Goal: Communication & Community: Answer question/provide support

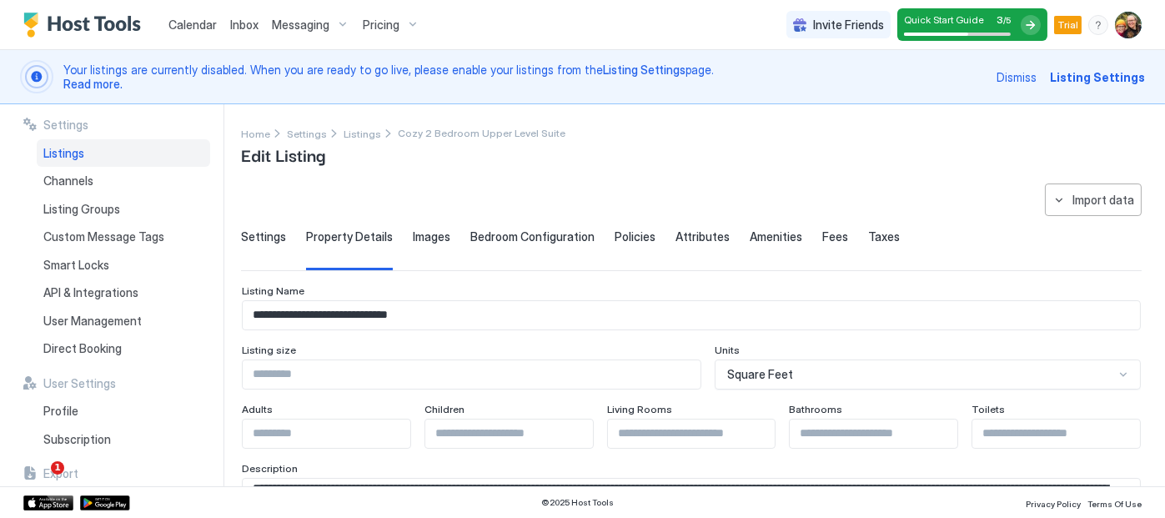
click at [428, 234] on span "Images" at bounding box center [432, 236] width 38 height 15
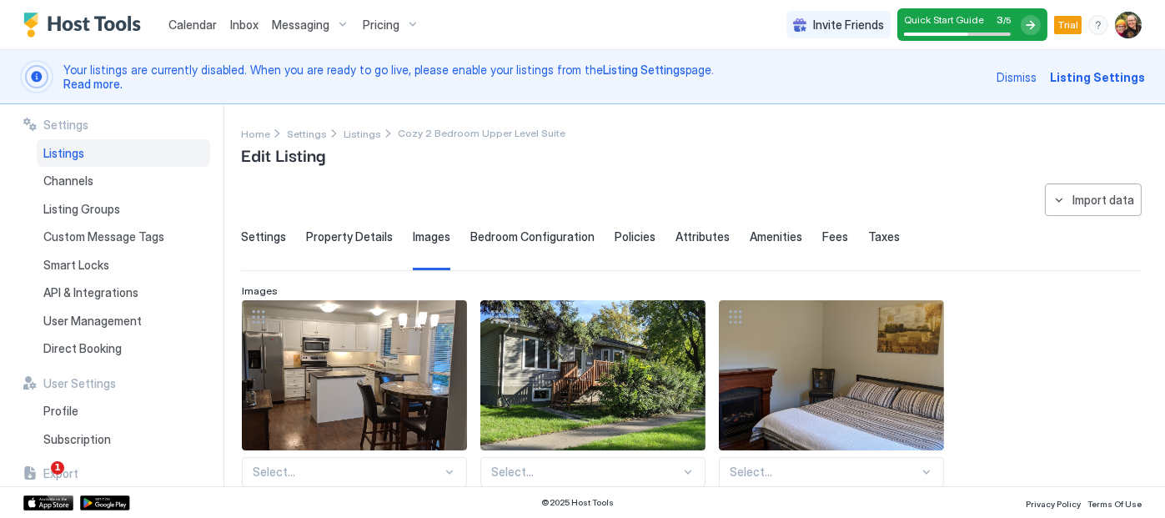
click at [254, 234] on span "Settings" at bounding box center [263, 236] width 45 height 15
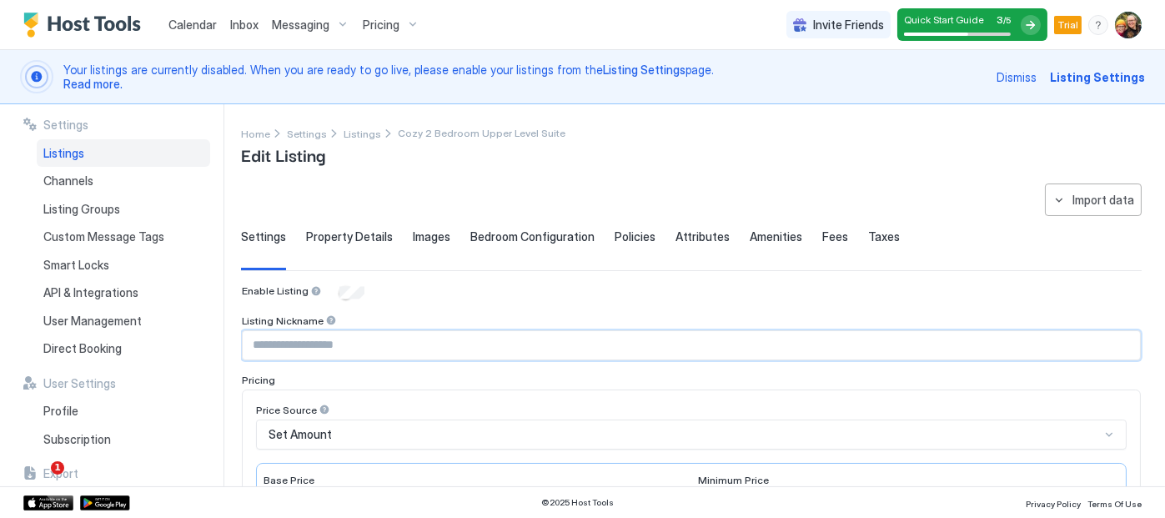
click at [322, 346] on input "Input Field" at bounding box center [691, 345] width 897 height 28
type input "*********"
click at [471, 384] on div "Pricing" at bounding box center [691, 380] width 899 height 13
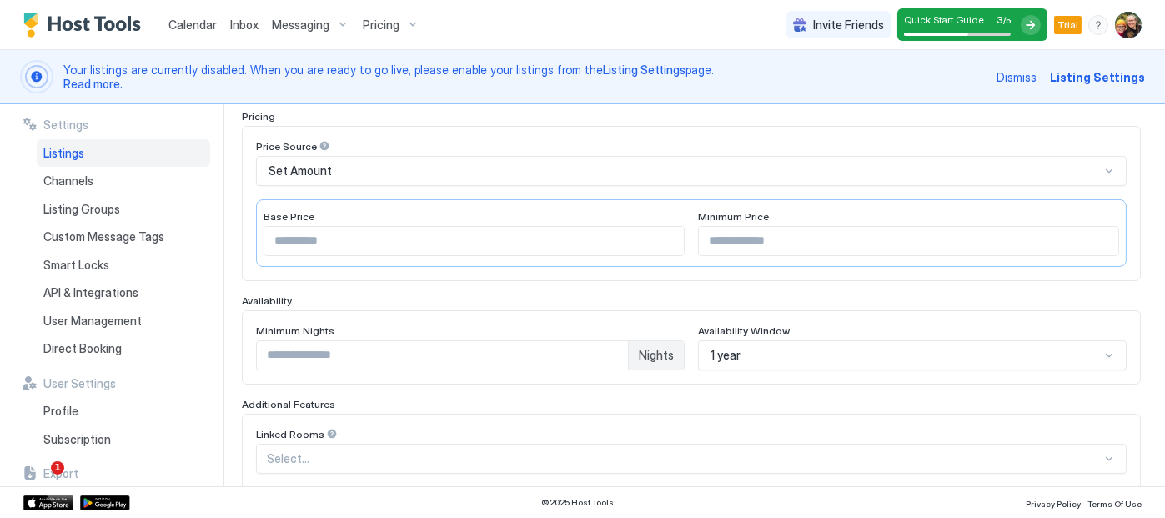
scroll to position [264, 0]
type input "*"
click at [606, 349] on input "*" at bounding box center [442, 354] width 371 height 28
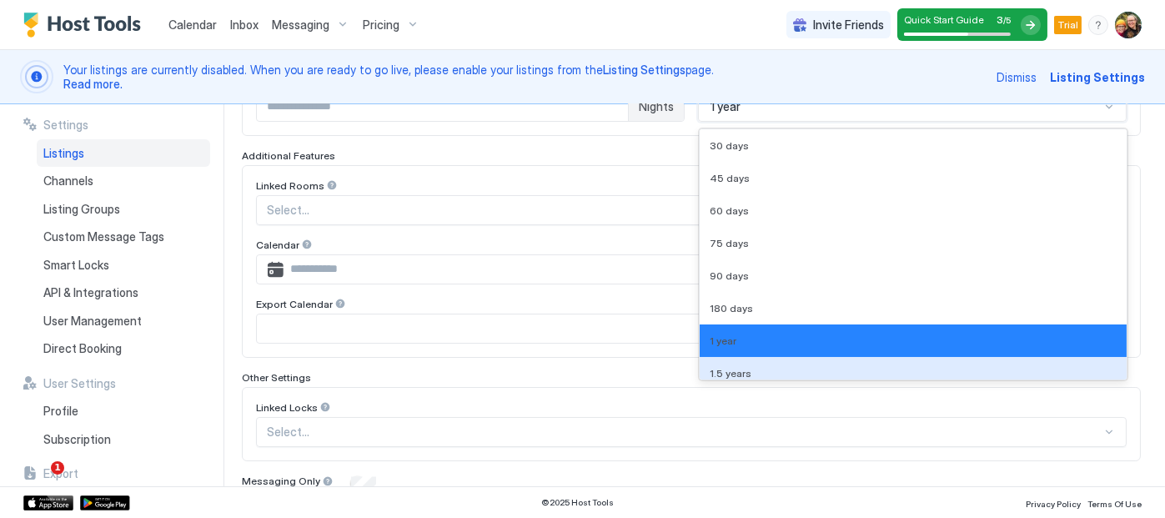
click at [751, 122] on div "9 results available. Use Up and Down to choose options, press Enter to select t…" at bounding box center [912, 107] width 429 height 30
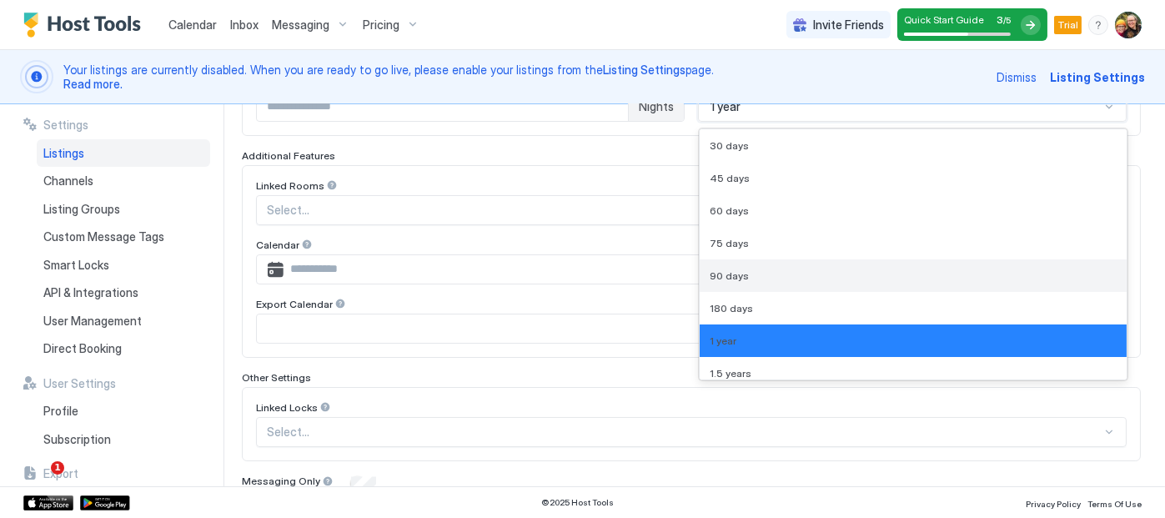
click at [747, 269] on div "90 days" at bounding box center [913, 275] width 407 height 13
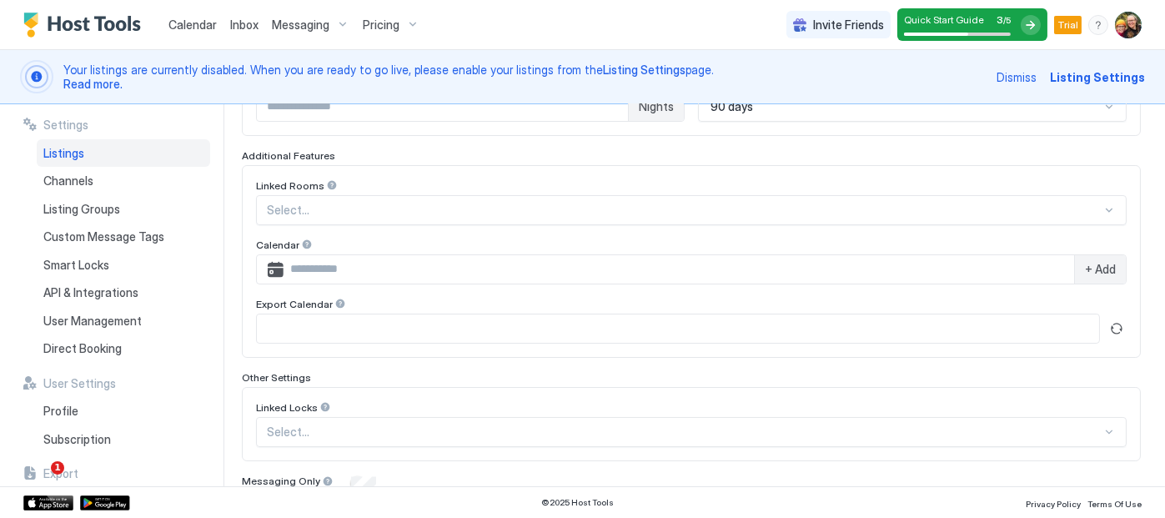
click at [1142, 243] on div "**********" at bounding box center [703, 295] width 924 height 382
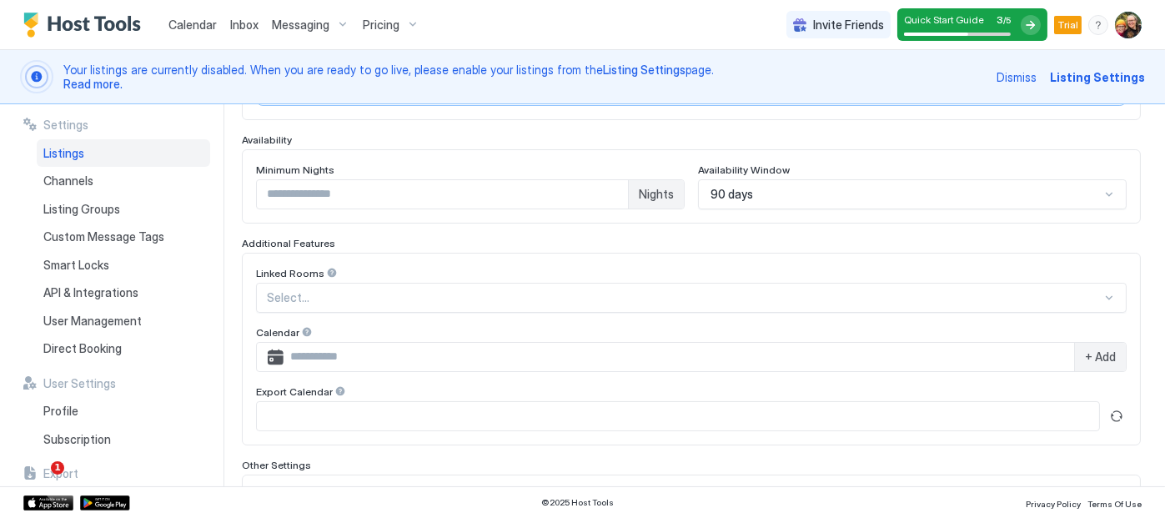
scroll to position [427, 0]
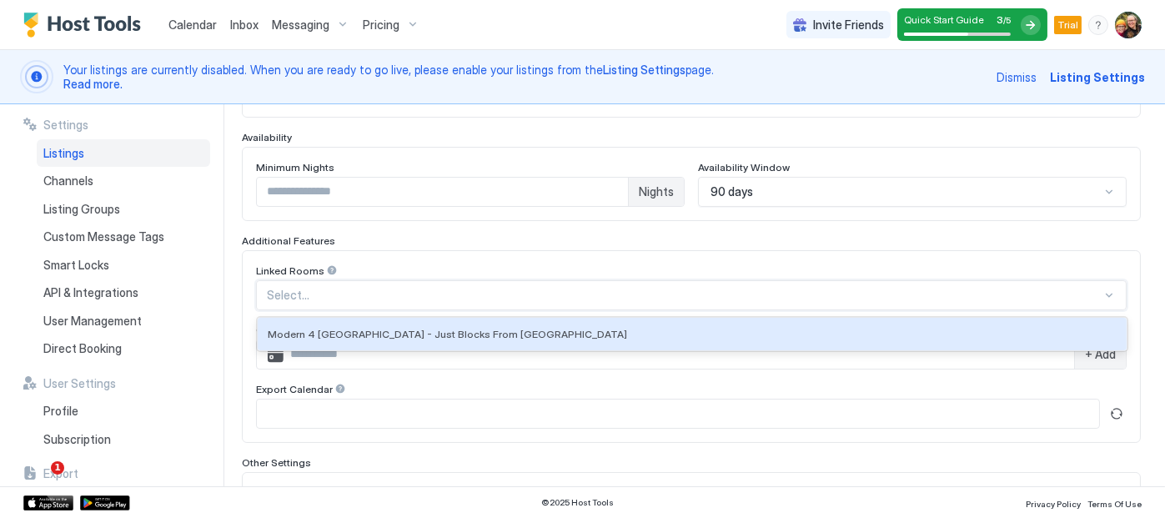
click at [1103, 294] on div at bounding box center [1109, 295] width 13 height 13
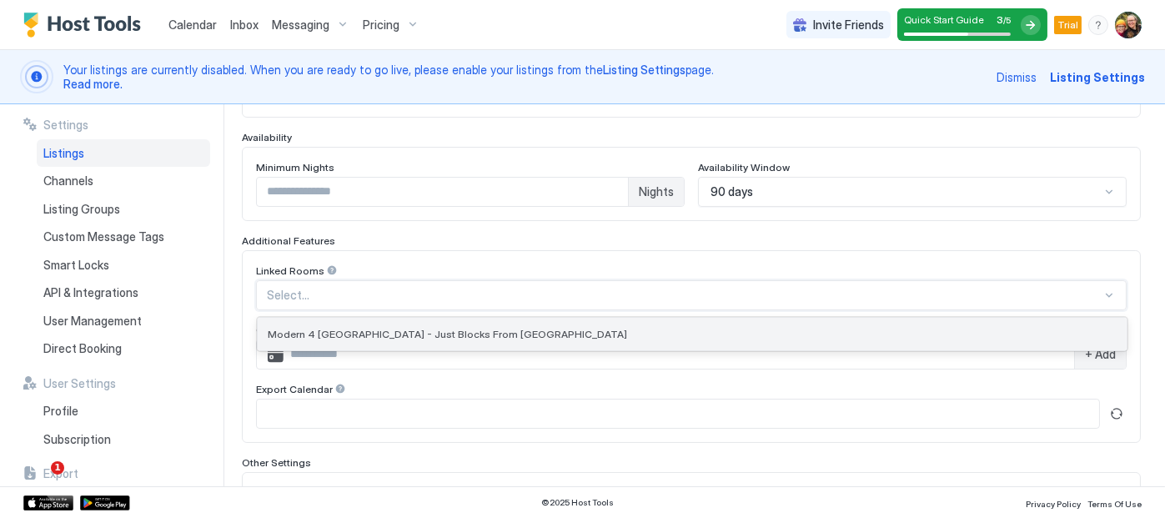
click at [1023, 333] on div "Modern 4 BDRM House - Just Blocks From Downtown" at bounding box center [692, 334] width 849 height 13
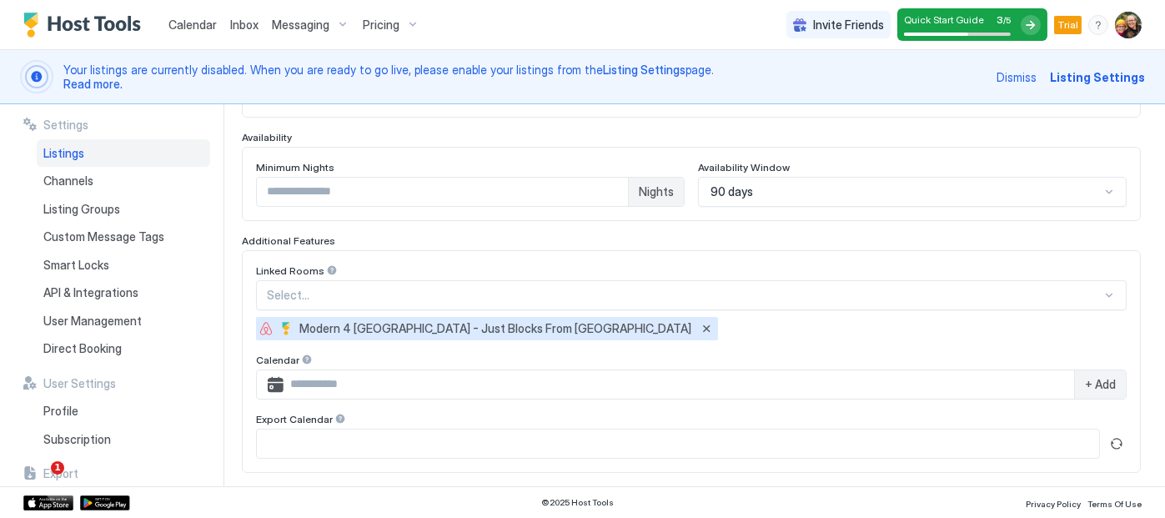
click at [1145, 341] on div "**********" at bounding box center [703, 295] width 924 height 382
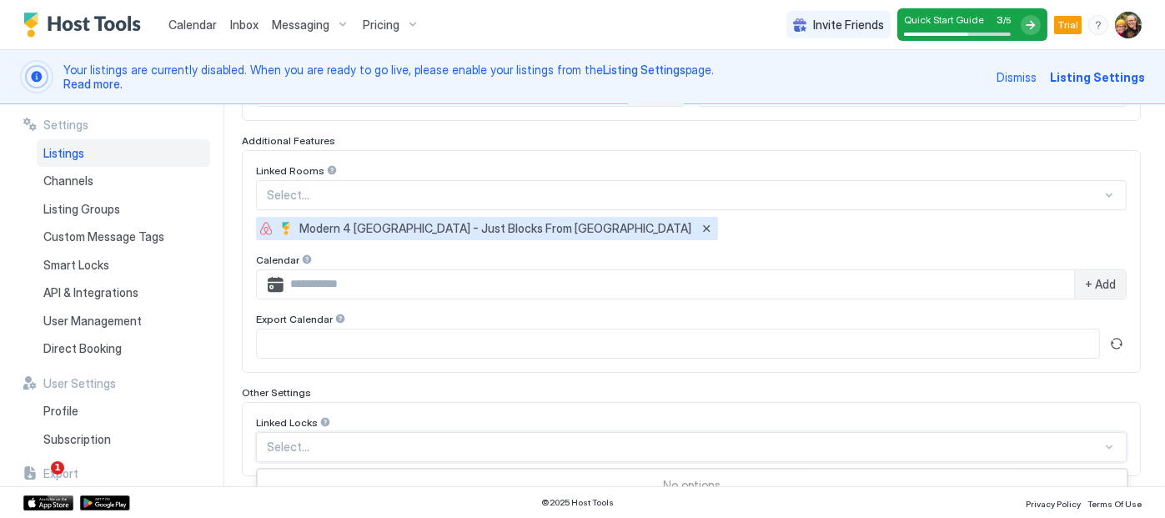
scroll to position [636, 0]
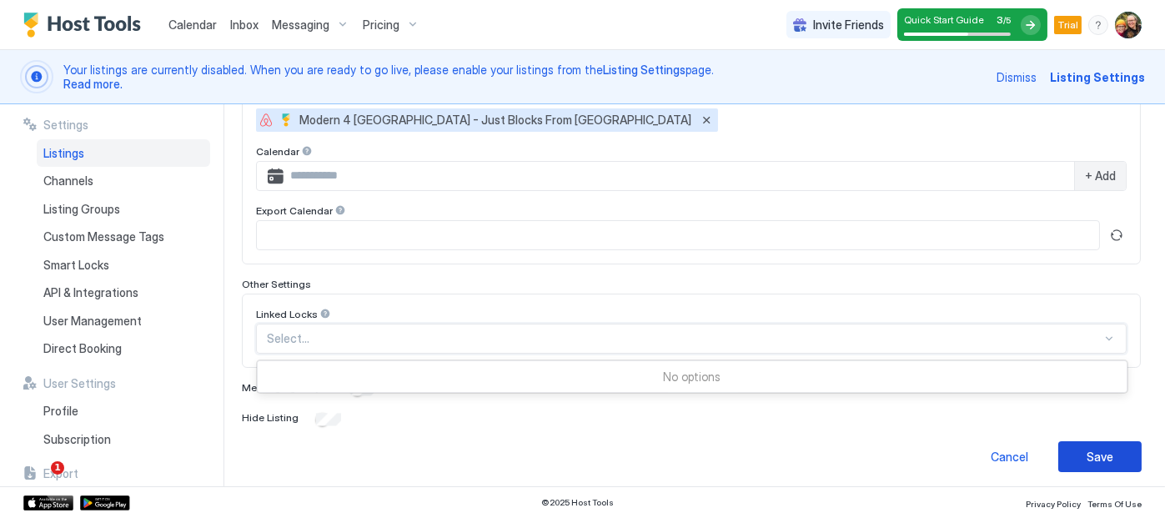
click at [1101, 444] on div "**********" at bounding box center [691, 10] width 901 height 924
click at [1143, 317] on div "**********" at bounding box center [703, 295] width 924 height 382
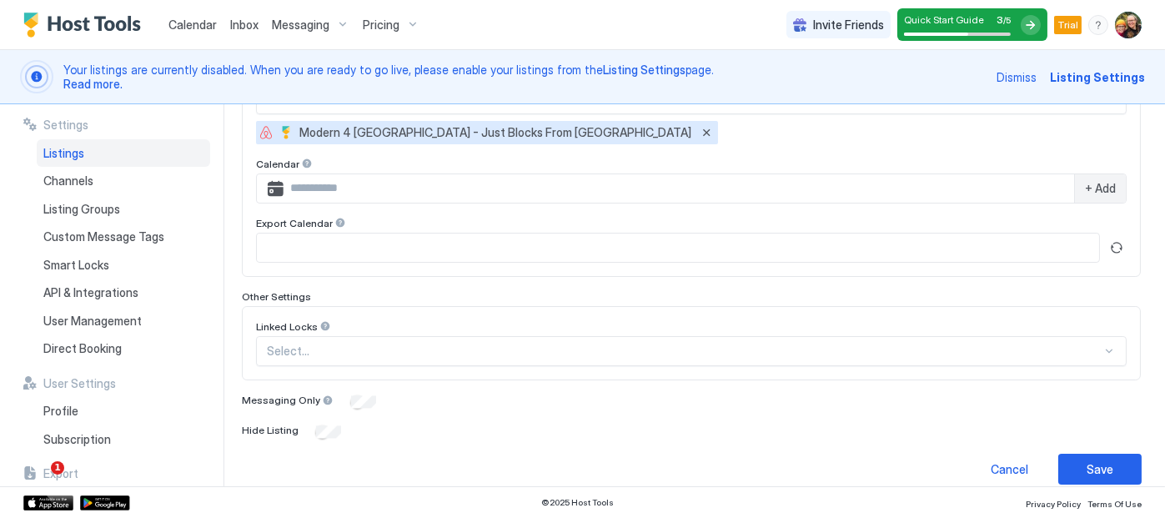
scroll to position [631, 0]
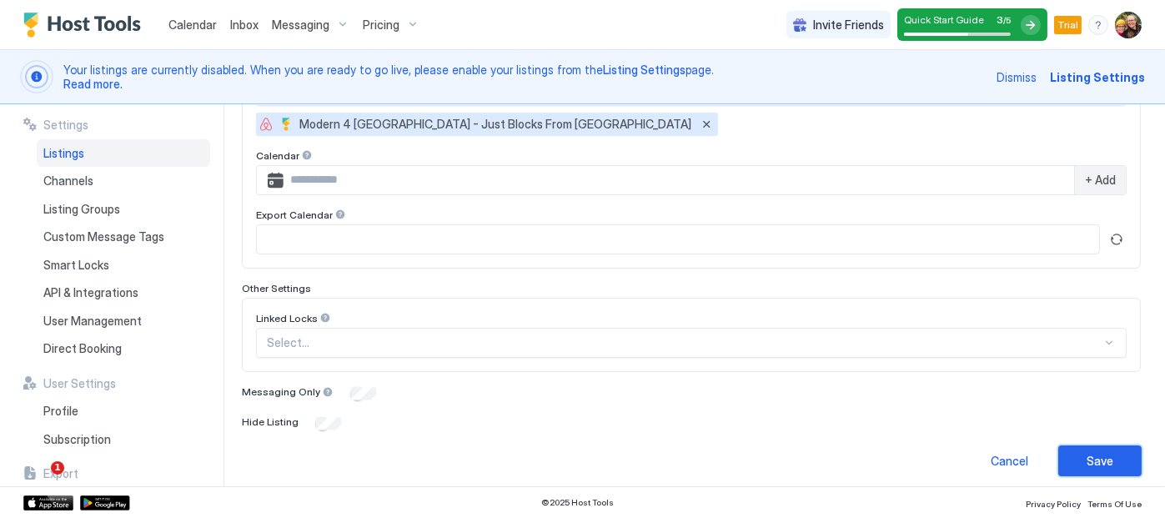
click at [1087, 460] on div "Save" at bounding box center [1100, 461] width 27 height 18
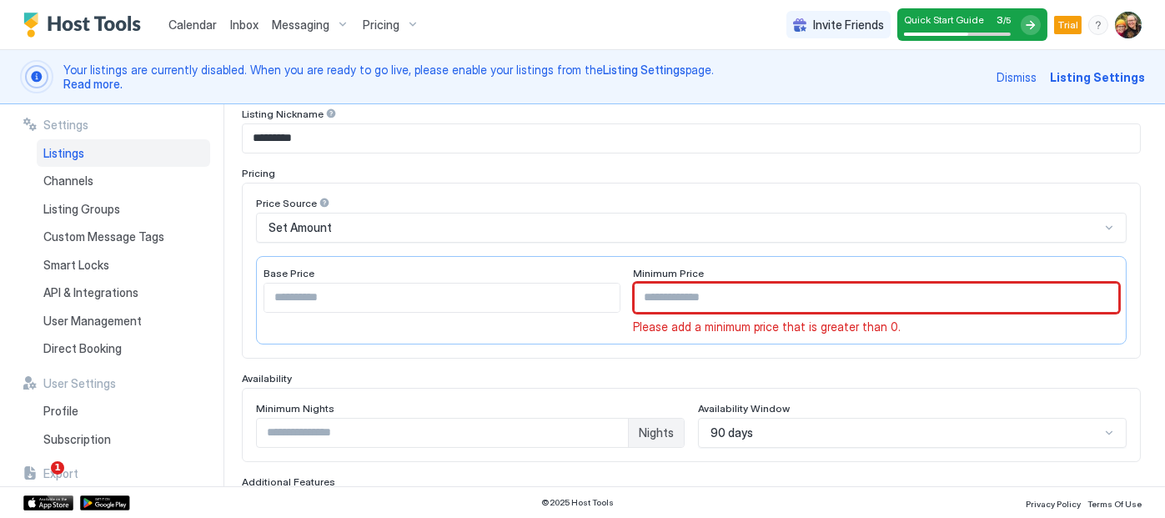
click at [703, 299] on input "Input Field" at bounding box center [877, 298] width 485 height 28
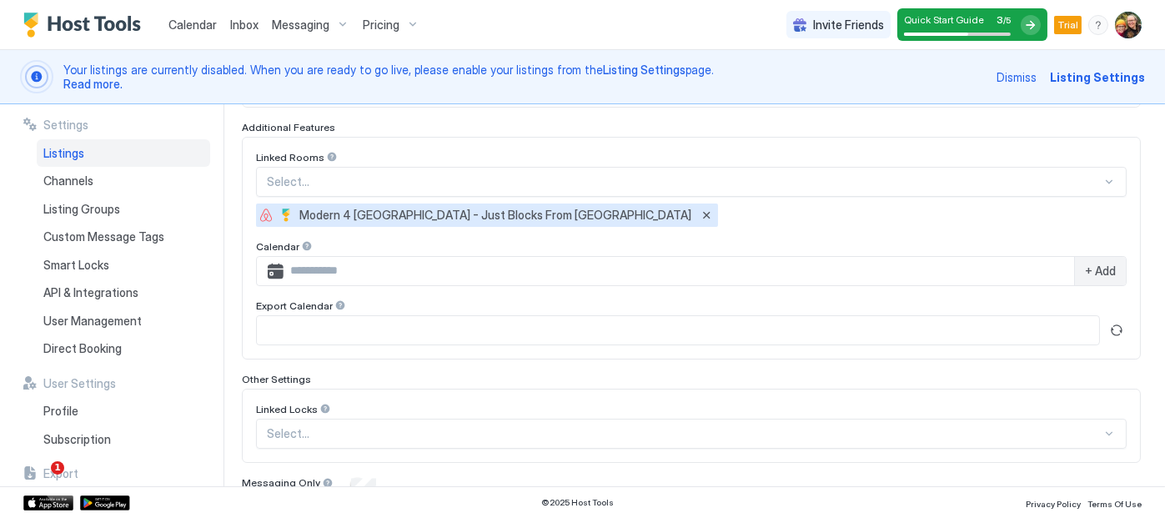
scroll to position [636, 0]
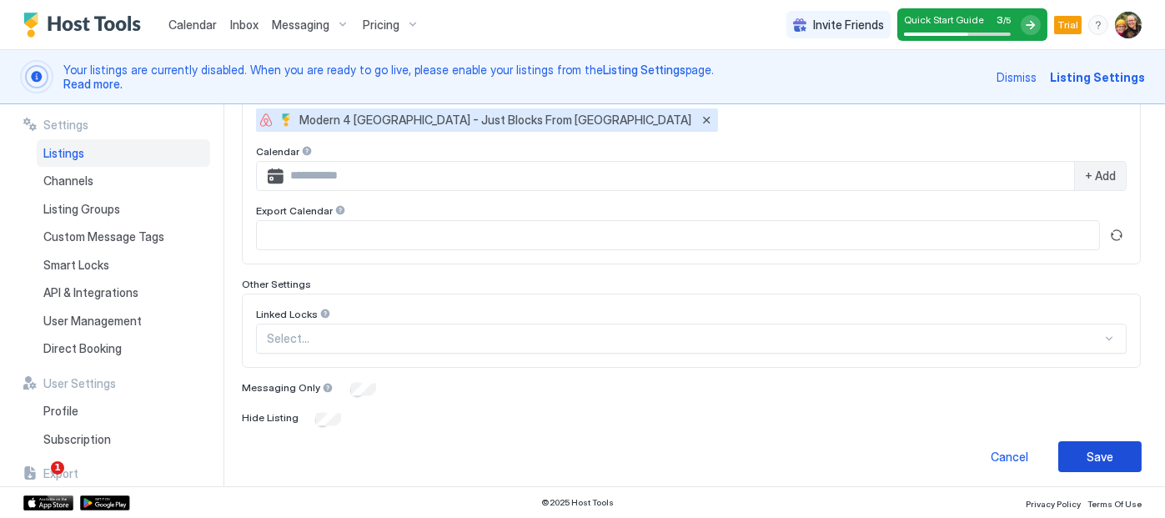
type input "***"
click at [1087, 457] on div "Save" at bounding box center [1100, 457] width 27 height 18
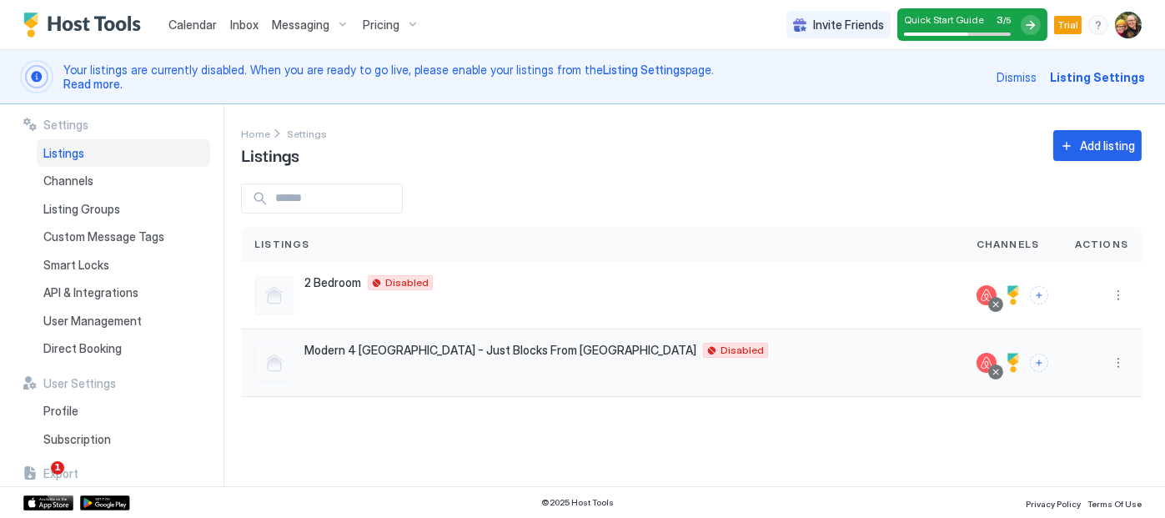
click at [540, 351] on span "Modern 4 BDRM House - Just Blocks From Downtown" at bounding box center [500, 350] width 392 height 15
click at [1122, 362] on button "More options" at bounding box center [1119, 363] width 20 height 20
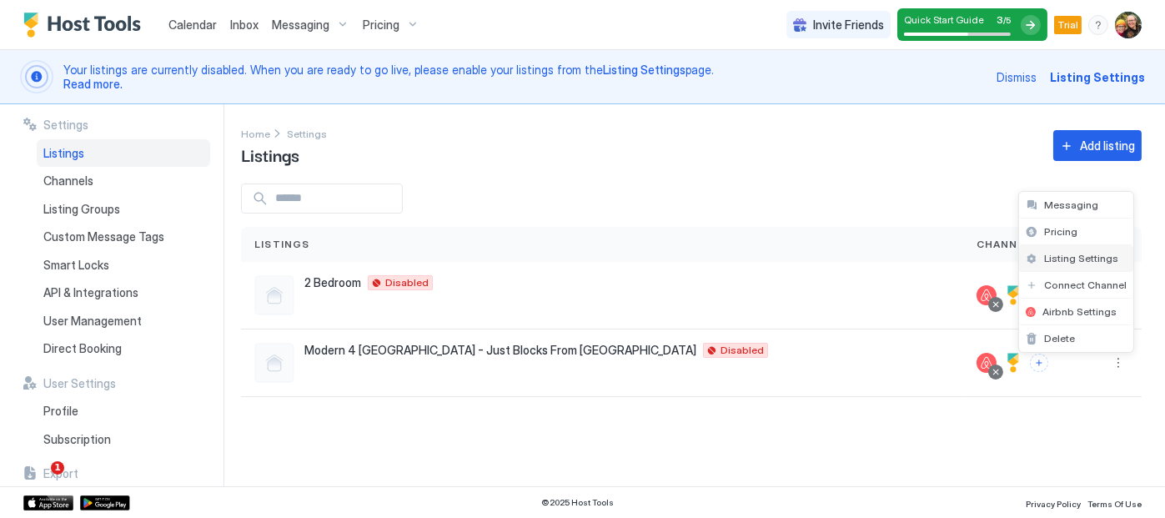
click at [1080, 260] on span "Listing Settings" at bounding box center [1081, 258] width 74 height 13
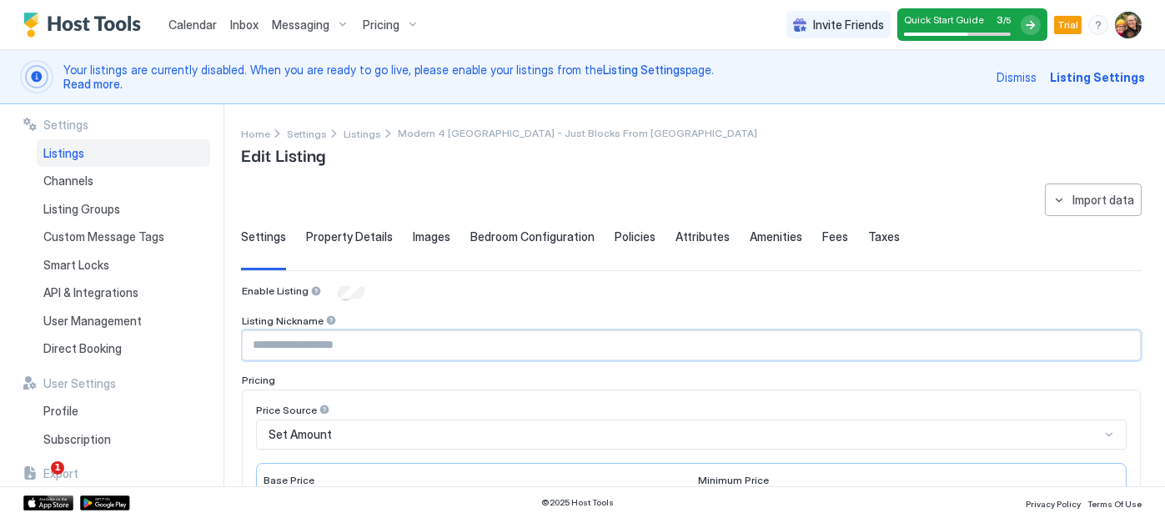
click at [293, 347] on input "Input Field" at bounding box center [691, 345] width 897 height 28
type input "*********"
click at [1142, 350] on div "**********" at bounding box center [703, 295] width 924 height 382
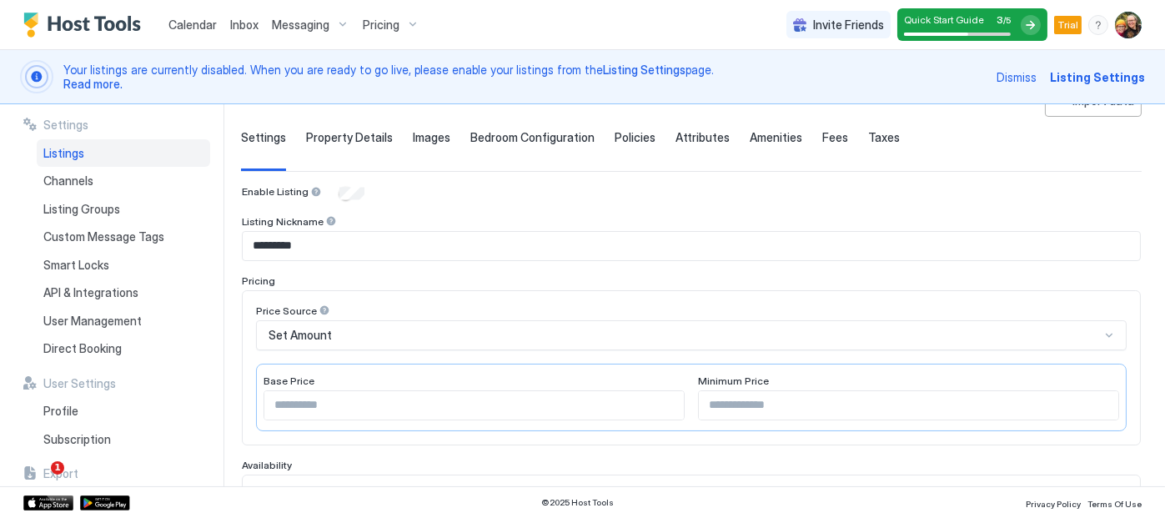
scroll to position [108, 0]
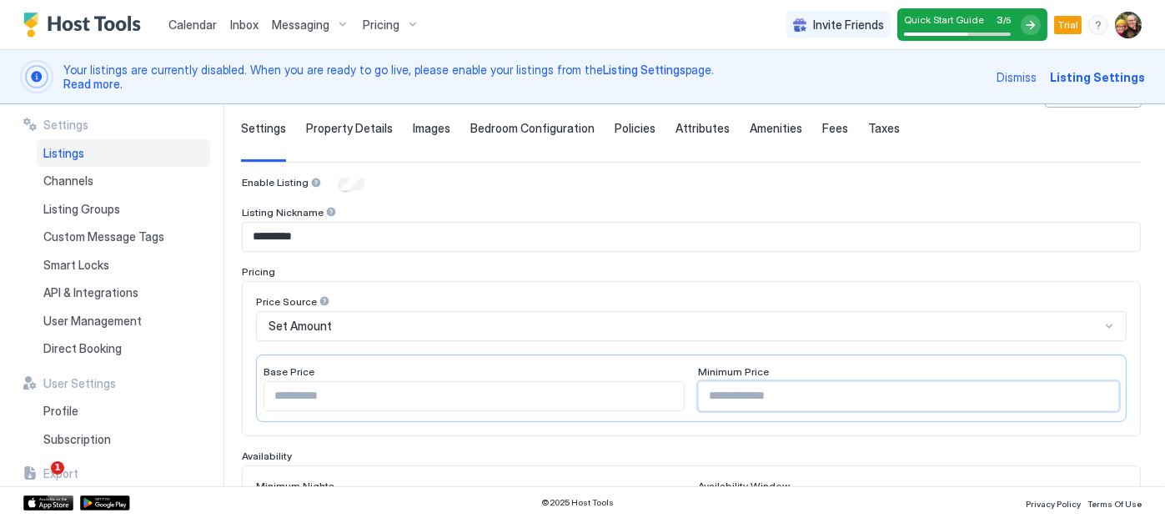
click at [729, 390] on input "Input Field" at bounding box center [909, 396] width 420 height 28
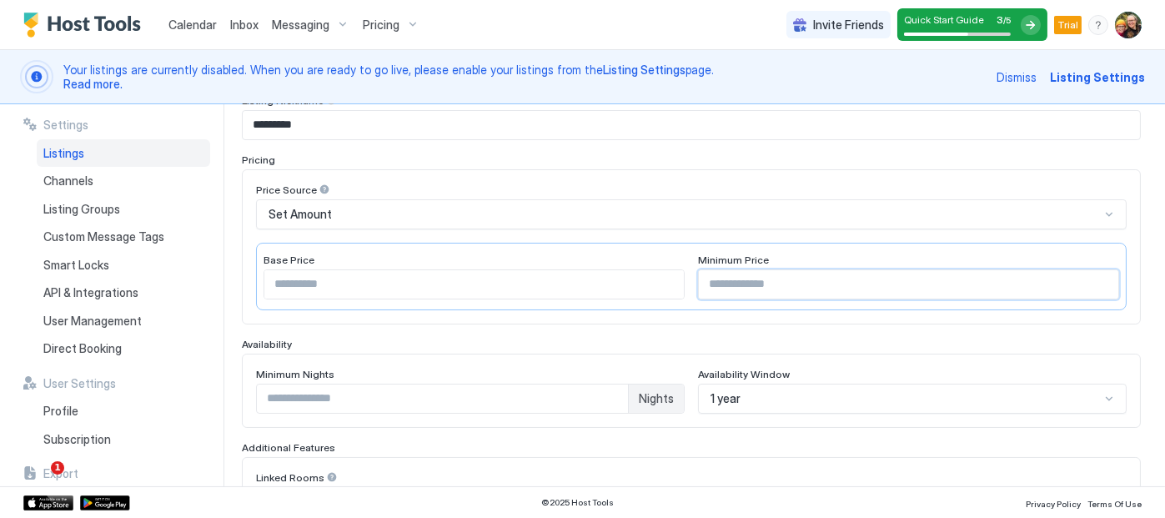
scroll to position [220, 0]
type input "***"
click at [389, 390] on input "*" at bounding box center [442, 399] width 371 height 28
type input "*"
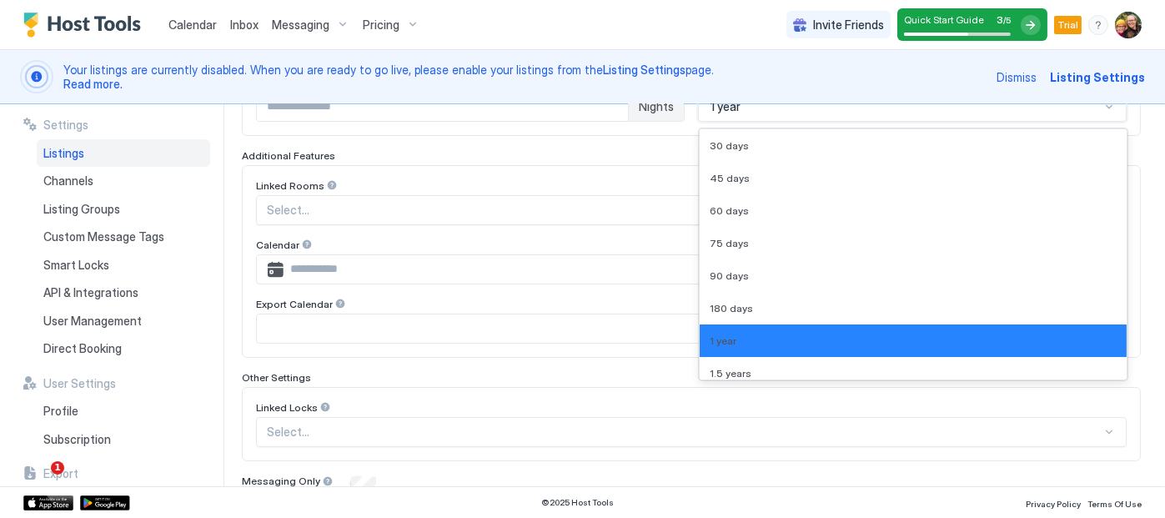
click at [762, 395] on div "Enable Listing Listing Nickname ********* Pricing Price Source Set Amount Base …" at bounding box center [691, 146] width 899 height 749
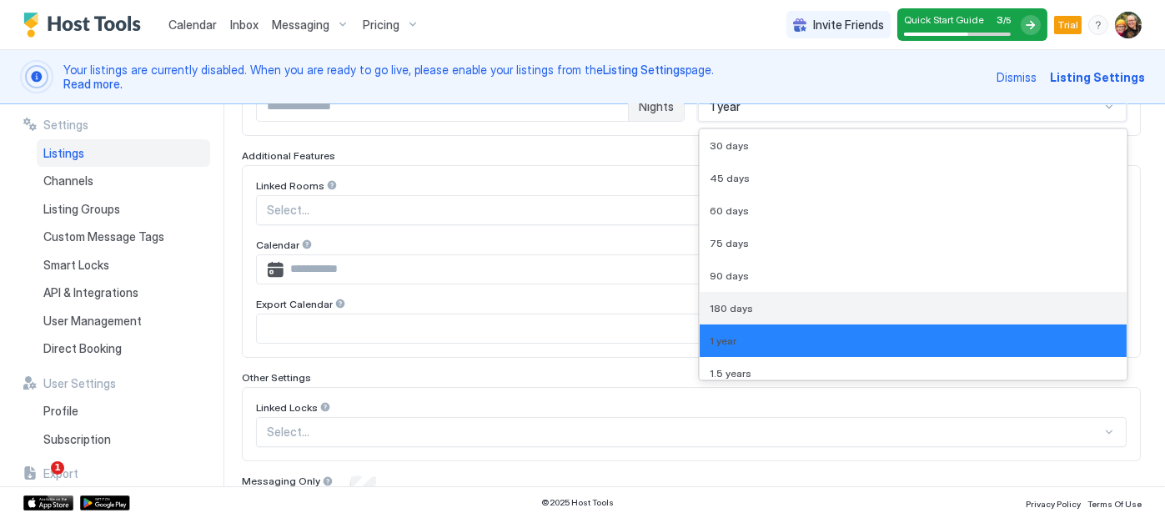
click at [745, 302] on div "180 days" at bounding box center [913, 308] width 407 height 13
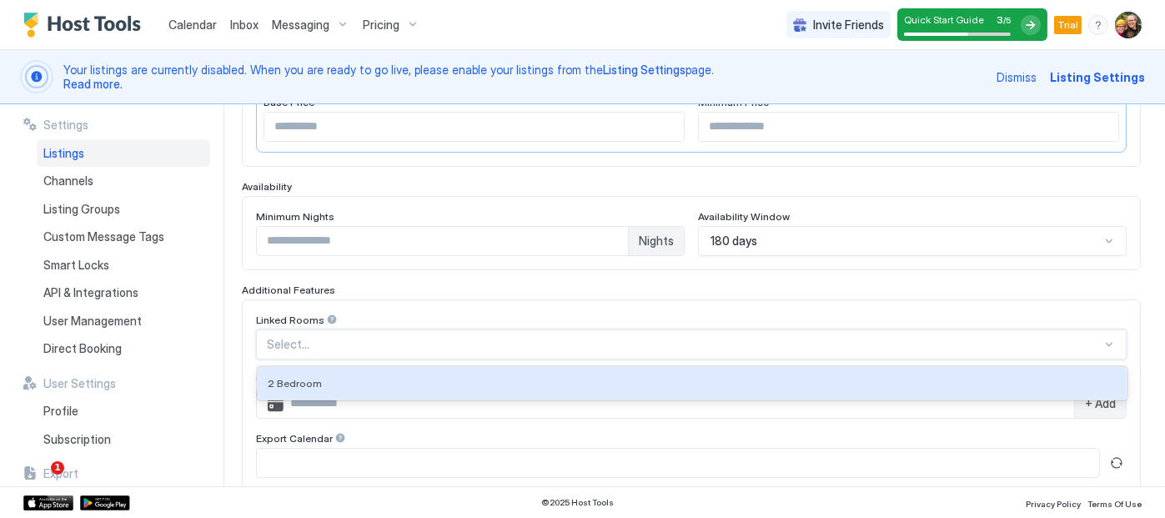
scroll to position [398, 0]
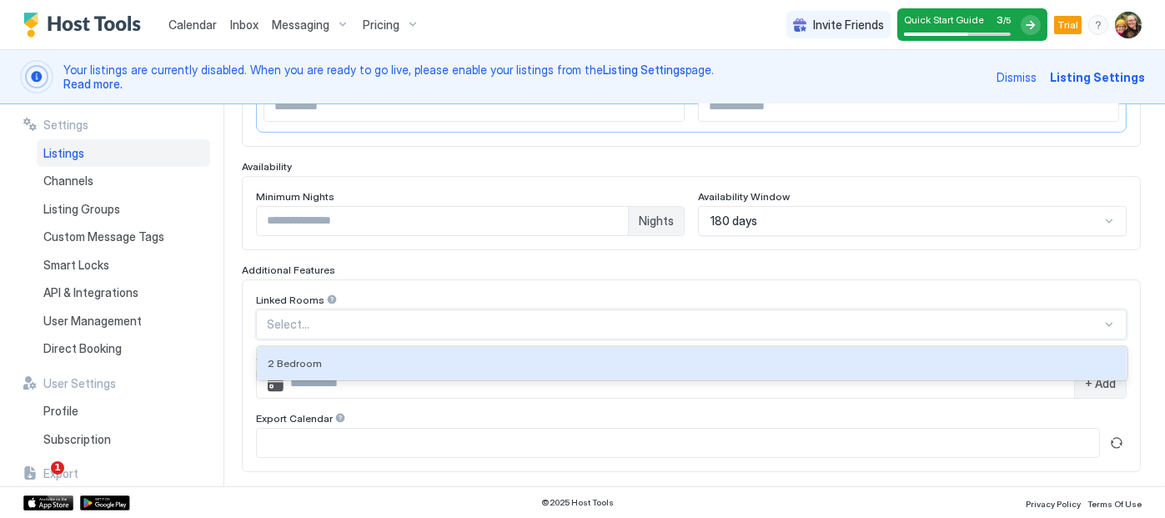
click at [662, 334] on div "Select..." at bounding box center [691, 324] width 871 height 30
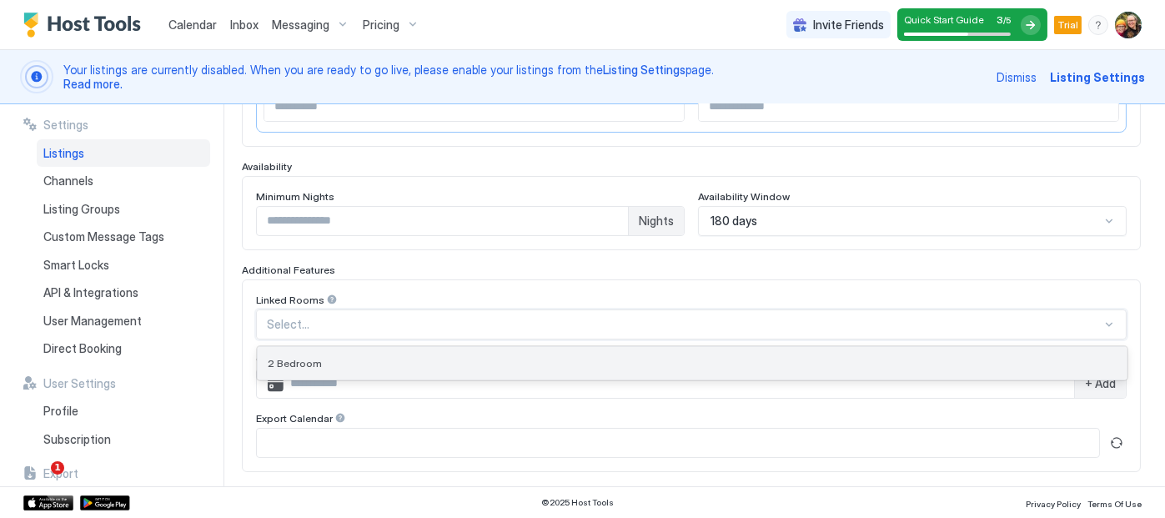
click at [649, 366] on div "2 Bedroom" at bounding box center [692, 363] width 869 height 33
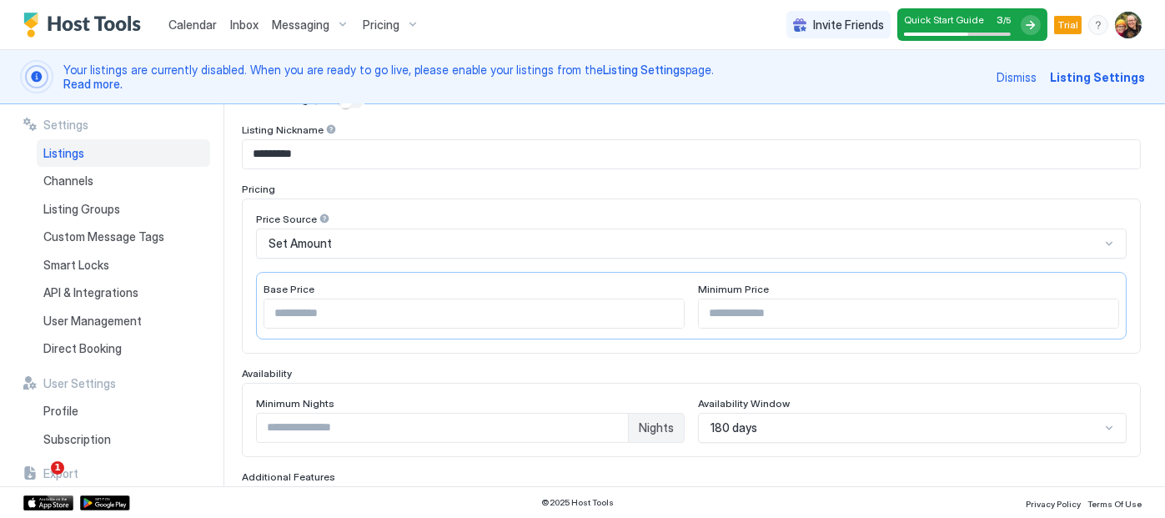
scroll to position [189, 0]
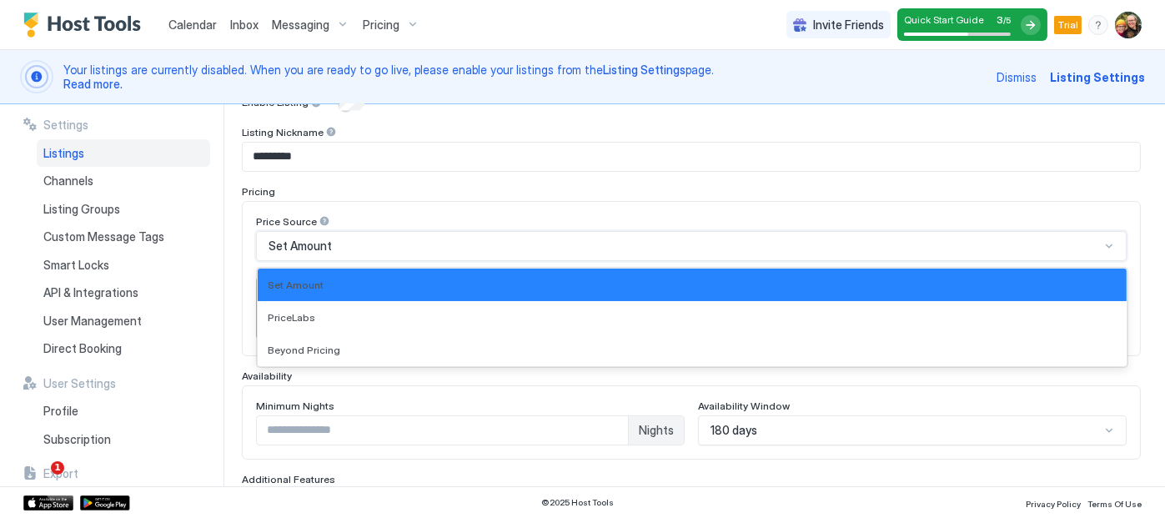
click at [869, 244] on div "Set Amount" at bounding box center [685, 246] width 832 height 15
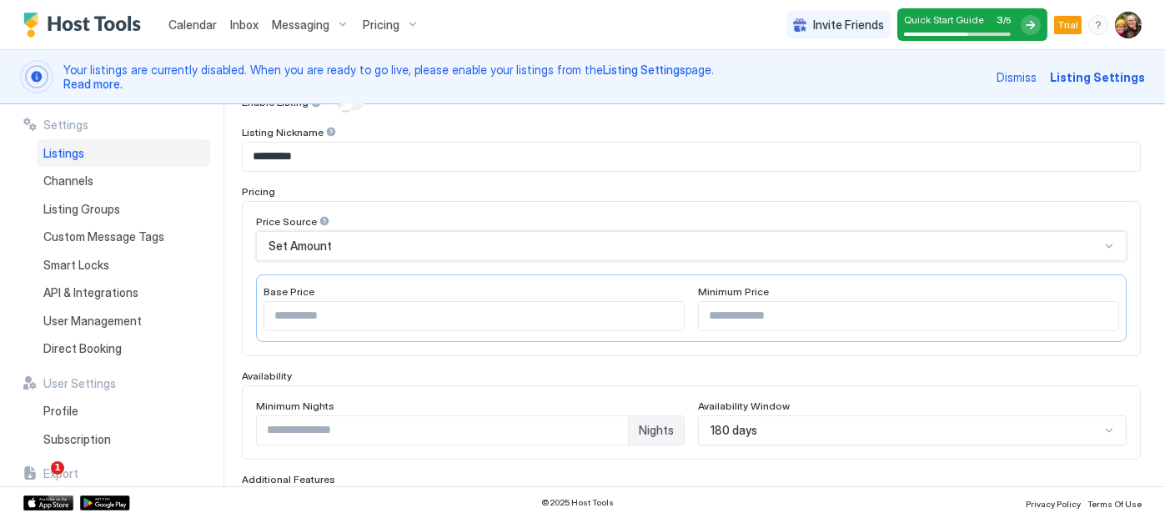
click at [869, 244] on div "Set Amount" at bounding box center [685, 246] width 832 height 15
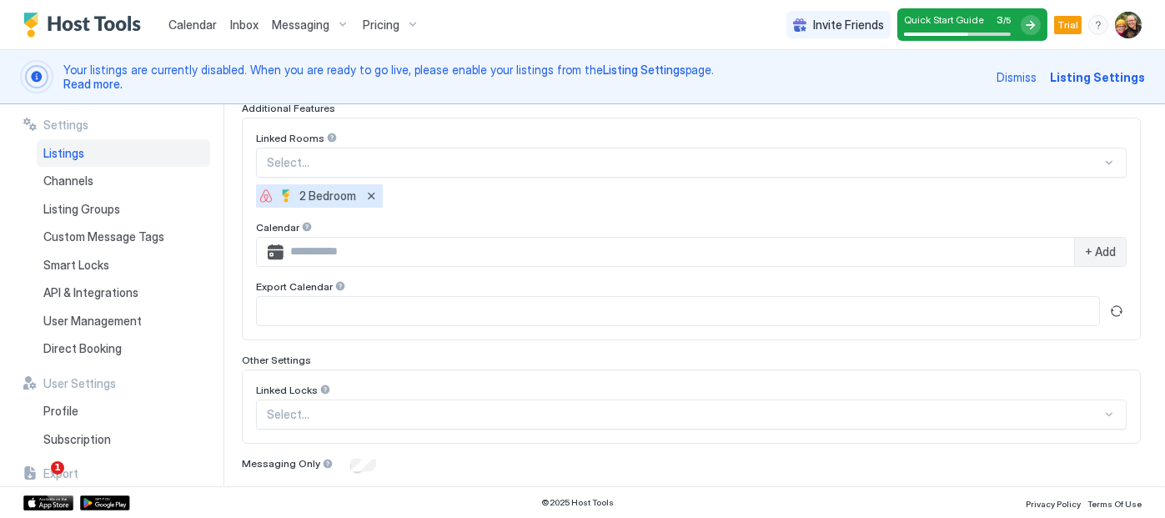
scroll to position [636, 0]
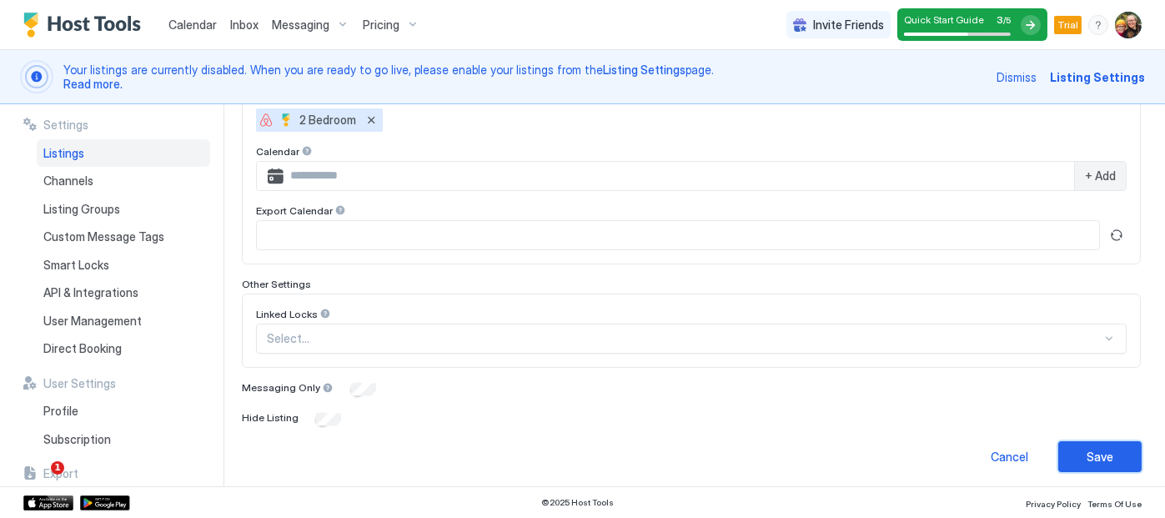
click at [1089, 448] on div "Save" at bounding box center [1100, 457] width 27 height 18
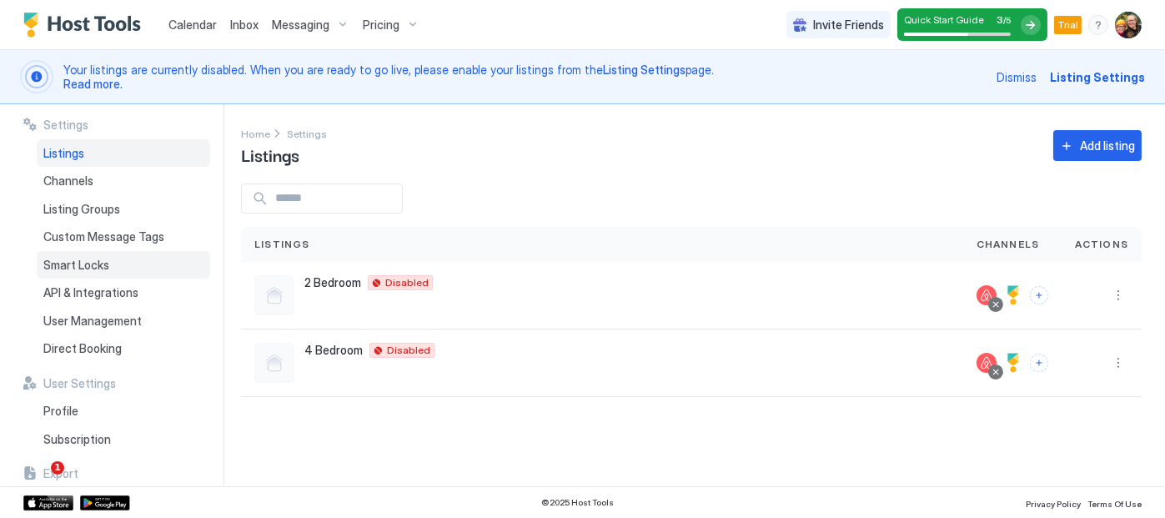
click at [108, 261] on div "Smart Locks" at bounding box center [123, 265] width 173 height 28
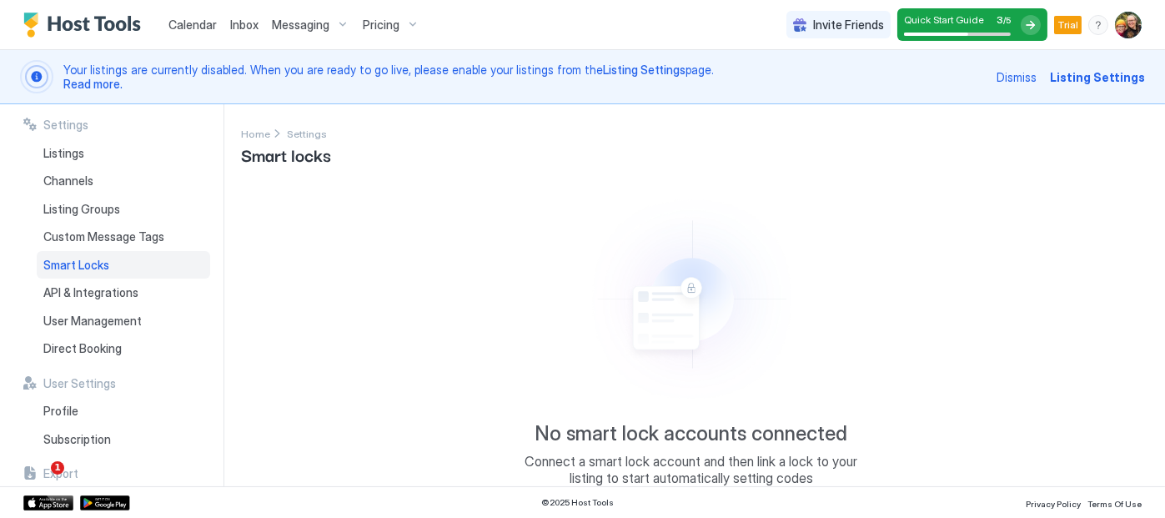
scroll to position [69, 0]
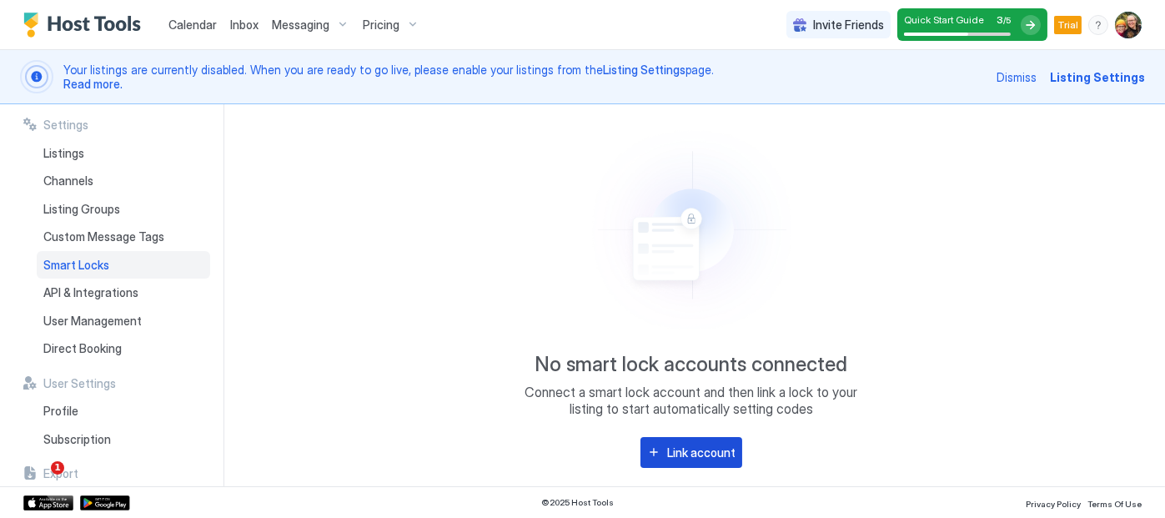
click at [689, 455] on div "Link account" at bounding box center [701, 453] width 68 height 18
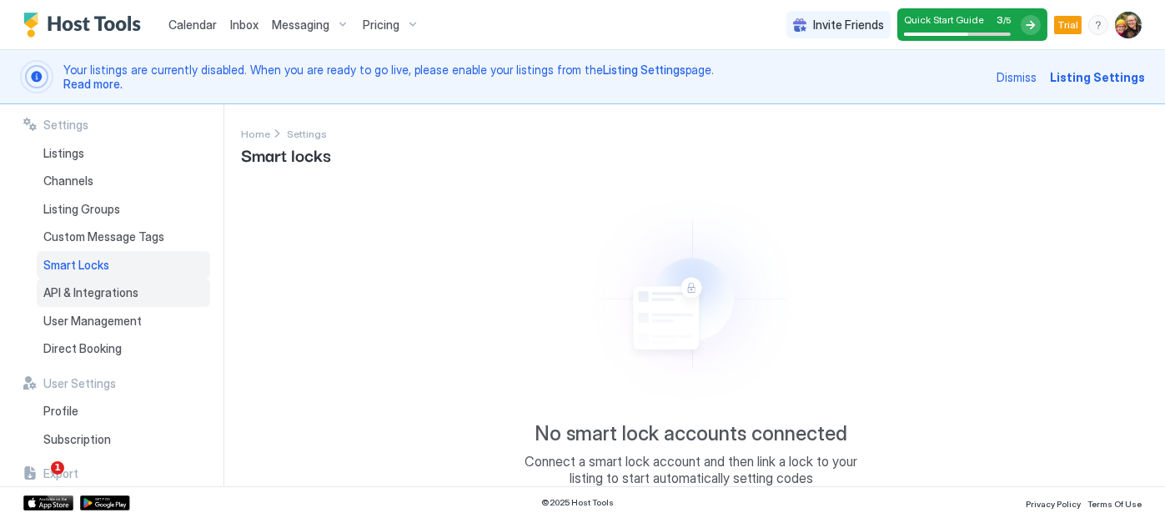
click at [128, 294] on span "API & Integrations" at bounding box center [90, 292] width 95 height 15
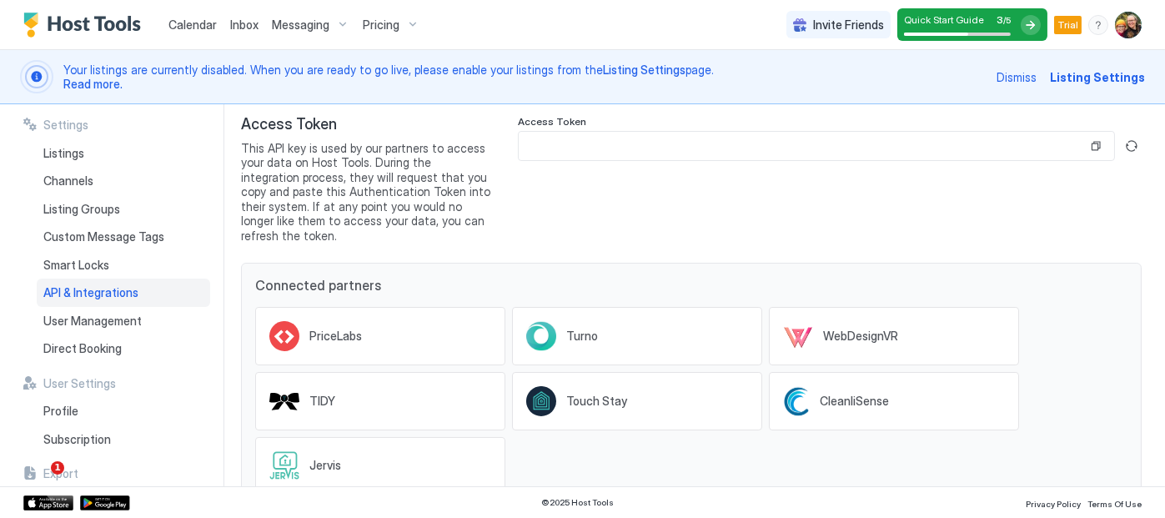
scroll to position [67, 0]
click at [109, 319] on span "User Management" at bounding box center [92, 321] width 98 height 15
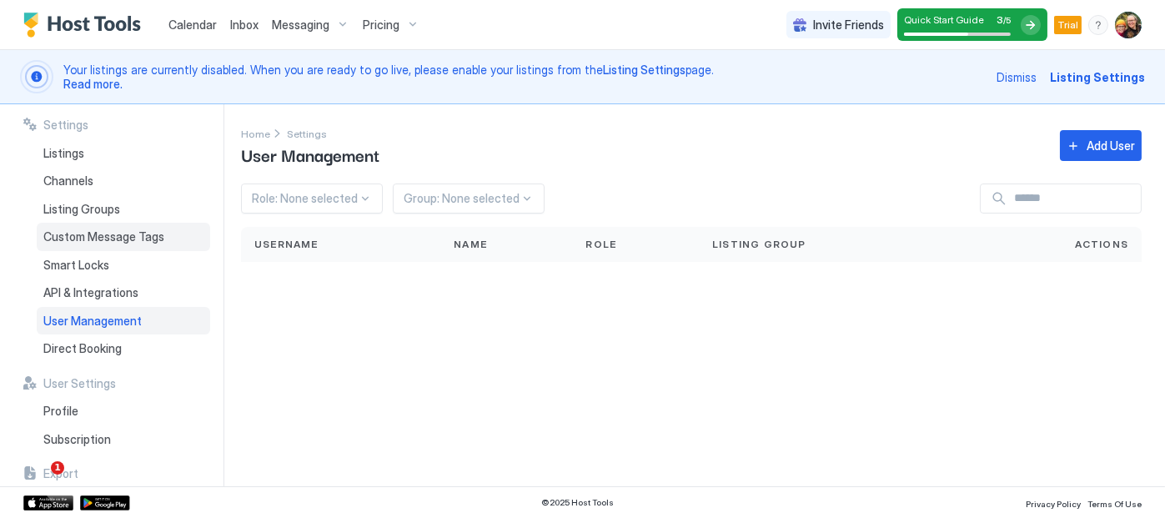
click at [89, 236] on span "Custom Message Tags" at bounding box center [103, 236] width 121 height 15
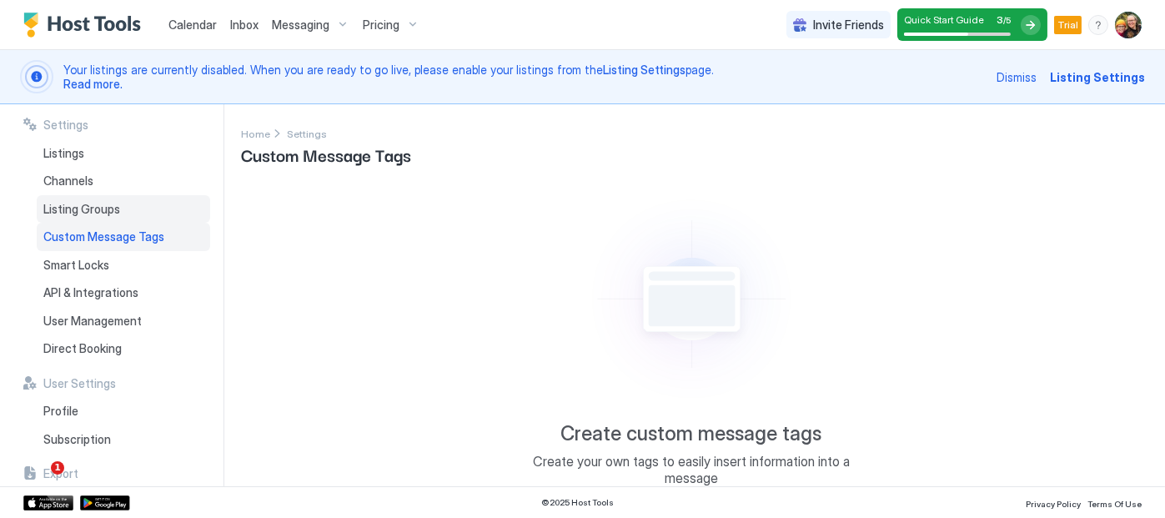
click at [76, 217] on div "Listing Groups" at bounding box center [123, 209] width 173 height 28
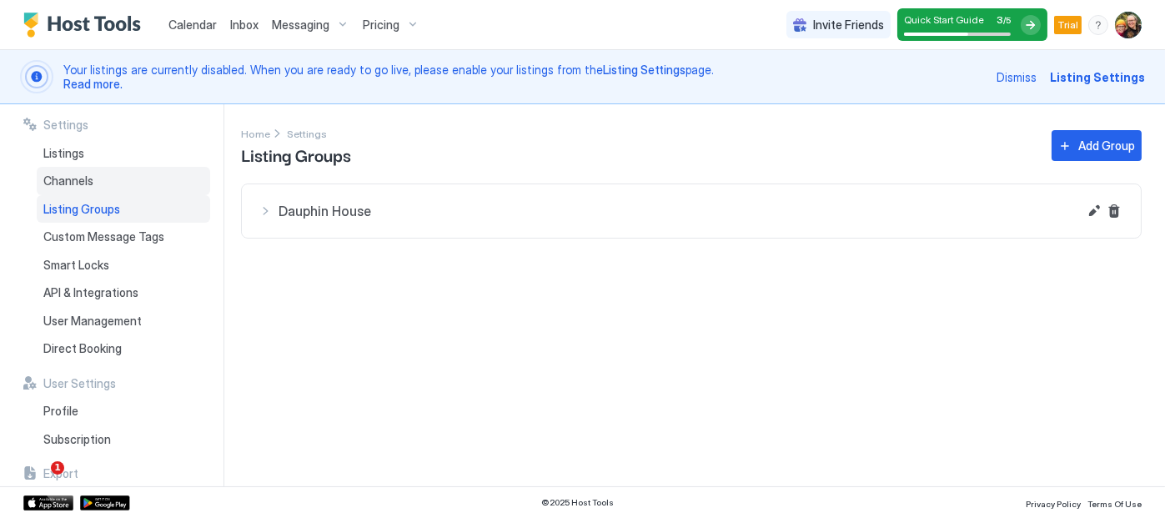
click at [68, 181] on span "Channels" at bounding box center [68, 180] width 50 height 15
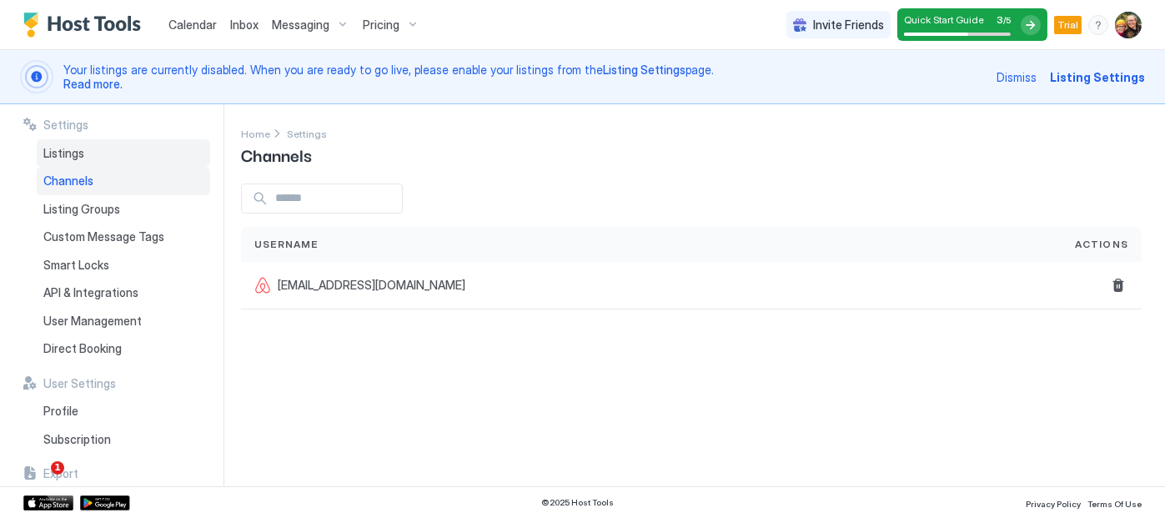
click at [80, 157] on span "Listings" at bounding box center [63, 153] width 41 height 15
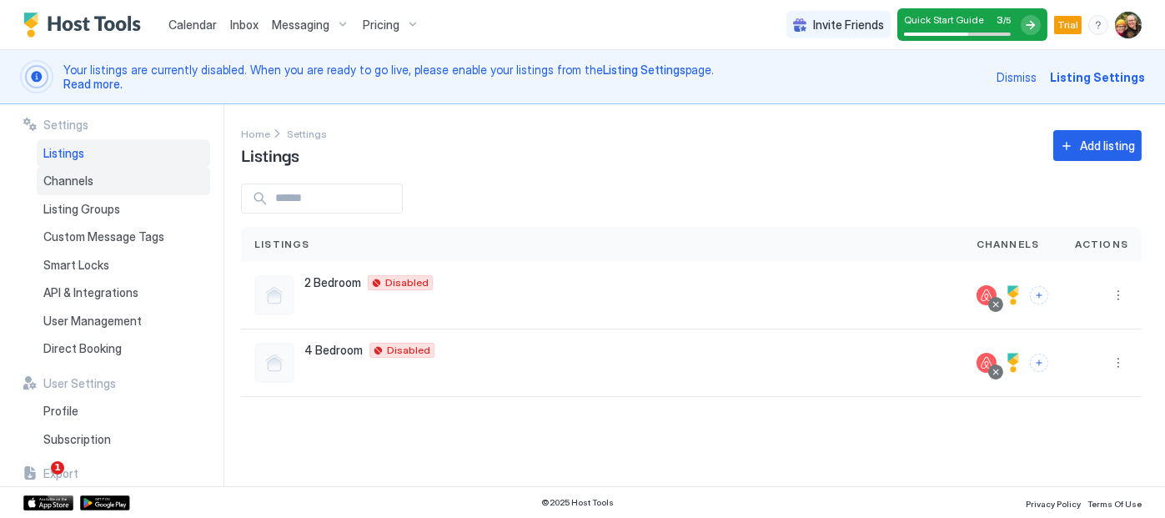
click at [79, 188] on div "Channels" at bounding box center [123, 181] width 173 height 28
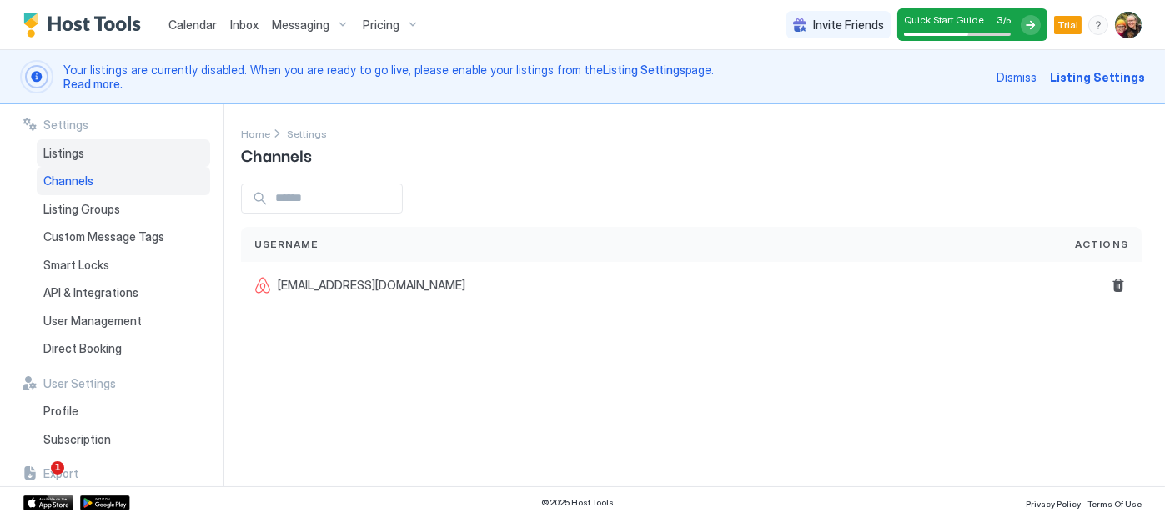
click at [69, 157] on span "Listings" at bounding box center [63, 153] width 41 height 15
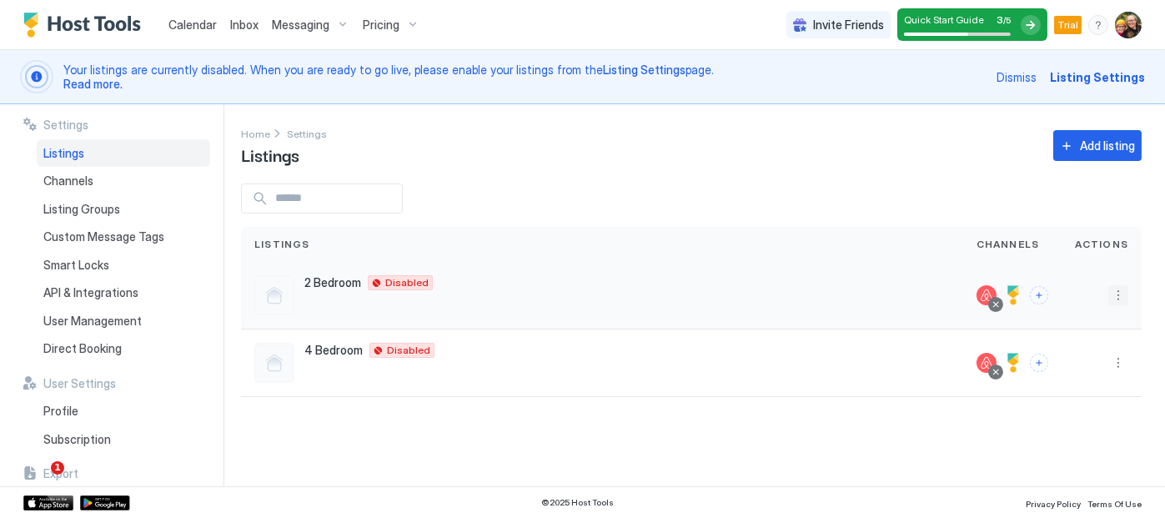
click at [1123, 296] on button "More options" at bounding box center [1119, 295] width 20 height 20
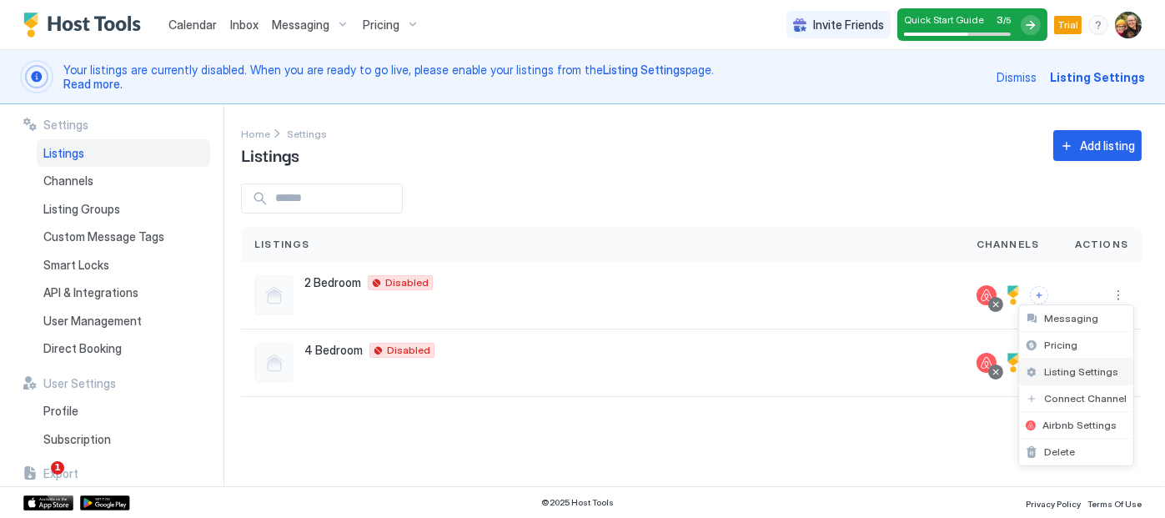
click at [1089, 368] on span "Listing Settings" at bounding box center [1081, 371] width 74 height 13
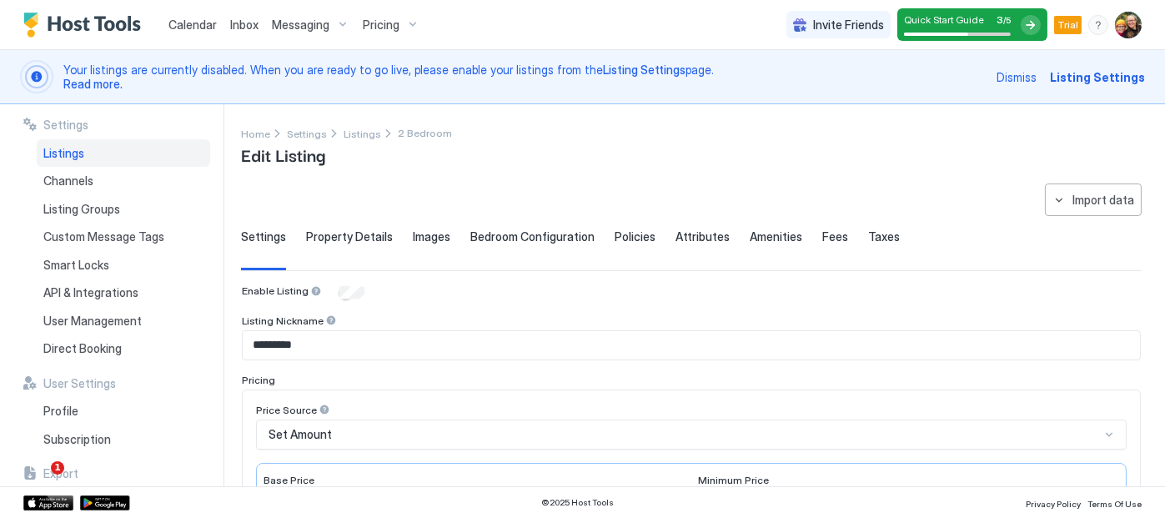
click at [353, 234] on span "Property Details" at bounding box center [349, 236] width 87 height 15
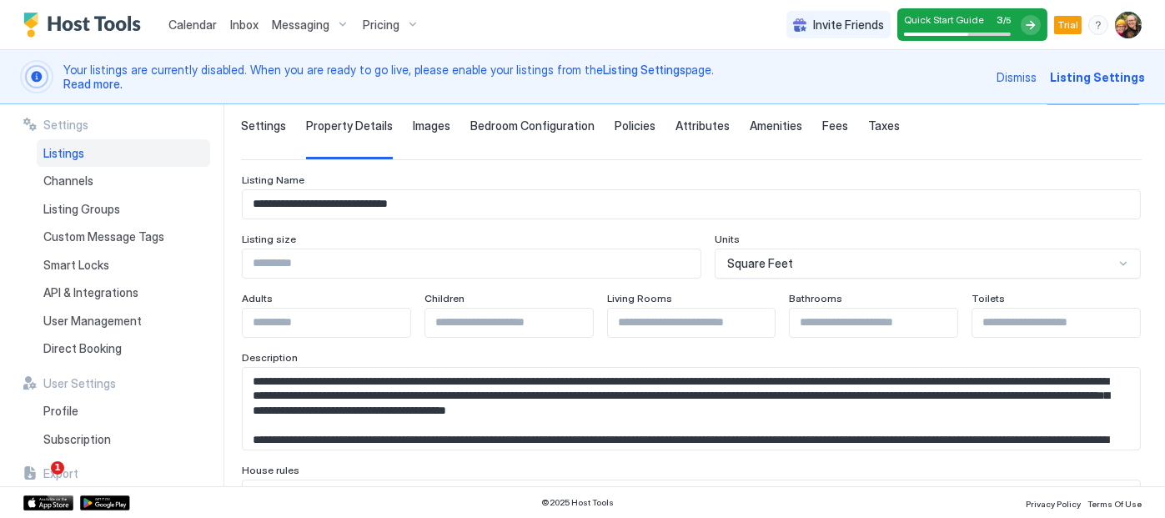
scroll to position [102, 0]
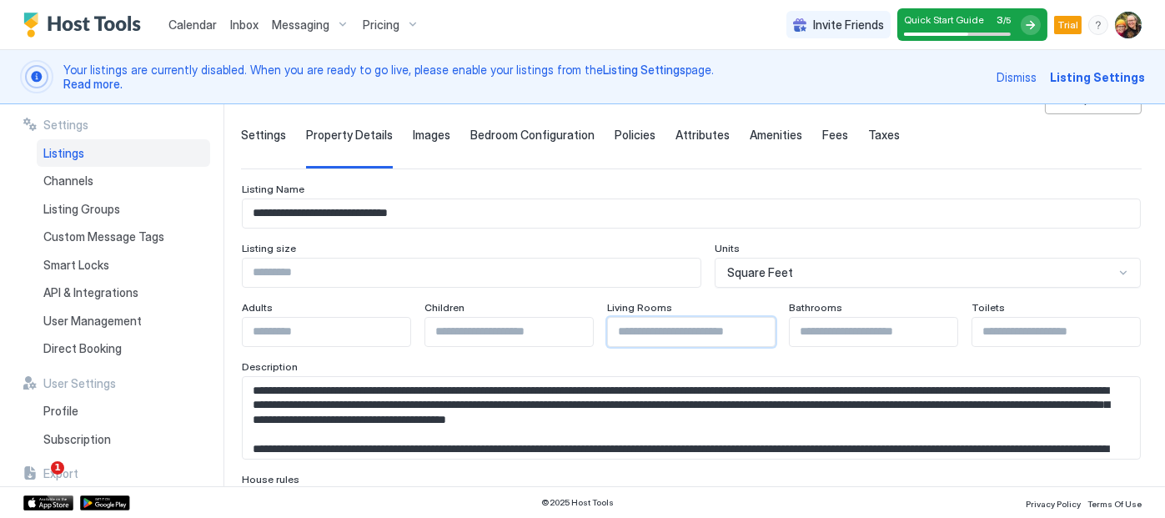
click at [634, 338] on input "Input Field" at bounding box center [692, 332] width 168 height 28
type input "*"
click at [994, 336] on input "Input Field" at bounding box center [1057, 332] width 168 height 28
type input "*"
click at [1152, 322] on div "**********" at bounding box center [703, 295] width 924 height 382
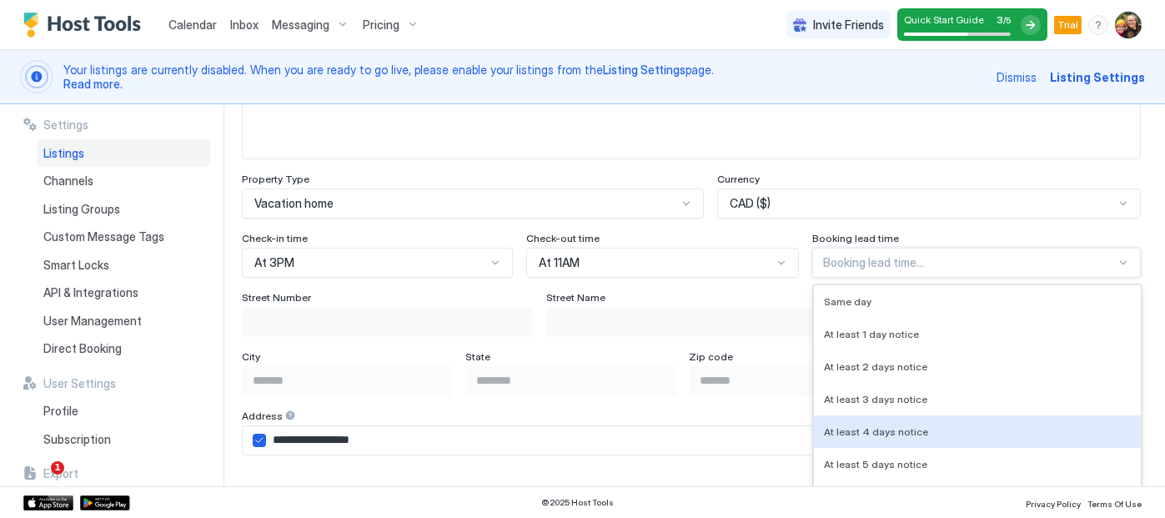
scroll to position [1122, 0]
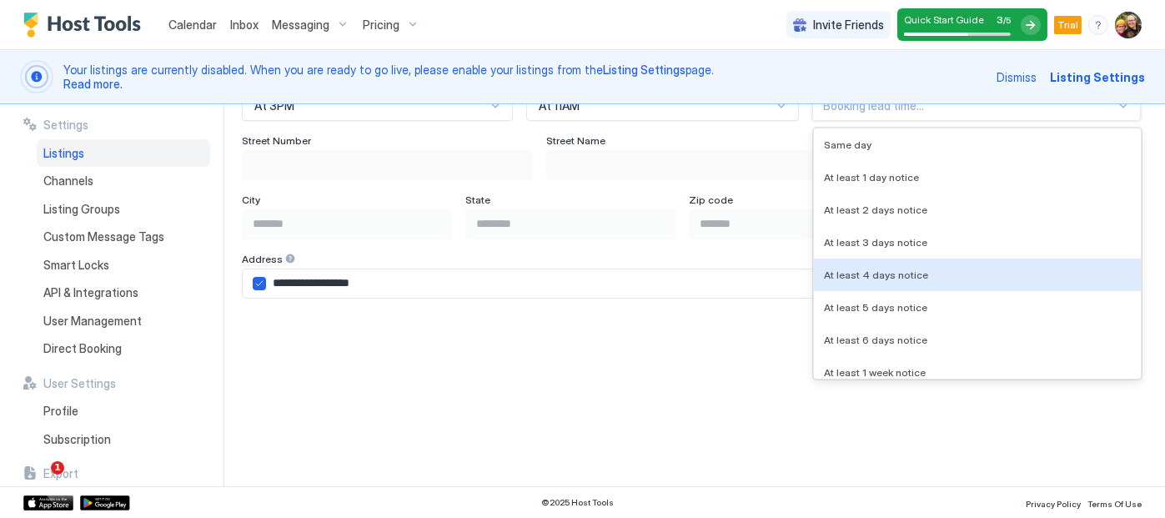
click at [1108, 121] on div "8 results available. Use Up and Down to choose options, press Enter to select t…" at bounding box center [976, 106] width 329 height 30
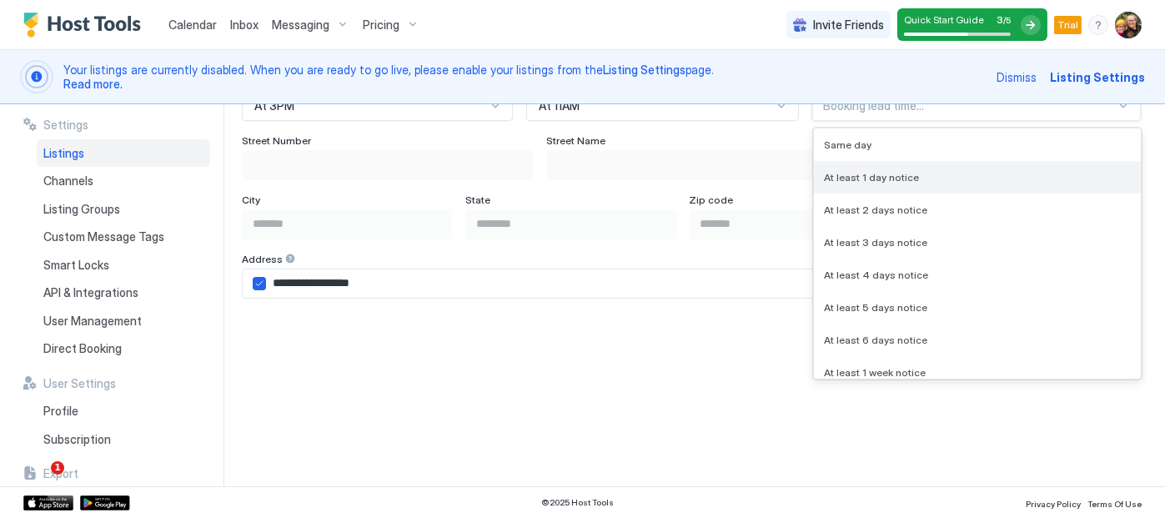
click at [1048, 177] on div "At least 1 day notice" at bounding box center [977, 177] width 307 height 13
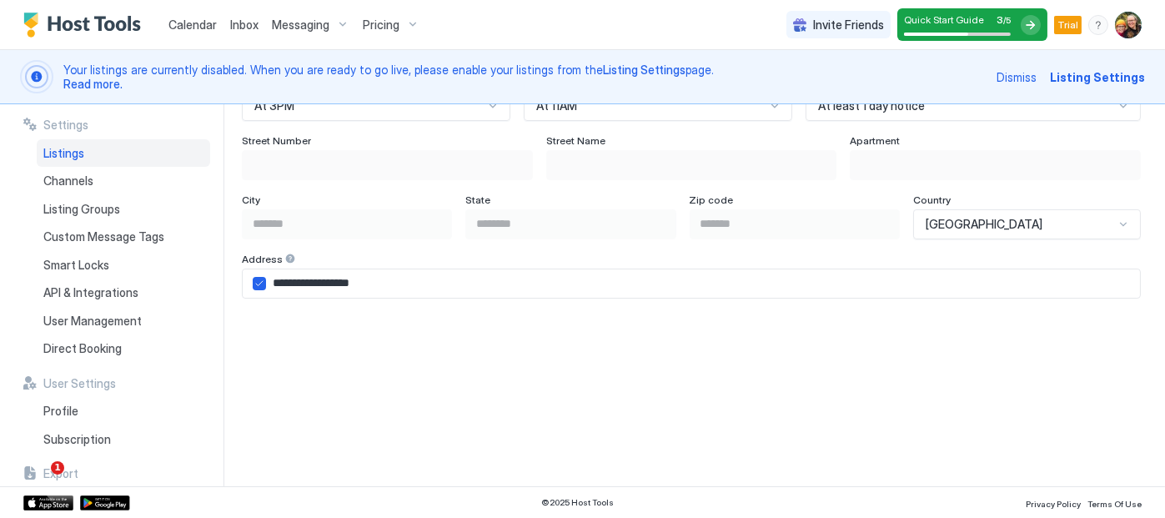
click at [1143, 293] on div "**********" at bounding box center [703, 295] width 924 height 382
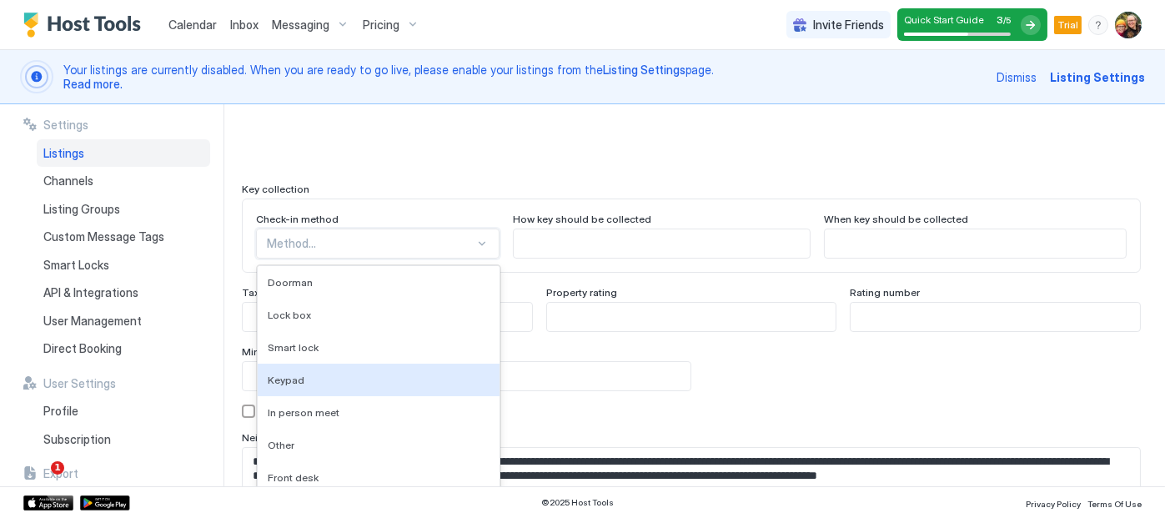
scroll to position [1621, 0]
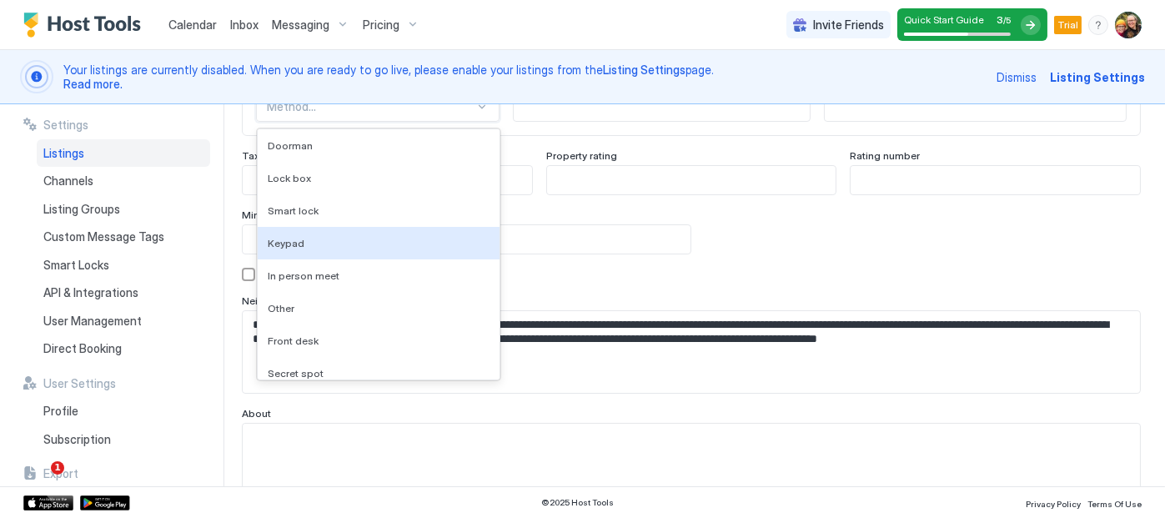
click at [453, 122] on div "9 results available. Use Up and Down to choose options, press Enter to select t…" at bounding box center [378, 107] width 244 height 30
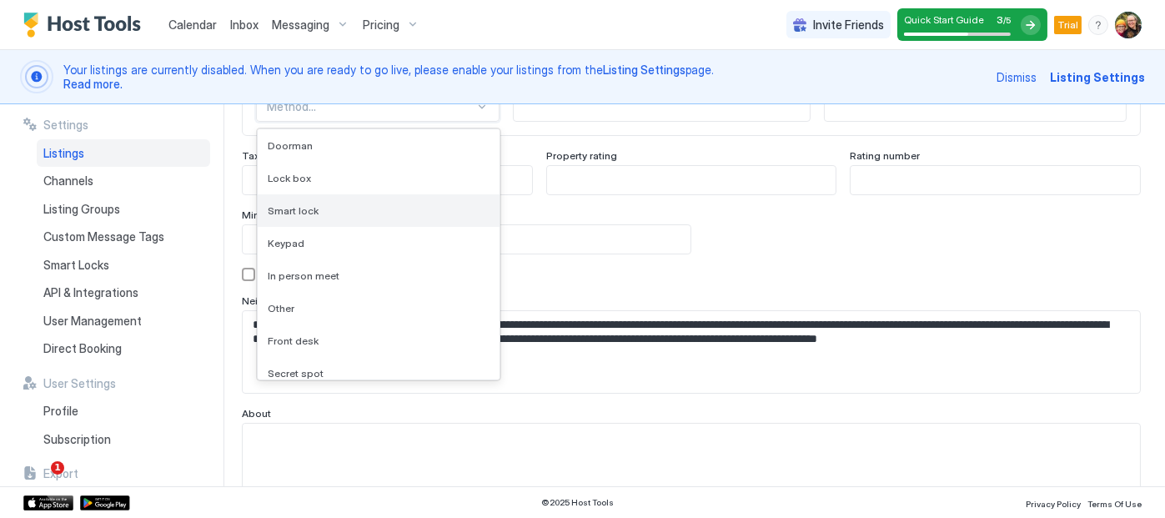
click at [364, 207] on div "Smart lock" at bounding box center [379, 210] width 222 height 13
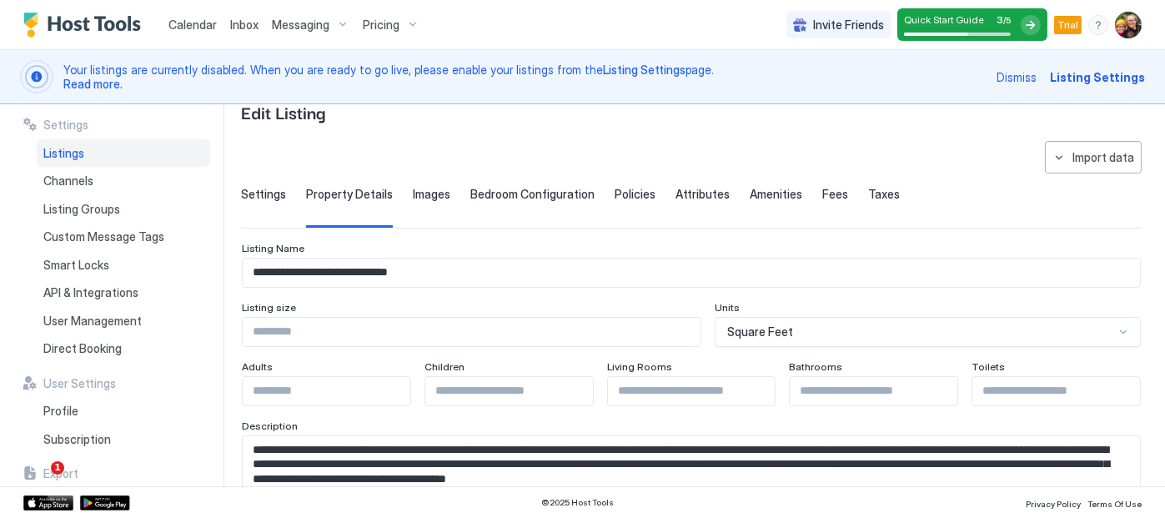
scroll to position [0, 0]
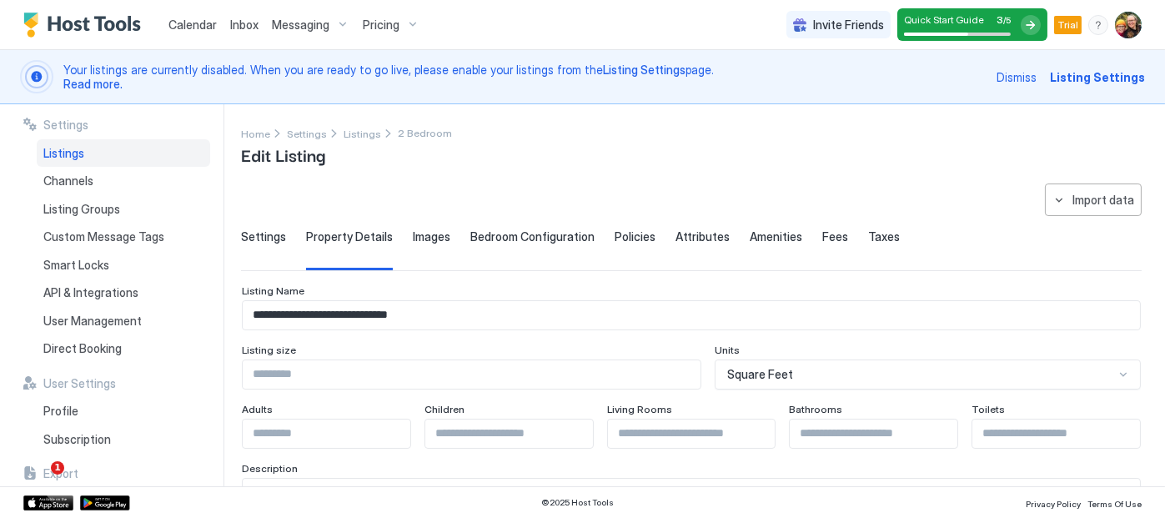
click at [421, 231] on span "Images" at bounding box center [432, 236] width 38 height 15
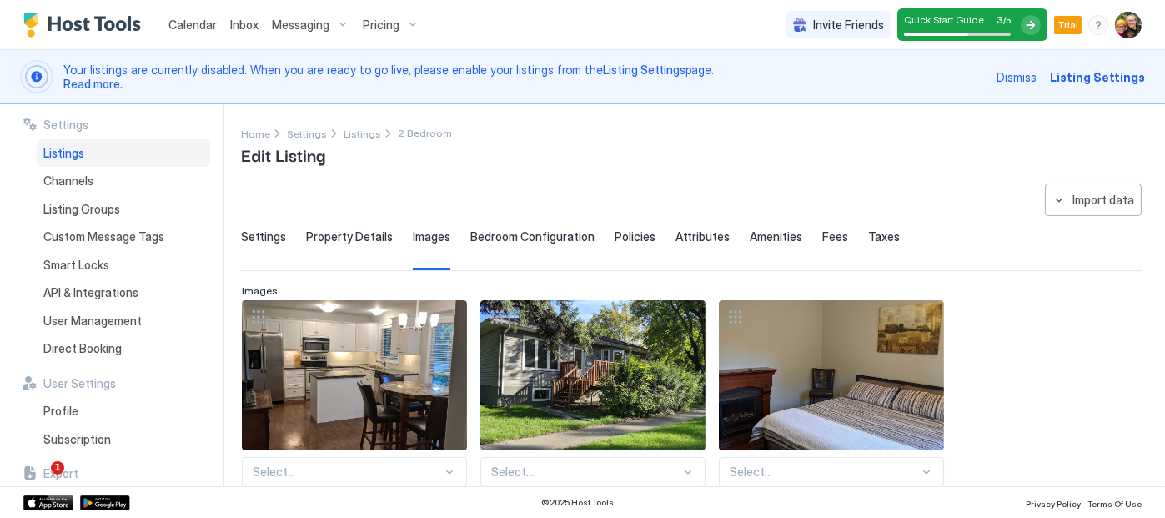
click at [337, 236] on span "Property Details" at bounding box center [349, 236] width 87 height 15
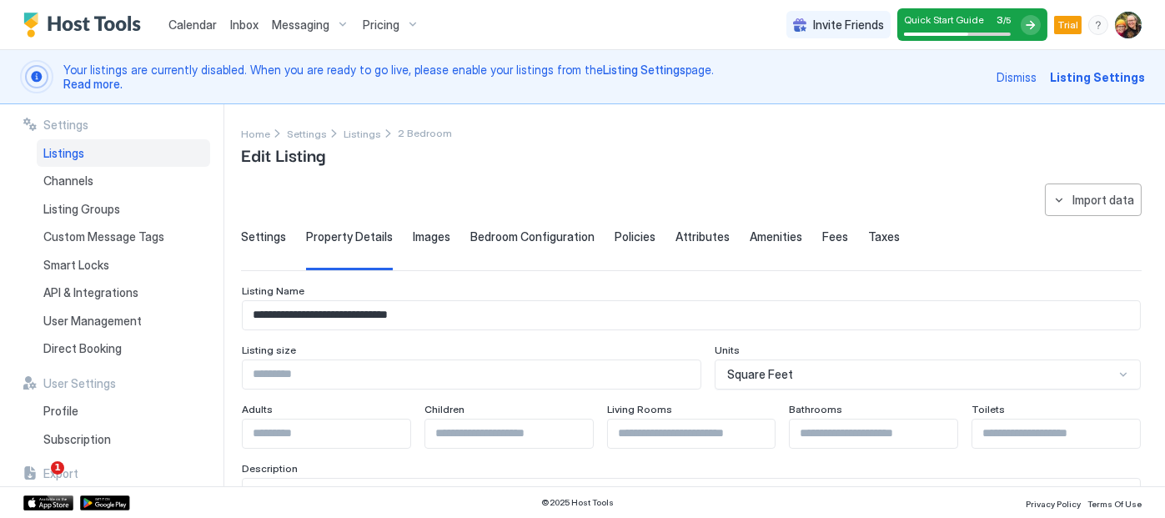
click at [418, 237] on span "Images" at bounding box center [432, 236] width 38 height 15
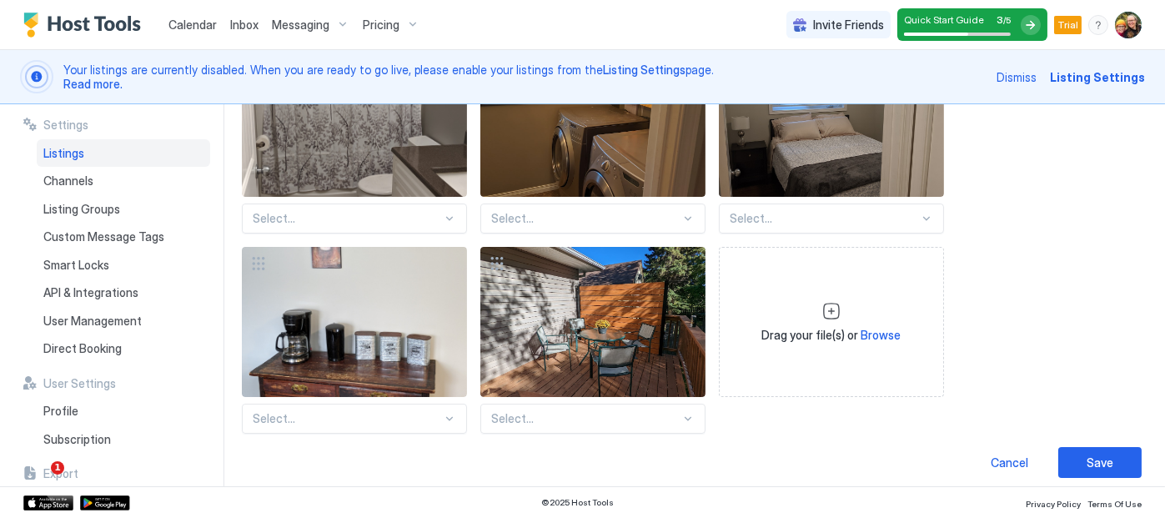
scroll to position [661, 0]
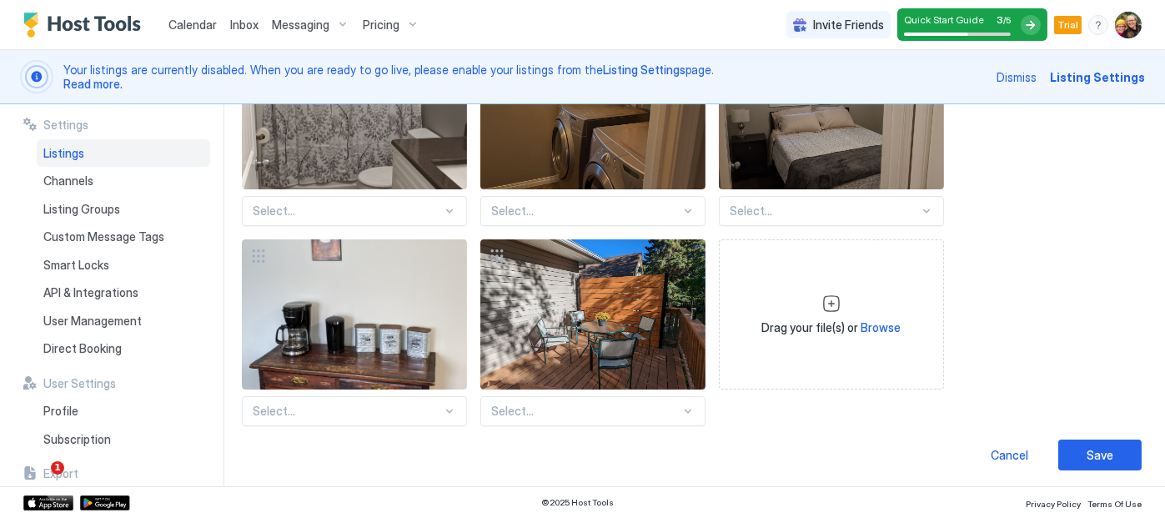
click at [815, 298] on div "Drag your file(s) or Browse" at bounding box center [831, 315] width 139 height 42
type input "**********"
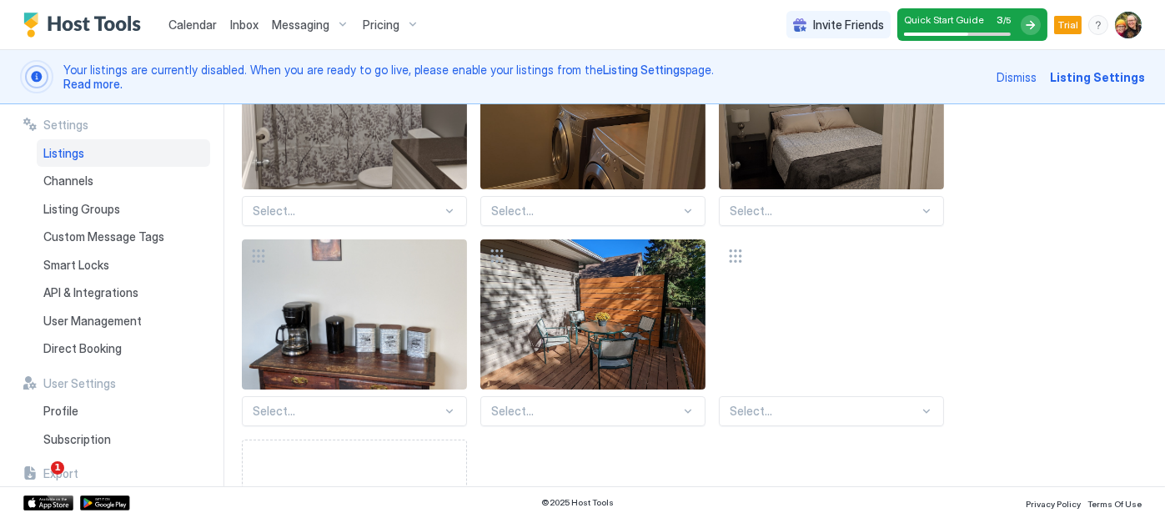
scroll to position [856, 0]
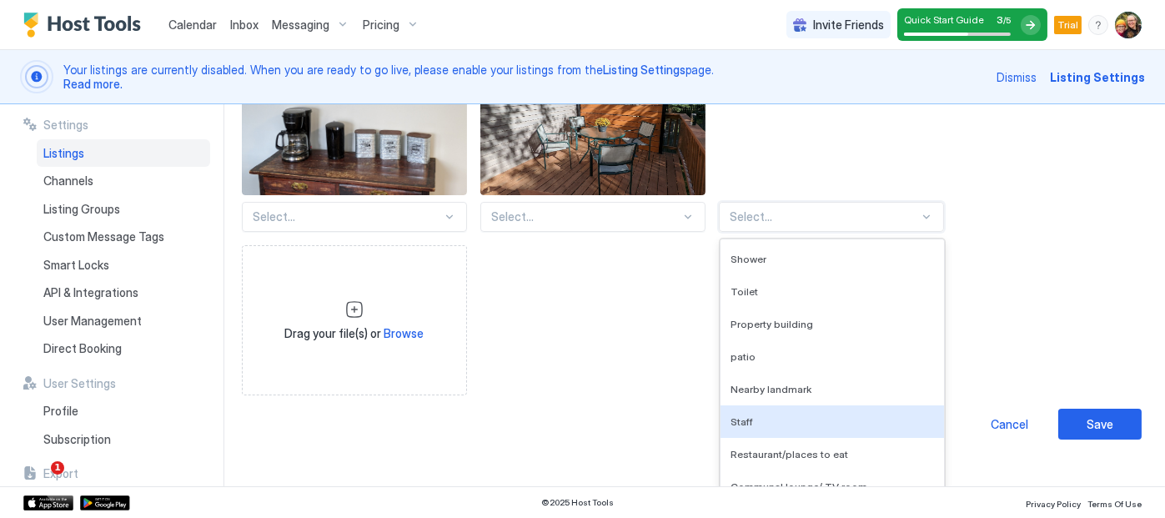
click at [839, 232] on div "136 results available. Use Up and Down to choose options, press Enter to select…" at bounding box center [831, 217] width 225 height 30
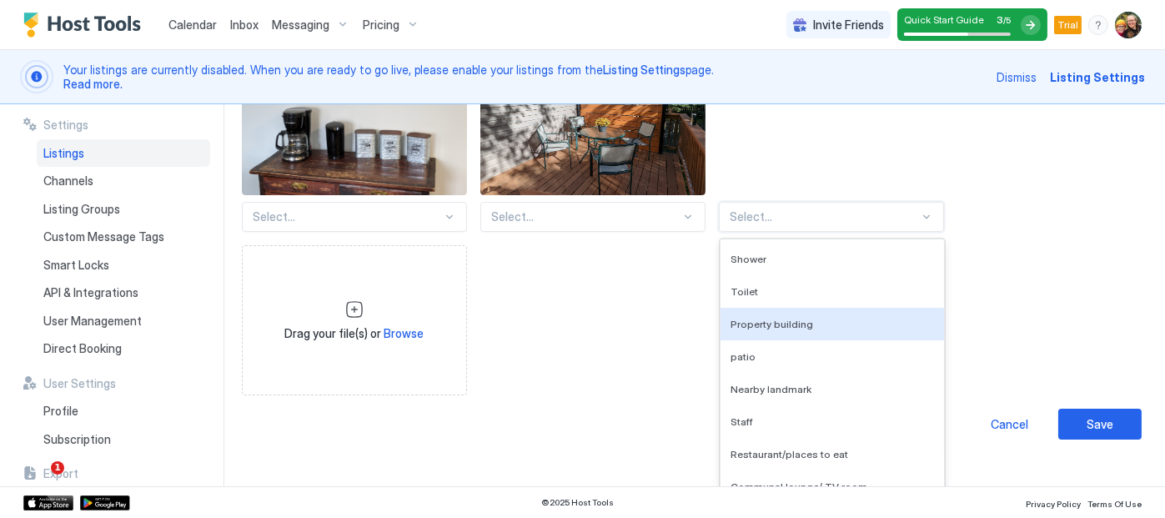
scroll to position [825, 0]
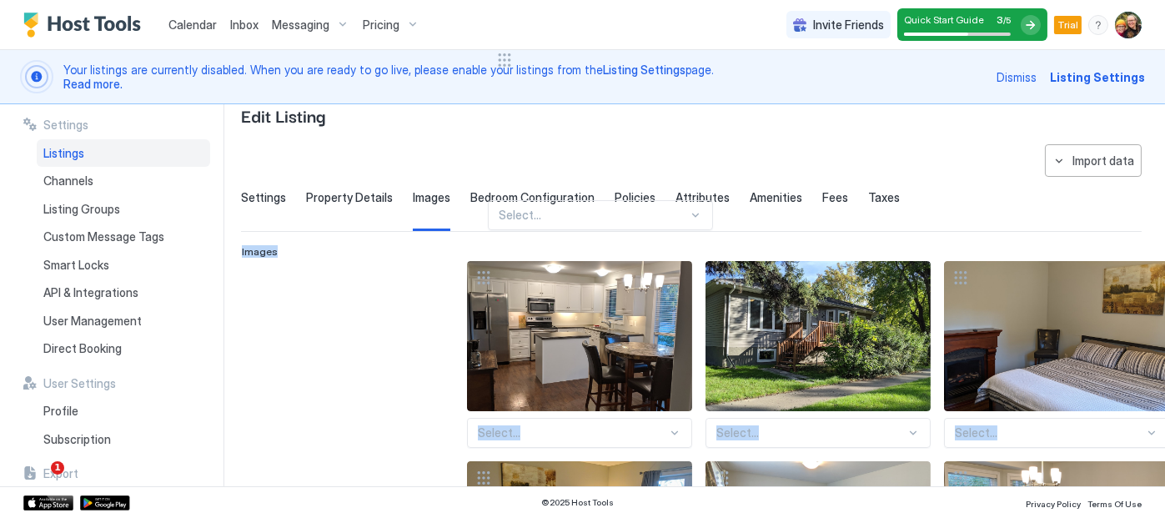
scroll to position [0, 0]
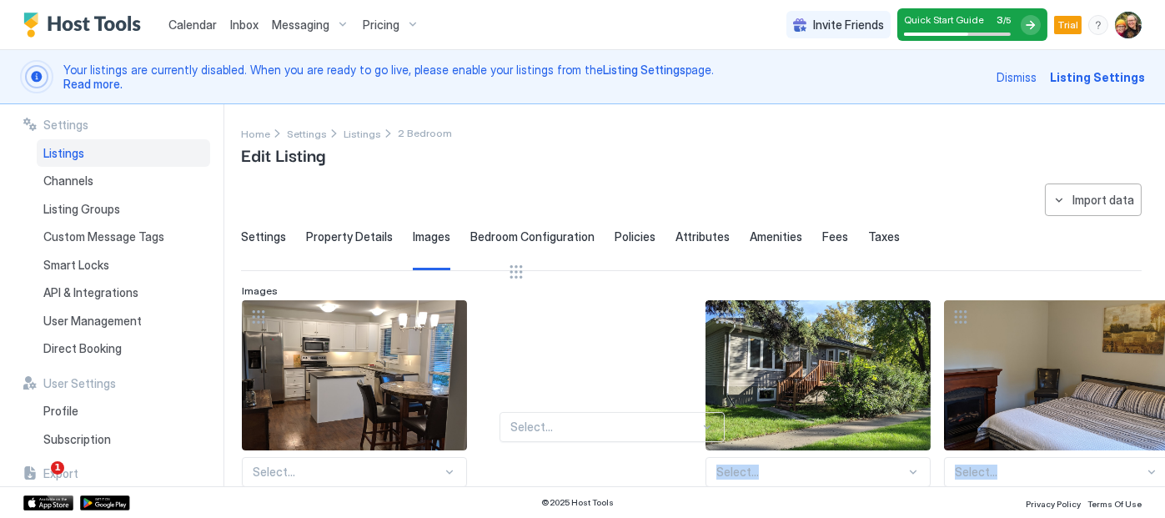
drag, startPoint x: 799, startPoint y: 379, endPoint x: 565, endPoint y: 349, distance: 236.2
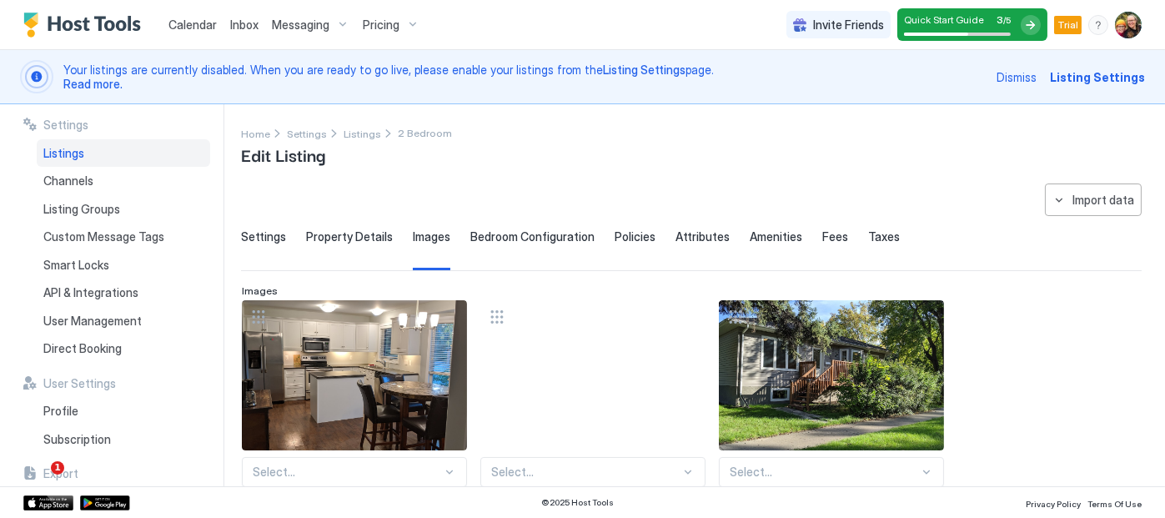
scroll to position [367, 0]
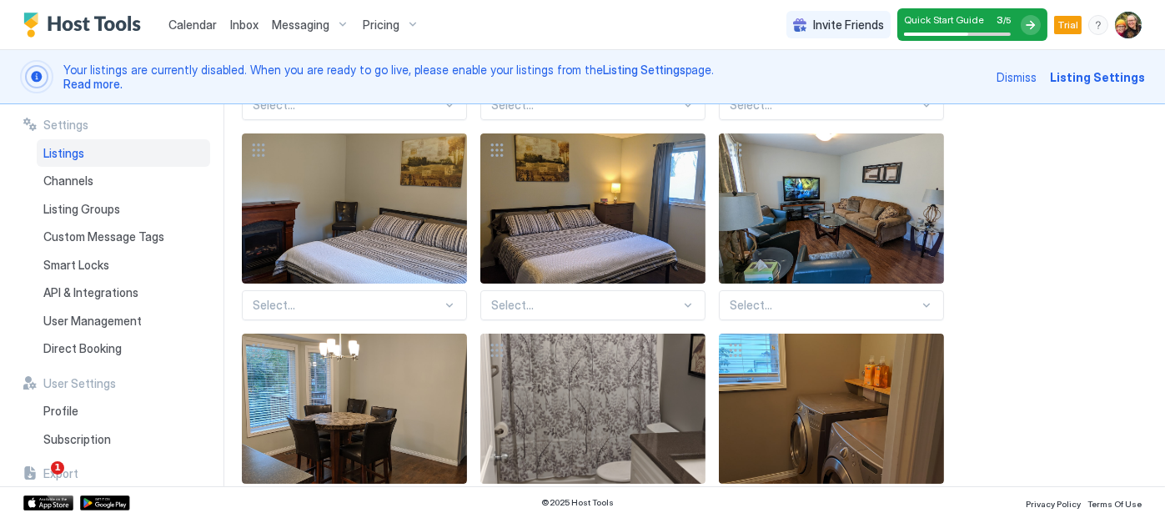
click at [450, 470] on div "Select... Select... Select... Select... Select... Select... Select... Select...…" at bounding box center [691, 408] width 899 height 951
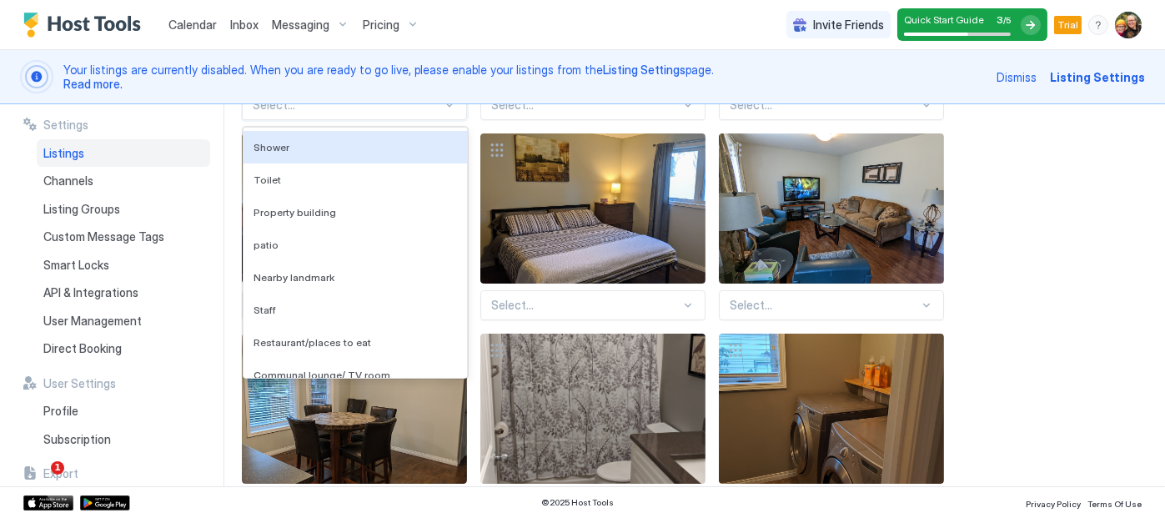
scroll to position [10, 0]
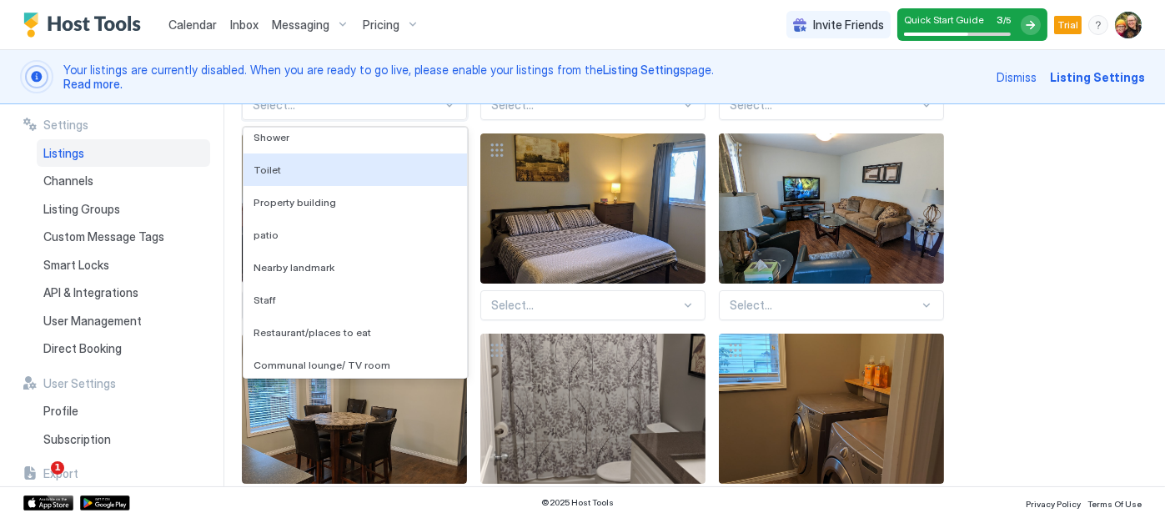
click at [1080, 226] on div "136 results available. Use Up and Down to choose options, press Enter to select…" at bounding box center [691, 408] width 899 height 951
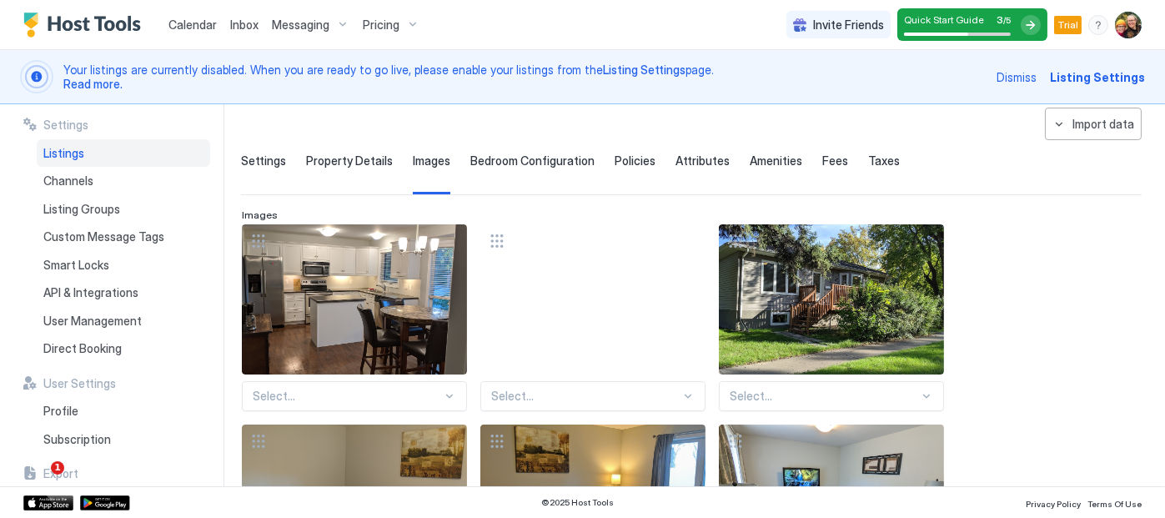
scroll to position [73, 0]
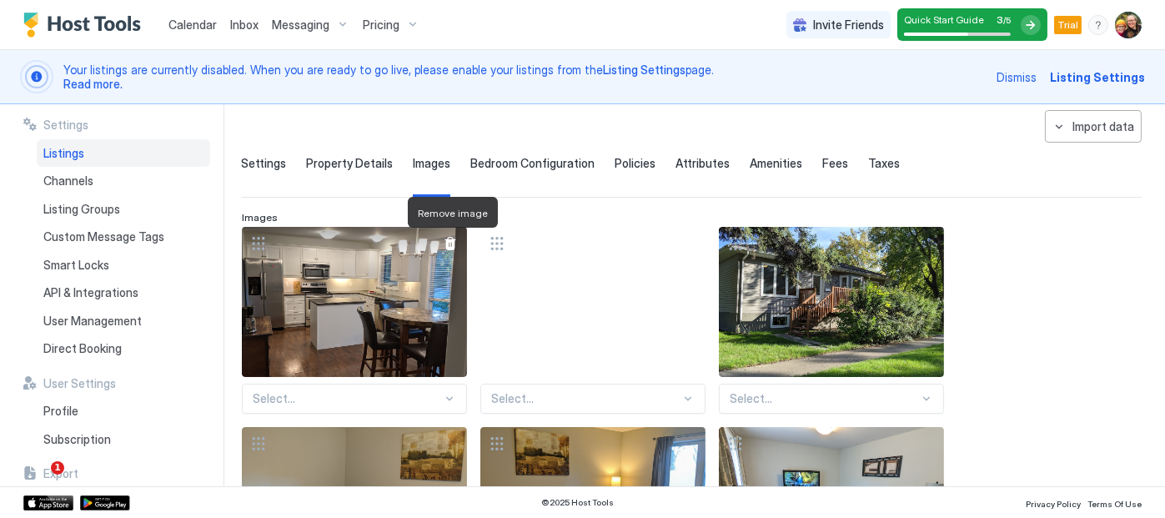
click at [450, 239] on div at bounding box center [450, 243] width 13 height 13
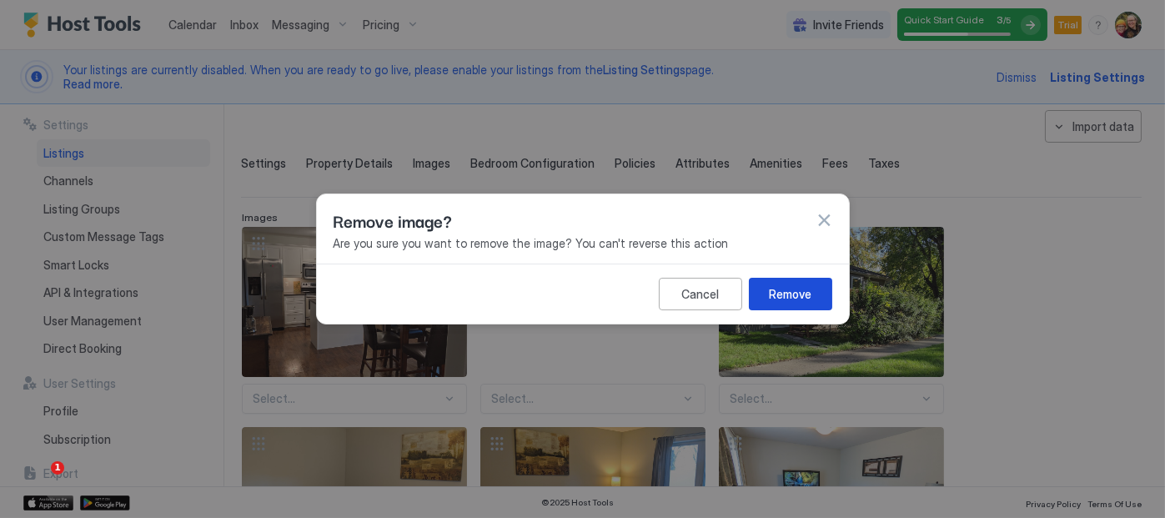
click at [812, 302] on button "Remove" at bounding box center [790, 294] width 83 height 33
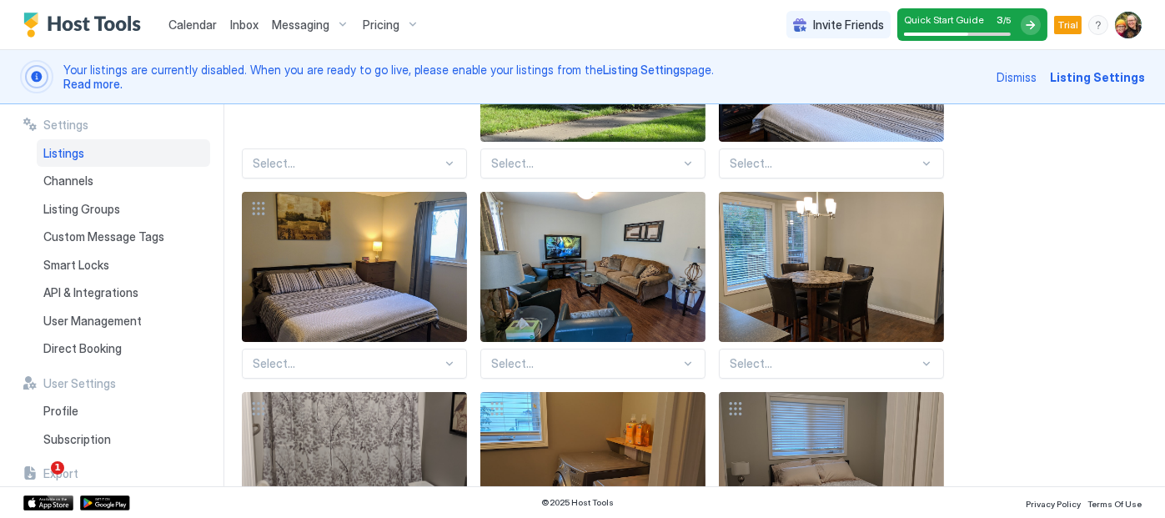
scroll to position [314, 0]
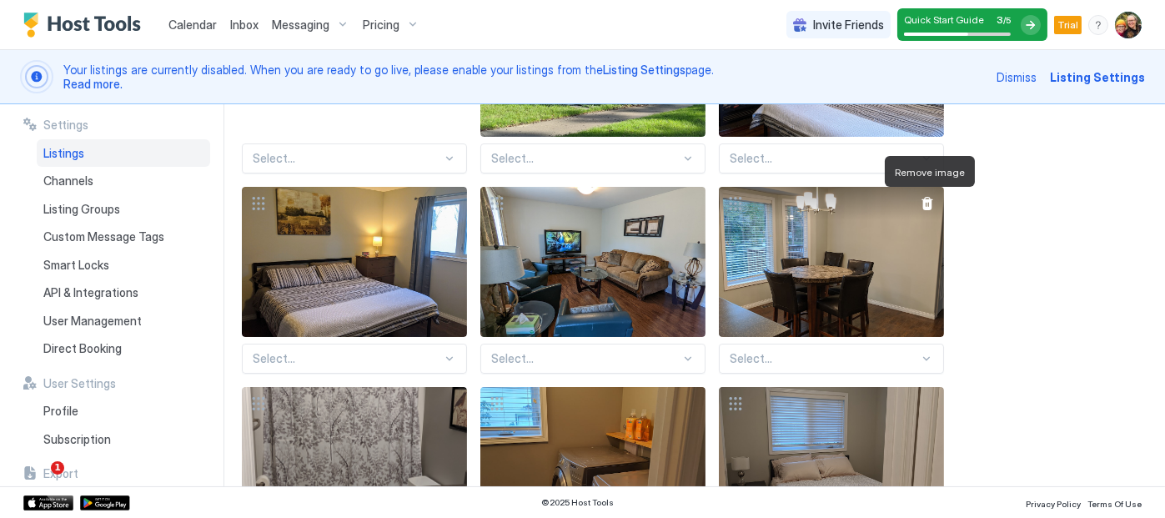
click at [932, 204] on div at bounding box center [927, 203] width 13 height 13
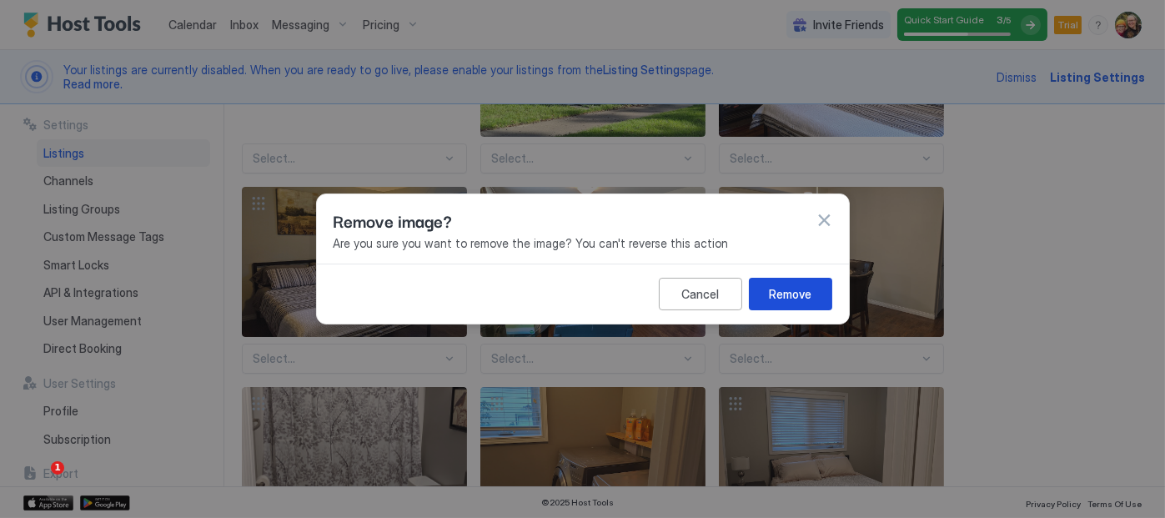
click at [803, 297] on div "Remove" at bounding box center [790, 294] width 43 height 18
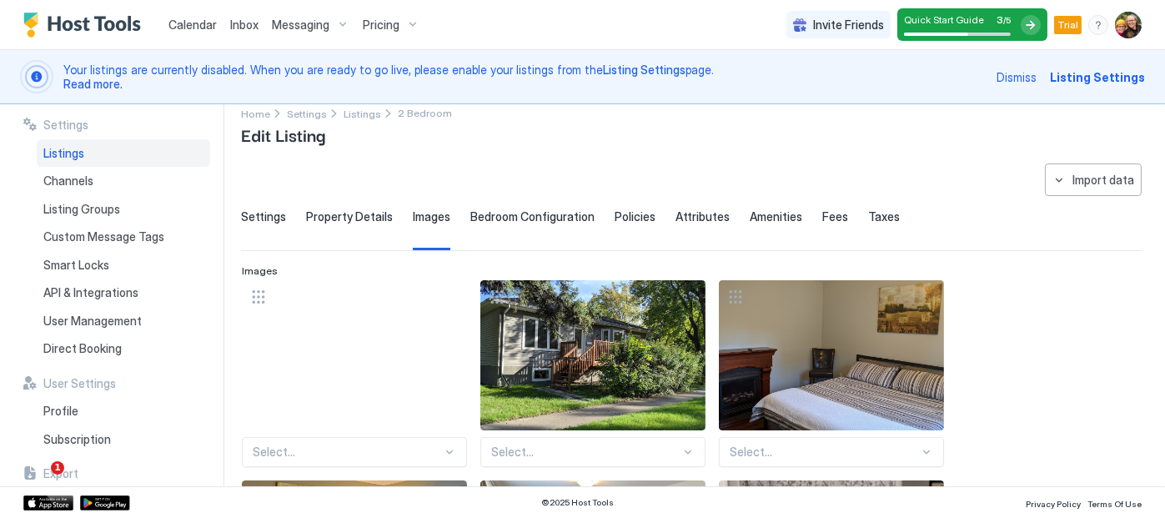
scroll to position [0, 0]
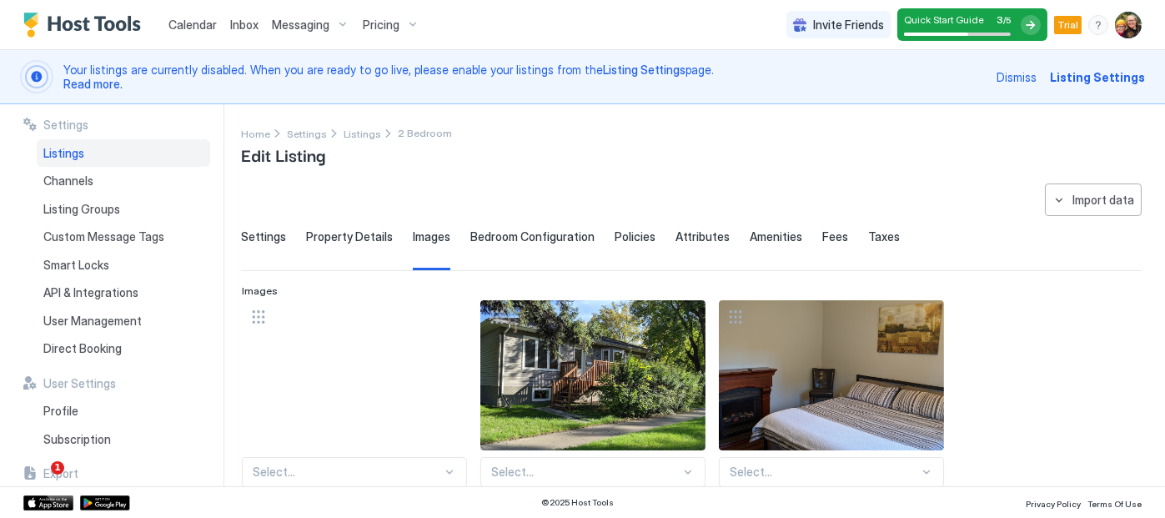
click at [546, 237] on span "Bedroom Configuration" at bounding box center [532, 236] width 124 height 15
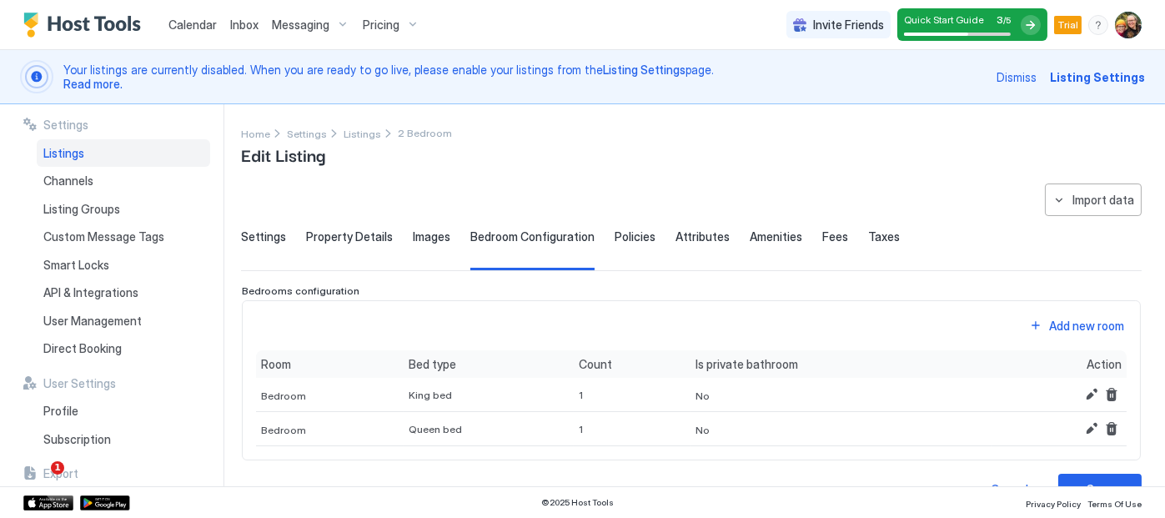
scroll to position [35, 0]
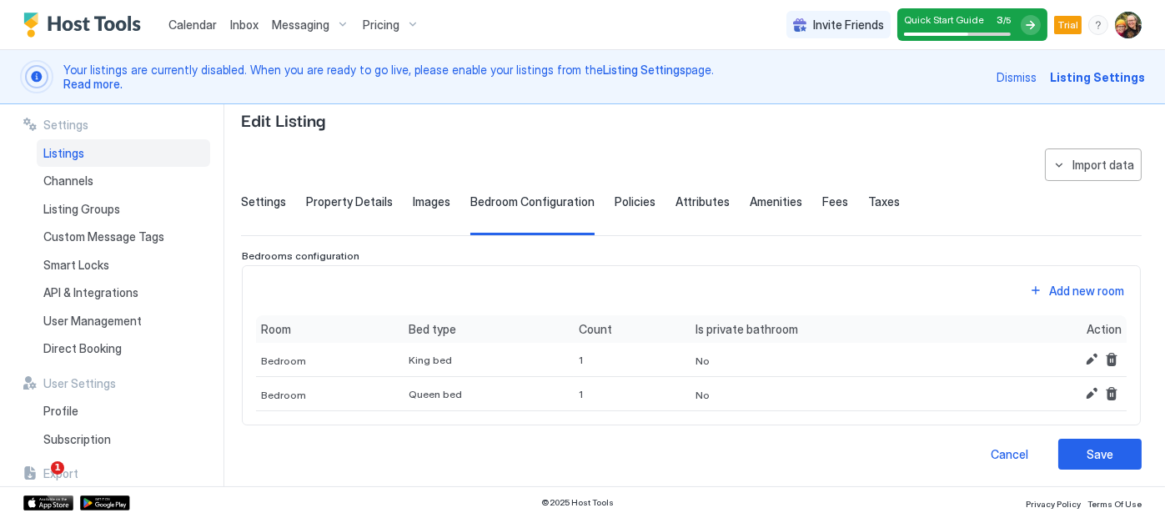
click at [634, 200] on span "Policies" at bounding box center [635, 201] width 41 height 15
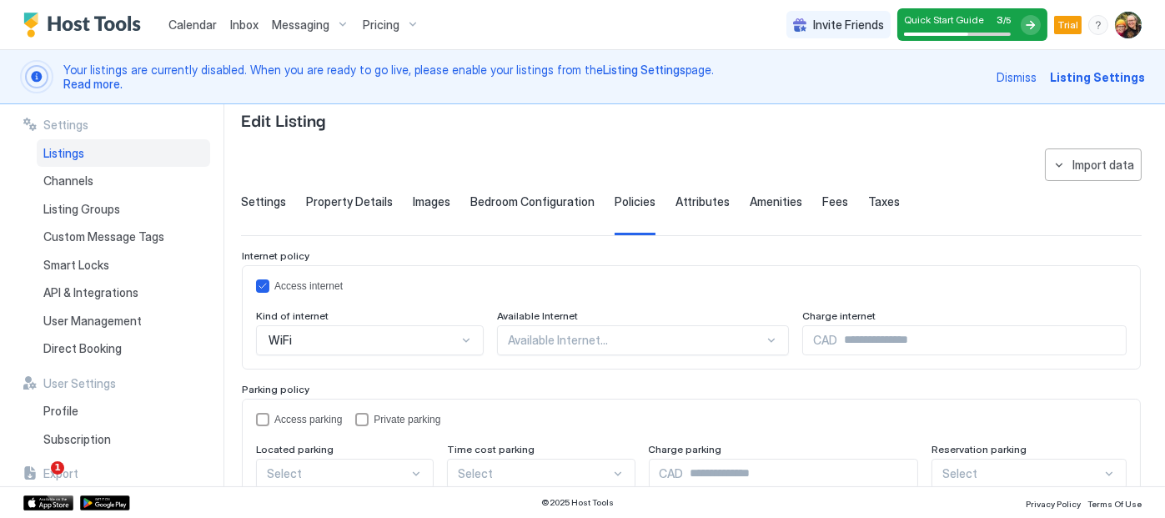
scroll to position [118, 0]
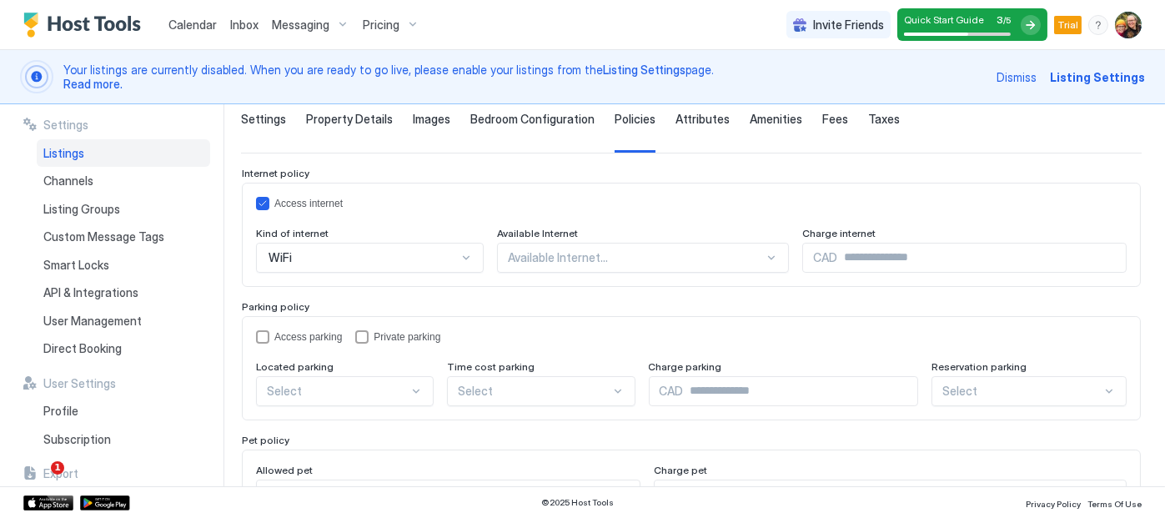
click at [484, 273] on div "Available Internet..." at bounding box center [370, 258] width 228 height 30
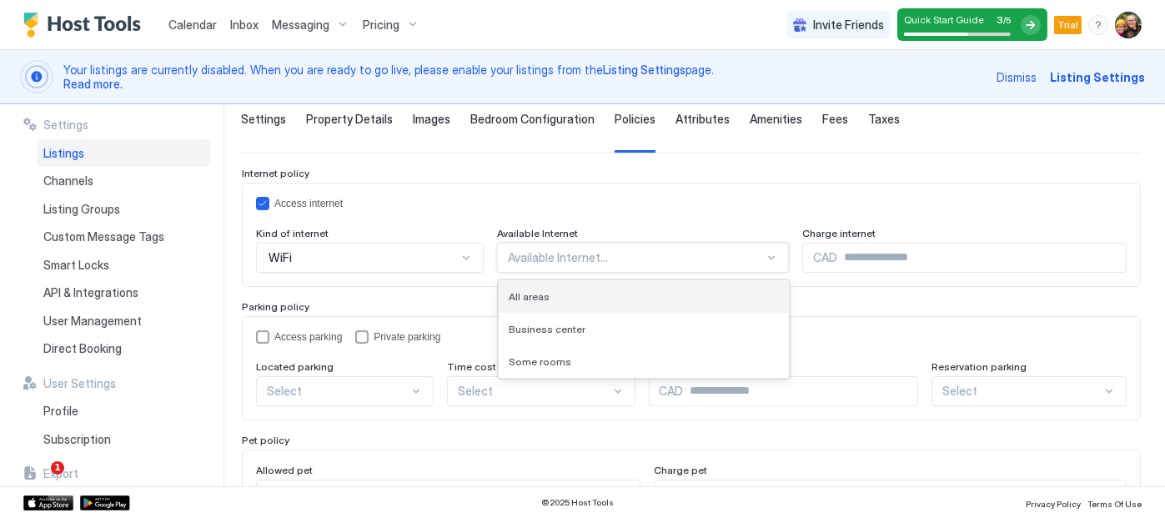
click at [606, 297] on div "All areas" at bounding box center [643, 296] width 269 height 13
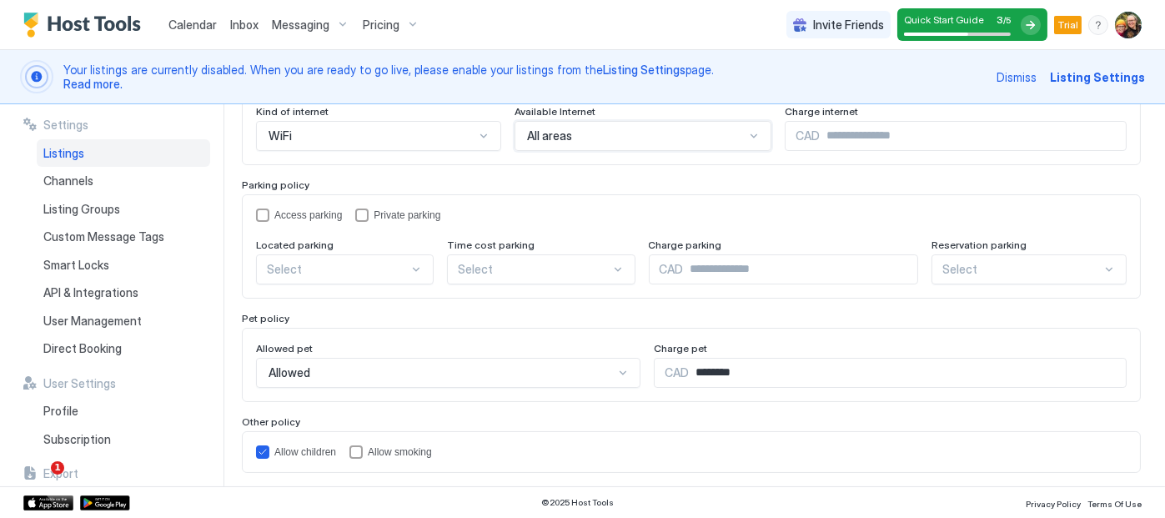
scroll to position [241, 0]
click at [360, 209] on div "privateParking" at bounding box center [361, 213] width 13 height 13
click at [410, 149] on div "Select" at bounding box center [378, 134] width 245 height 30
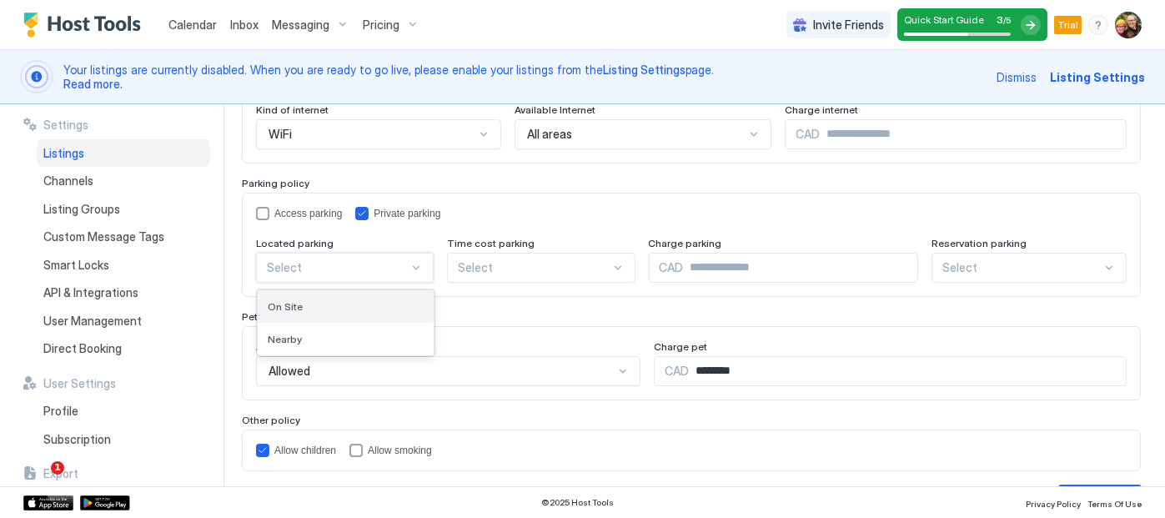
click at [391, 300] on div "On Site" at bounding box center [346, 306] width 156 height 13
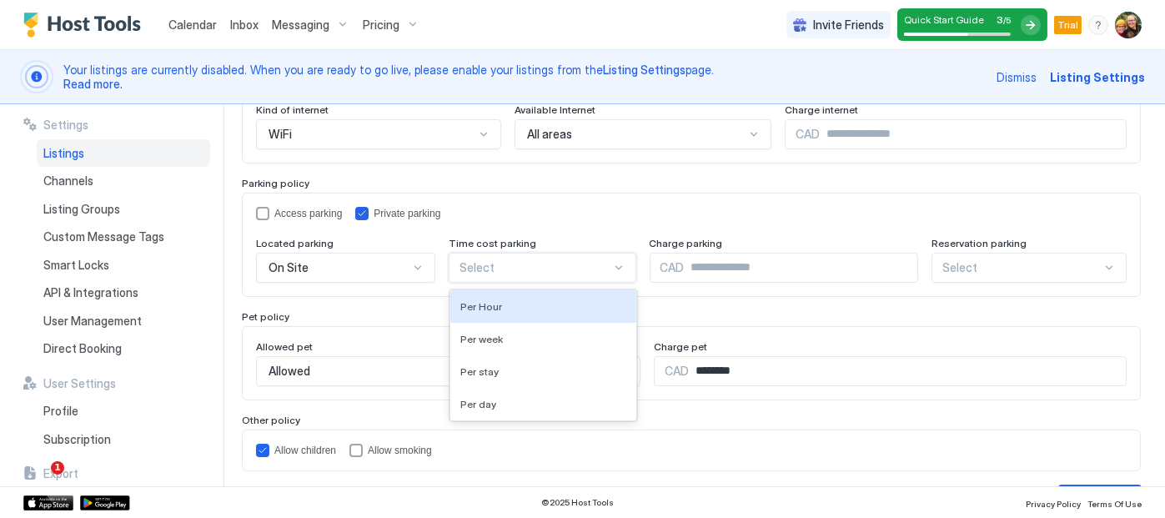
scroll to position [283, 0]
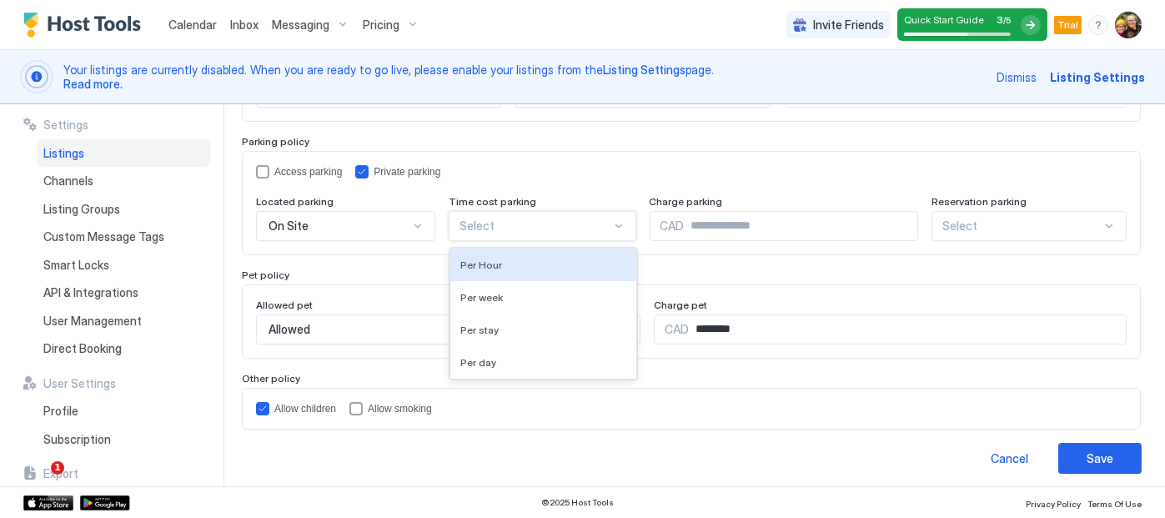
click at [501, 108] on div "4 results available. Use Up and Down to choose options, press Enter to select t…" at bounding box center [378, 93] width 245 height 30
click at [612, 219] on div at bounding box center [618, 225] width 13 height 13
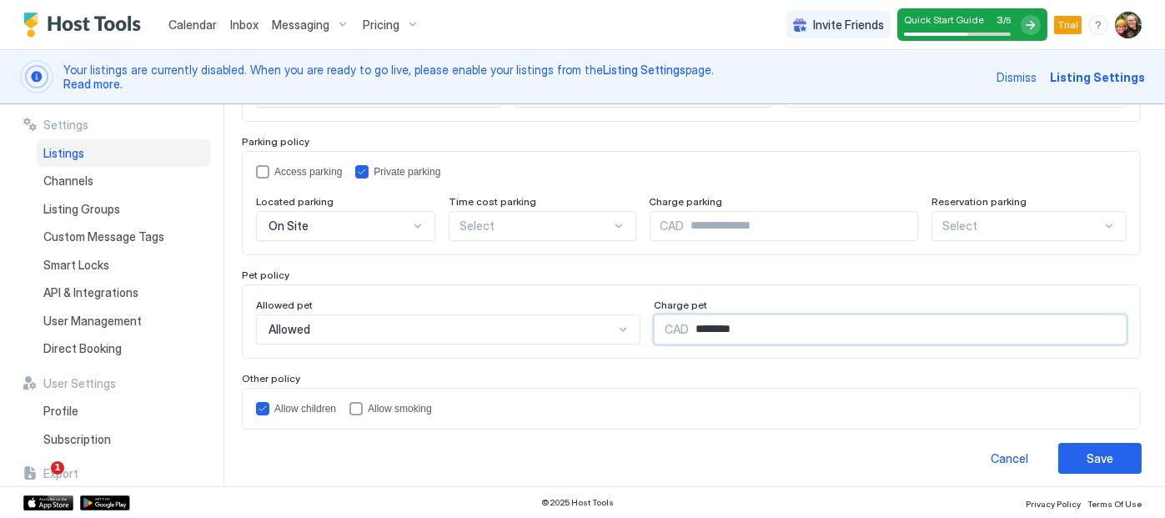
click at [725, 330] on input "********" at bounding box center [907, 329] width 437 height 28
drag, startPoint x: 738, startPoint y: 326, endPoint x: 685, endPoint y: 327, distance: 53.4
click at [689, 327] on input "********" at bounding box center [907, 329] width 437 height 28
type input "**"
click at [1137, 264] on div "**********" at bounding box center [703, 295] width 924 height 382
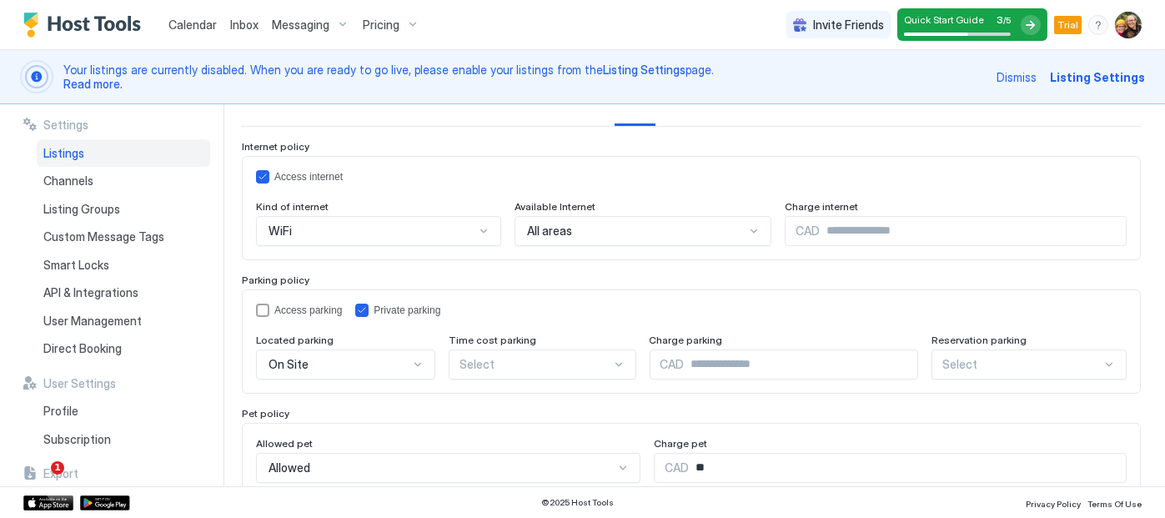
scroll to position [0, 0]
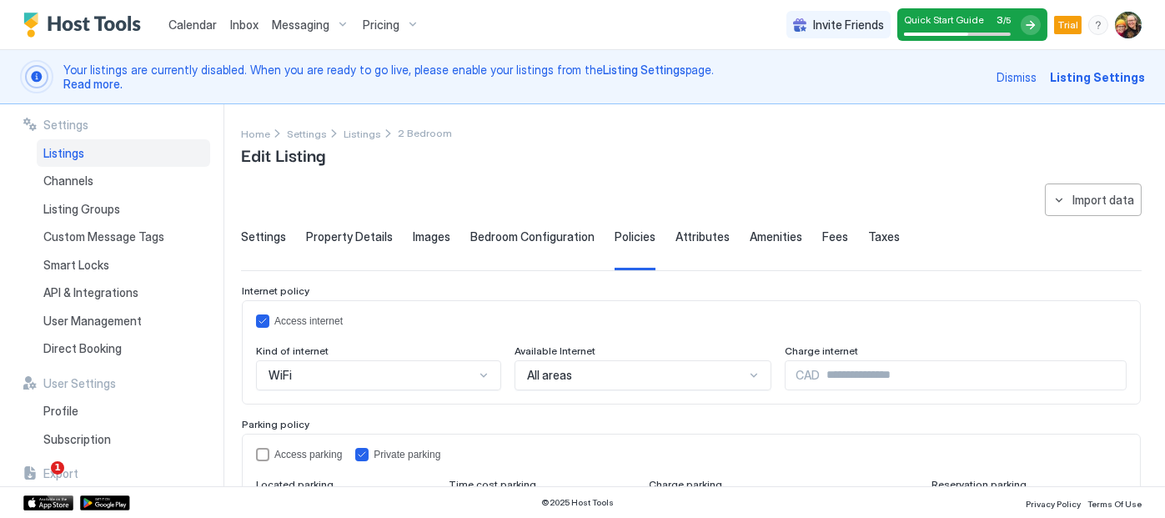
click at [687, 230] on span "Attributes" at bounding box center [703, 236] width 54 height 15
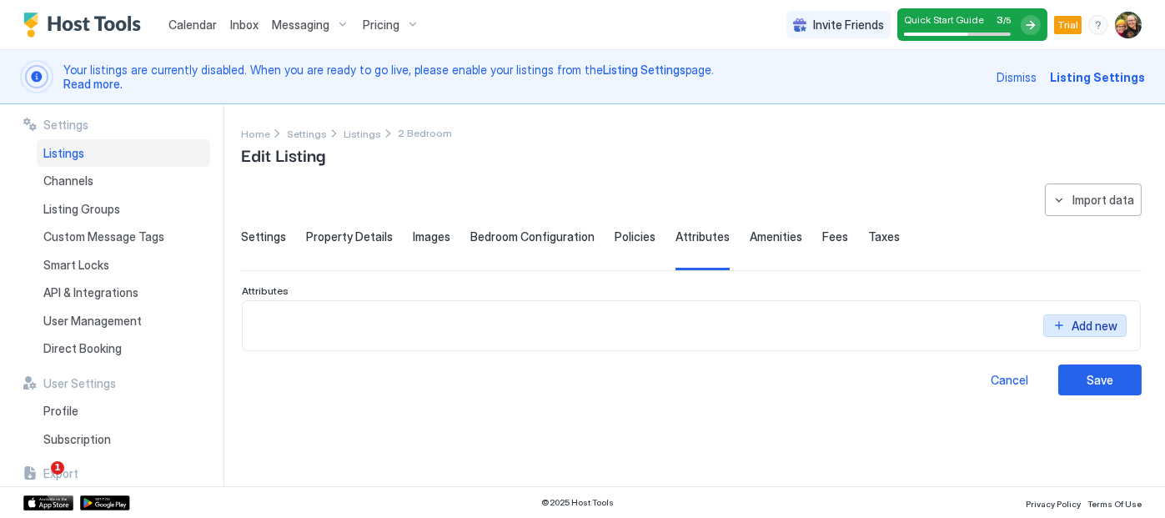
click at [1066, 325] on button "Add new" at bounding box center [1084, 325] width 83 height 23
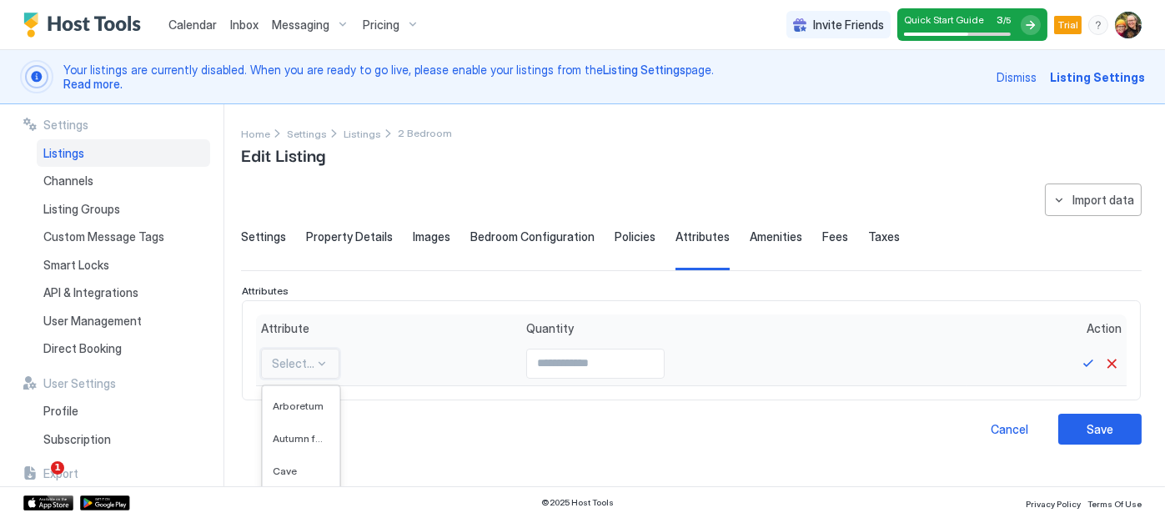
scroll to position [148, 0]
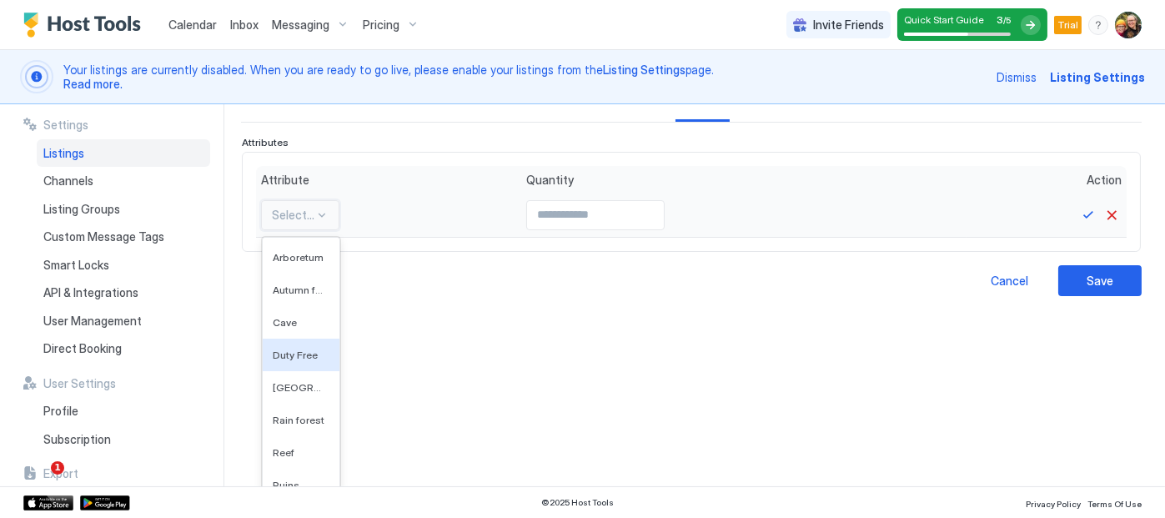
click at [319, 230] on div "600 results available. Use Up and Down to choose options, press Enter to select…" at bounding box center [300, 215] width 78 height 30
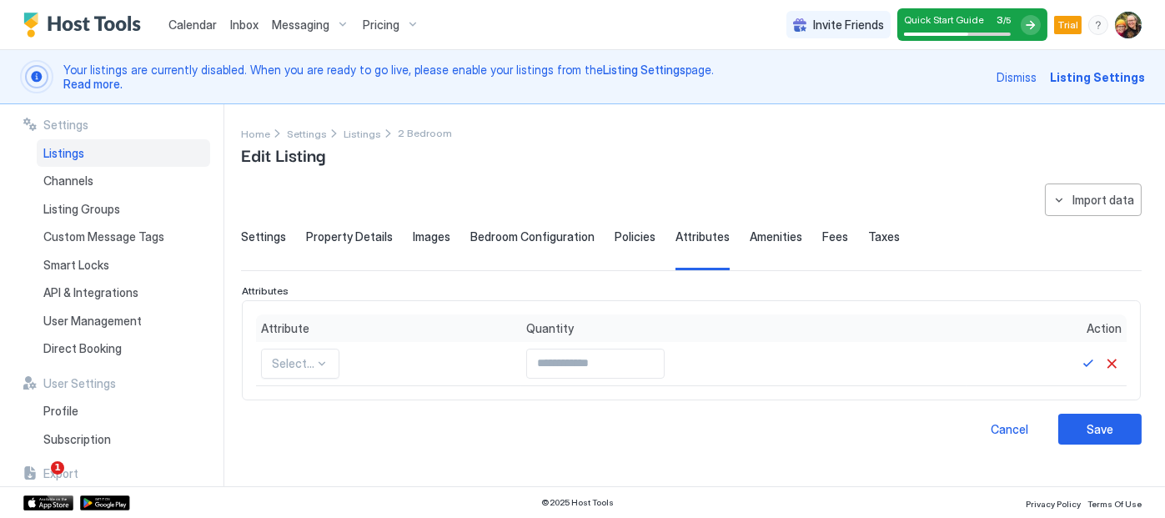
scroll to position [0, 0]
click at [450, 350] on div "**********" at bounding box center [703, 295] width 924 height 382
click at [1112, 361] on button "Cancel" at bounding box center [1112, 364] width 20 height 20
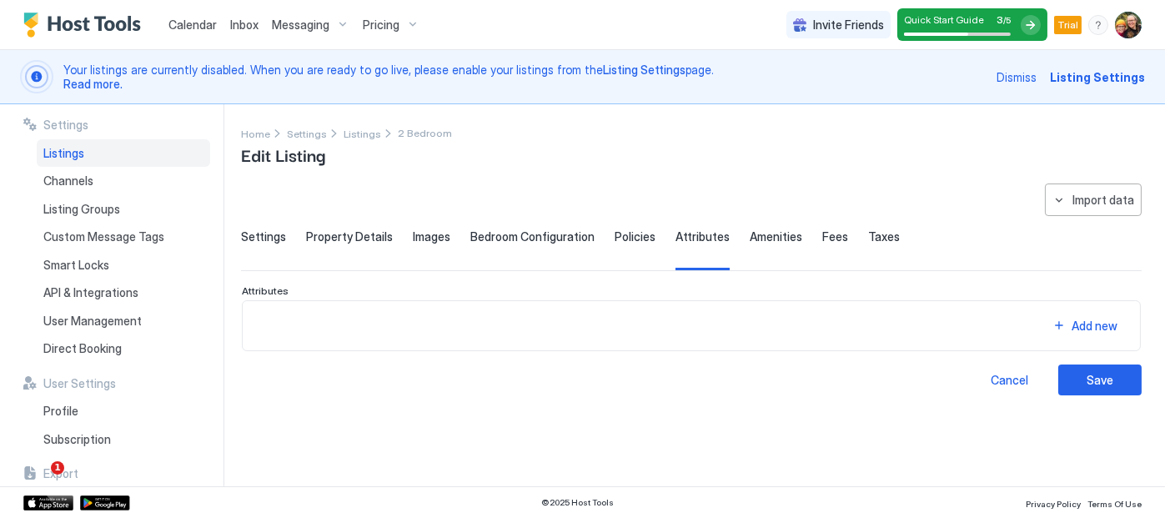
click at [761, 234] on span "Amenities" at bounding box center [776, 236] width 53 height 15
click at [822, 237] on span "Fees" at bounding box center [835, 236] width 26 height 15
click at [868, 240] on span "Taxes" at bounding box center [884, 236] width 32 height 15
click at [1073, 201] on button "Import data" at bounding box center [1093, 200] width 97 height 33
click at [912, 183] on div at bounding box center [582, 259] width 1165 height 518
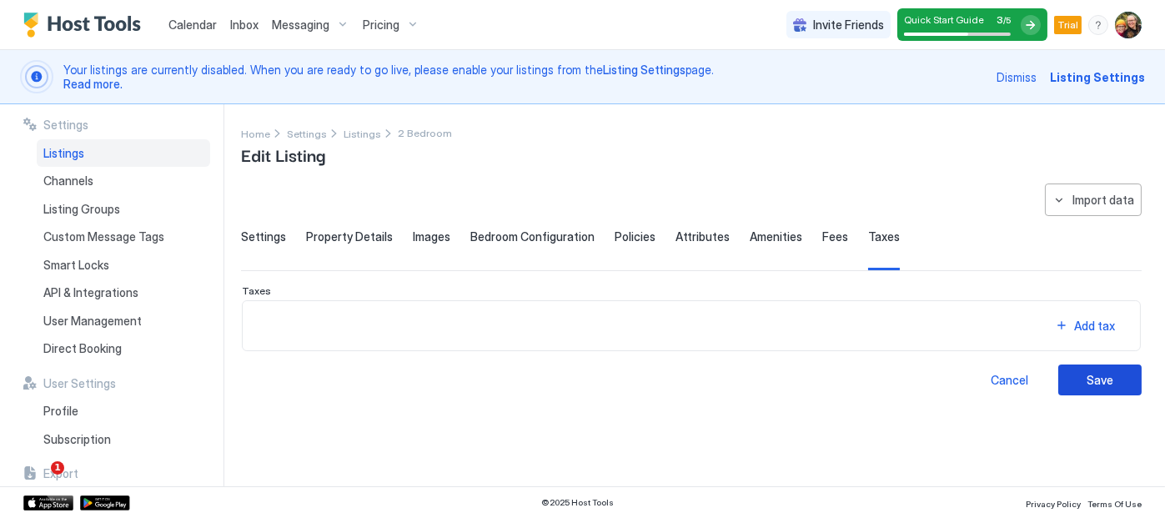
click at [1082, 381] on button "Save" at bounding box center [1099, 380] width 83 height 31
click at [344, 239] on span "Property Details" at bounding box center [349, 236] width 87 height 15
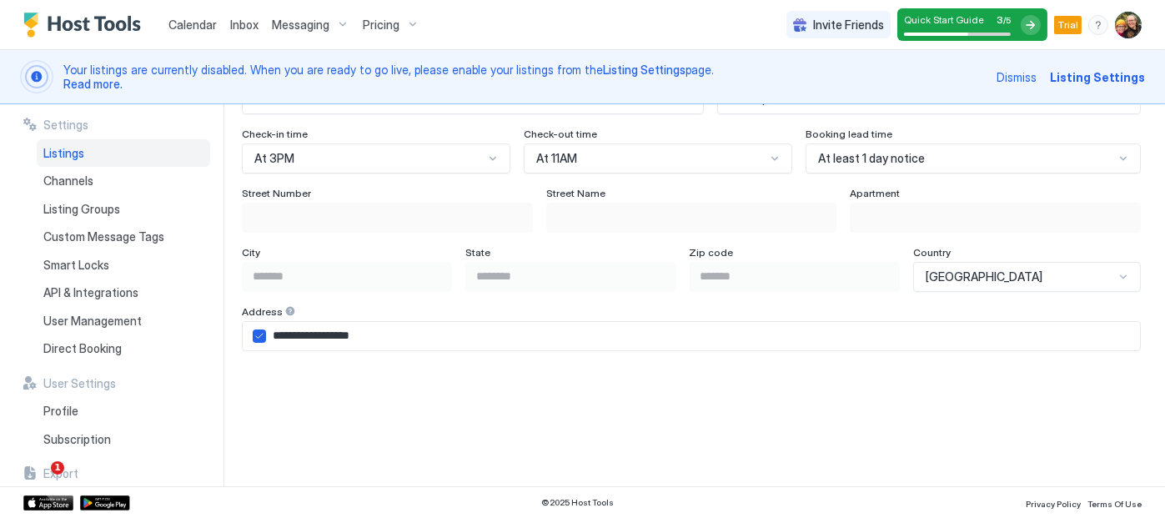
scroll to position [1071, 0]
click at [341, 330] on input "**********" at bounding box center [703, 334] width 874 height 28
click at [405, 333] on input "**********" at bounding box center [703, 334] width 874 height 28
drag, startPoint x: 402, startPoint y: 333, endPoint x: 274, endPoint y: 333, distance: 128.5
click at [274, 333] on input "**********" at bounding box center [703, 334] width 874 height 28
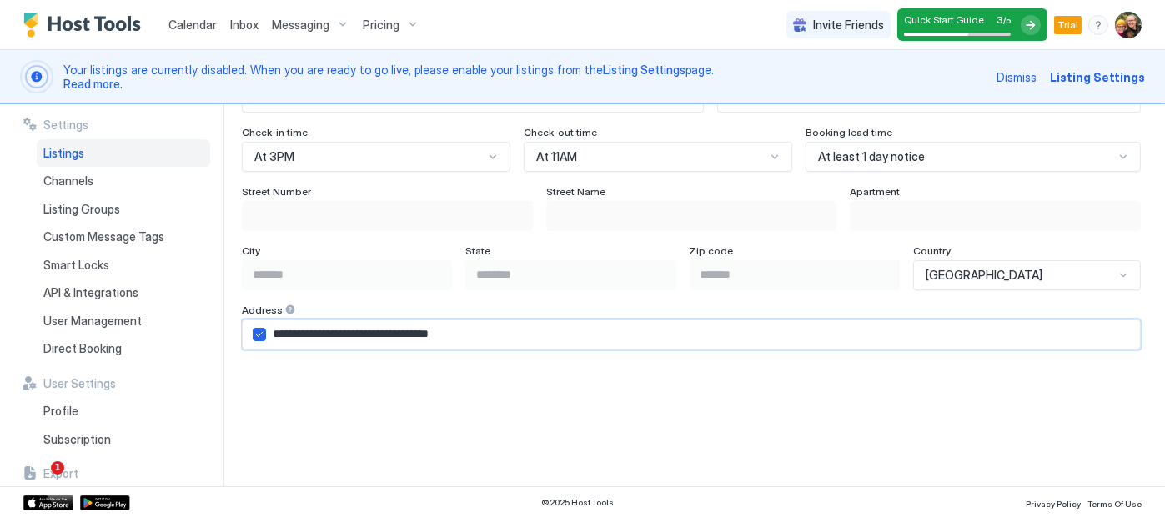
type input "**********"
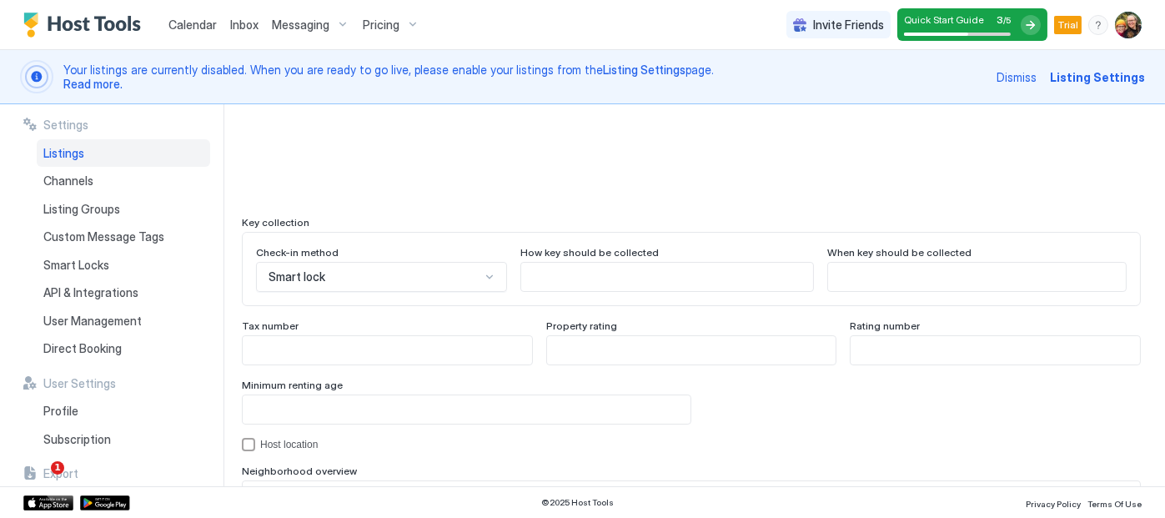
scroll to position [1702, 0]
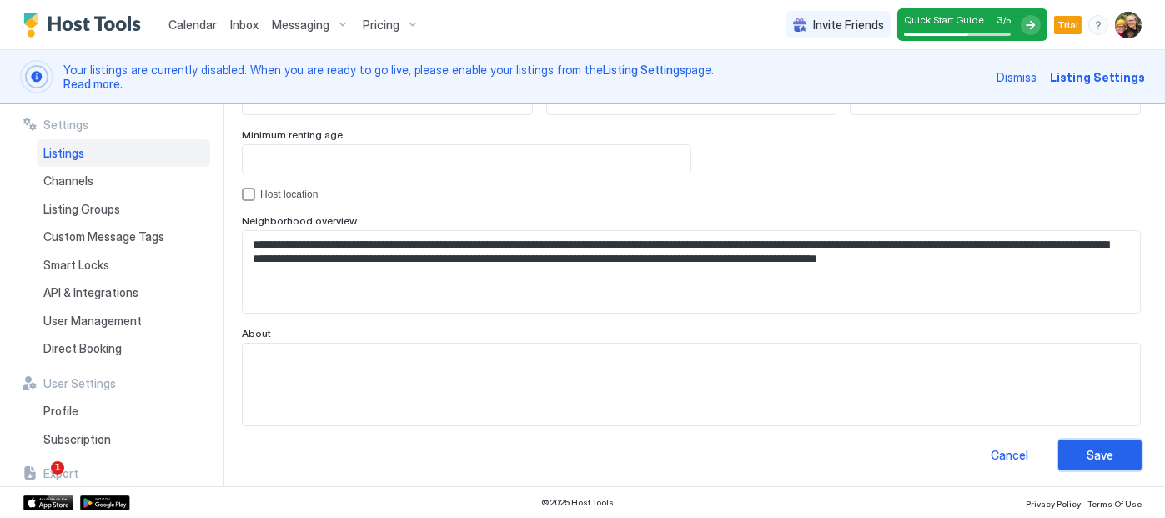
click at [1098, 454] on div "Save" at bounding box center [1100, 455] width 27 height 18
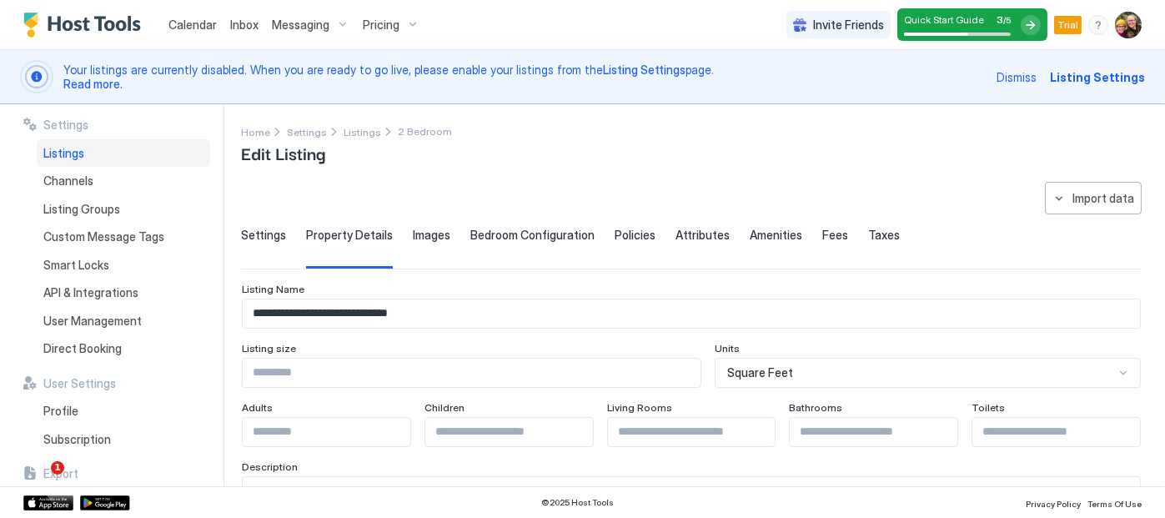
scroll to position [0, 0]
click at [676, 230] on span "Attributes" at bounding box center [703, 236] width 54 height 15
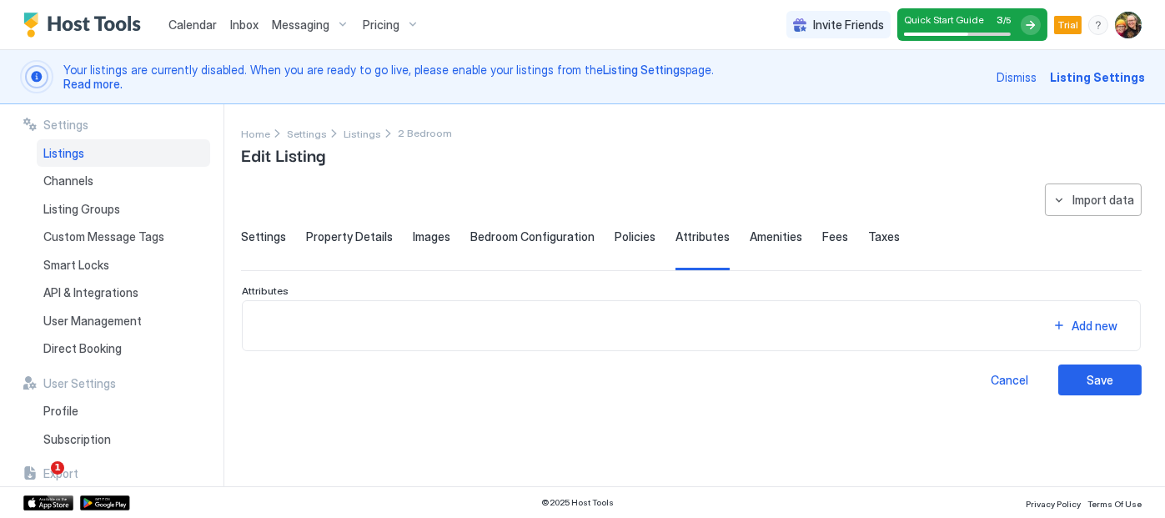
click at [619, 234] on span "Policies" at bounding box center [635, 236] width 41 height 15
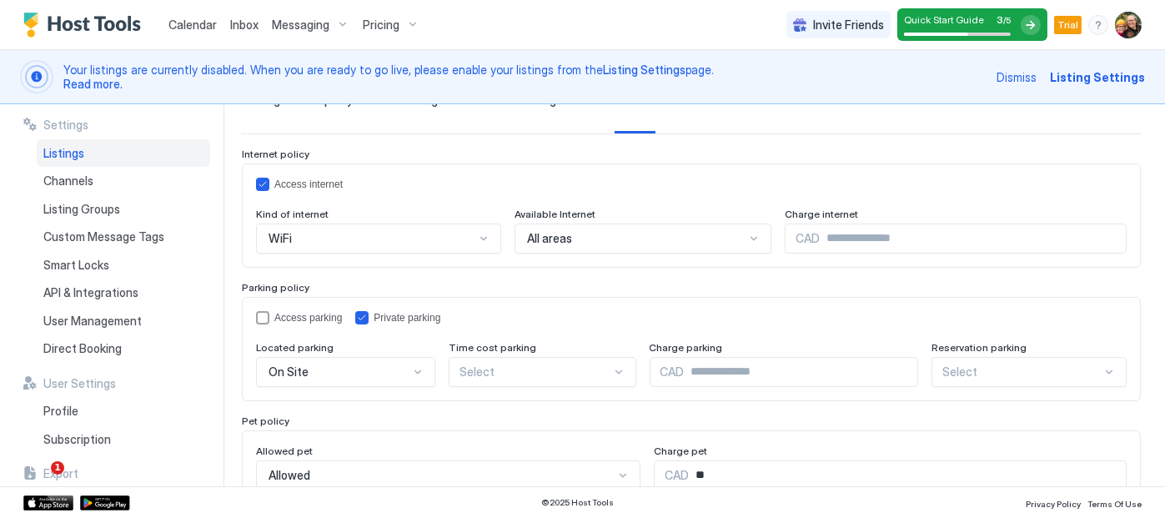
scroll to position [138, 0]
click at [263, 314] on div "accessParking" at bounding box center [262, 316] width 13 height 13
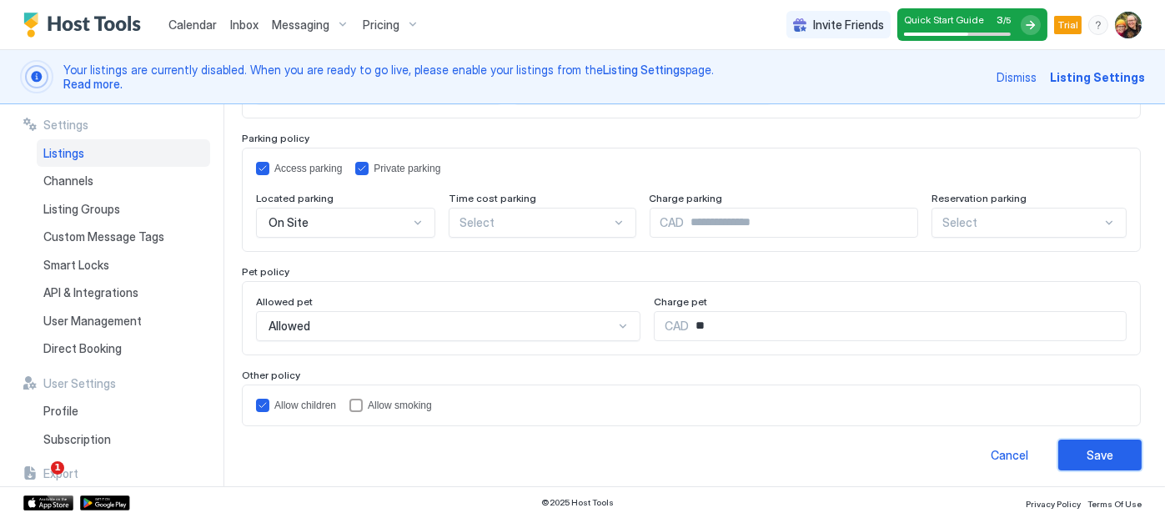
click at [1093, 452] on div "Save" at bounding box center [1100, 455] width 27 height 18
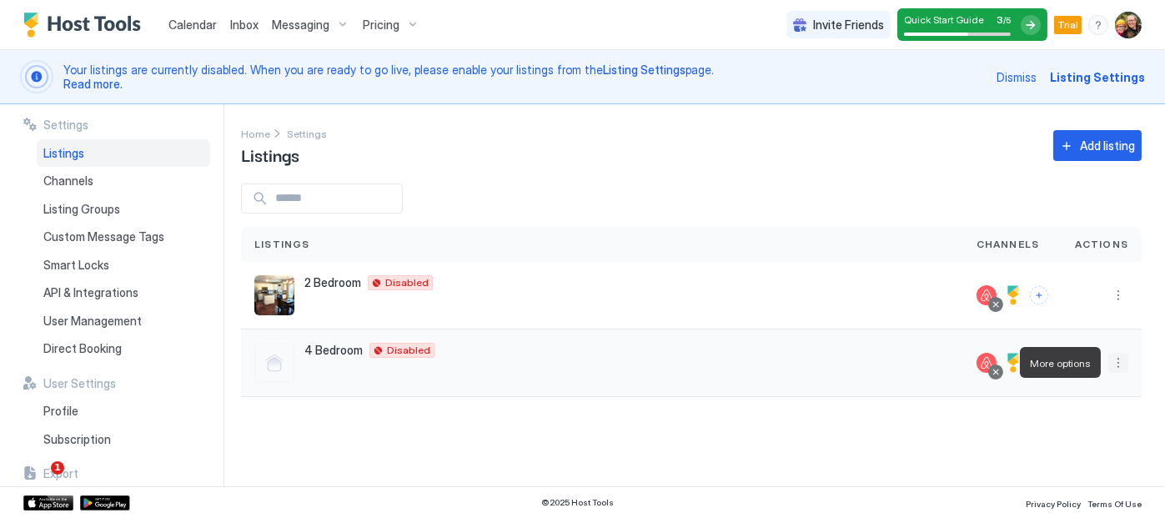
click at [1117, 370] on button "More options" at bounding box center [1119, 363] width 20 height 20
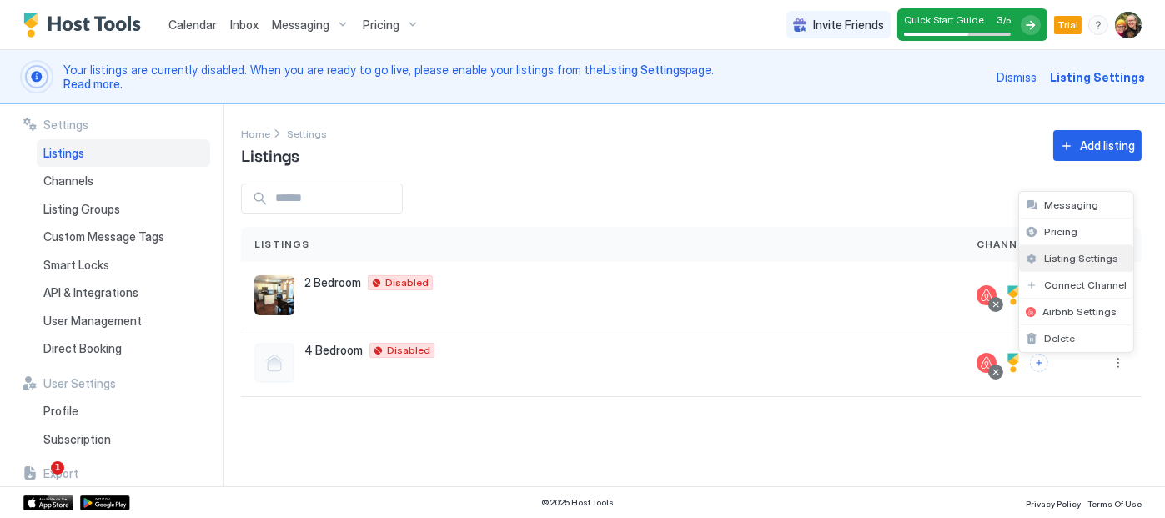
click at [1089, 256] on span "Listing Settings" at bounding box center [1081, 258] width 74 height 13
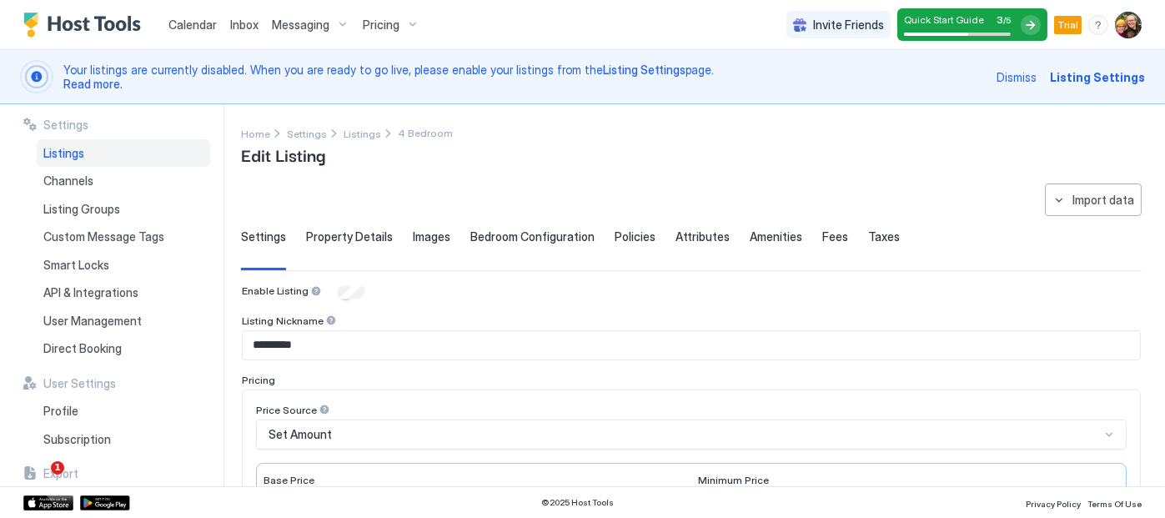
click at [354, 234] on span "Property Details" at bounding box center [349, 236] width 87 height 15
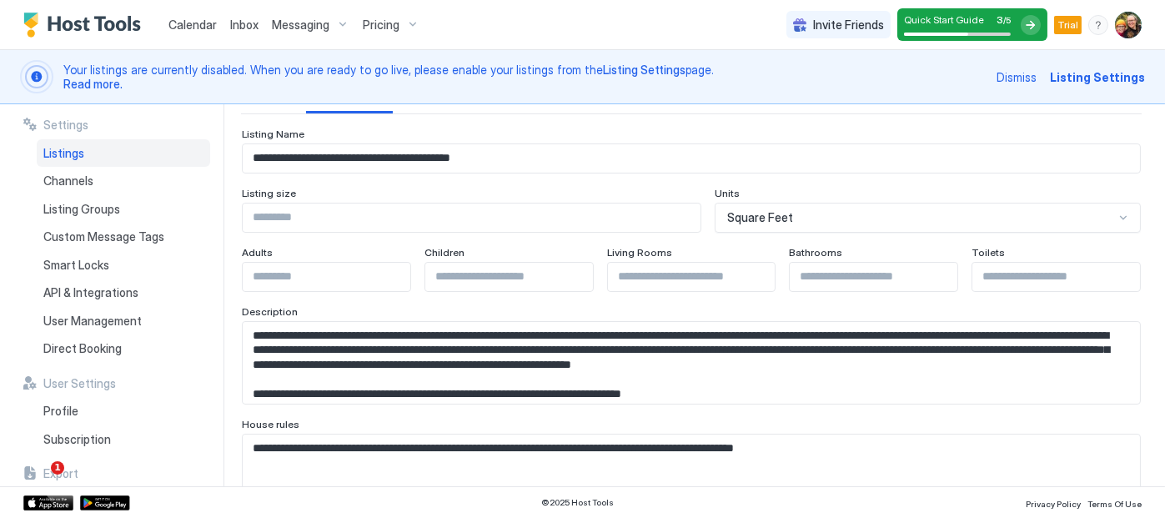
scroll to position [168, 0]
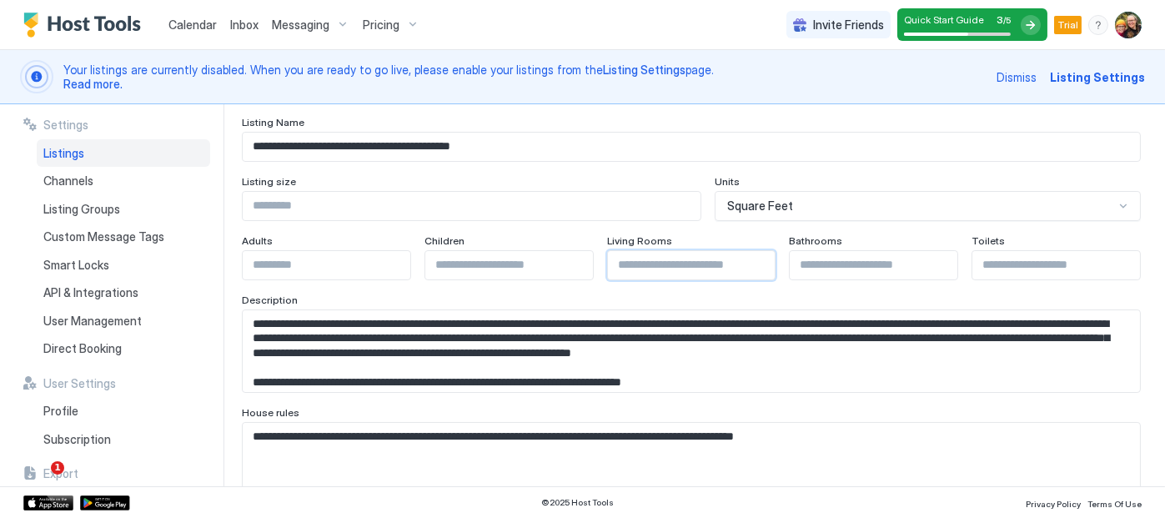
click at [682, 268] on input "Input Field" at bounding box center [692, 265] width 168 height 28
type input "*"
click at [998, 261] on input "Input Field" at bounding box center [1057, 265] width 168 height 28
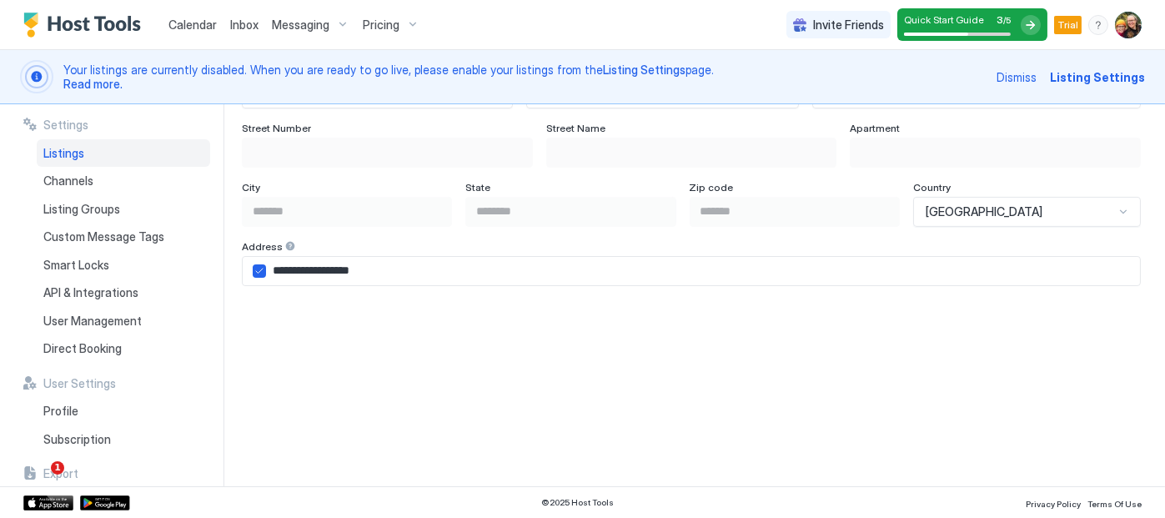
scroll to position [1136, 0]
type input "*"
click at [276, 266] on input "**********" at bounding box center [703, 269] width 874 height 28
click at [274, 267] on input "**********" at bounding box center [703, 269] width 874 height 28
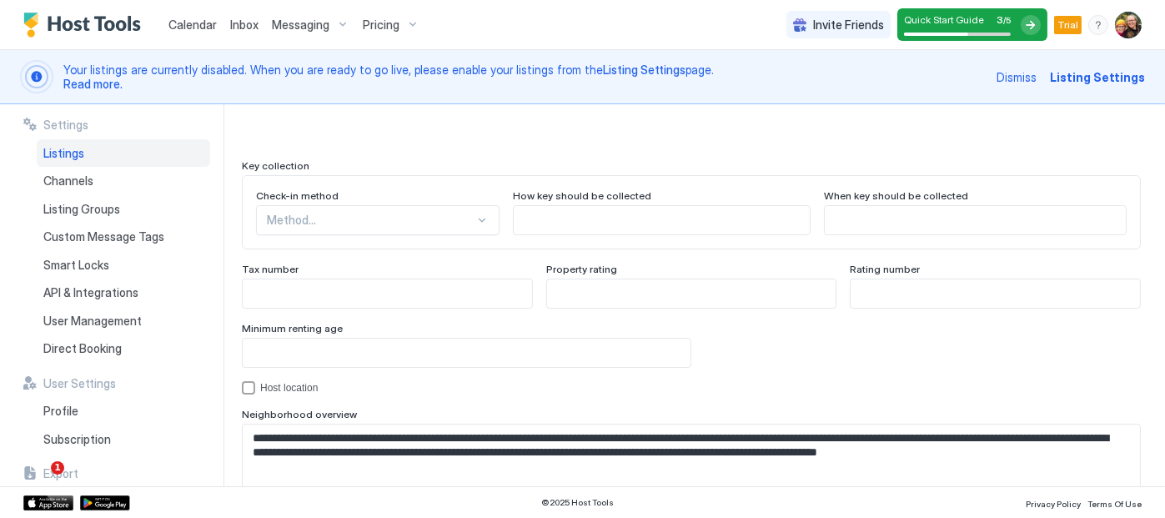
scroll to position [1508, 0]
type input "**********"
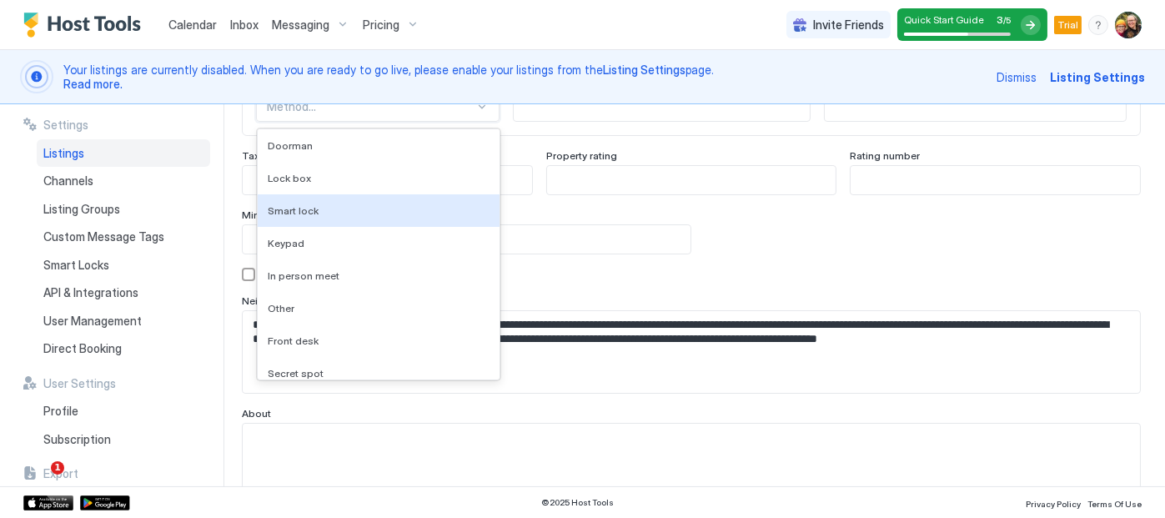
click at [457, 122] on div "9 results available. Use Up and Down to choose options, press Enter to select t…" at bounding box center [378, 107] width 244 height 30
click at [401, 208] on div "Smart lock" at bounding box center [379, 210] width 222 height 13
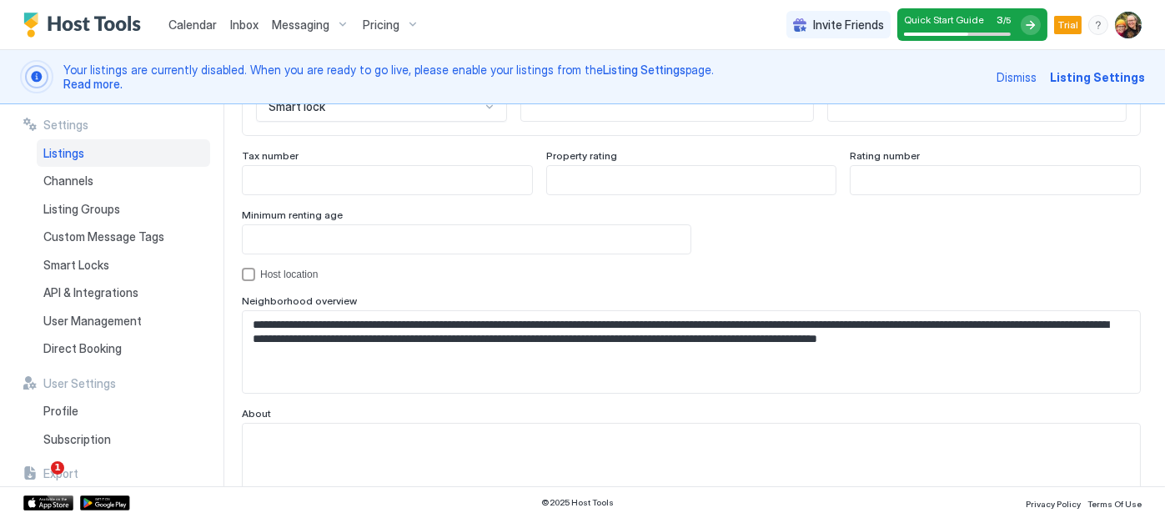
click at [1149, 312] on div "**********" at bounding box center [703, 295] width 924 height 382
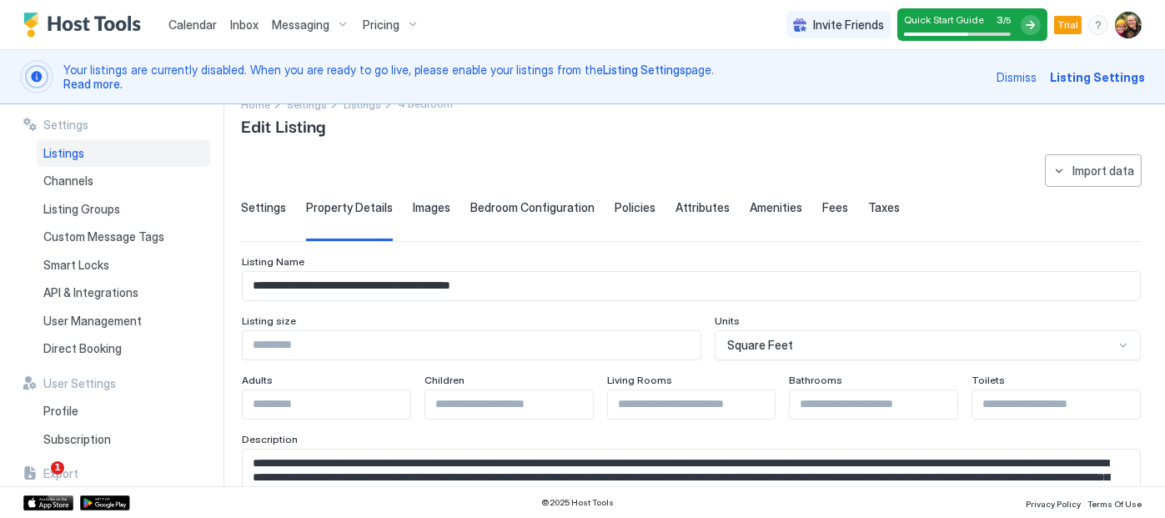
scroll to position [0, 0]
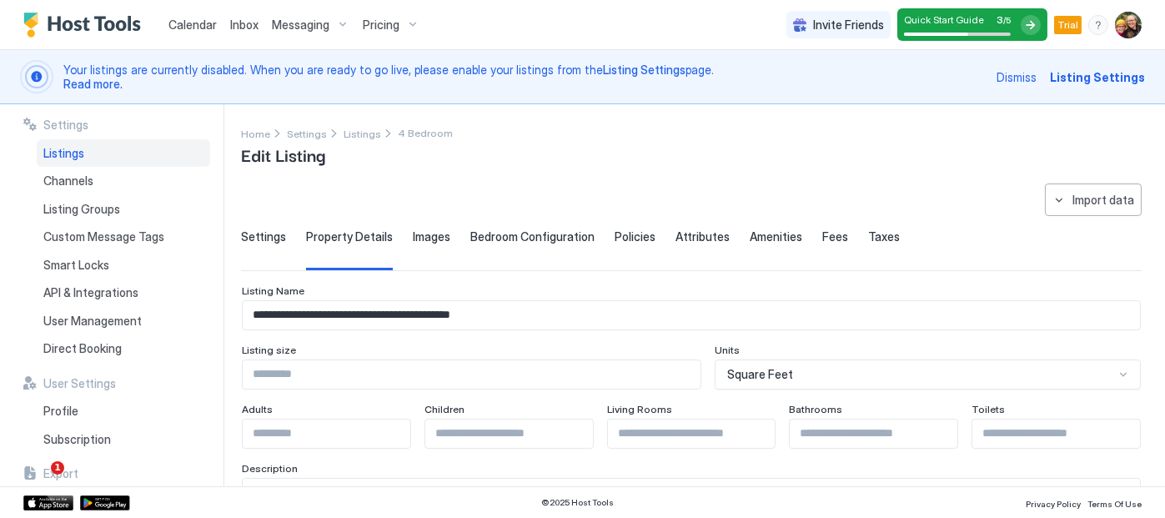
click at [421, 239] on span "Images" at bounding box center [432, 236] width 38 height 15
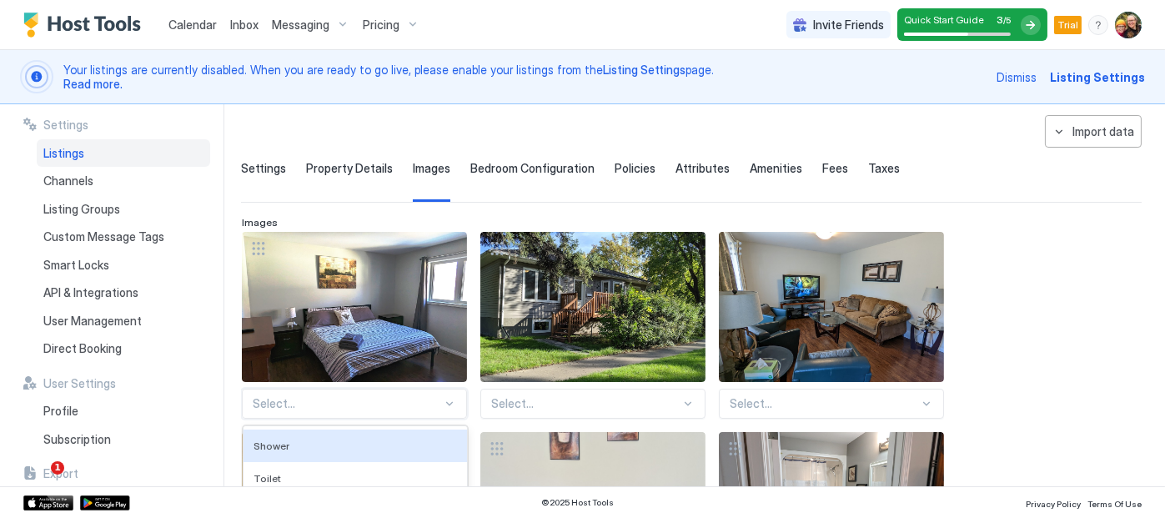
scroll to position [367, 0]
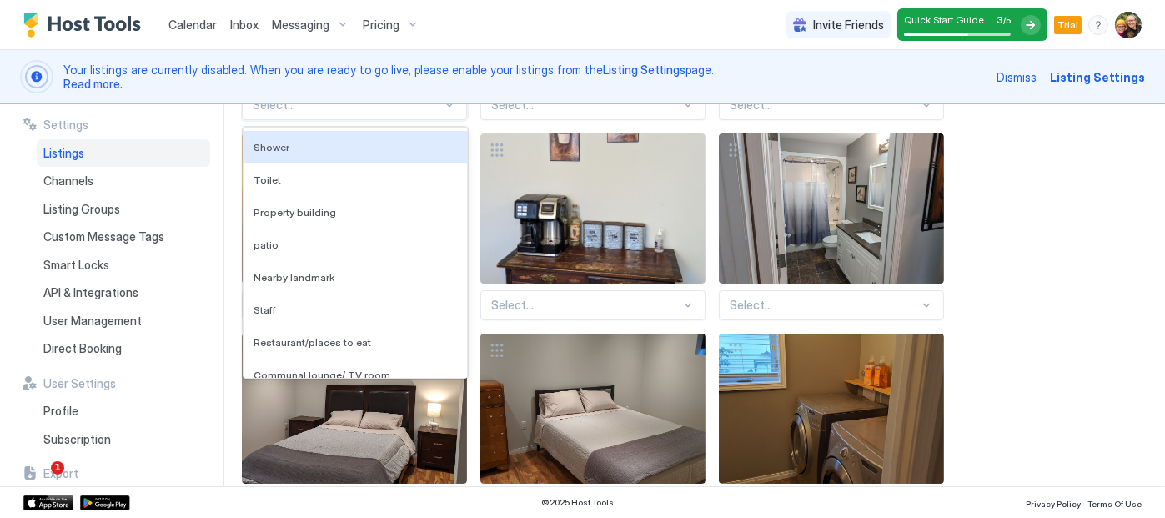
click at [451, 405] on div "136 results available. Use Up and Down to choose options, press Enter to select…" at bounding box center [691, 427] width 899 height 988
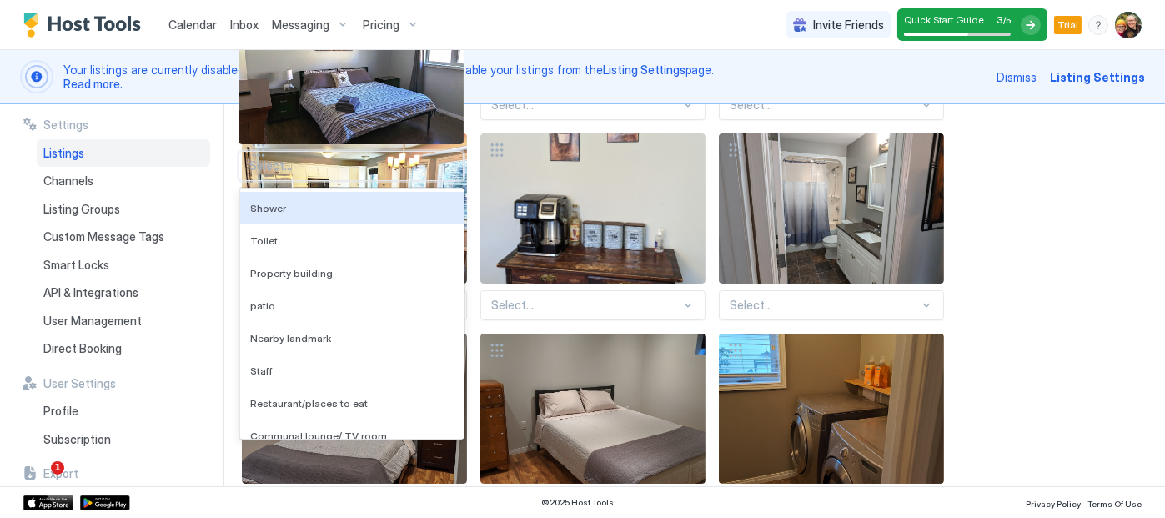
click at [448, 468] on div "View image" at bounding box center [354, 409] width 225 height 150
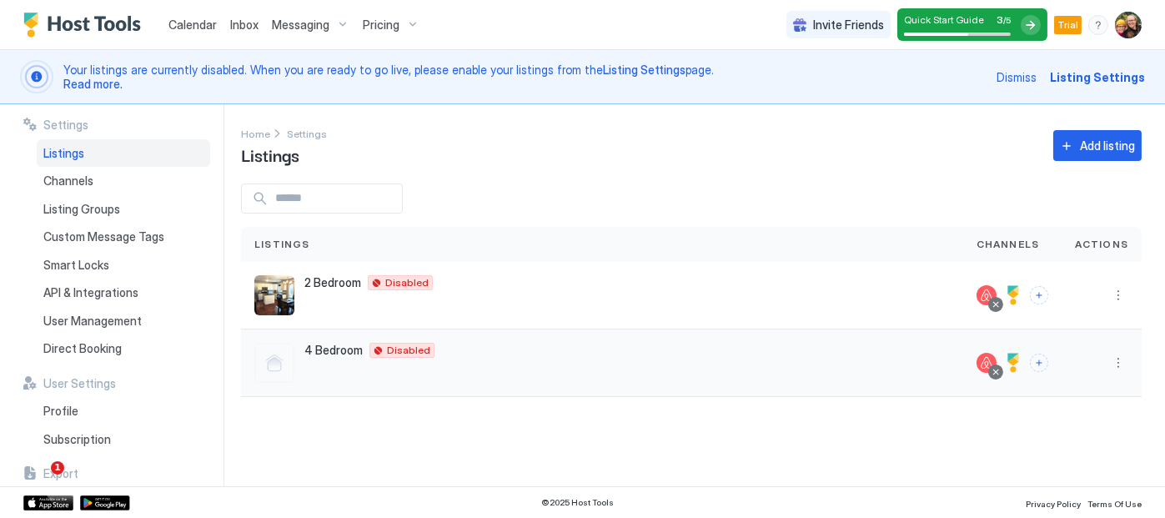
click at [347, 350] on span "4 Bedroom" at bounding box center [333, 350] width 58 height 15
click at [1119, 365] on button "More options" at bounding box center [1119, 363] width 20 height 20
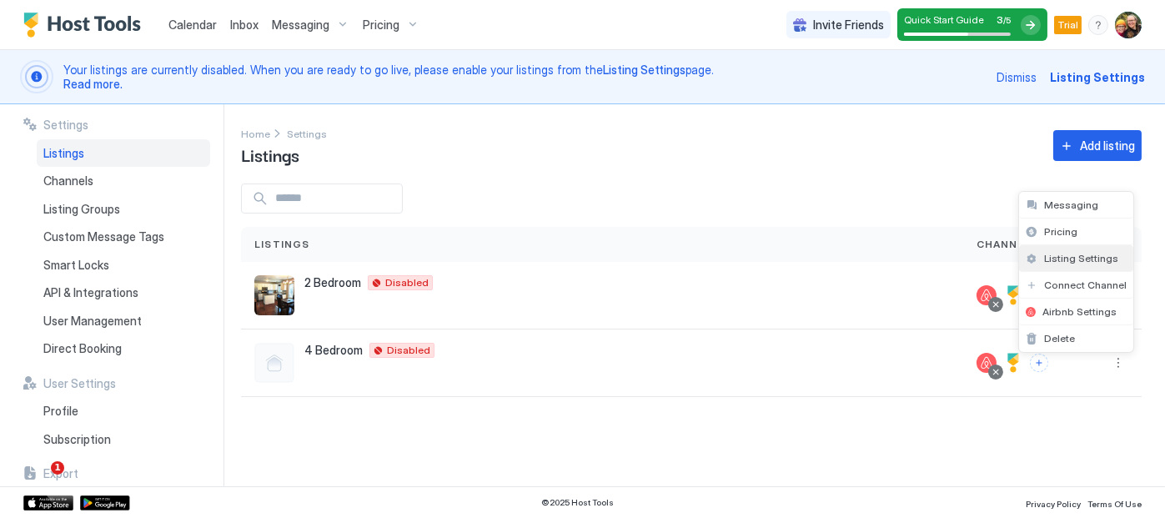
click at [1092, 263] on span "Listing Settings" at bounding box center [1081, 258] width 74 height 13
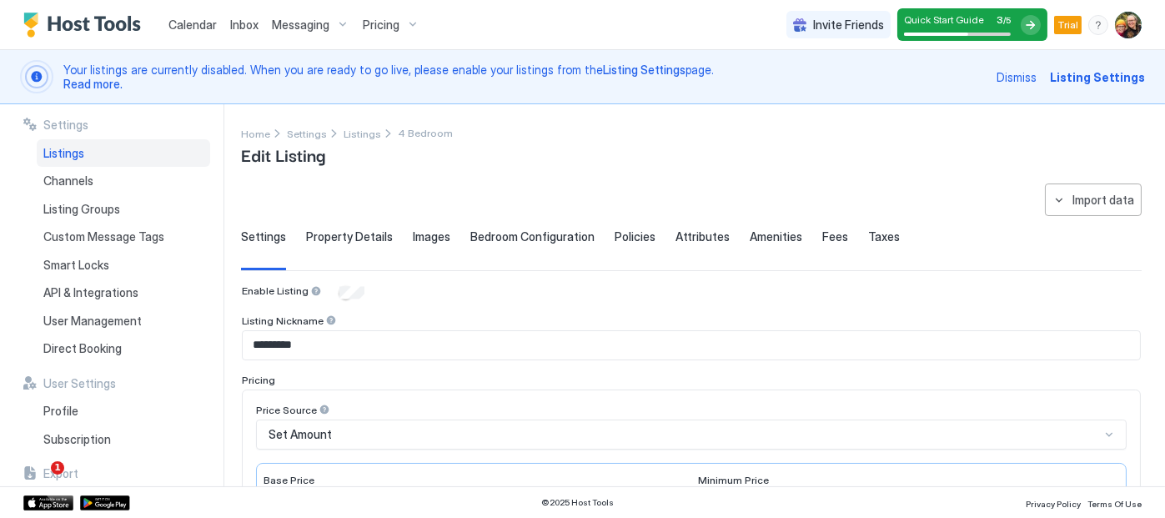
click at [344, 234] on span "Property Details" at bounding box center [349, 236] width 87 height 15
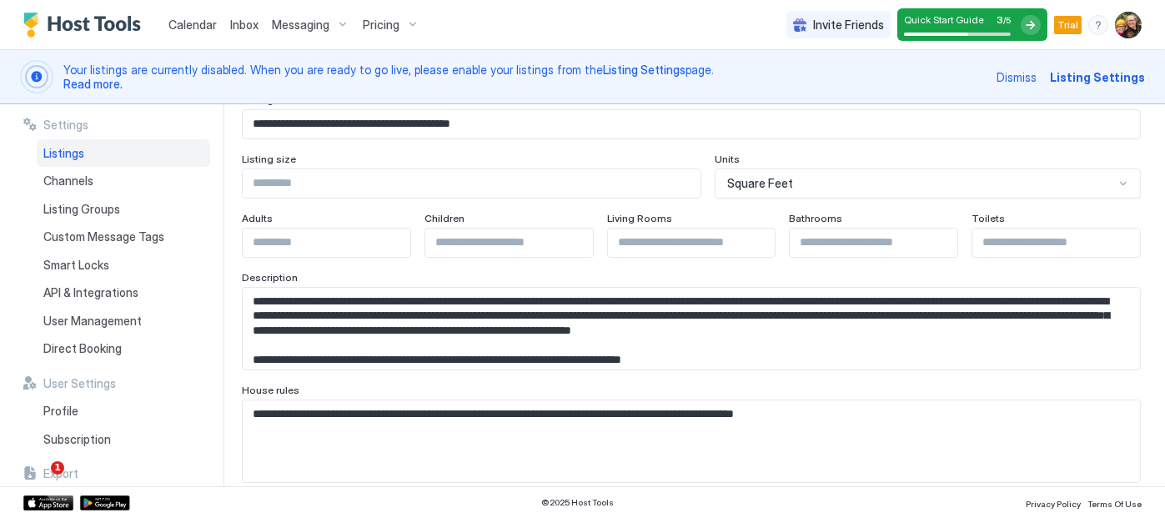
scroll to position [191, 0]
click at [1023, 246] on input "Input Field" at bounding box center [1057, 243] width 168 height 28
type input "*"
click at [1148, 197] on div "**********" at bounding box center [703, 295] width 924 height 382
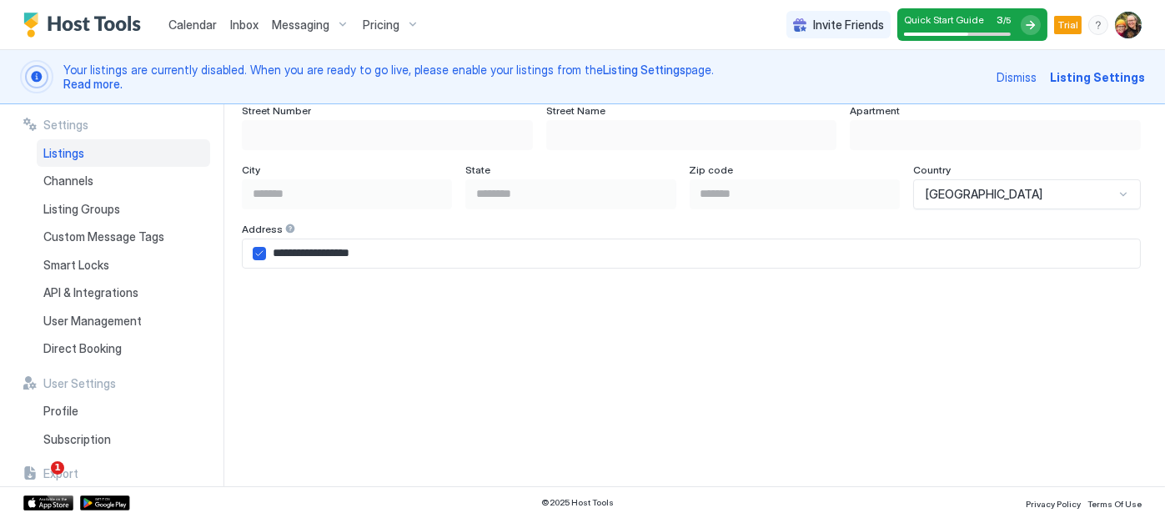
scroll to position [1152, 0]
click at [274, 249] on input "**********" at bounding box center [703, 253] width 874 height 28
click at [502, 250] on input "**********" at bounding box center [703, 253] width 874 height 28
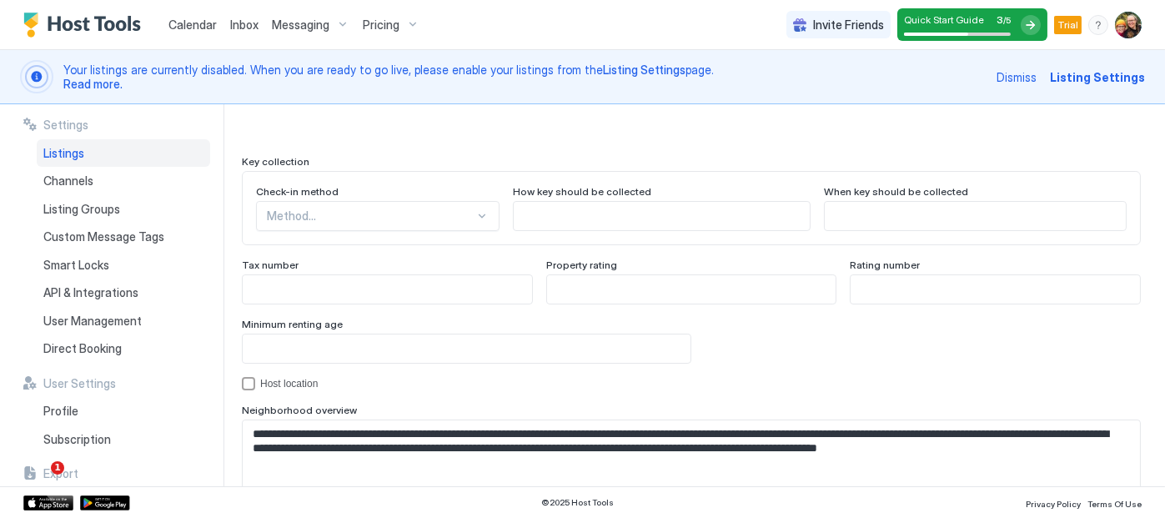
scroll to position [1519, 0]
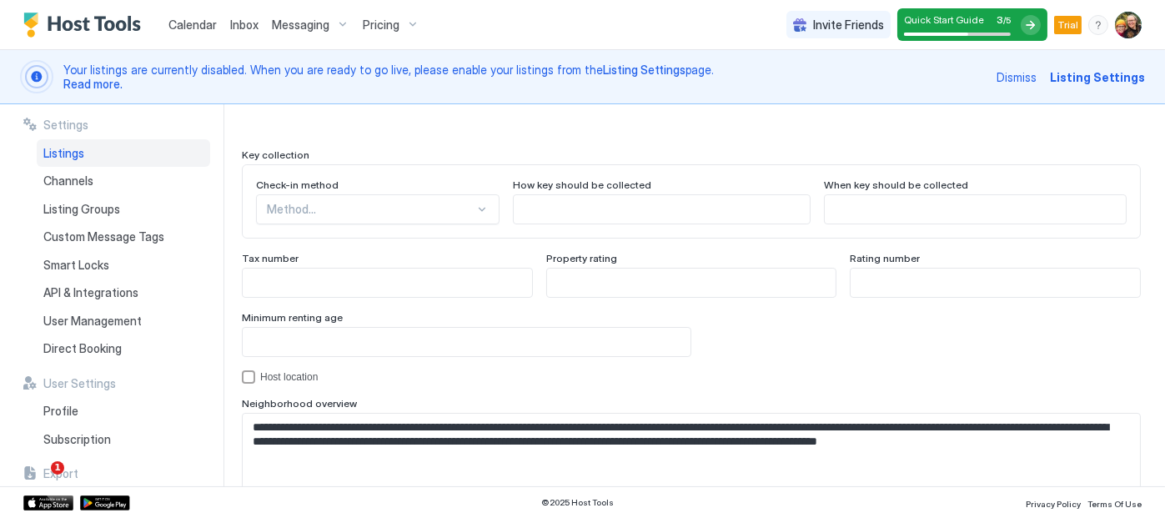
type input "**********"
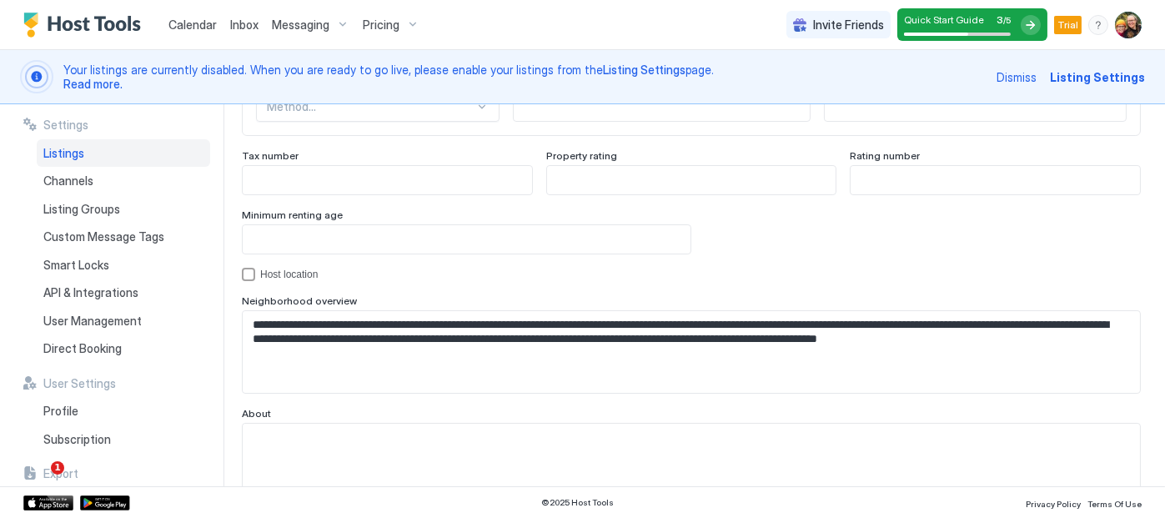
click at [449, 122] on div "Method..." at bounding box center [378, 107] width 244 height 30
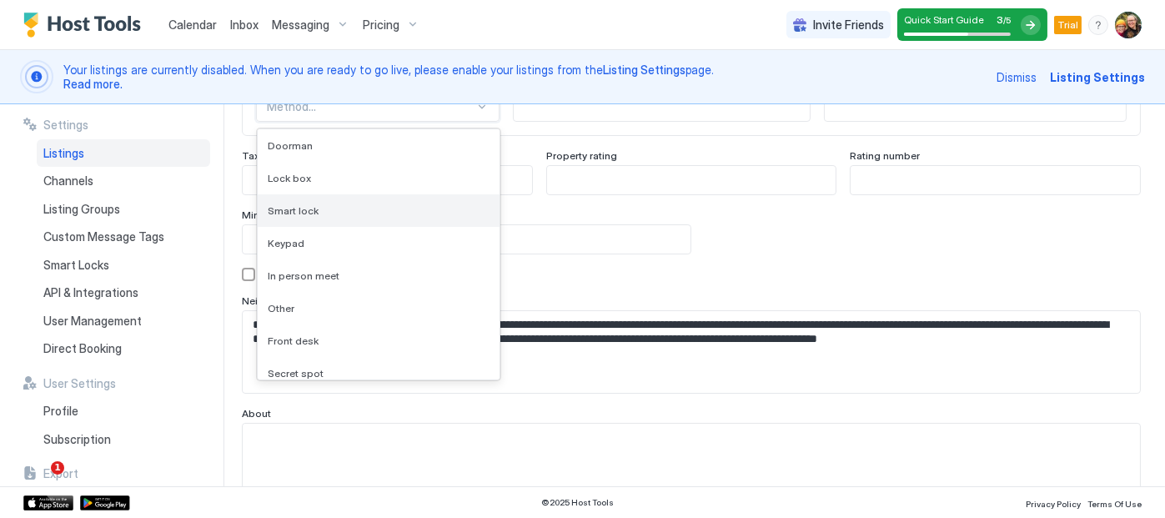
click at [370, 205] on div "Smart lock" at bounding box center [379, 210] width 222 height 13
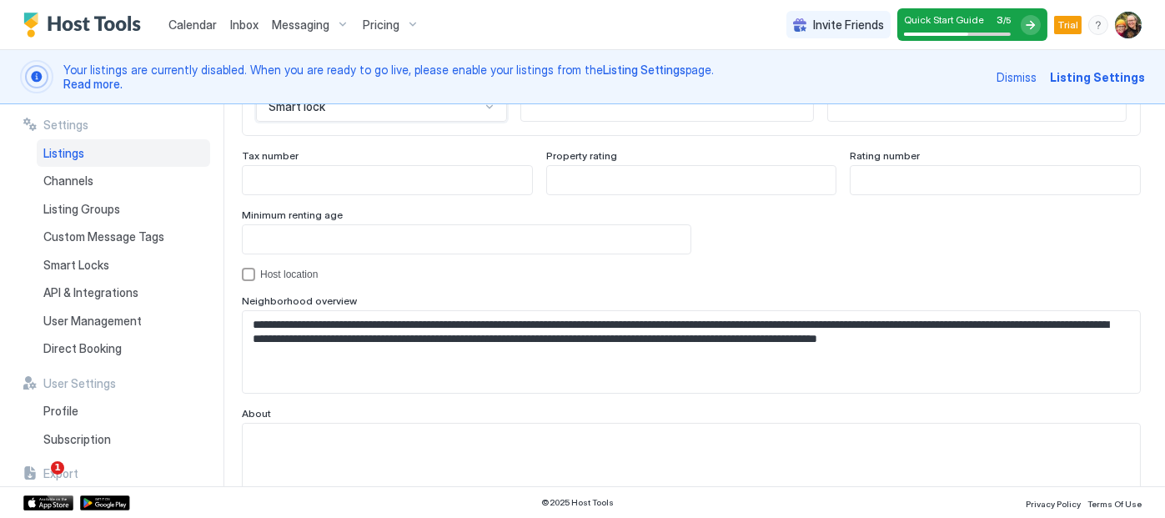
scroll to position [1702, 0]
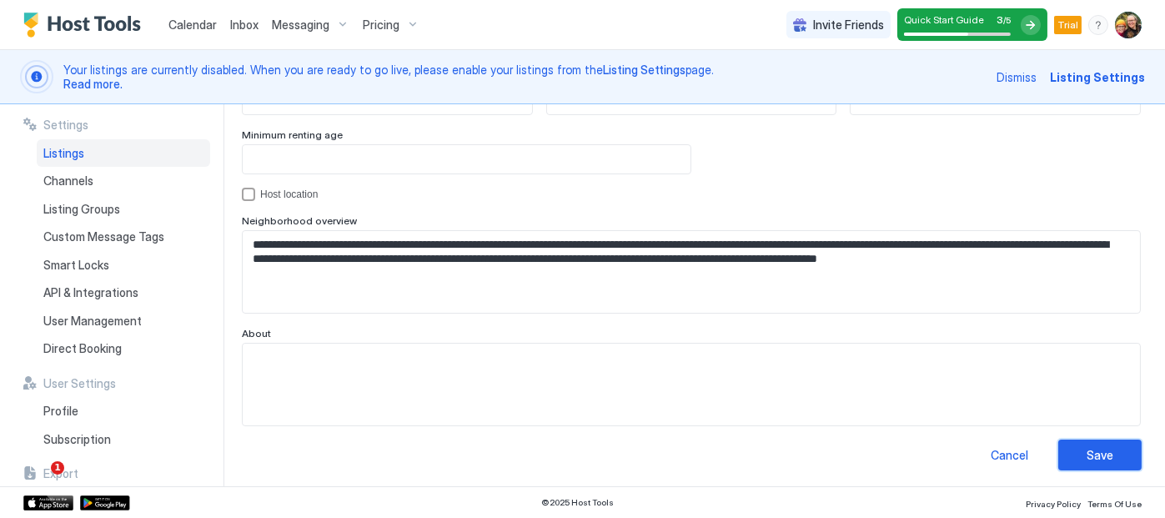
click at [1091, 446] on div "Save" at bounding box center [1100, 455] width 27 height 18
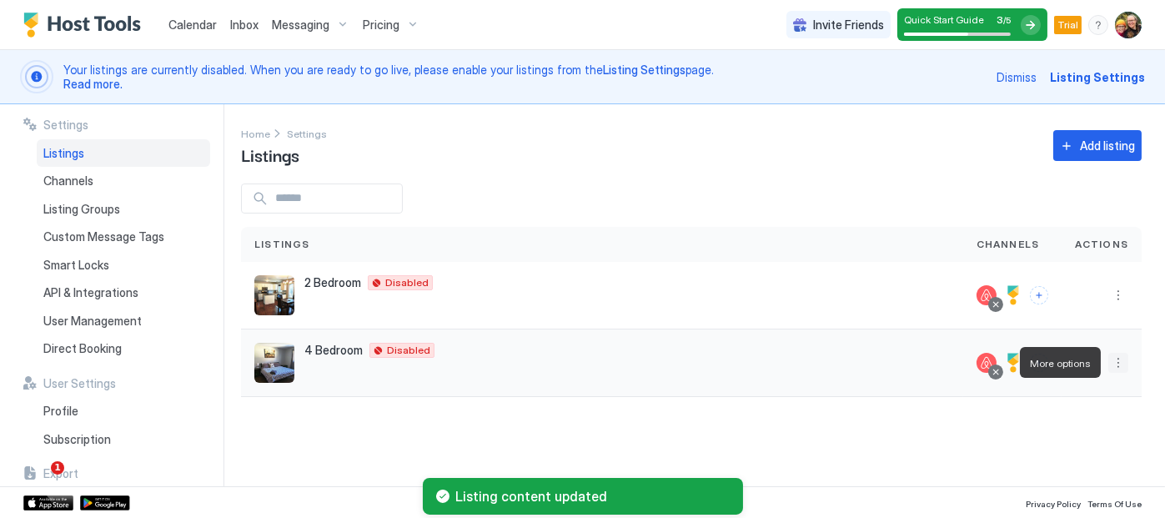
click at [1123, 366] on button "More options" at bounding box center [1119, 363] width 20 height 20
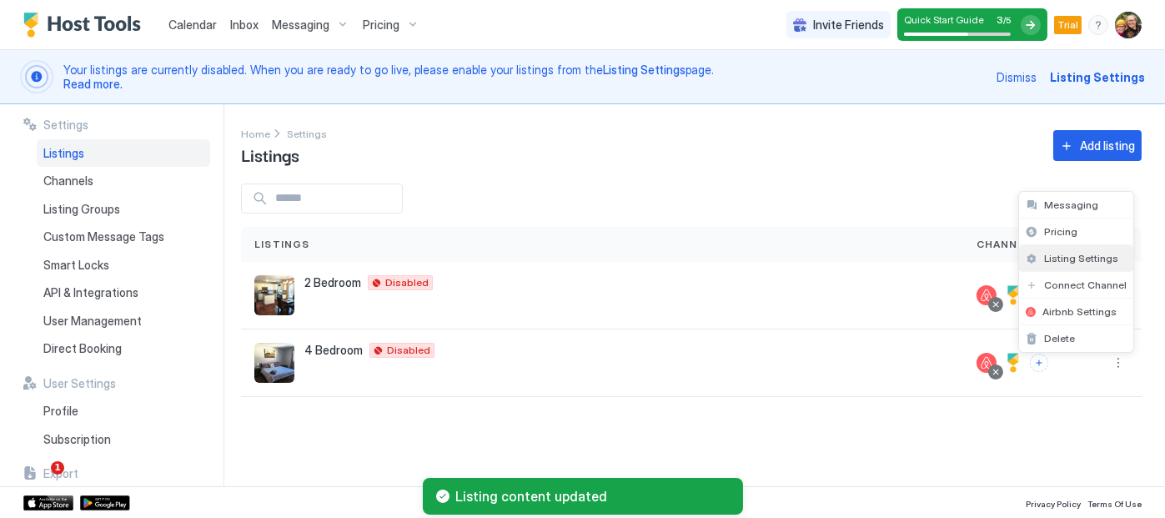
click at [1078, 259] on span "Listing Settings" at bounding box center [1081, 258] width 74 height 13
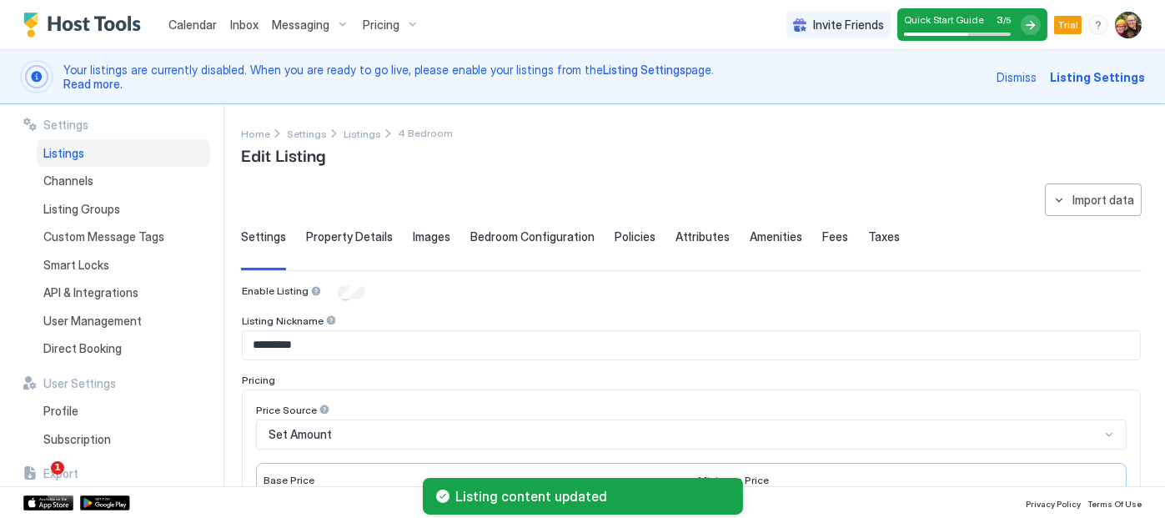
type input "*"
type input "**********"
type input "***"
type input "**********"
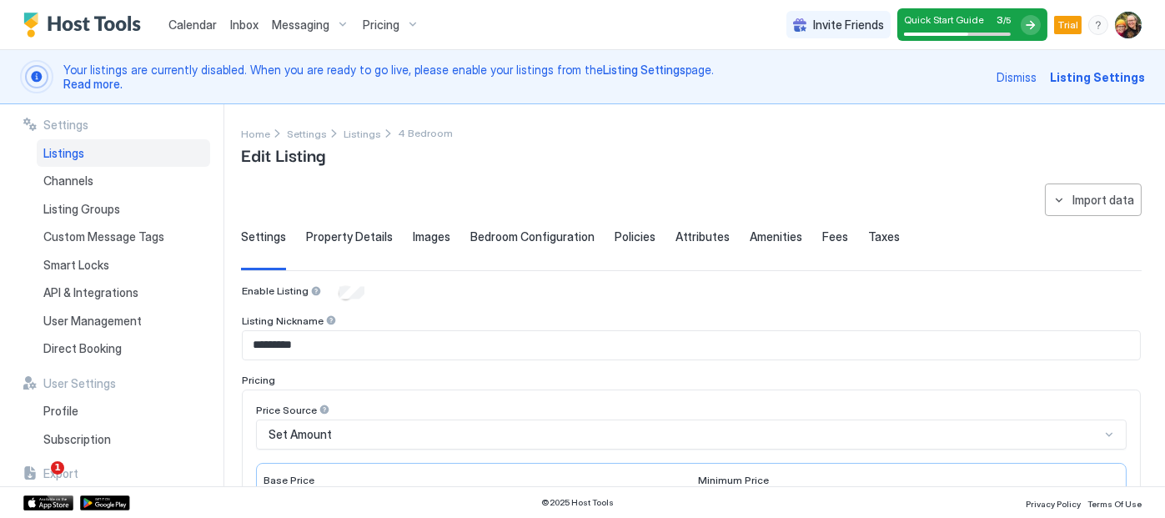
click at [418, 238] on span "Images" at bounding box center [432, 236] width 38 height 15
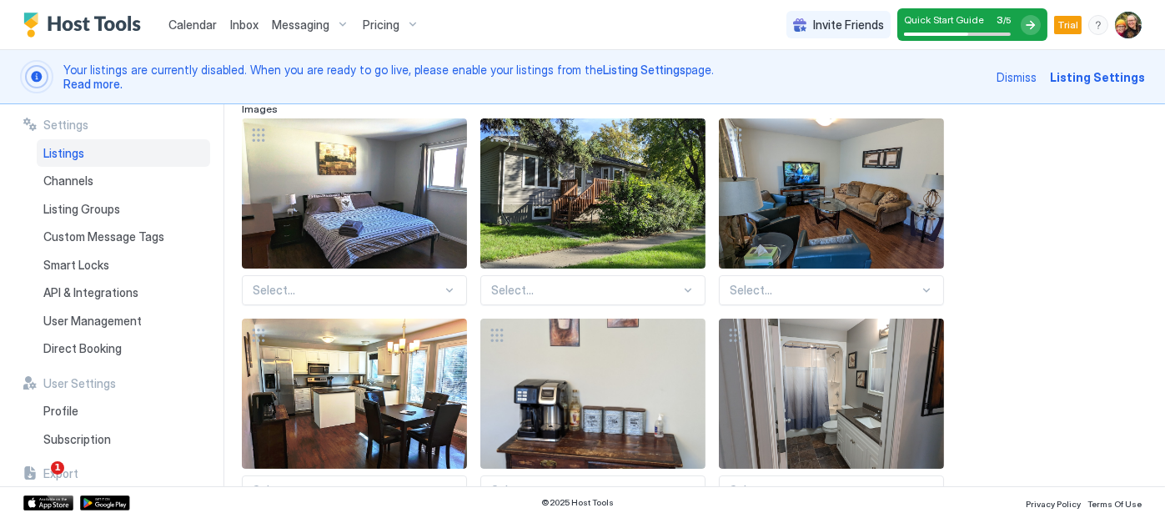
scroll to position [367, 0]
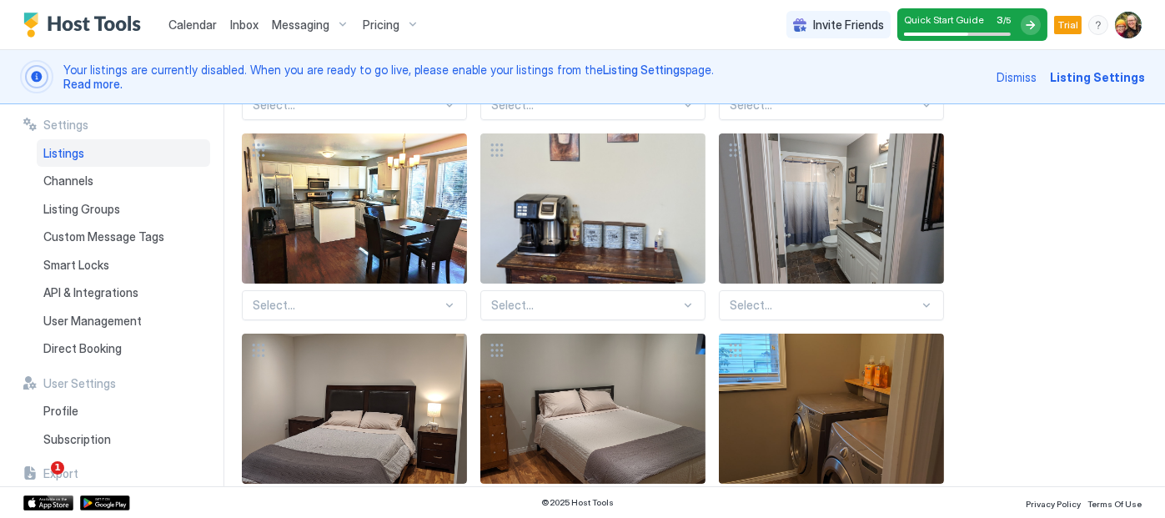
click at [451, 288] on div "Select... Select... Select... Select... Select... Select... Select... Select...…" at bounding box center [691, 427] width 899 height 988
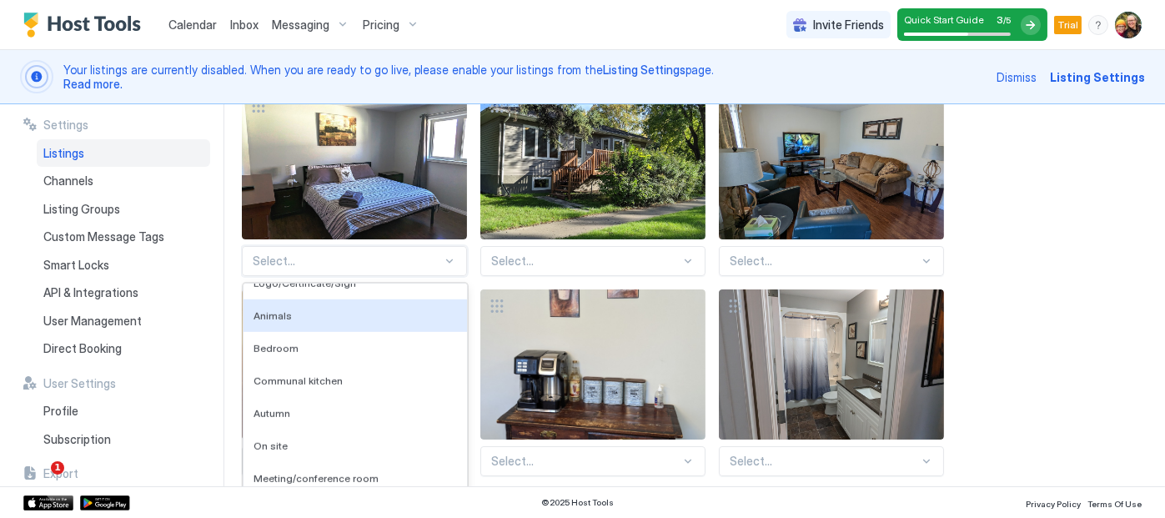
scroll to position [2653, 0]
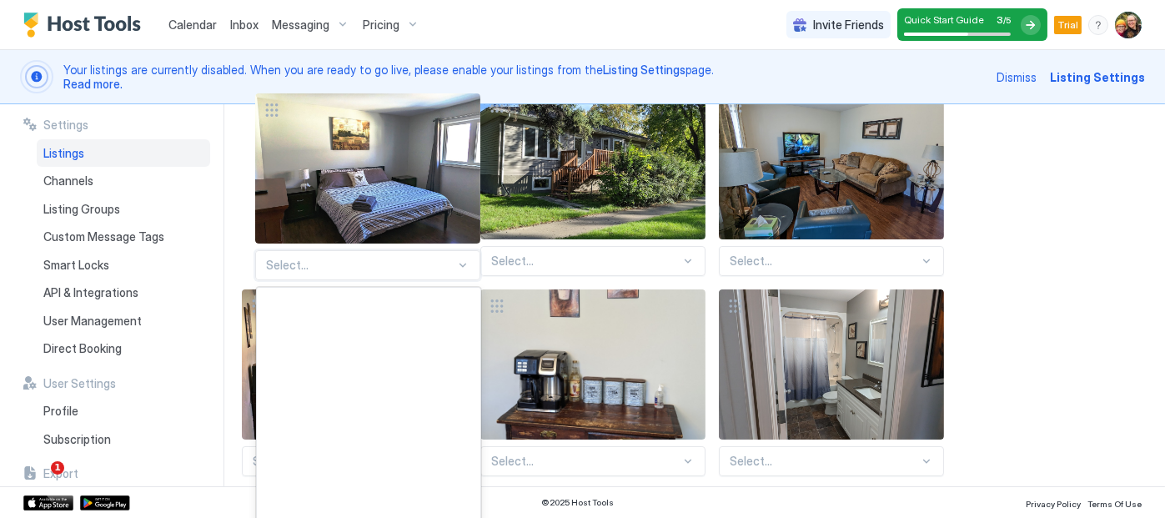
click at [269, 354] on div "View image" at bounding box center [354, 364] width 225 height 150
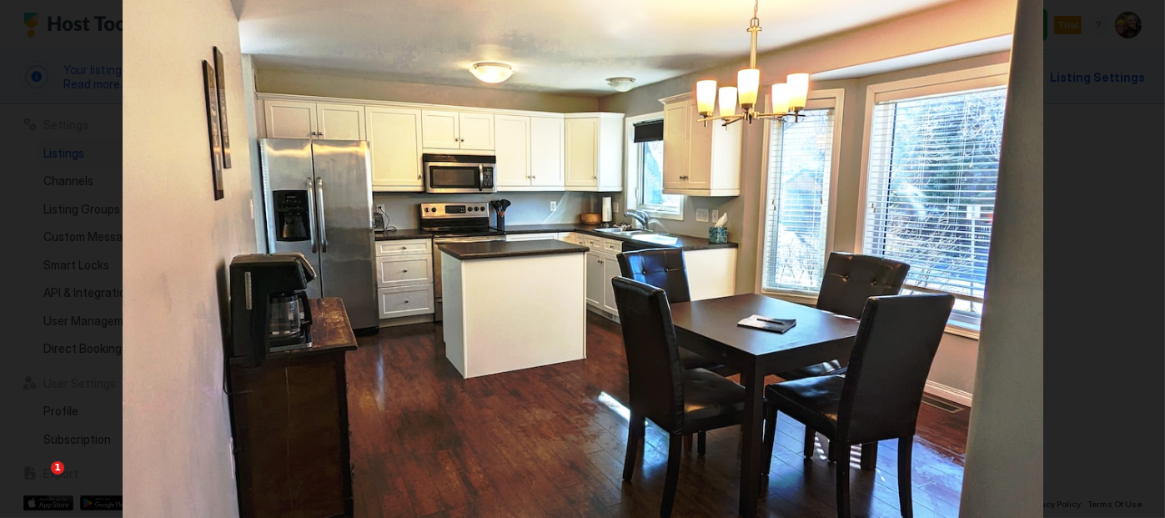
click at [274, 143] on img at bounding box center [583, 259] width 921 height 518
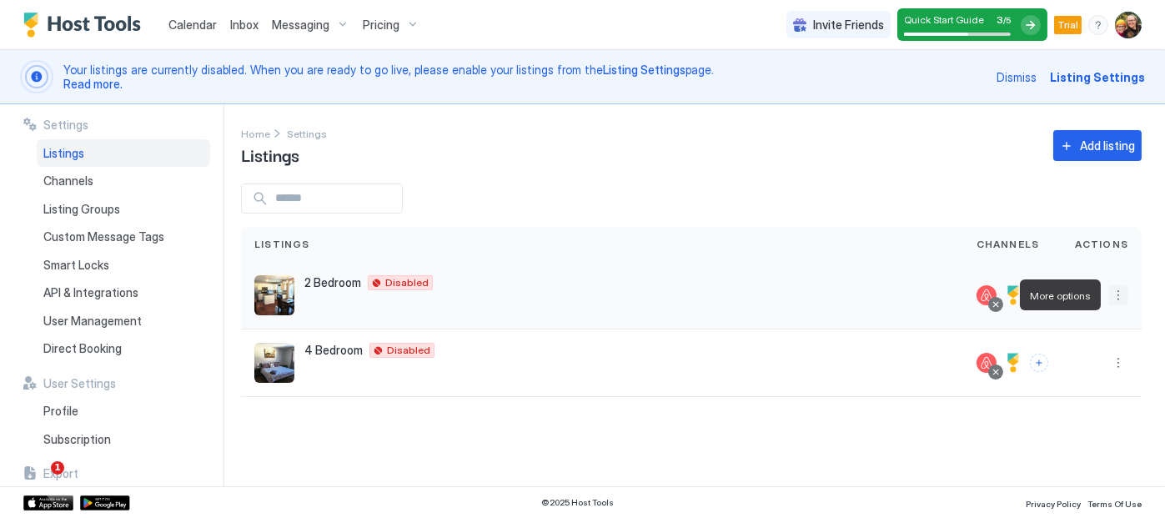
click at [1123, 298] on button "More options" at bounding box center [1119, 295] width 20 height 20
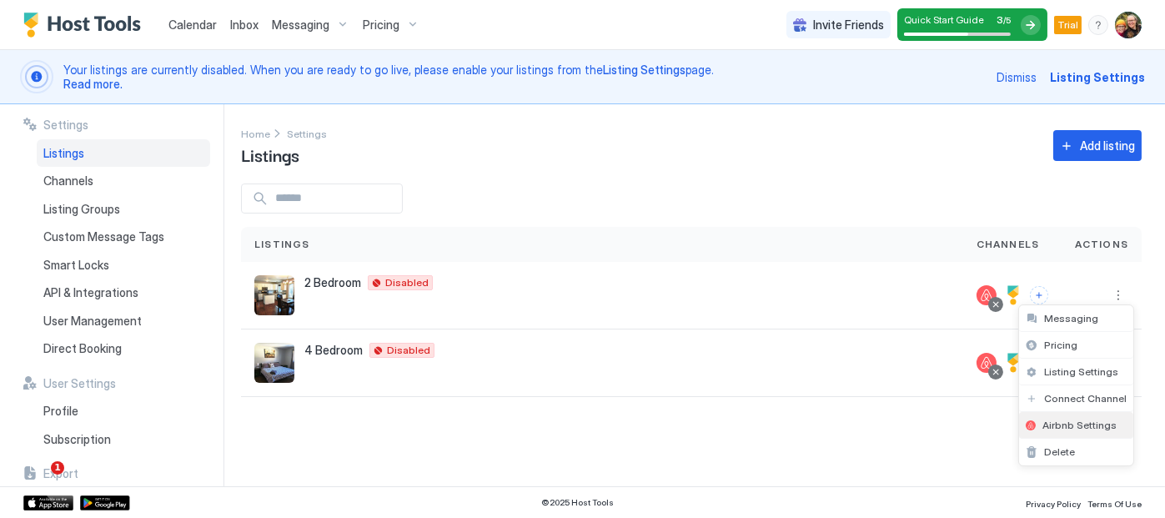
click at [1072, 415] on div "Airbnb Settings" at bounding box center [1076, 425] width 114 height 27
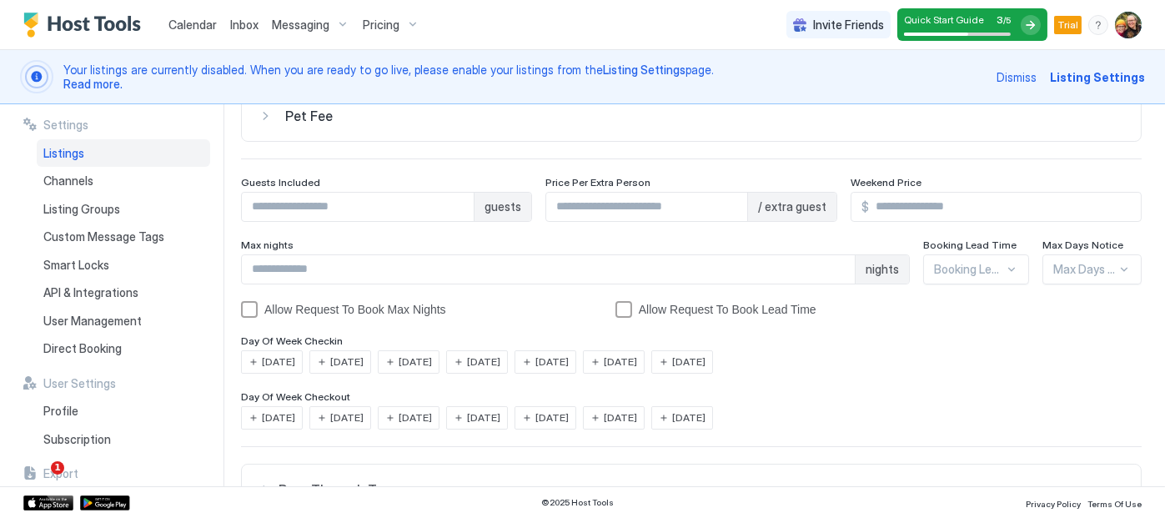
scroll to position [167, 0]
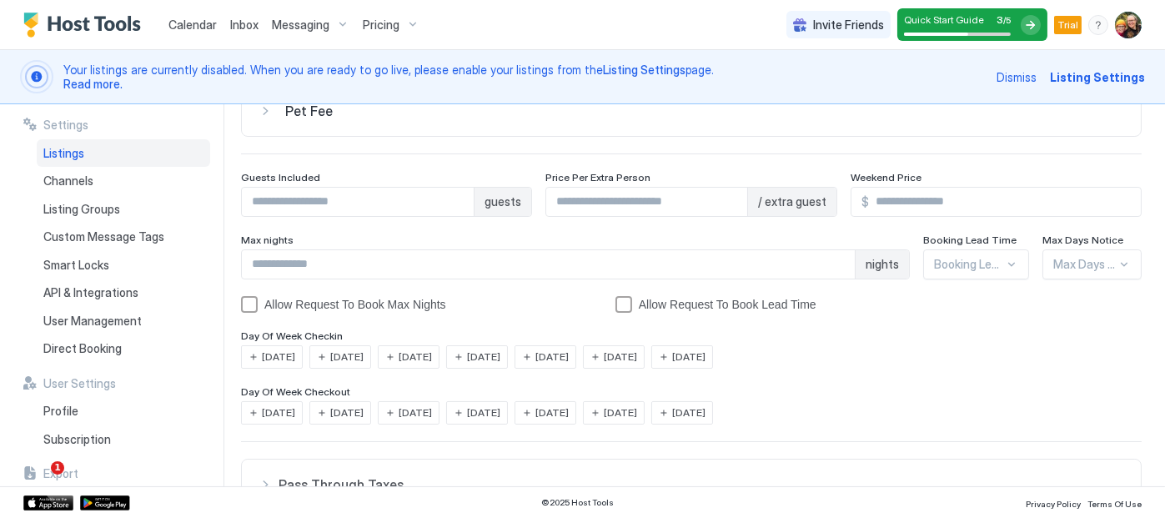
click at [637, 365] on span "[DATE]" at bounding box center [620, 356] width 33 height 15
click at [637, 415] on span "[DATE]" at bounding box center [620, 412] width 33 height 15
click at [565, 369] on div "[DATE]" at bounding box center [546, 356] width 62 height 23
click at [500, 365] on span "[DATE]" at bounding box center [483, 356] width 33 height 15
click at [427, 365] on span "[DATE]" at bounding box center [415, 356] width 33 height 15
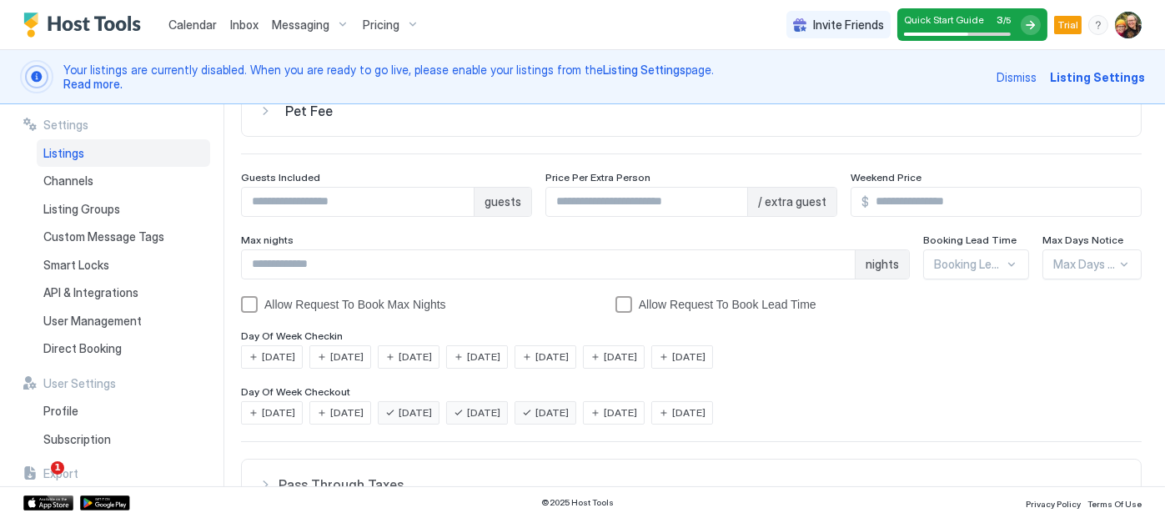
click at [357, 365] on span "[DATE]" at bounding box center [346, 356] width 33 height 15
click at [284, 365] on span "[DATE]" at bounding box center [278, 356] width 33 height 15
click at [278, 354] on span "[DATE]" at bounding box center [278, 356] width 33 height 15
click at [324, 353] on div "[DATE]" at bounding box center [340, 356] width 62 height 23
click at [411, 354] on span "[DATE]" at bounding box center [415, 356] width 33 height 15
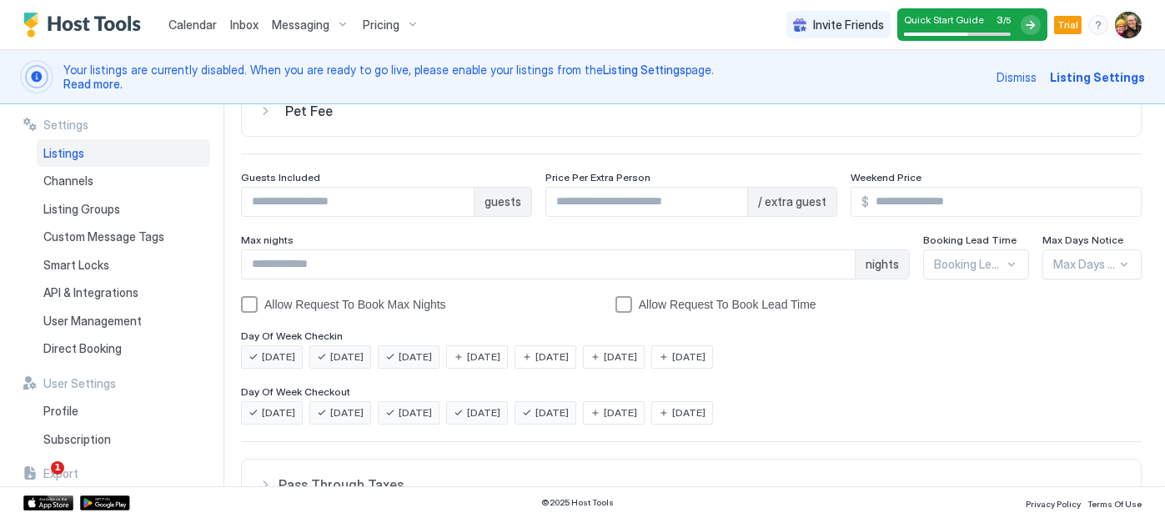
click at [490, 355] on div "[DATE]" at bounding box center [477, 356] width 62 height 23
click at [569, 357] on span "[DATE]" at bounding box center [551, 356] width 33 height 15
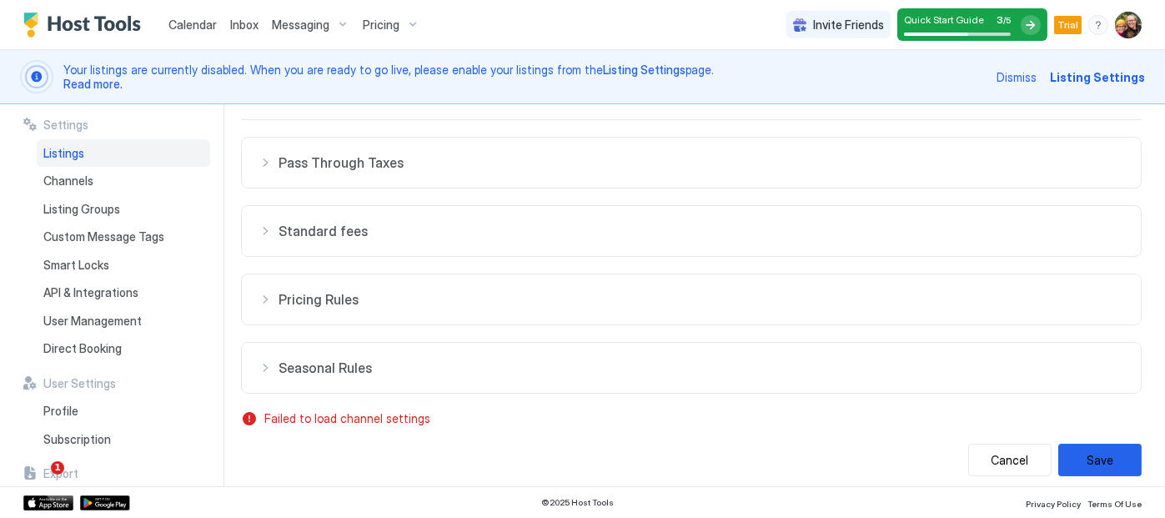
scroll to position [494, 0]
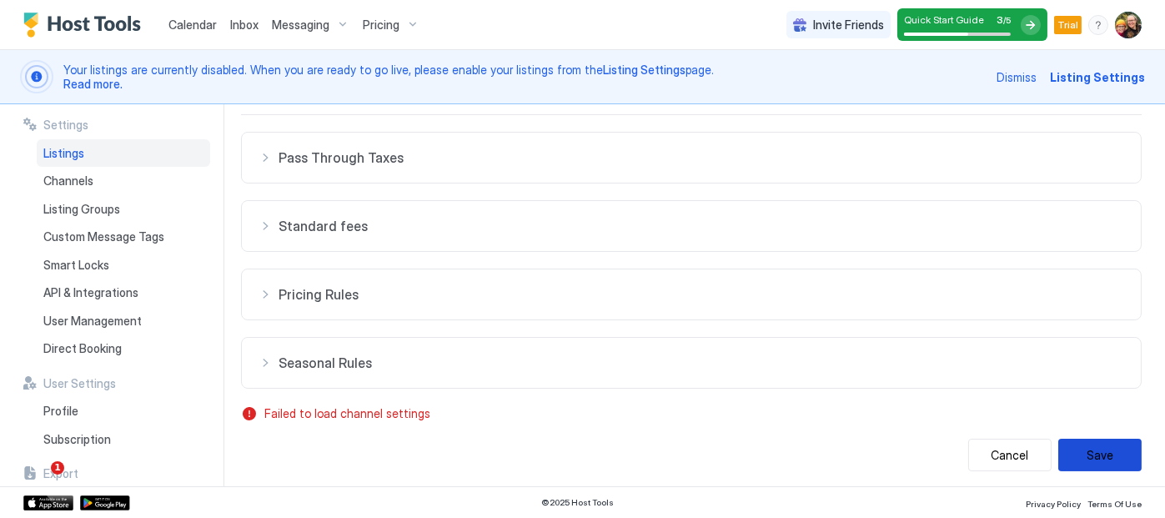
click at [1081, 452] on button "Save" at bounding box center [1099, 455] width 83 height 33
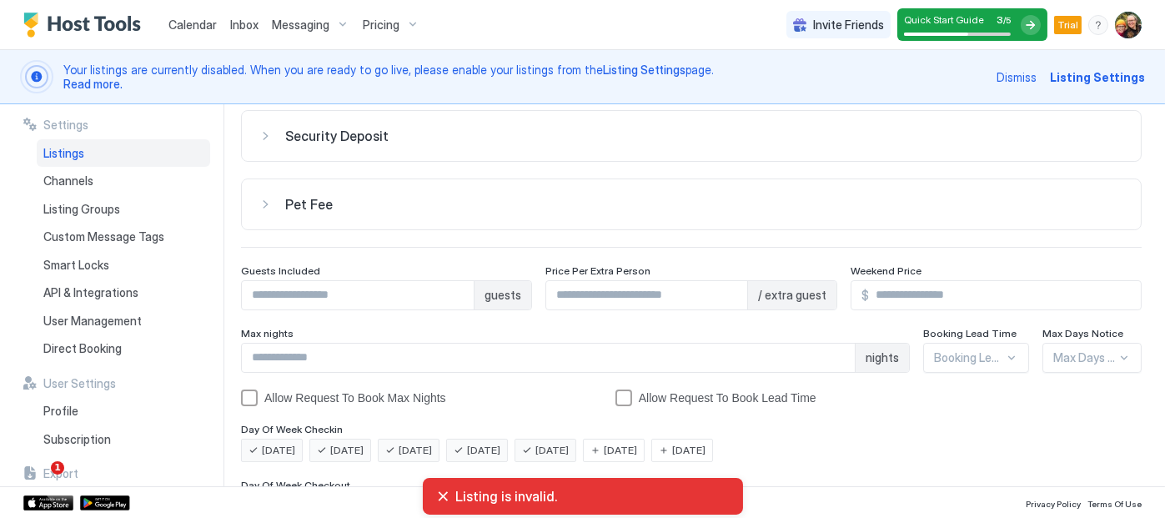
scroll to position [0, 0]
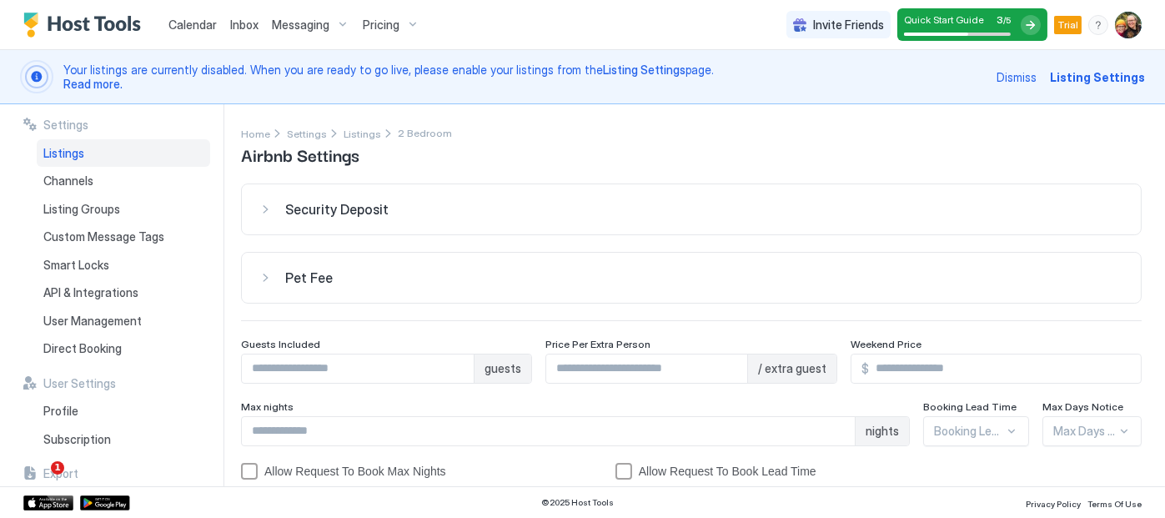
click at [262, 234] on button "Pet Fee" at bounding box center [691, 209] width 899 height 50
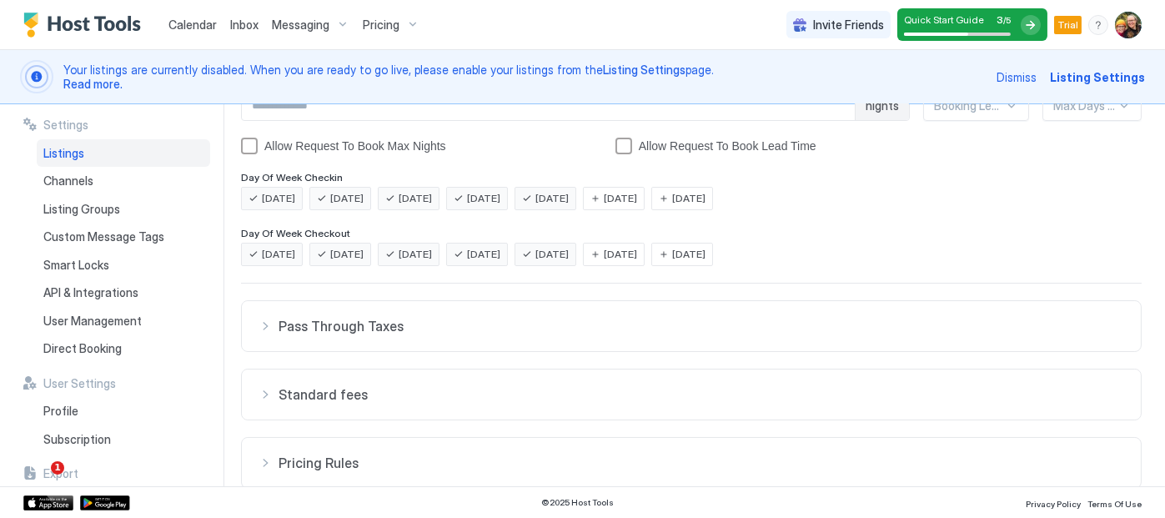
scroll to position [509, 0]
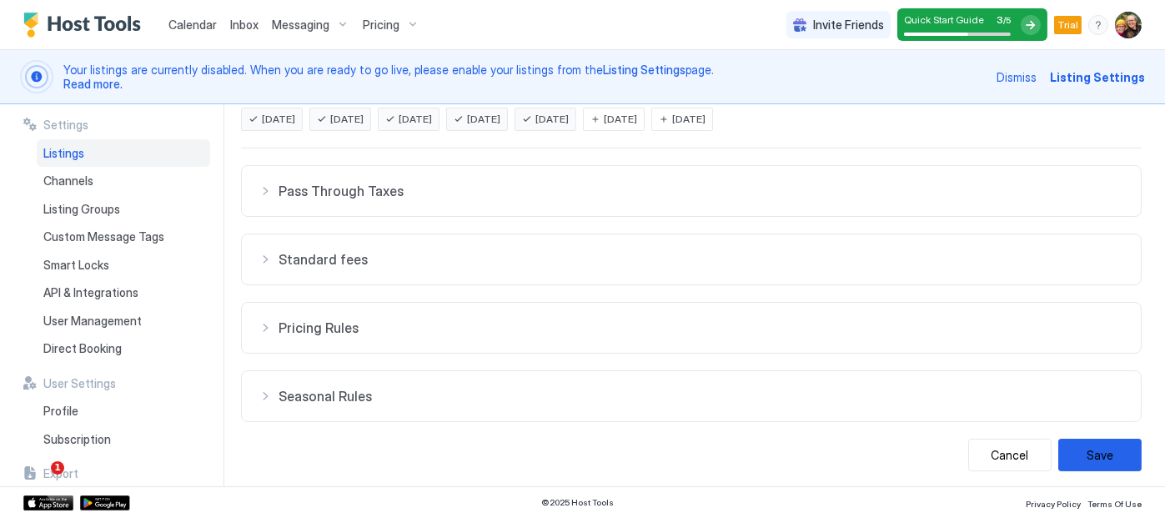
click at [262, 188] on div "Pass Through Taxes" at bounding box center [692, 191] width 866 height 17
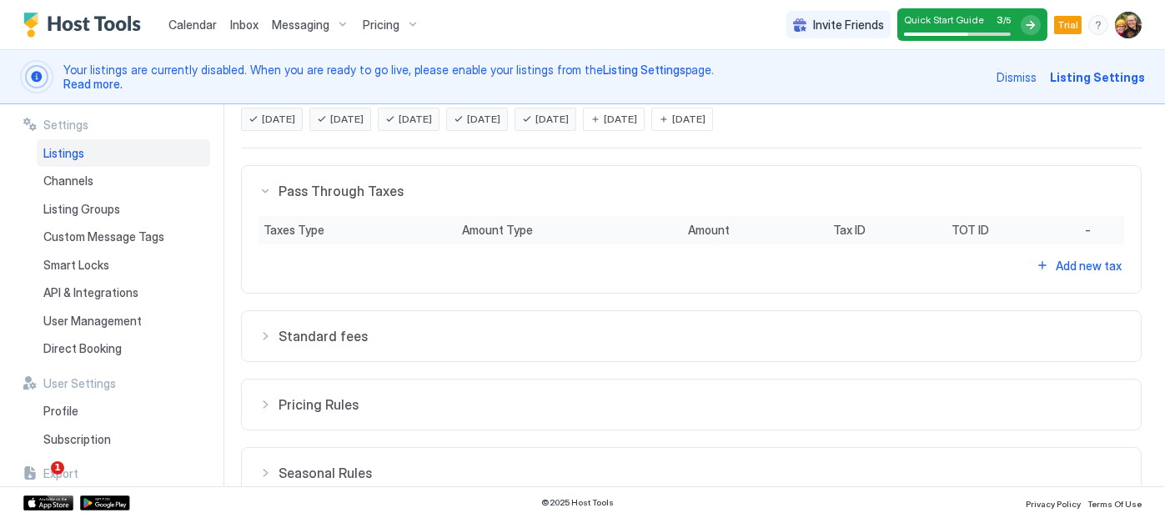
click at [259, 199] on div "Standard fees" at bounding box center [692, 191] width 866 height 17
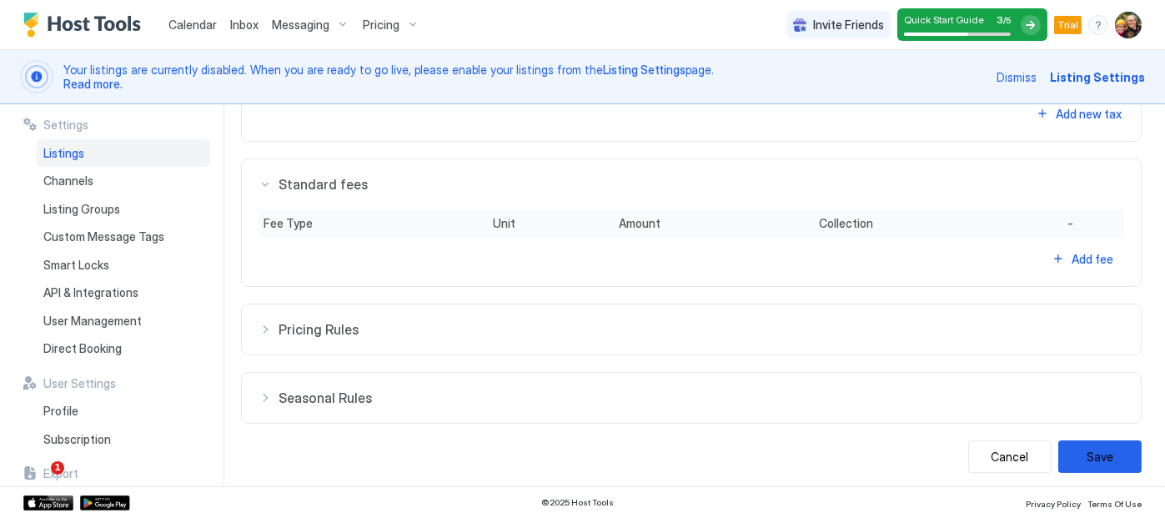
scroll to position [661, 0]
click at [259, 47] on div "Pricing Rules" at bounding box center [692, 38] width 866 height 17
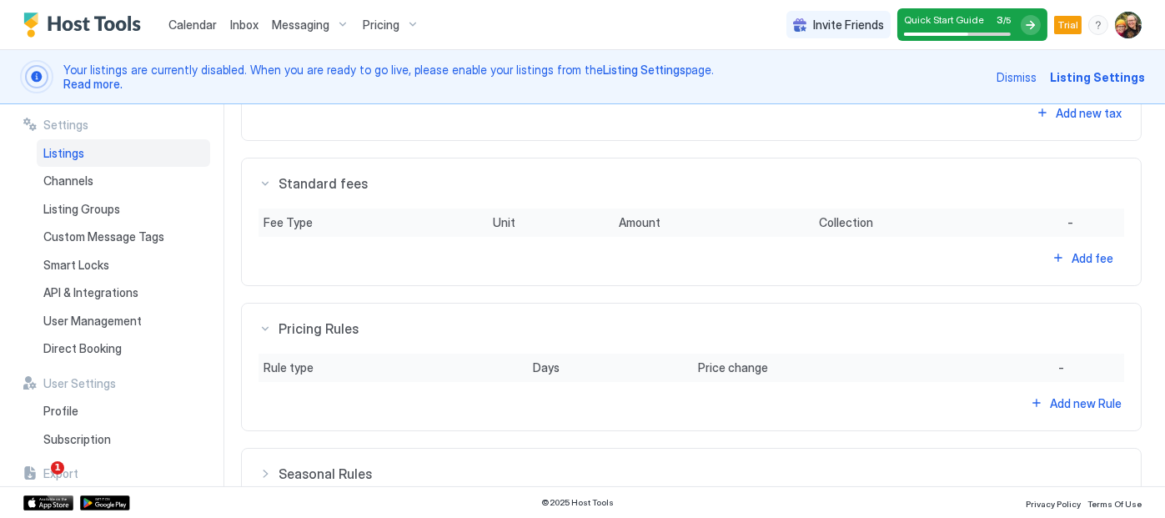
scroll to position [739, 0]
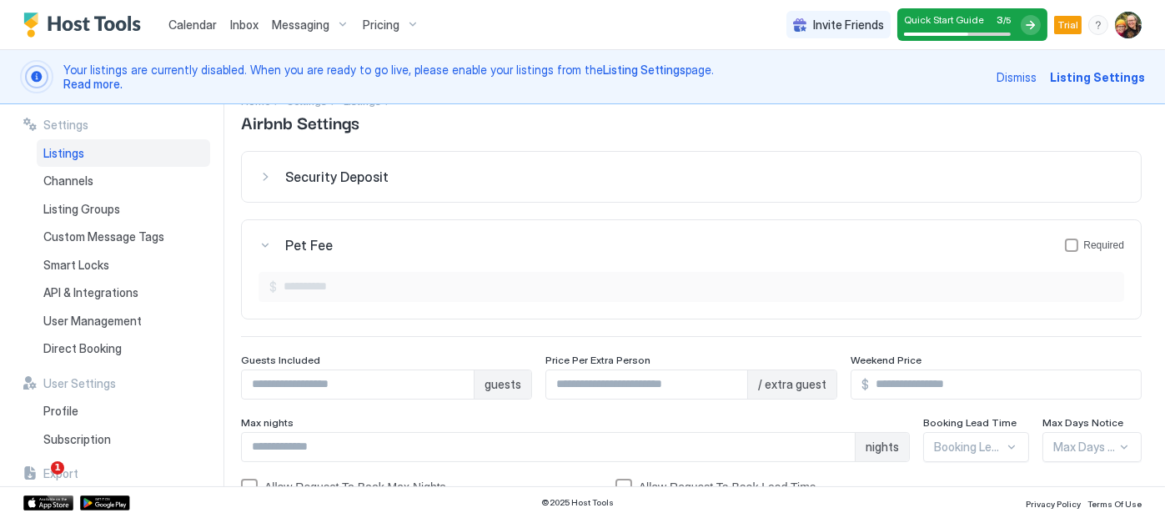
scroll to position [0, 0]
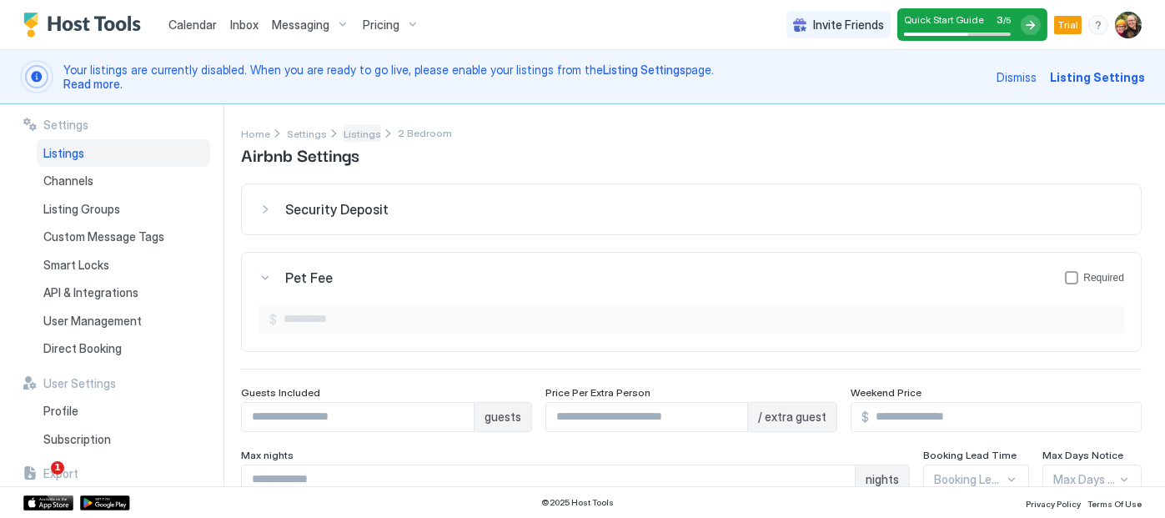
click at [354, 128] on span "Listings" at bounding box center [363, 134] width 38 height 13
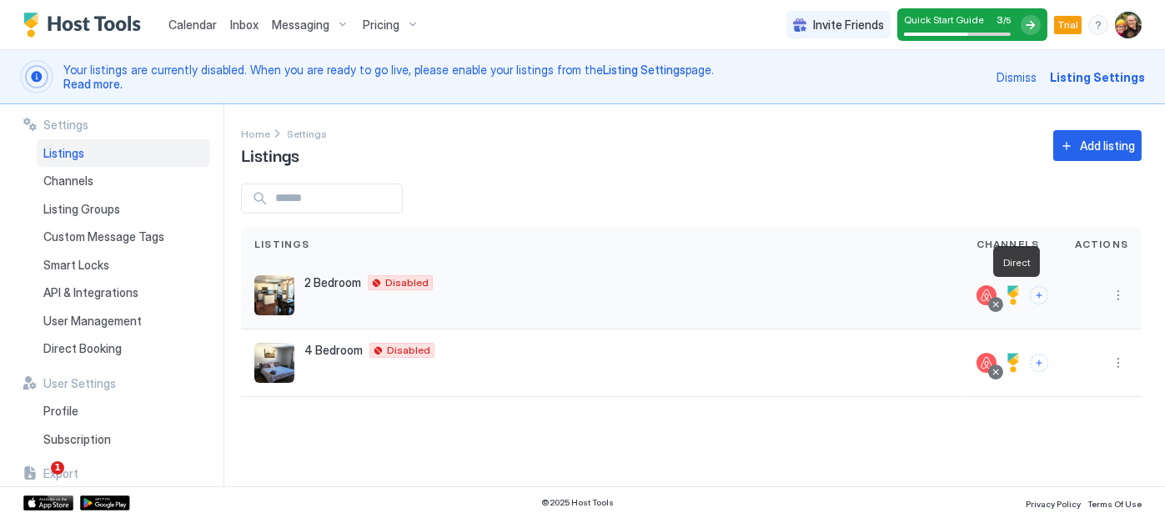
click at [1013, 294] on div at bounding box center [1013, 295] width 20 height 20
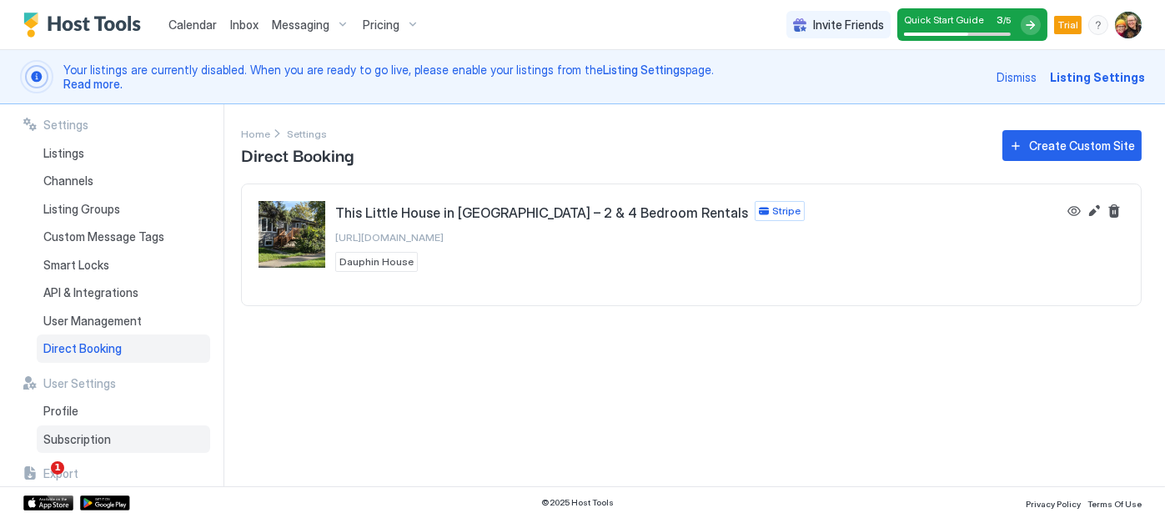
click at [96, 441] on span "Subscription" at bounding box center [77, 439] width 68 height 15
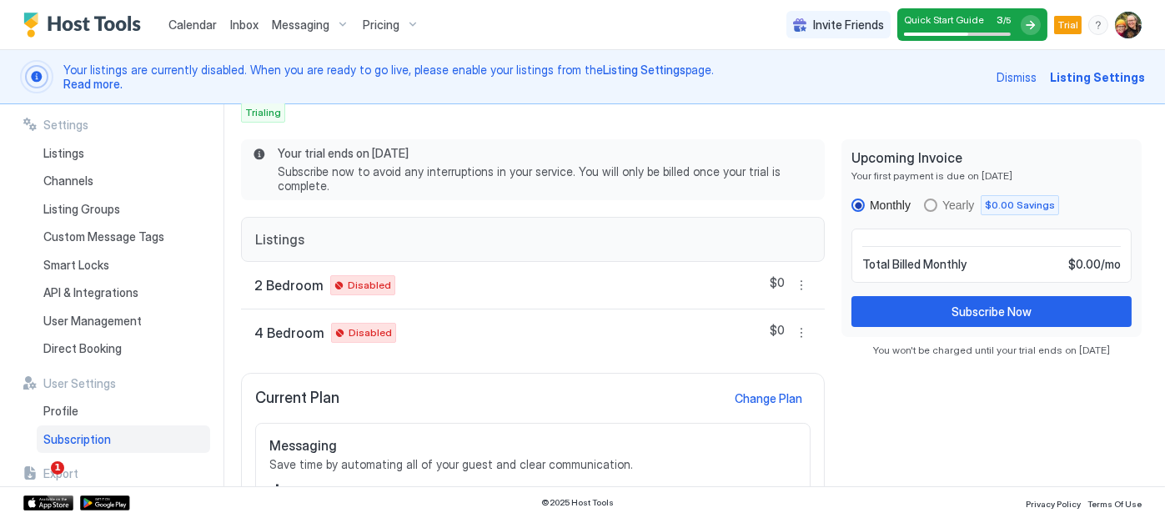
scroll to position [184, 0]
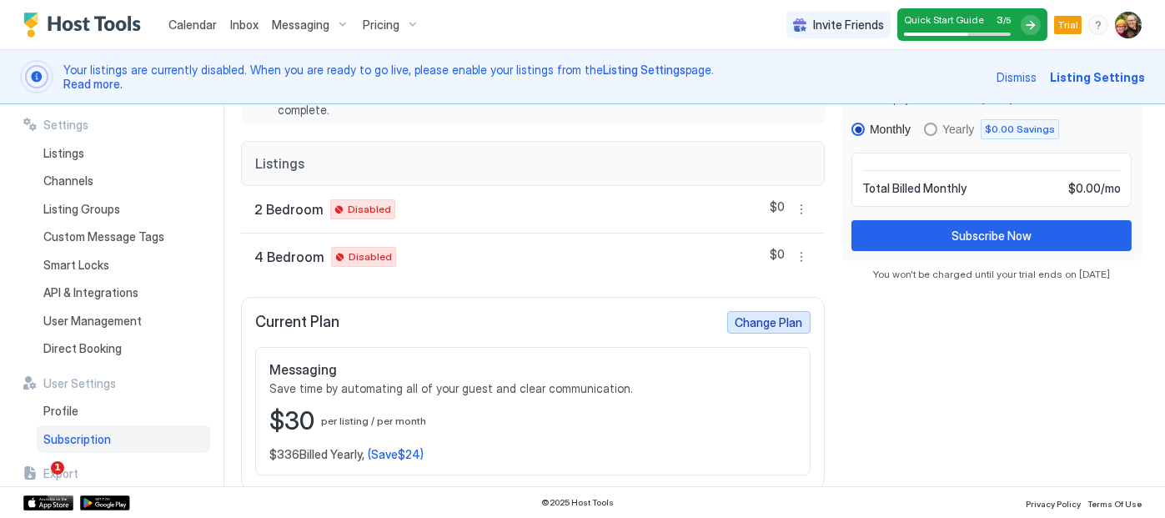
click at [756, 324] on div "Change Plan" at bounding box center [770, 323] width 68 height 18
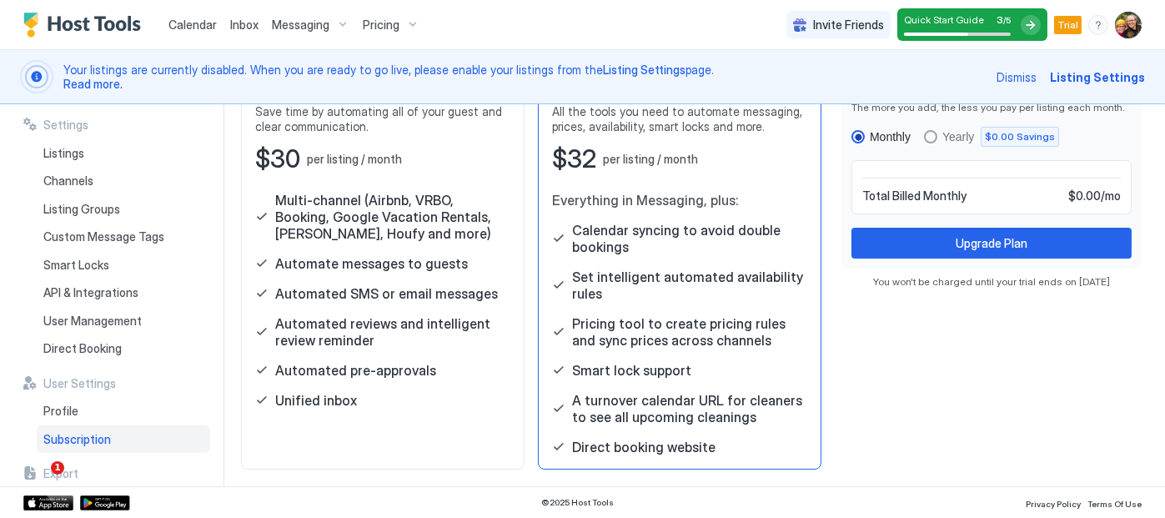
click at [739, 344] on span "Pricing tool to create pricing rules and sync prices across channels" at bounding box center [689, 331] width 235 height 33
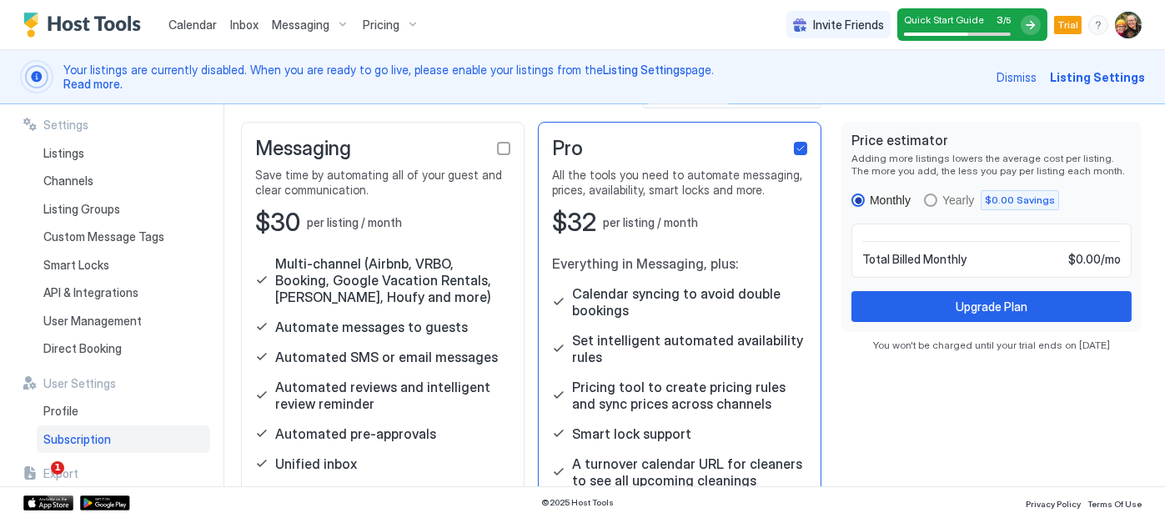
scroll to position [102, 0]
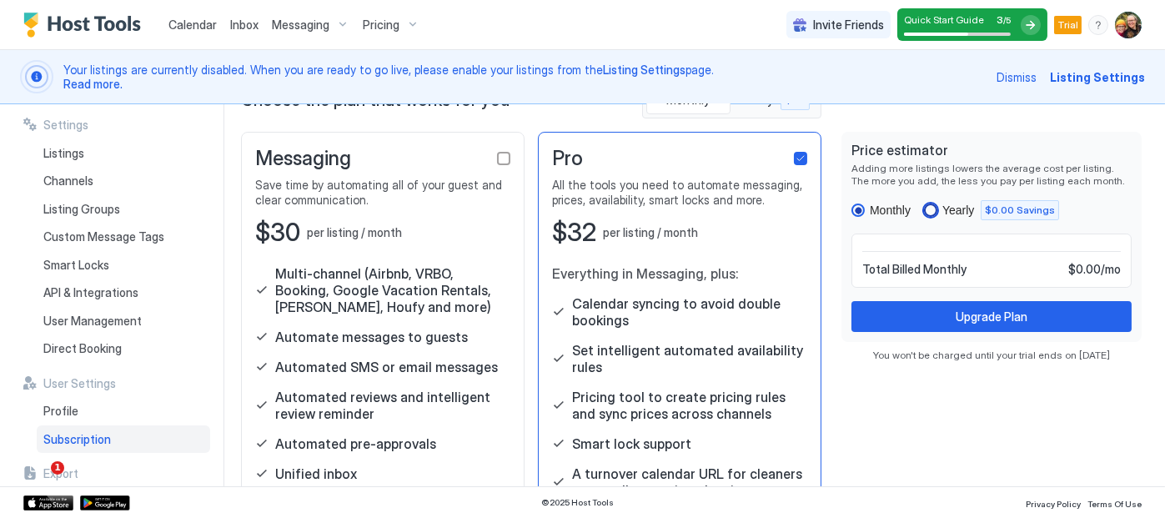
click at [924, 206] on div "yearly" at bounding box center [930, 210] width 13 height 13
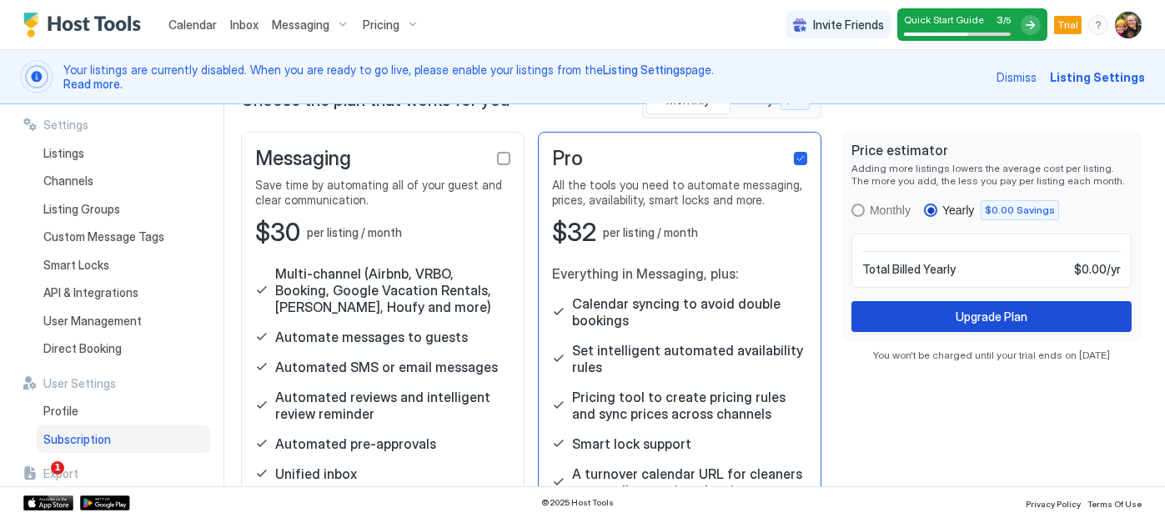
click at [917, 311] on button "Upgrade Plan" at bounding box center [992, 316] width 280 height 31
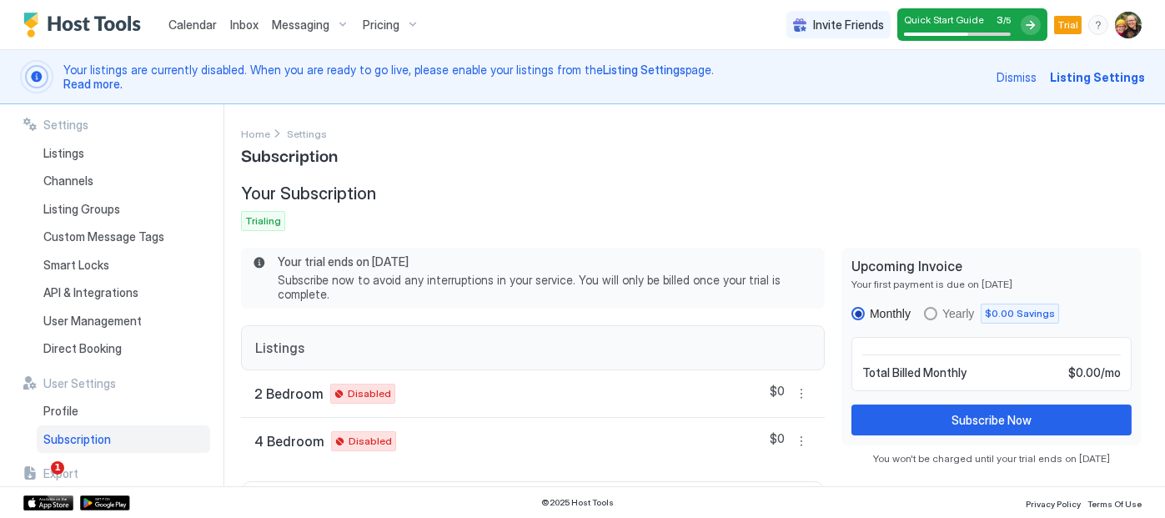
scroll to position [184, 0]
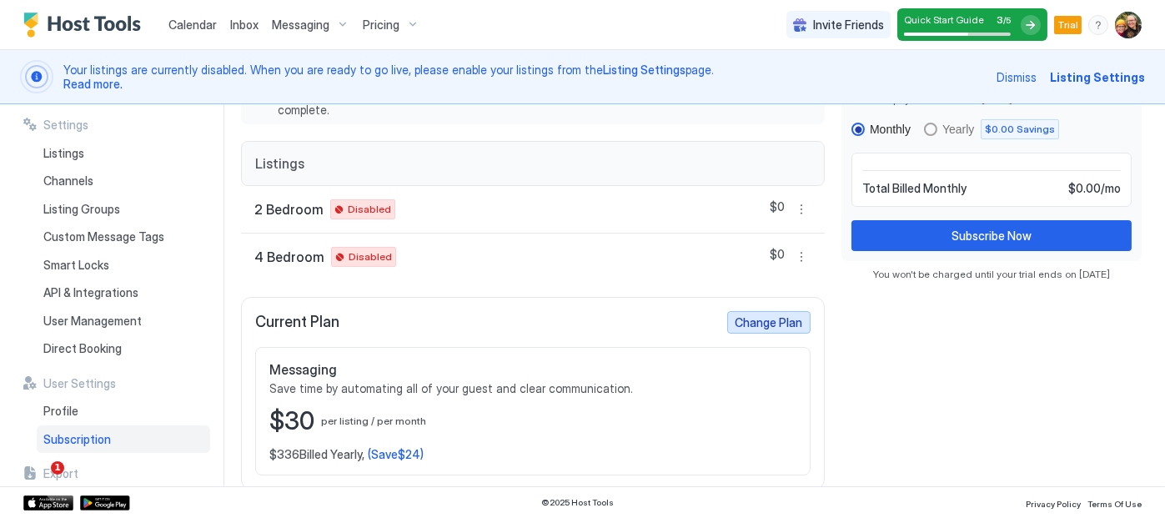
click at [756, 321] on div "Change Plan" at bounding box center [770, 323] width 68 height 18
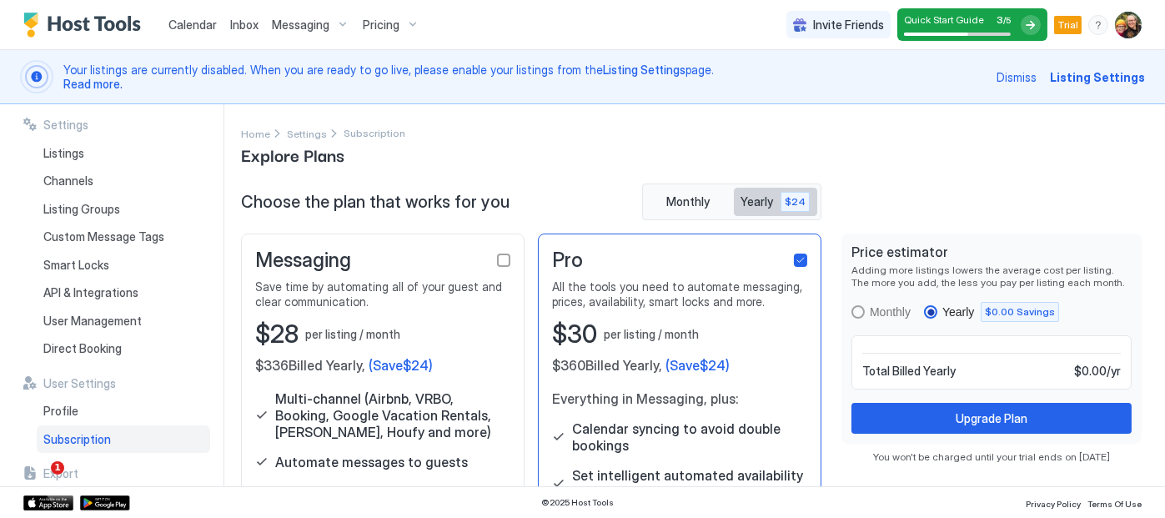
click at [747, 212] on button "Yearly $24" at bounding box center [776, 202] width 84 height 28
click at [690, 201] on span "Monthly" at bounding box center [687, 201] width 43 height 15
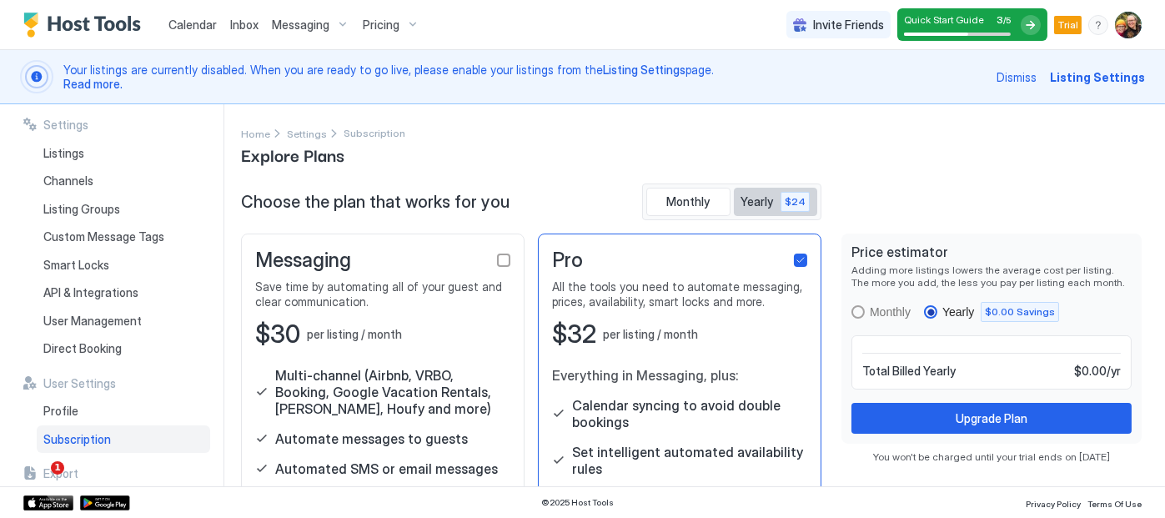
click at [742, 202] on span "Yearly" at bounding box center [759, 201] width 35 height 15
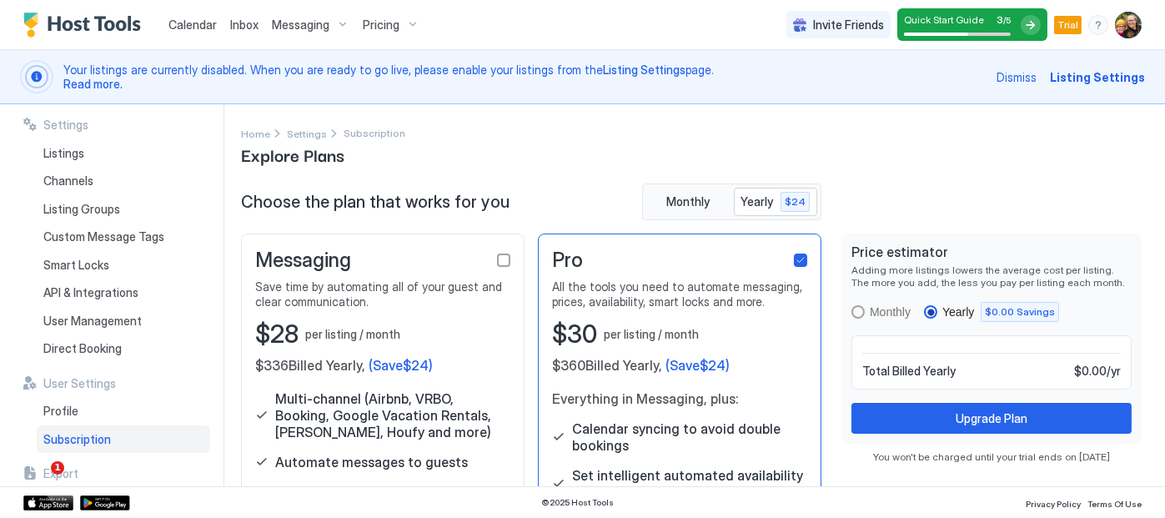
scroll to position [171, 0]
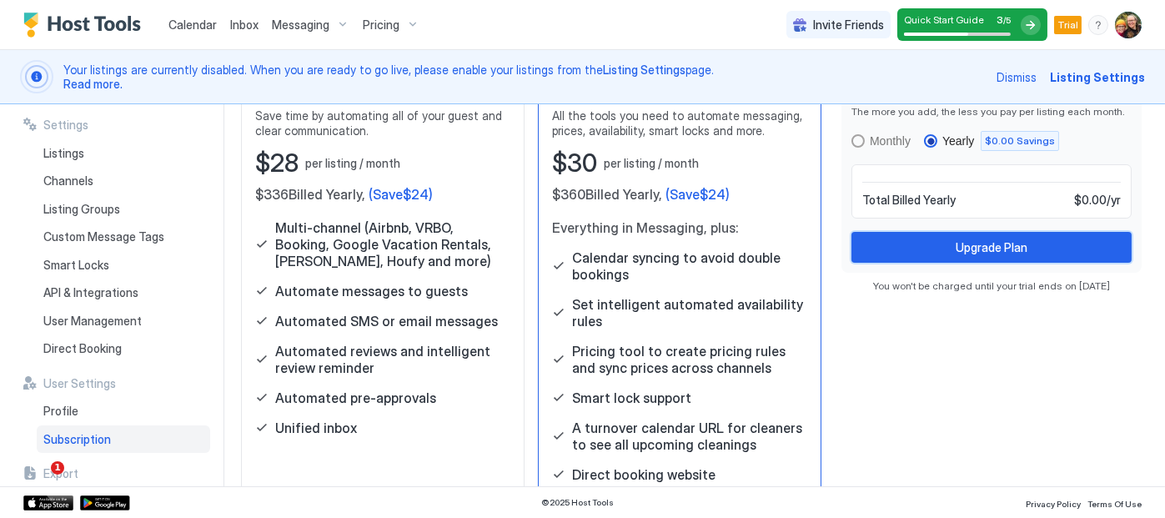
click at [972, 239] on div "Upgrade Plan" at bounding box center [992, 248] width 72 height 18
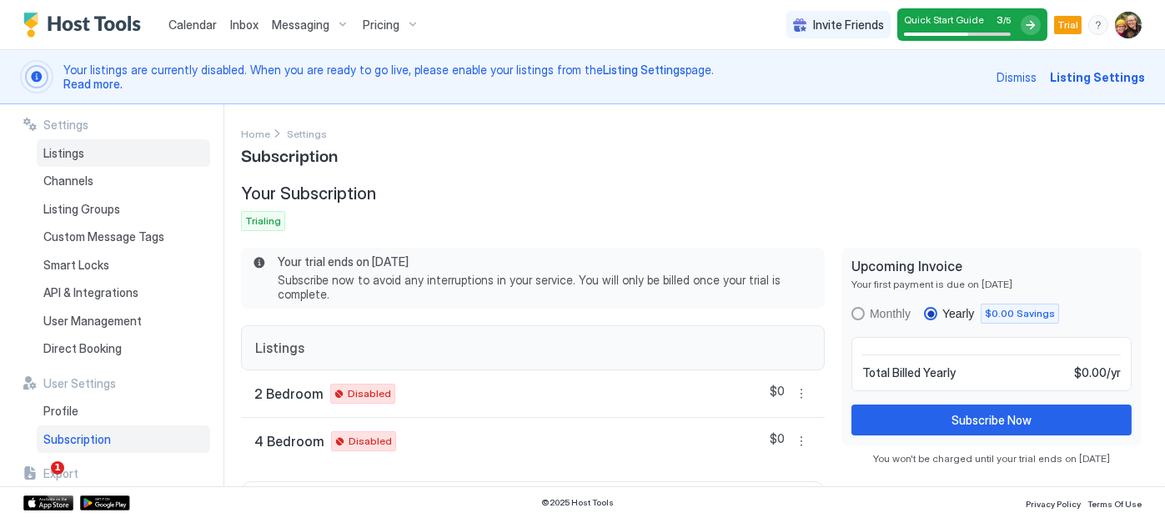
click at [65, 154] on span "Listings" at bounding box center [63, 153] width 41 height 15
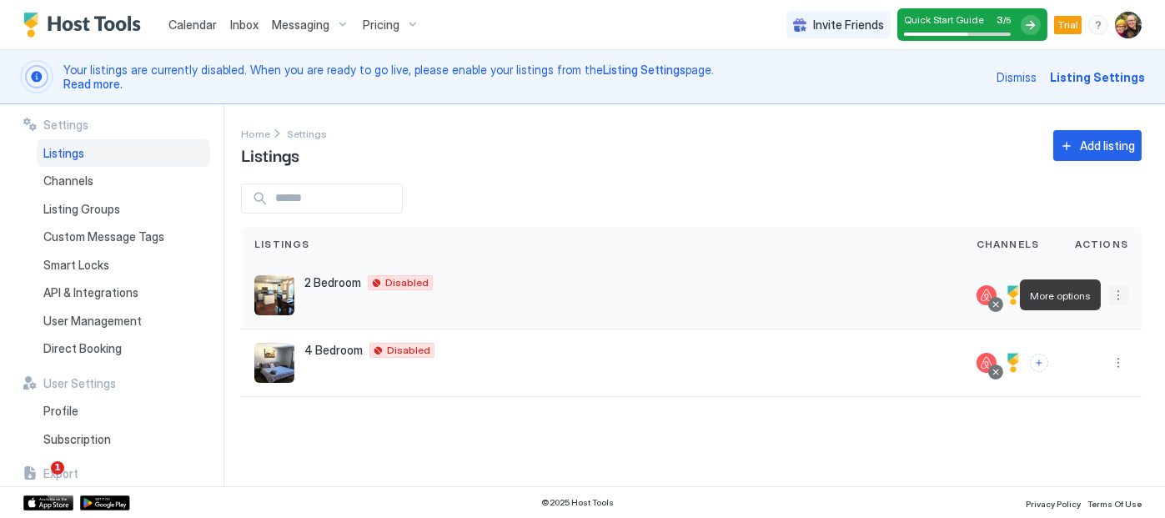
click at [1116, 297] on button "More options" at bounding box center [1119, 295] width 20 height 20
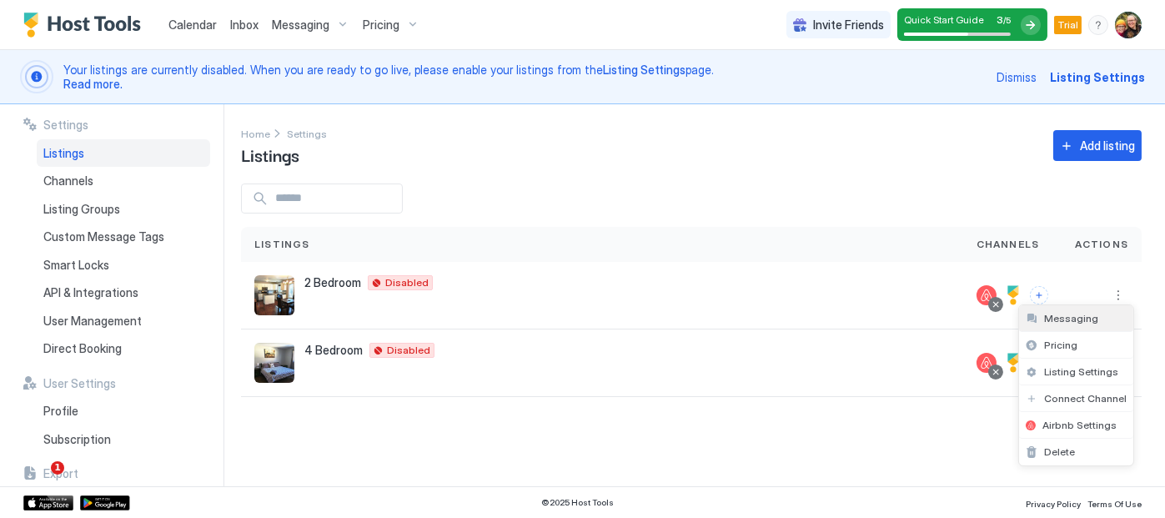
click at [1069, 319] on span "Messaging" at bounding box center [1071, 318] width 54 height 13
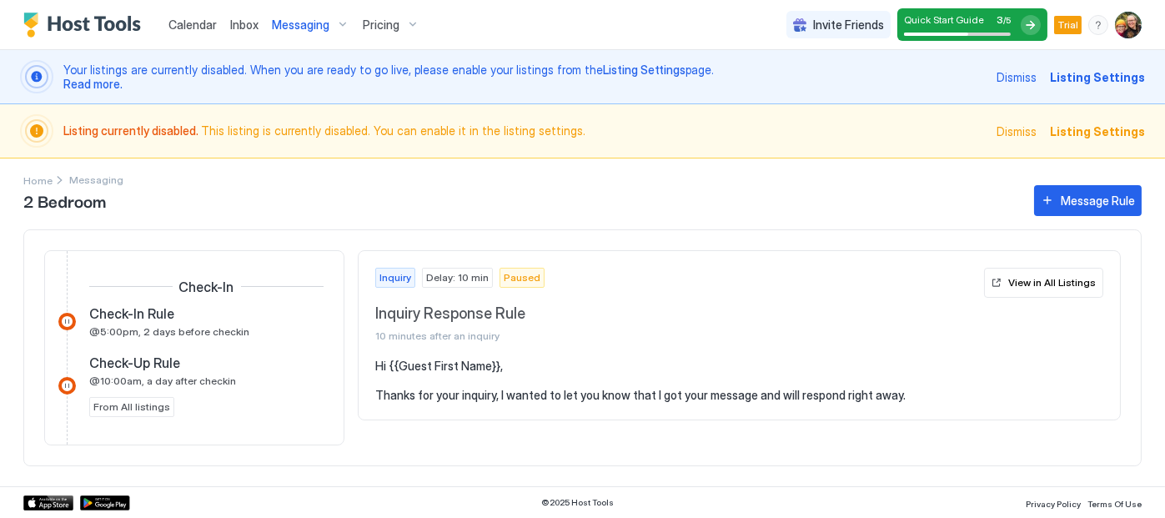
scroll to position [553, 0]
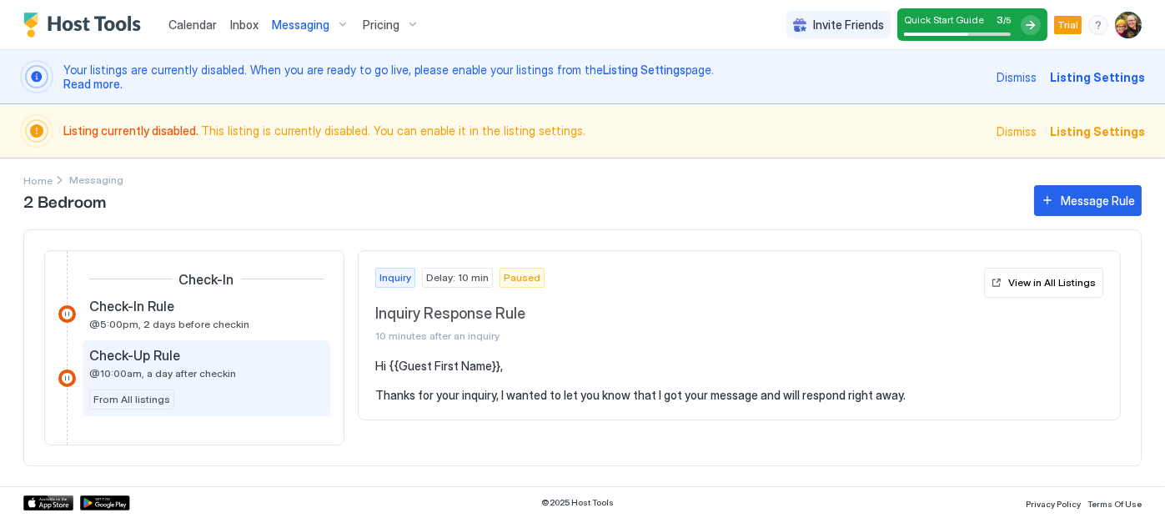
click at [151, 373] on span "@10:00am, a day after checkin" at bounding box center [162, 373] width 147 height 13
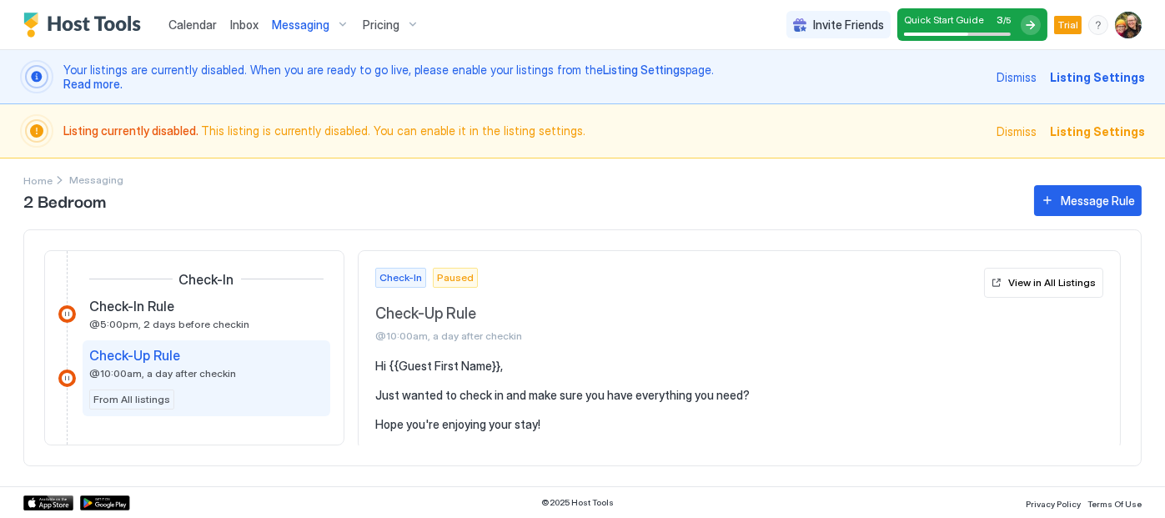
scroll to position [2, 0]
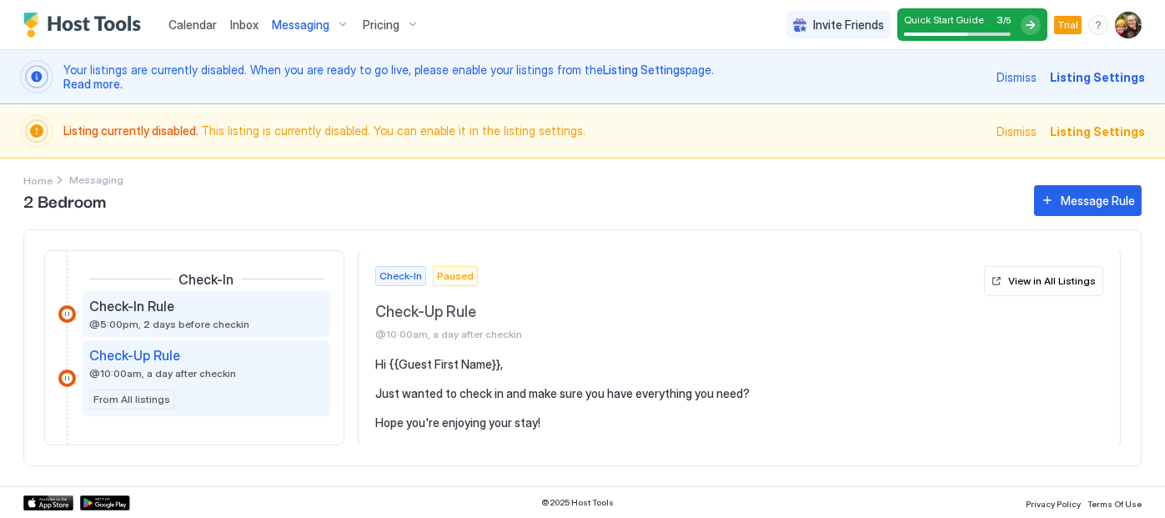
click at [144, 324] on span "@5:00pm, 2 days before checkin" at bounding box center [169, 324] width 160 height 13
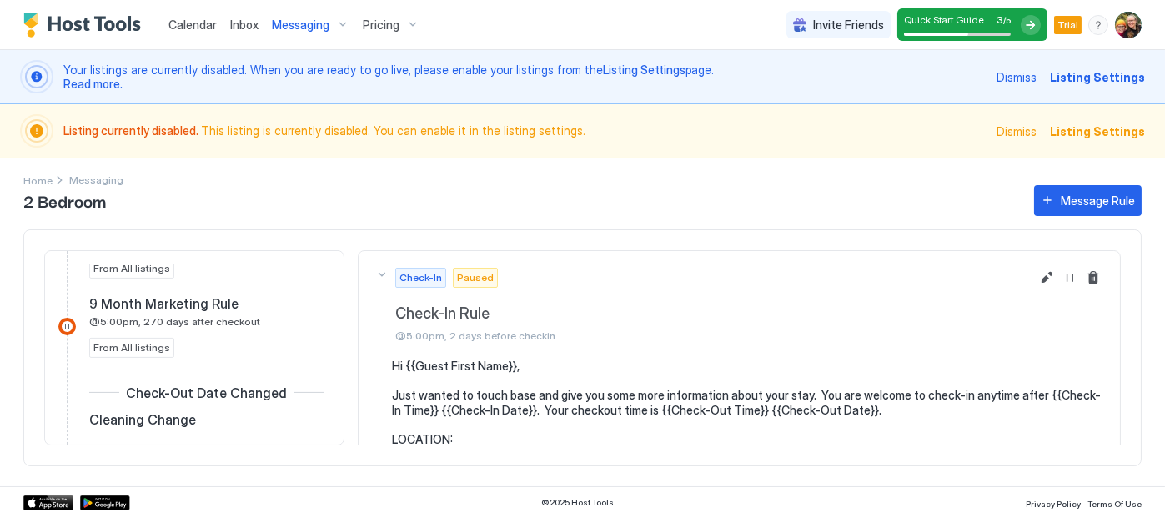
scroll to position [1187, 0]
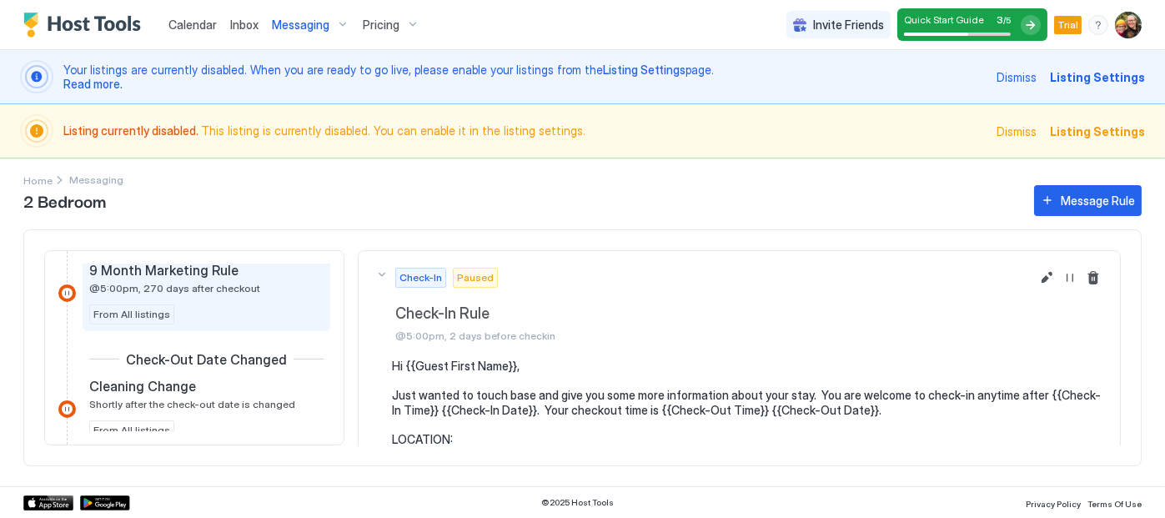
click at [238, 285] on span "@5:00pm, 270 days after checkout" at bounding box center [174, 288] width 171 height 13
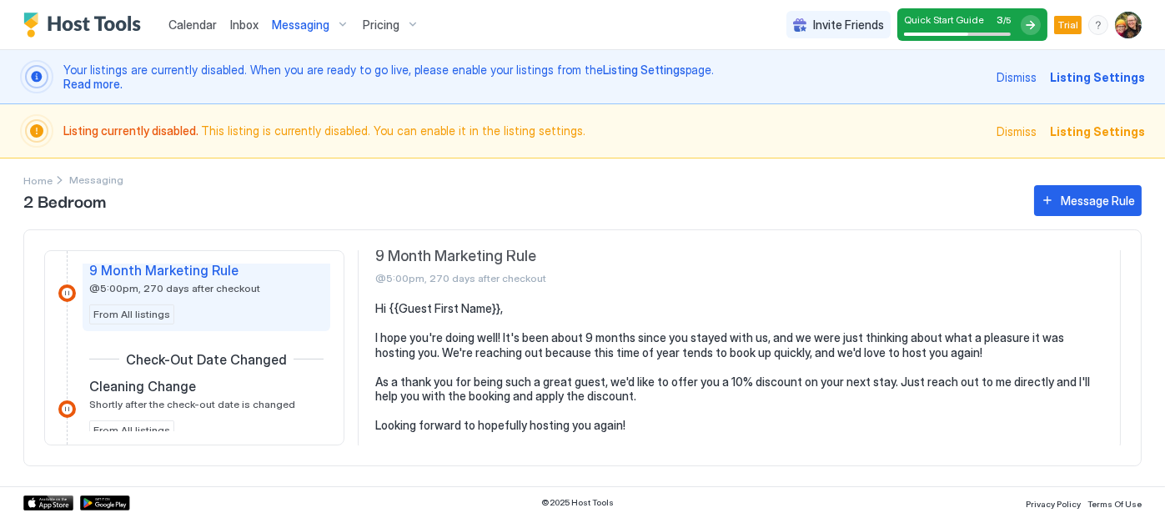
scroll to position [60, 0]
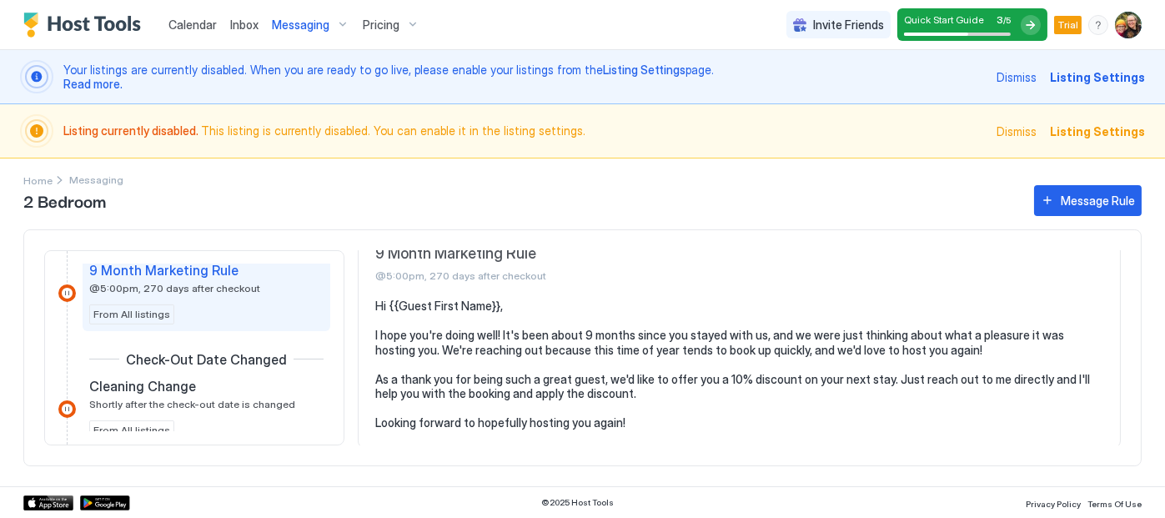
click at [247, 23] on span "Inbox" at bounding box center [244, 25] width 28 height 14
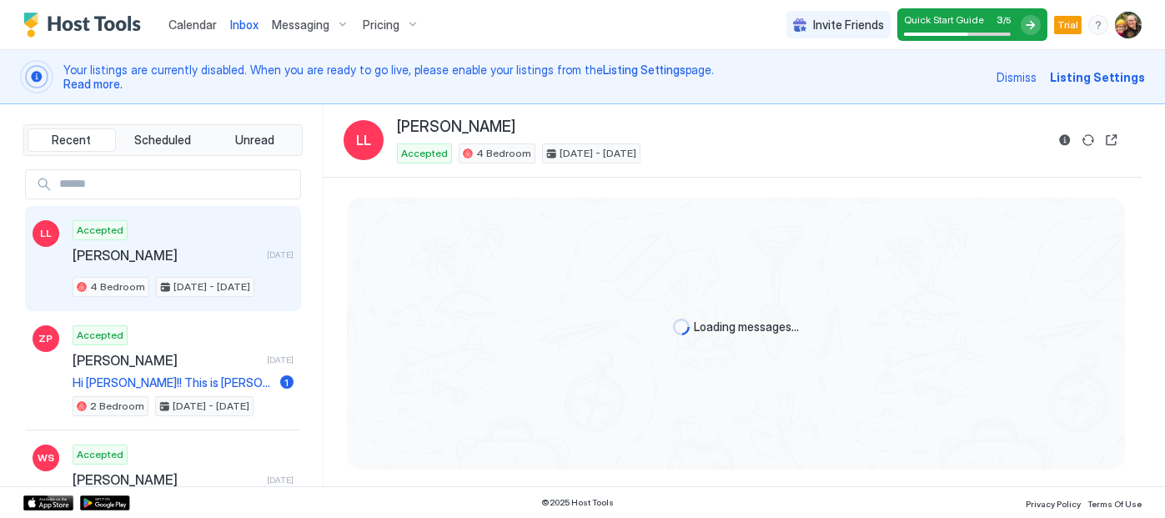
scroll to position [973, 0]
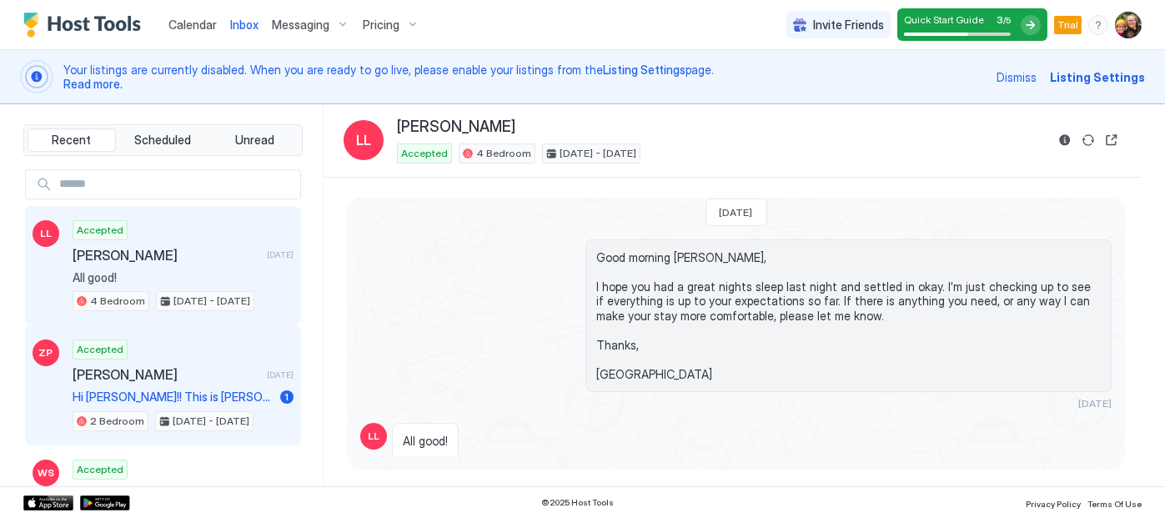
click at [214, 390] on span "Hi [PERSON_NAME]!! This is [PERSON_NAME] again (and [PERSON_NAME]!). I have bee…" at bounding box center [173, 397] width 201 height 15
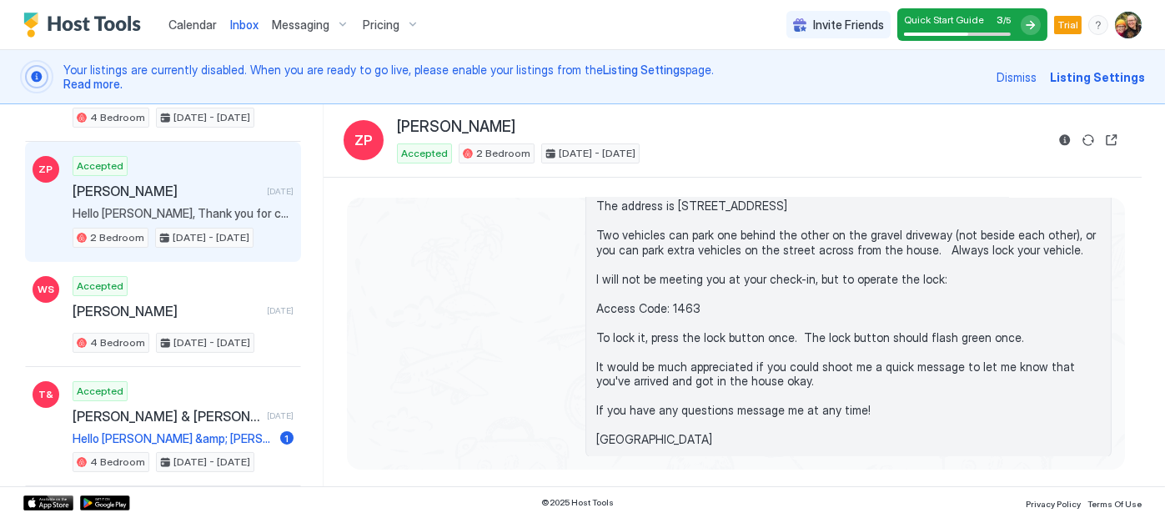
scroll to position [287, 0]
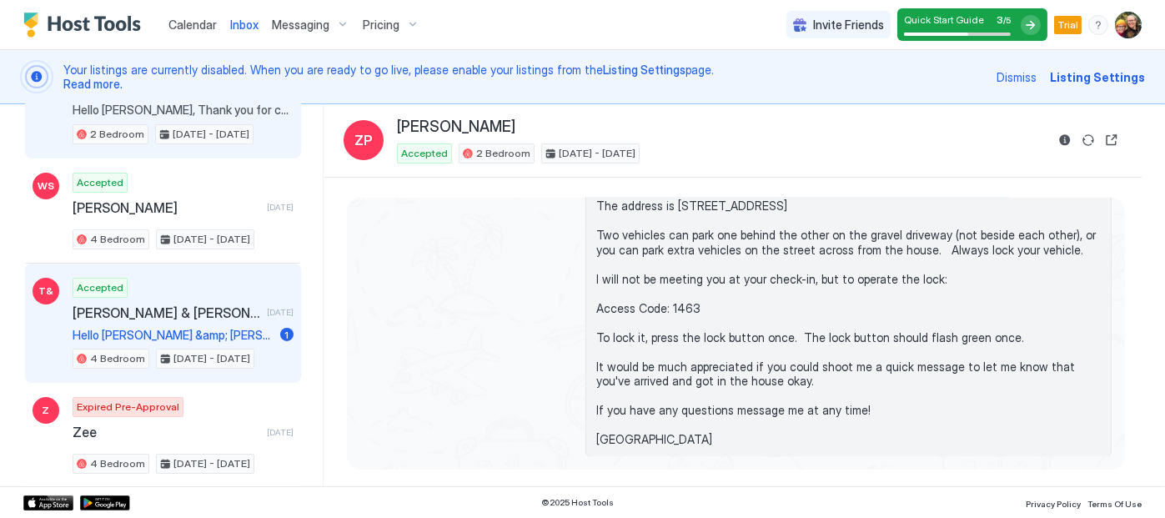
click at [238, 328] on span "Hello [PERSON_NAME] &amp; [PERSON_NAME], Thank you for choosing to book our hou…" at bounding box center [173, 335] width 201 height 15
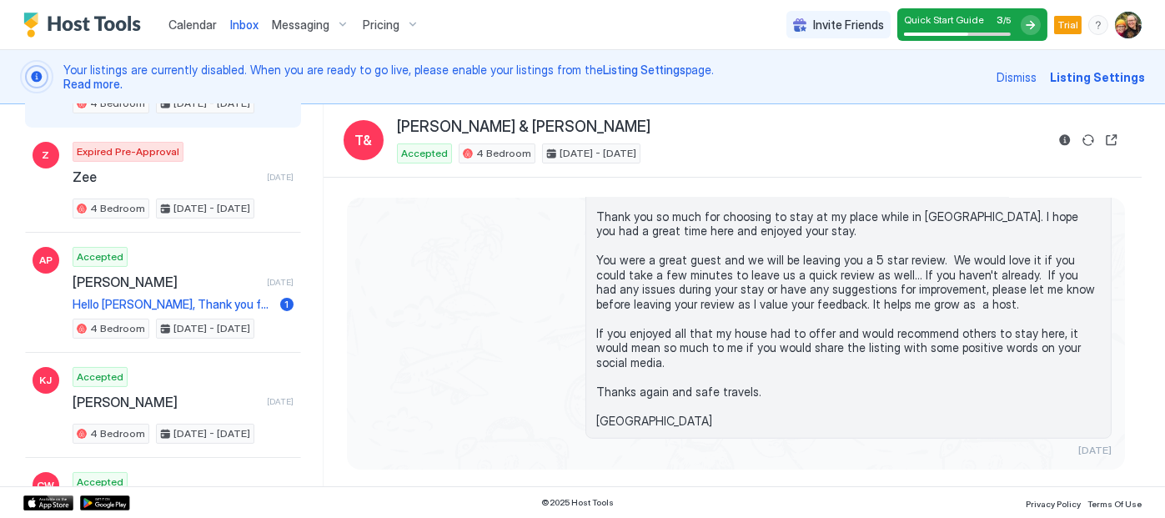
scroll to position [542, 0]
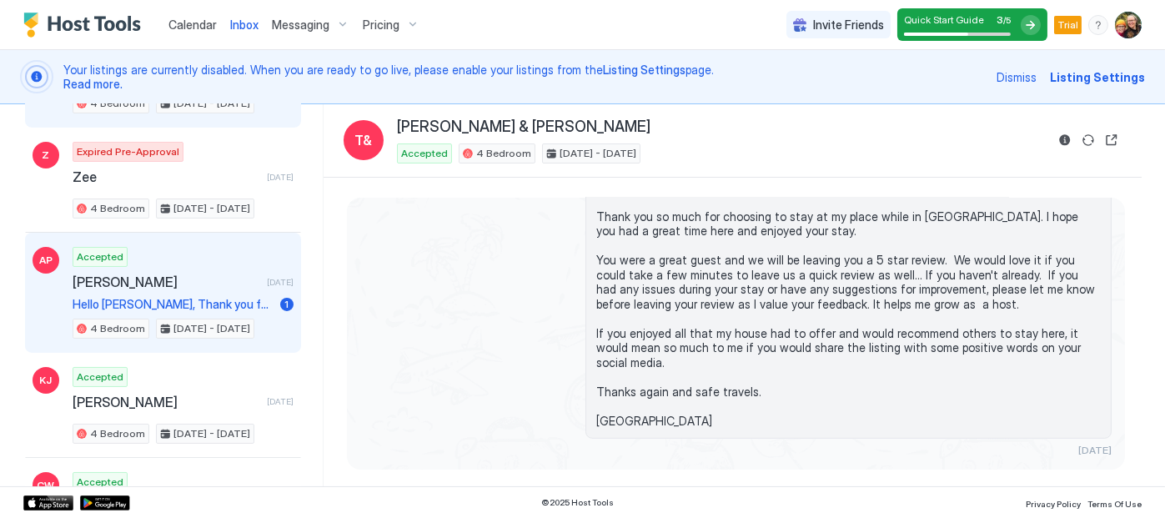
click at [229, 286] on div "Accepted Amanda Penner 16 days ago Hello Amanda, Thank you for choosing to book…" at bounding box center [183, 293] width 221 height 92
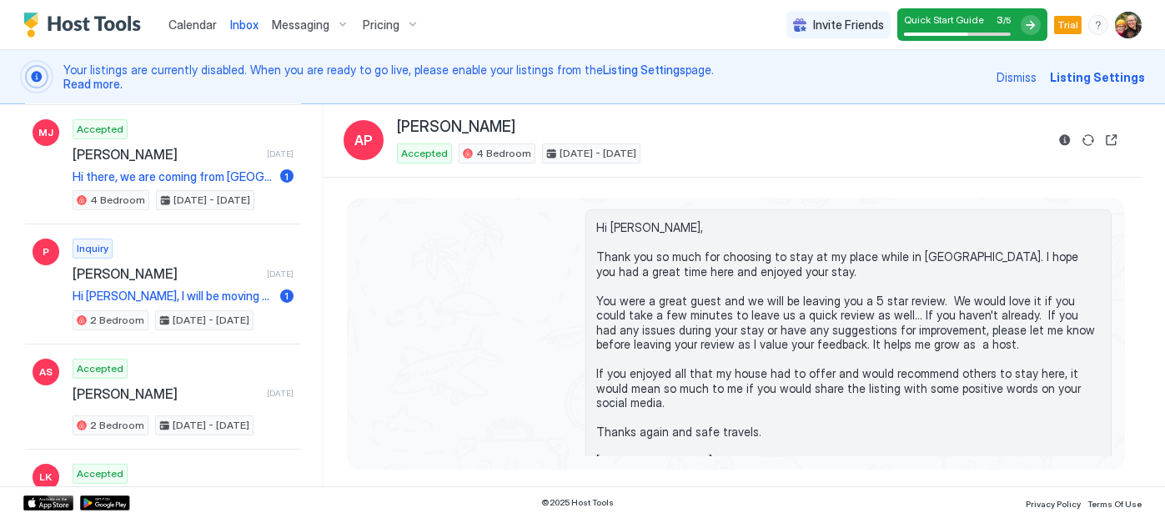
scroll to position [1063, 0]
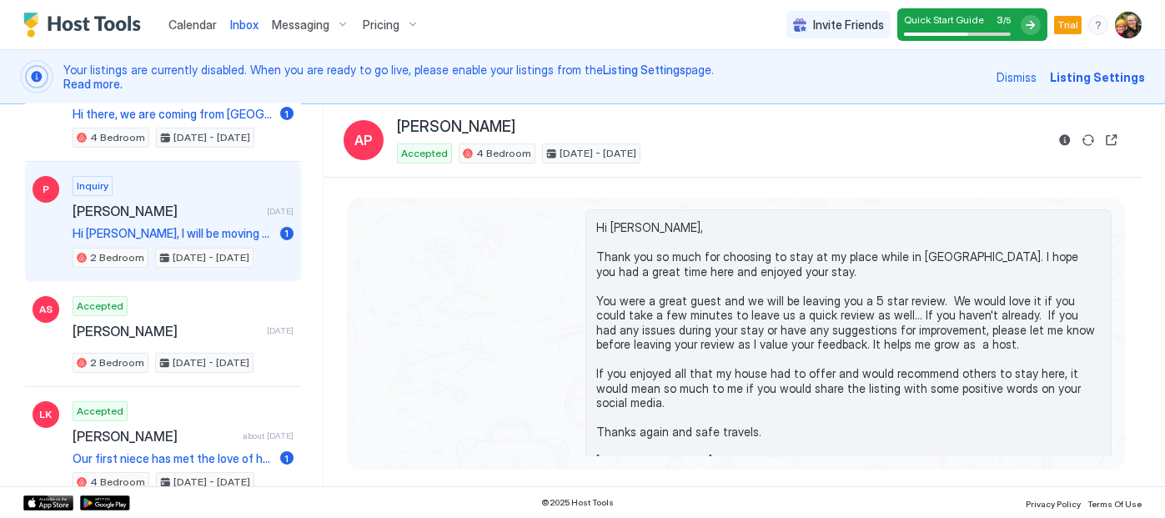
click at [223, 226] on span "Hi [PERSON_NAME], I will be moving to the [GEOGRAPHIC_DATA] area for the hockey…" at bounding box center [173, 233] width 201 height 15
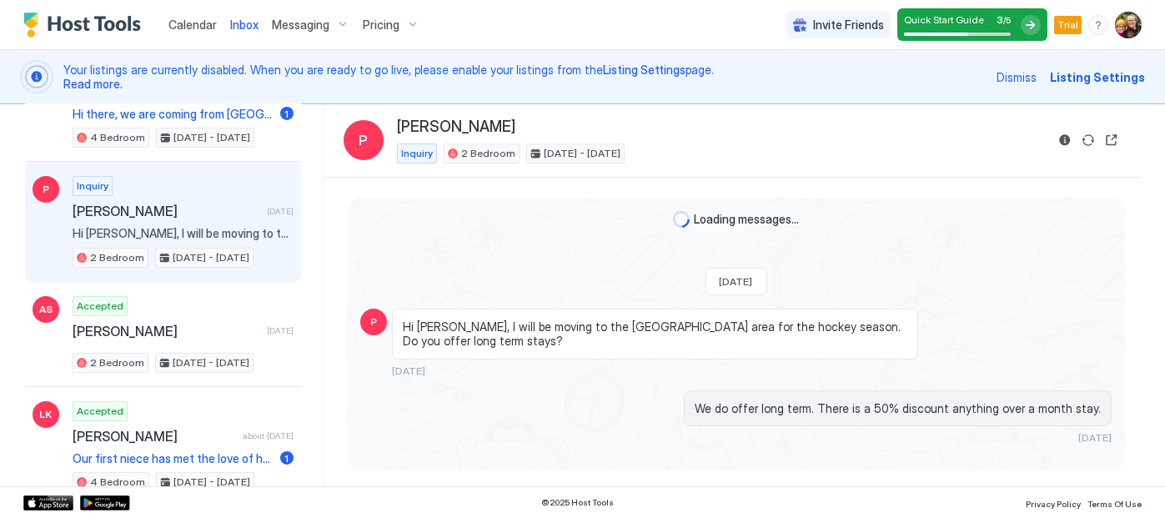
scroll to position [51, 0]
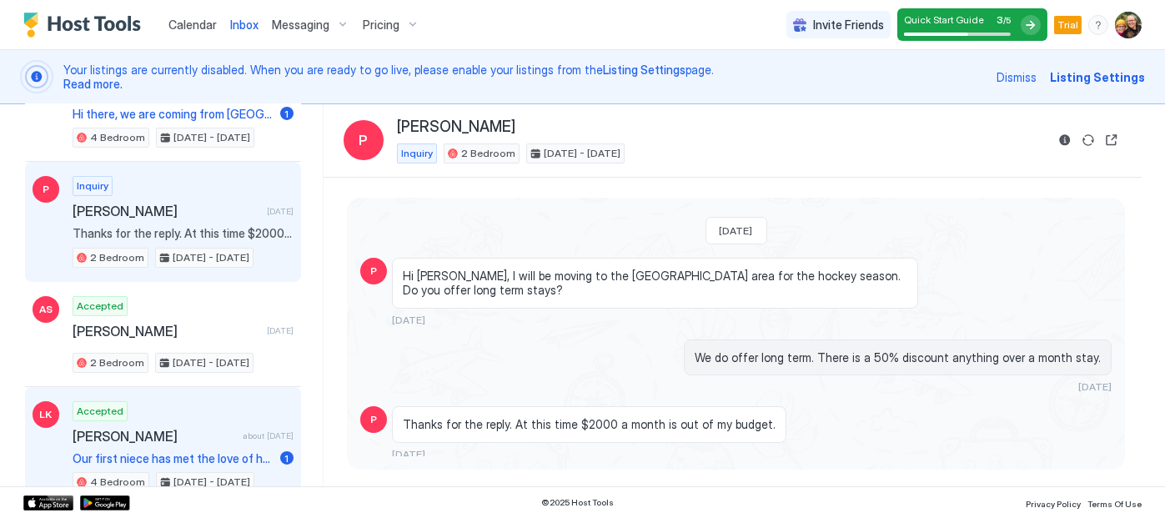
click at [180, 428] on span "[PERSON_NAME]" at bounding box center [154, 436] width 163 height 17
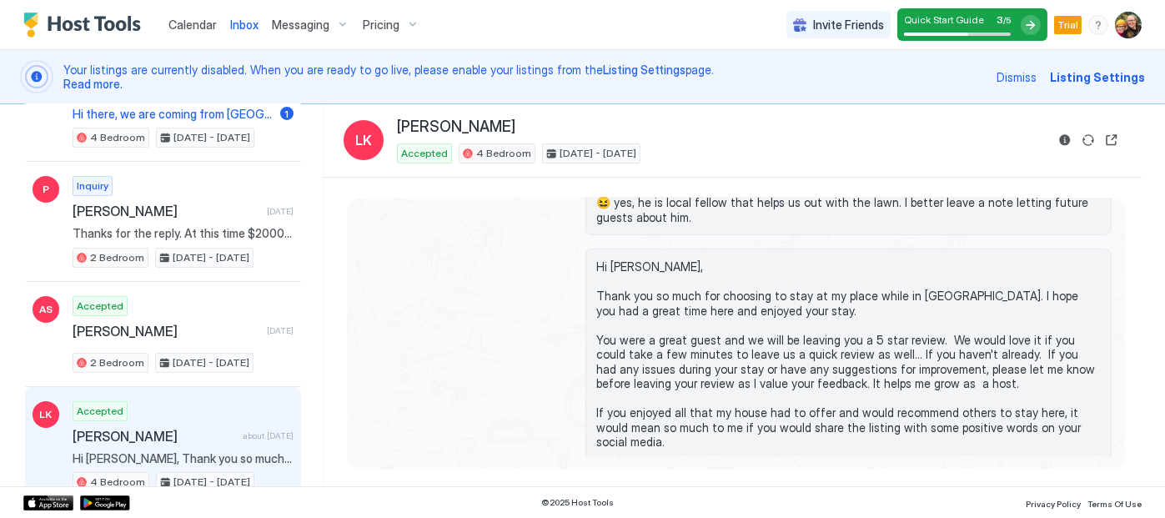
scroll to position [2239, 0]
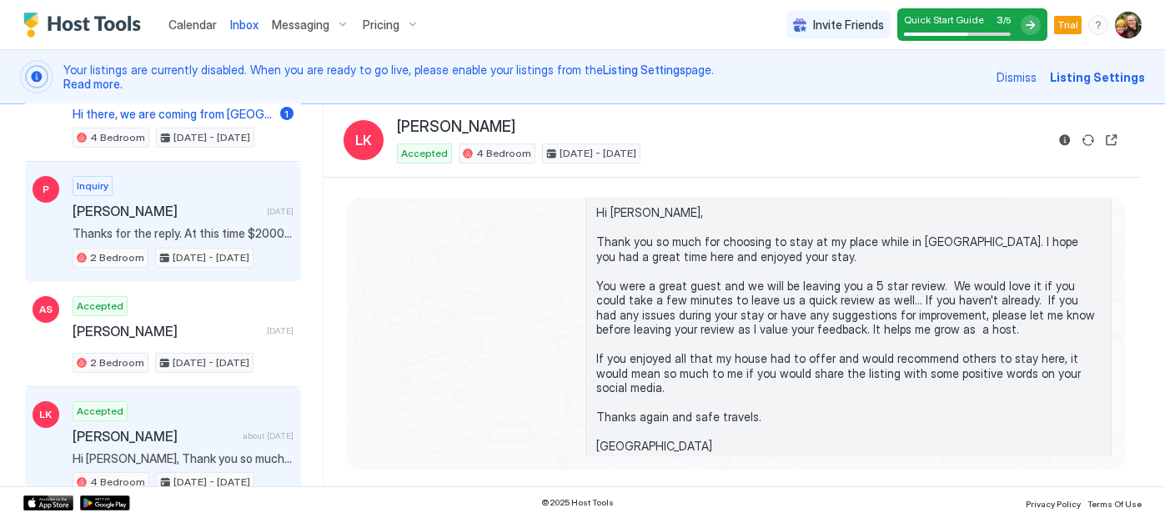
click at [170, 208] on div "Inquiry Patrick 28 days ago Thanks for the reply. At this time $2000 a month is…" at bounding box center [183, 222] width 221 height 92
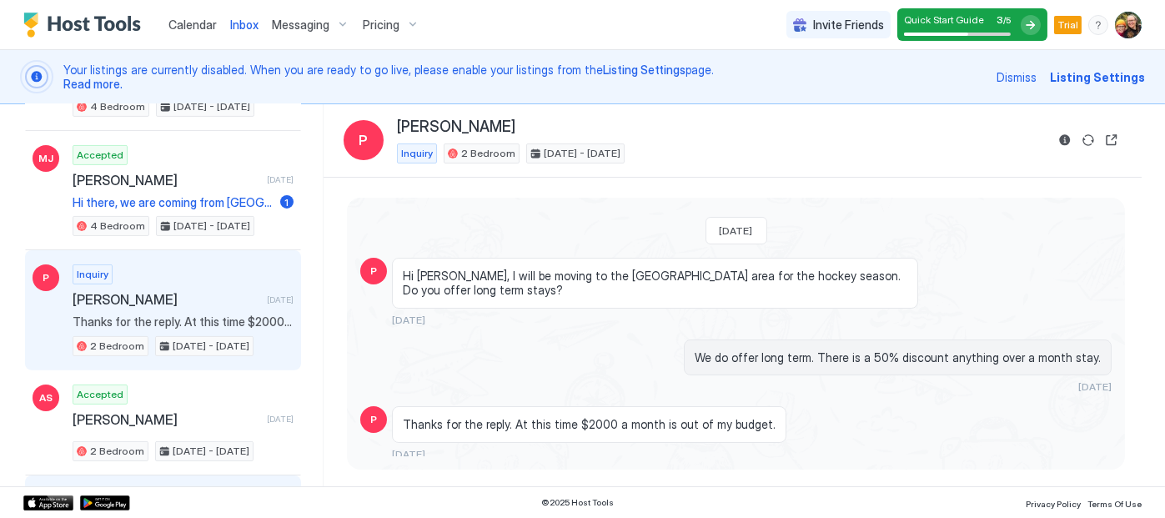
scroll to position [973, 0]
click at [169, 292] on span "[PERSON_NAME]" at bounding box center [167, 300] width 188 height 17
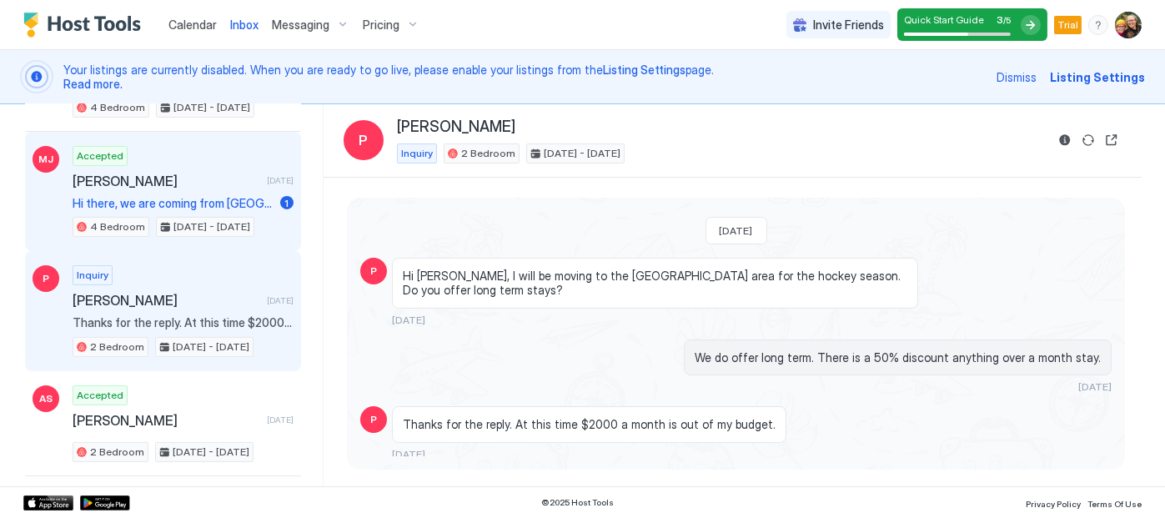
click at [209, 196] on span "Hi there, we are coming from [GEOGRAPHIC_DATA] to [GEOGRAPHIC_DATA] in July for…" at bounding box center [173, 203] width 201 height 15
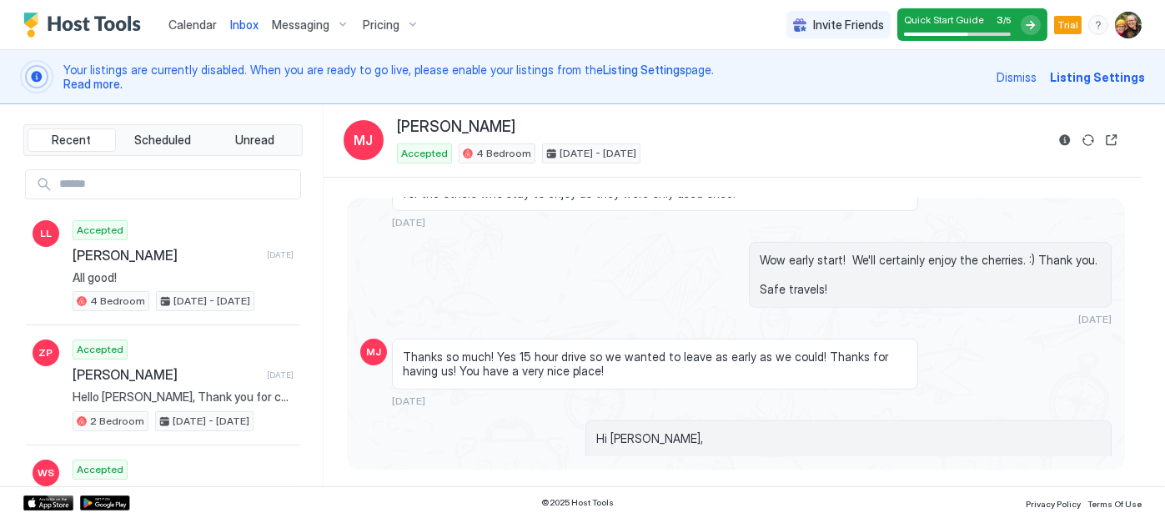
click at [195, 19] on span "Calendar" at bounding box center [192, 25] width 48 height 14
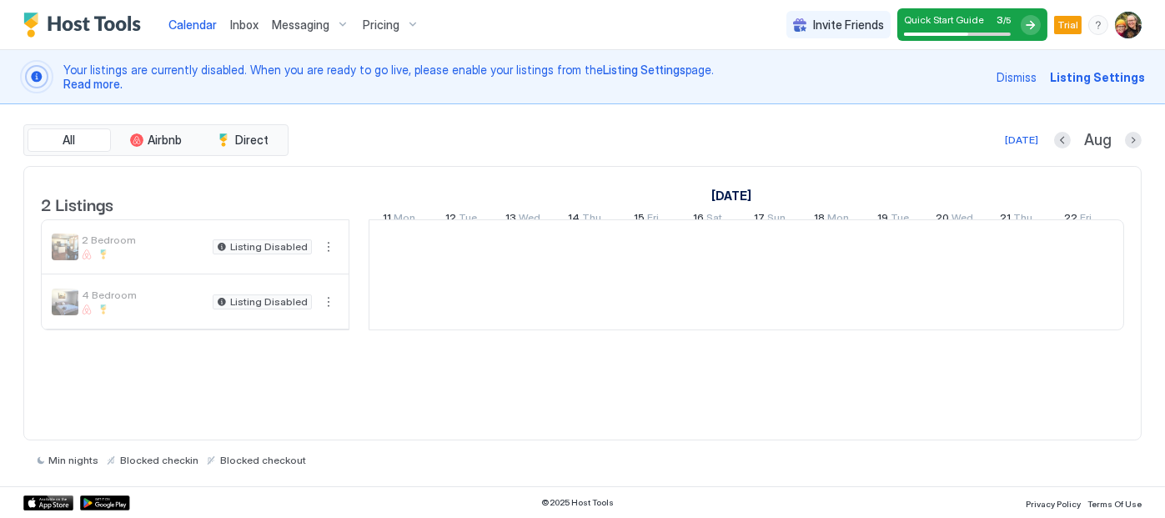
scroll to position [0, 927]
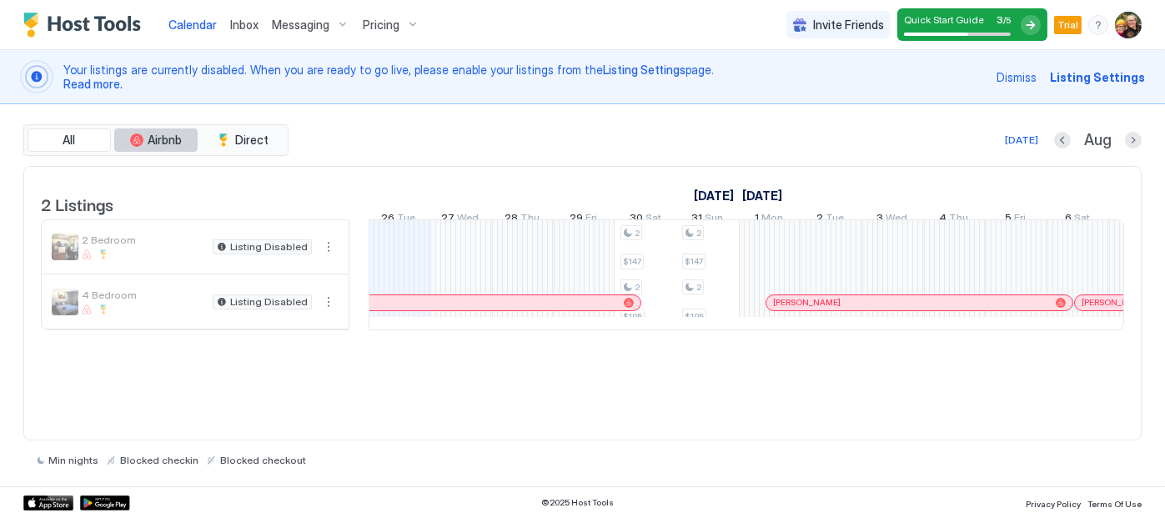
click at [168, 133] on span "Airbnb" at bounding box center [165, 140] width 34 height 15
click at [257, 142] on span "Direct" at bounding box center [251, 140] width 33 height 15
click at [254, 140] on span "Direct" at bounding box center [251, 140] width 33 height 15
click at [160, 142] on span "Airbnb" at bounding box center [165, 140] width 34 height 15
click at [254, 138] on span "Direct" at bounding box center [251, 140] width 33 height 15
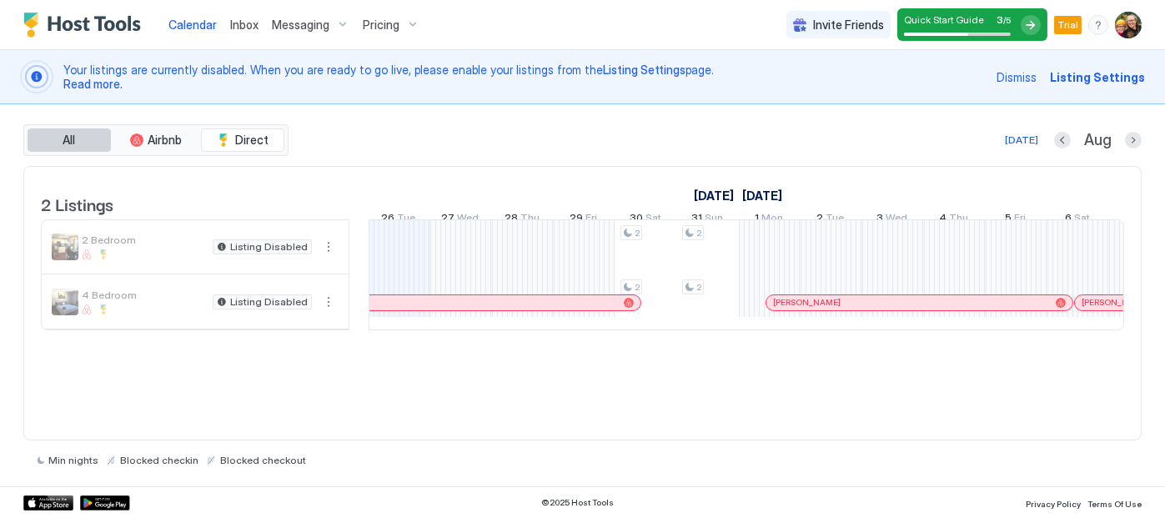
click at [81, 139] on button "All" at bounding box center [69, 139] width 83 height 23
click at [71, 143] on span "All" at bounding box center [69, 140] width 13 height 15
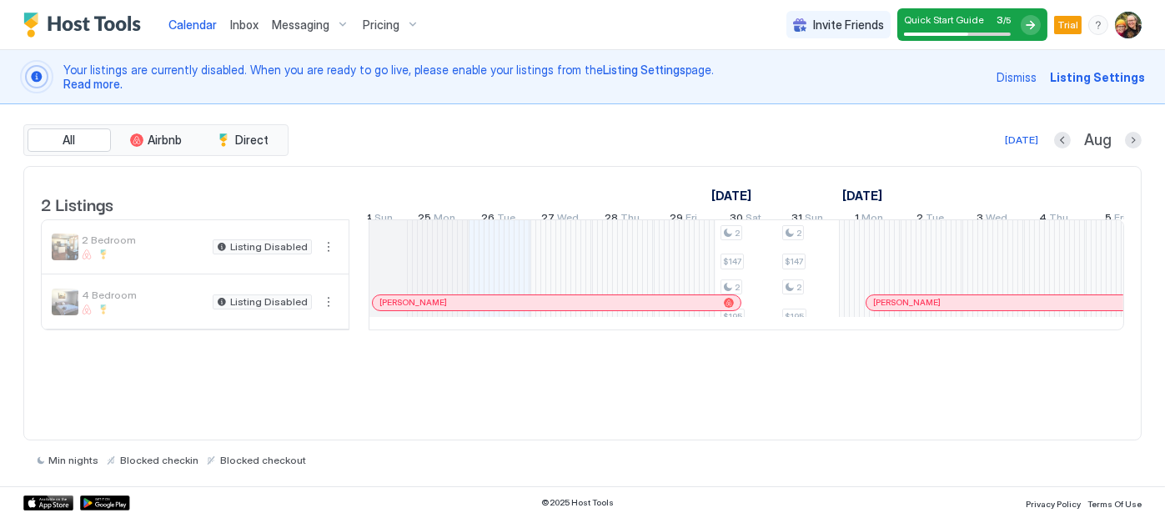
scroll to position [0, 0]
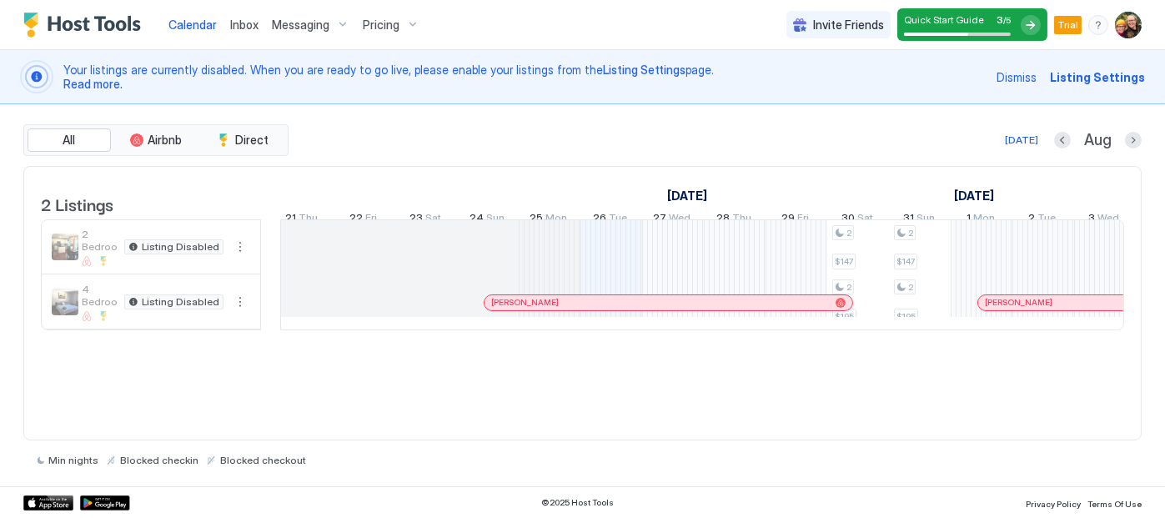
drag, startPoint x: 357, startPoint y: 299, endPoint x: 269, endPoint y: 288, distance: 89.2
click at [269, 288] on td at bounding box center [270, 274] width 19 height 111
click at [405, 23] on div "Pricing" at bounding box center [391, 25] width 70 height 28
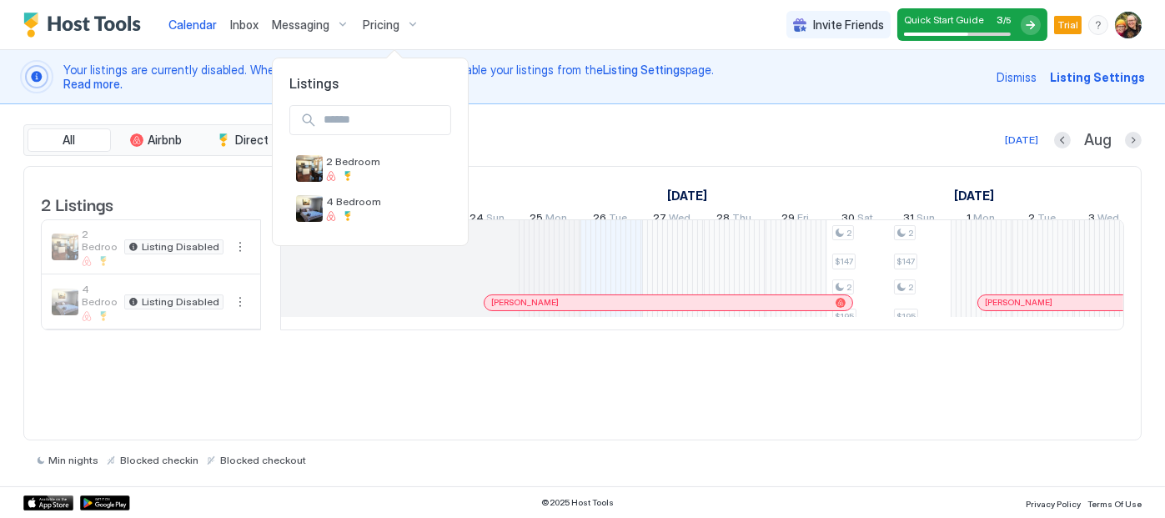
click at [343, 25] on div at bounding box center [582, 259] width 1165 height 518
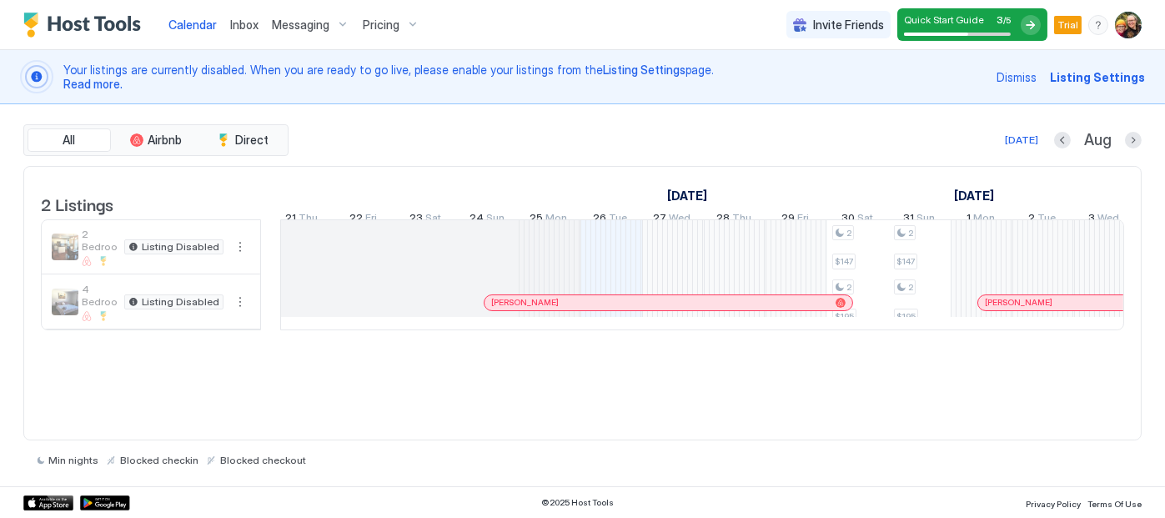
click at [343, 25] on div "Messaging" at bounding box center [310, 25] width 91 height 28
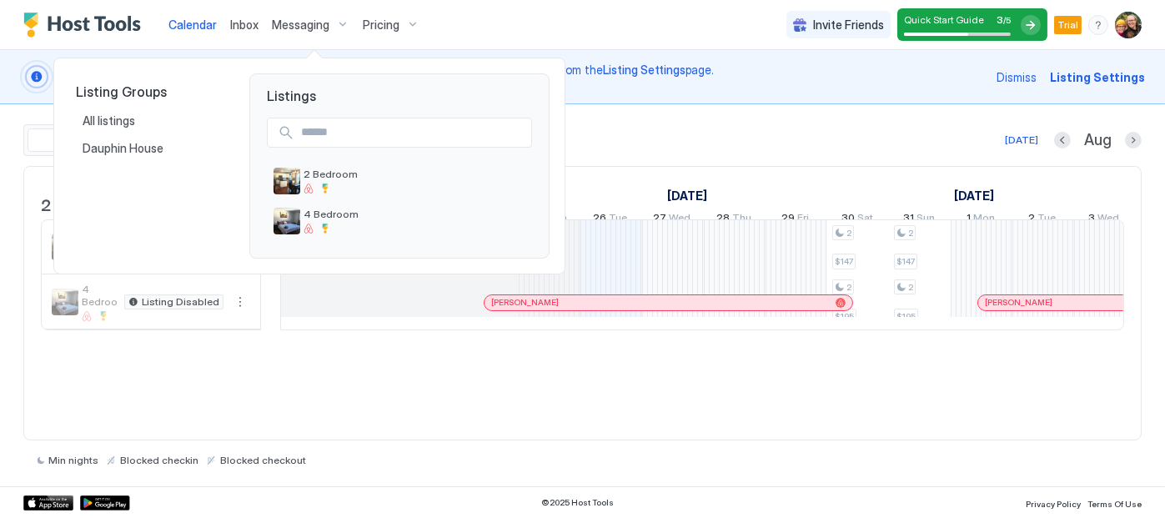
click at [240, 26] on div at bounding box center [582, 259] width 1165 height 518
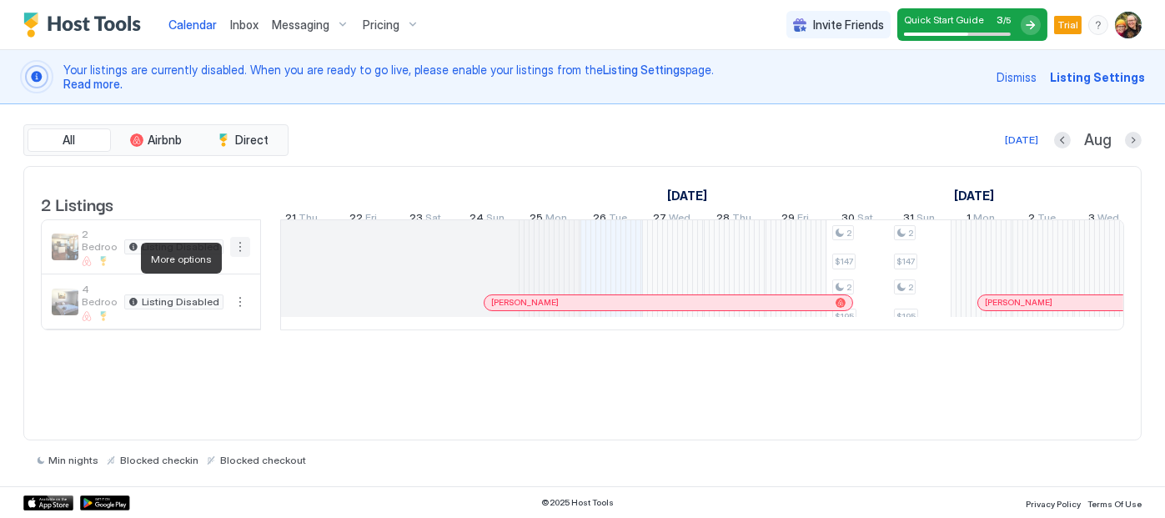
click at [238, 257] on button "More options" at bounding box center [240, 247] width 20 height 20
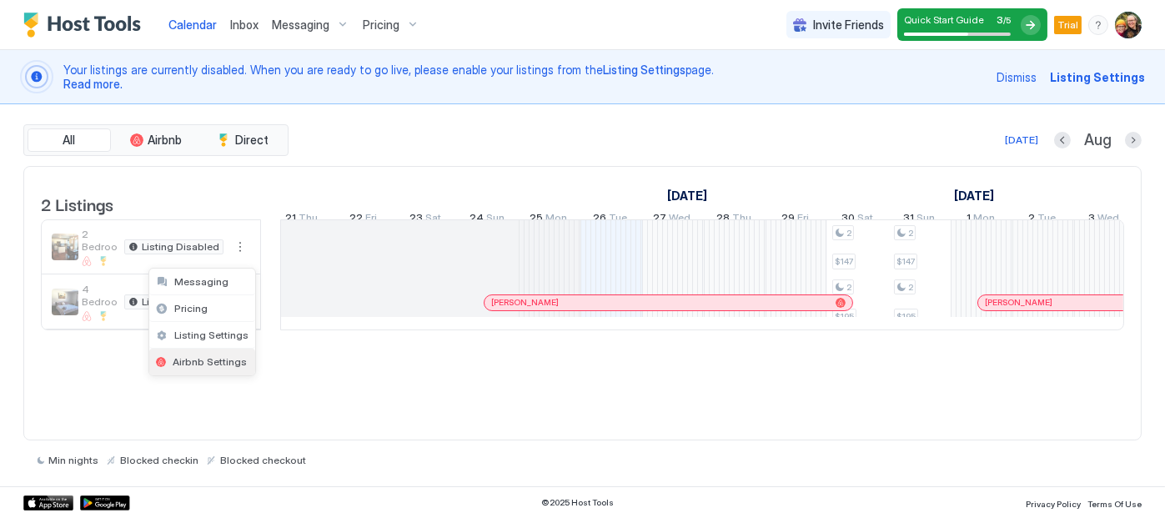
click at [203, 357] on span "Airbnb Settings" at bounding box center [210, 361] width 74 height 13
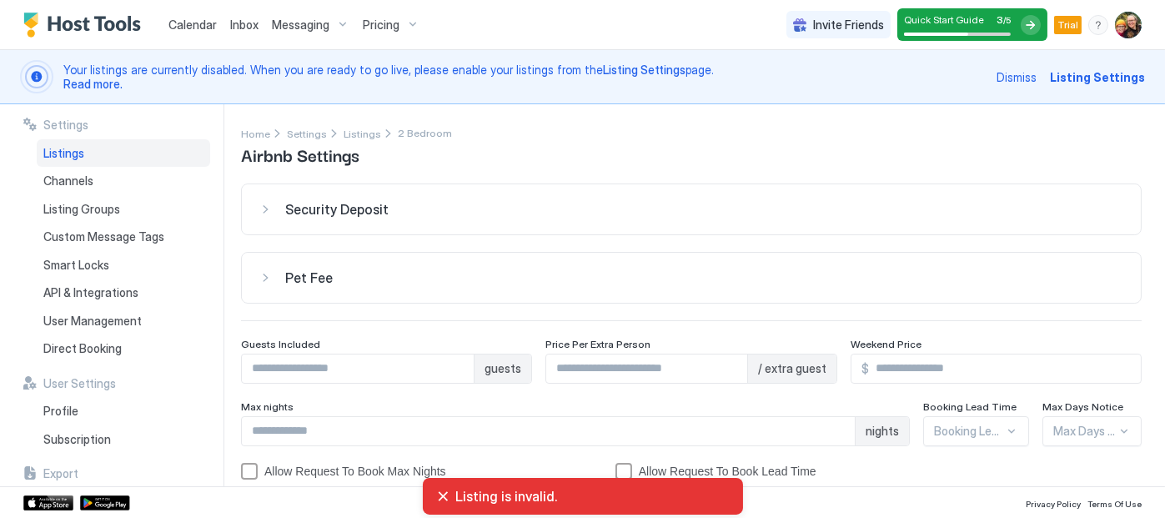
click at [438, 495] on div "Listing is invalid." at bounding box center [583, 496] width 294 height 17
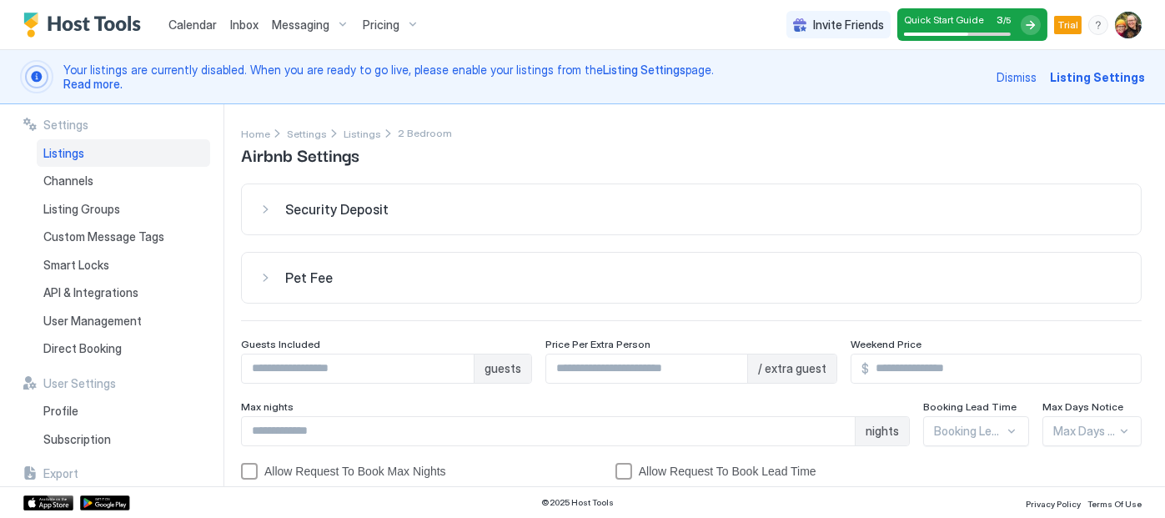
click at [78, 153] on span "Listings" at bounding box center [63, 153] width 41 height 15
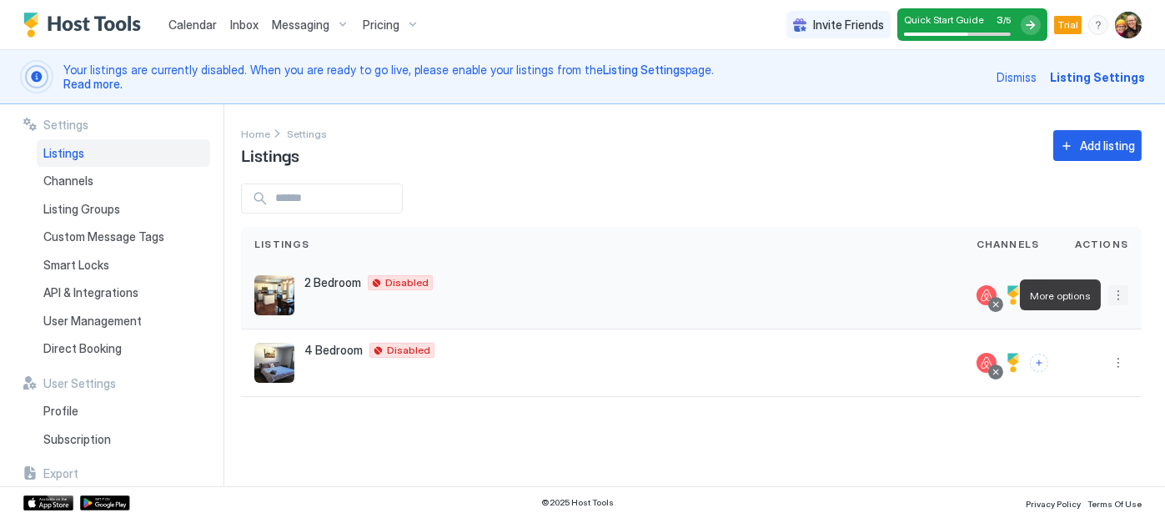
click at [1121, 291] on button "More options" at bounding box center [1119, 295] width 20 height 20
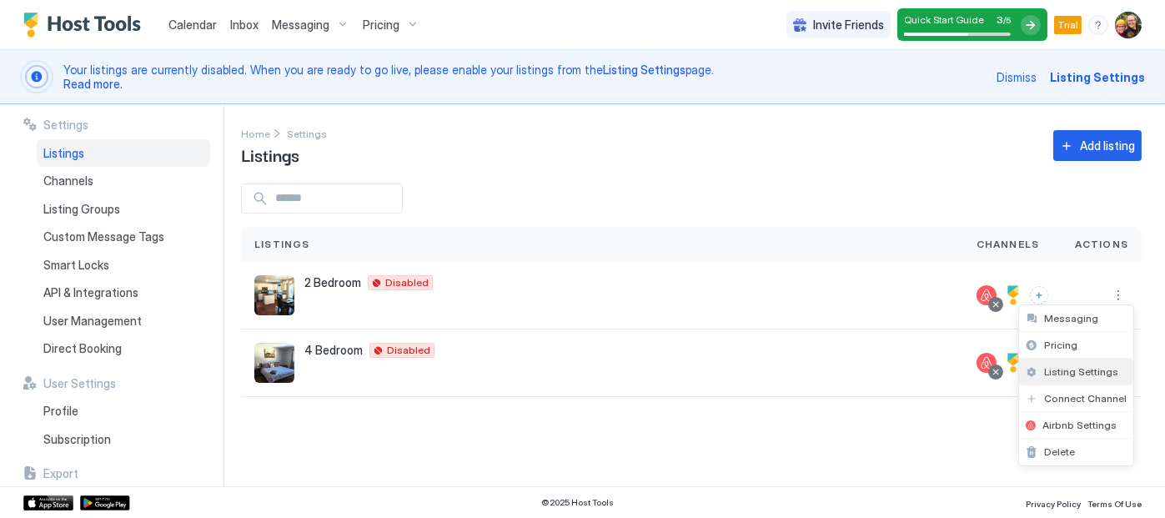
click at [1072, 371] on span "Listing Settings" at bounding box center [1081, 371] width 74 height 13
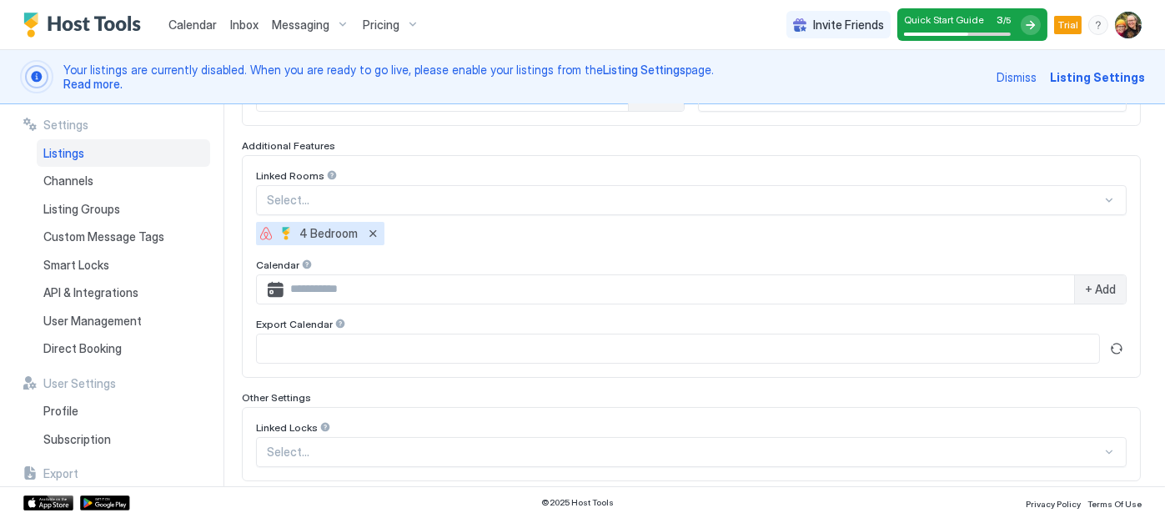
scroll to position [606, 0]
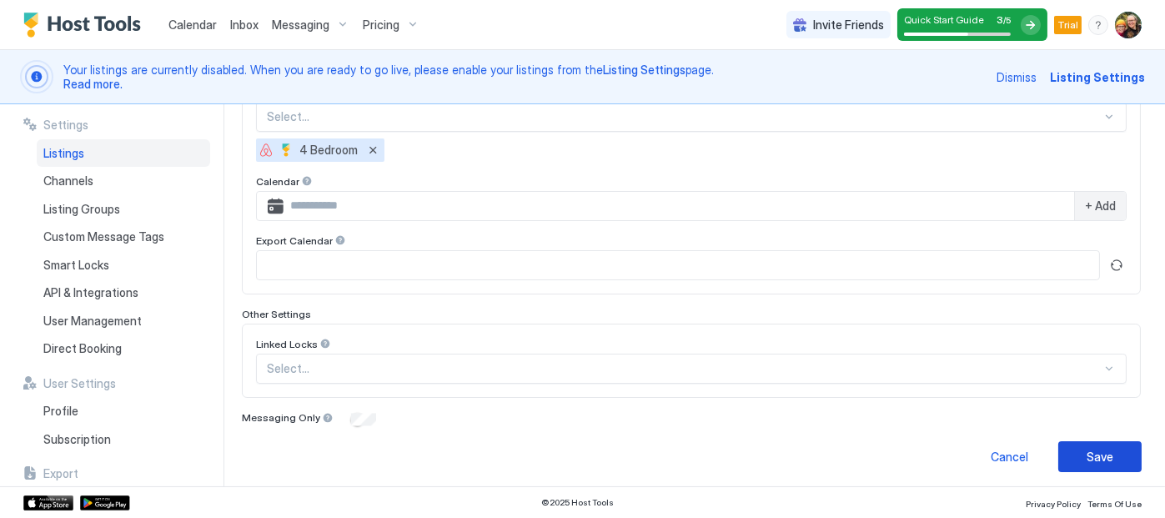
click at [1089, 449] on div "Save" at bounding box center [1100, 457] width 27 height 18
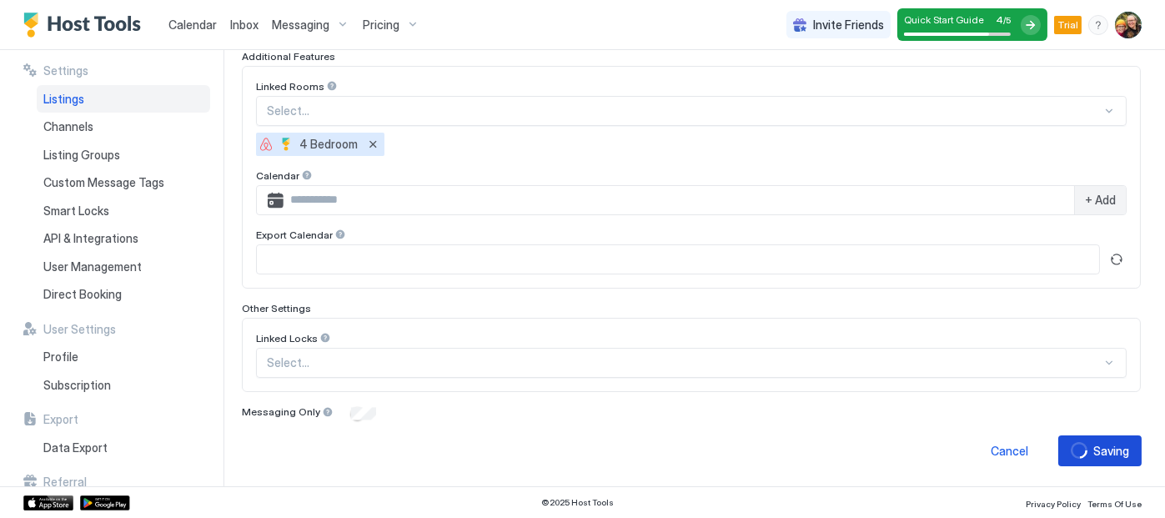
scroll to position [551, 0]
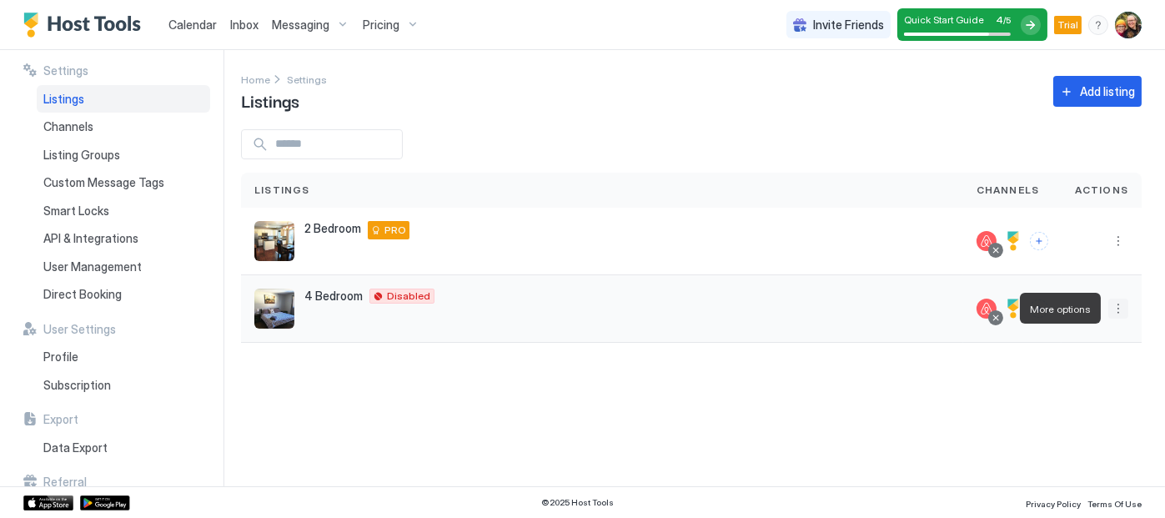
click at [1114, 314] on button "More options" at bounding box center [1119, 309] width 20 height 20
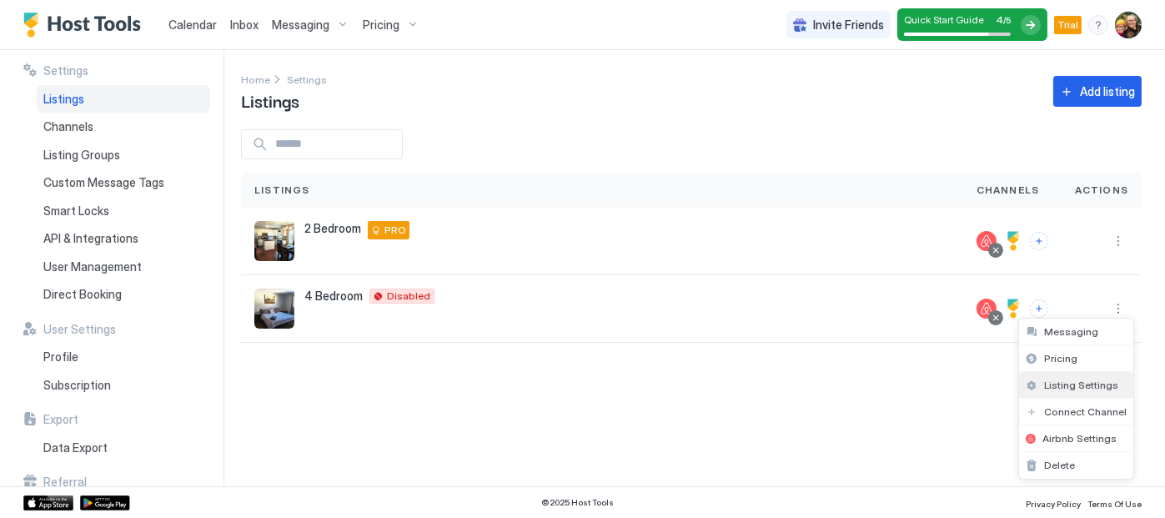
click at [1064, 389] on span "Listing Settings" at bounding box center [1081, 385] width 74 height 13
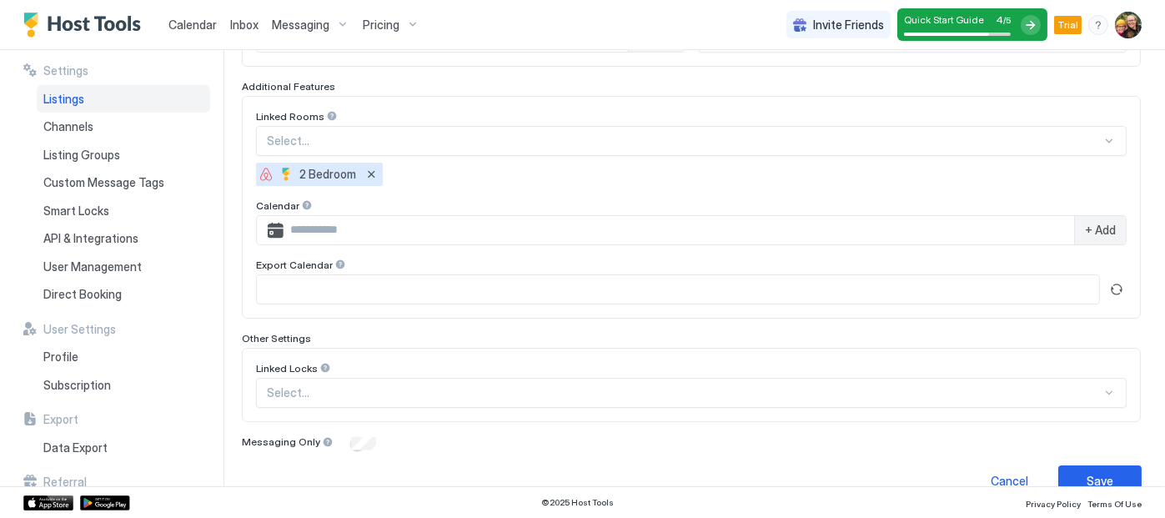
scroll to position [551, 0]
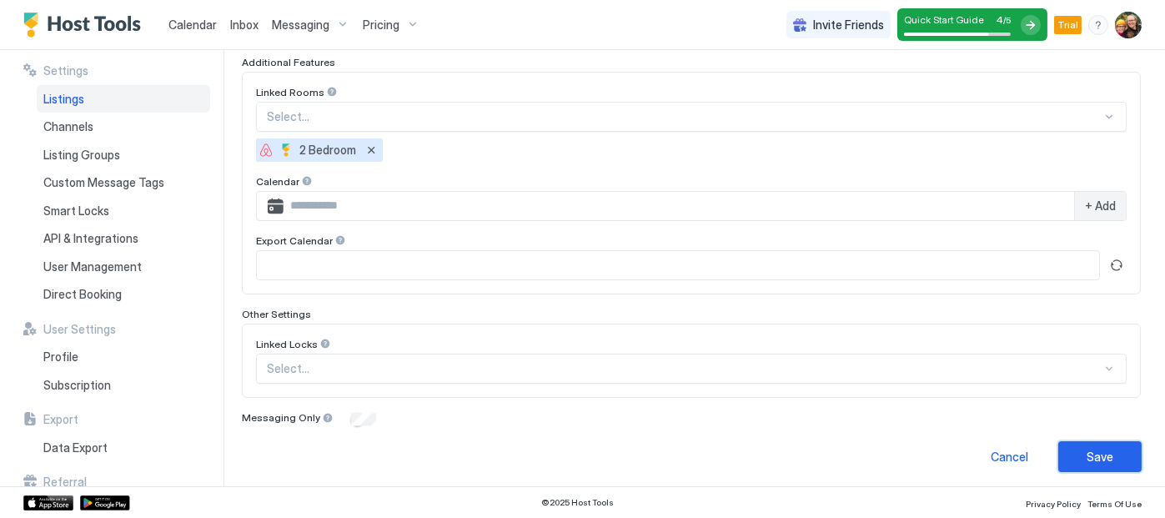
click at [1110, 444] on button "Save" at bounding box center [1099, 456] width 83 height 31
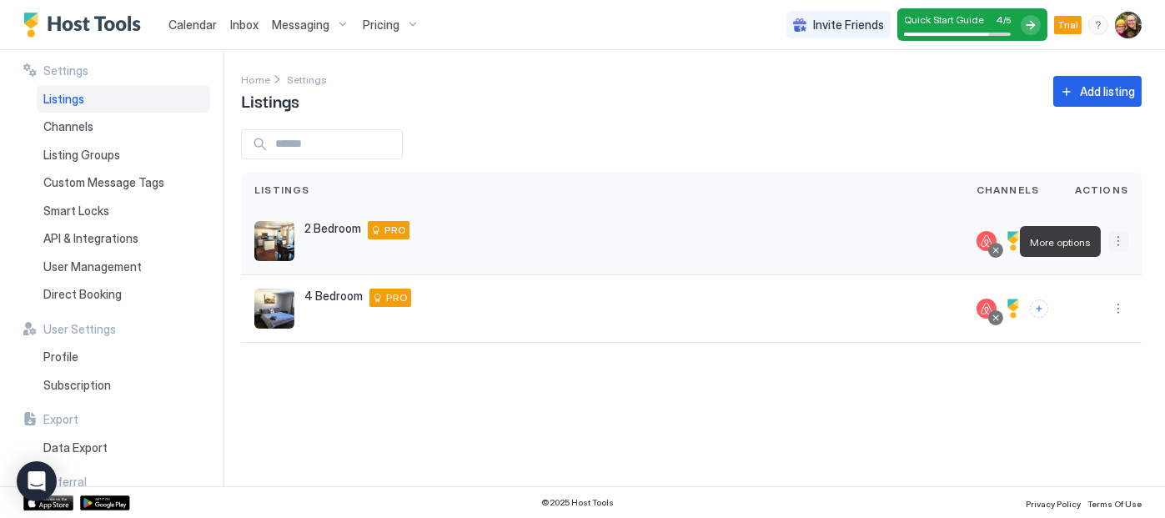
click at [1117, 244] on button "More options" at bounding box center [1119, 241] width 20 height 20
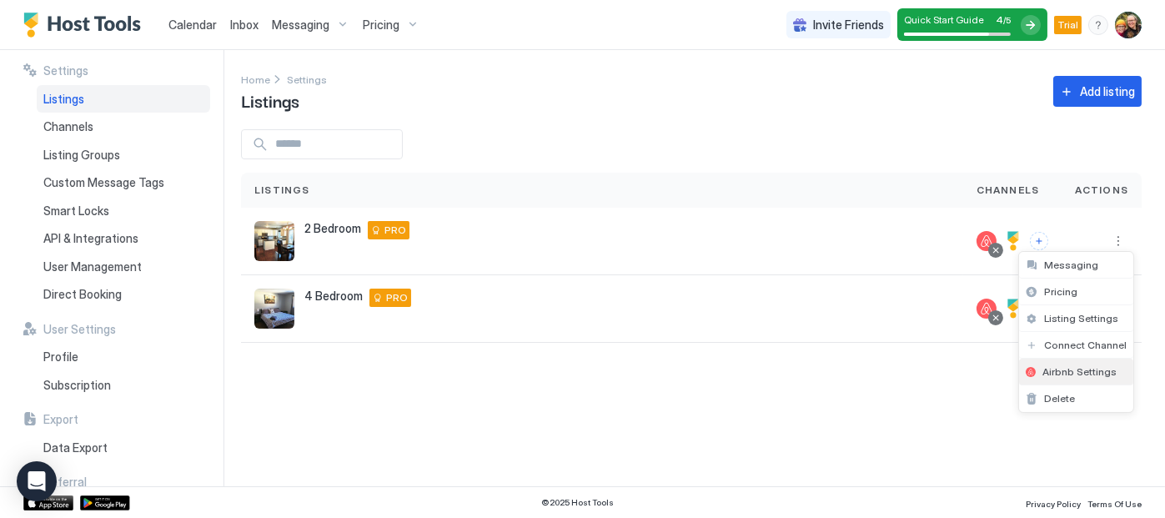
click at [1058, 365] on span "Airbnb Settings" at bounding box center [1080, 371] width 74 height 13
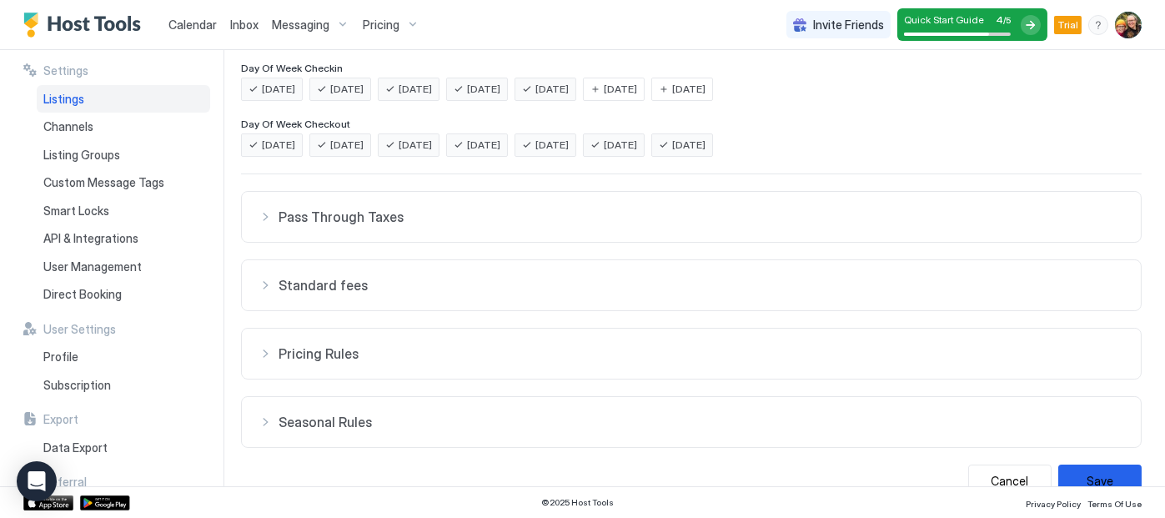
scroll to position [406, 0]
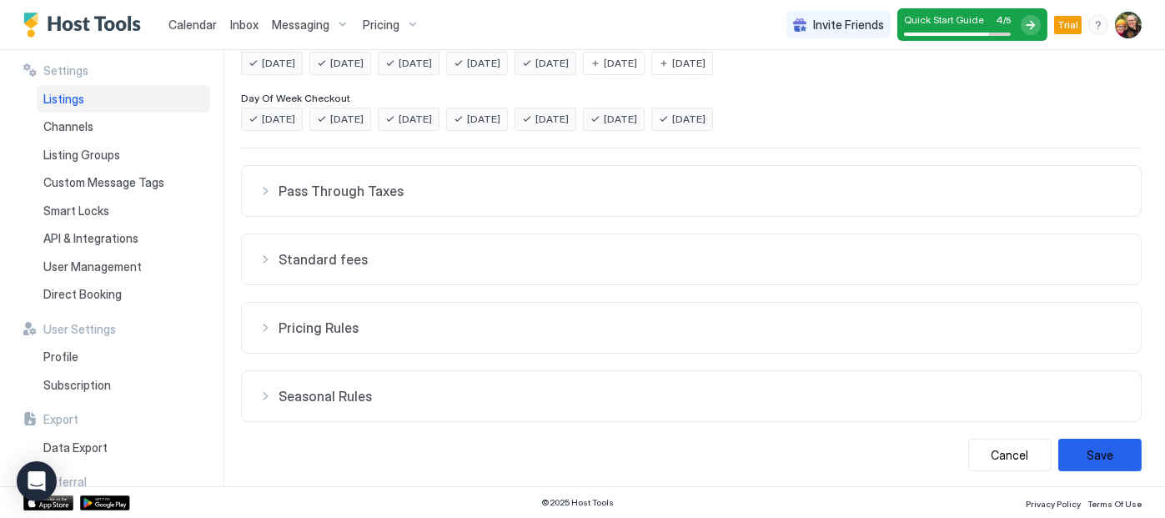
click at [269, 199] on div "Seasonal Rules" at bounding box center [692, 191] width 866 height 17
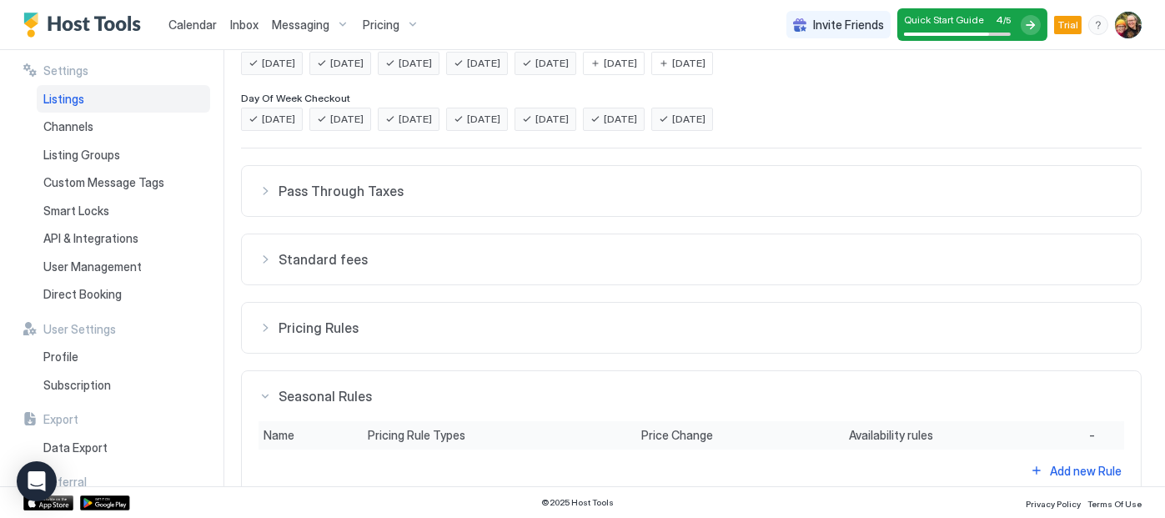
click at [264, 199] on div "Pricing Rules" at bounding box center [692, 191] width 866 height 17
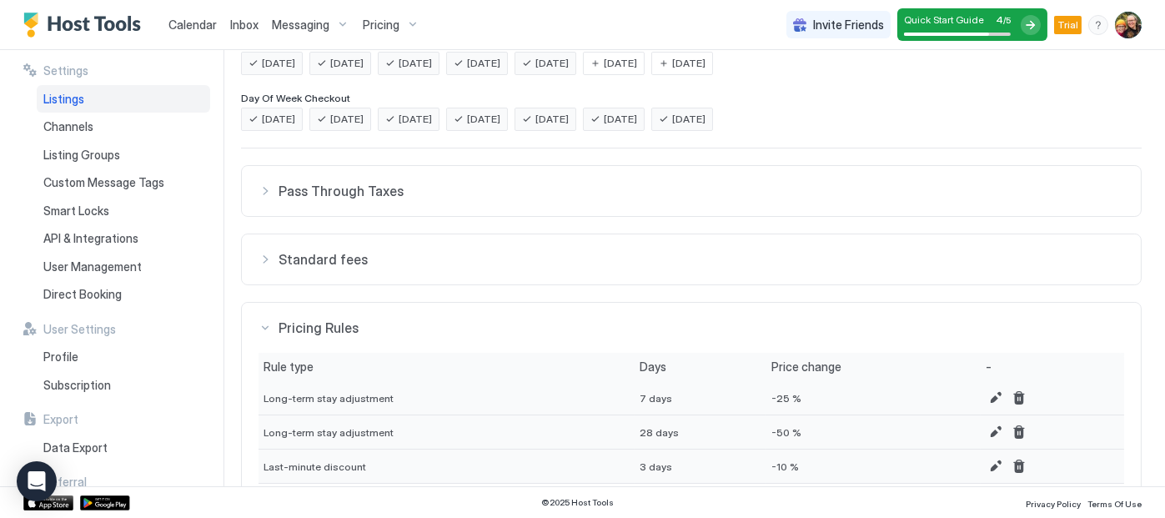
scroll to position [529, 0]
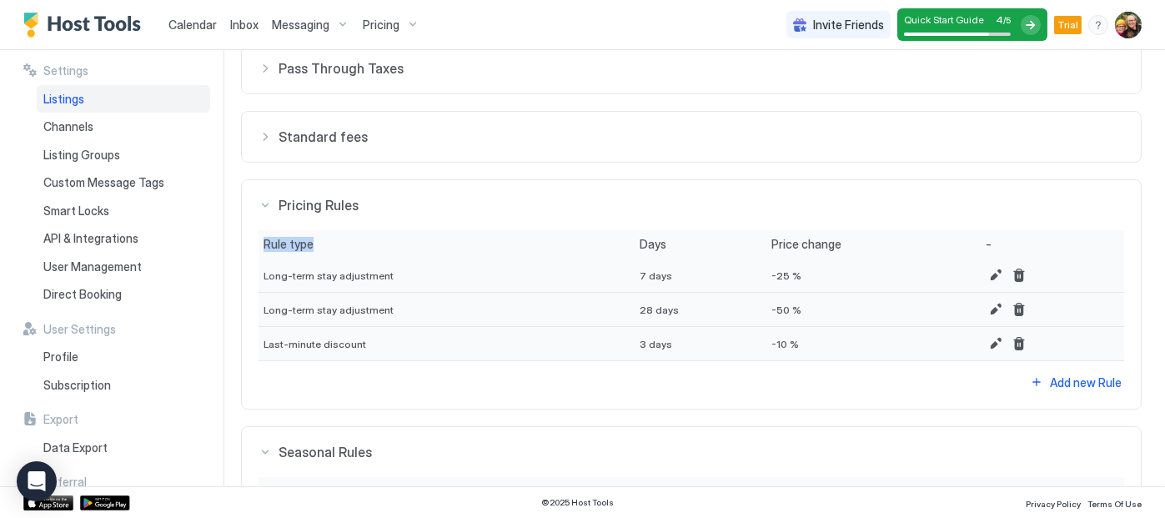
drag, startPoint x: 360, startPoint y: 253, endPoint x: 449, endPoint y: 182, distance: 113.3
click at [449, 94] on div "Pricing Rules Rule type Days Price change - Long-term stay adjustment 7 days -2…" at bounding box center [691, 69] width 901 height 52
click at [449, 93] on button "Pricing Rules" at bounding box center [691, 68] width 899 height 50
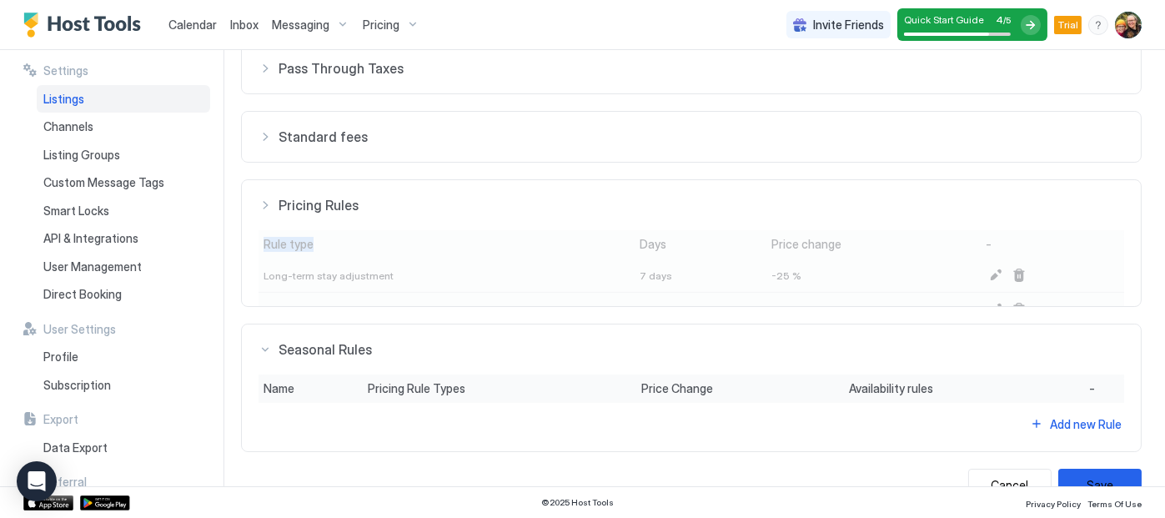
scroll to position [483, 0]
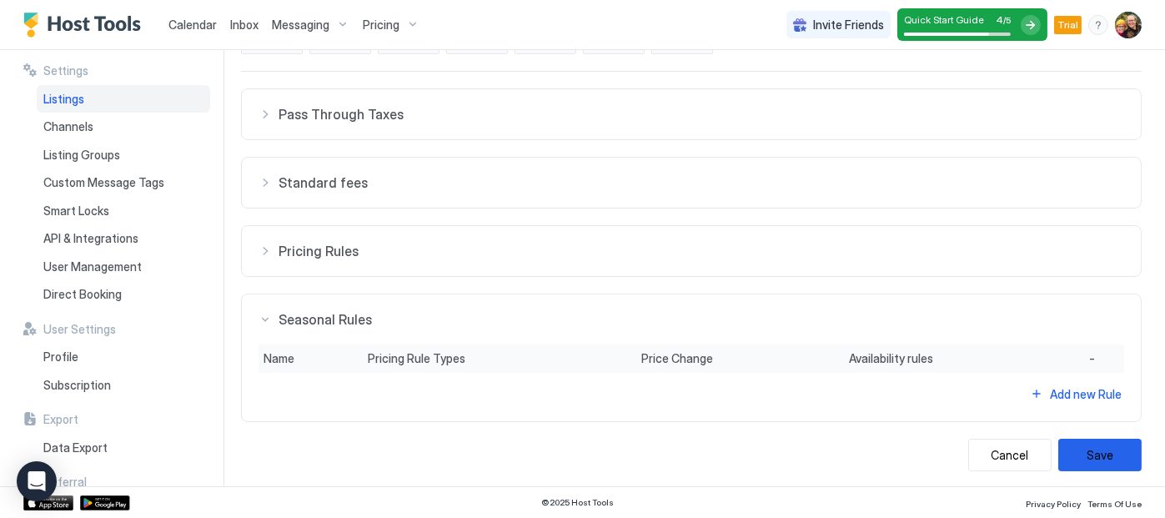
click at [259, 123] on div "Standard fees" at bounding box center [692, 114] width 866 height 17
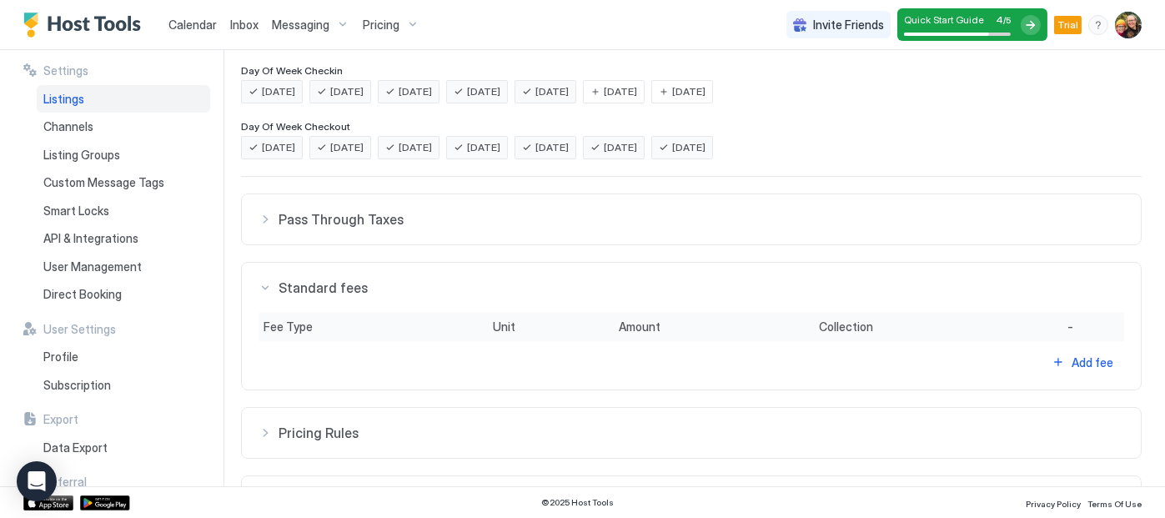
scroll to position [376, 0]
click at [262, 221] on div "Pass Through Taxes" at bounding box center [692, 221] width 866 height 17
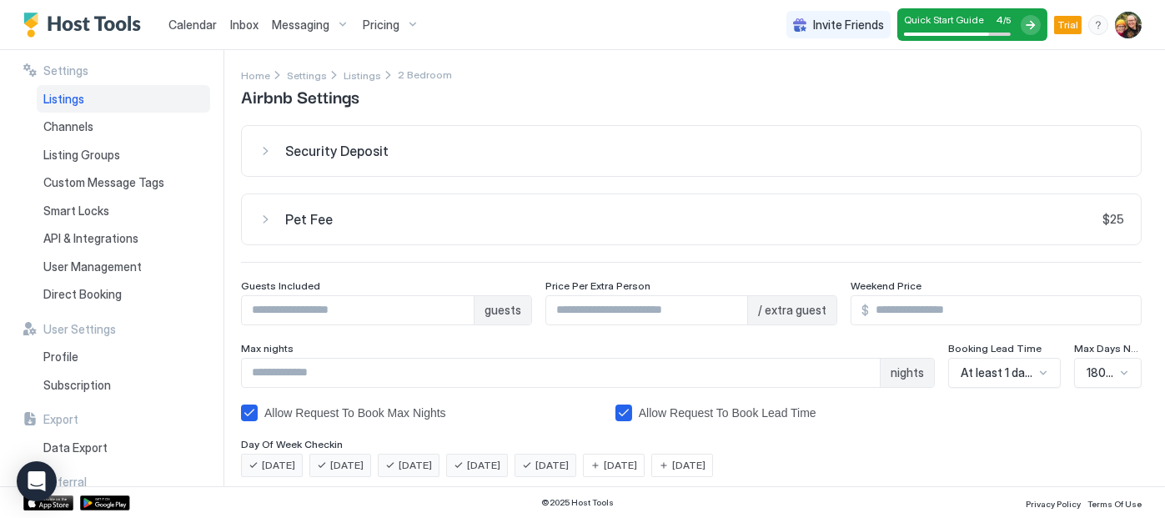
scroll to position [0, 0]
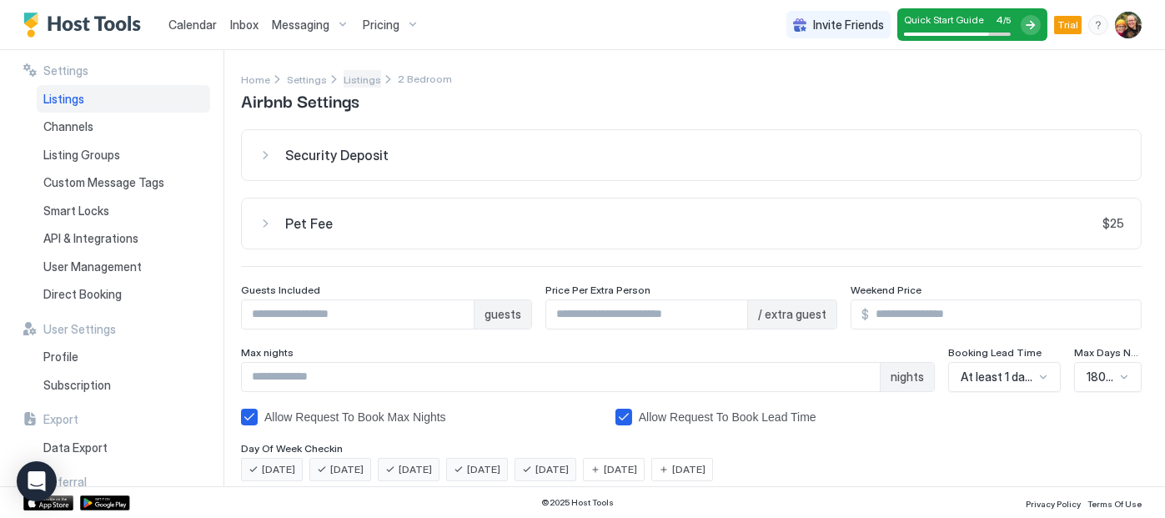
click at [350, 85] on span "Listings" at bounding box center [363, 79] width 38 height 13
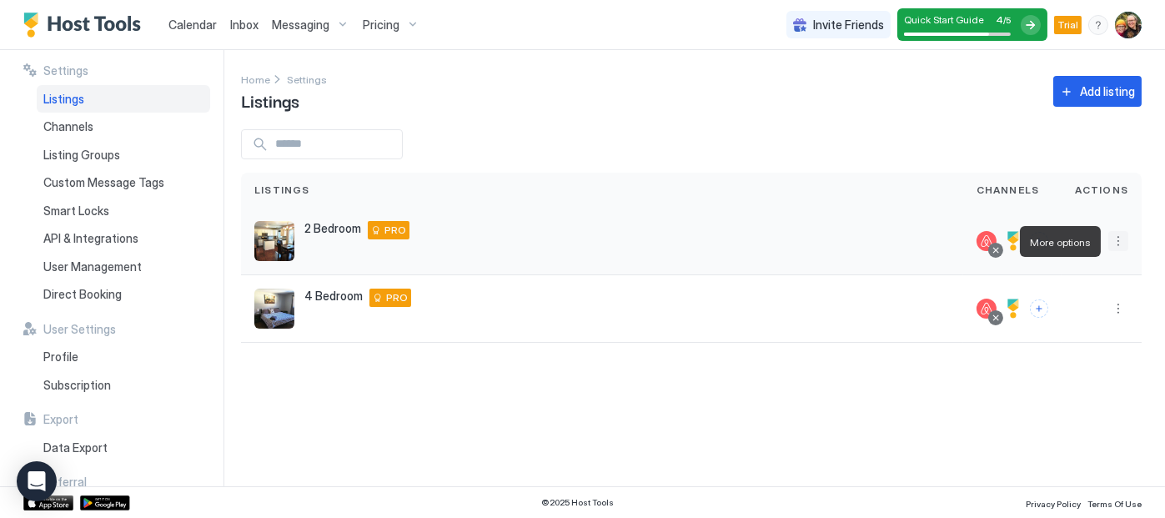
click at [1121, 244] on button "More options" at bounding box center [1119, 241] width 20 height 20
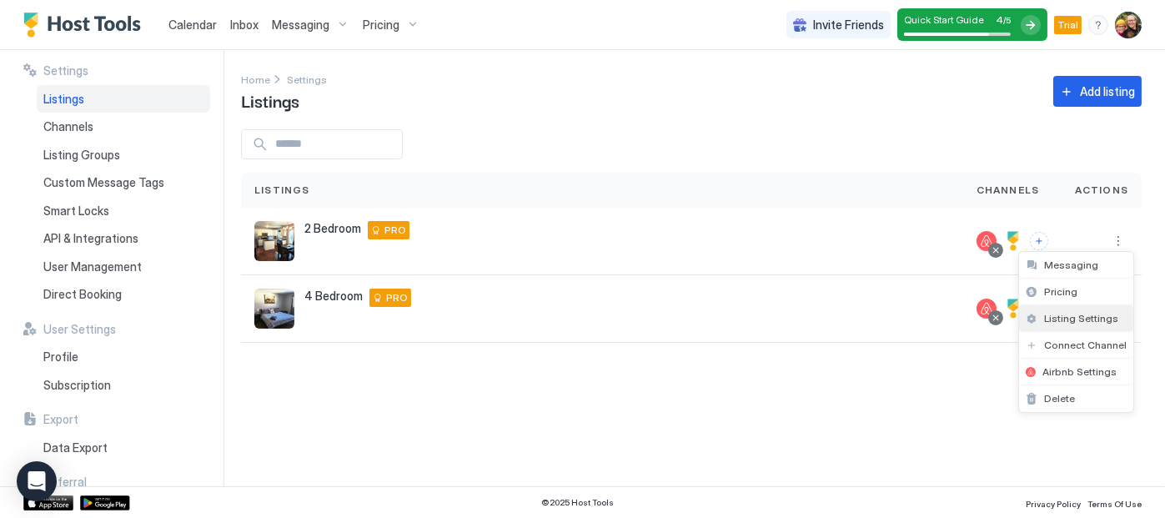
click at [1059, 314] on span "Listing Settings" at bounding box center [1081, 318] width 74 height 13
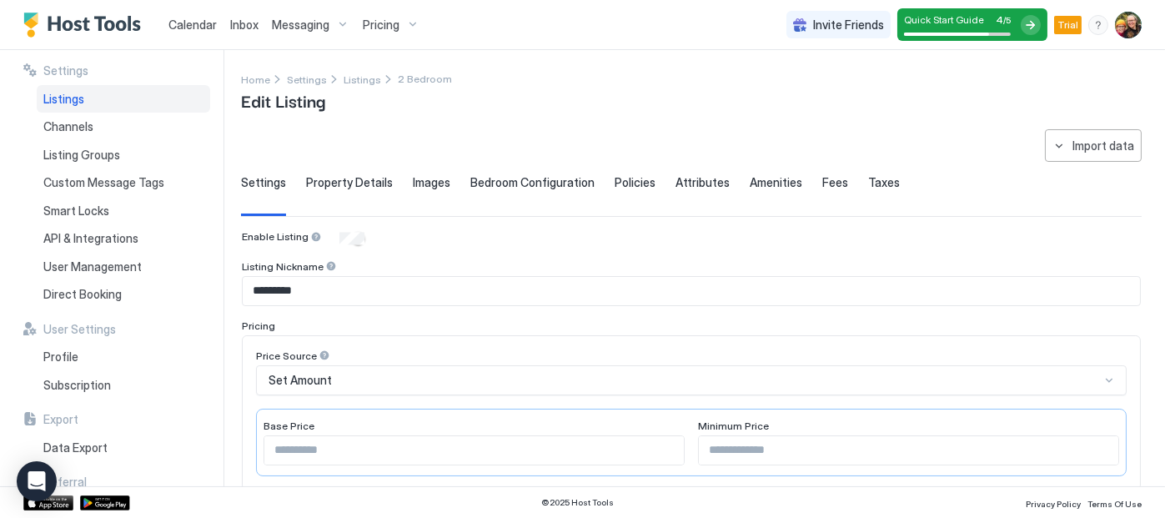
click at [338, 181] on span "Property Details" at bounding box center [349, 182] width 87 height 15
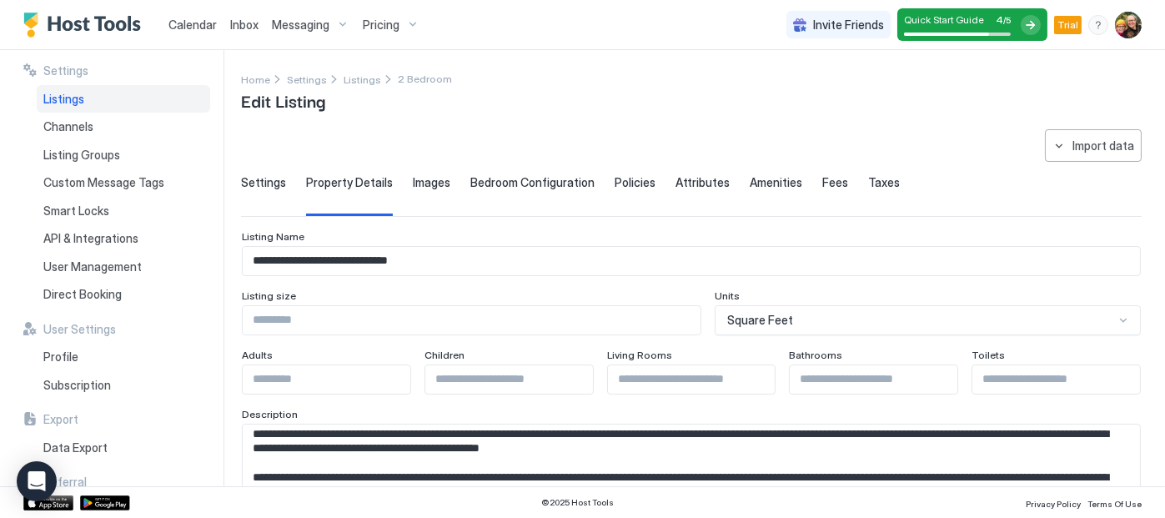
click at [269, 182] on span "Settings" at bounding box center [263, 182] width 45 height 15
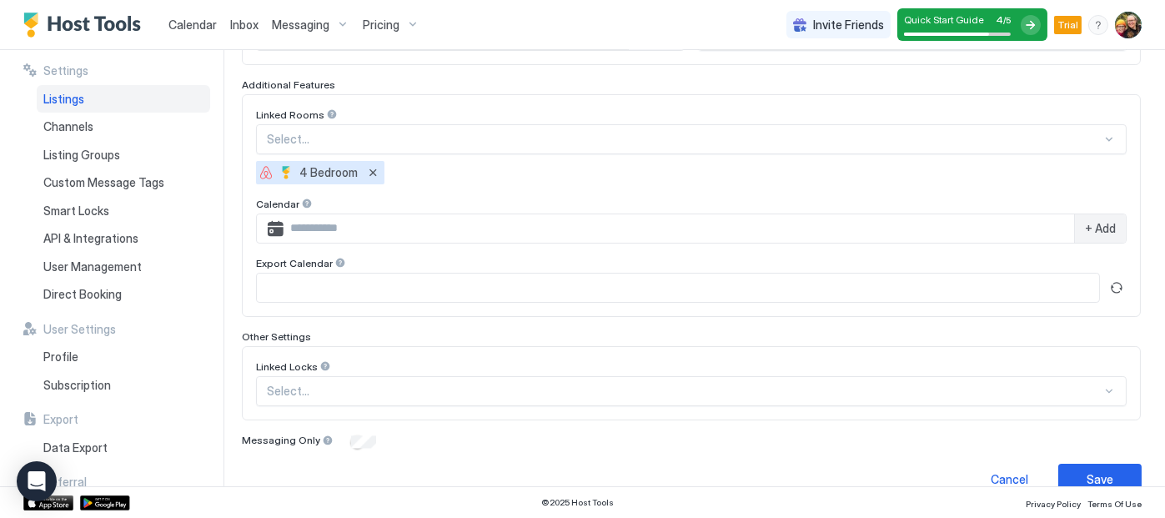
scroll to position [551, 0]
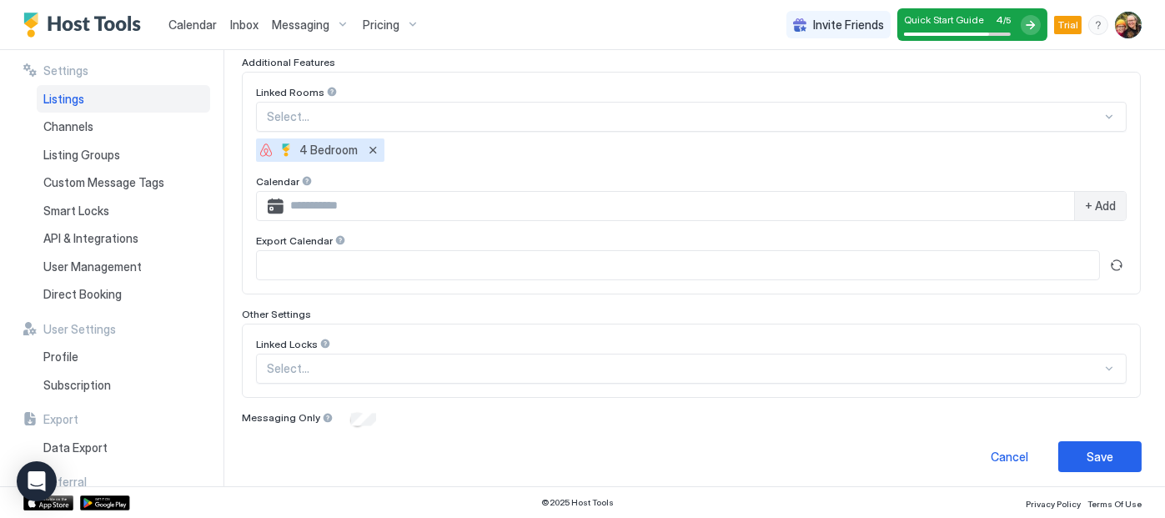
click at [117, 101] on div "Listings" at bounding box center [123, 99] width 173 height 28
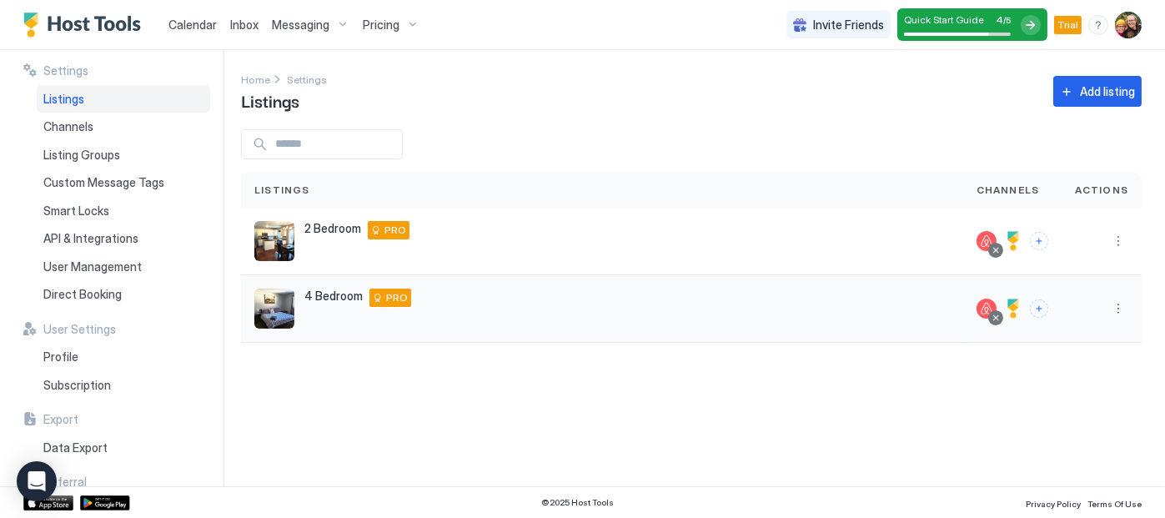
click at [512, 325] on div "4 Bedroom [STREET_ADDRESS] PRO" at bounding box center [602, 309] width 696 height 40
click at [1118, 238] on button "More options" at bounding box center [1119, 241] width 20 height 20
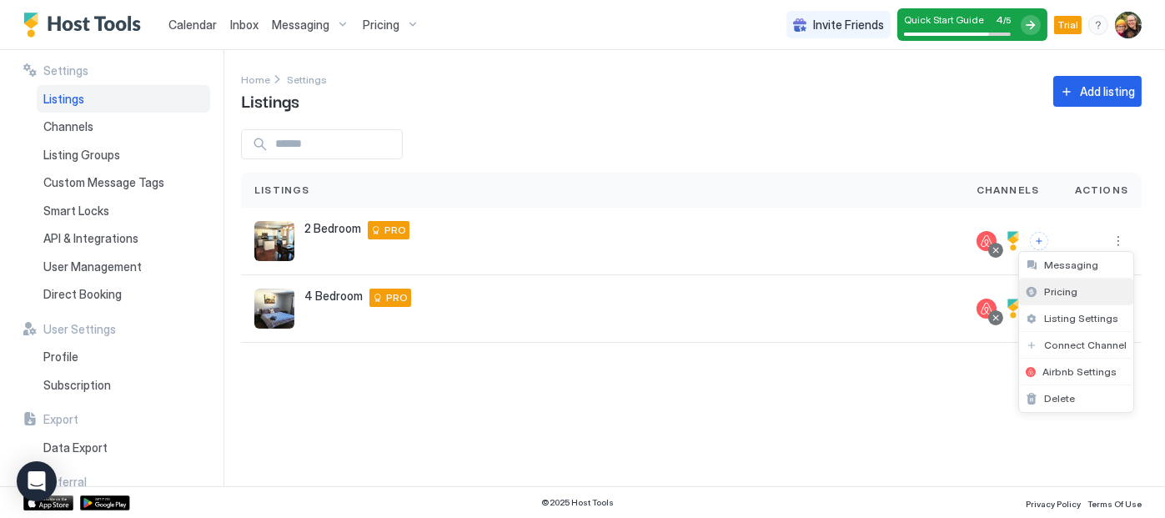
click at [1057, 293] on span "Pricing" at bounding box center [1060, 291] width 33 height 13
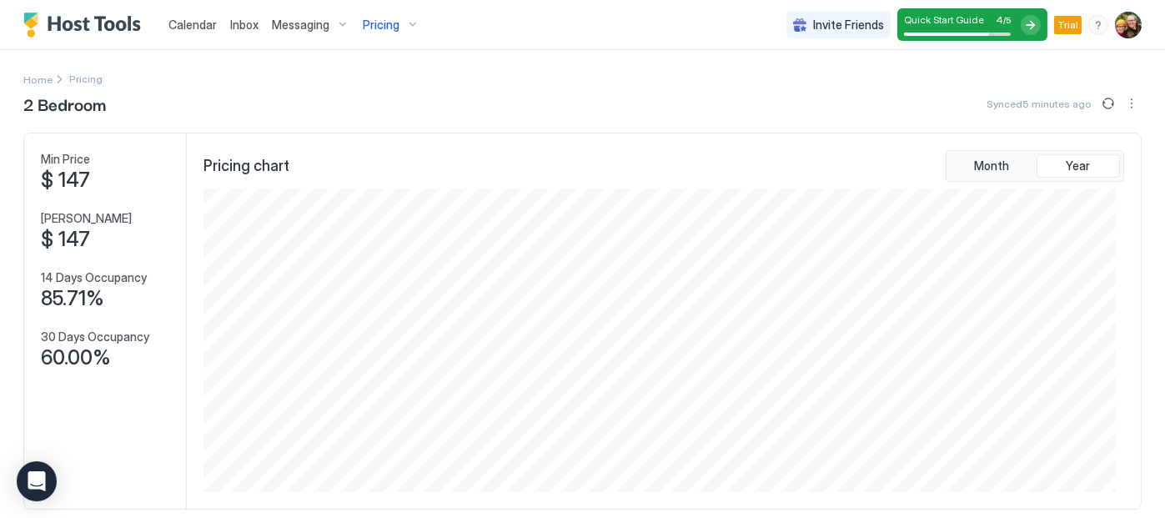
click at [204, 28] on span "Calendar" at bounding box center [192, 25] width 48 height 14
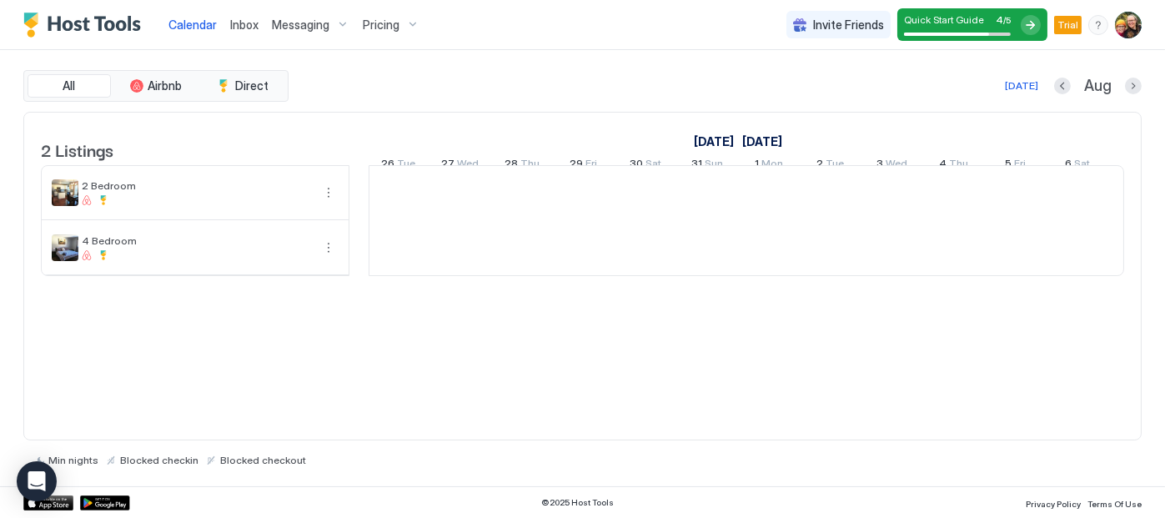
scroll to position [0, 927]
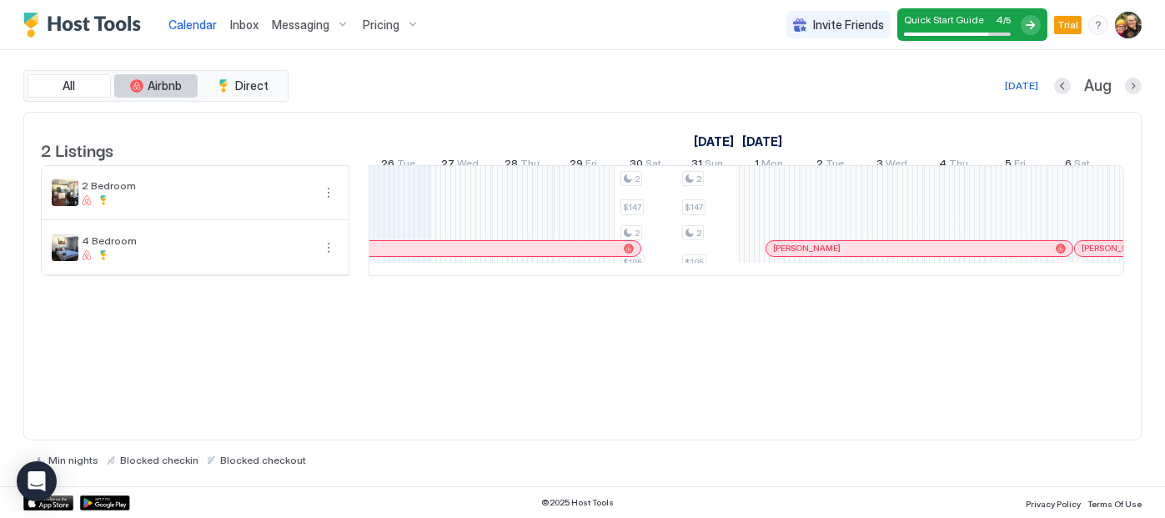
click at [173, 88] on span "Airbnb" at bounding box center [165, 85] width 34 height 15
click at [173, 90] on span "Airbnb" at bounding box center [165, 85] width 34 height 15
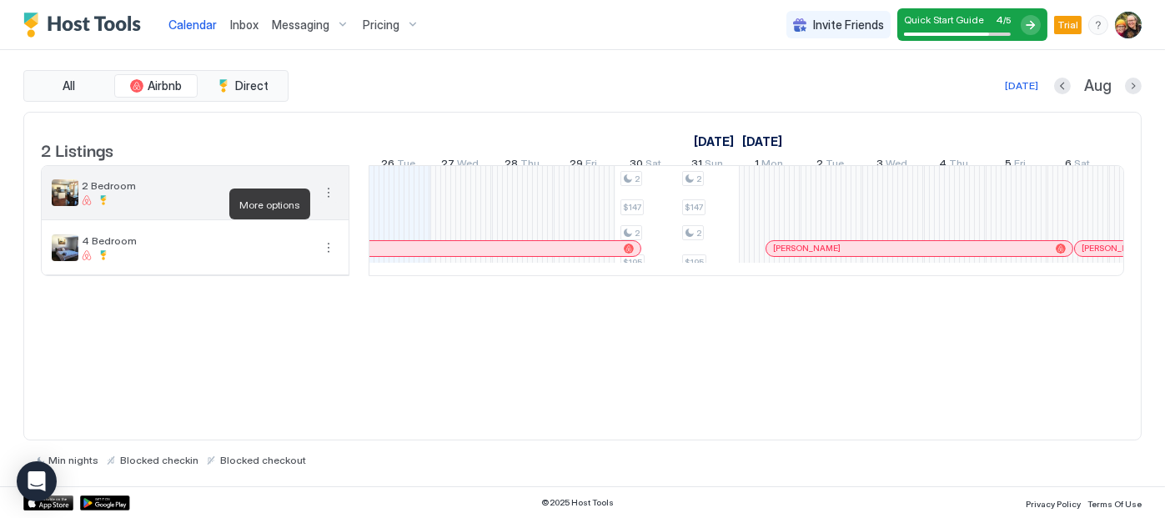
click at [327, 203] on button "More options" at bounding box center [329, 193] width 20 height 20
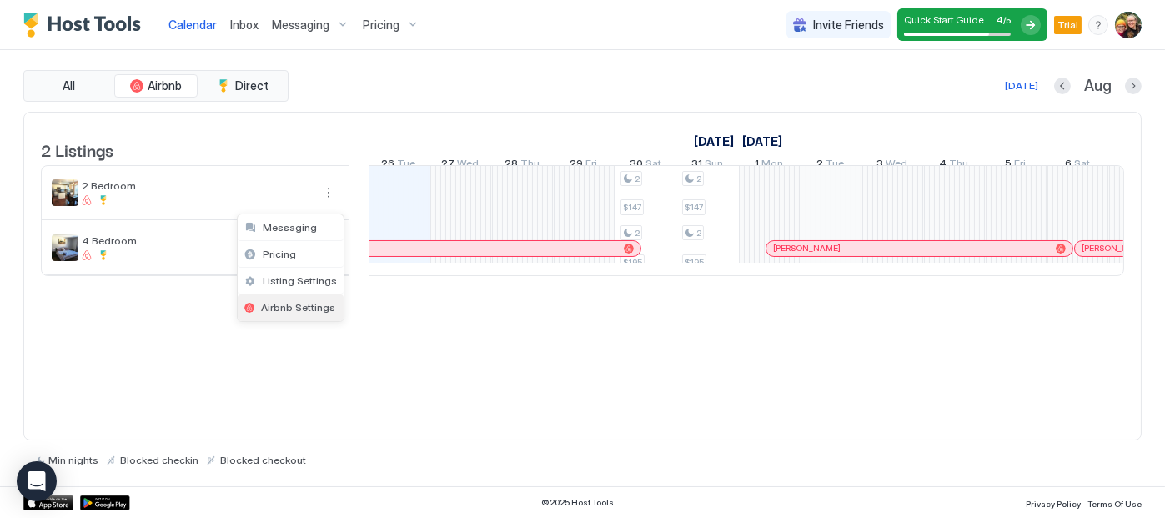
click at [298, 304] on span "Airbnb Settings" at bounding box center [298, 307] width 74 height 13
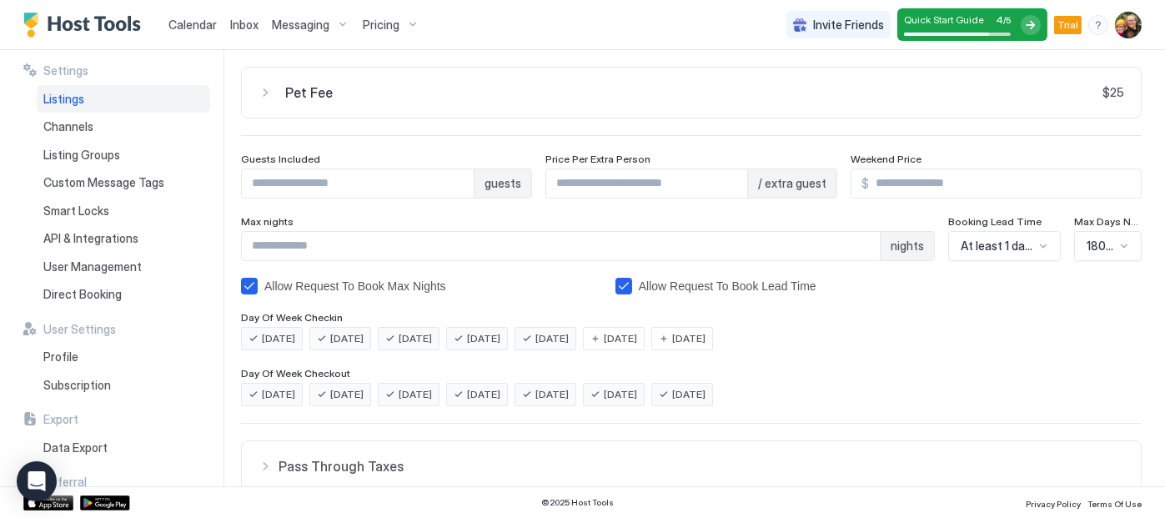
scroll to position [87, 0]
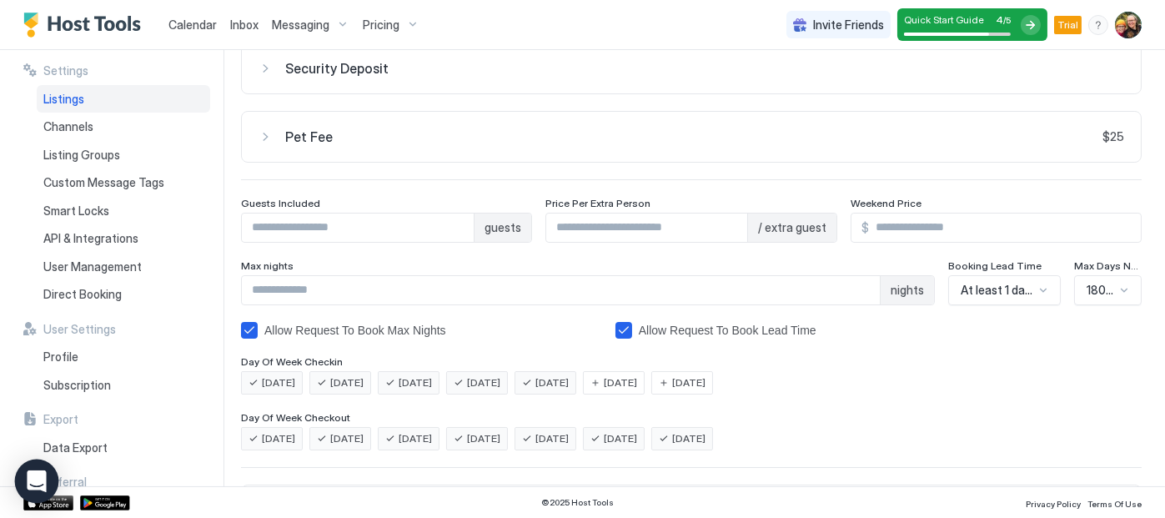
click at [33, 489] on icon "Open Intercom Messenger" at bounding box center [37, 481] width 22 height 22
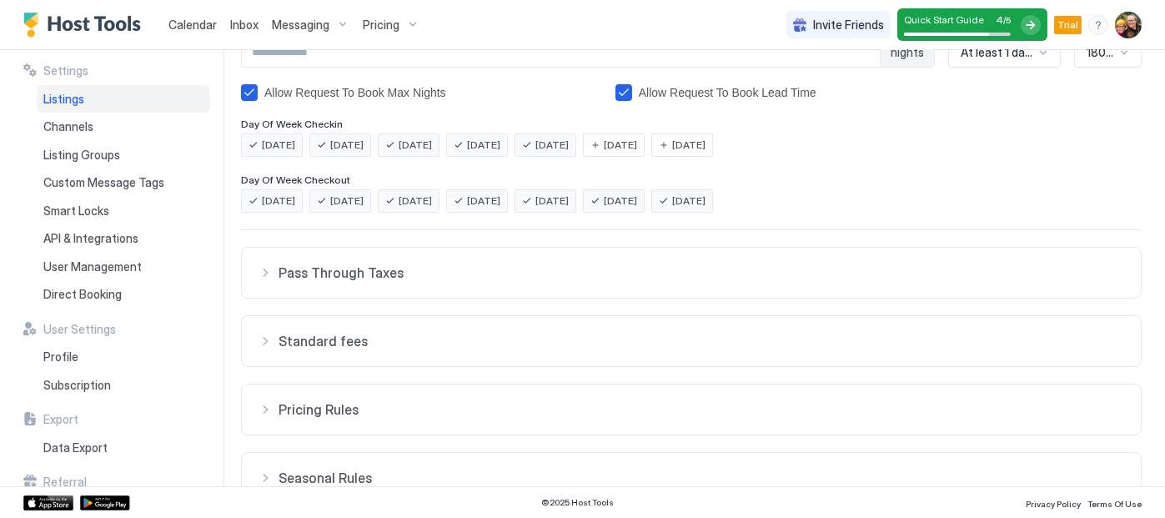
scroll to position [406, 0]
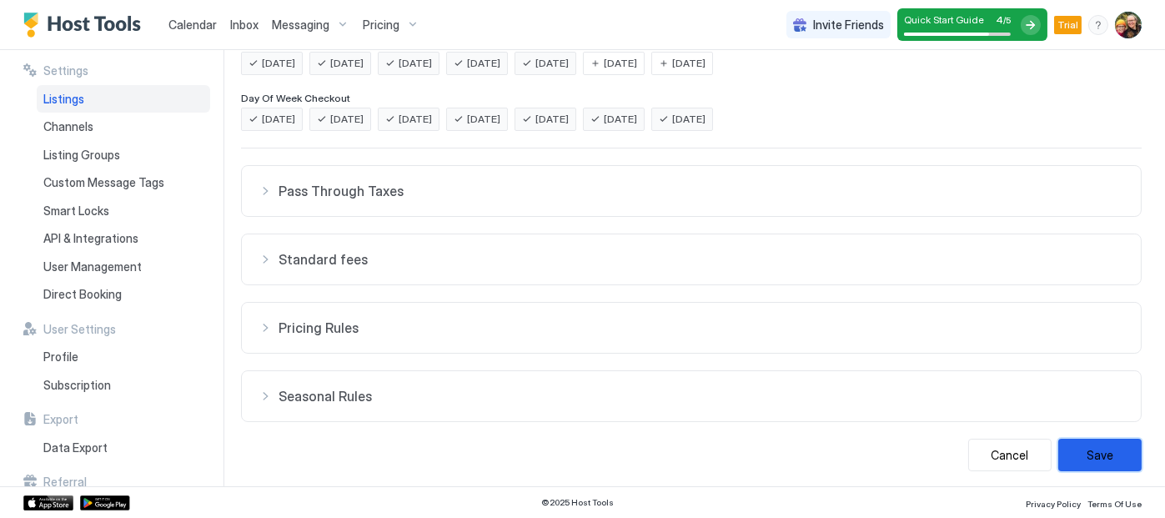
click at [1092, 452] on button "Save" at bounding box center [1099, 455] width 83 height 33
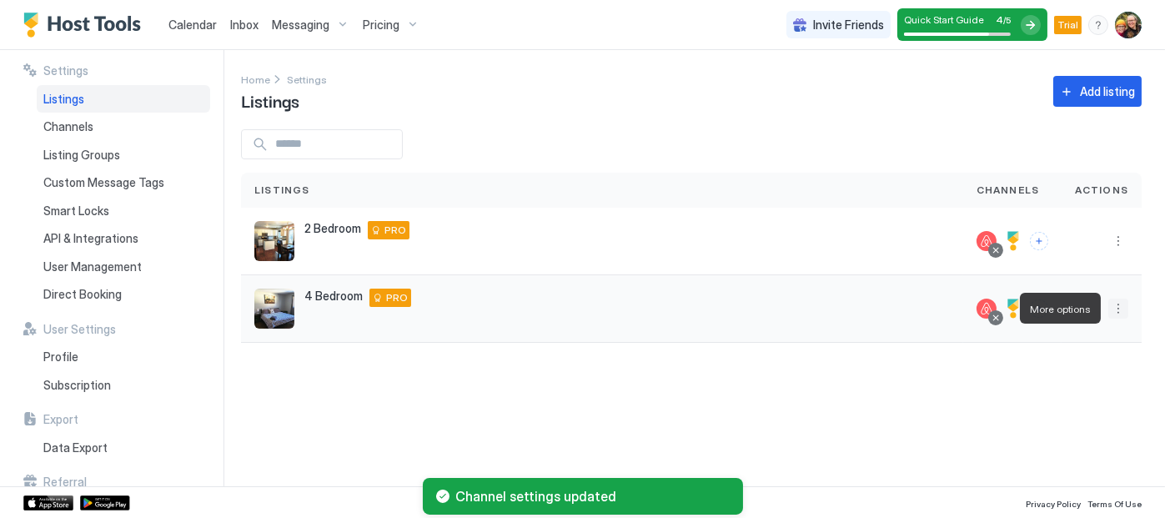
click at [1114, 313] on button "More options" at bounding box center [1119, 309] width 20 height 20
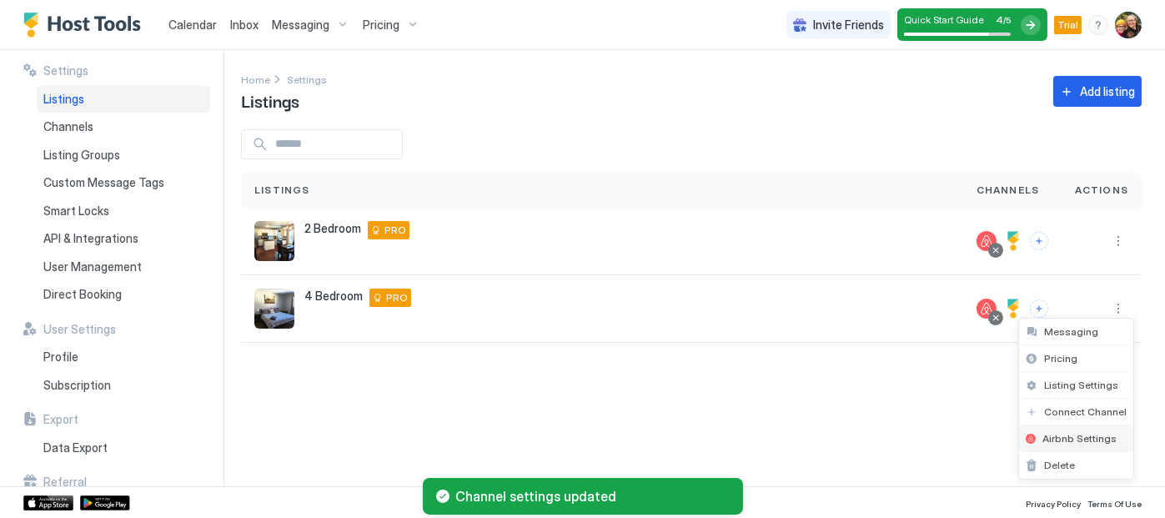
click at [1058, 435] on span "Airbnb Settings" at bounding box center [1080, 438] width 74 height 13
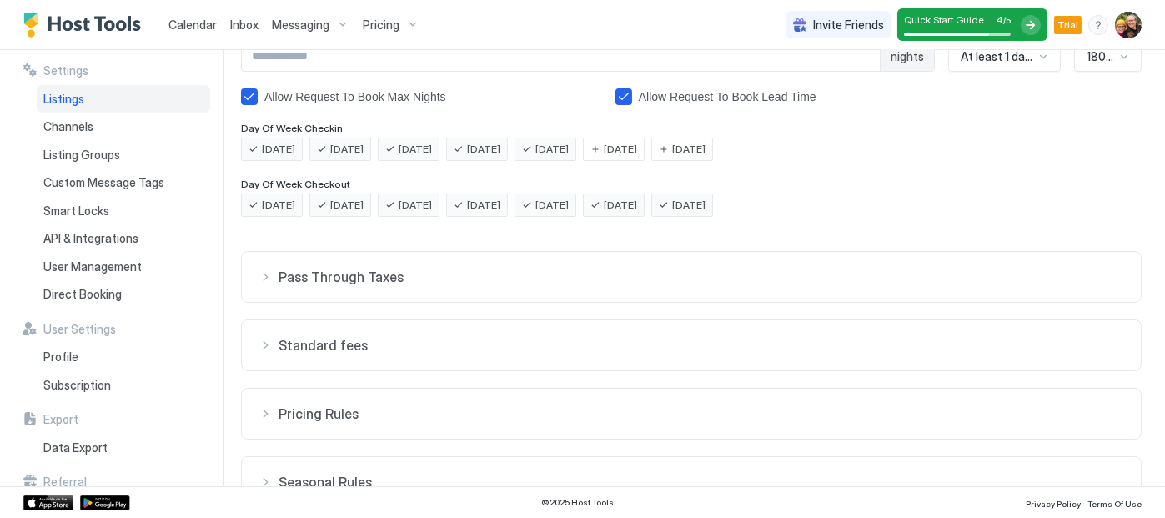
scroll to position [406, 0]
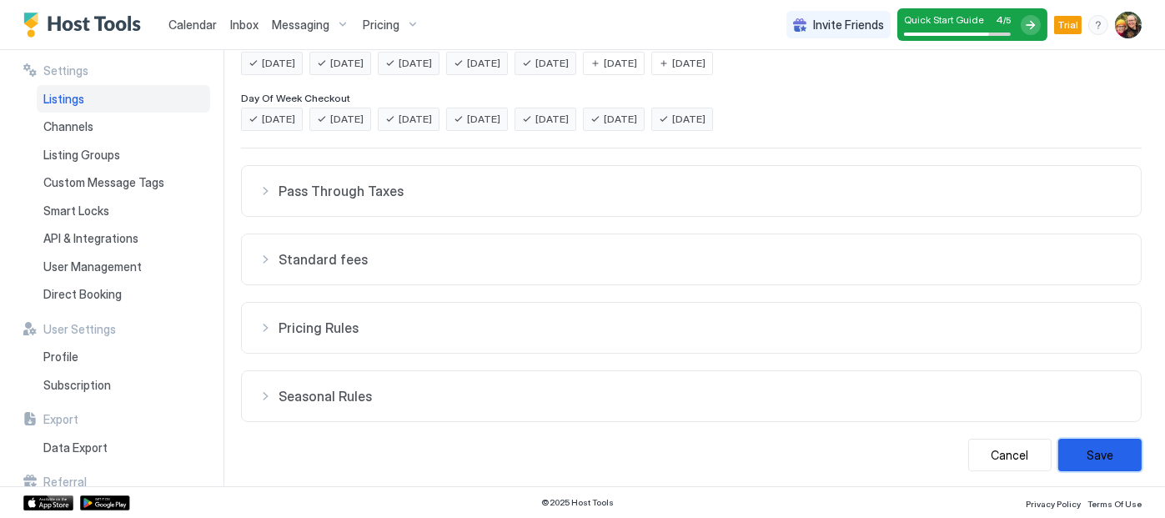
click at [1096, 450] on button "Save" at bounding box center [1099, 455] width 83 height 33
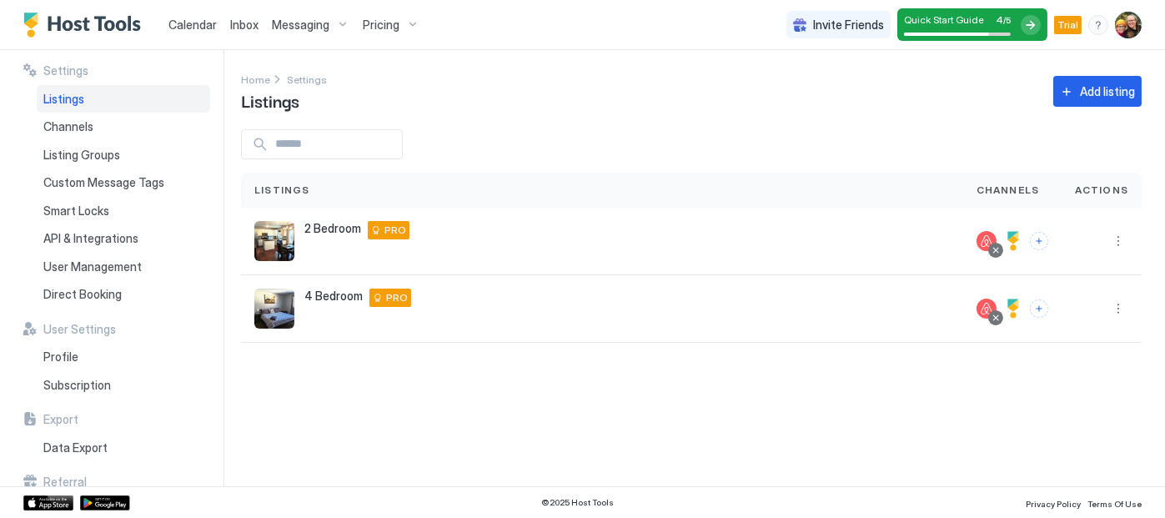
click at [189, 21] on span "Calendar" at bounding box center [192, 25] width 48 height 14
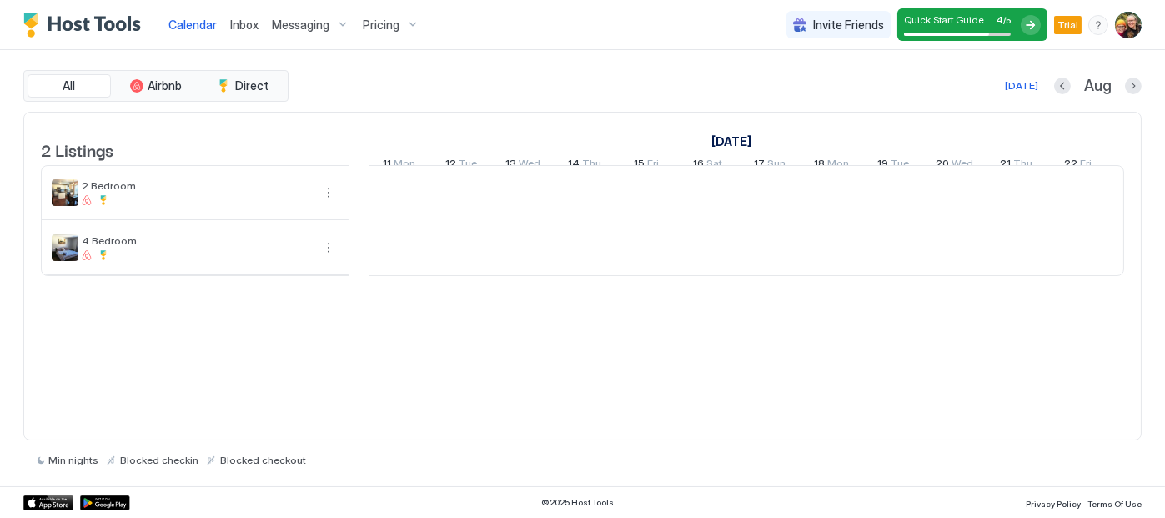
scroll to position [0, 927]
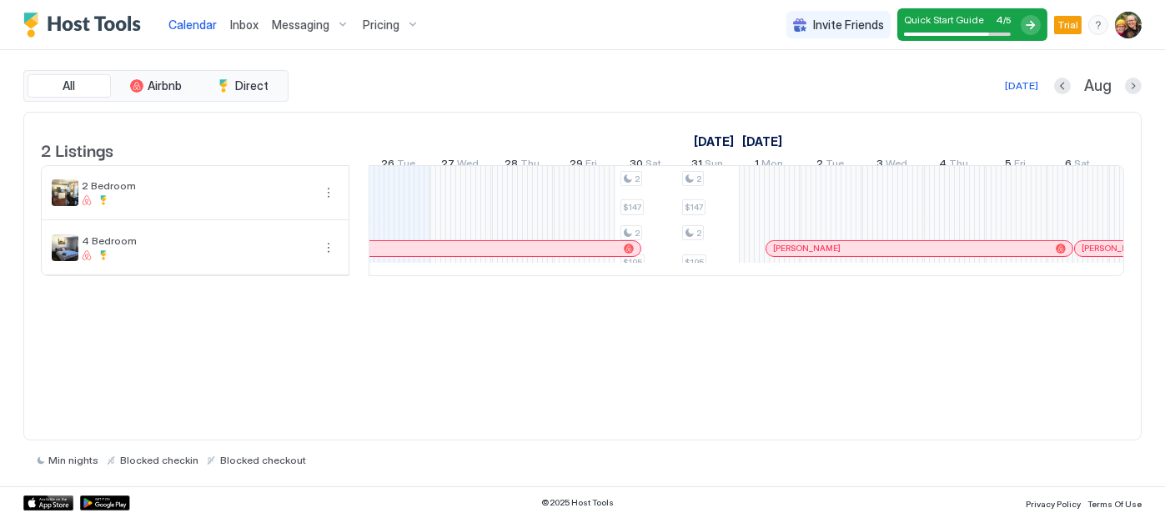
click at [1034, 23] on div at bounding box center [1031, 25] width 20 height 20
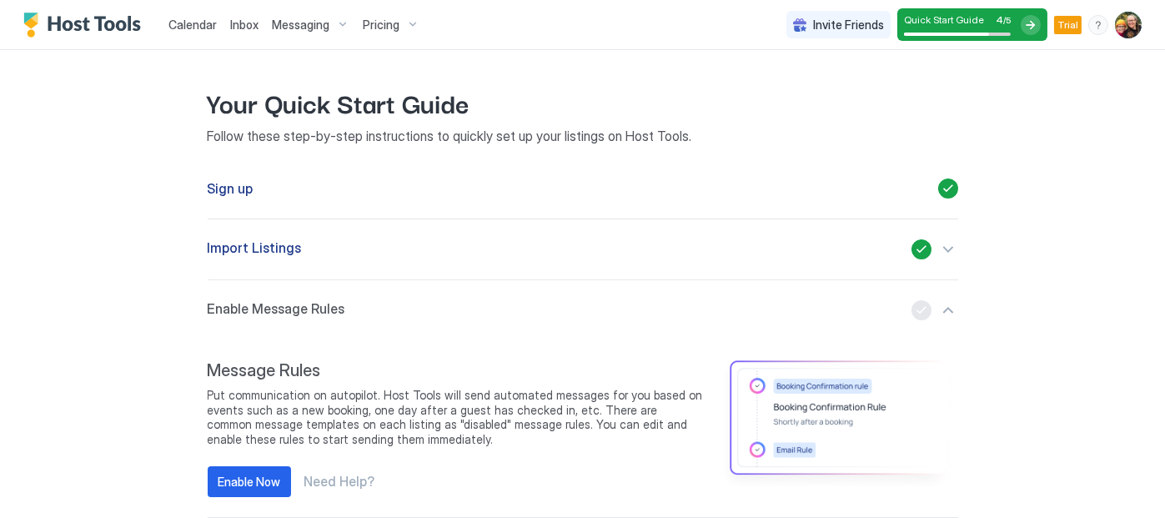
click at [184, 18] on span "Calendar" at bounding box center [192, 25] width 48 height 14
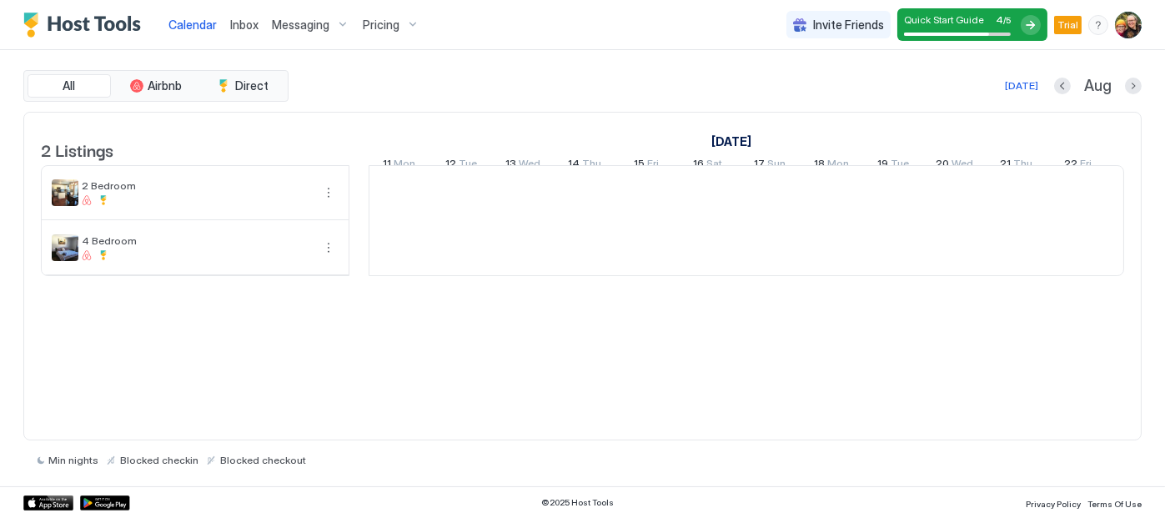
scroll to position [0, 927]
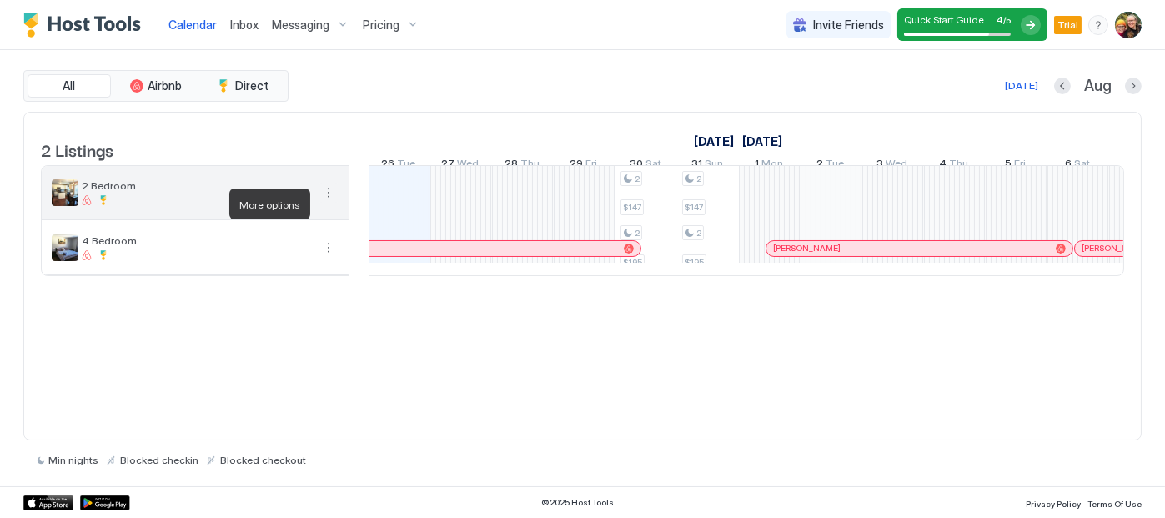
click at [327, 203] on button "More options" at bounding box center [329, 193] width 20 height 20
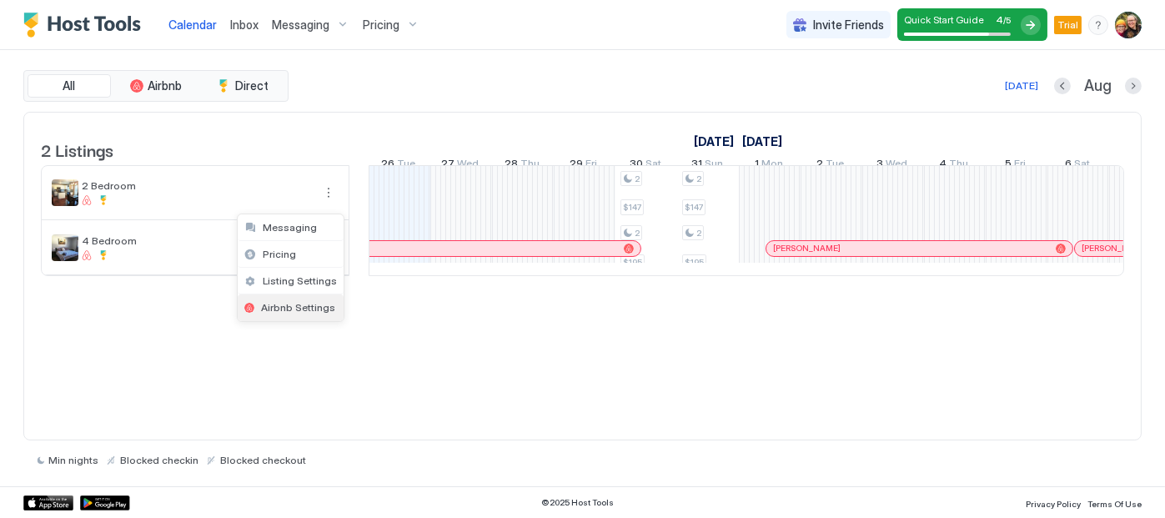
click at [289, 302] on span "Airbnb Settings" at bounding box center [298, 307] width 74 height 13
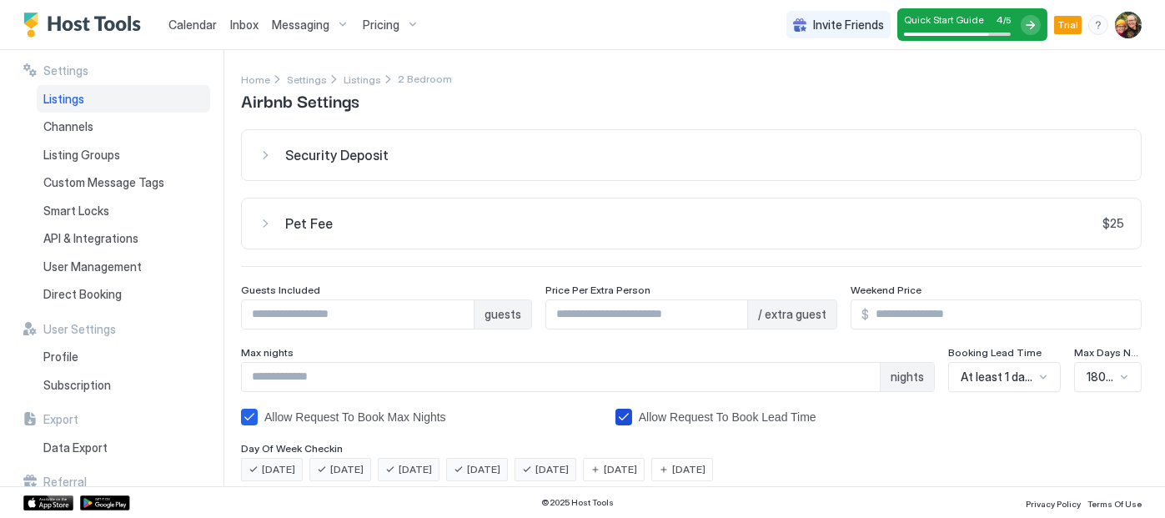
click at [625, 417] on icon "bookingLeadTimeAllowRequestToBook" at bounding box center [623, 416] width 13 height 13
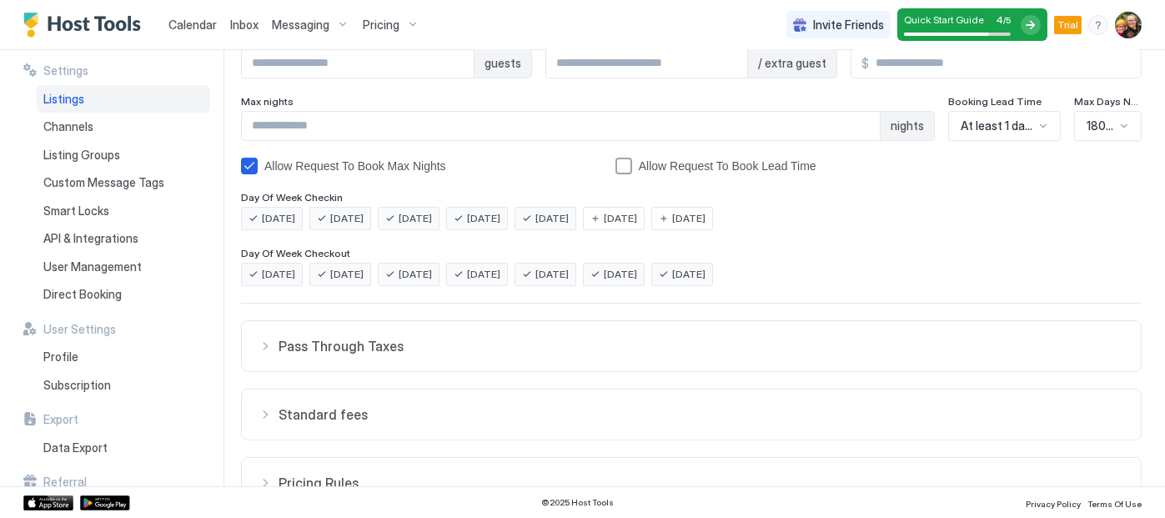
scroll to position [406, 0]
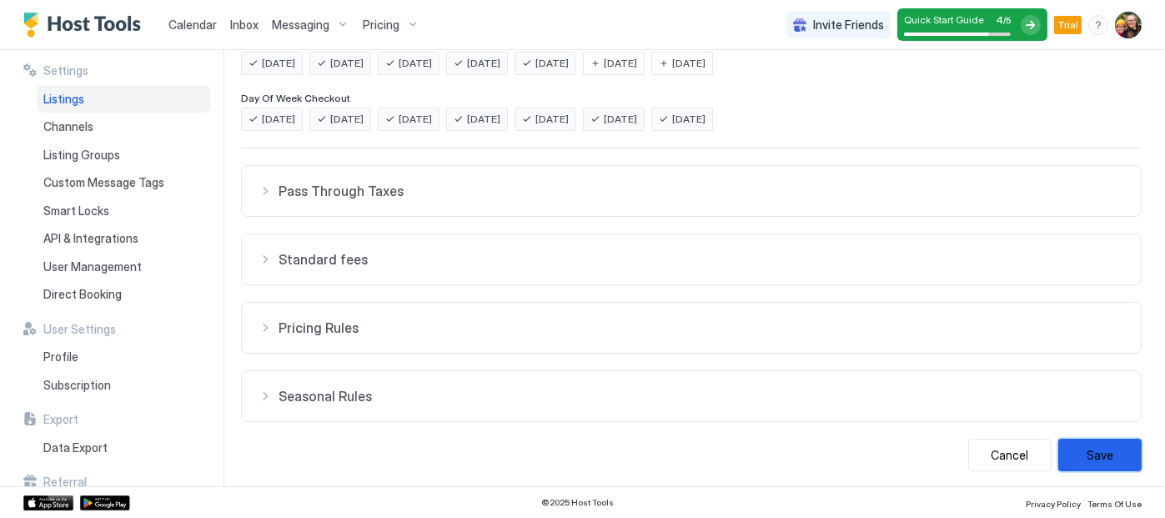
click at [1098, 448] on button "Save" at bounding box center [1099, 455] width 83 height 33
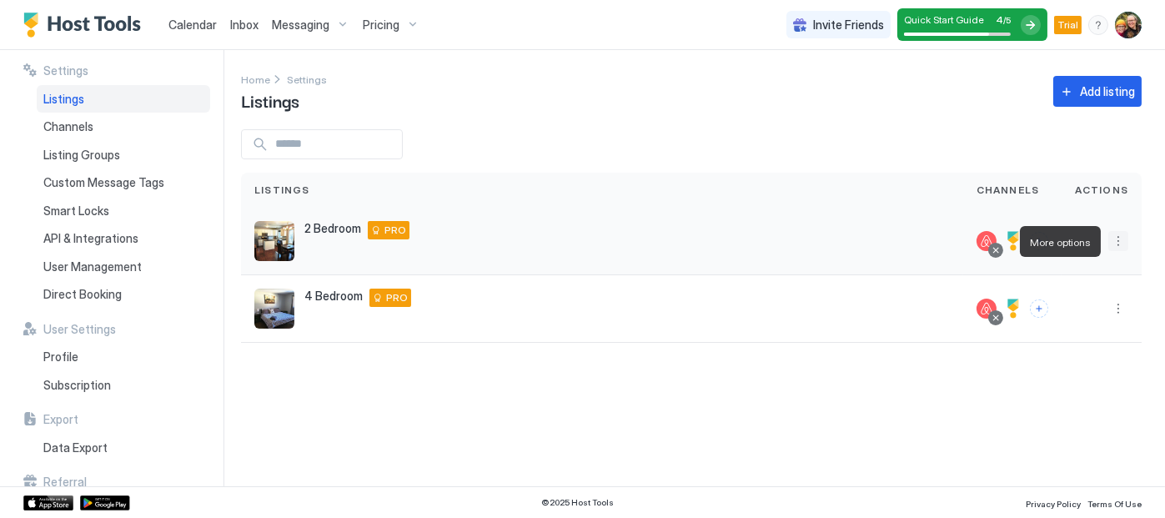
click at [1124, 241] on button "More options" at bounding box center [1119, 241] width 20 height 20
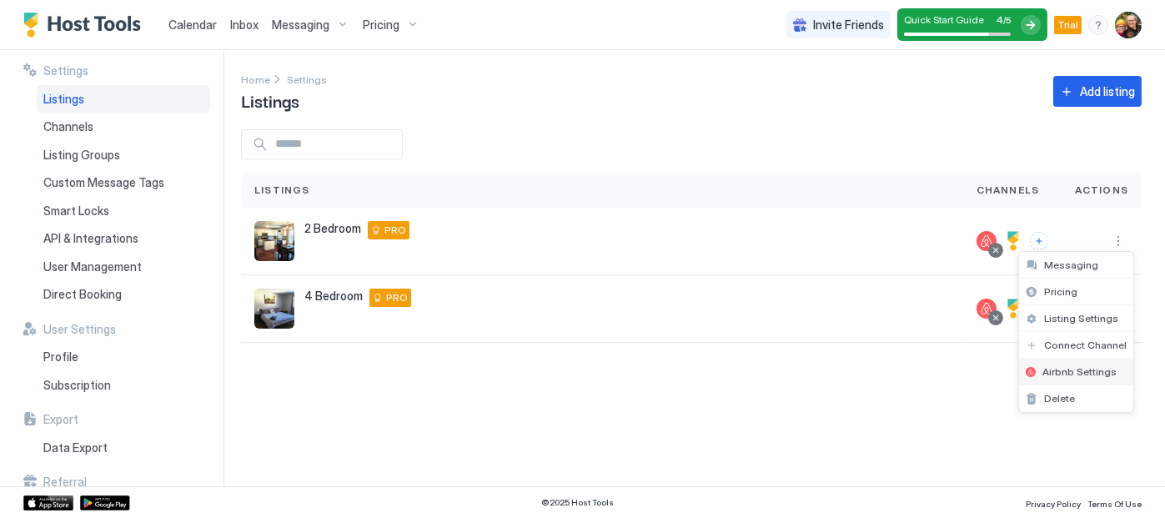
click at [1052, 365] on span "Airbnb Settings" at bounding box center [1080, 371] width 74 height 13
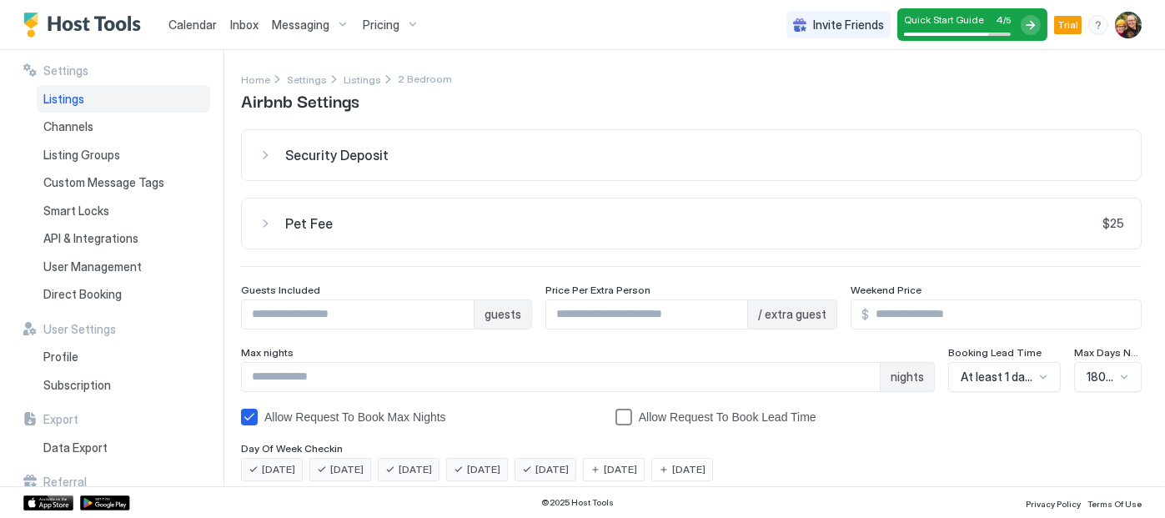
click at [623, 420] on div "bookingLeadTimeAllowRequestToBook" at bounding box center [624, 417] width 17 height 17
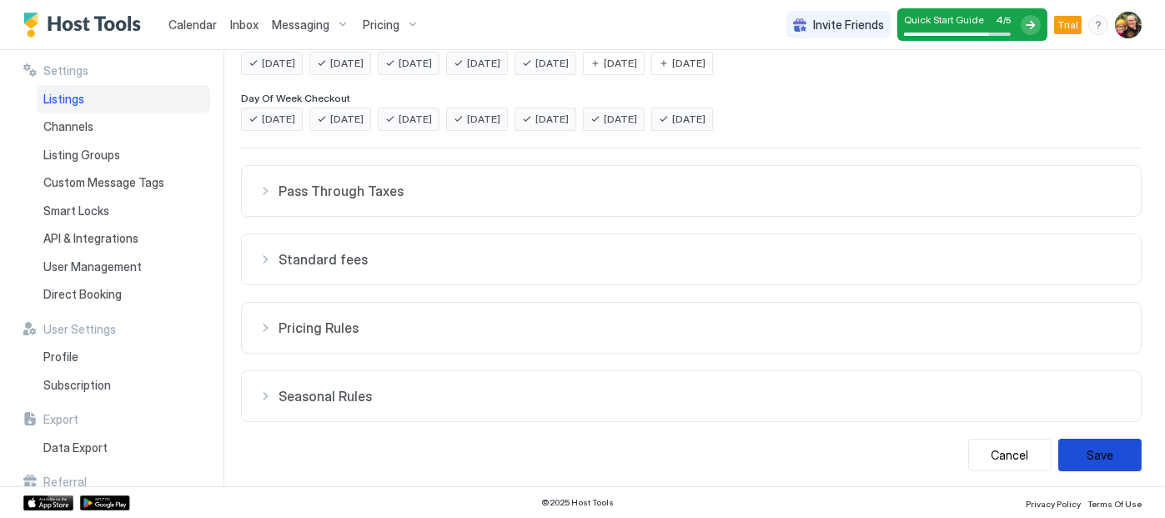
click at [1109, 448] on button "Save" at bounding box center [1099, 455] width 83 height 33
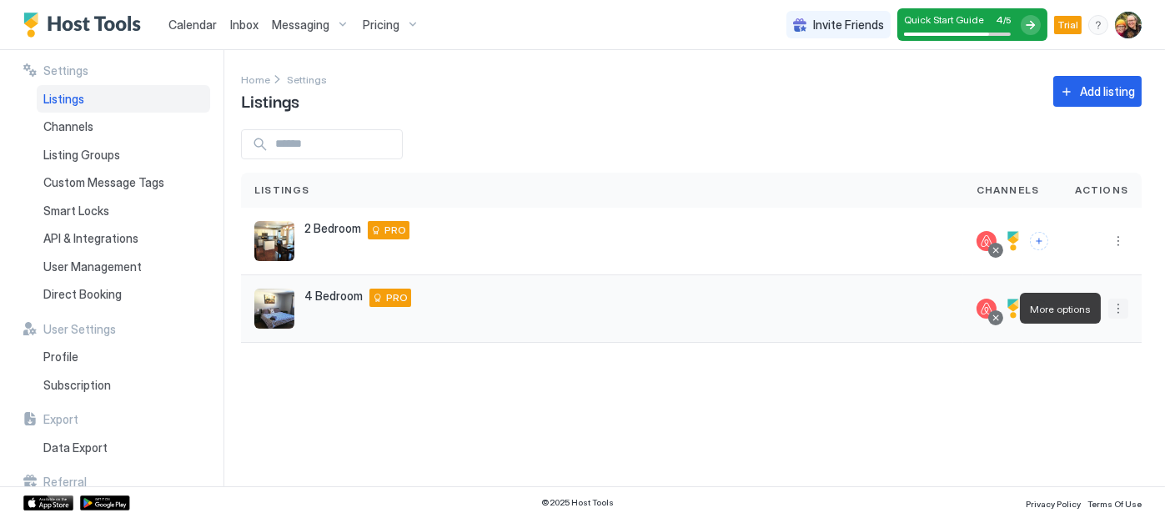
click at [1121, 309] on button "More options" at bounding box center [1119, 309] width 20 height 20
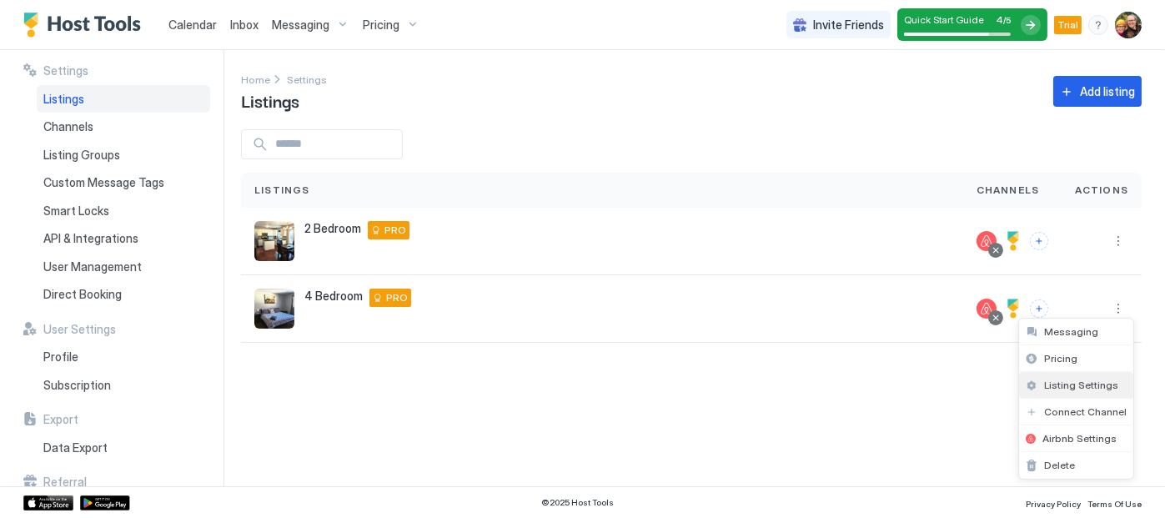
click at [1060, 385] on span "Listing Settings" at bounding box center [1081, 385] width 74 height 13
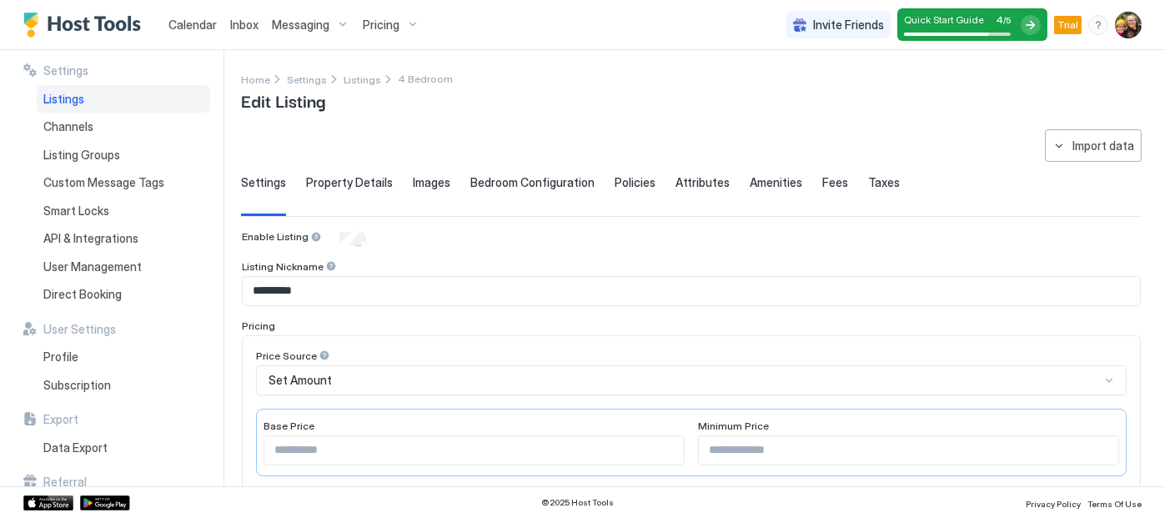
click at [342, 180] on span "Property Details" at bounding box center [349, 182] width 87 height 15
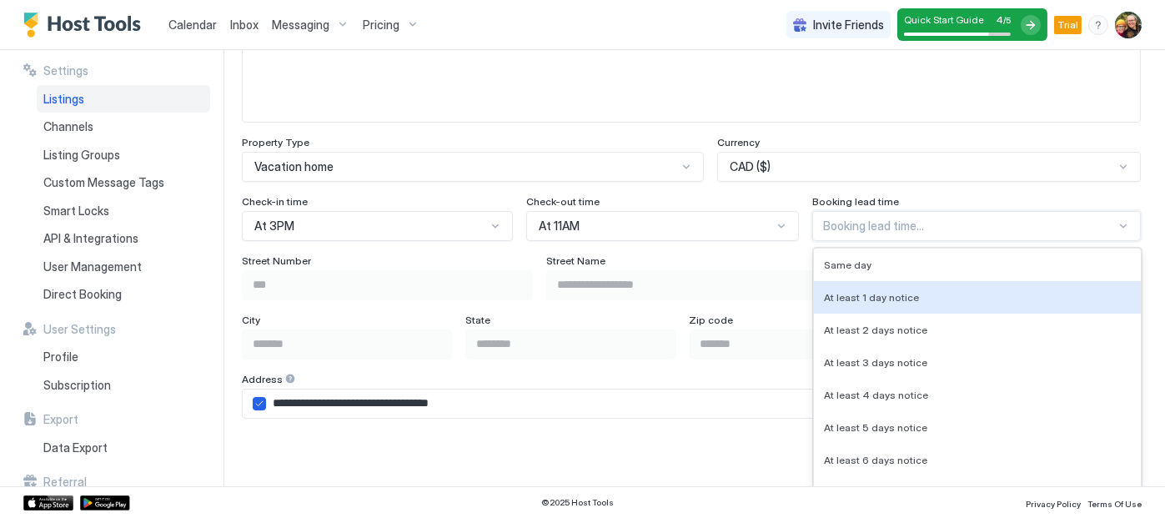
scroll to position [1014, 0]
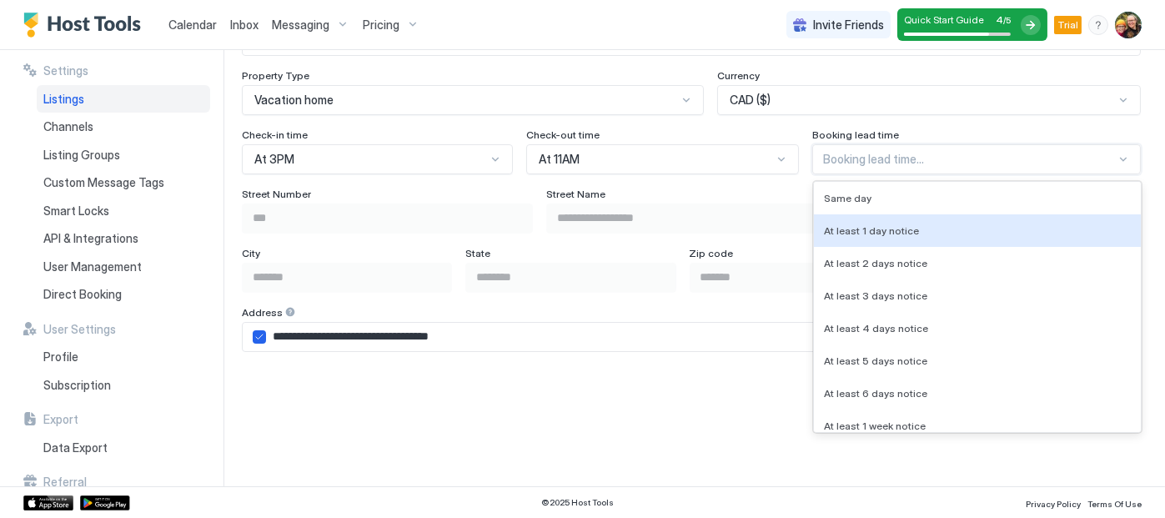
click at [1114, 174] on div "8 results available. Use Up and Down to choose options, press Enter to select t…" at bounding box center [976, 159] width 329 height 30
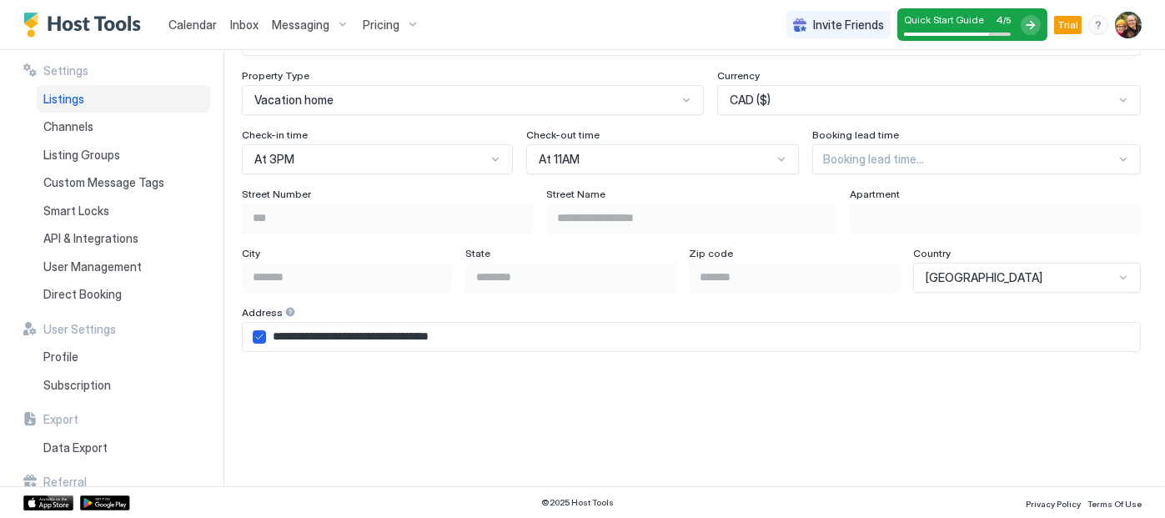
click at [1149, 150] on div "**********" at bounding box center [703, 268] width 924 height 436
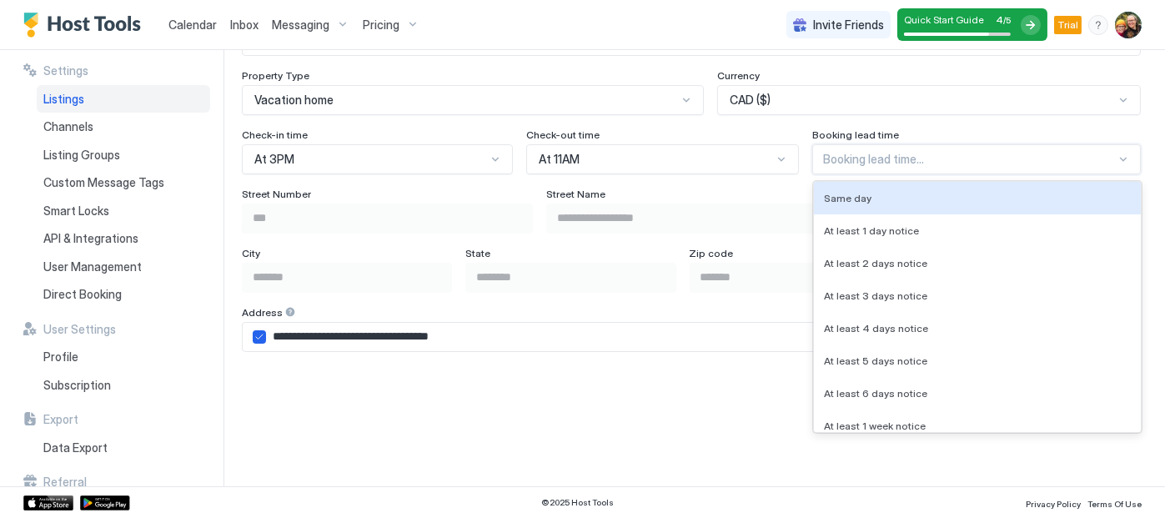
click at [1117, 154] on div at bounding box center [1123, 159] width 13 height 13
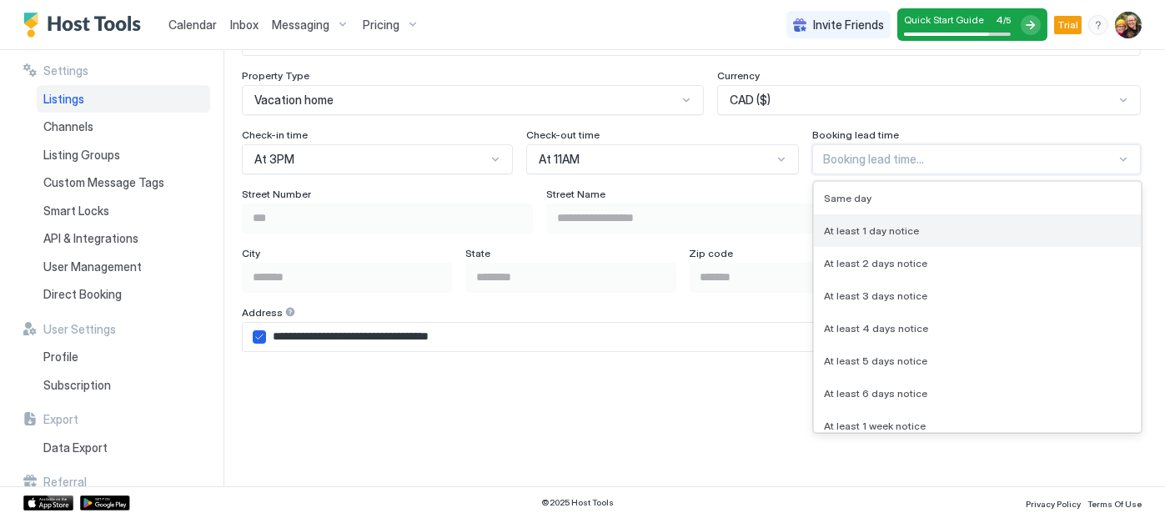
click at [1073, 226] on div "At least 1 day notice" at bounding box center [977, 230] width 307 height 13
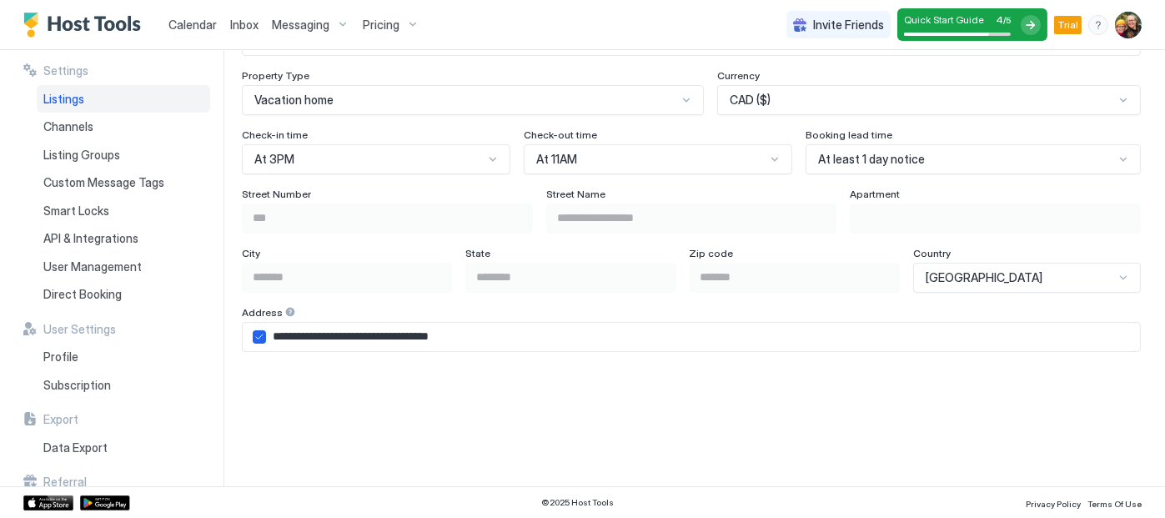
click at [1152, 211] on div "**********" at bounding box center [703, 268] width 924 height 436
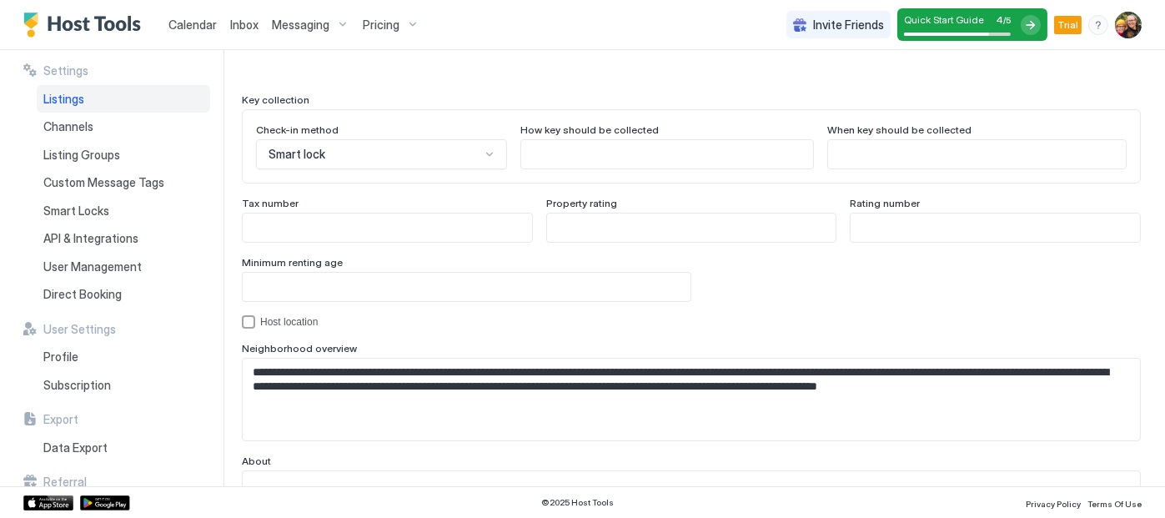
scroll to position [1648, 0]
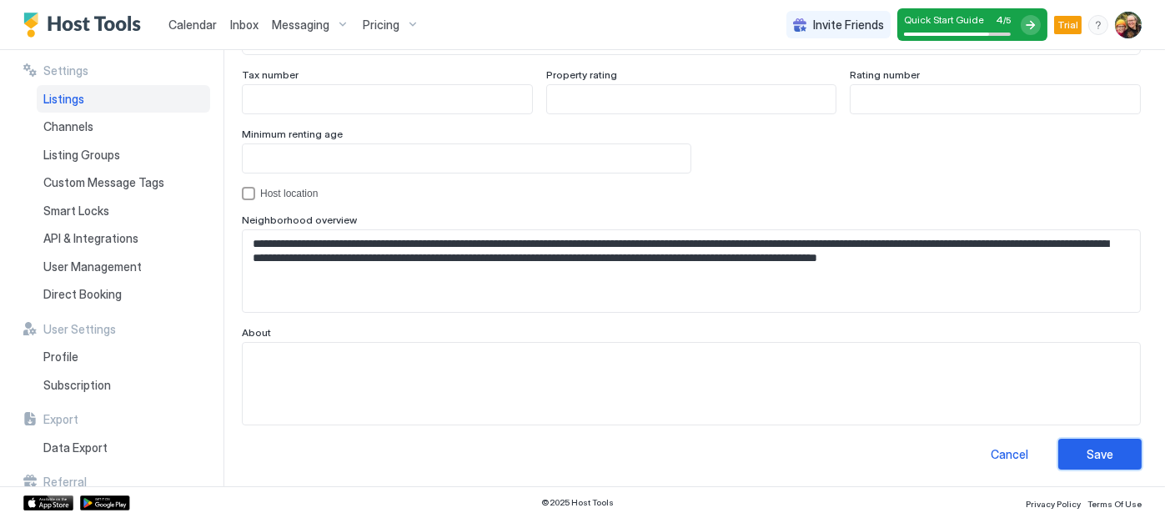
click at [1089, 457] on div "Save" at bounding box center [1100, 454] width 27 height 18
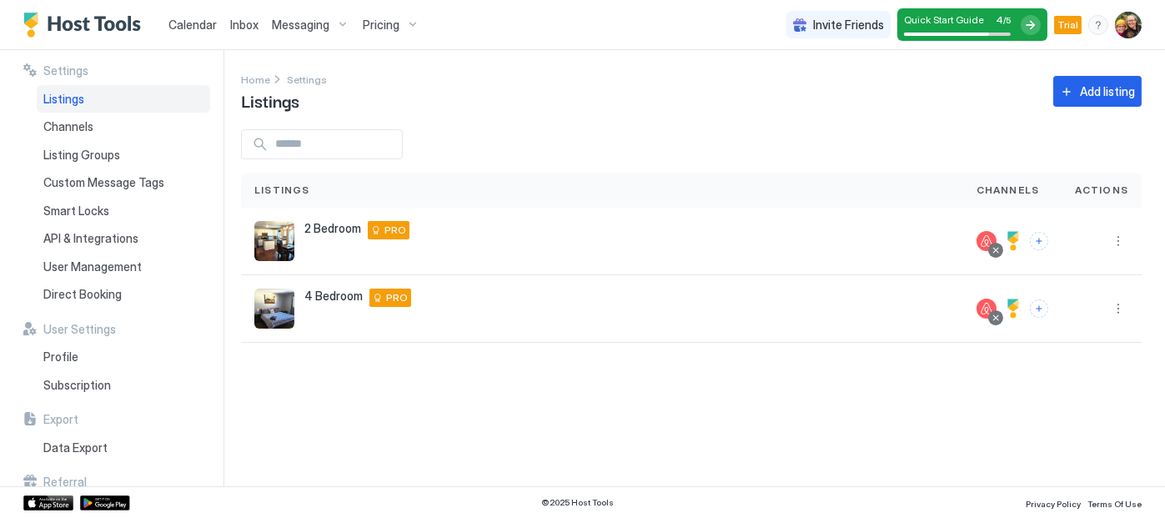
click at [113, 18] on img "Host Tools Logo" at bounding box center [85, 25] width 125 height 25
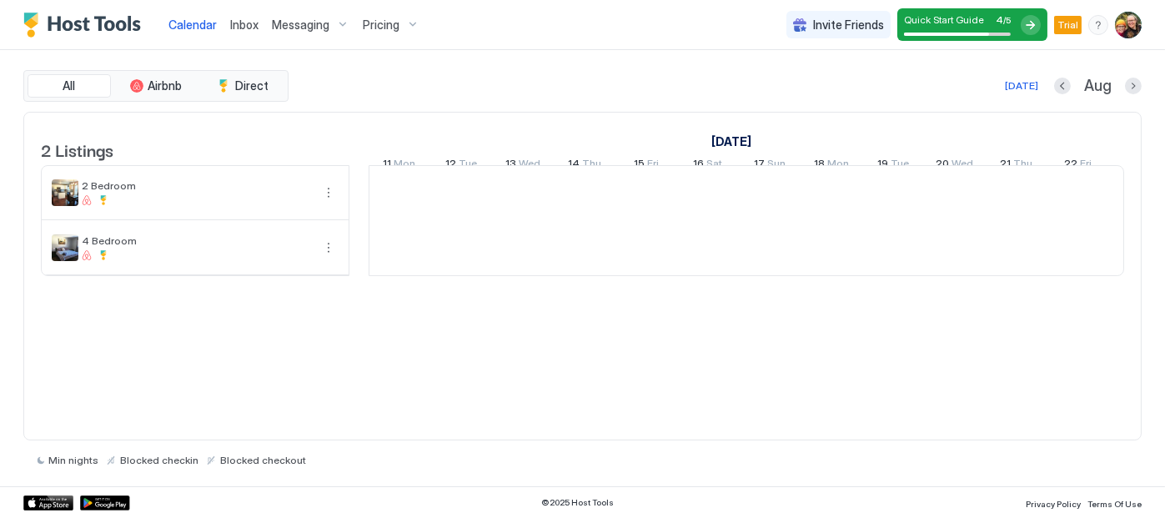
scroll to position [0, 927]
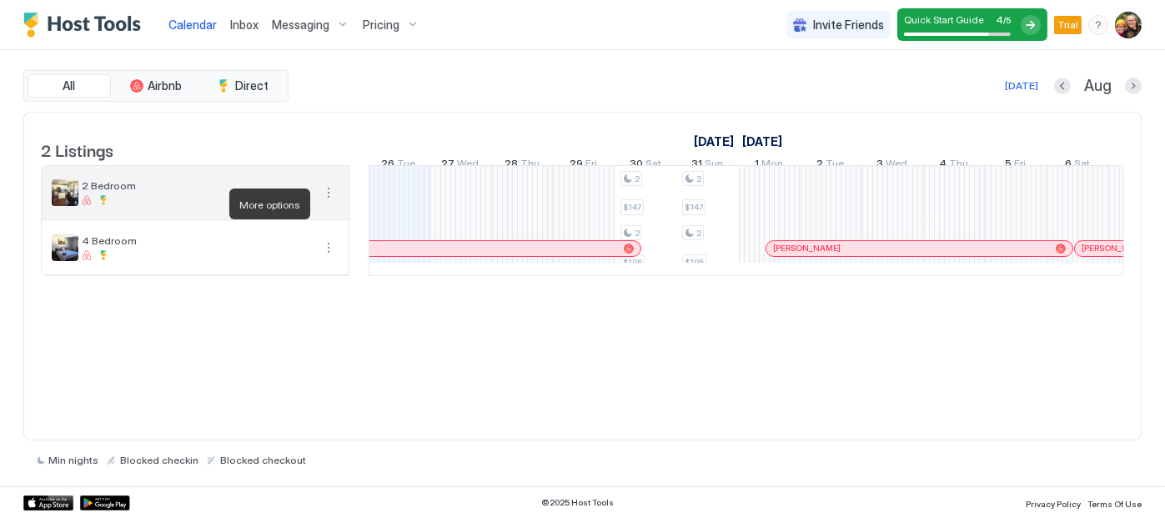
click at [326, 203] on button "More options" at bounding box center [329, 193] width 20 height 20
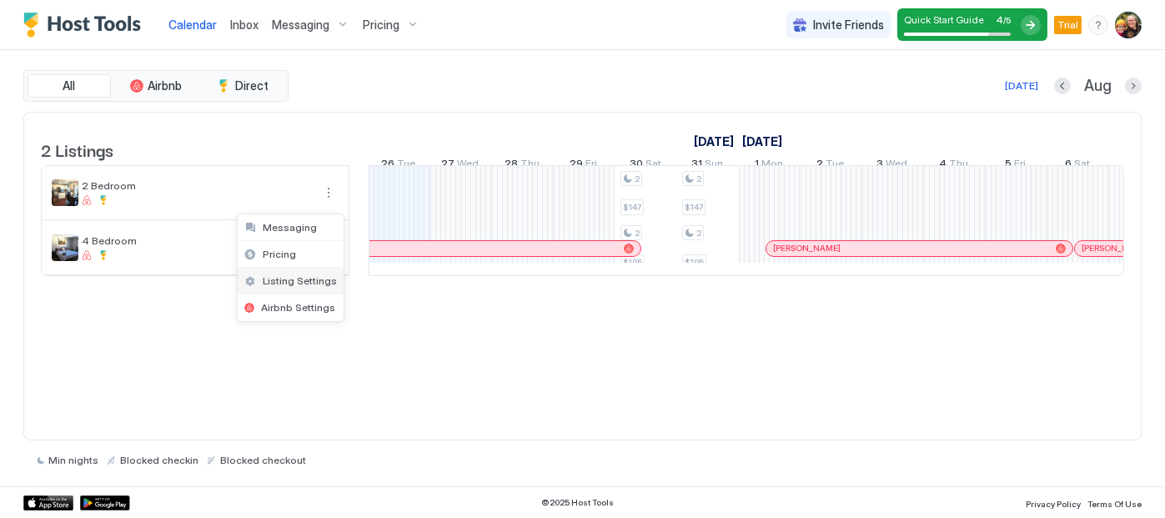
click at [288, 284] on span "Listing Settings" at bounding box center [300, 280] width 74 height 13
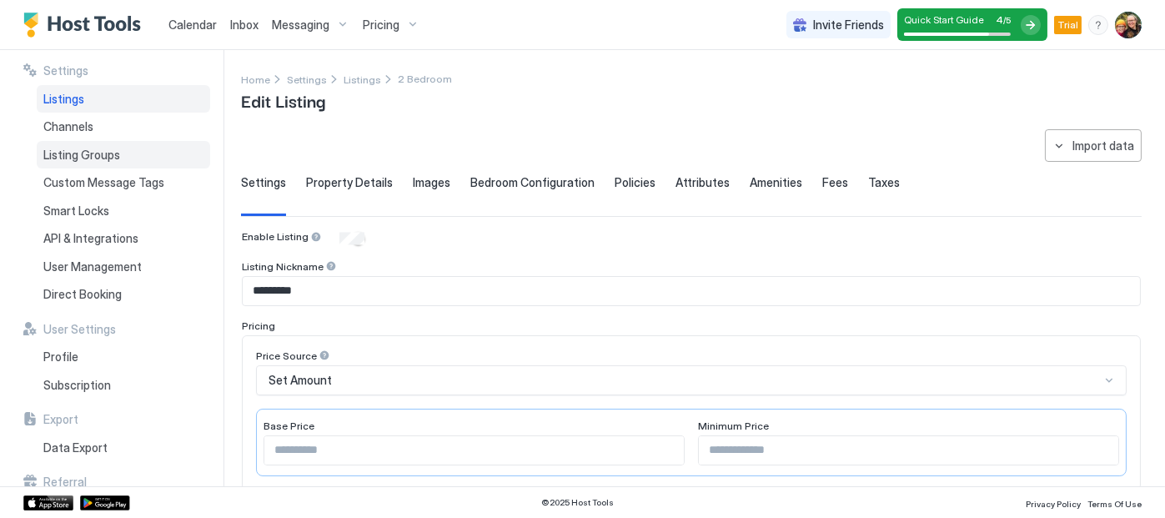
click at [123, 157] on div "Listing Groups" at bounding box center [123, 155] width 173 height 28
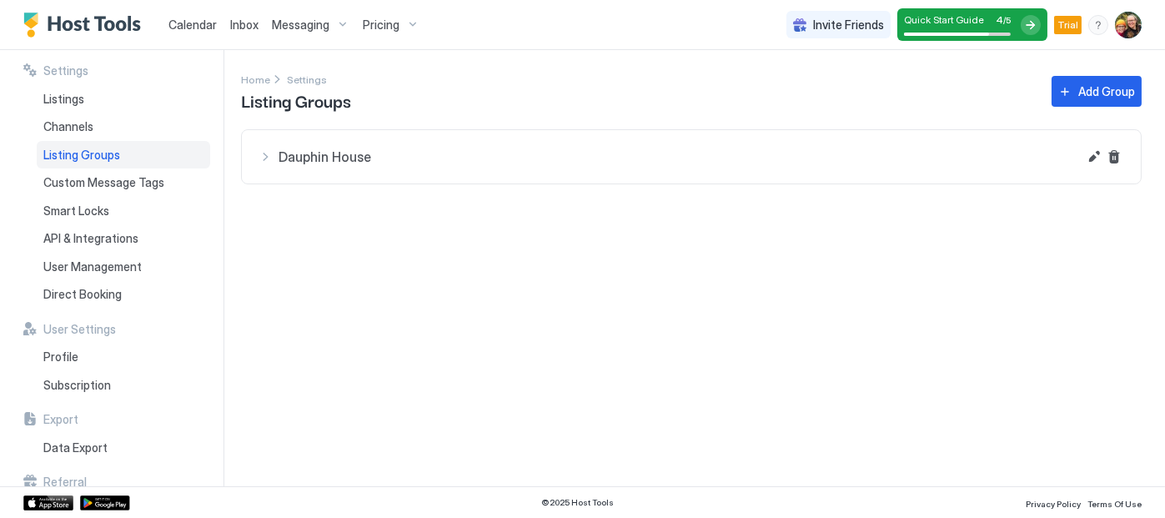
click at [313, 160] on span "Dauphin House" at bounding box center [678, 156] width 799 height 17
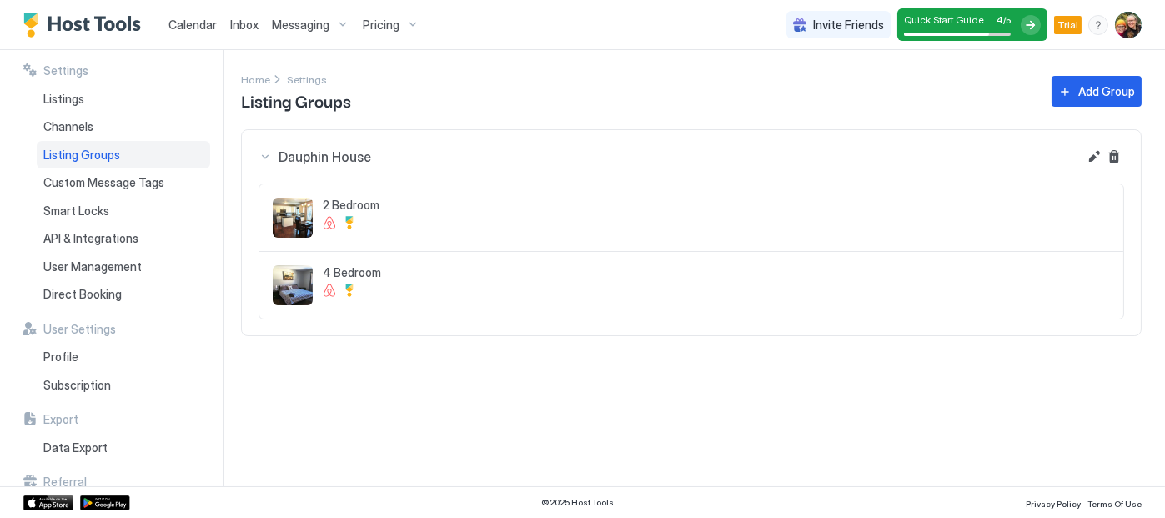
click at [509, 210] on span "2 Bedroom" at bounding box center [716, 205] width 787 height 15
click at [1093, 154] on button "Edit" at bounding box center [1094, 157] width 20 height 20
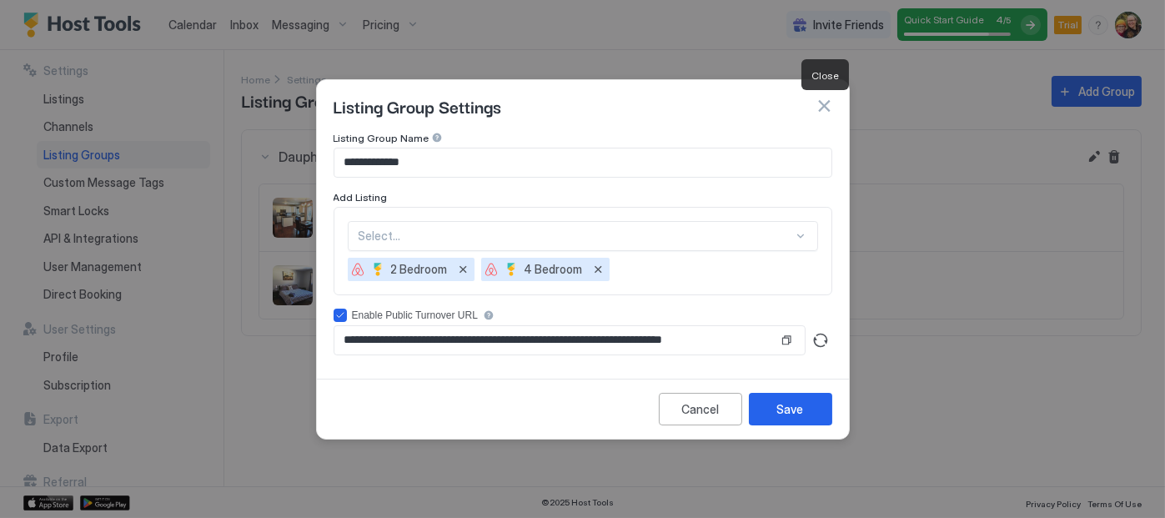
click at [827, 110] on button "button" at bounding box center [824, 106] width 17 height 17
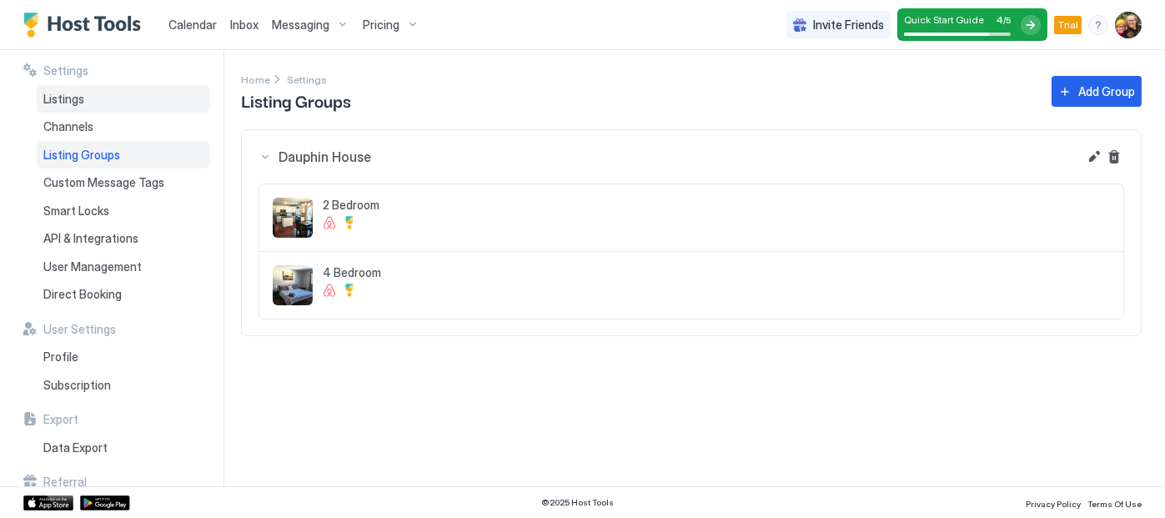
click at [83, 105] on span "Listings" at bounding box center [63, 99] width 41 height 15
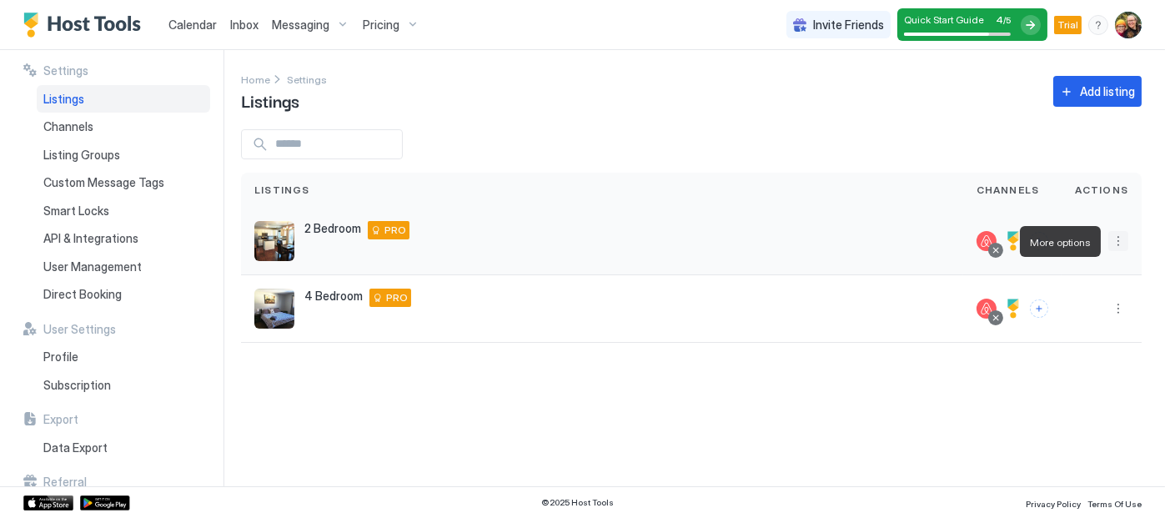
click at [1115, 241] on button "More options" at bounding box center [1119, 241] width 20 height 20
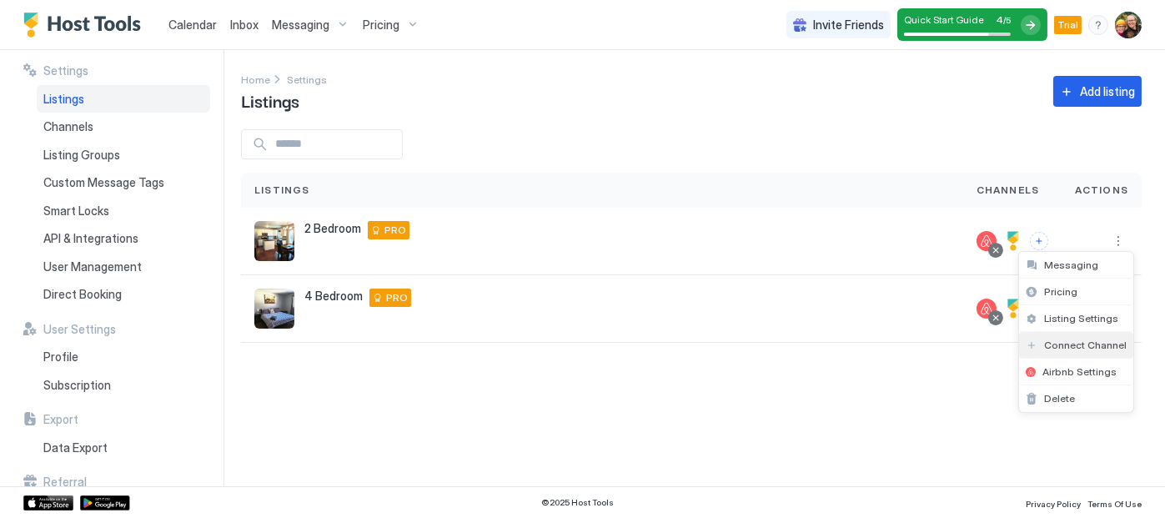
click at [1083, 344] on span "Connect Channel" at bounding box center [1085, 345] width 83 height 13
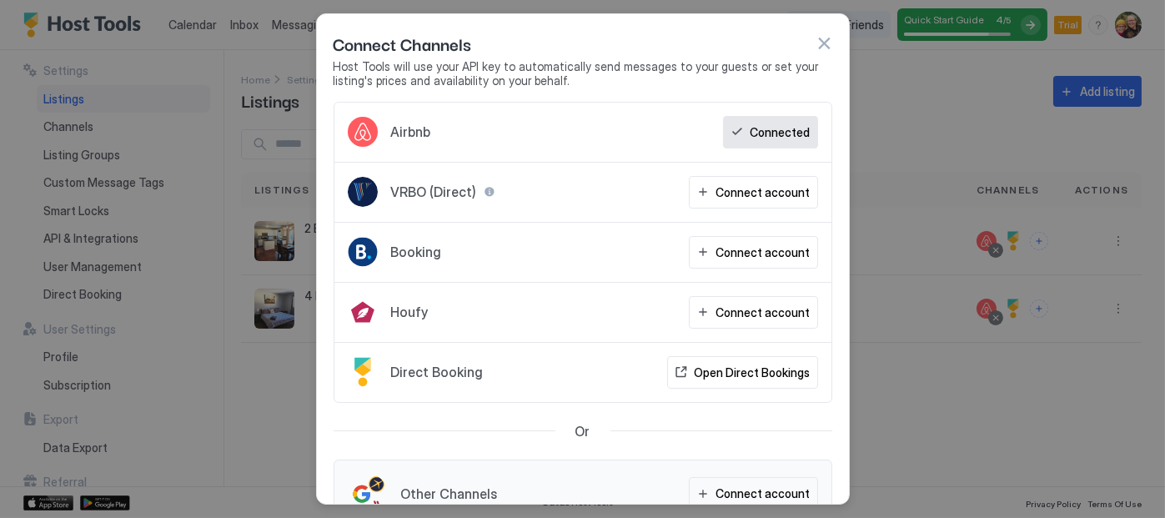
scroll to position [35, 0]
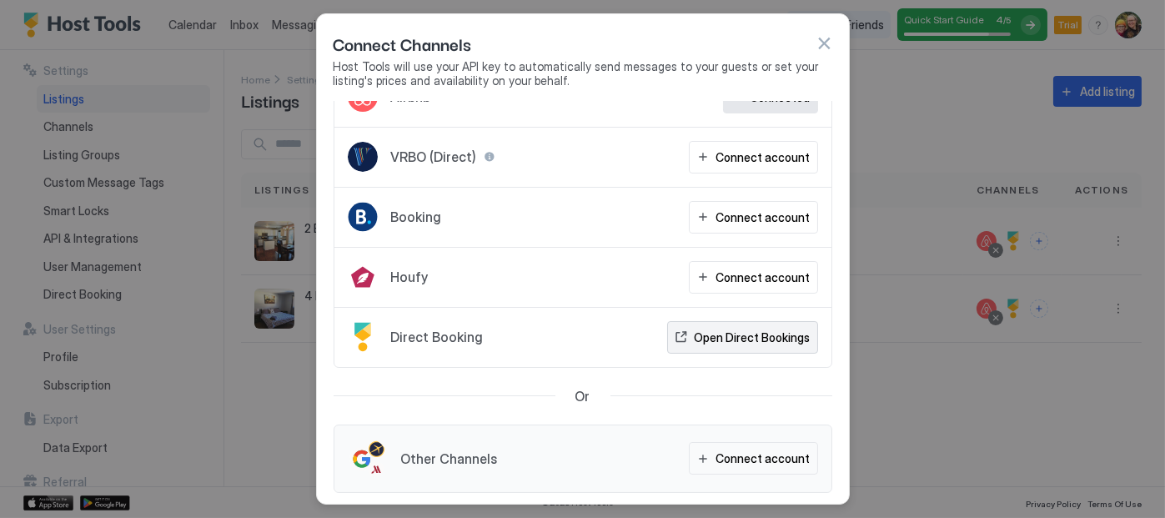
click at [706, 329] on div "Open Direct Bookings" at bounding box center [753, 338] width 116 height 18
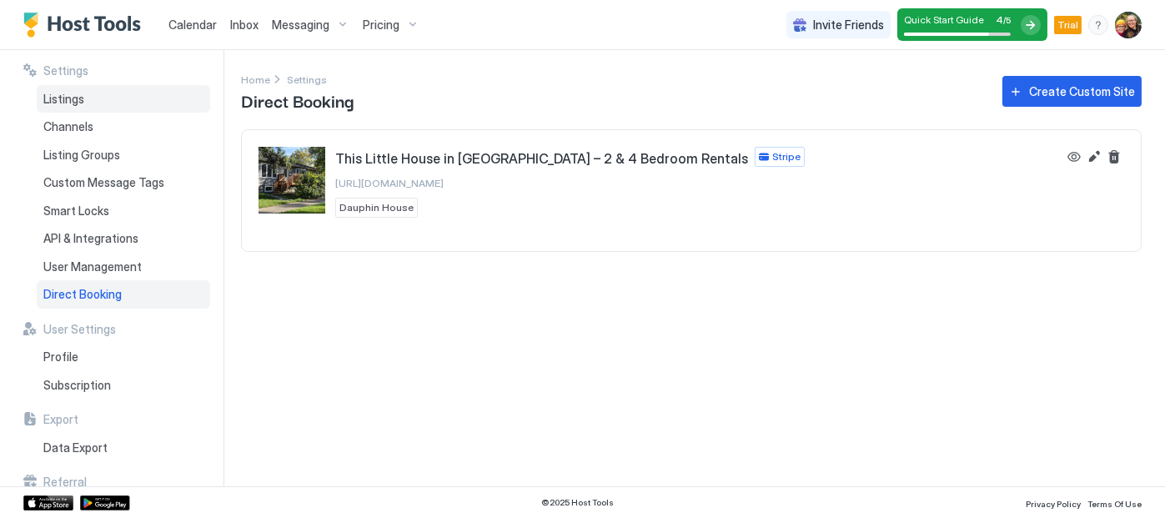
click at [68, 103] on span "Listings" at bounding box center [63, 99] width 41 height 15
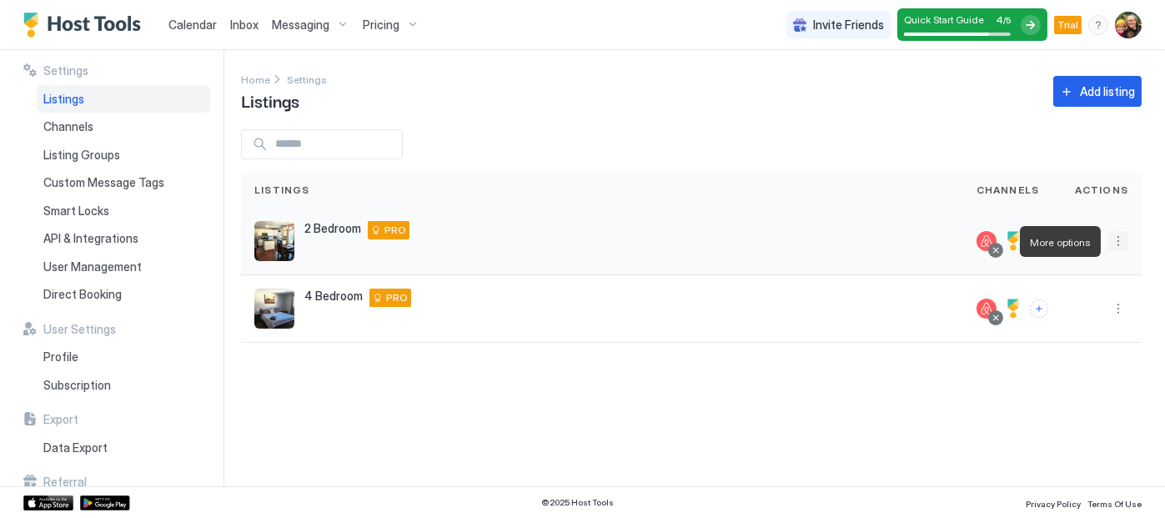
click at [1118, 239] on button "More options" at bounding box center [1119, 241] width 20 height 20
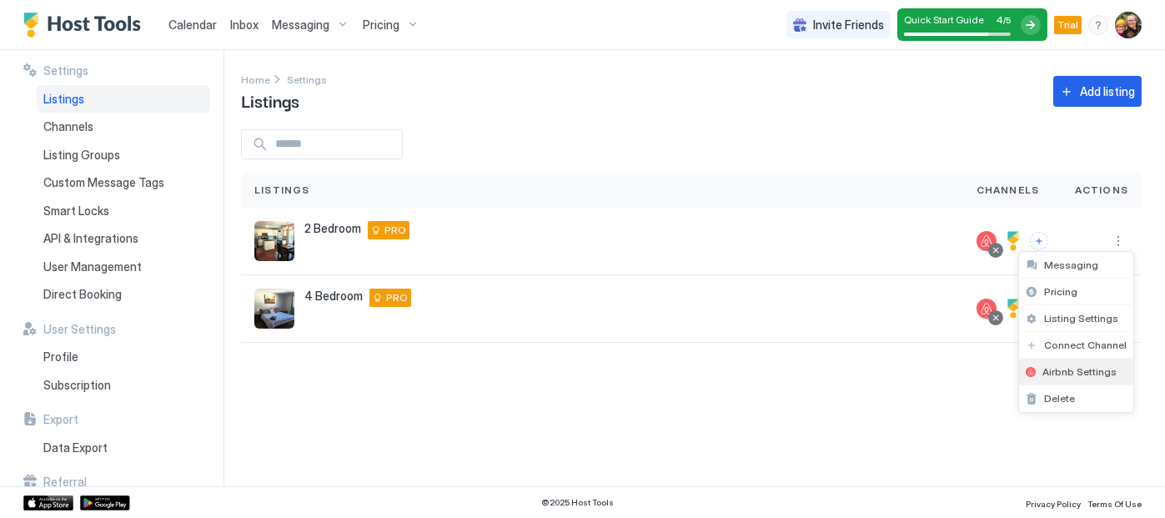
click at [1066, 367] on span "Airbnb Settings" at bounding box center [1080, 371] width 74 height 13
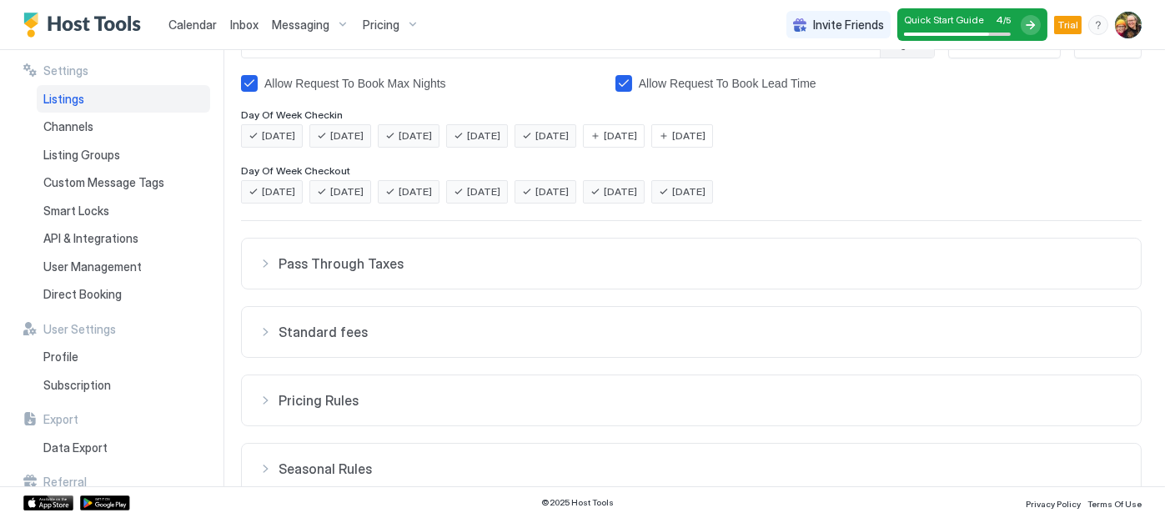
scroll to position [406, 0]
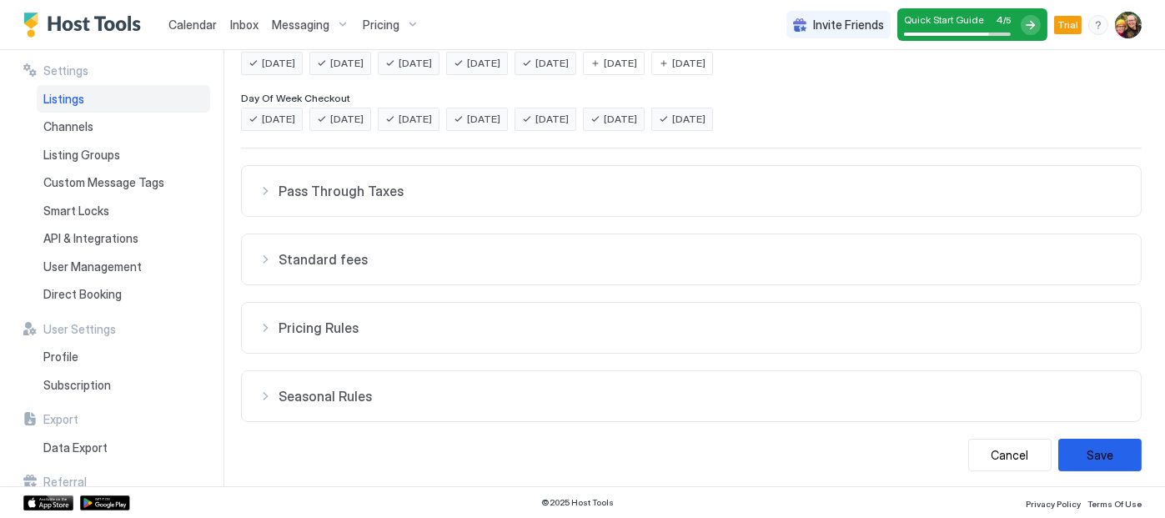
click at [271, 199] on div "Pricing Rules" at bounding box center [692, 191] width 866 height 17
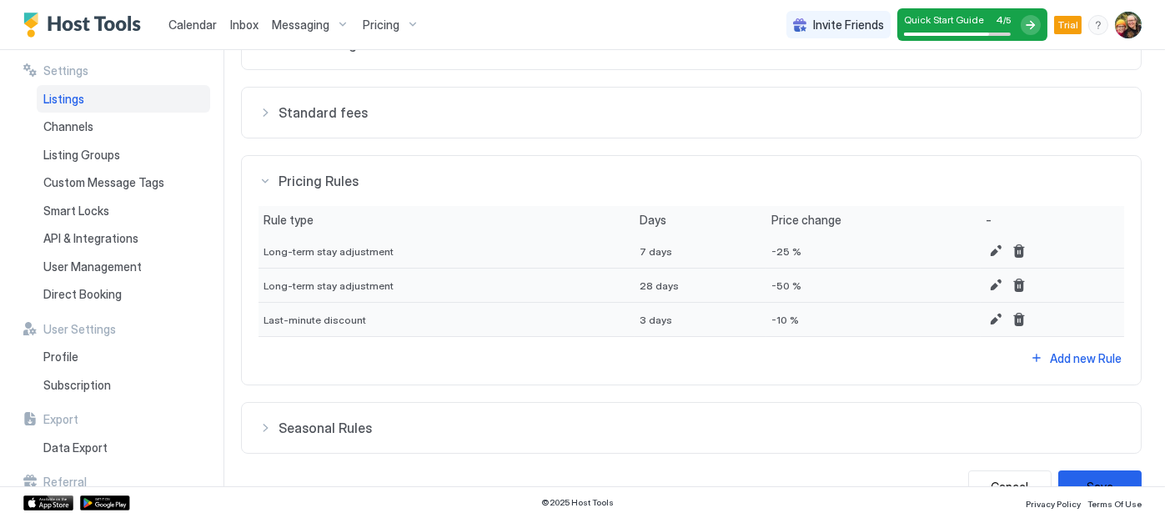
scroll to position [553, 0]
click at [1072, 196] on div "Add new Rule" at bounding box center [1093, 187] width 42 height 18
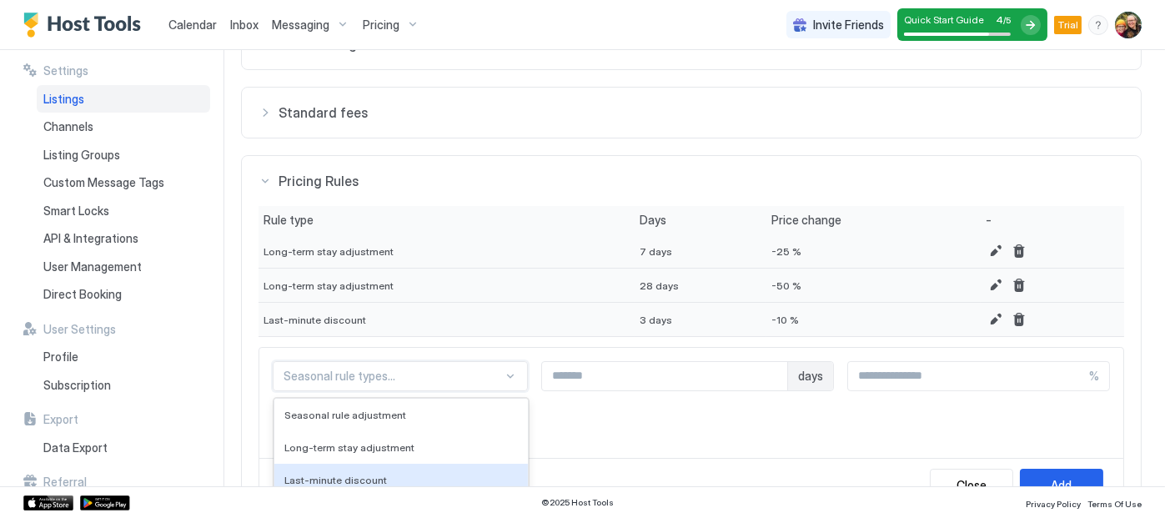
scroll to position [647, 0]
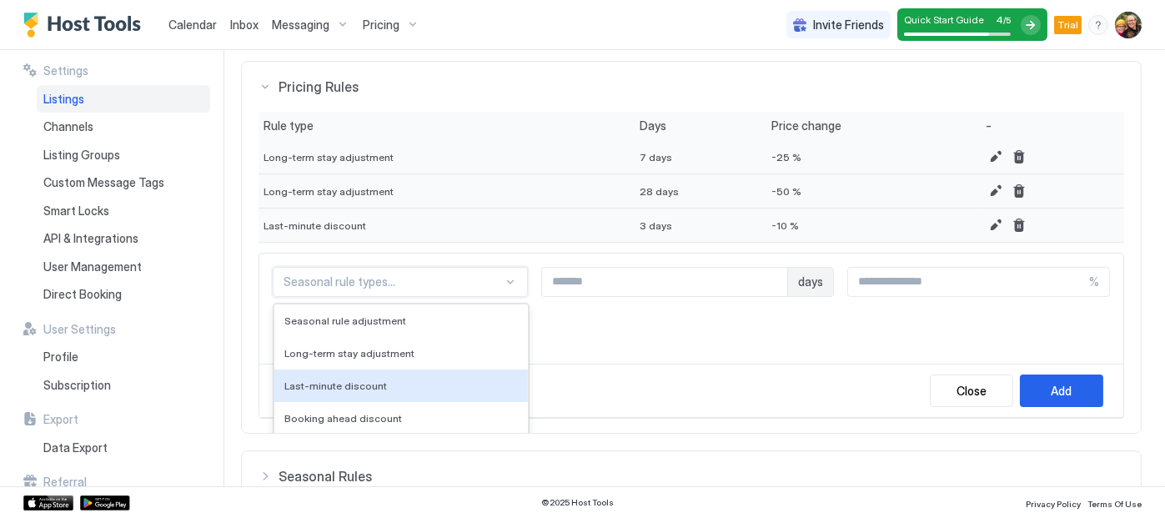
click at [380, 297] on div "4 results available. Use Up and Down to choose options, press Enter to select t…" at bounding box center [400, 282] width 255 height 30
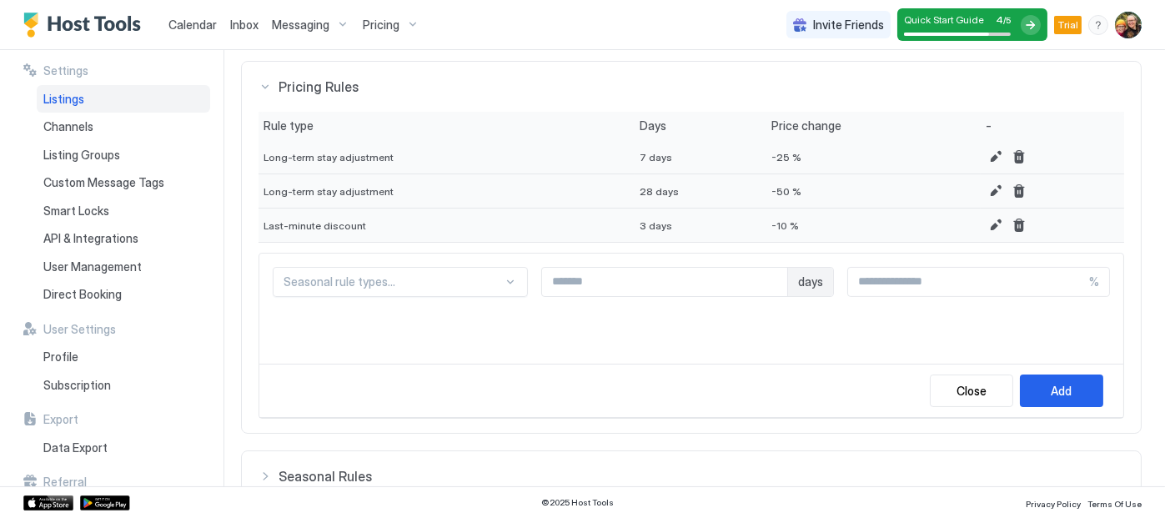
click at [606, 328] on div "Seasonal rule types... days %" at bounding box center [691, 309] width 864 height 110
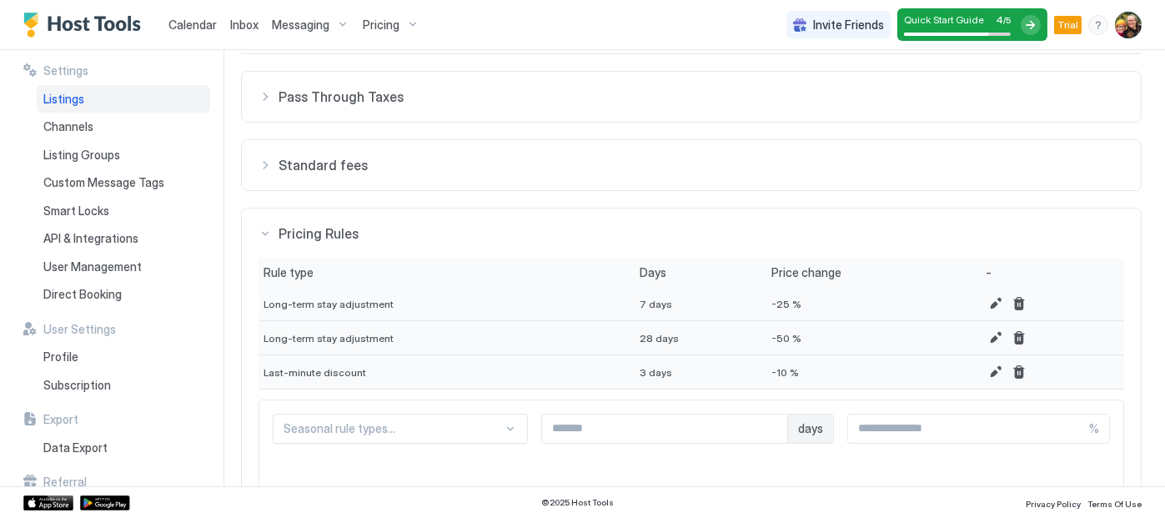
scroll to position [507, 0]
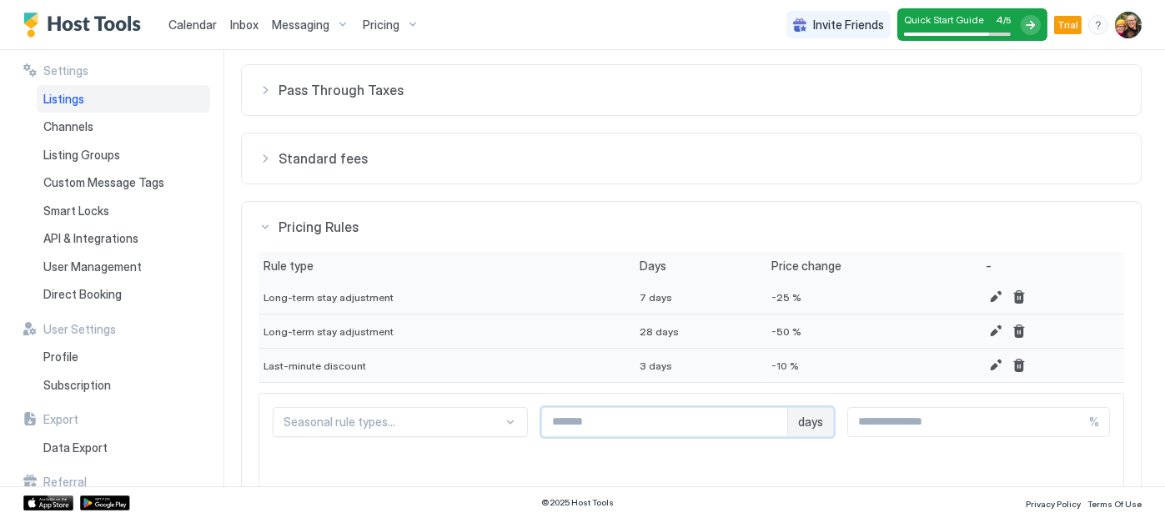
click at [645, 420] on input "Input Field" at bounding box center [664, 422] width 244 height 28
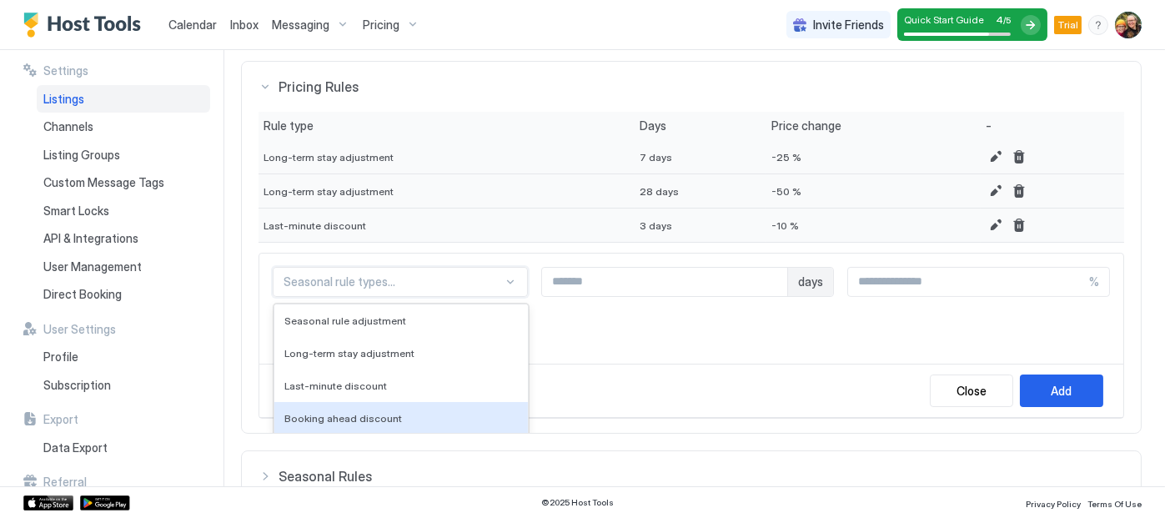
click at [393, 297] on div "4 results available. Use Up and Down to choose options, press Enter to select t…" at bounding box center [400, 282] width 255 height 30
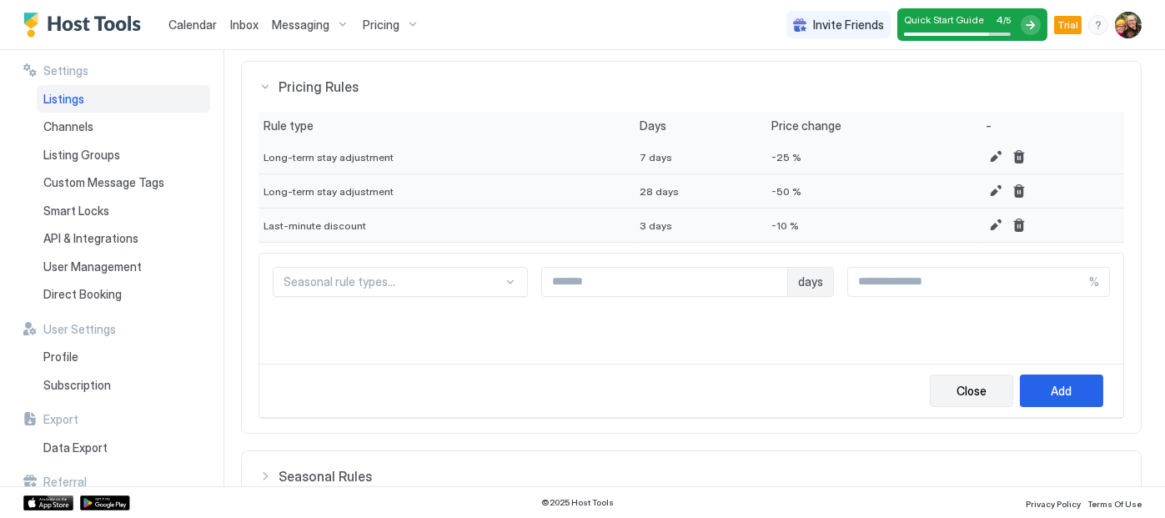
click at [965, 390] on div "Close" at bounding box center [972, 391] width 30 height 18
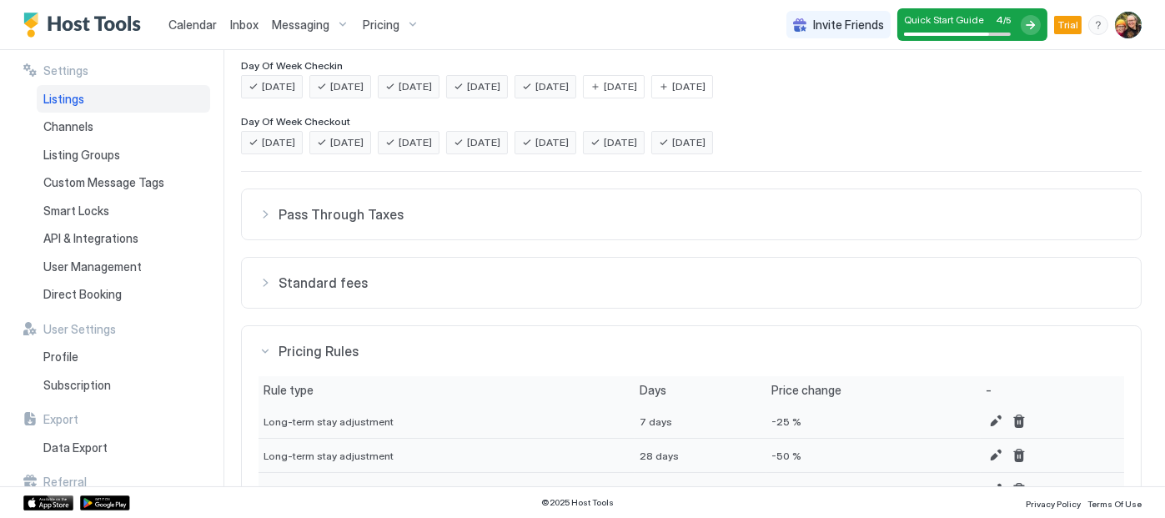
scroll to position [378, 0]
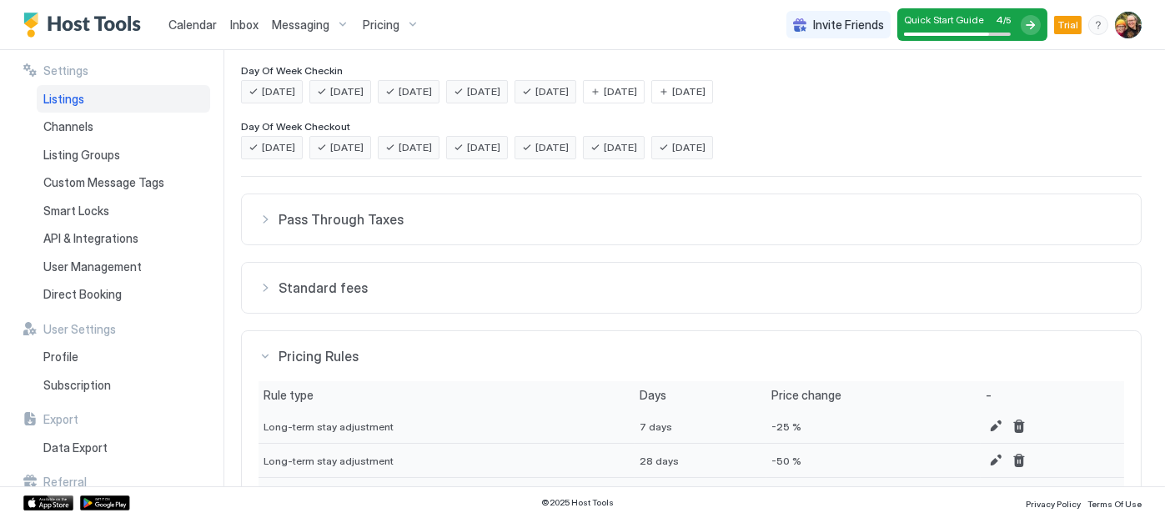
click at [387, 24] on span "Pricing" at bounding box center [381, 25] width 37 height 15
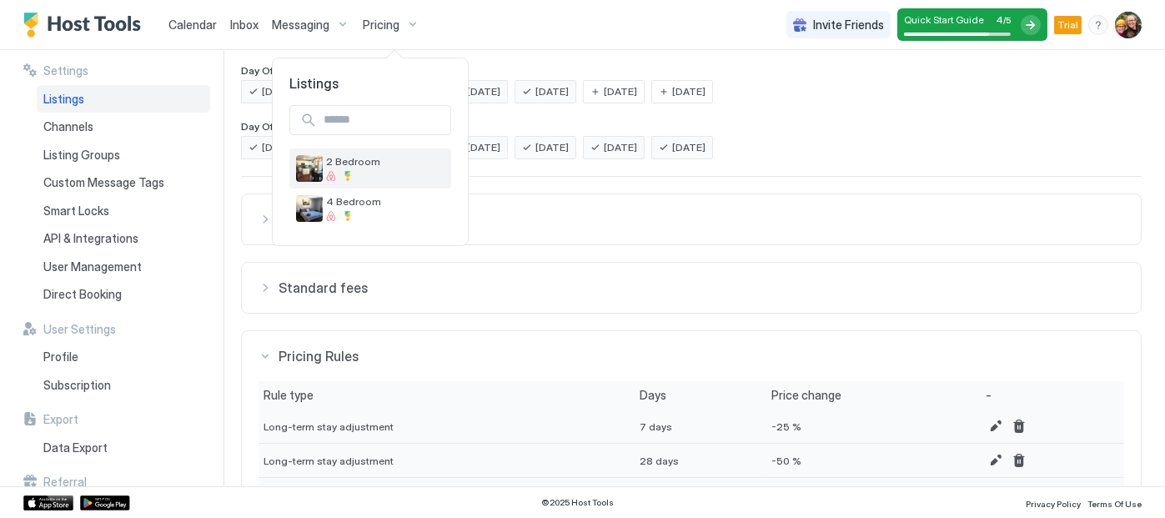
click at [367, 163] on span "2 Bedroom" at bounding box center [385, 161] width 118 height 13
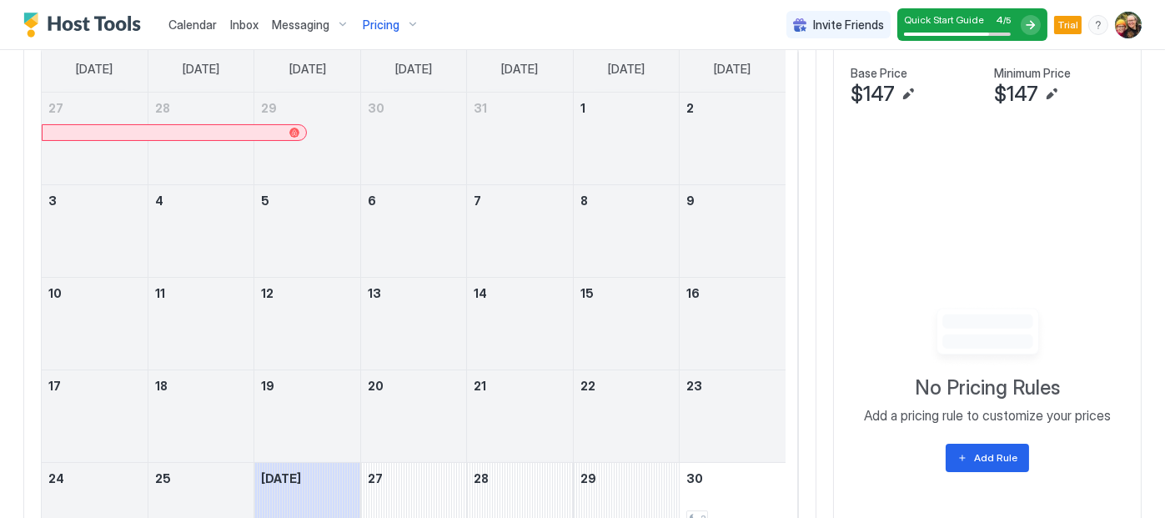
scroll to position [556, 0]
click at [987, 460] on div "Add Rule" at bounding box center [995, 457] width 43 height 15
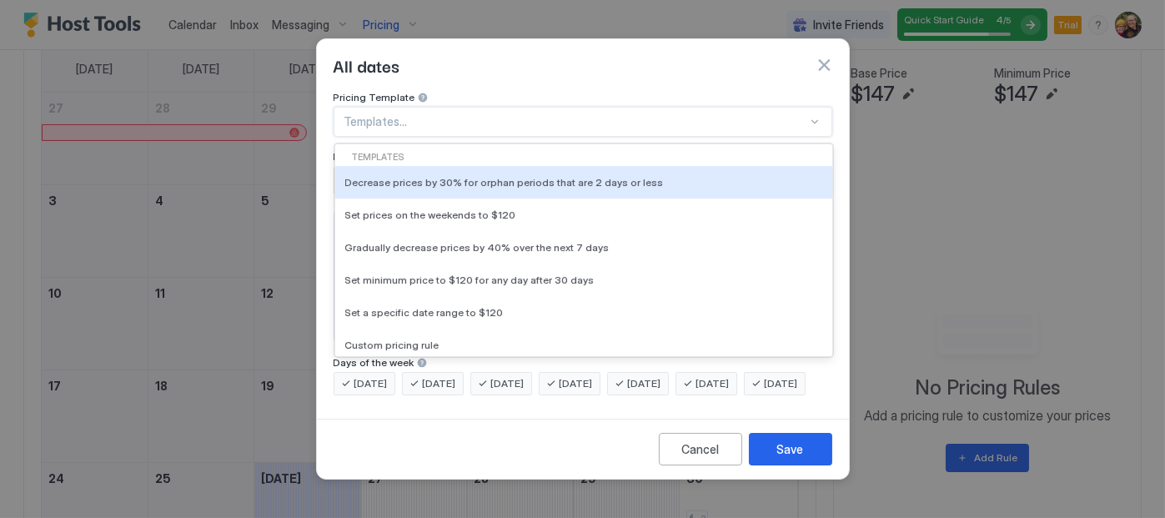
click at [811, 119] on div "Templates..." at bounding box center [583, 122] width 499 height 30
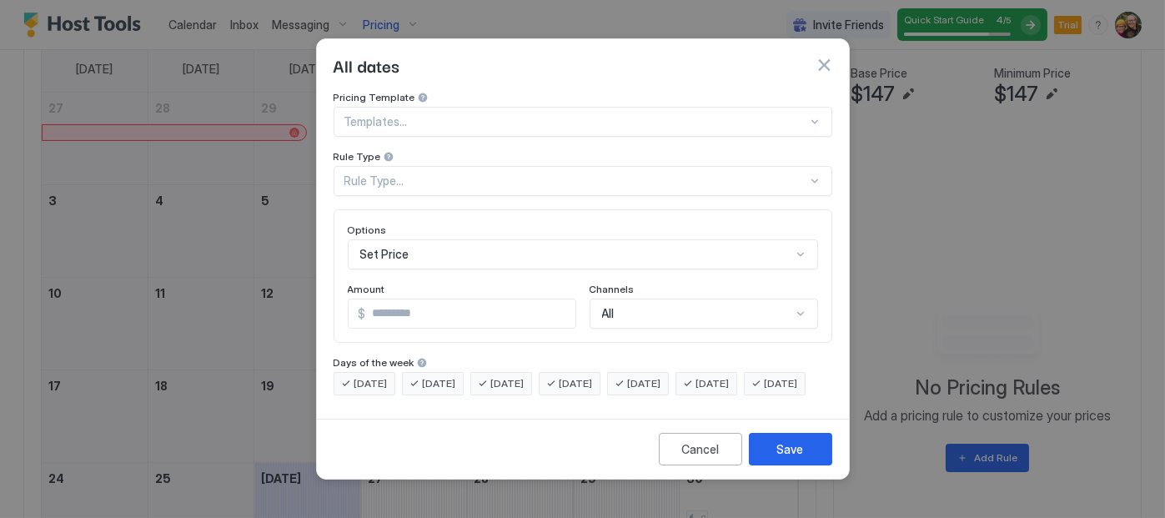
click at [839, 257] on div "Pricing Template Templates... Rule Type Rule Type... Options Set Price Amount $…" at bounding box center [583, 251] width 532 height 321
click at [816, 174] on div at bounding box center [814, 180] width 13 height 13
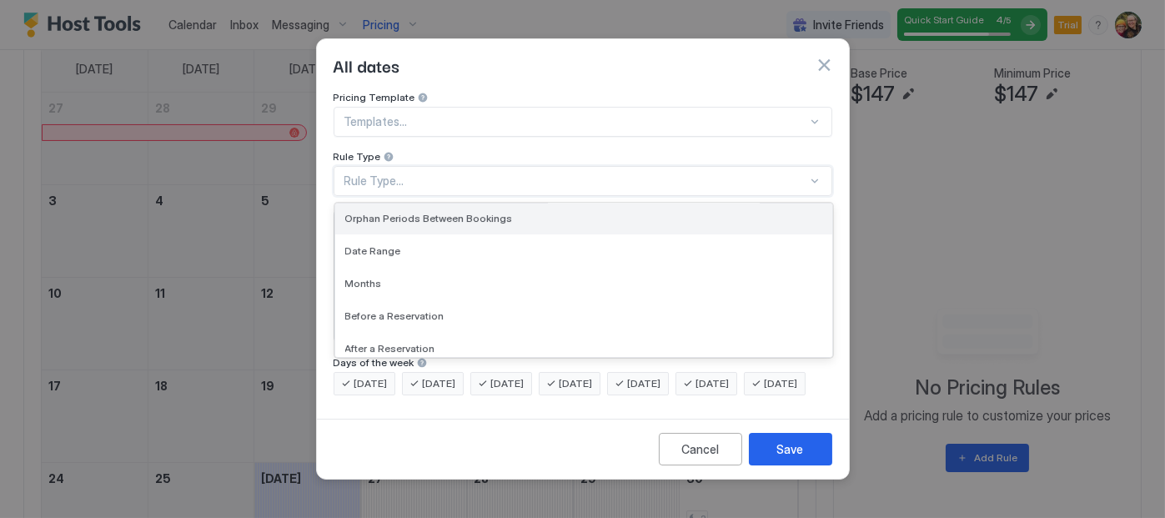
scroll to position [73, 0]
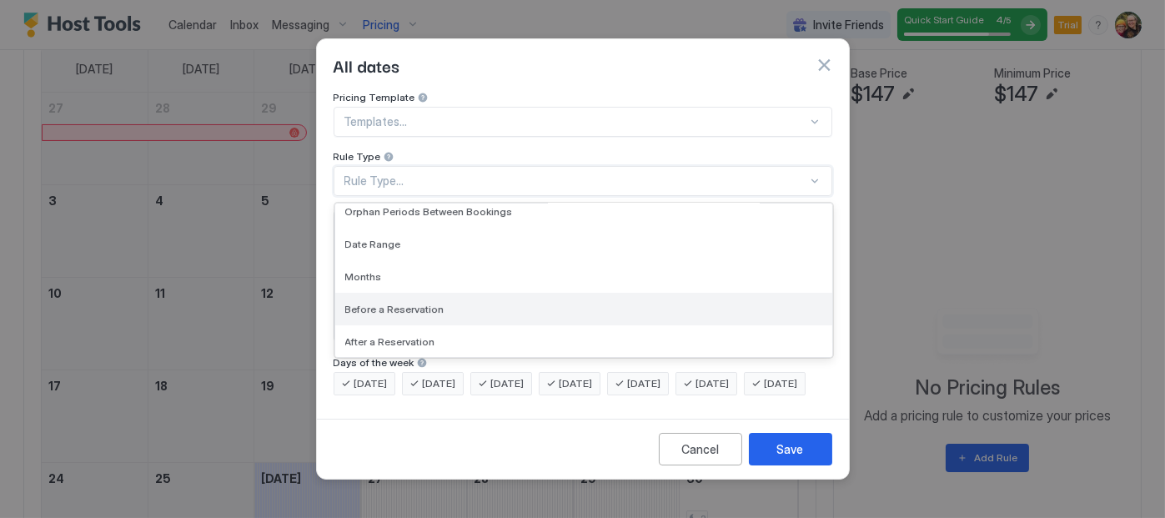
click at [702, 303] on div "Before a Reservation" at bounding box center [583, 309] width 477 height 13
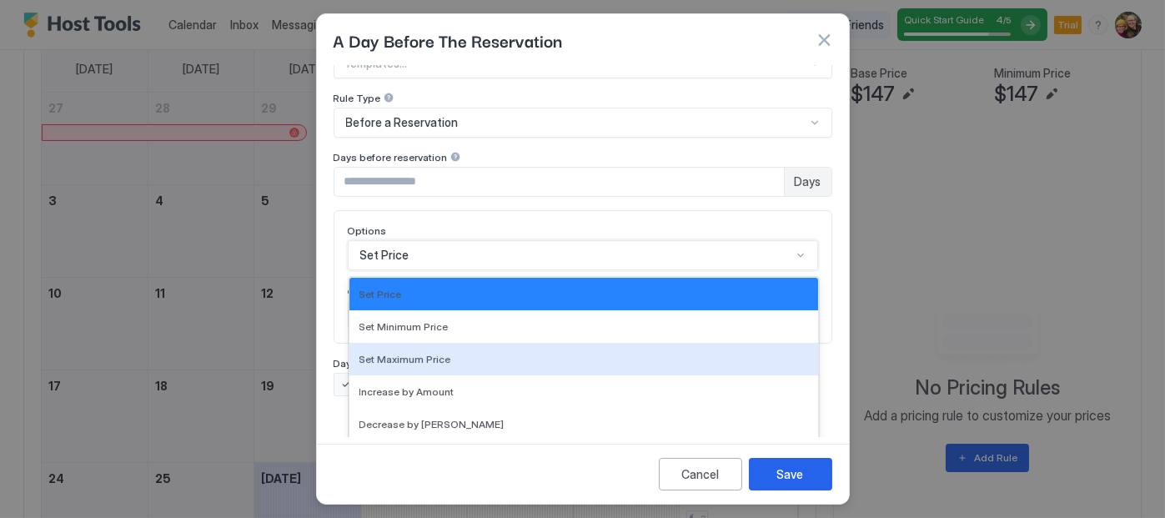
scroll to position [120, 0]
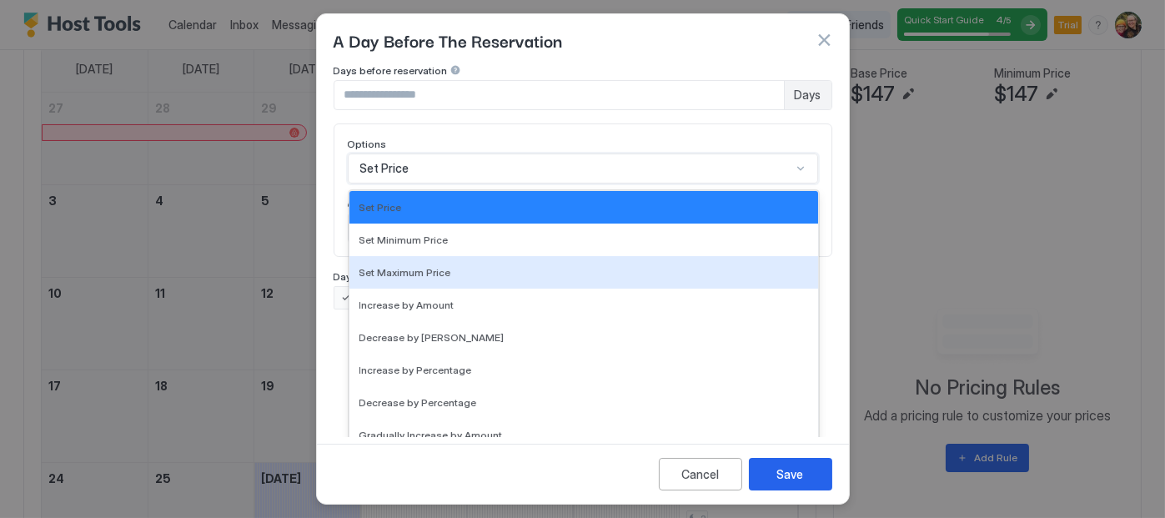
click at [788, 184] on div "17 results available. Use Up and Down to choose options, press Enter to select …" at bounding box center [583, 168] width 470 height 30
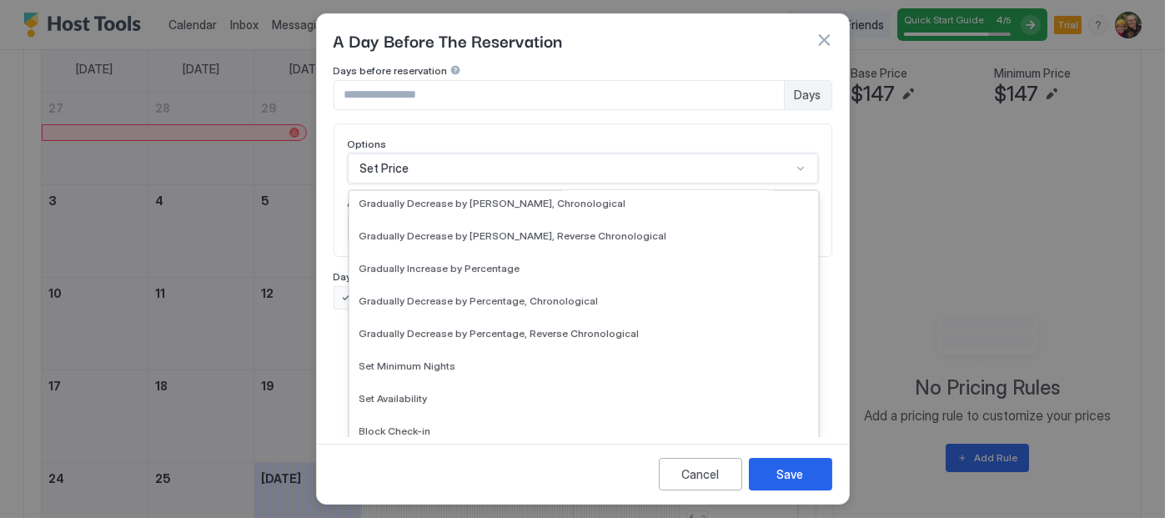
scroll to position [302, 0]
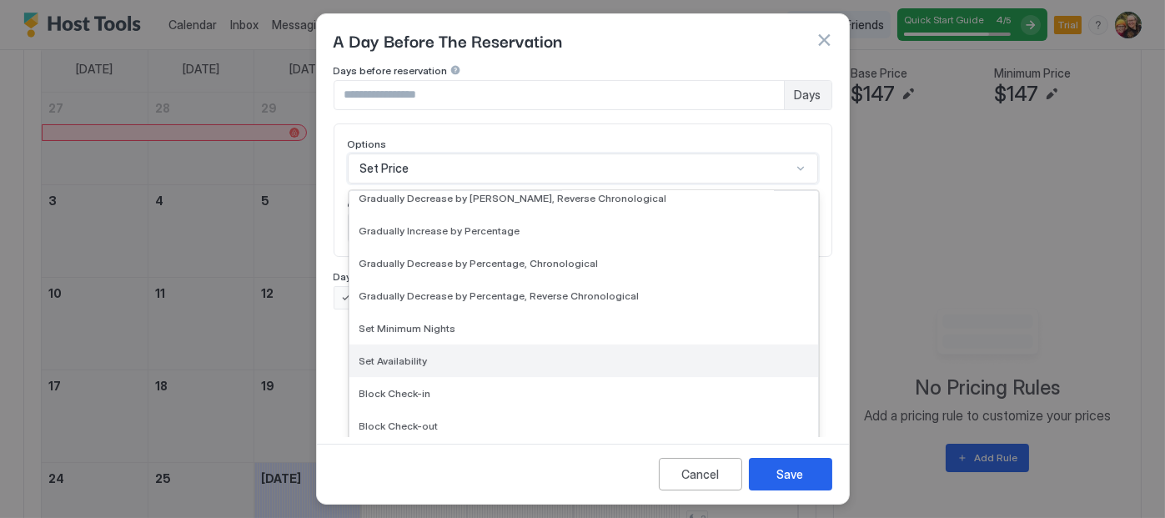
click at [465, 365] on div "Set Availability" at bounding box center [583, 360] width 469 height 33
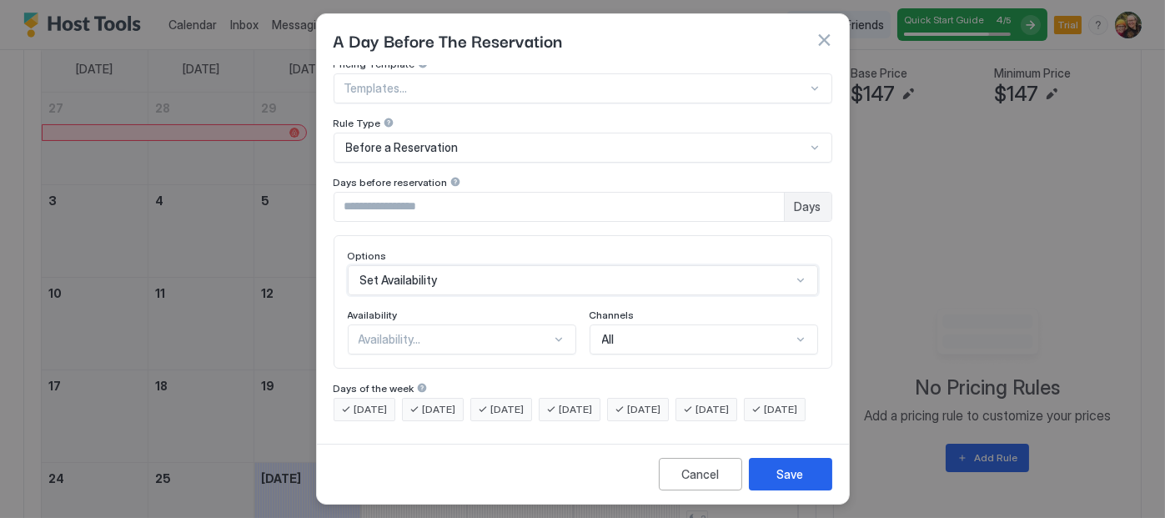
scroll to position [33, 0]
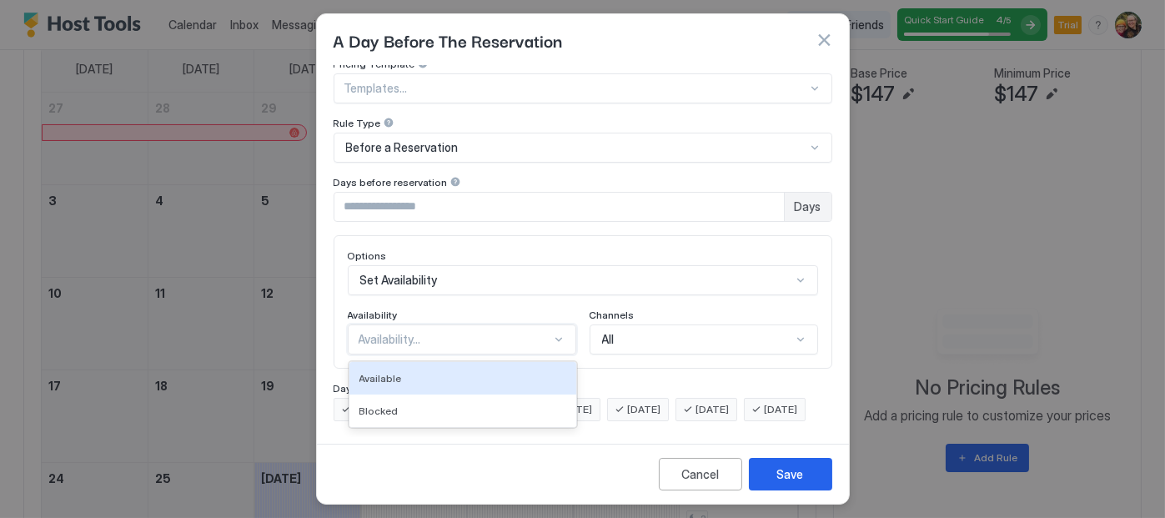
click at [552, 333] on div at bounding box center [558, 339] width 13 height 13
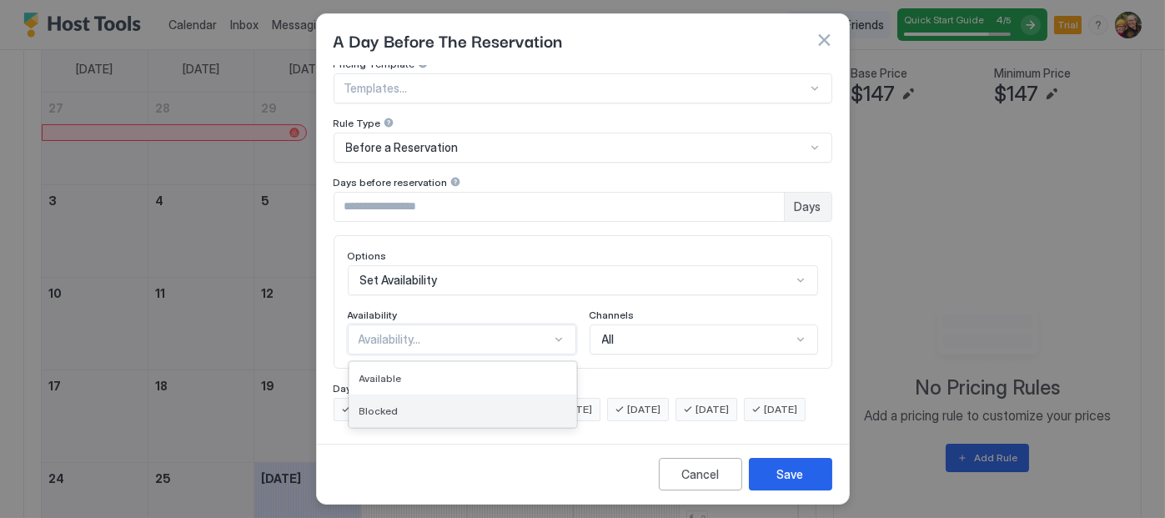
click at [513, 405] on div "Blocked" at bounding box center [462, 411] width 207 height 13
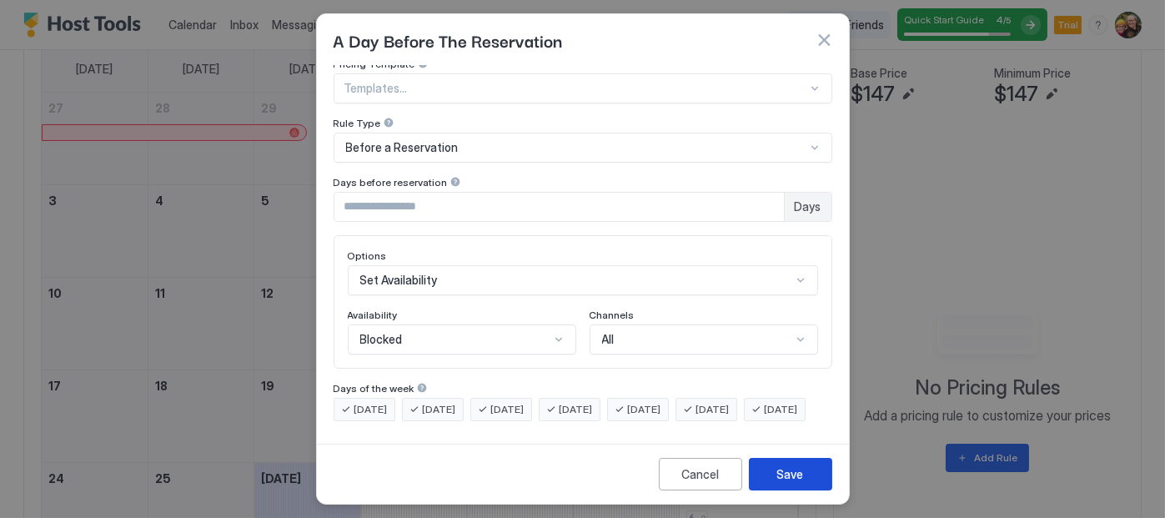
click at [798, 477] on div "Save" at bounding box center [790, 474] width 27 height 18
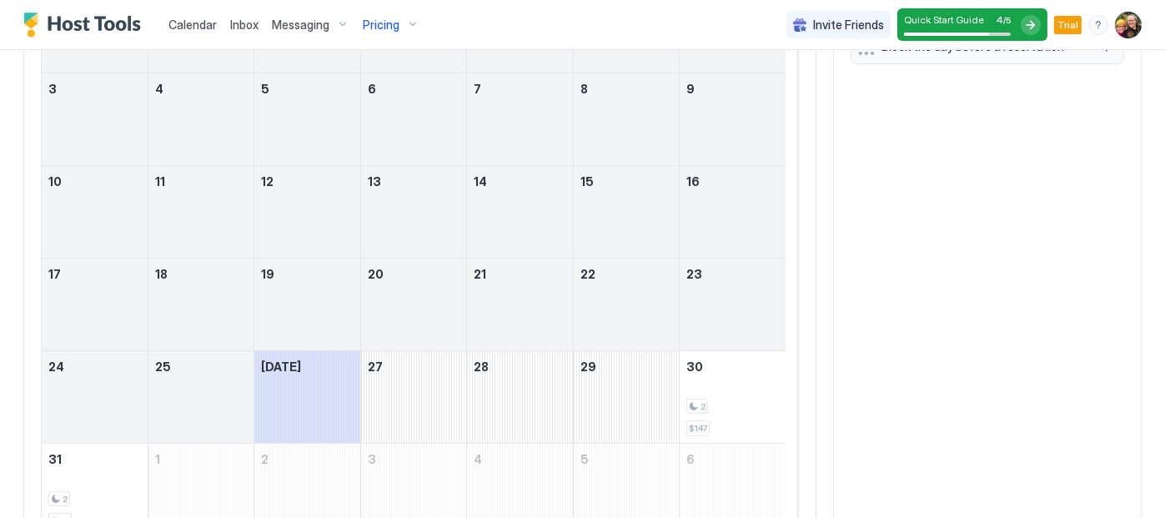
scroll to position [745, 0]
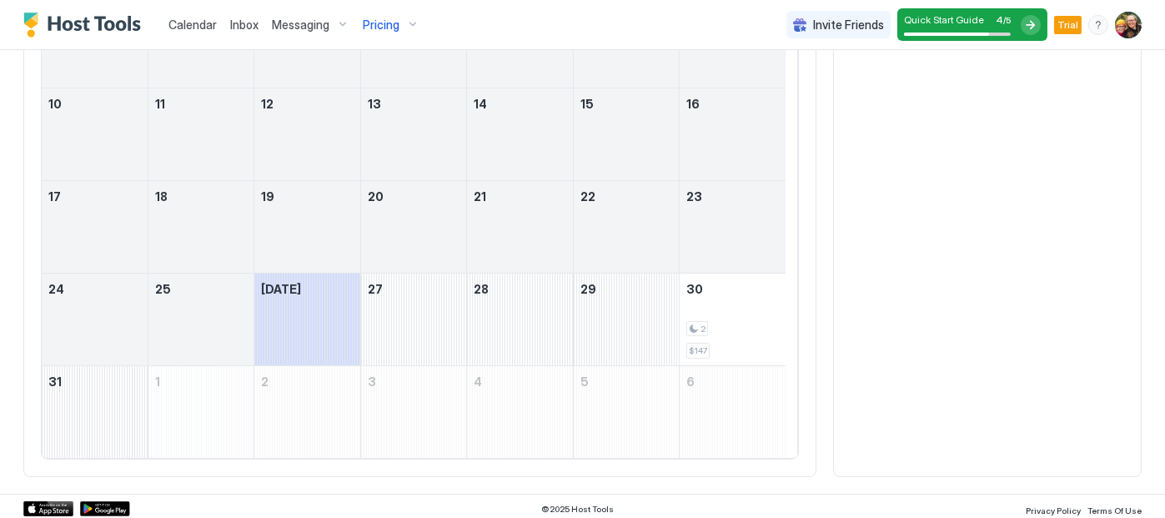
click at [968, 280] on div "Block the day before a reservation" at bounding box center [988, 206] width 274 height 508
drag, startPoint x: 1014, startPoint y: 122, endPoint x: 1011, endPoint y: 140, distance: 18.7
click at [1011, 140] on div "Block the day before a reservation" at bounding box center [988, 206] width 274 height 508
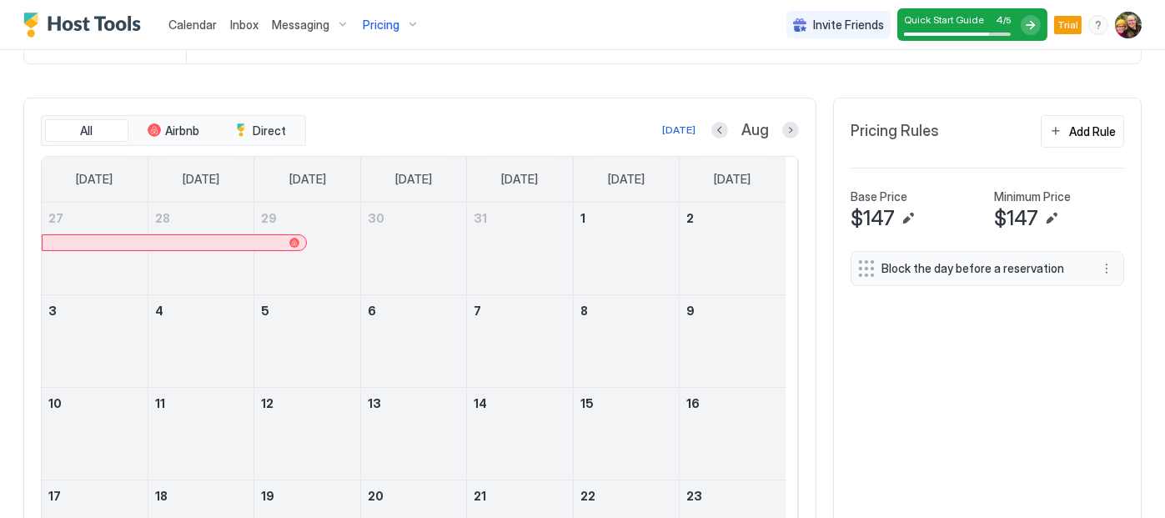
scroll to position [493, 0]
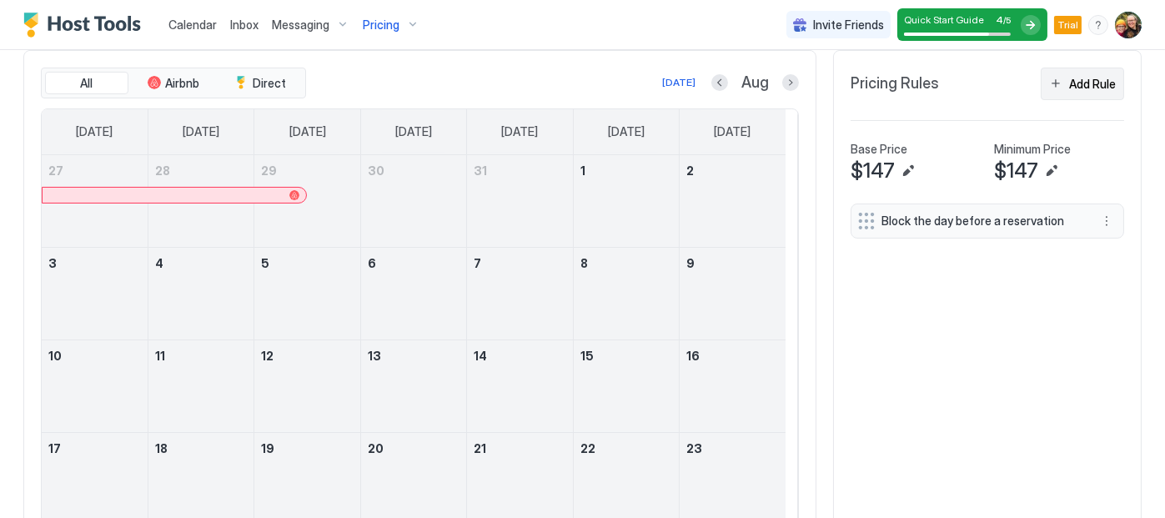
click at [1081, 81] on div "Add Rule" at bounding box center [1092, 84] width 47 height 18
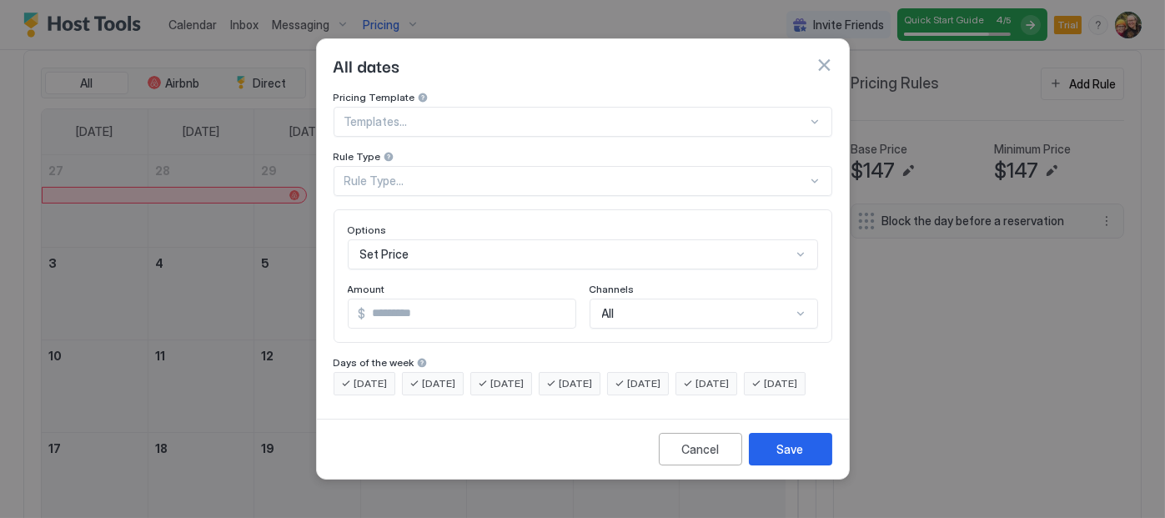
click at [1081, 81] on div at bounding box center [582, 259] width 1165 height 518
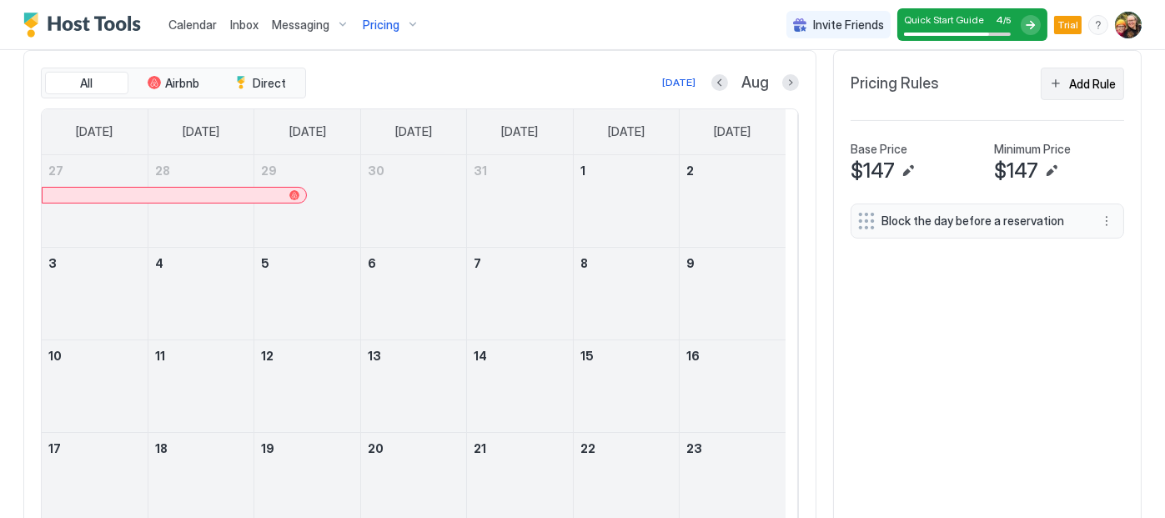
click at [1069, 88] on div "Add Rule" at bounding box center [1092, 84] width 47 height 18
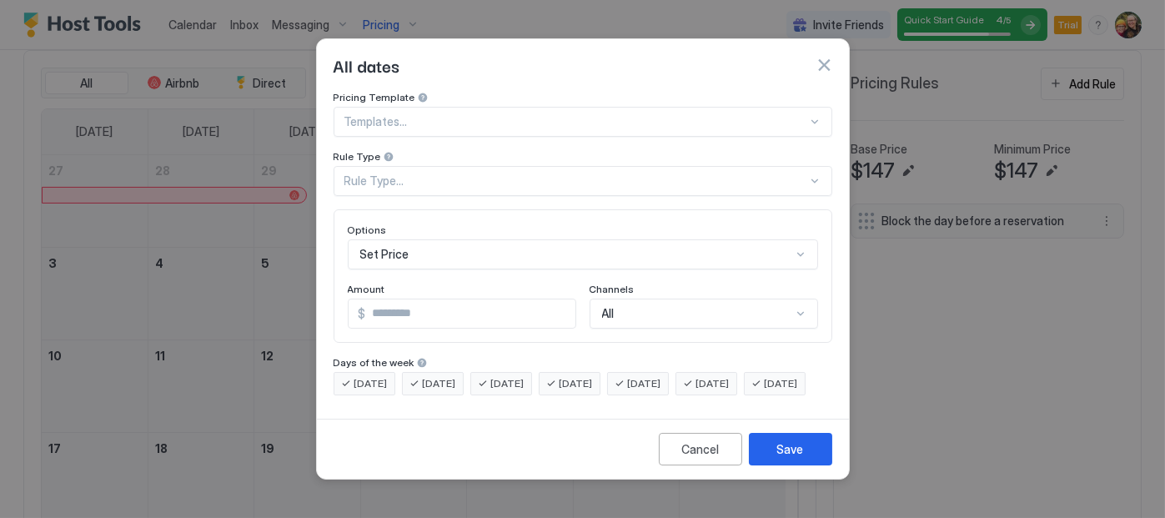
click at [816, 174] on div at bounding box center [814, 180] width 13 height 13
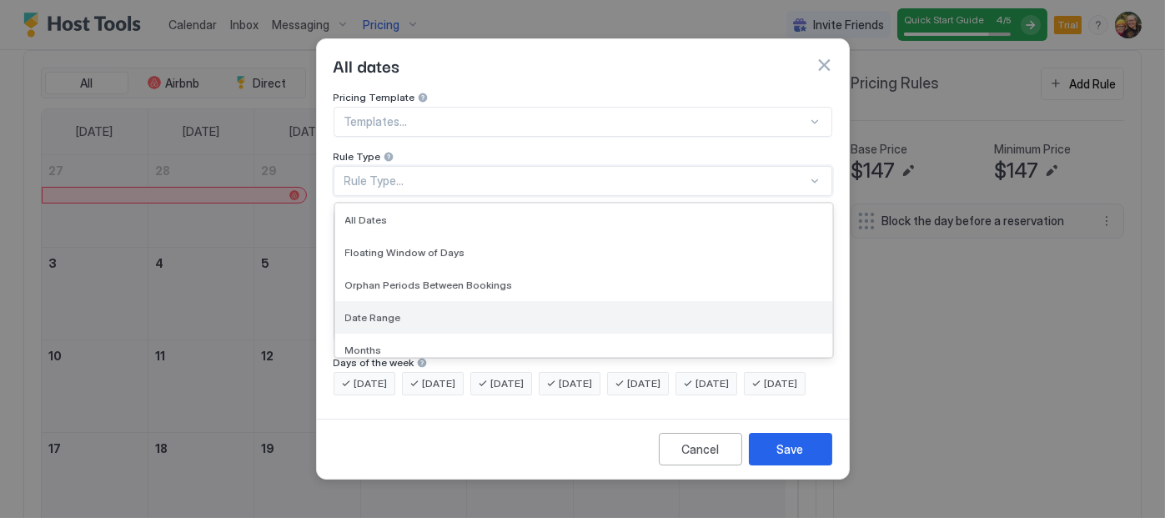
scroll to position [73, 0]
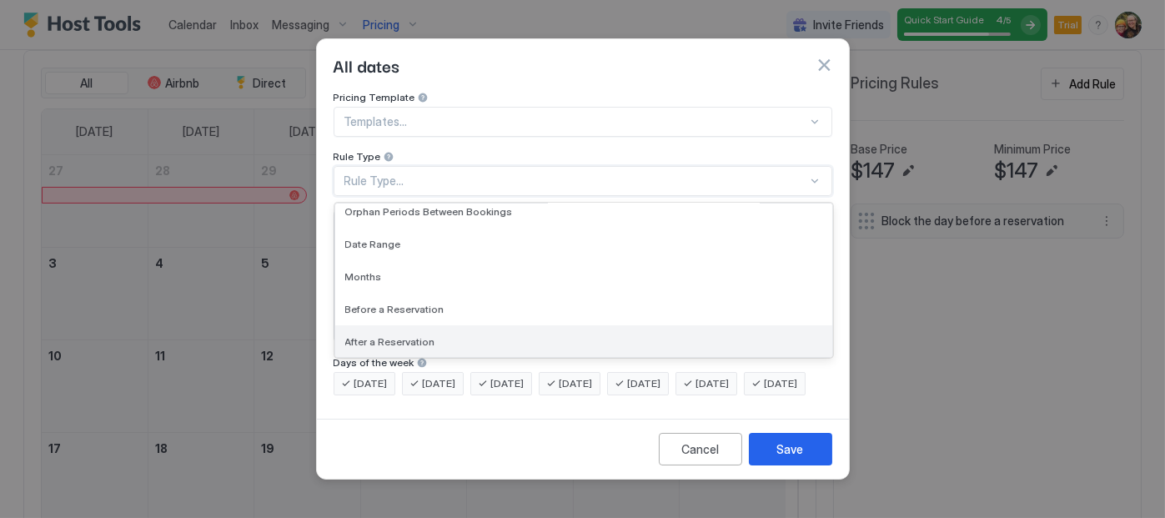
click at [570, 336] on div "After a Reservation" at bounding box center [583, 341] width 497 height 33
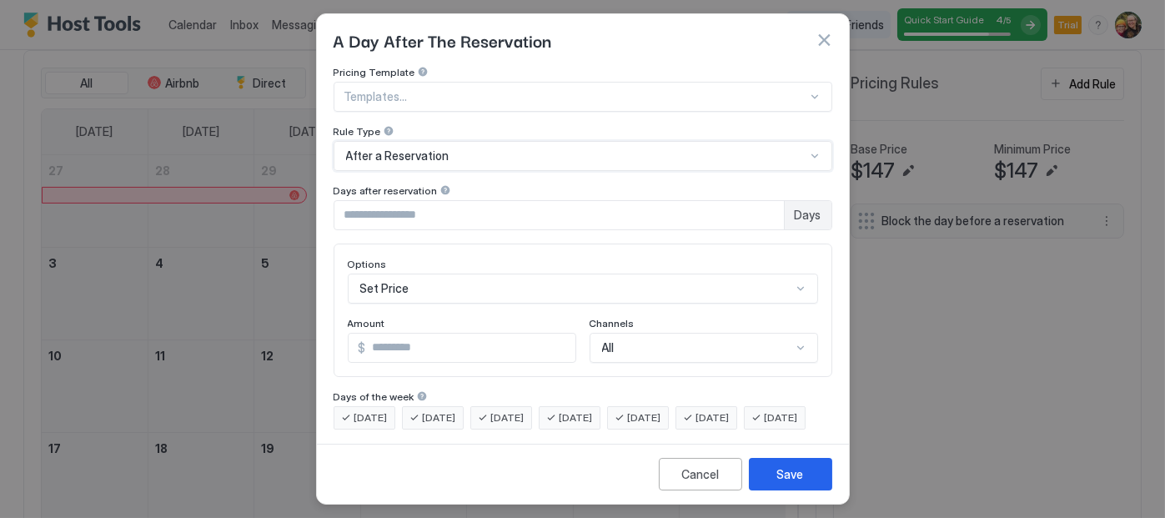
scroll to position [120, 0]
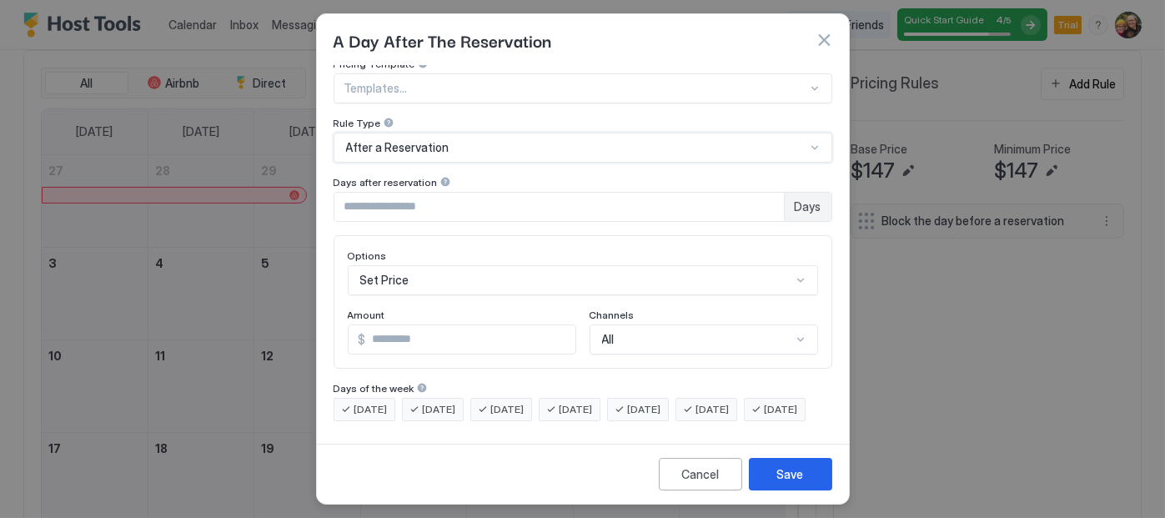
click at [551, 295] on div "Set Price" at bounding box center [583, 280] width 470 height 30
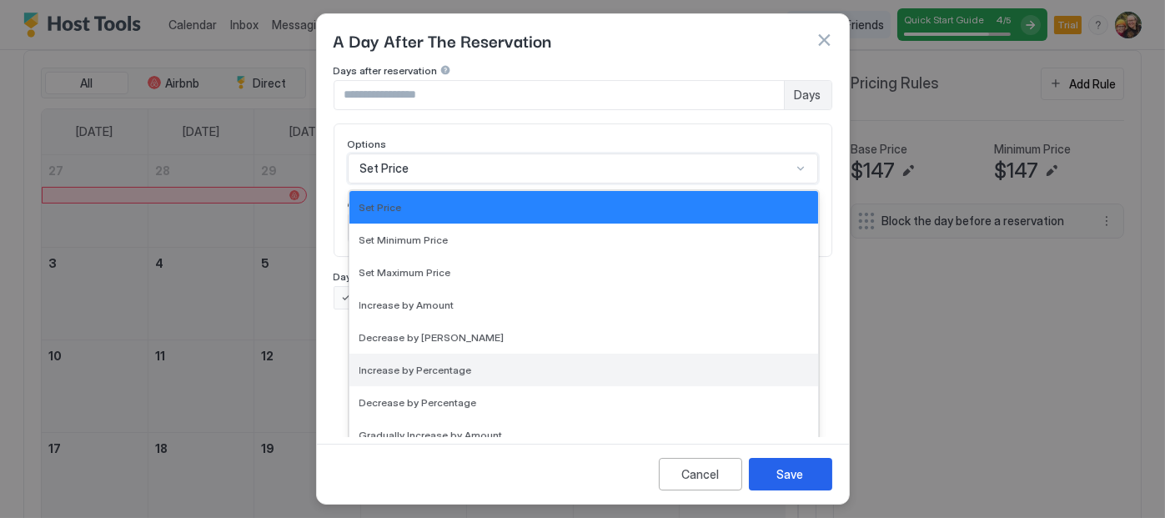
scroll to position [302, 0]
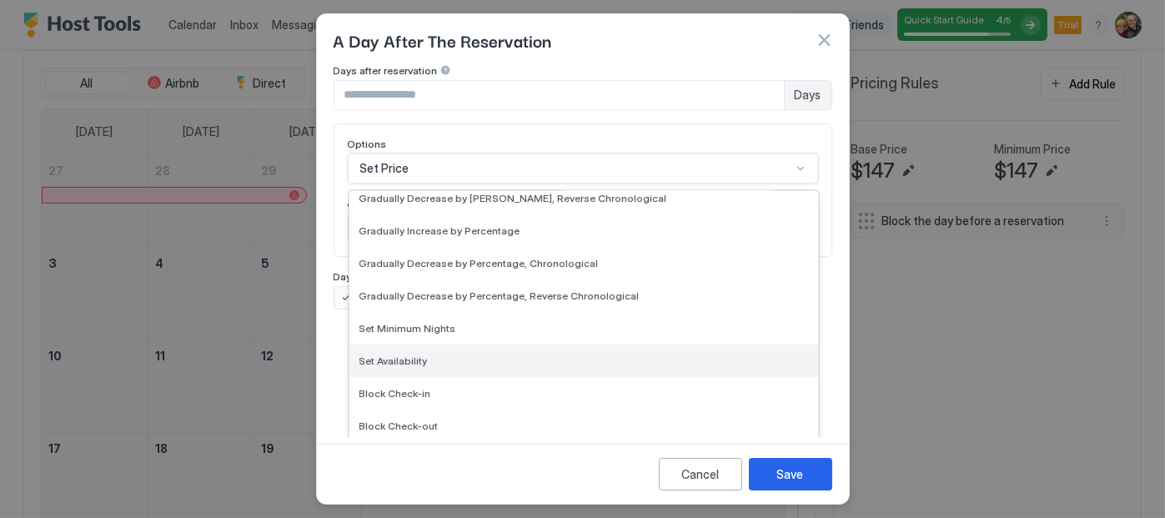
click at [502, 354] on div "Set Availability" at bounding box center [583, 360] width 449 height 13
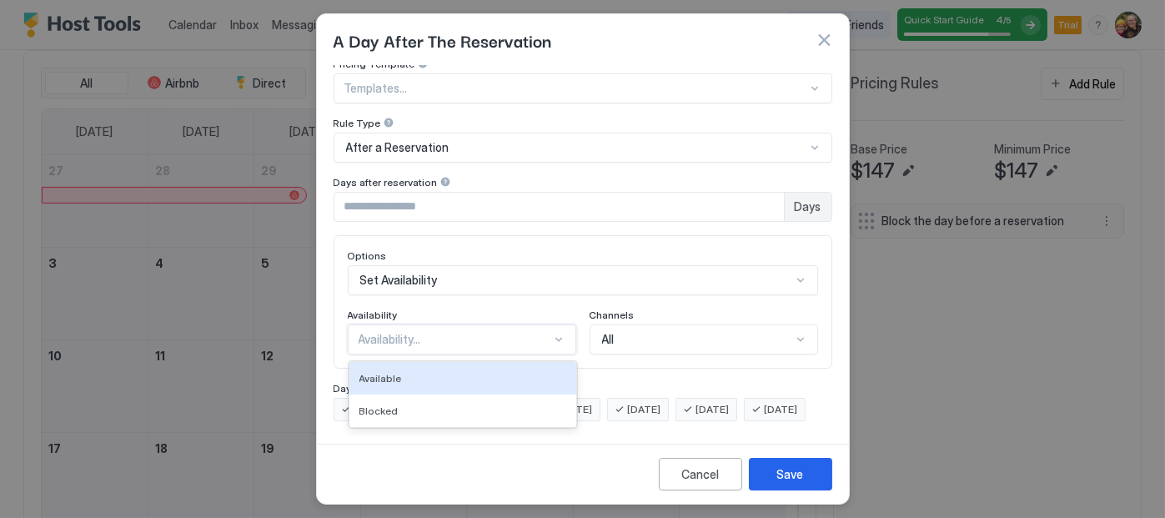
click at [552, 333] on div at bounding box center [558, 339] width 13 height 13
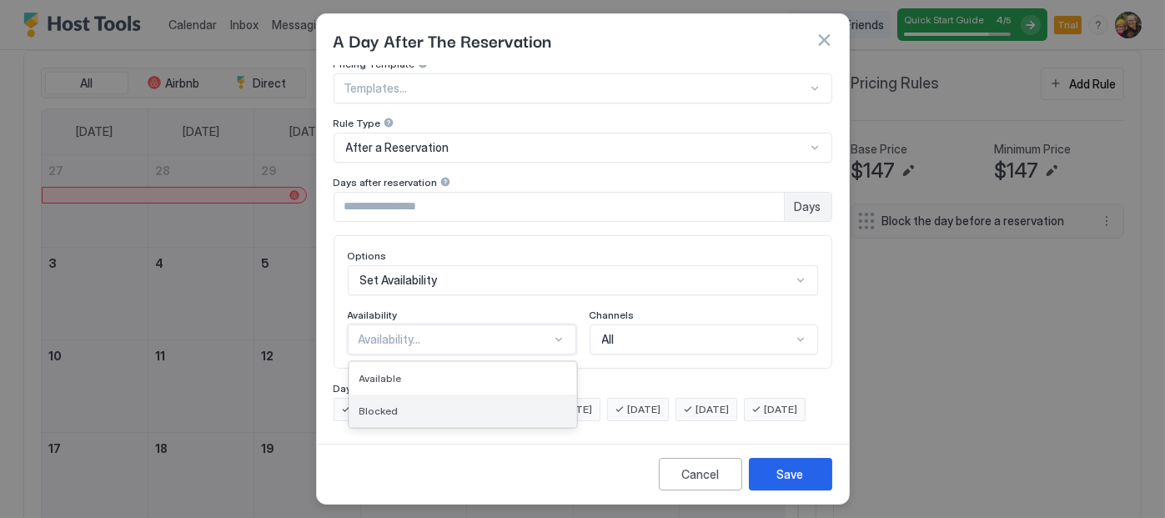
click at [502, 405] on div "Blocked" at bounding box center [462, 411] width 207 height 13
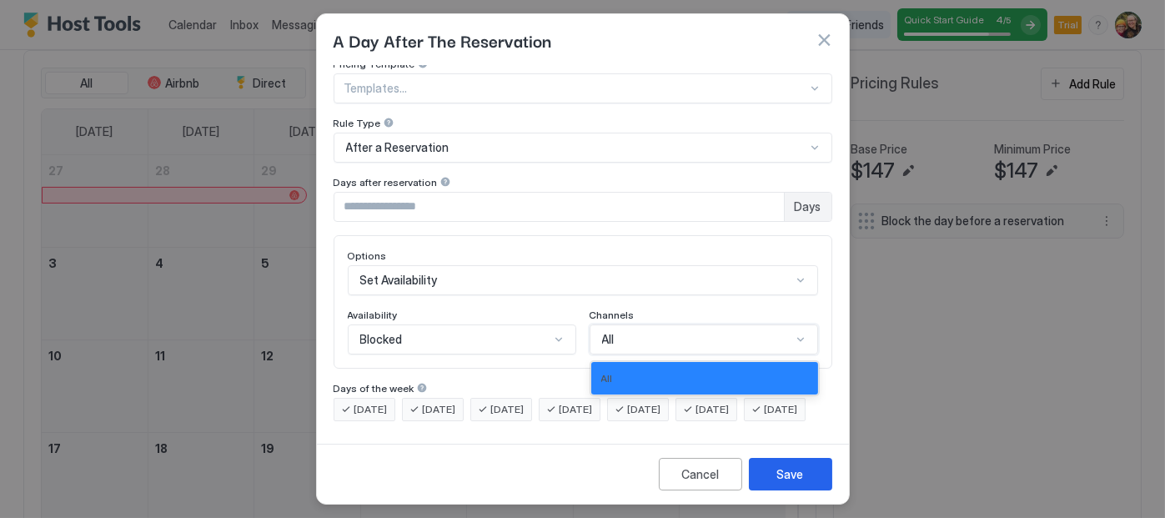
click at [794, 333] on div at bounding box center [800, 339] width 13 height 13
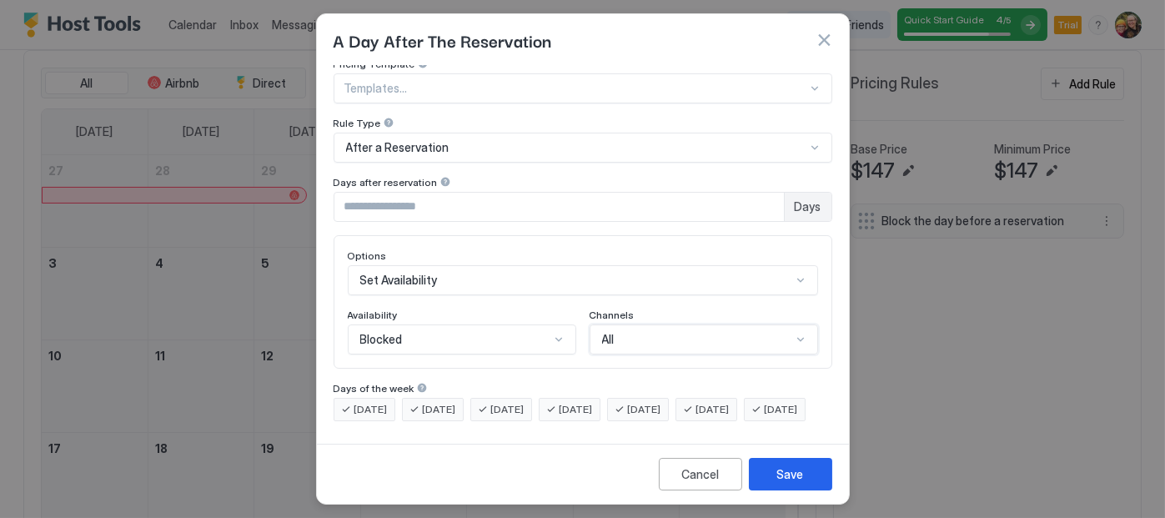
click at [794, 333] on div at bounding box center [800, 339] width 13 height 13
click at [792, 471] on div "Save" at bounding box center [790, 474] width 27 height 18
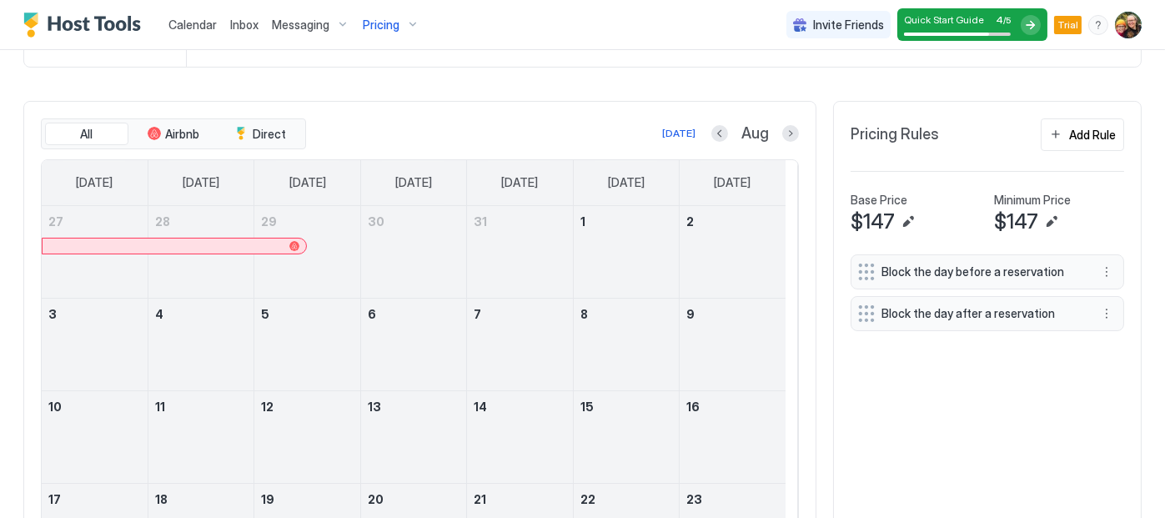
scroll to position [440, 0]
click at [385, 23] on span "Pricing" at bounding box center [381, 25] width 37 height 15
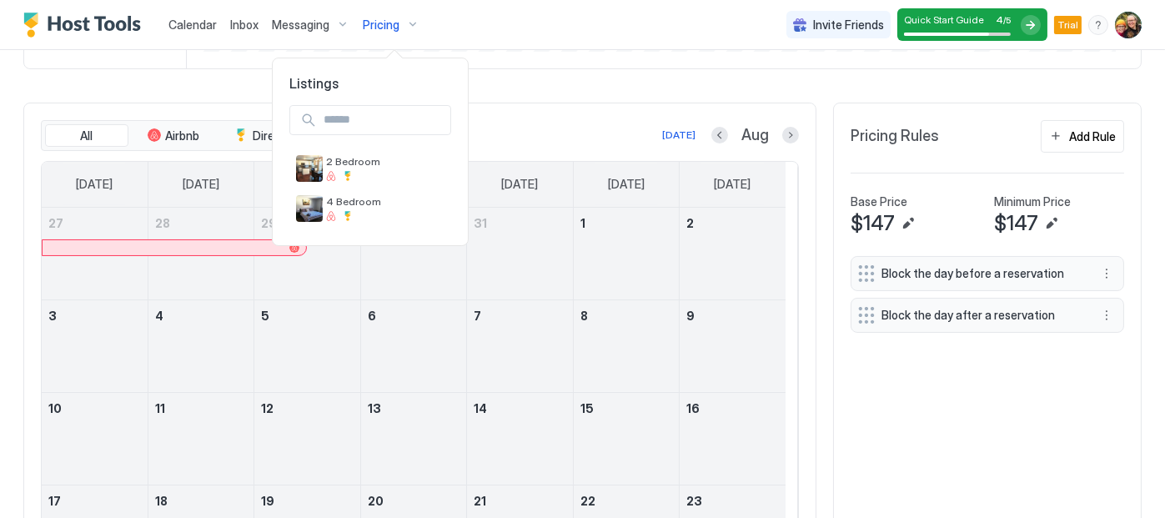
click at [610, 41] on div at bounding box center [582, 259] width 1165 height 518
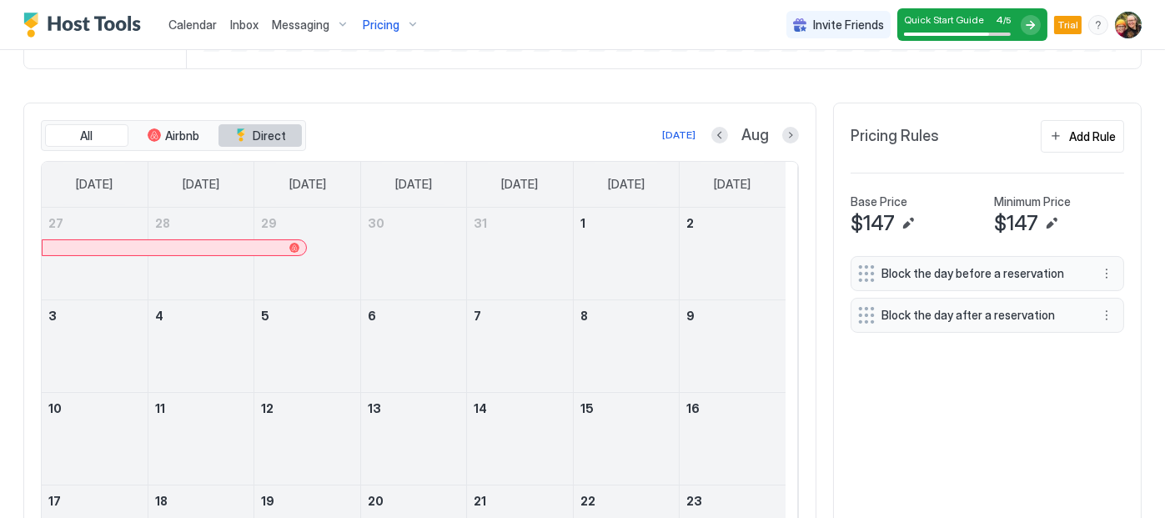
click at [277, 134] on span "Direct" at bounding box center [269, 135] width 33 height 15
click at [171, 130] on span "Airbnb" at bounding box center [183, 135] width 34 height 15
click at [409, 18] on div "Pricing" at bounding box center [391, 25] width 70 height 28
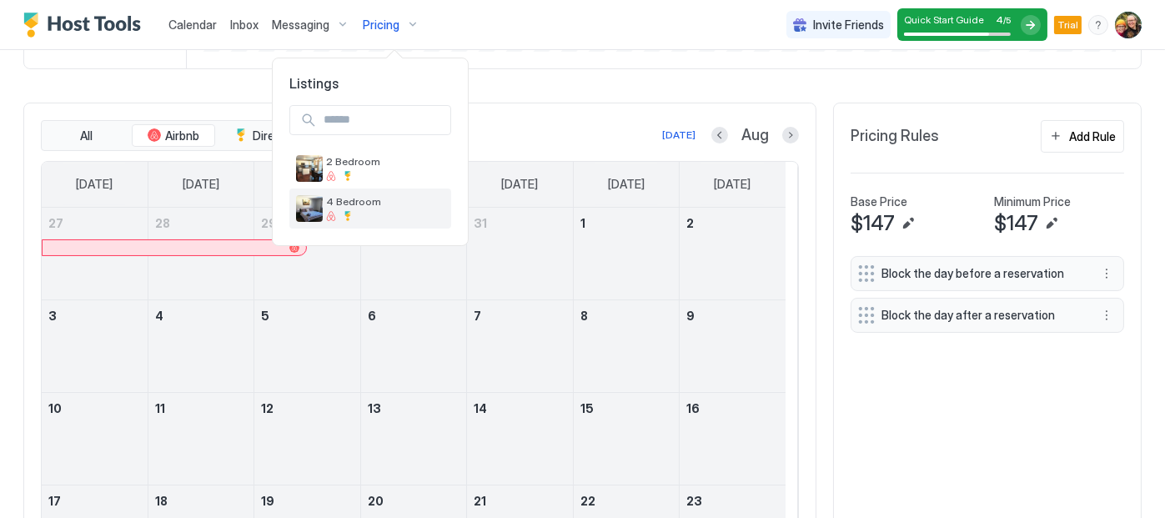
click at [351, 208] on div "4 Bedroom" at bounding box center [385, 208] width 118 height 26
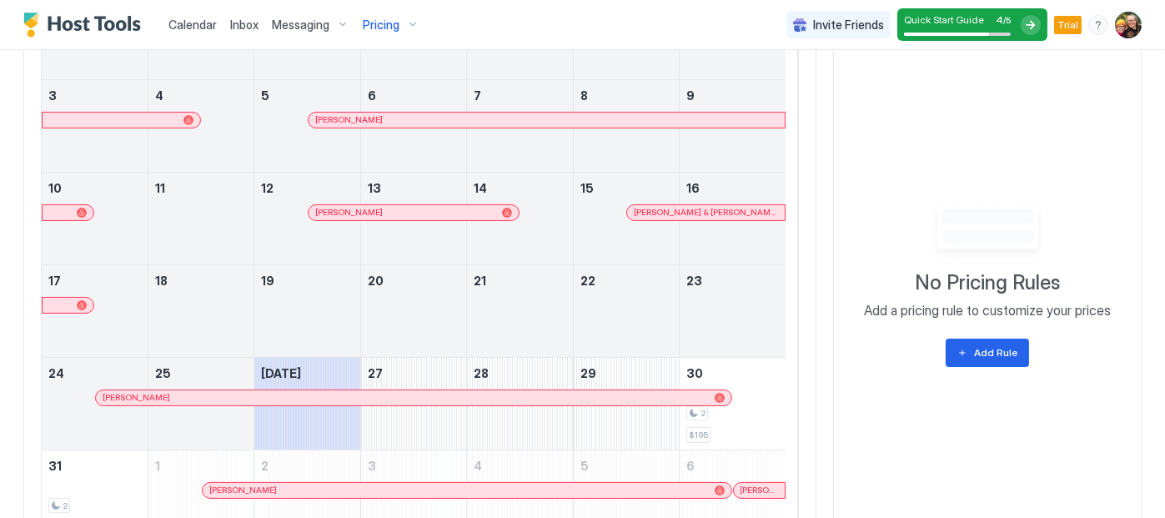
scroll to position [661, 0]
click at [980, 347] on div "Add Rule" at bounding box center [995, 352] width 43 height 15
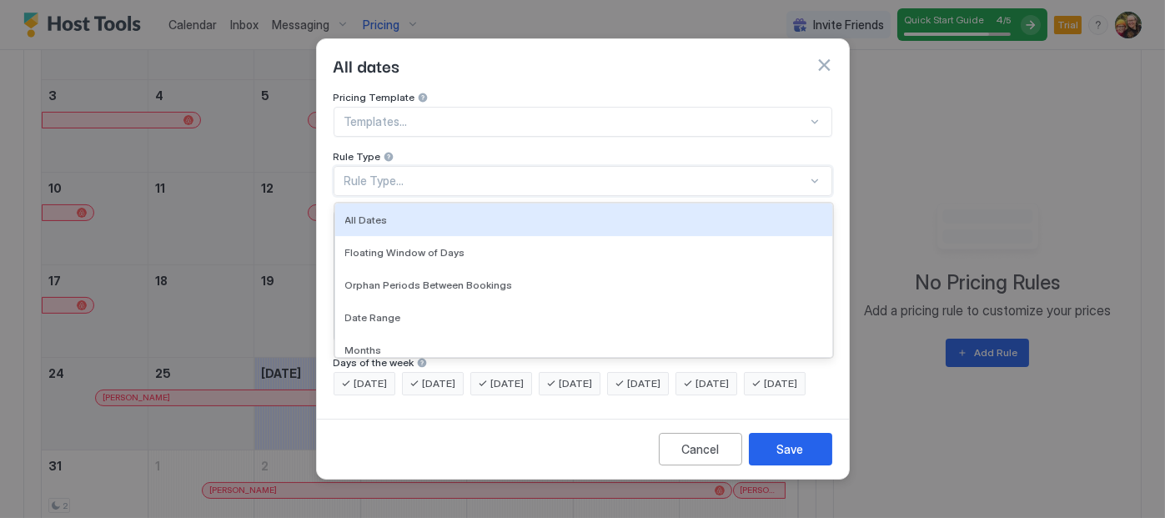
click at [767, 173] on div "Rule Type..." at bounding box center [575, 180] width 463 height 15
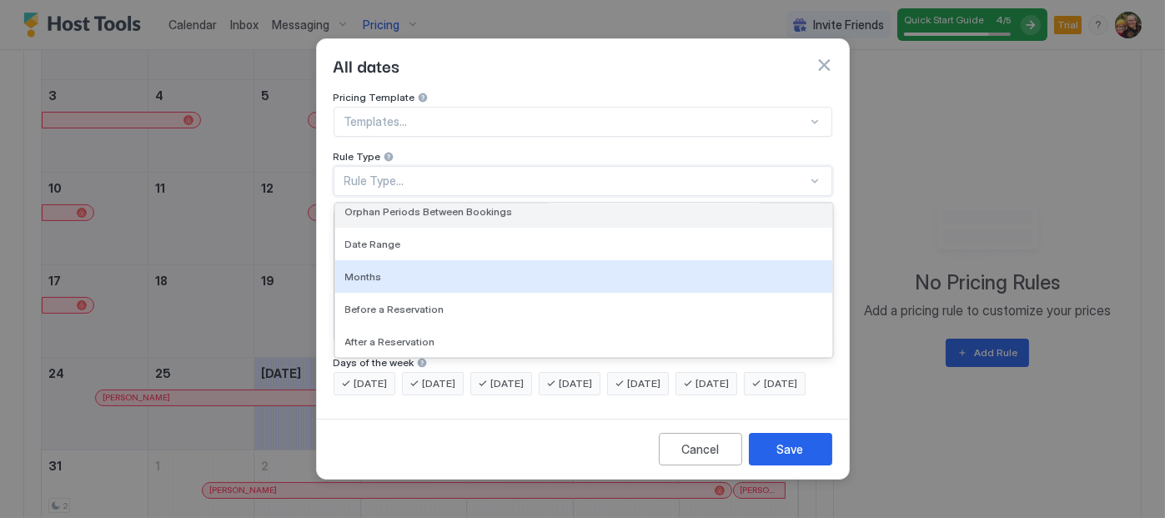
scroll to position [73, 0]
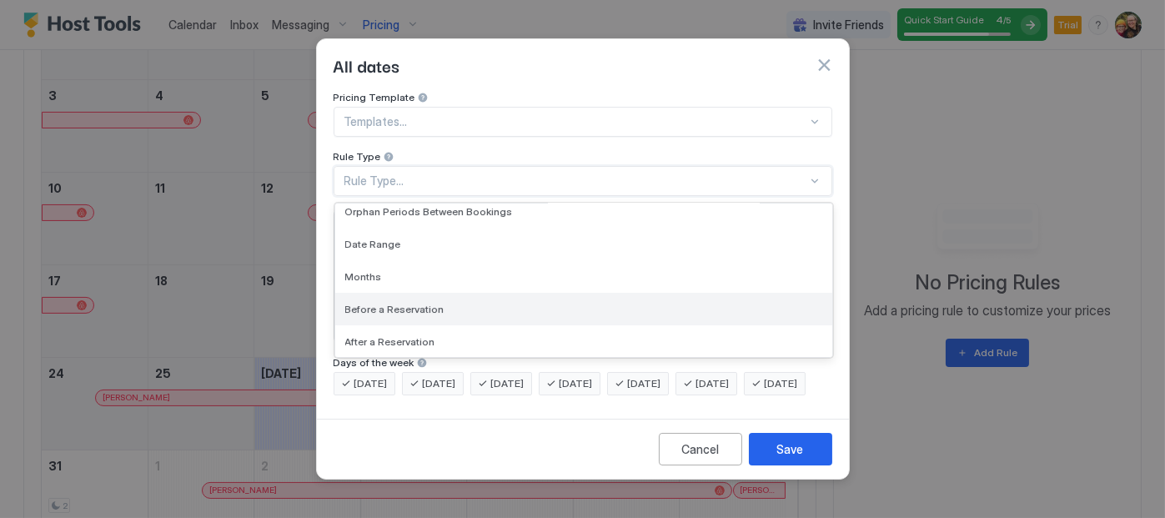
click at [665, 293] on div "Before a Reservation" at bounding box center [583, 309] width 497 height 33
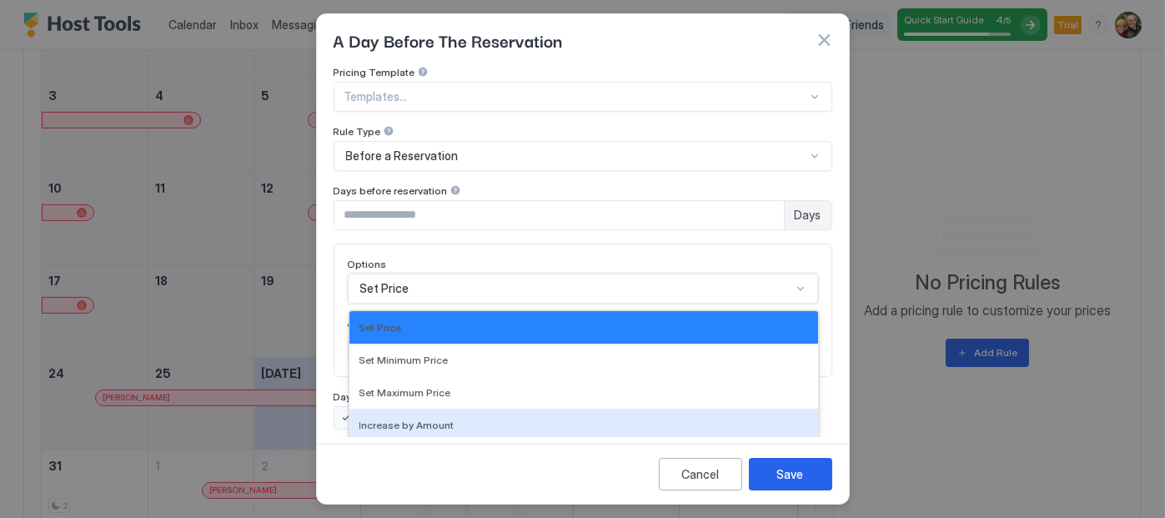
scroll to position [120, 0]
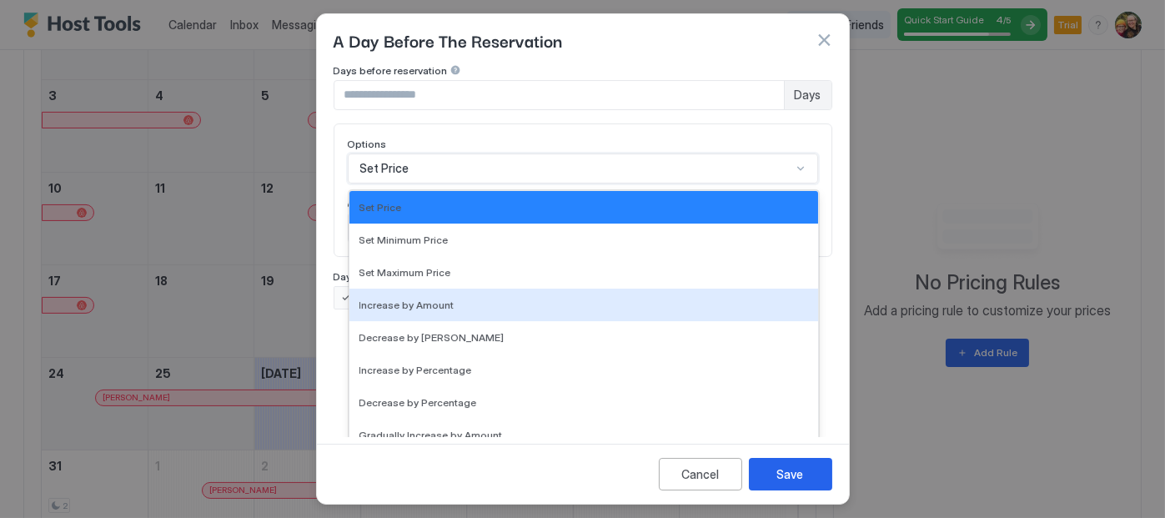
click at [560, 184] on div "17 results available. Use Up and Down to choose options, press Enter to select …" at bounding box center [583, 168] width 470 height 30
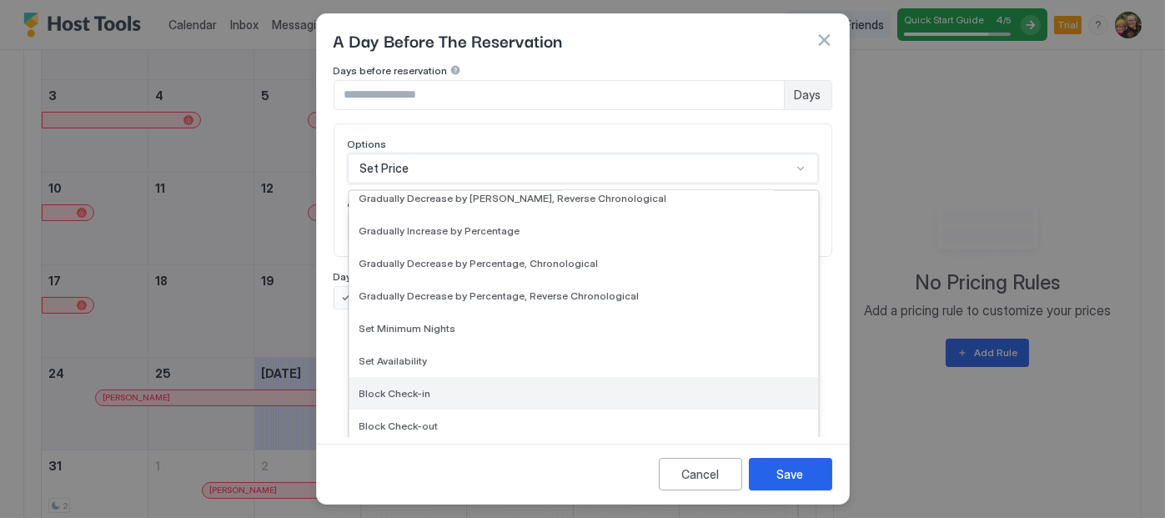
click at [498, 393] on div "Block Check-in" at bounding box center [583, 393] width 449 height 13
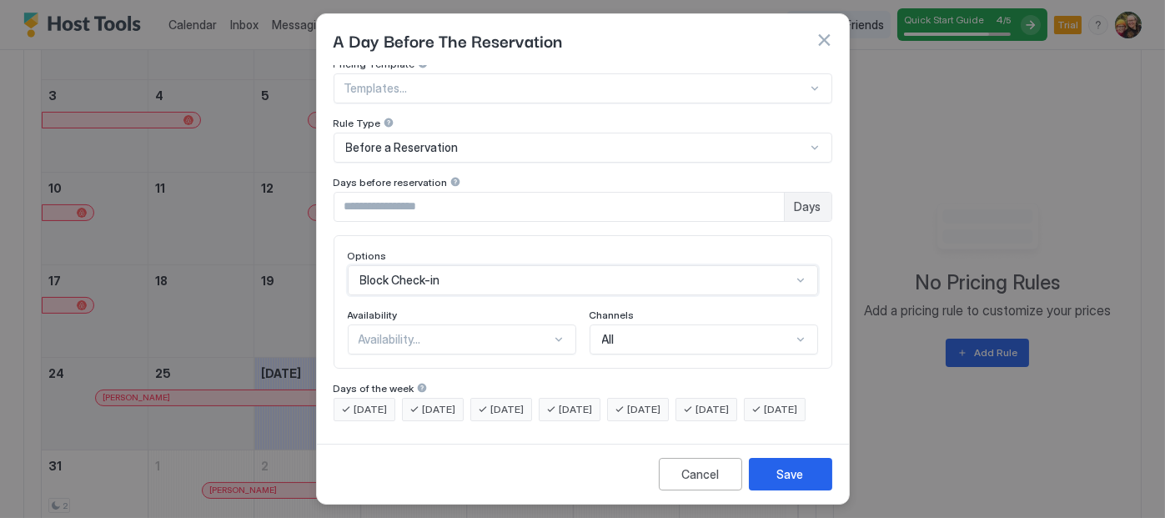
scroll to position [120, 0]
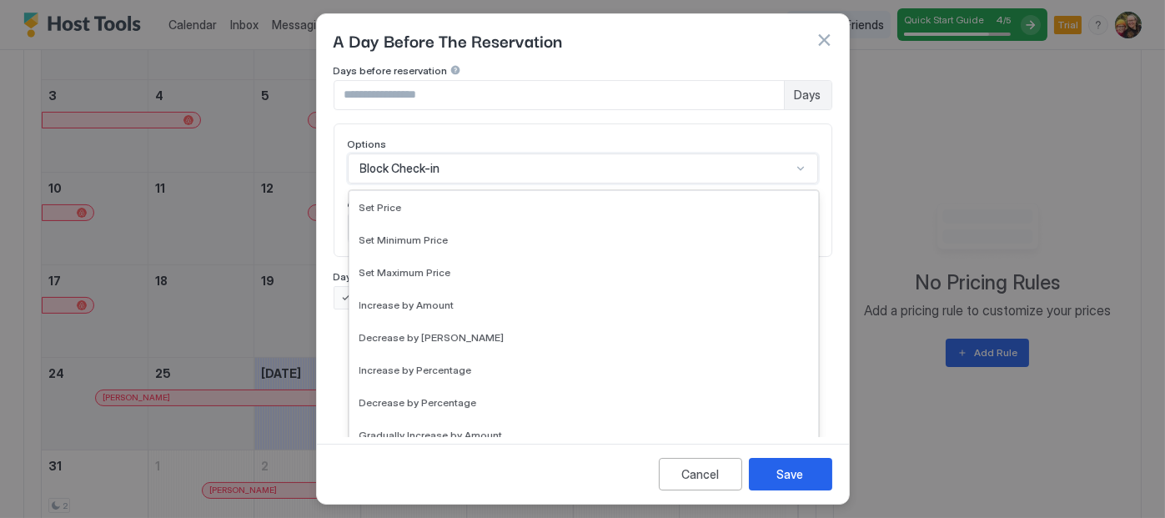
click at [581, 184] on div "option Block Check-in, selected. 17 results available. Use Up and Down to choos…" at bounding box center [583, 168] width 470 height 30
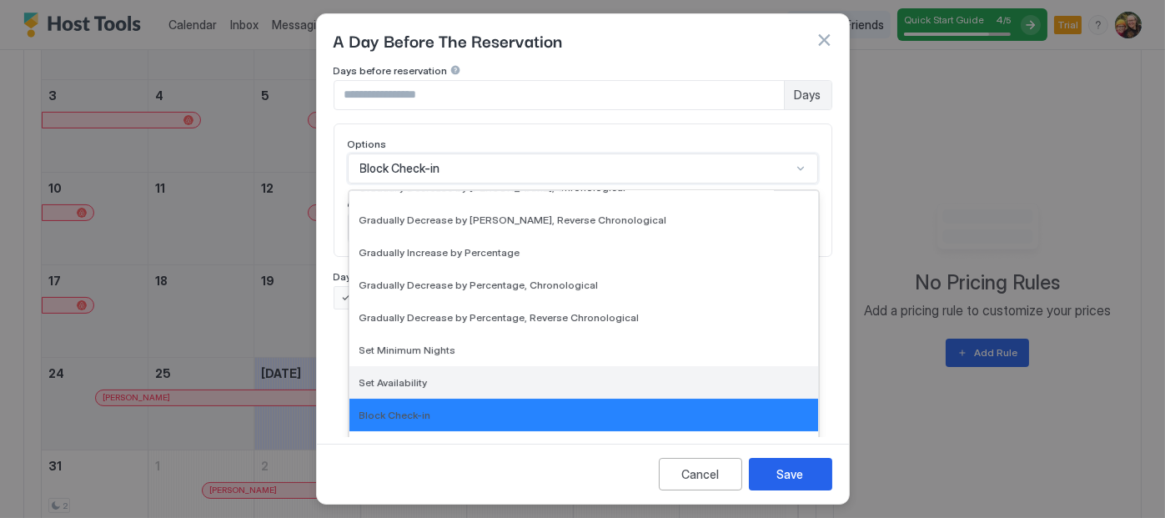
click at [500, 380] on div "Set Availability" at bounding box center [583, 382] width 449 height 13
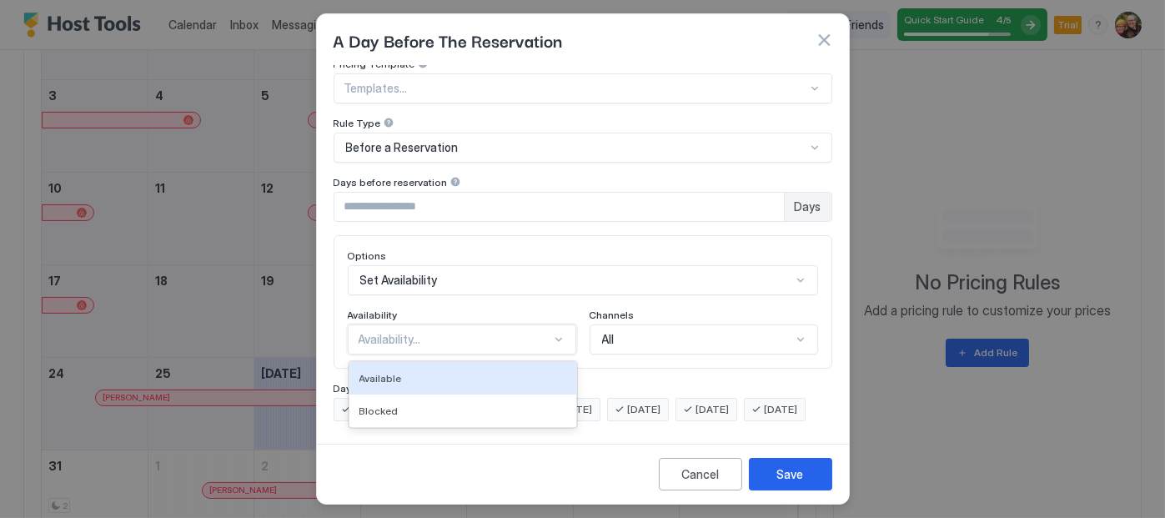
click at [552, 333] on div at bounding box center [558, 339] width 13 height 13
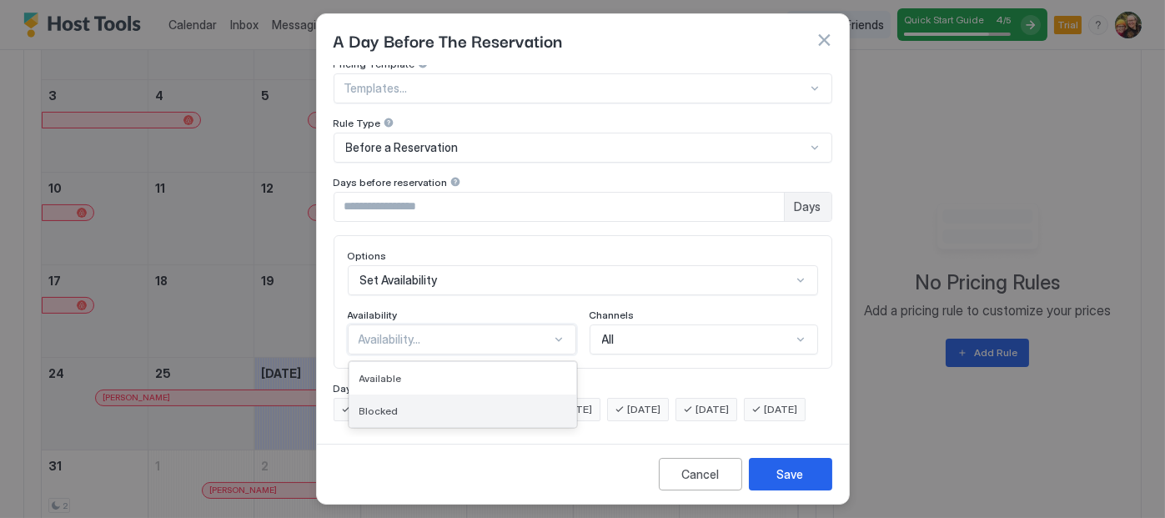
click at [519, 395] on div "Blocked" at bounding box center [462, 411] width 227 height 33
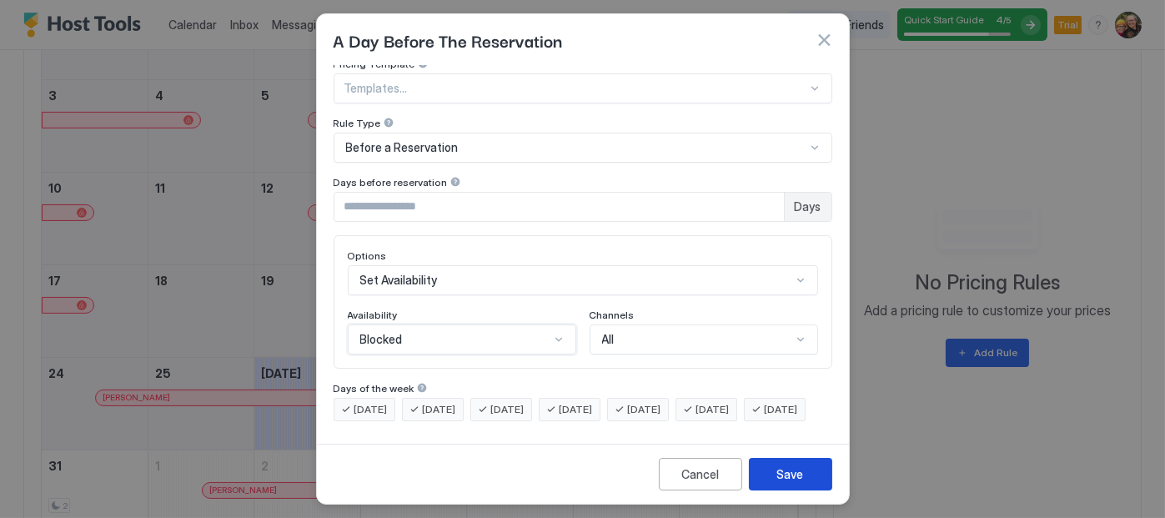
click at [807, 473] on button "Save" at bounding box center [790, 474] width 83 height 33
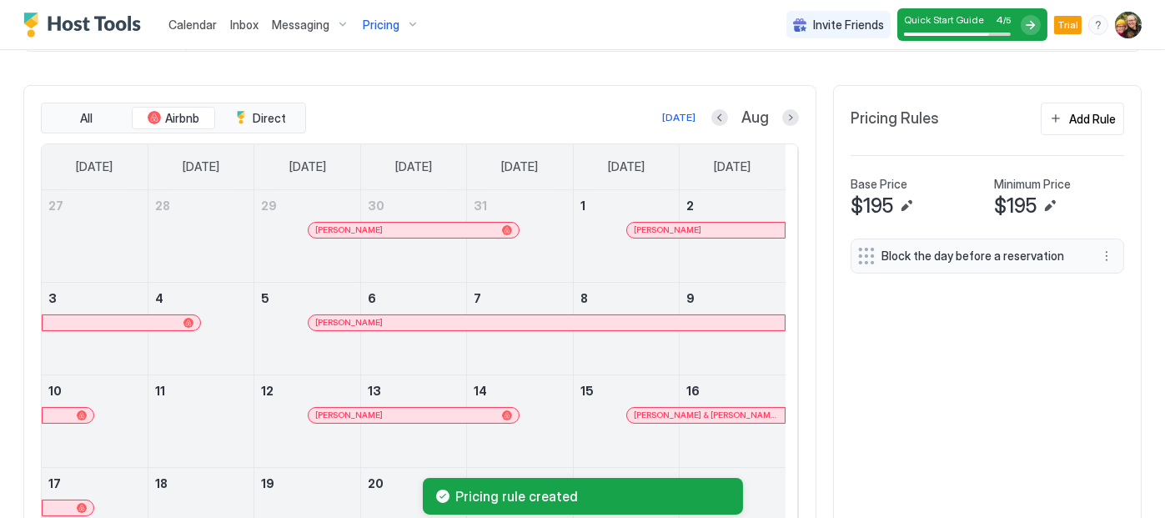
scroll to position [458, 0]
click at [1079, 122] on div "Add Rule" at bounding box center [1092, 119] width 47 height 18
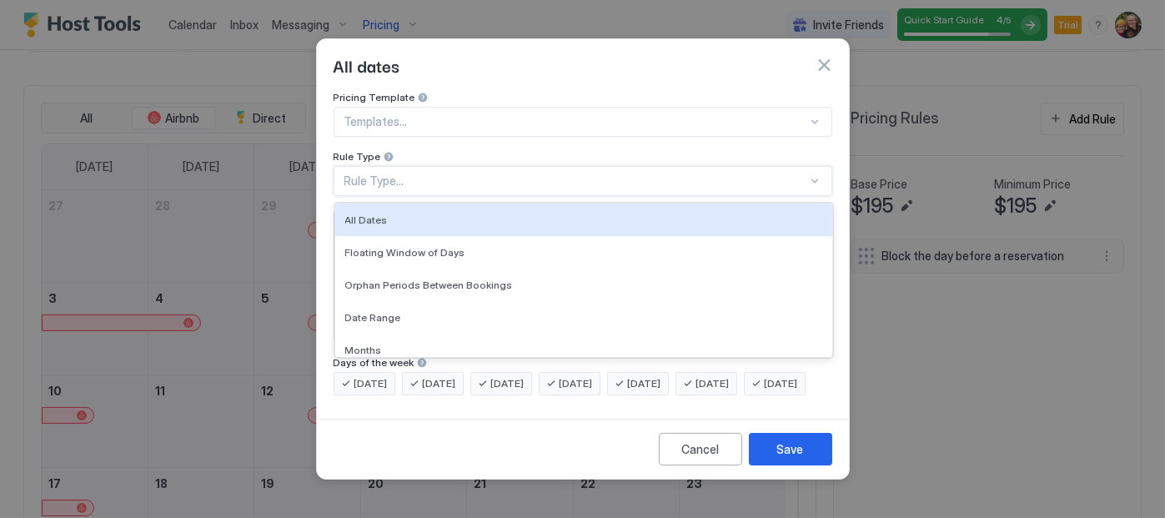
click at [425, 173] on div "Rule Type..." at bounding box center [575, 180] width 463 height 15
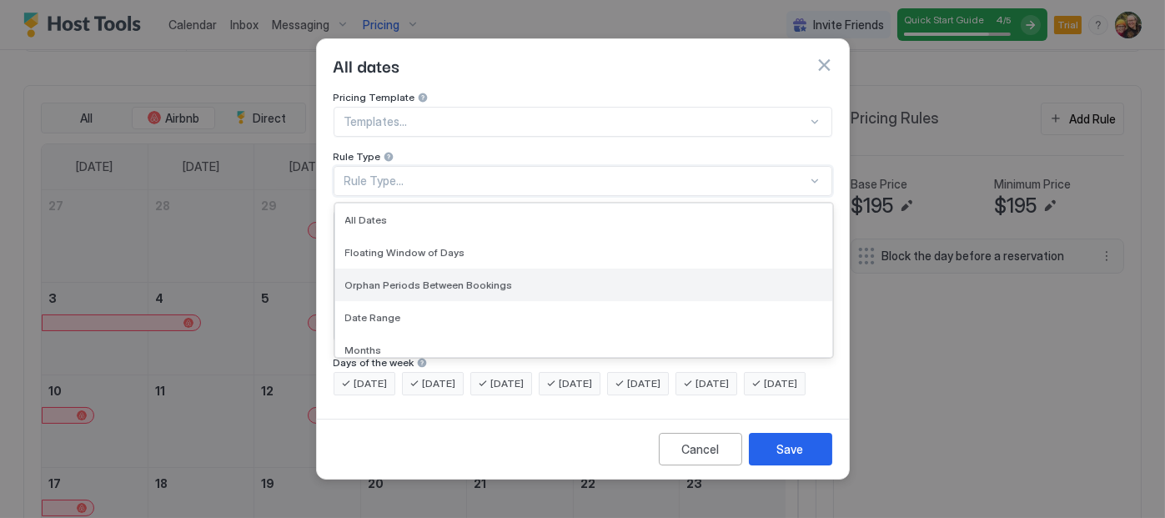
scroll to position [73, 0]
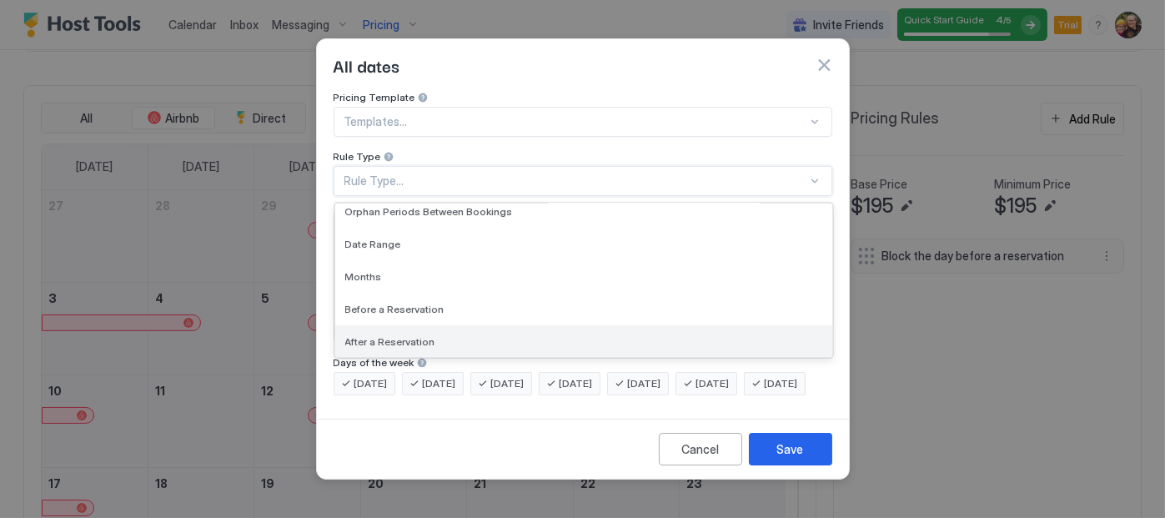
click at [383, 335] on span "After a Reservation" at bounding box center [390, 341] width 90 height 13
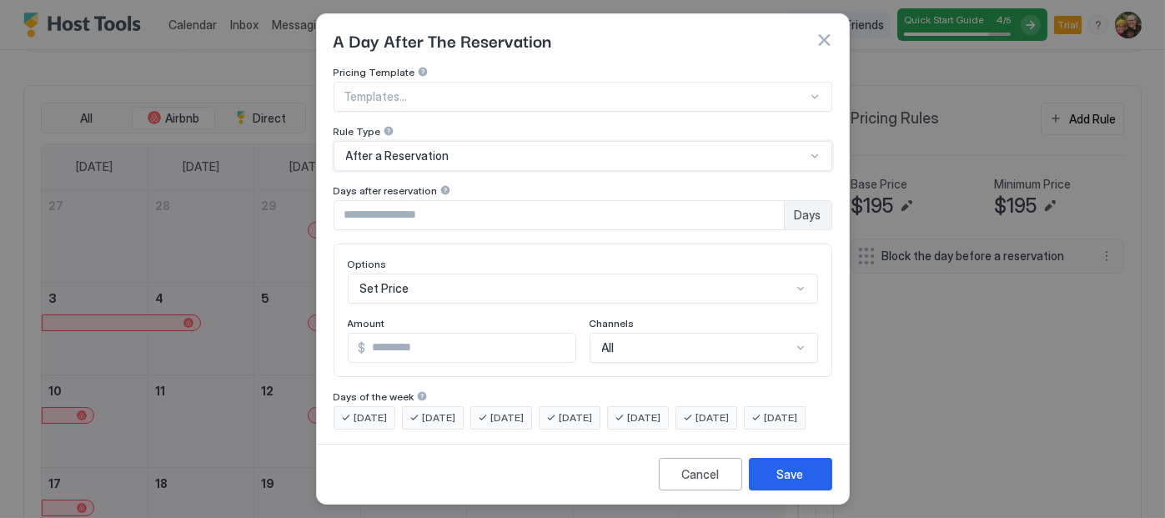
scroll to position [120, 0]
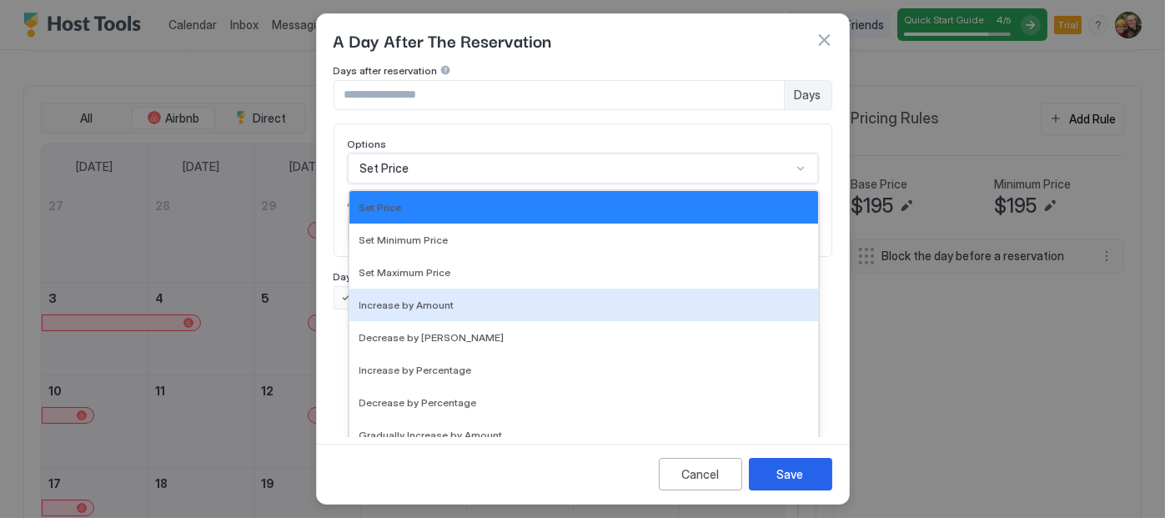
click at [425, 184] on div "17 results available. Use Up and Down to choose options, press Enter to select …" at bounding box center [583, 168] width 470 height 30
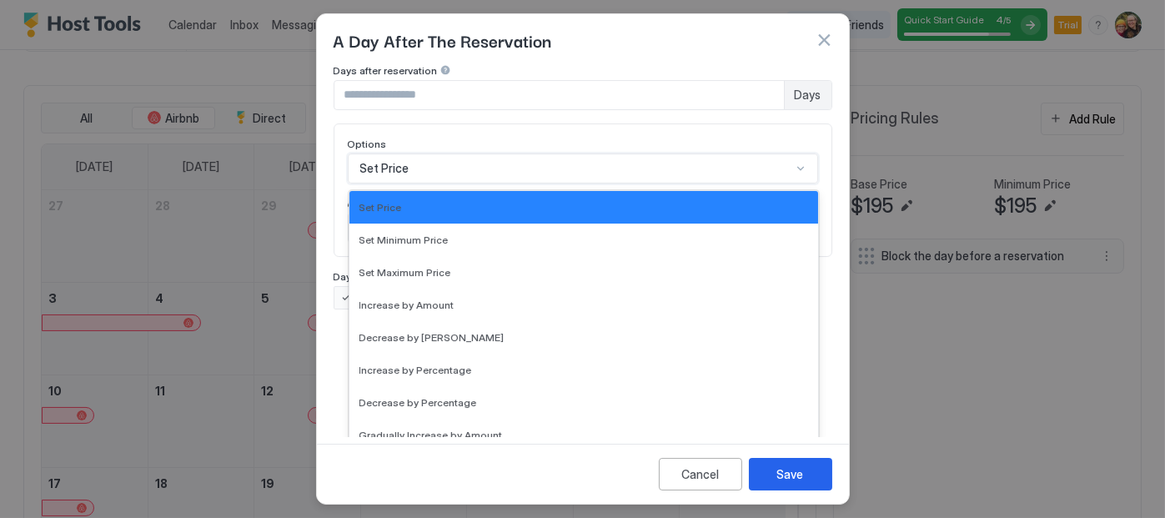
scroll to position [302, 0]
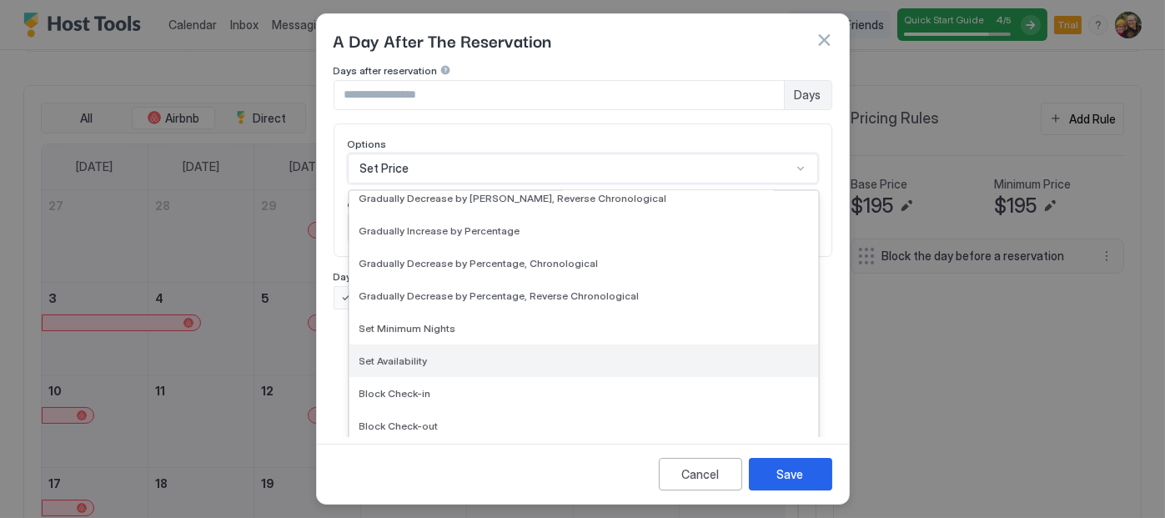
click at [418, 354] on span "Set Availability" at bounding box center [393, 360] width 68 height 13
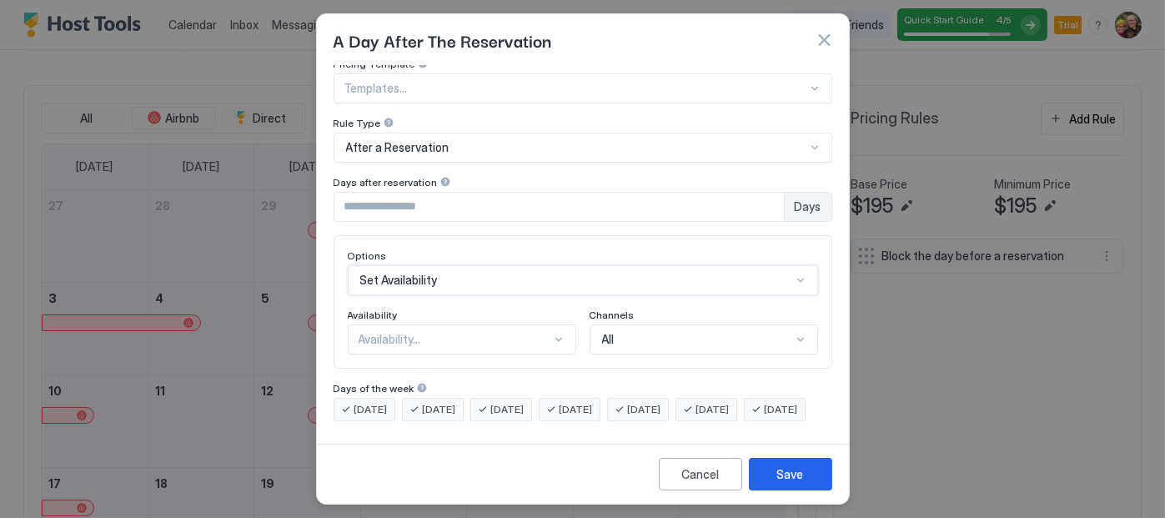
click at [515, 332] on div "Availability..." at bounding box center [455, 339] width 193 height 15
click at [485, 405] on div "Blocked" at bounding box center [462, 411] width 207 height 13
click at [818, 480] on button "Save" at bounding box center [790, 474] width 83 height 33
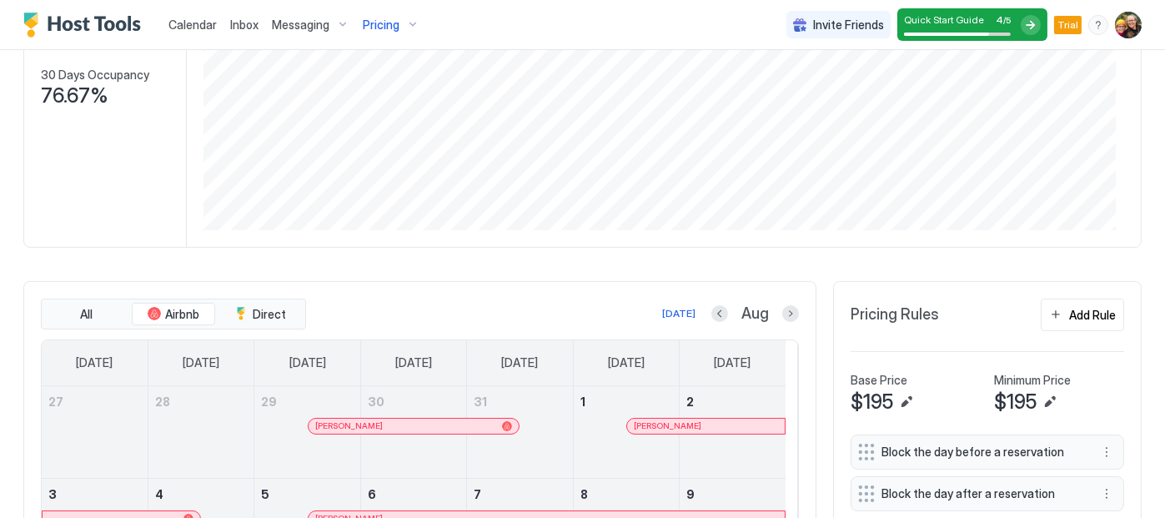
scroll to position [0, 0]
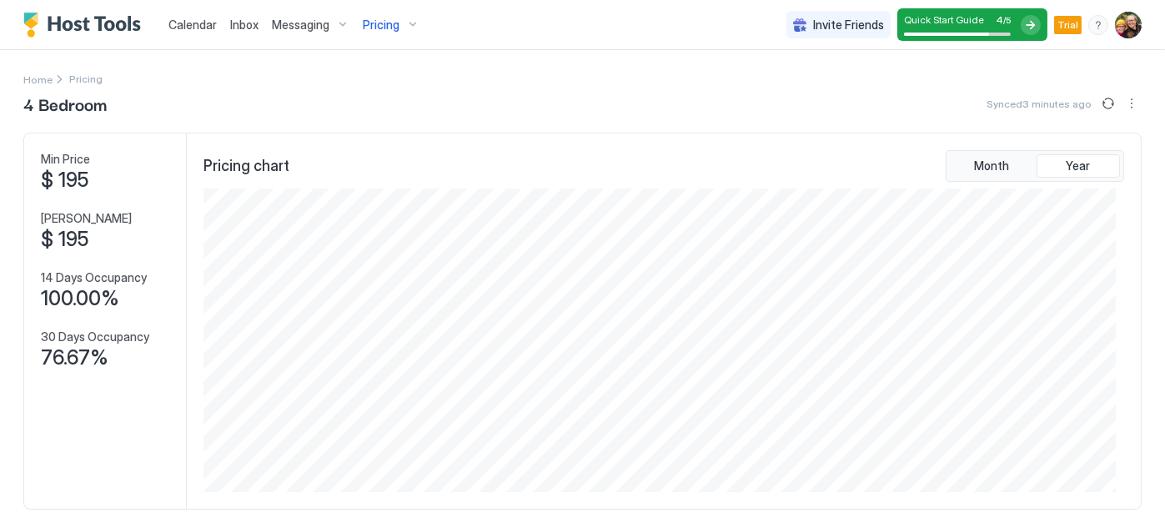
click at [184, 24] on span "Calendar" at bounding box center [192, 25] width 48 height 14
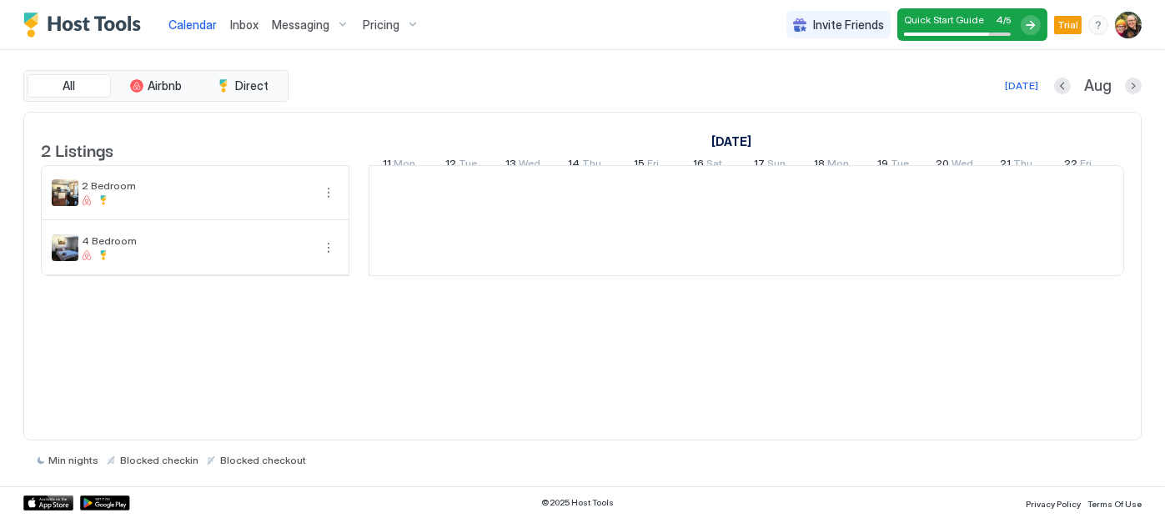
scroll to position [0, 927]
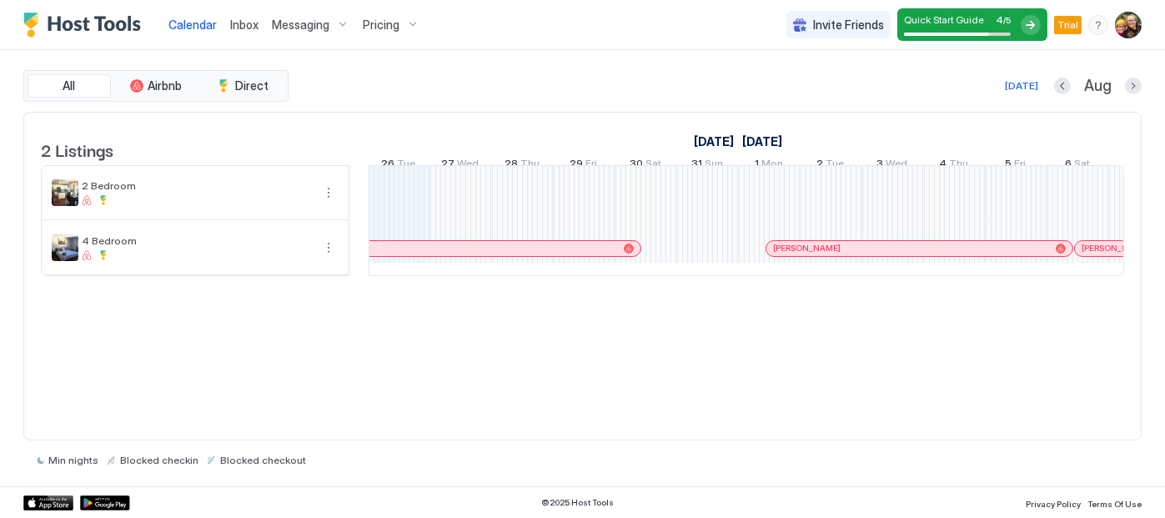
click at [342, 20] on div "Messaging" at bounding box center [310, 25] width 91 height 28
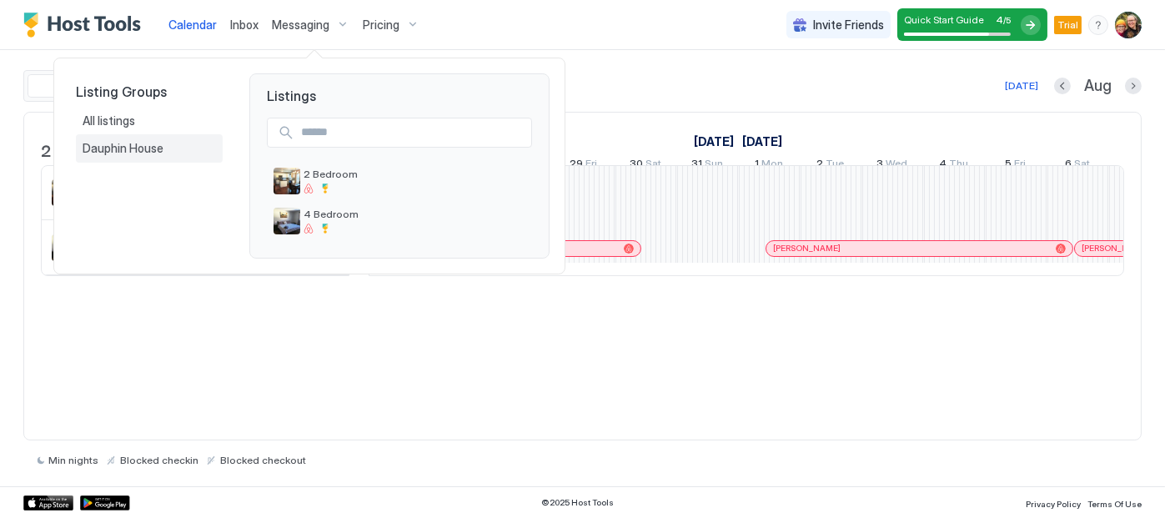
click at [163, 149] on span "Dauphin House" at bounding box center [124, 148] width 83 height 15
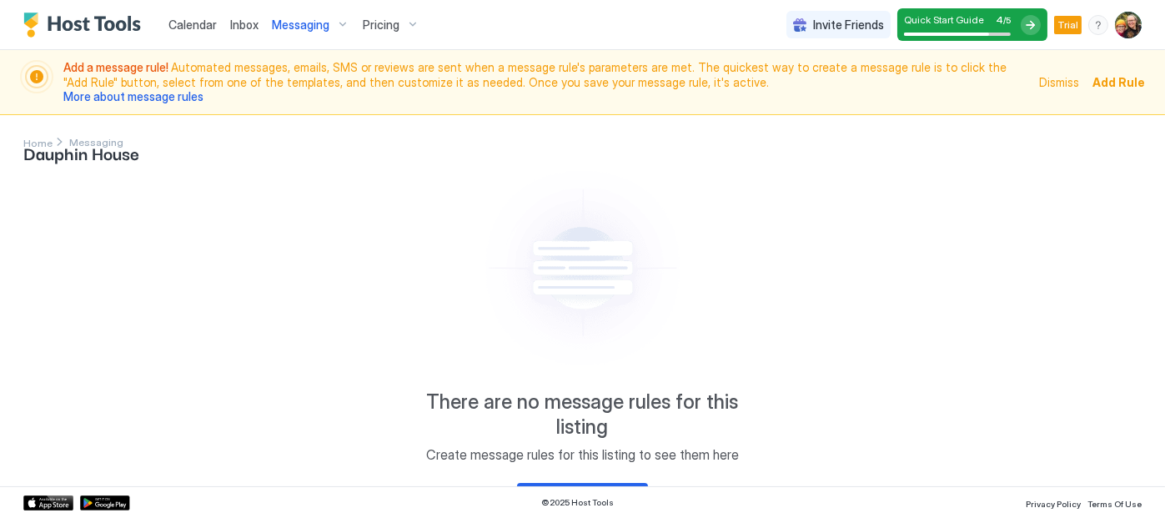
click at [180, 23] on span "Calendar" at bounding box center [192, 25] width 48 height 14
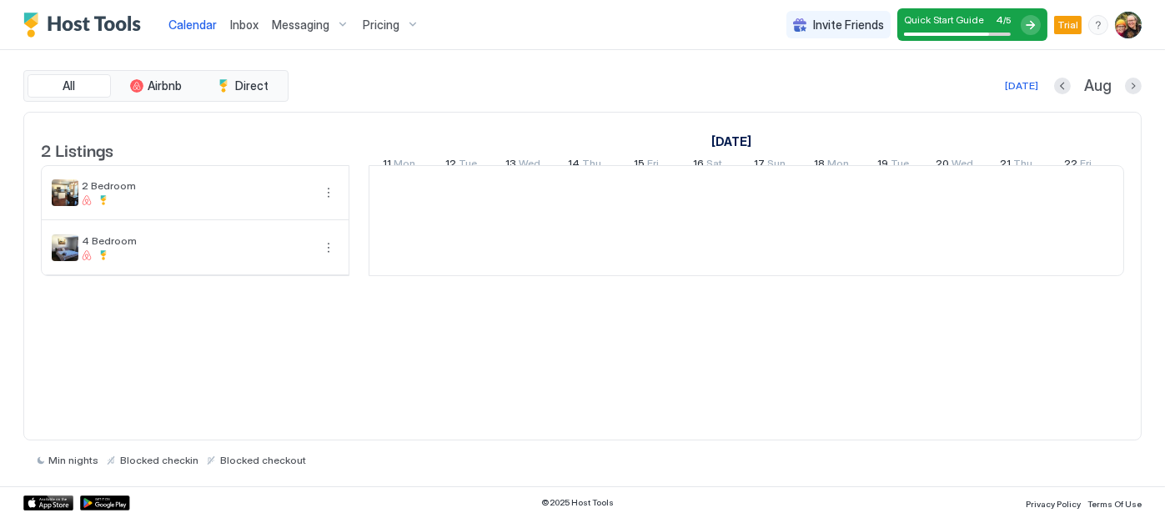
scroll to position [0, 927]
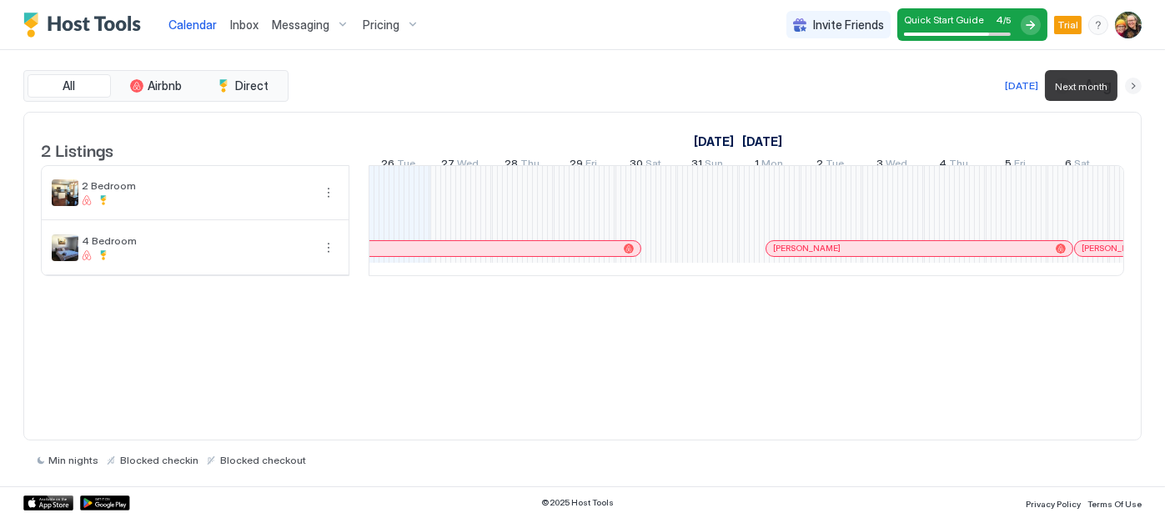
click at [1129, 85] on button "Next month" at bounding box center [1133, 86] width 17 height 17
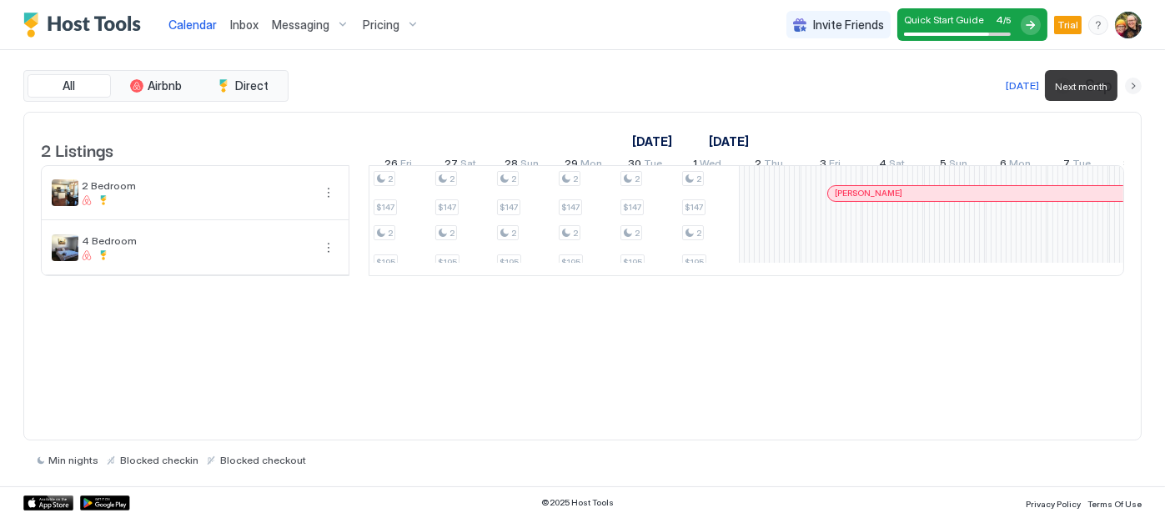
click at [1129, 85] on button "Next month" at bounding box center [1133, 86] width 17 height 17
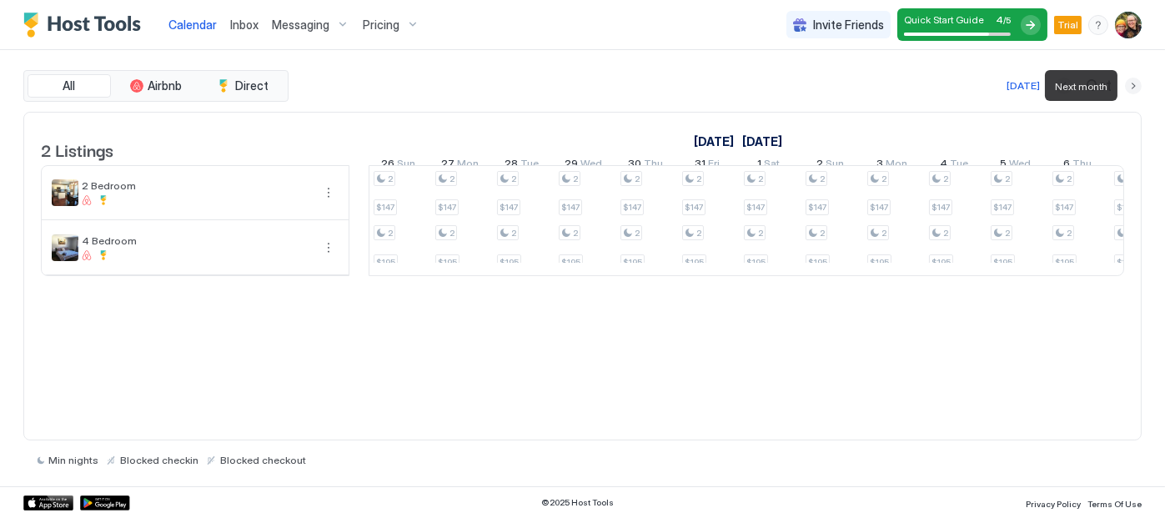
click at [1136, 88] on button "Next month" at bounding box center [1133, 86] width 17 height 17
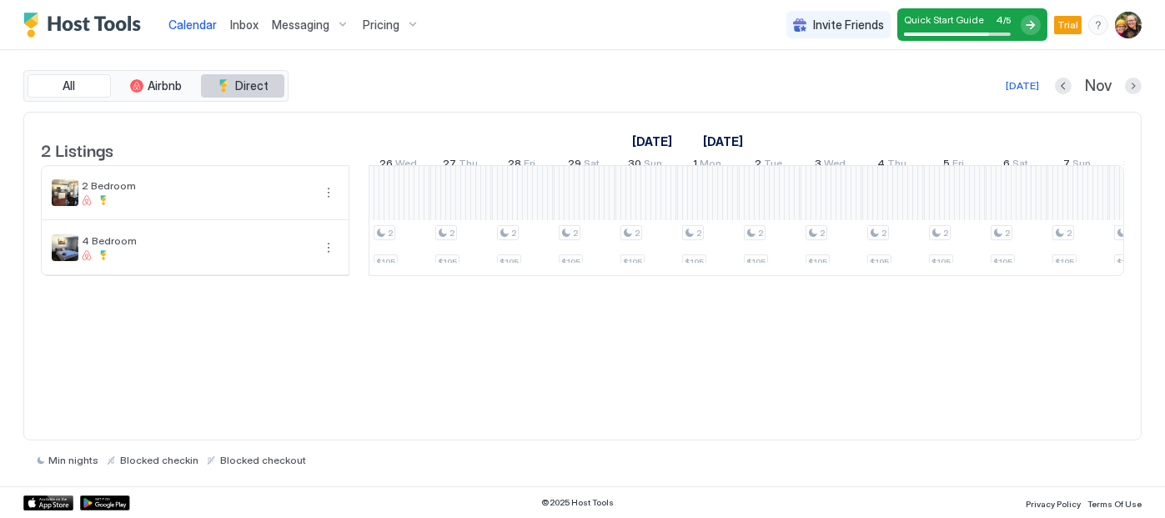
click at [249, 88] on span "Direct" at bounding box center [251, 85] width 33 height 15
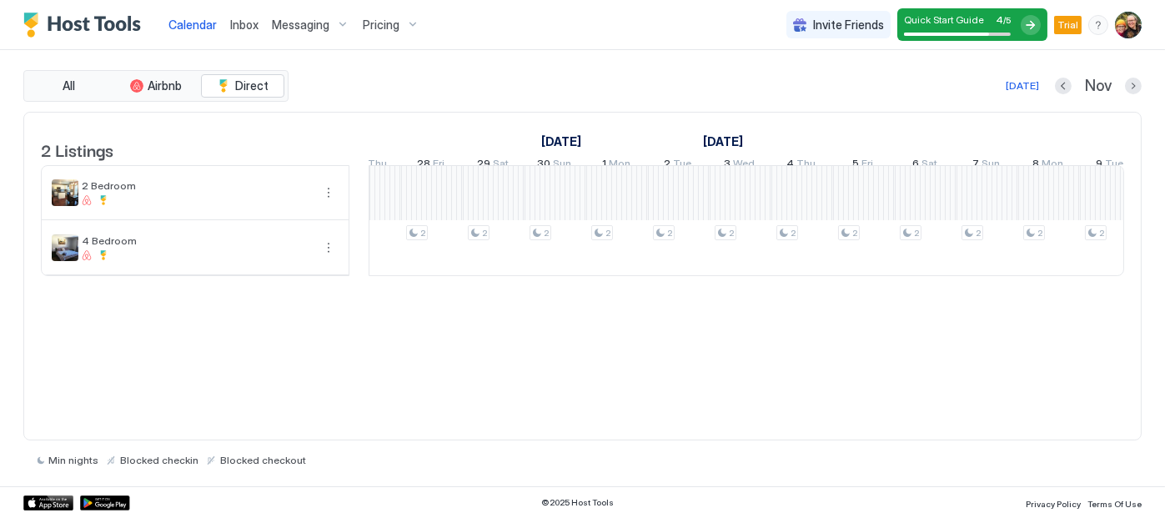
scroll to position [0, 0]
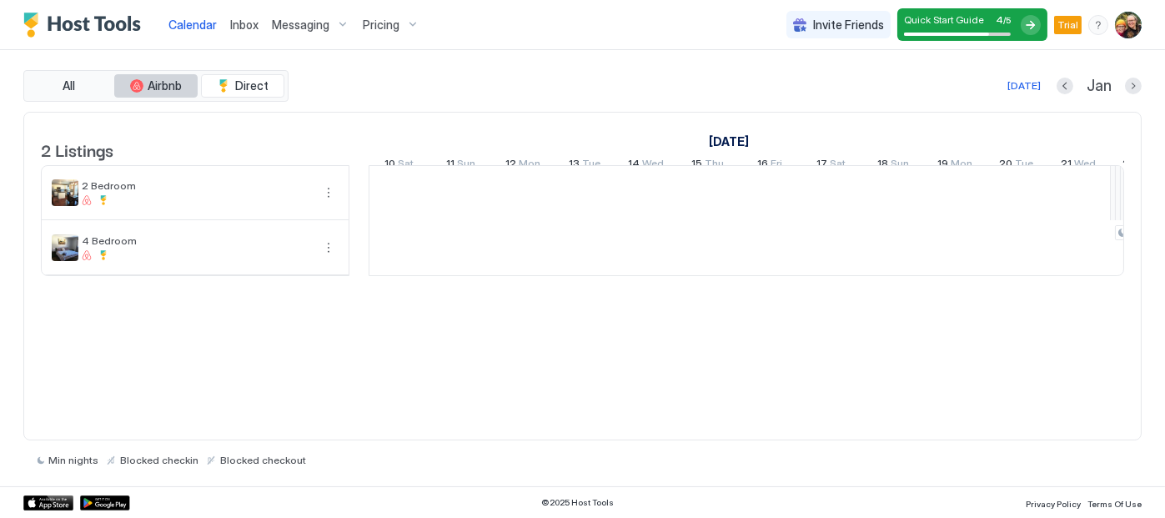
click at [153, 79] on span "Airbnb" at bounding box center [165, 85] width 34 height 15
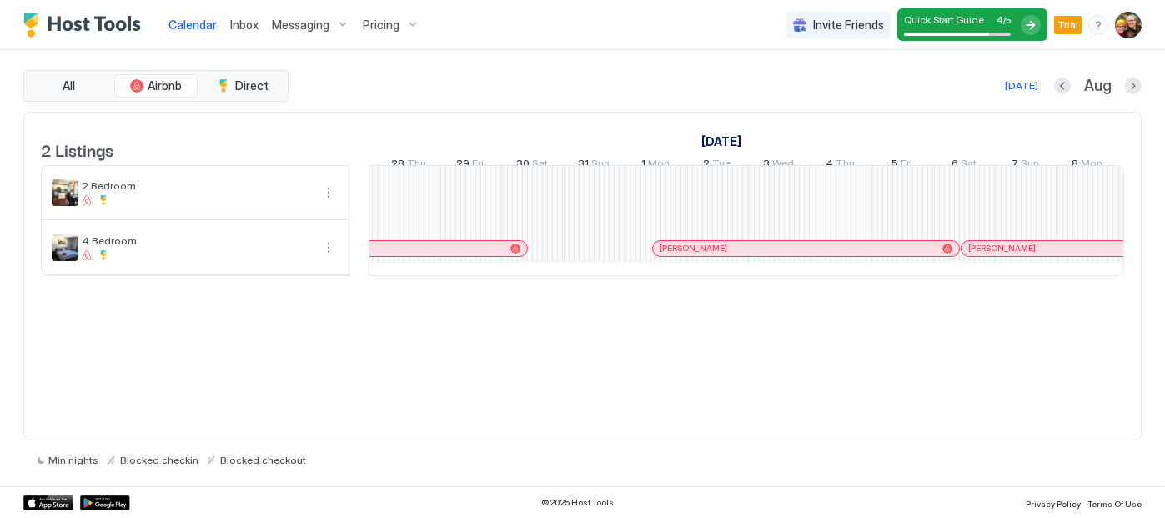
click at [247, 23] on span "Inbox" at bounding box center [244, 25] width 28 height 14
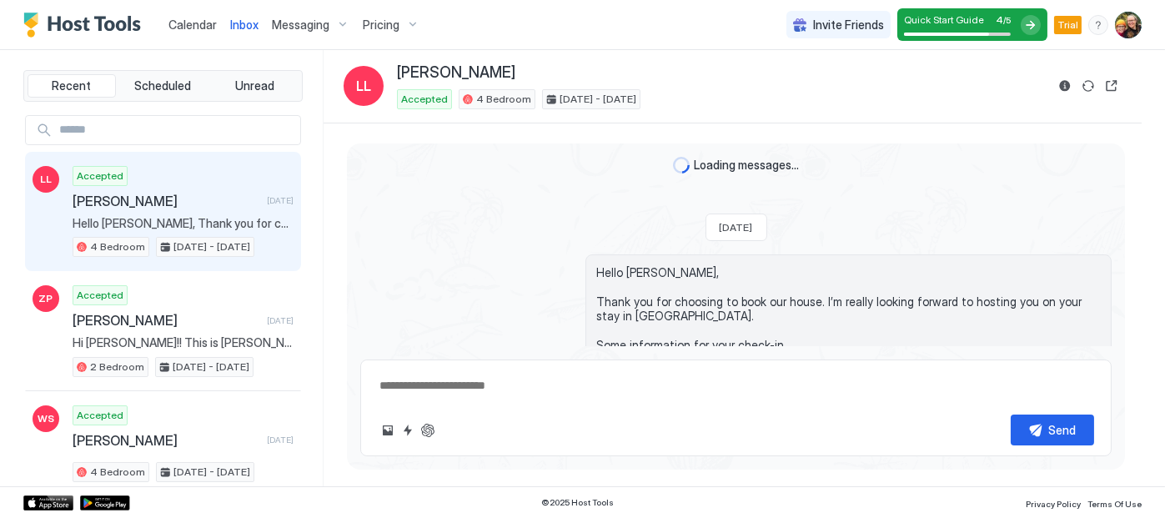
scroll to position [1029, 0]
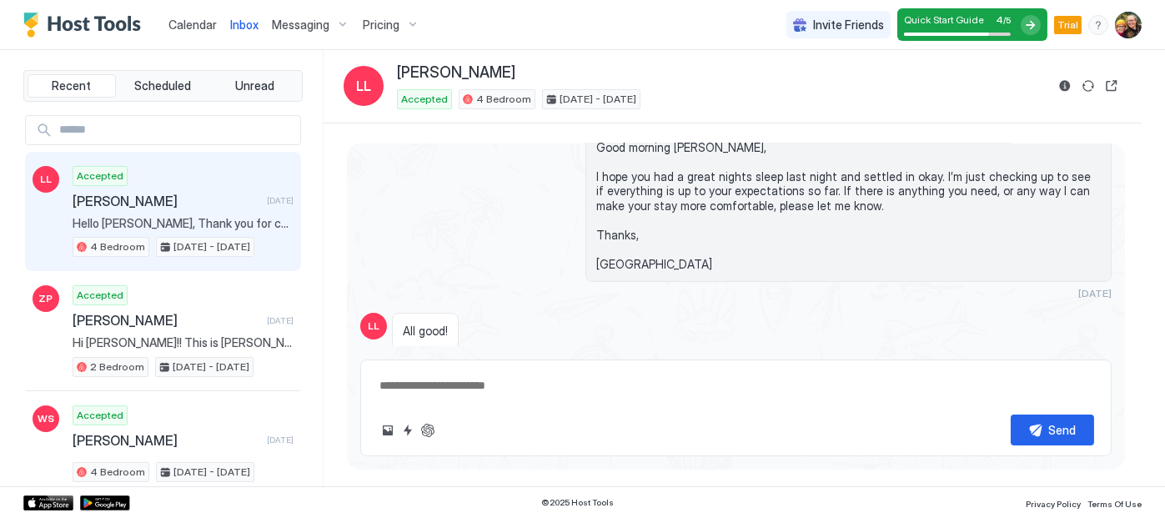
click at [297, 32] on span "Messaging" at bounding box center [301, 25] width 58 height 15
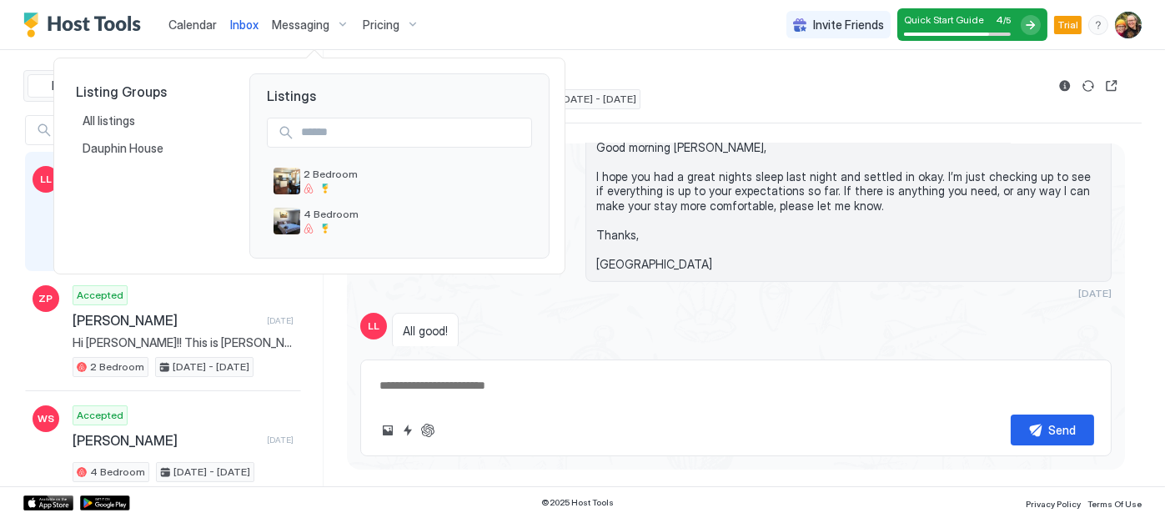
click at [380, 26] on div at bounding box center [582, 259] width 1165 height 518
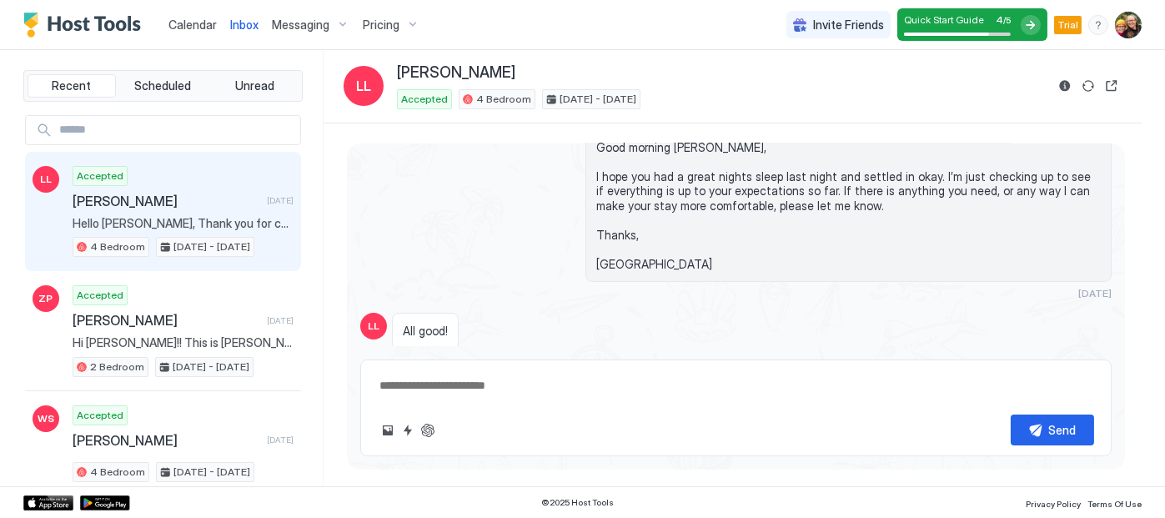
click at [380, 26] on span "Pricing" at bounding box center [381, 25] width 37 height 15
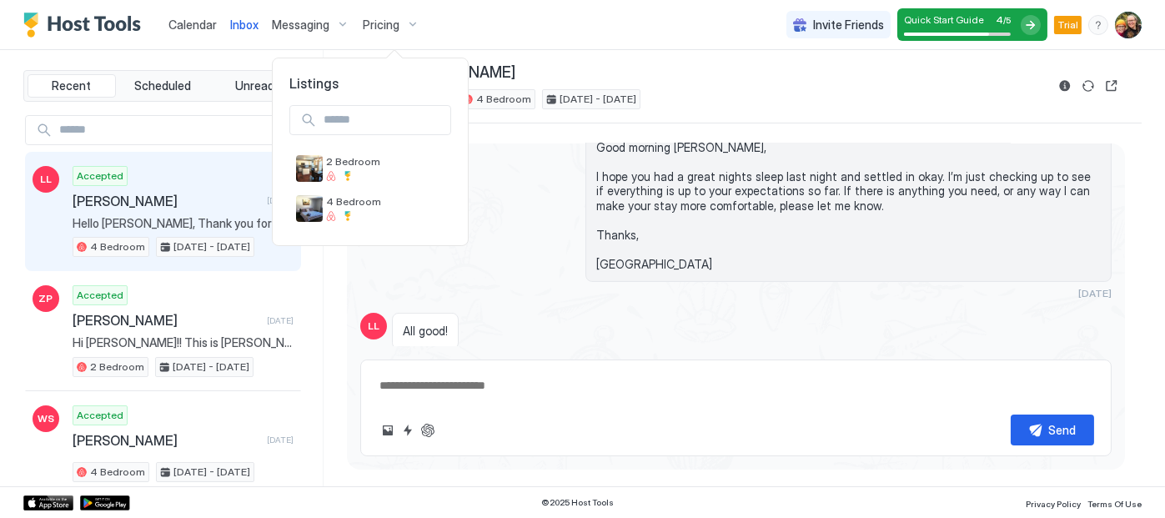
type textarea "*"
click at [104, 25] on div at bounding box center [582, 259] width 1165 height 518
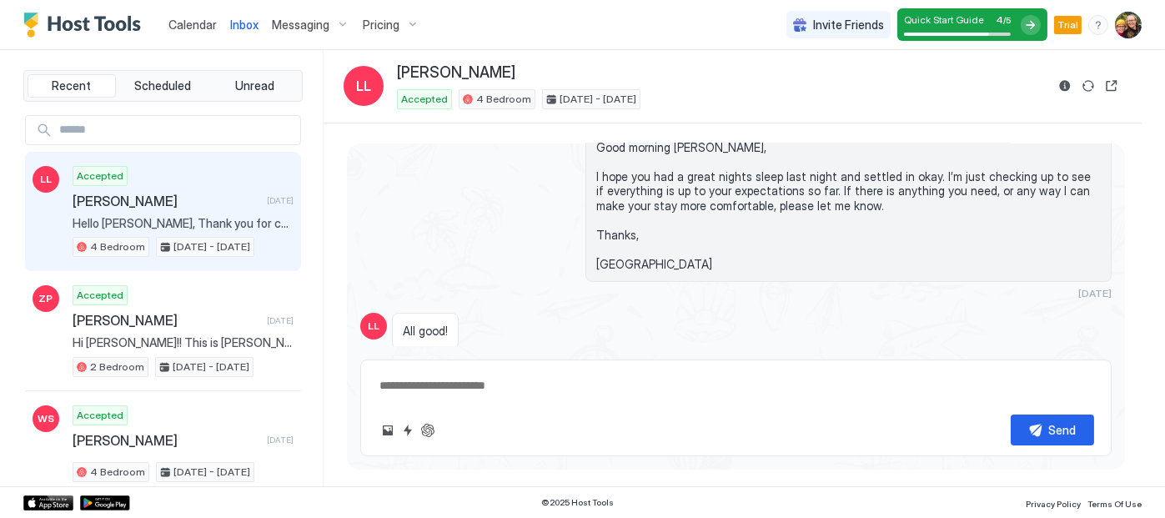
click at [341, 28] on div "Messaging" at bounding box center [310, 25] width 91 height 28
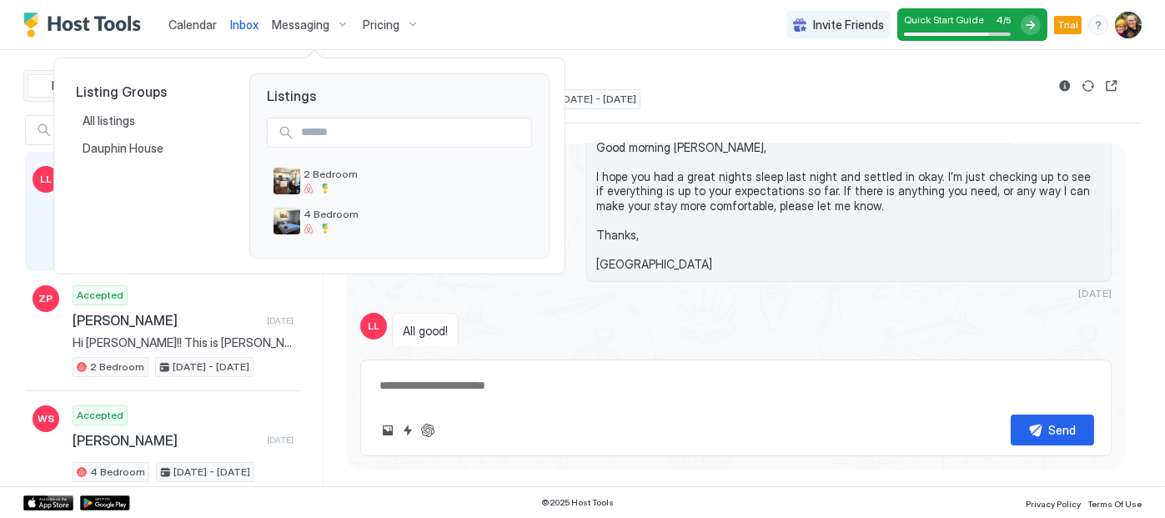
click at [341, 28] on div at bounding box center [582, 259] width 1165 height 518
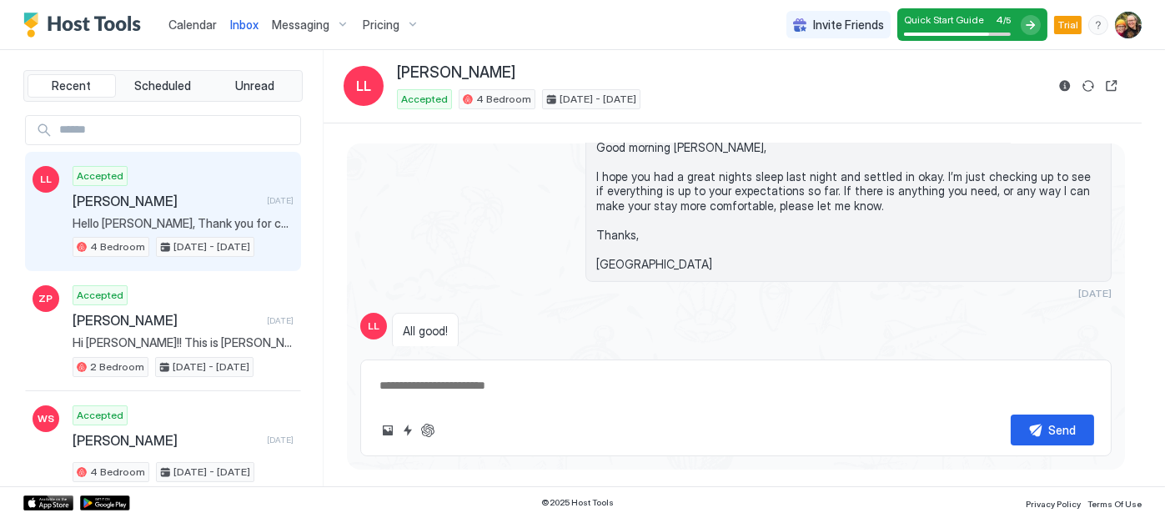
click at [109, 23] on img "Host Tools Logo" at bounding box center [85, 25] width 125 height 25
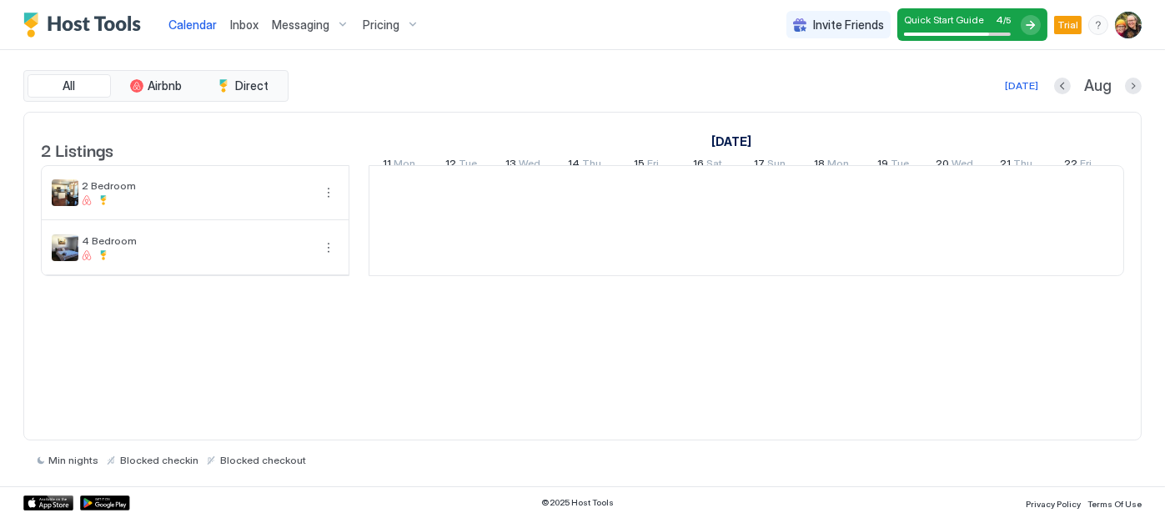
scroll to position [0, 927]
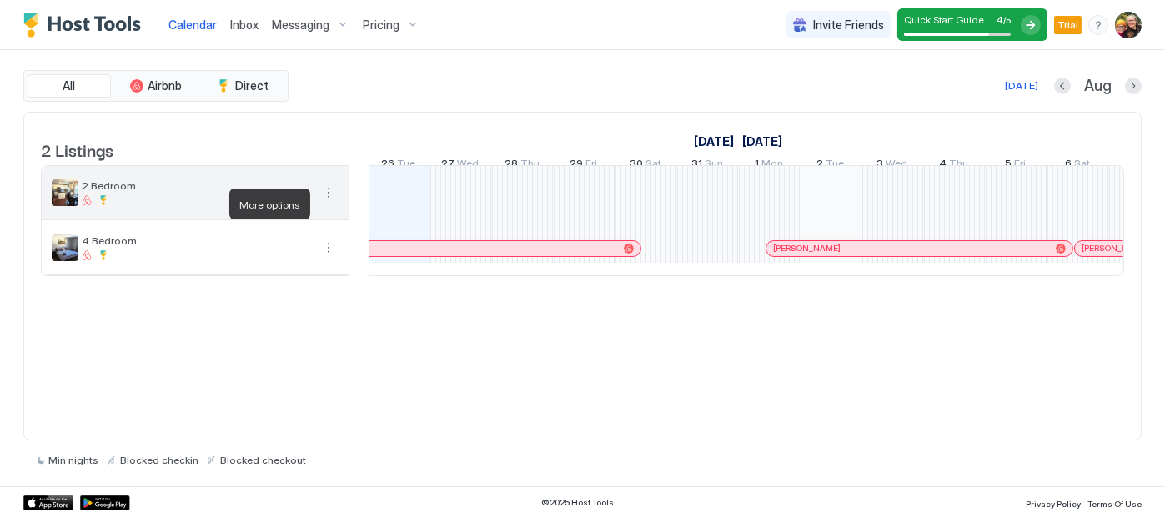
click at [327, 199] on button "More options" at bounding box center [329, 193] width 20 height 20
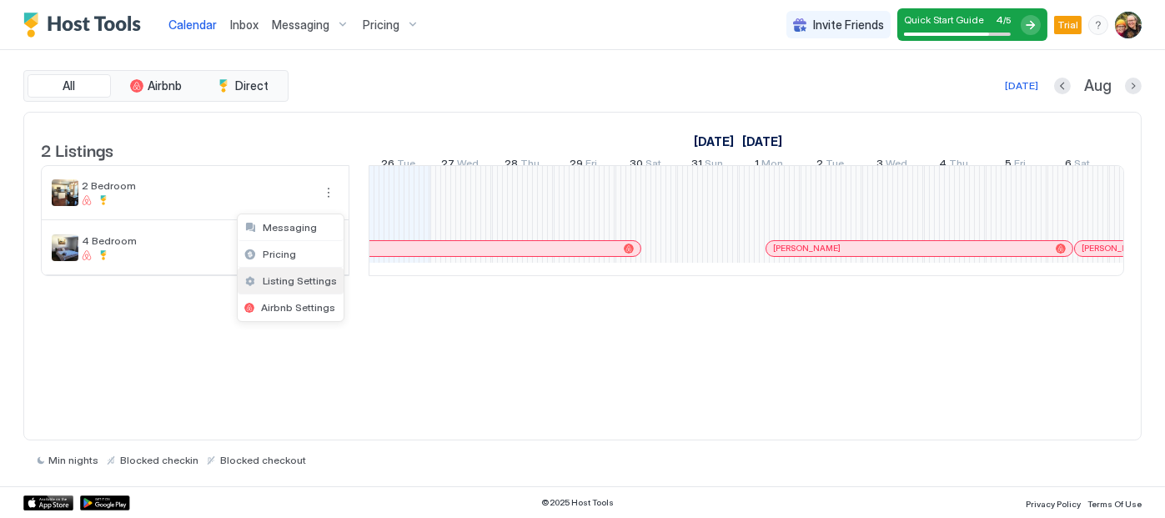
click at [291, 278] on span "Listing Settings" at bounding box center [300, 280] width 74 height 13
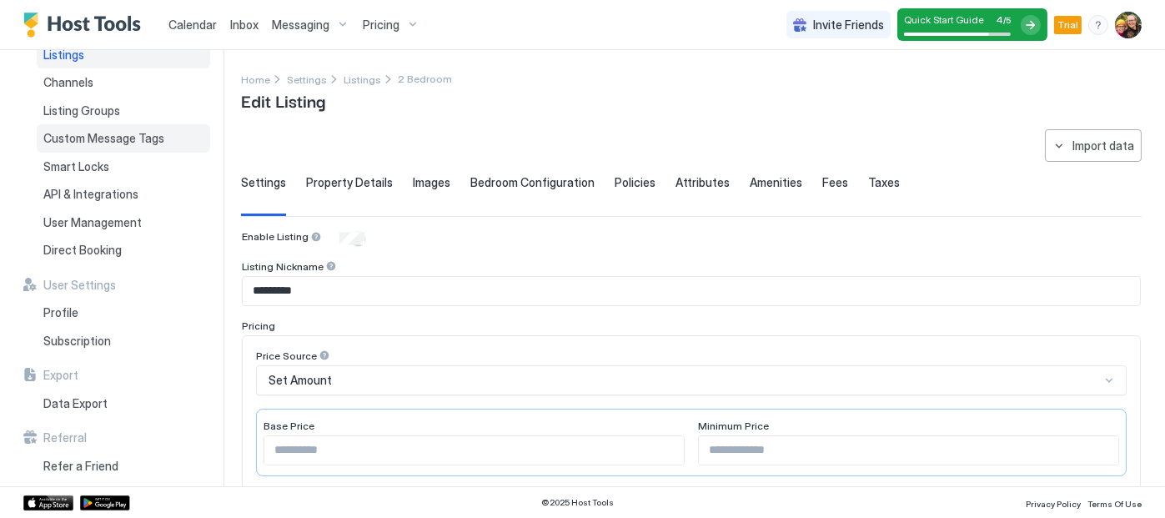
scroll to position [50, 0]
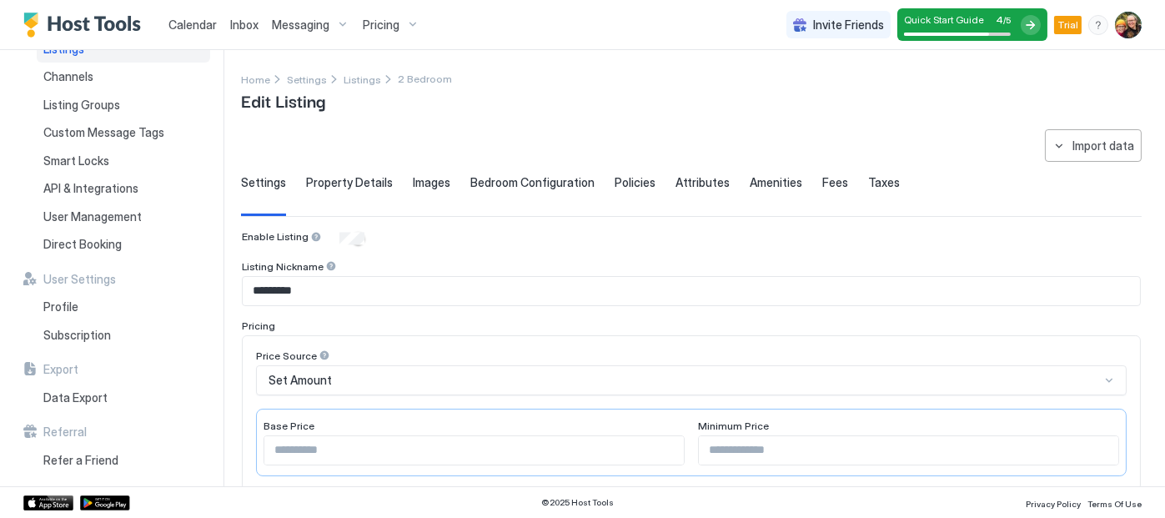
click at [339, 23] on div "Messaging" at bounding box center [310, 25] width 91 height 28
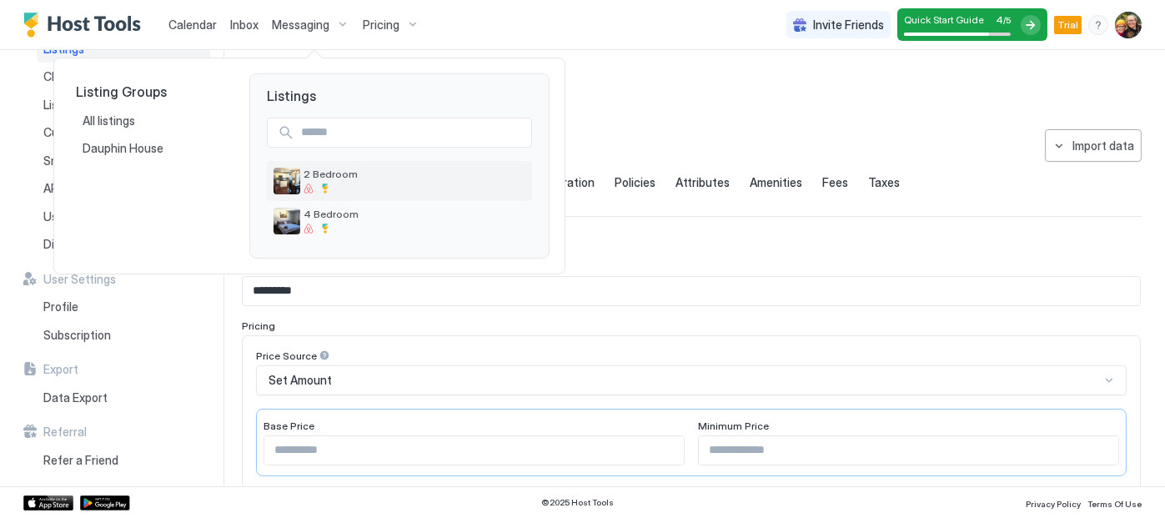
click at [339, 173] on span "2 Bedroom" at bounding box center [415, 174] width 222 height 13
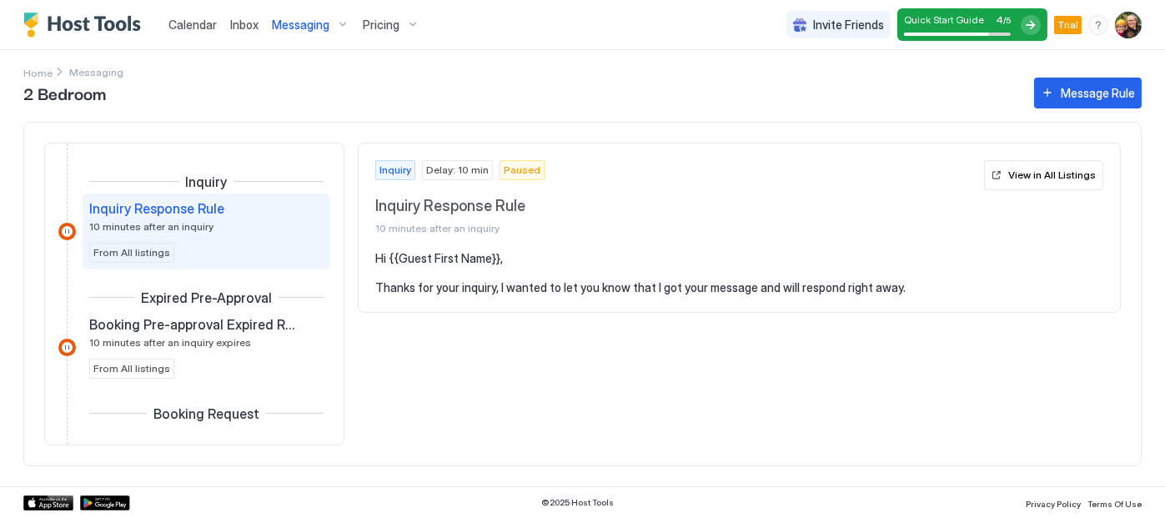
click at [88, 14] on img "Host Tools Logo" at bounding box center [85, 25] width 125 height 25
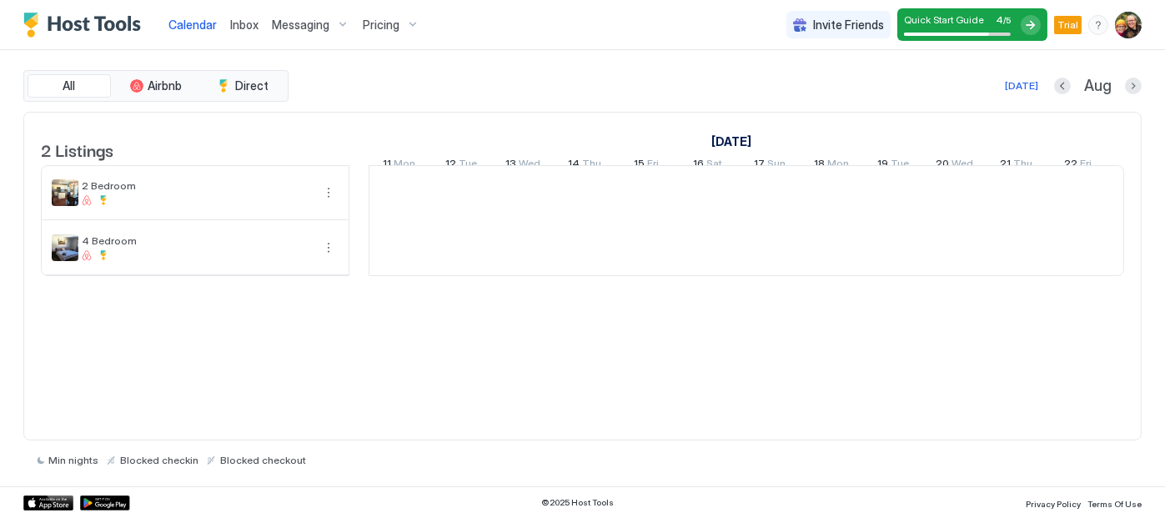
scroll to position [0, 927]
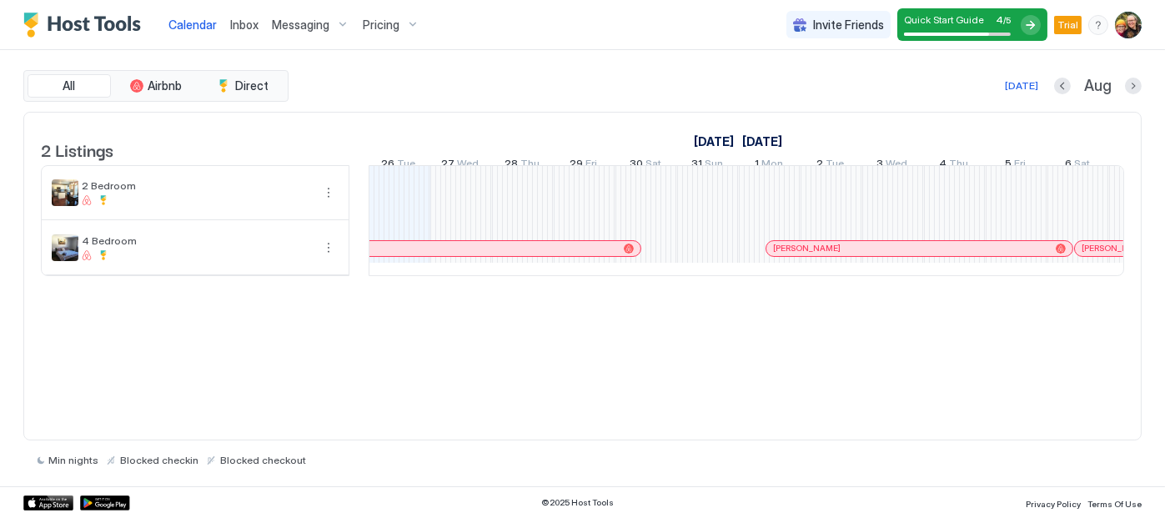
click at [88, 14] on img "Host Tools Logo" at bounding box center [85, 25] width 125 height 25
click at [95, 25] on img "Host Tools Logo" at bounding box center [85, 25] width 125 height 25
click at [30, 16] on img "Host Tools Logo" at bounding box center [85, 25] width 125 height 25
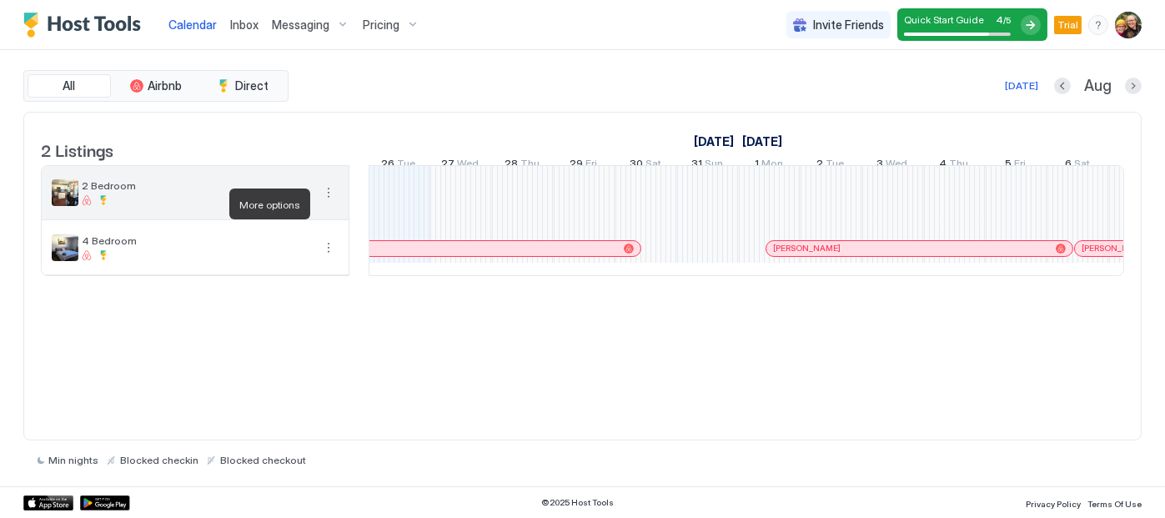
click at [327, 201] on button "More options" at bounding box center [329, 193] width 20 height 20
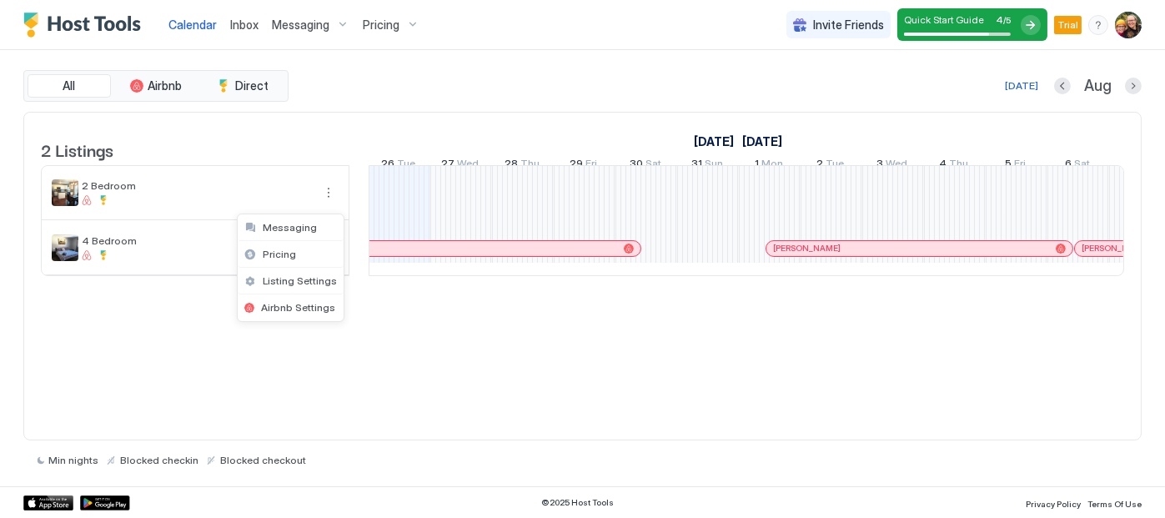
click at [372, 401] on div at bounding box center [582, 259] width 1165 height 518
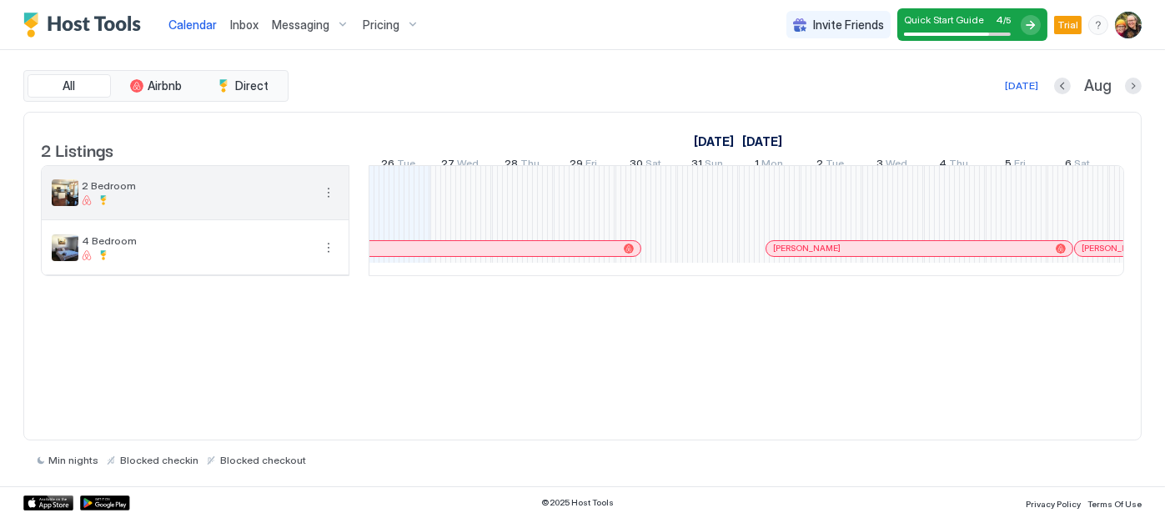
click at [235, 192] on span "2 Bedroom" at bounding box center [197, 185] width 230 height 13
click at [113, 192] on span "2 Bedroom" at bounding box center [197, 185] width 230 height 13
click at [334, 203] on button "More options" at bounding box center [329, 193] width 20 height 20
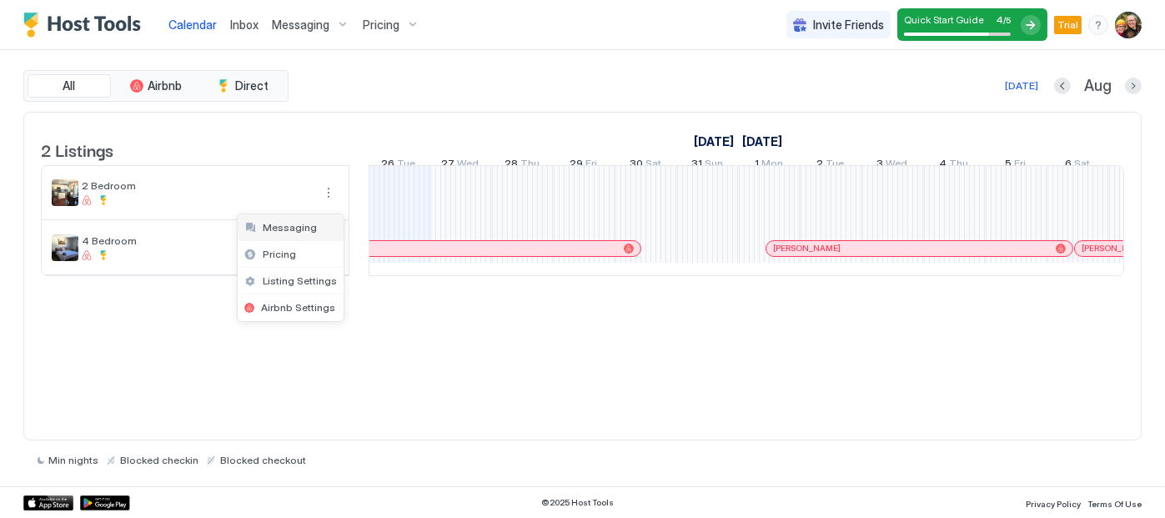
click at [290, 228] on span "Messaging" at bounding box center [290, 227] width 54 height 13
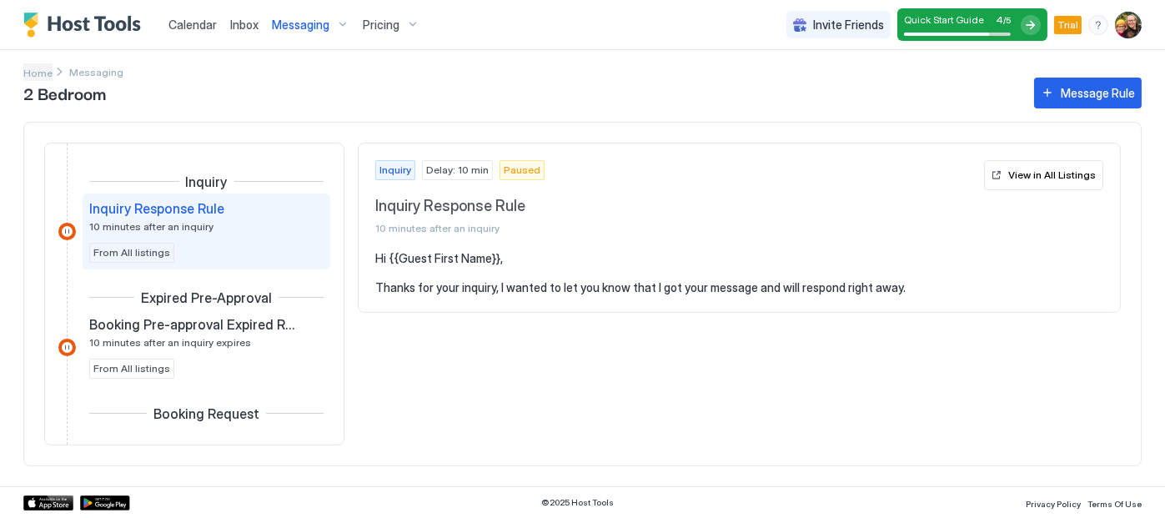
click at [36, 70] on span "Home" at bounding box center [37, 73] width 29 height 13
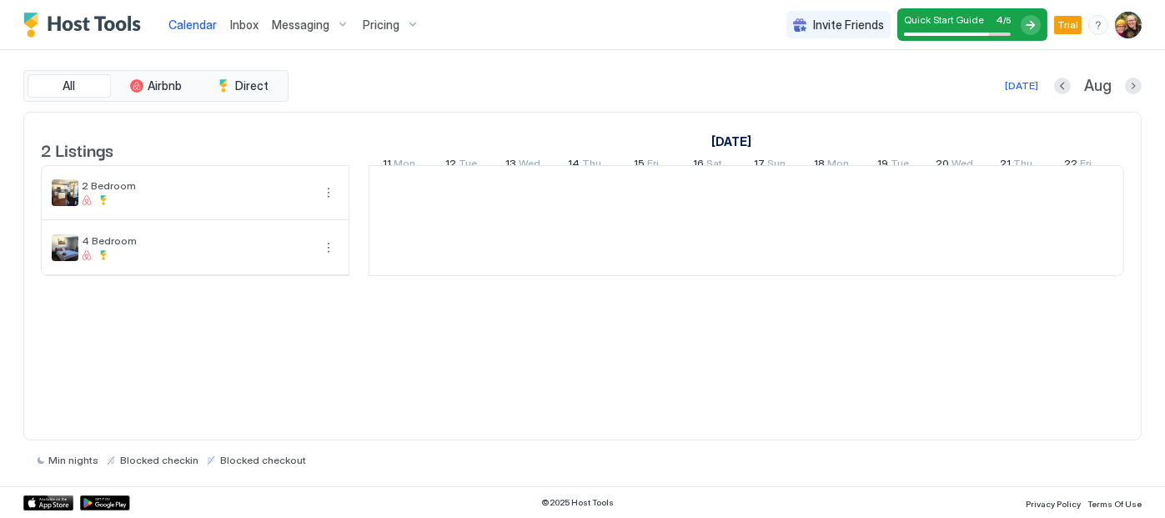
scroll to position [0, 927]
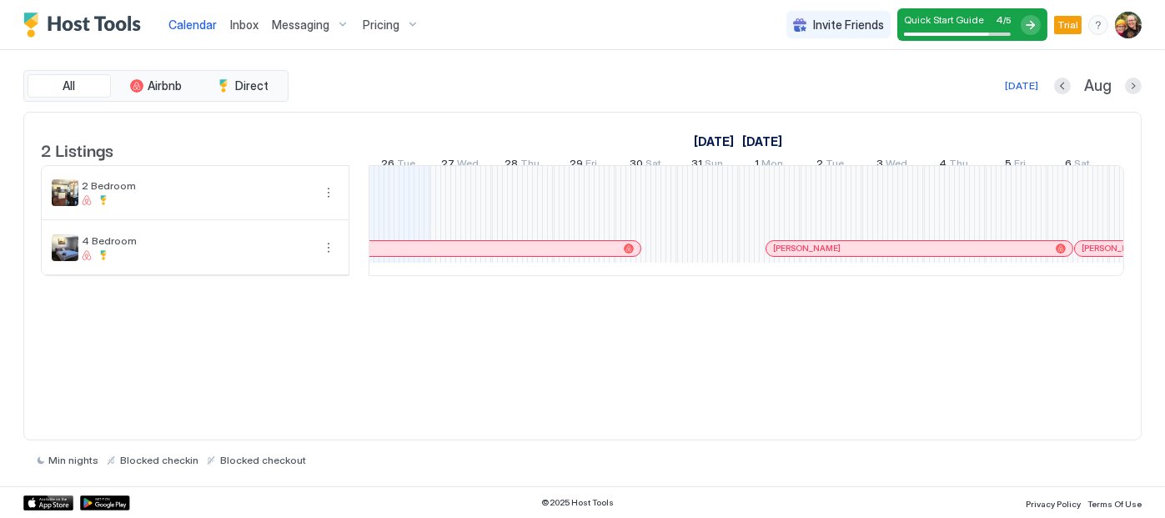
click at [331, 19] on div "Messaging" at bounding box center [310, 25] width 91 height 28
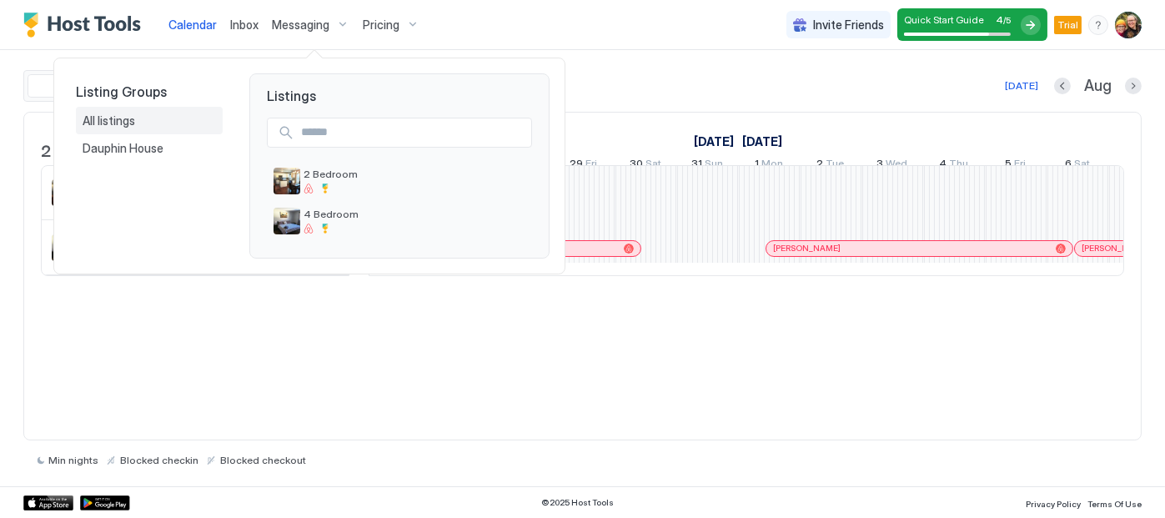
click at [144, 119] on div "All listings" at bounding box center [149, 120] width 133 height 15
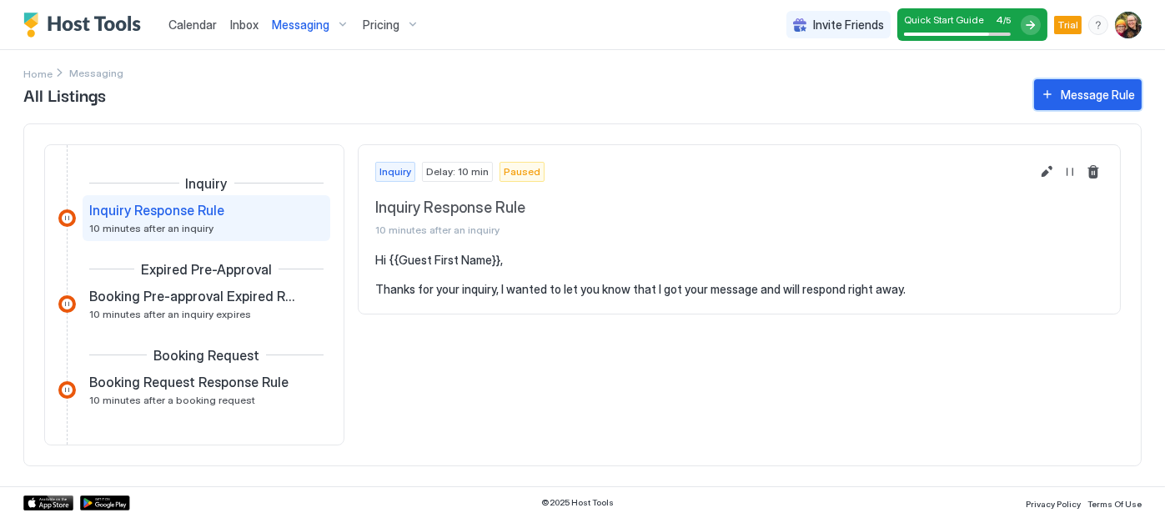
click at [1103, 99] on div "Message Rule" at bounding box center [1098, 95] width 74 height 18
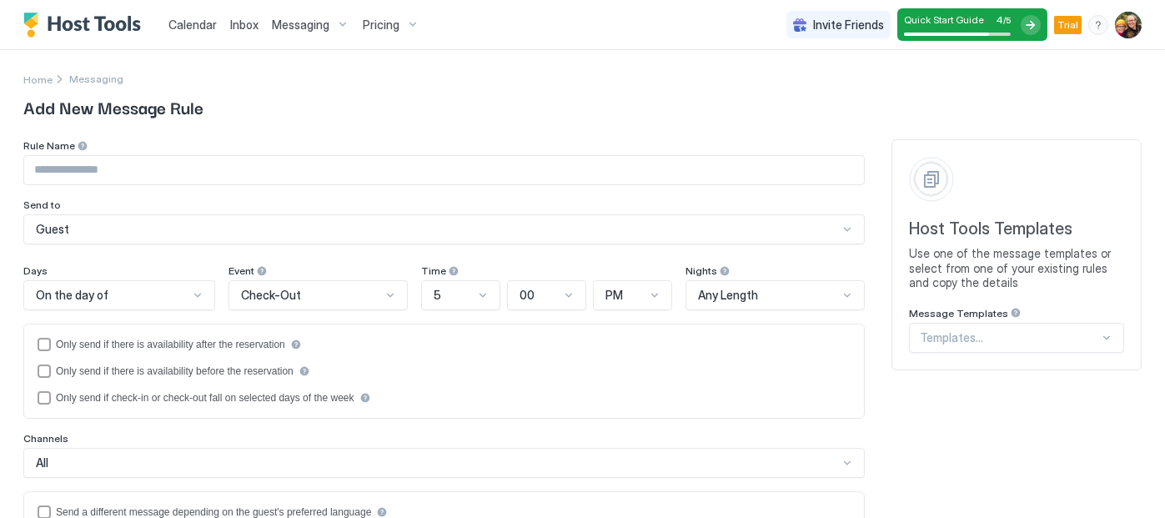
click at [339, 236] on div "Guest" at bounding box center [437, 229] width 802 height 15
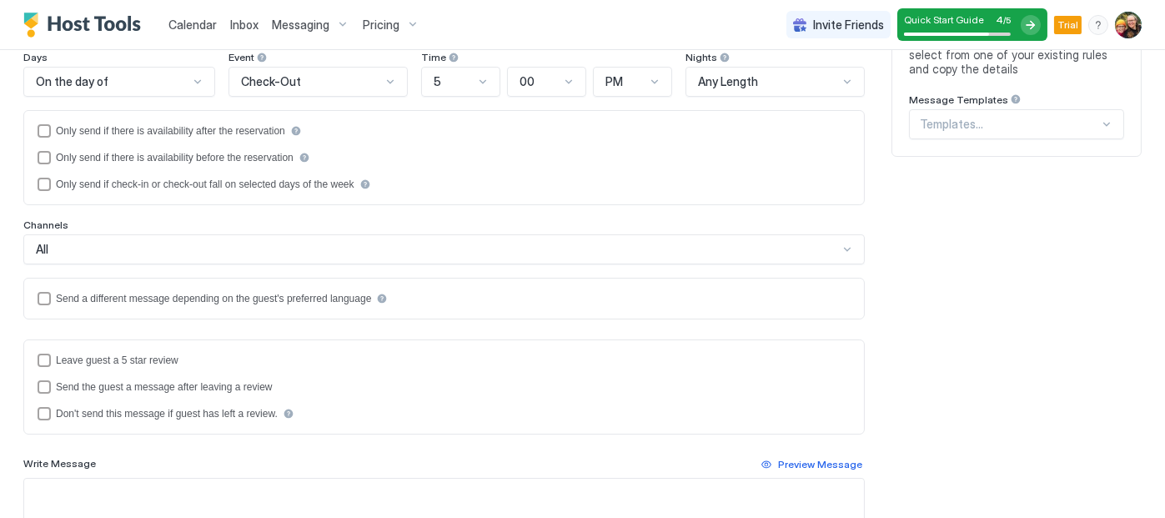
scroll to position [269, 0]
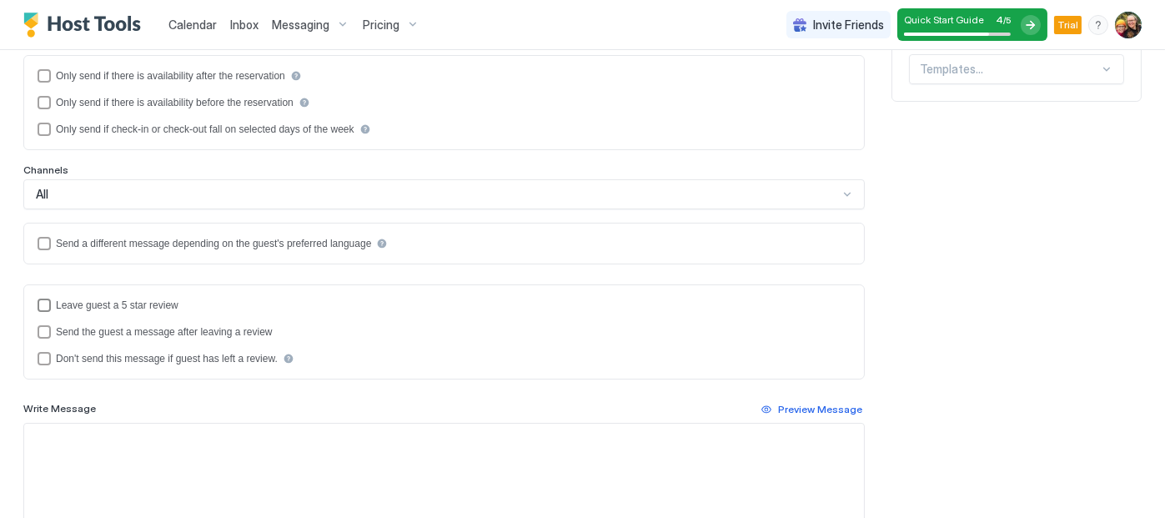
click at [43, 299] on div "reviewEnabled" at bounding box center [44, 305] width 13 height 13
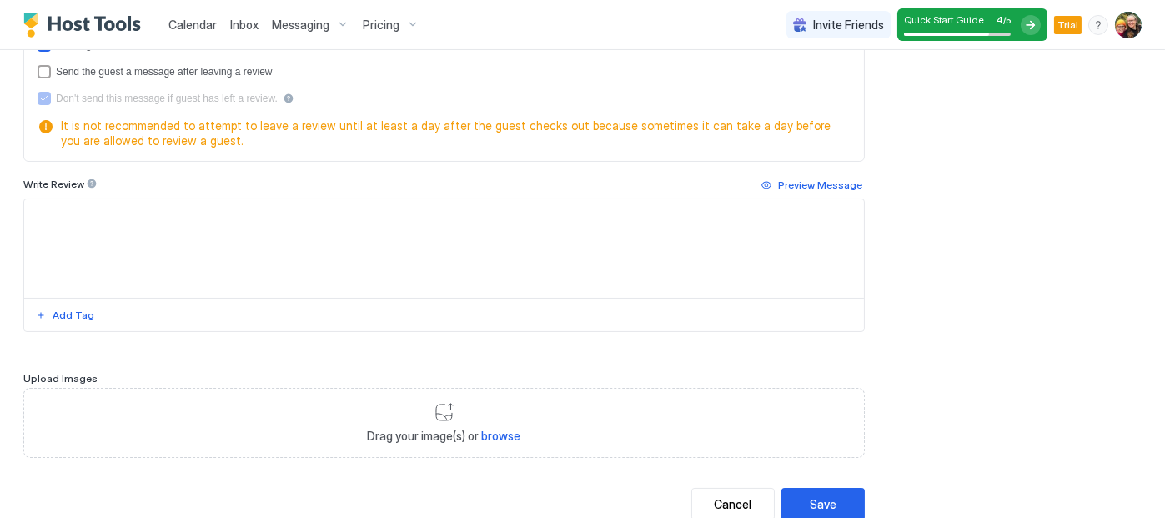
scroll to position [518, 0]
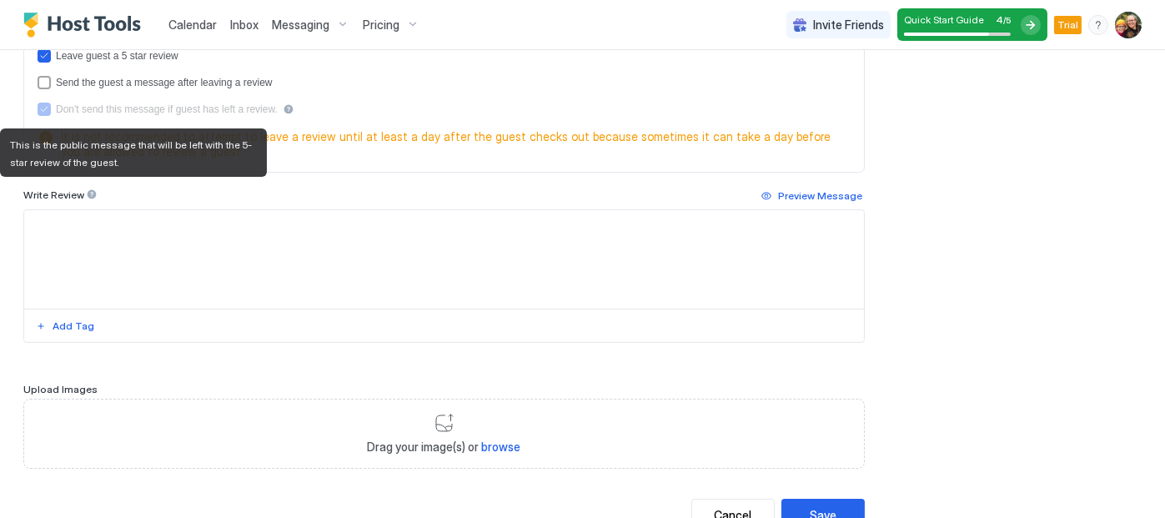
click at [88, 193] on div at bounding box center [92, 195] width 12 height 12
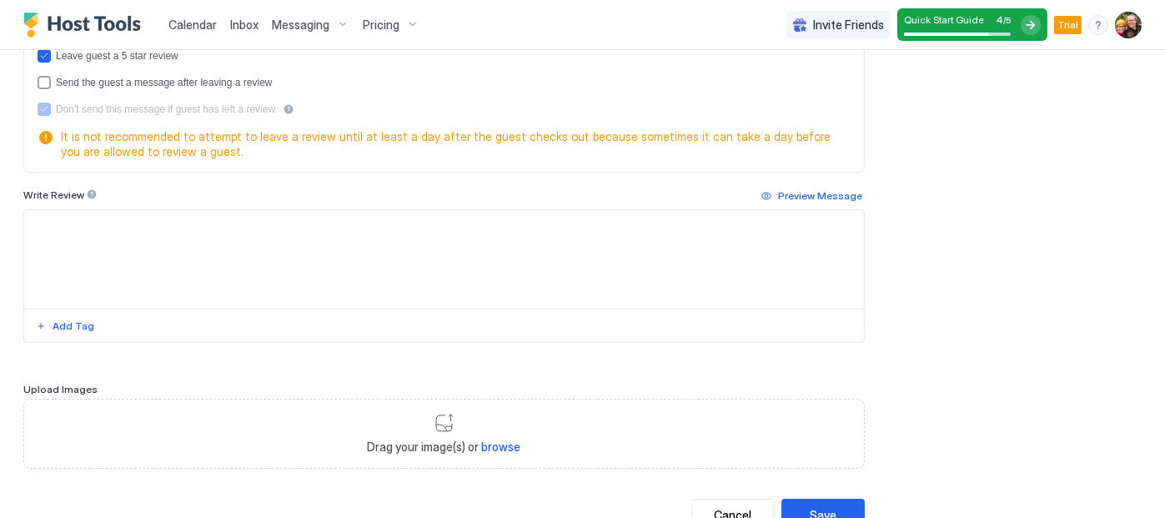
click at [948, 223] on div "Rule Name Send to Guest Days On the day of Event Check-Out Time 5 00 PM Nights …" at bounding box center [582, 76] width 1119 height 910
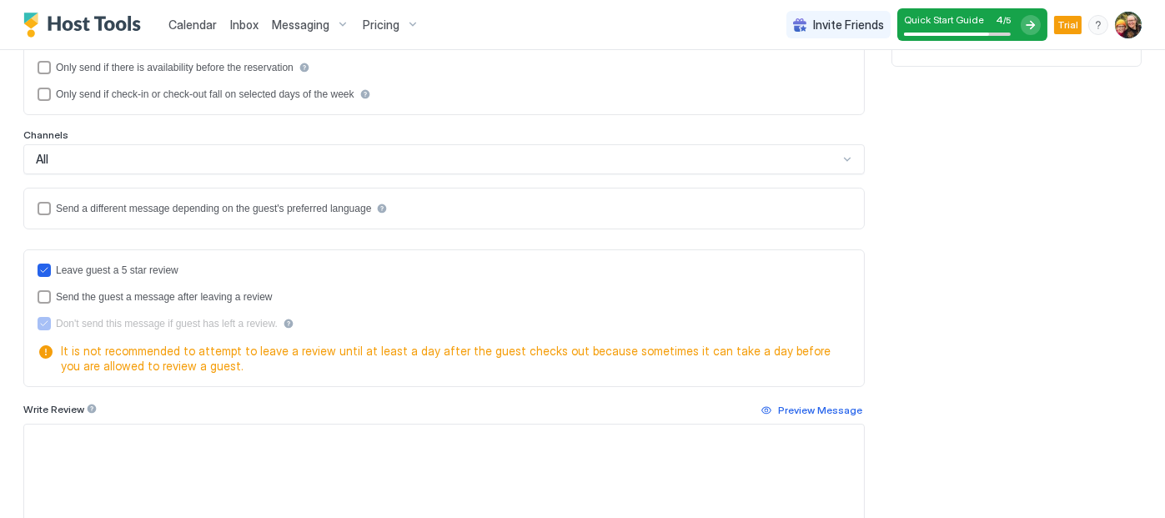
scroll to position [304, 0]
click at [42, 268] on icon "reviewEnabled" at bounding box center [44, 269] width 7 height 5
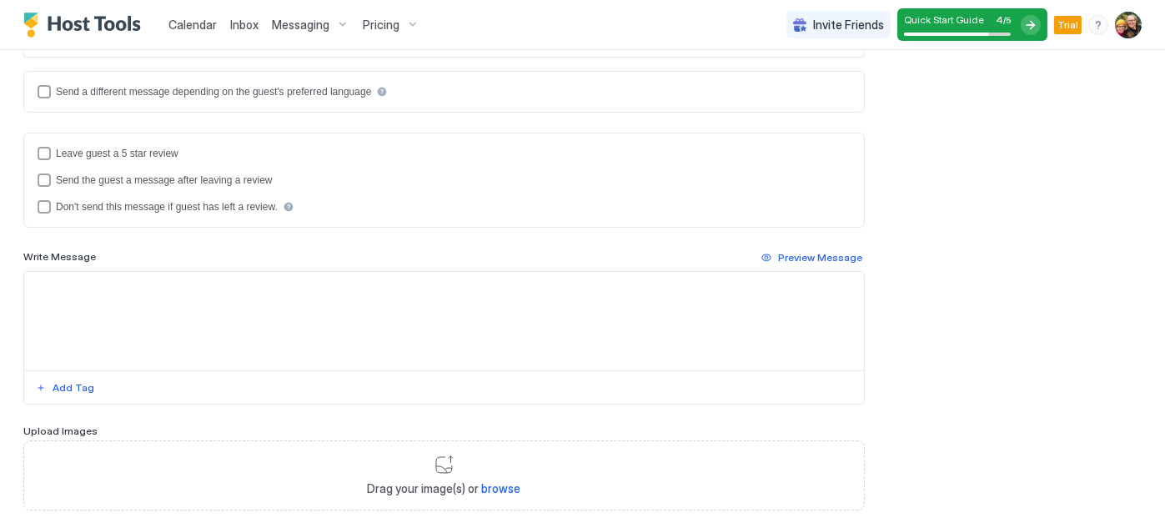
scroll to position [420, 0]
click at [47, 154] on div "reviewEnabled" at bounding box center [44, 153] width 13 height 13
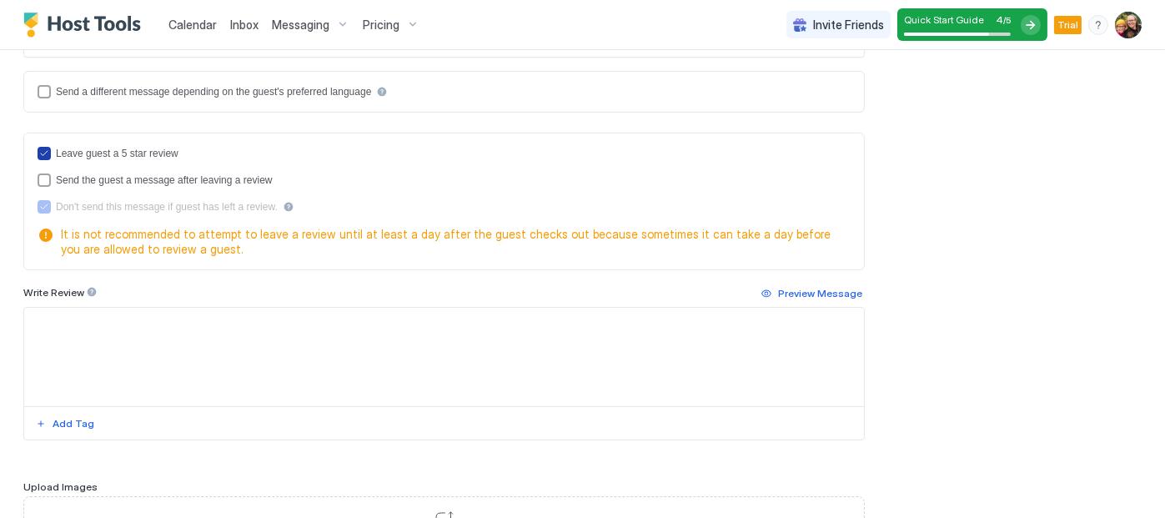
click at [42, 153] on icon "reviewEnabled" at bounding box center [44, 153] width 7 height 5
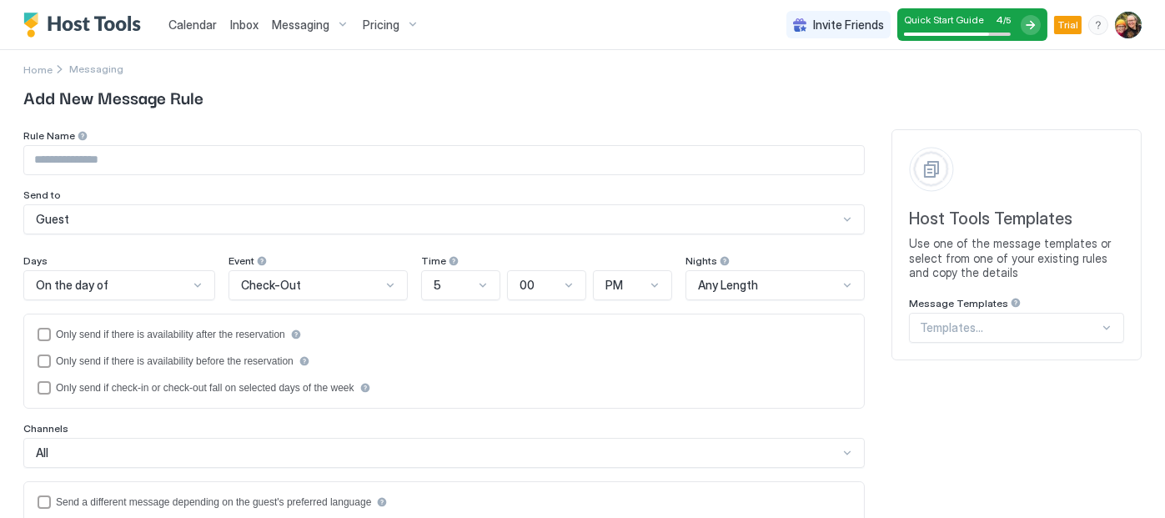
scroll to position [0, 0]
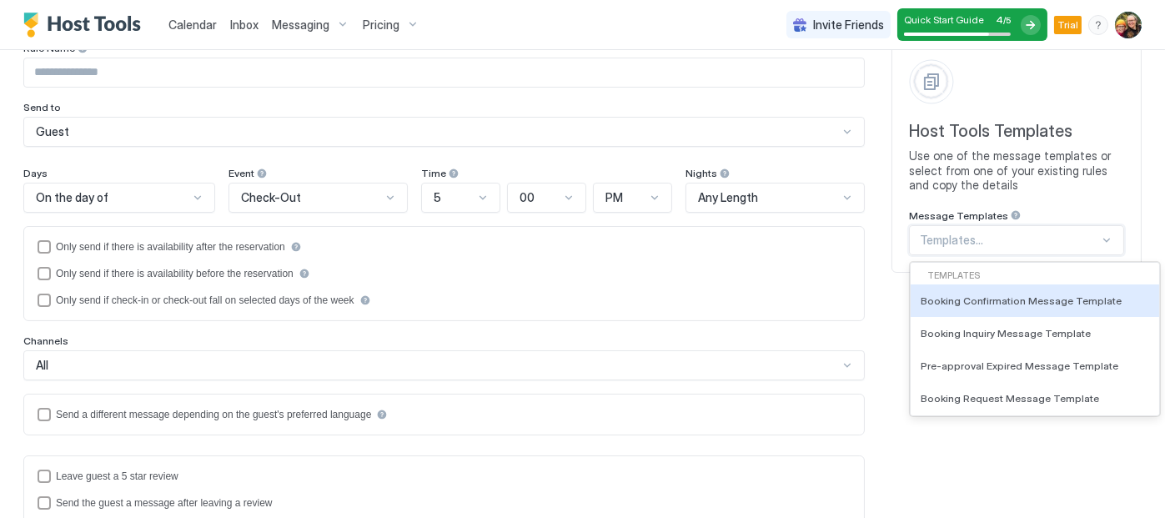
click at [1066, 255] on div "31 results available. Use Up and Down to choose options, press Enter to select …" at bounding box center [1016, 240] width 215 height 30
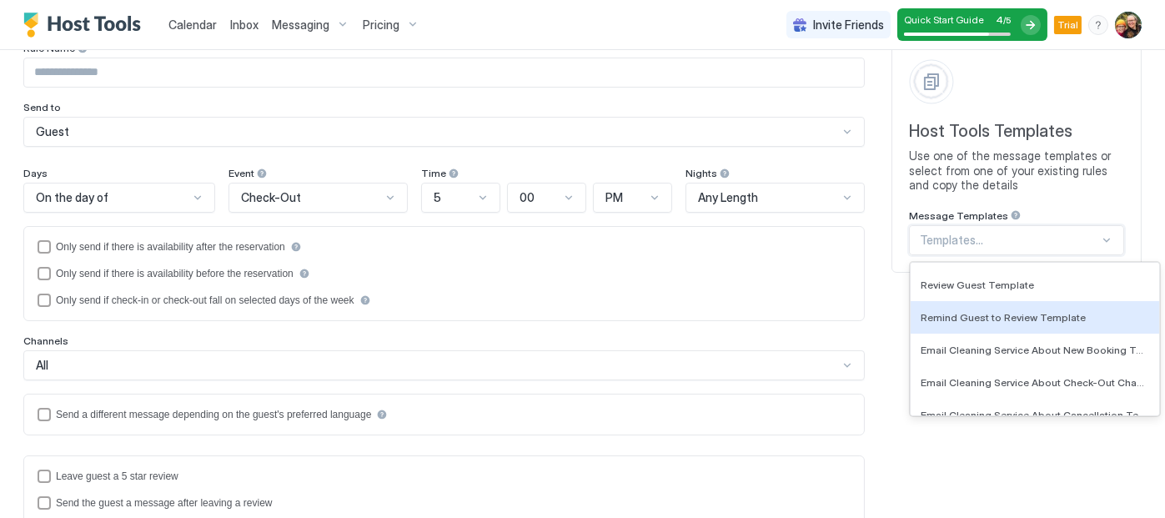
scroll to position [267, 0]
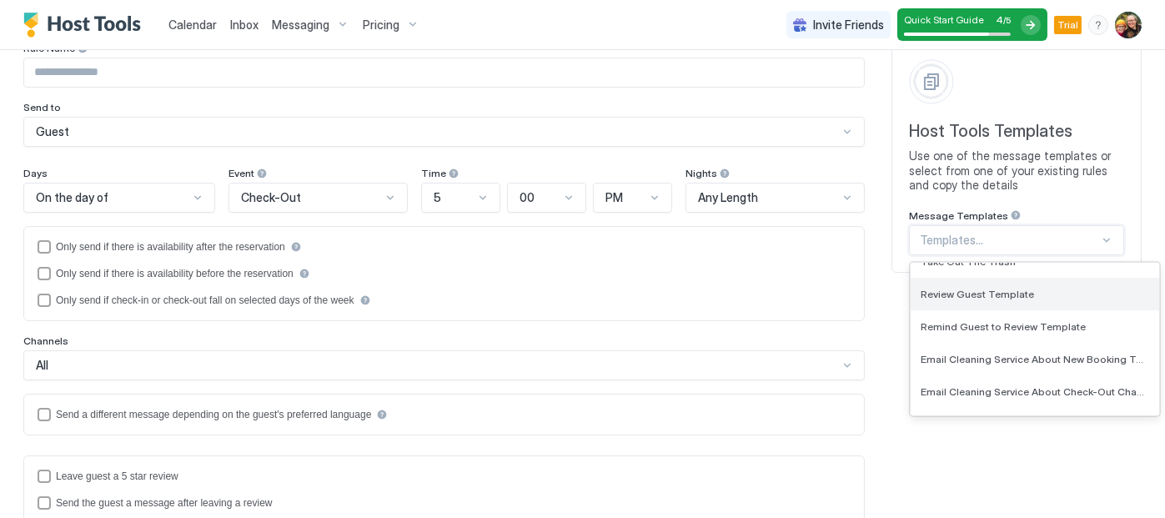
click at [1032, 291] on div "Review Guest Template" at bounding box center [1035, 294] width 229 height 13
type input "**********"
type textarea "**********"
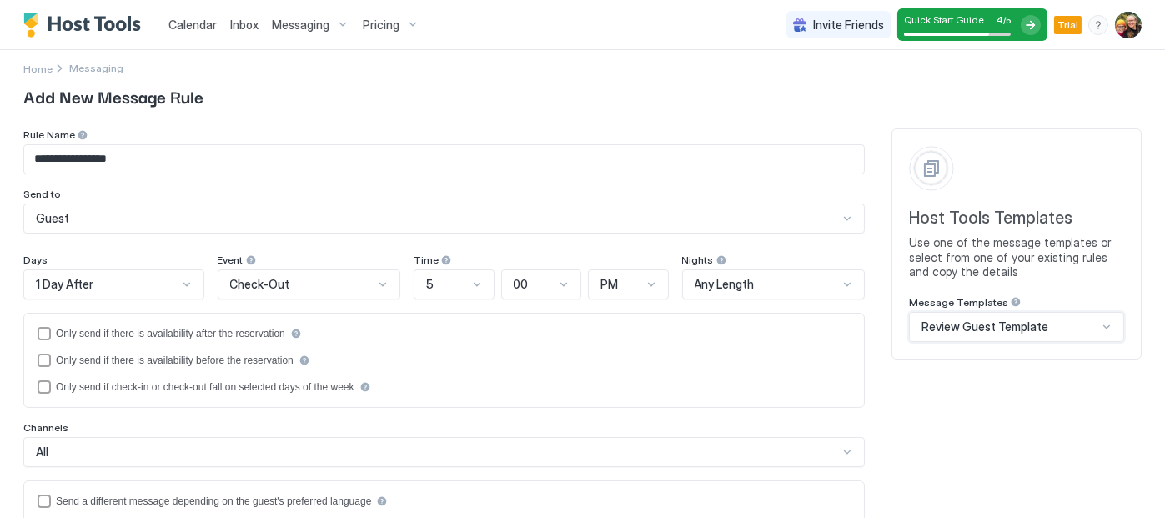
scroll to position [0, 0]
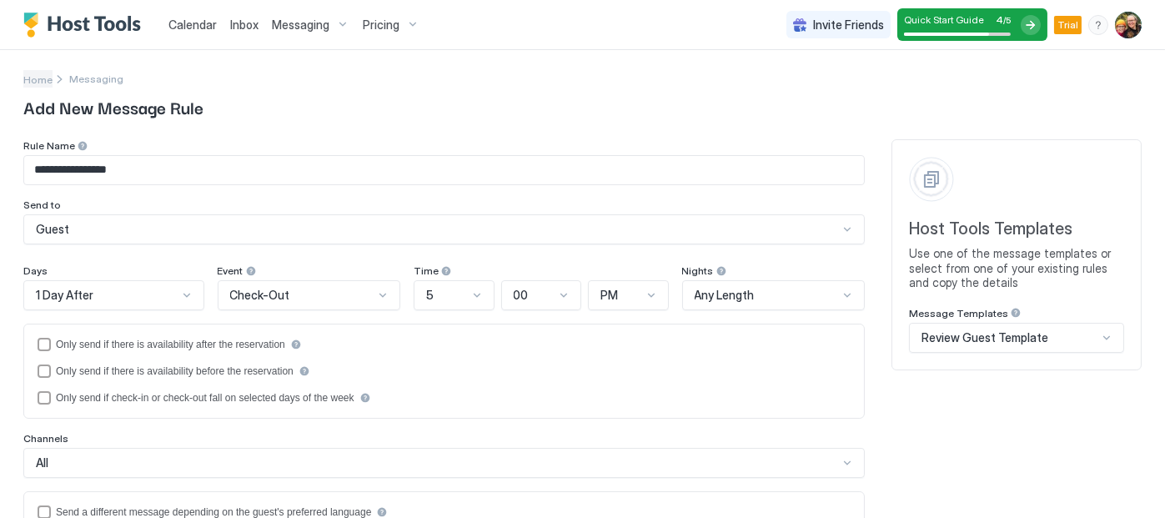
click at [39, 74] on span "Home" at bounding box center [37, 79] width 29 height 13
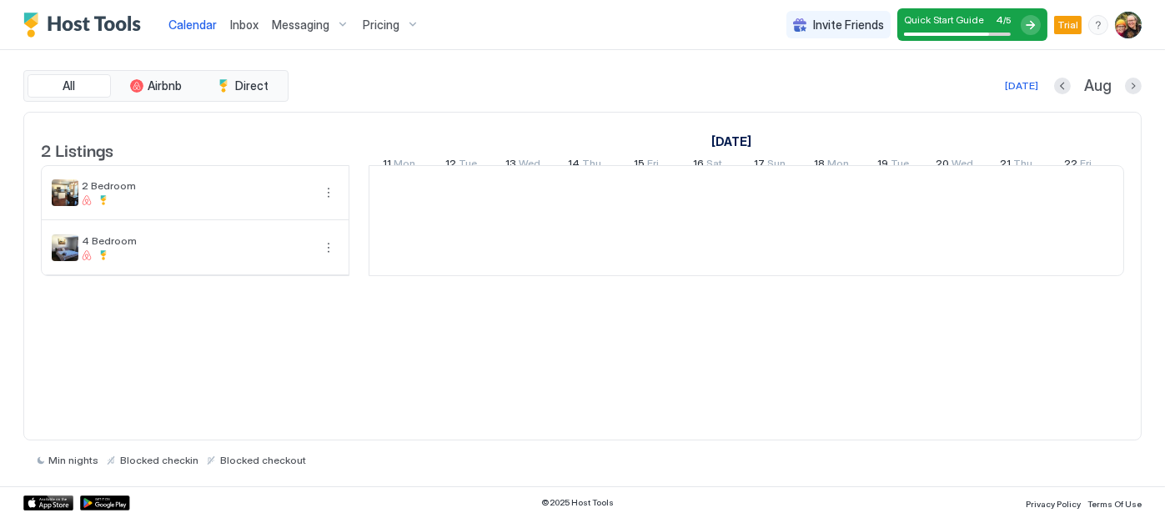
scroll to position [0, 927]
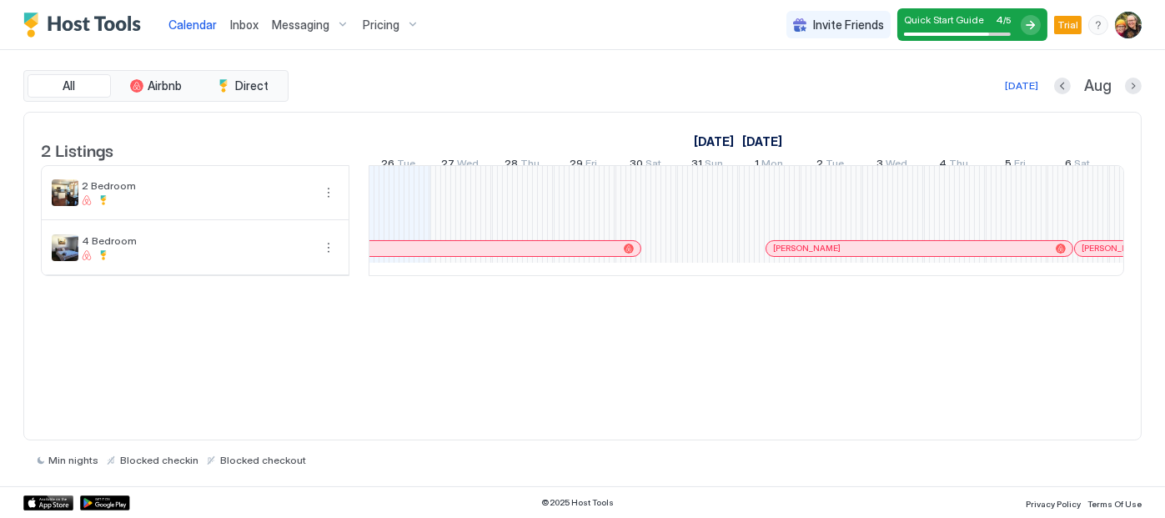
click at [339, 22] on div "Messaging" at bounding box center [310, 25] width 91 height 28
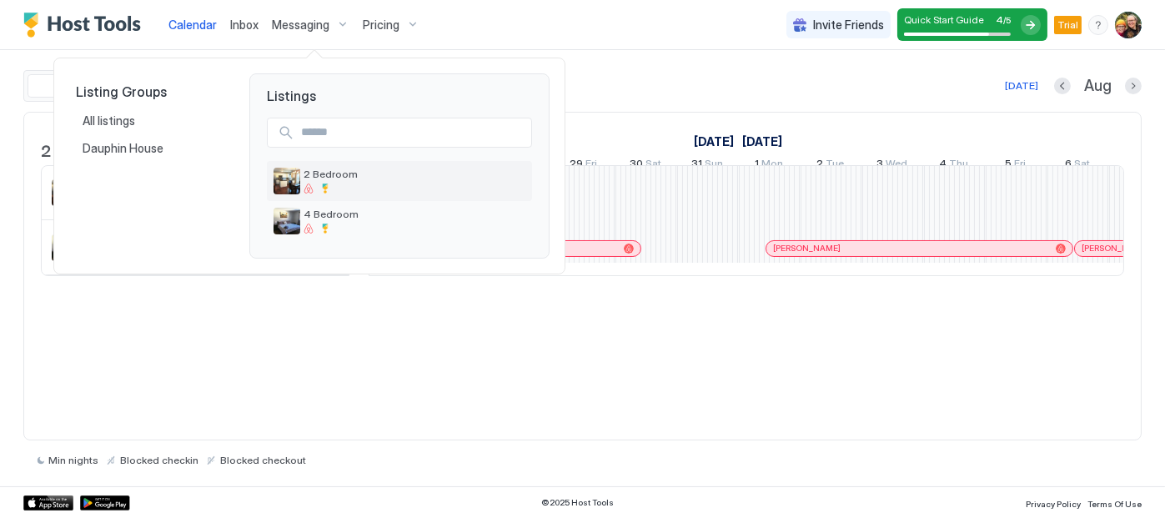
click at [342, 178] on span "2 Bedroom" at bounding box center [415, 174] width 222 height 13
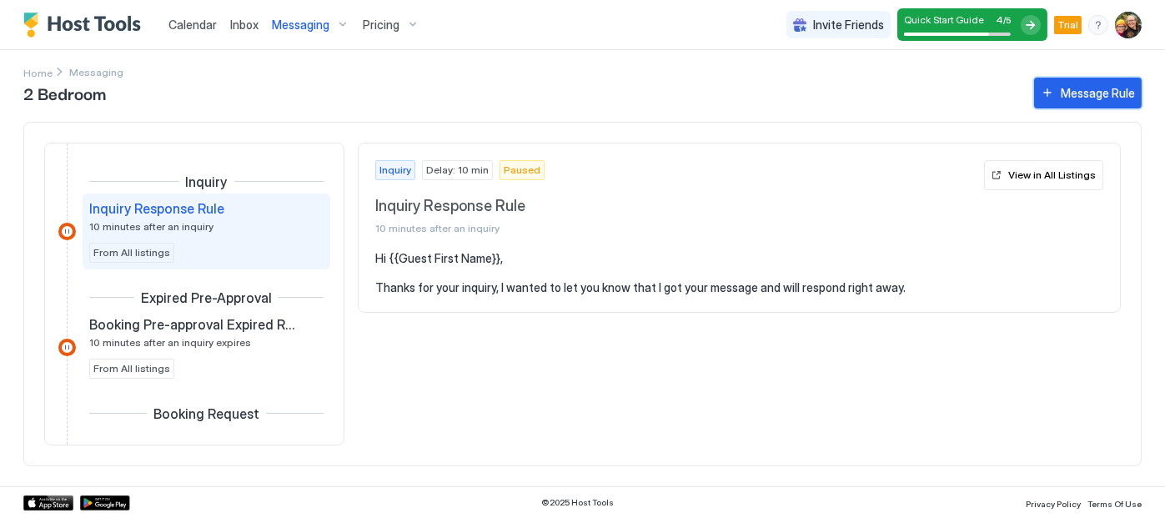
click at [1084, 93] on div "Message Rule" at bounding box center [1098, 93] width 74 height 18
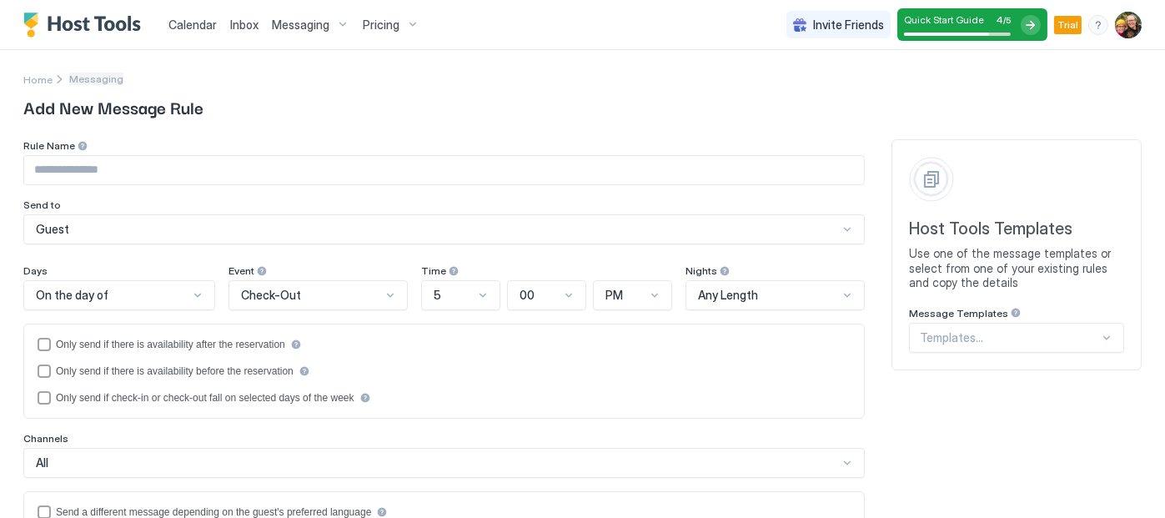
click at [101, 81] on span "Messaging" at bounding box center [96, 79] width 54 height 13
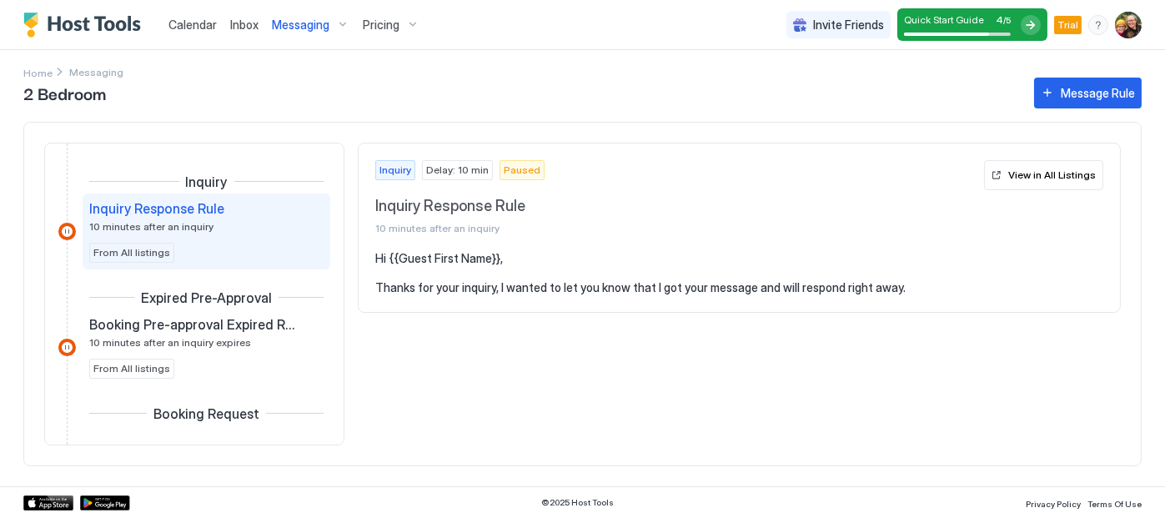
click at [220, 231] on div "Inquiry Response Rule 10 minutes after an inquiry" at bounding box center [194, 216] width 211 height 33
click at [522, 270] on pre "Hi {{Guest First Name}}, Thanks for your inquiry, I wanted to let you know that…" at bounding box center [739, 273] width 728 height 44
click at [128, 228] on span "10 minutes after an inquiry" at bounding box center [151, 226] width 124 height 13
click at [1057, 179] on div "View in All Listings" at bounding box center [1052, 175] width 88 height 15
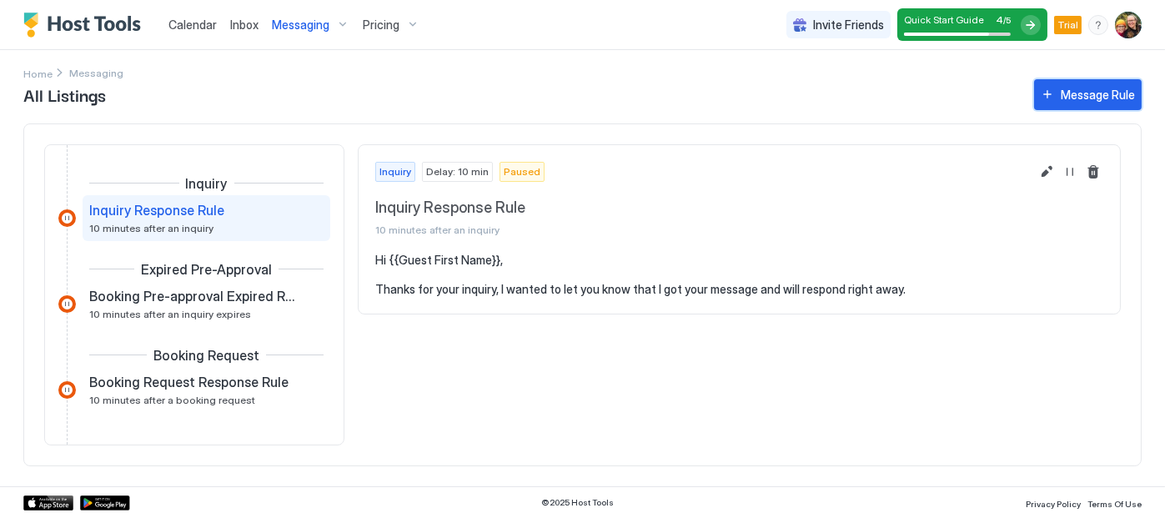
click at [1103, 90] on div "Message Rule" at bounding box center [1098, 95] width 74 height 18
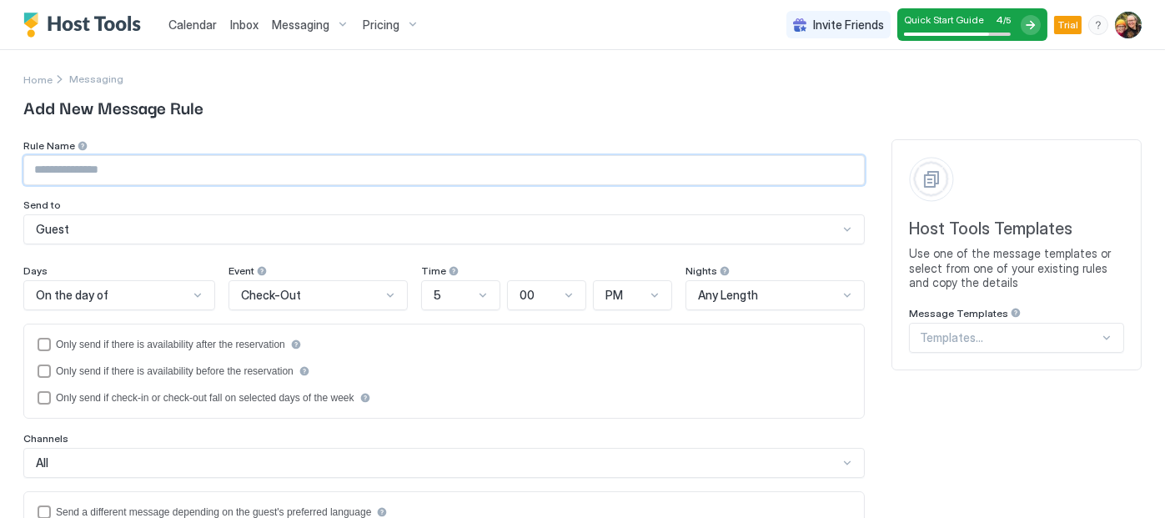
click at [162, 168] on input "Input Field" at bounding box center [444, 170] width 840 height 28
type input "**********"
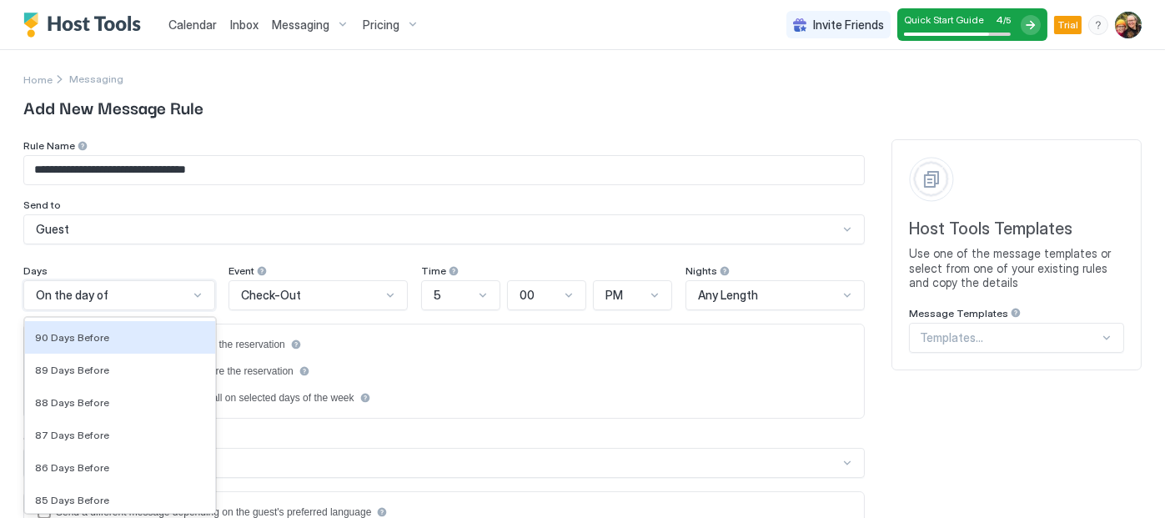
scroll to position [56, 0]
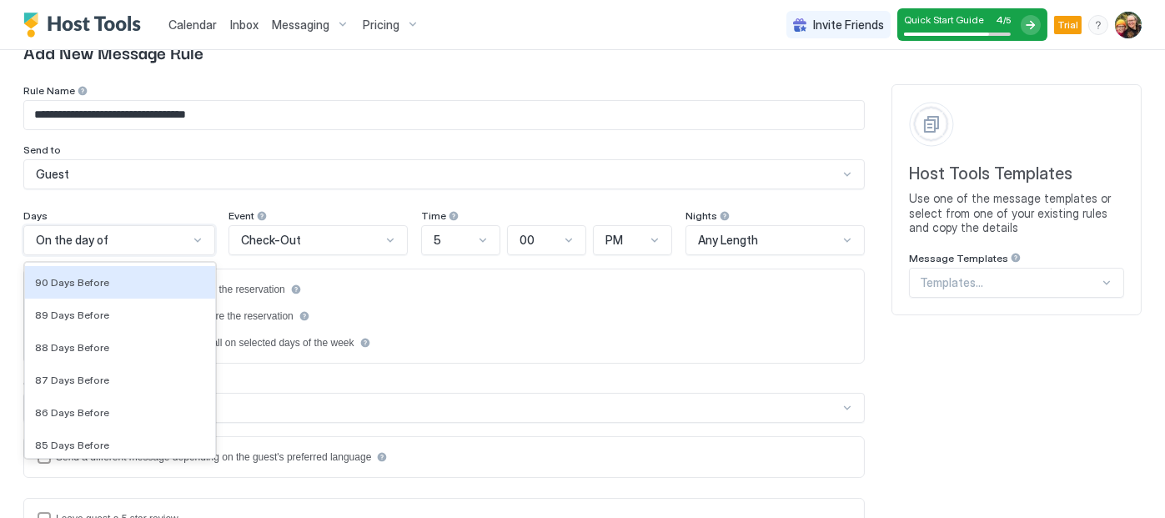
click at [108, 255] on div "183 results available. Use Up and Down to choose options, press Enter to select…" at bounding box center [119, 240] width 192 height 30
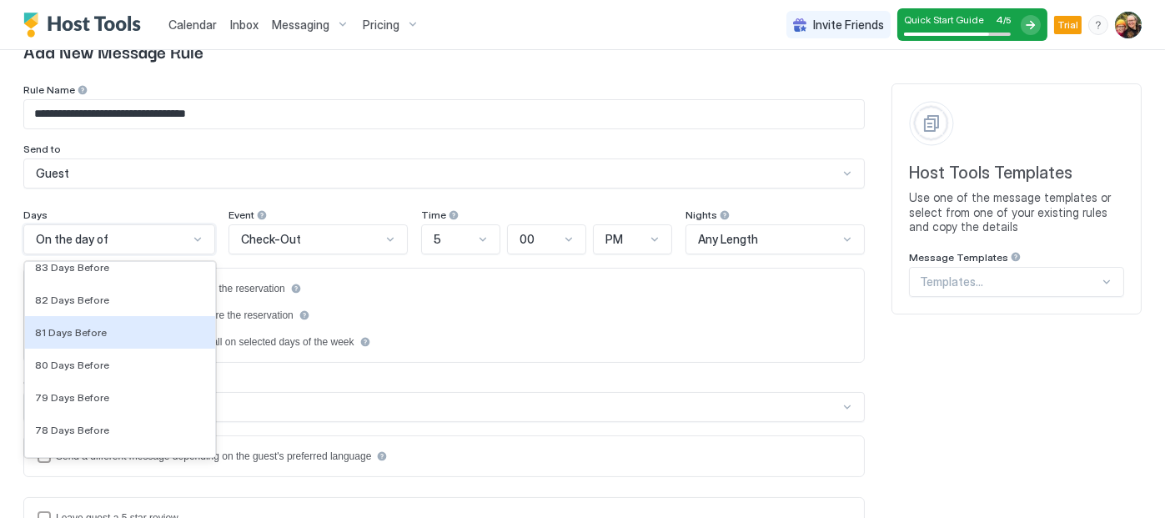
scroll to position [227, 0]
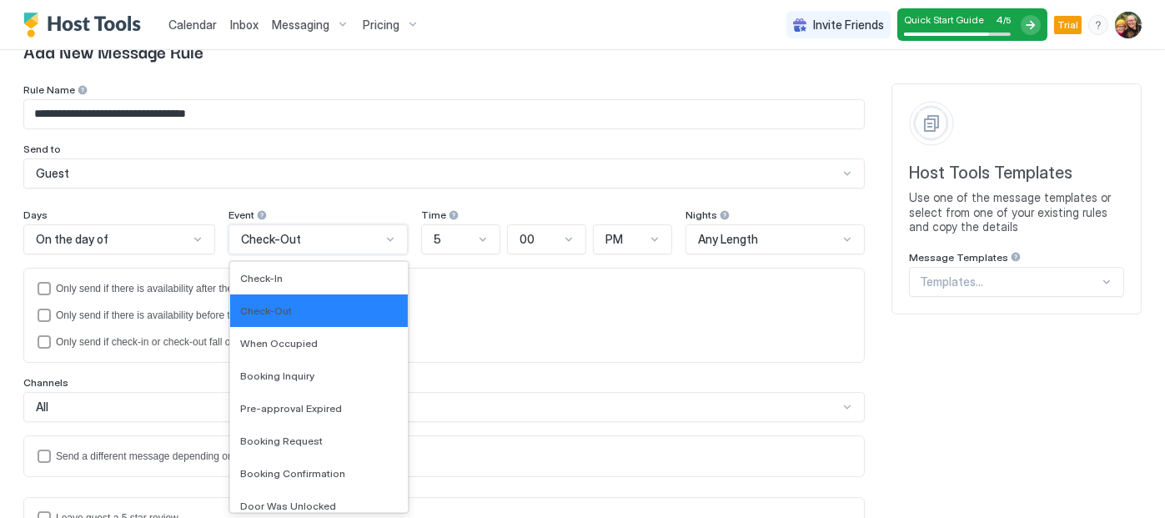
click at [274, 244] on span "Check-Out" at bounding box center [271, 239] width 60 height 15
click at [267, 344] on span "When Occupied" at bounding box center [279, 343] width 78 height 13
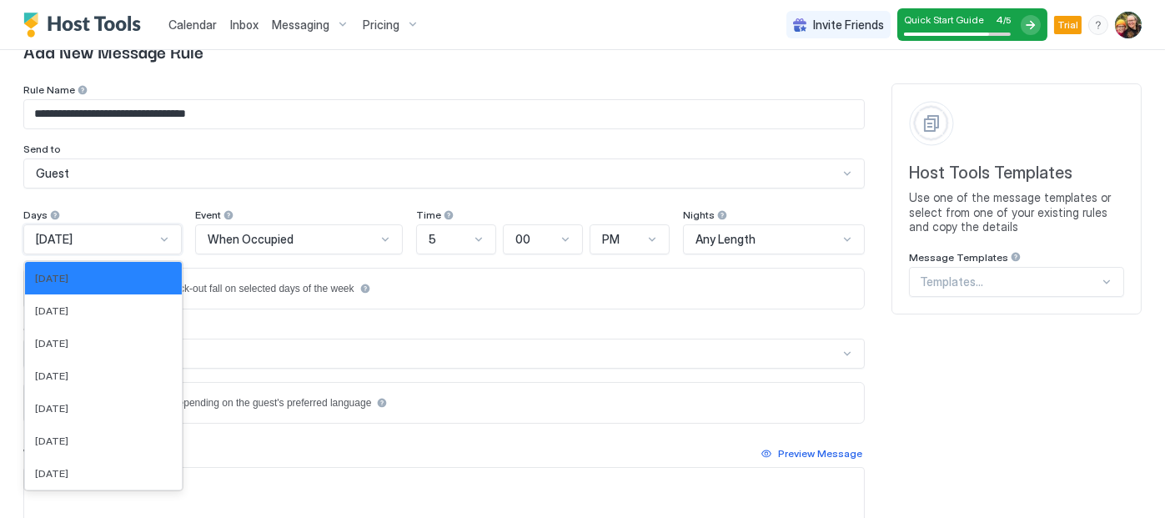
click at [171, 239] on div at bounding box center [164, 239] width 13 height 13
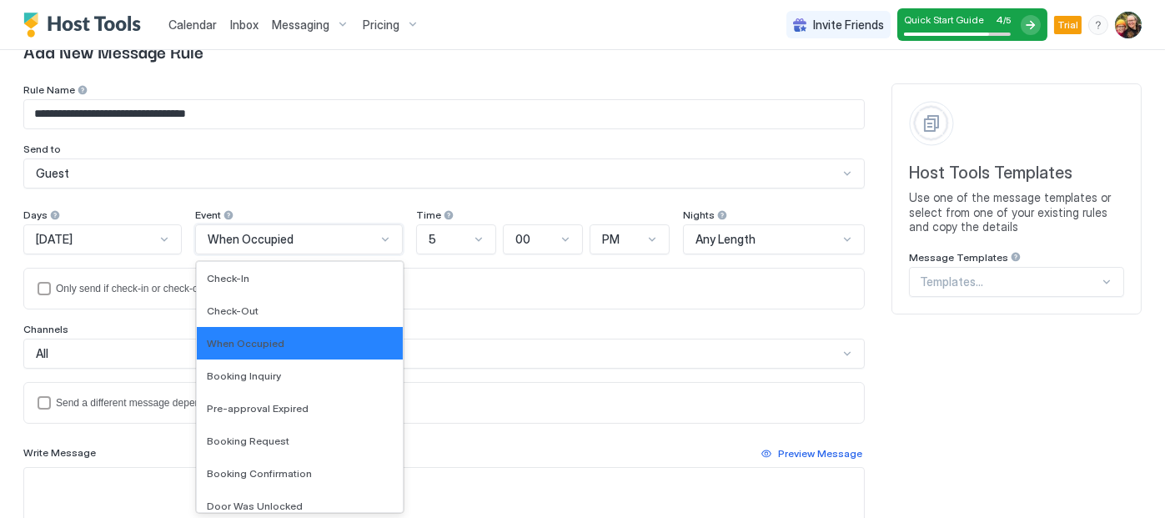
click at [247, 232] on span "When Occupied" at bounding box center [251, 239] width 86 height 15
click at [248, 278] on span "Check-In" at bounding box center [228, 278] width 43 height 13
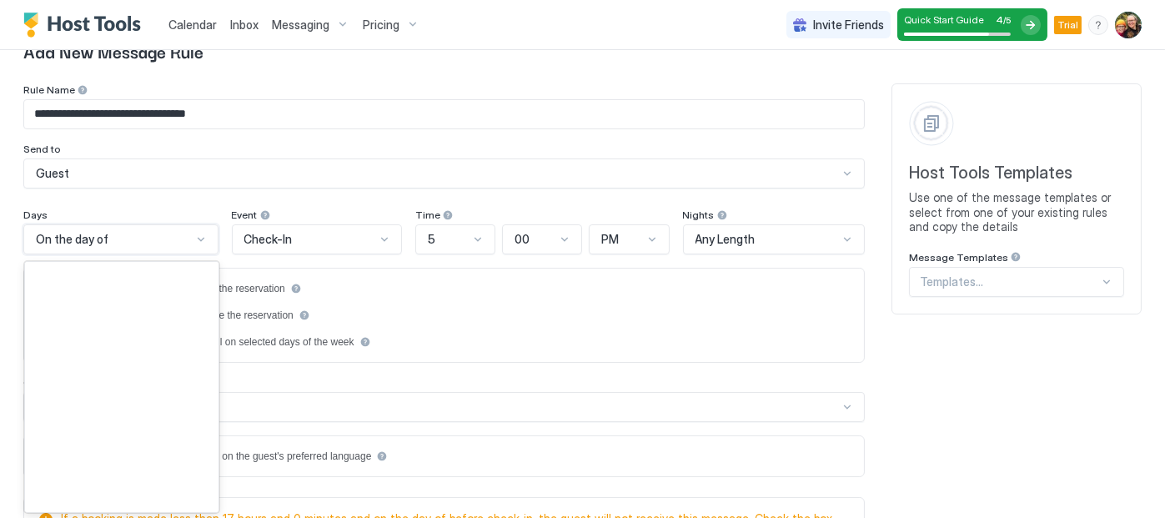
click at [199, 241] on div at bounding box center [200, 239] width 13 height 13
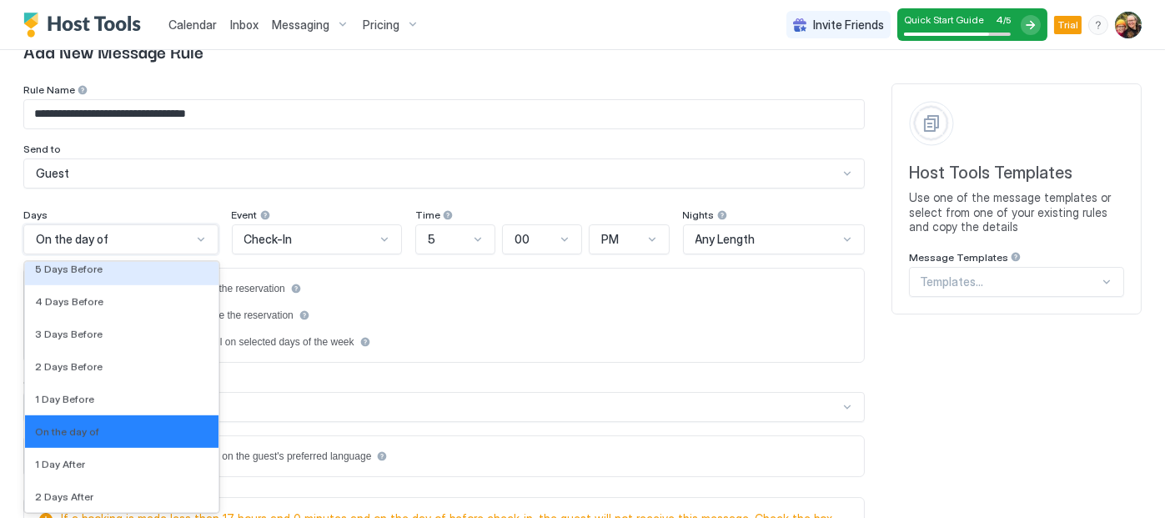
scroll to position [2524, 0]
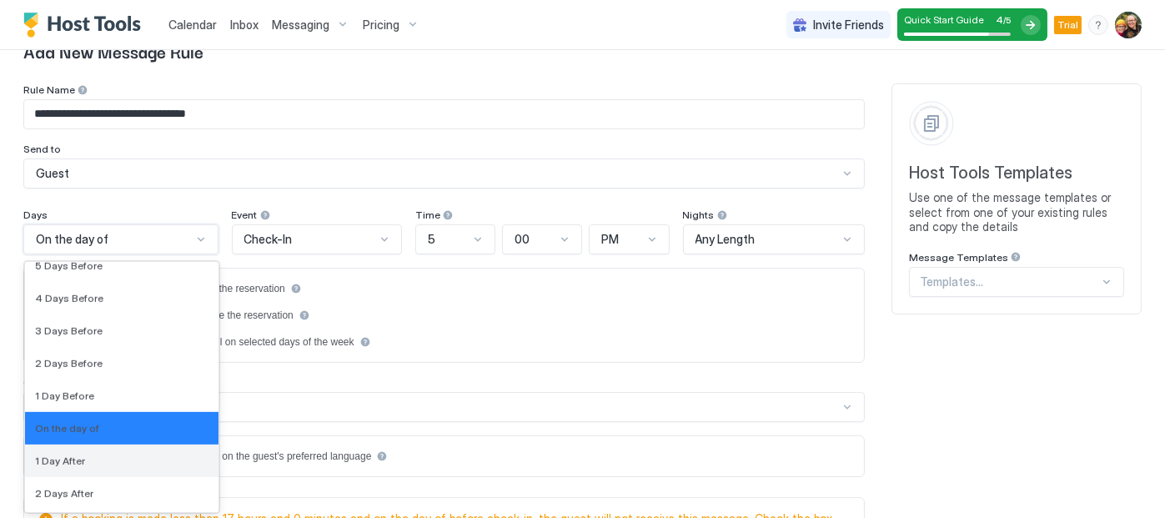
click at [136, 465] on div "1 Day After" at bounding box center [122, 461] width 194 height 33
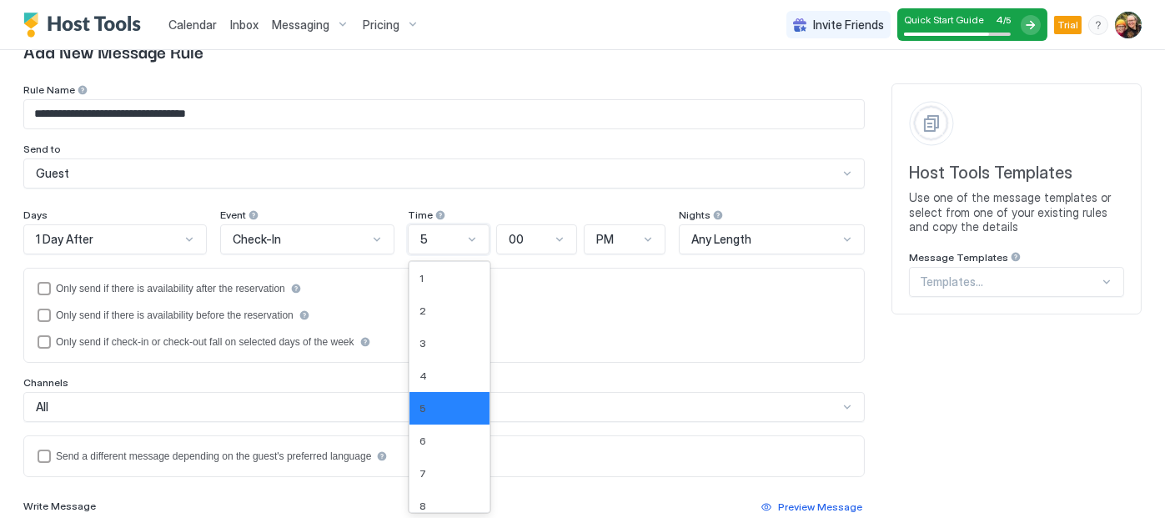
click at [466, 237] on div at bounding box center [471, 239] width 13 height 13
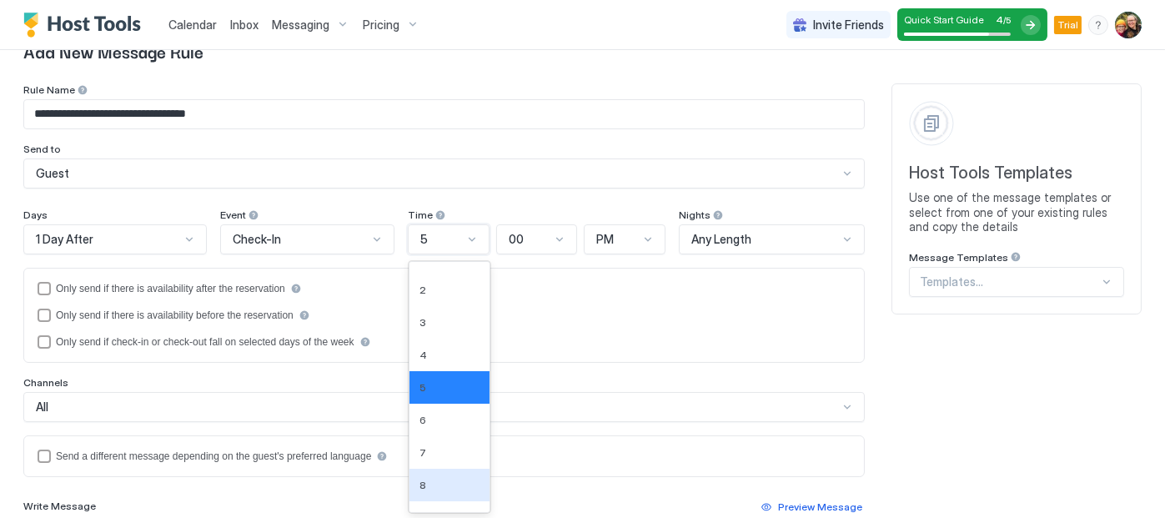
scroll to position [33, 0]
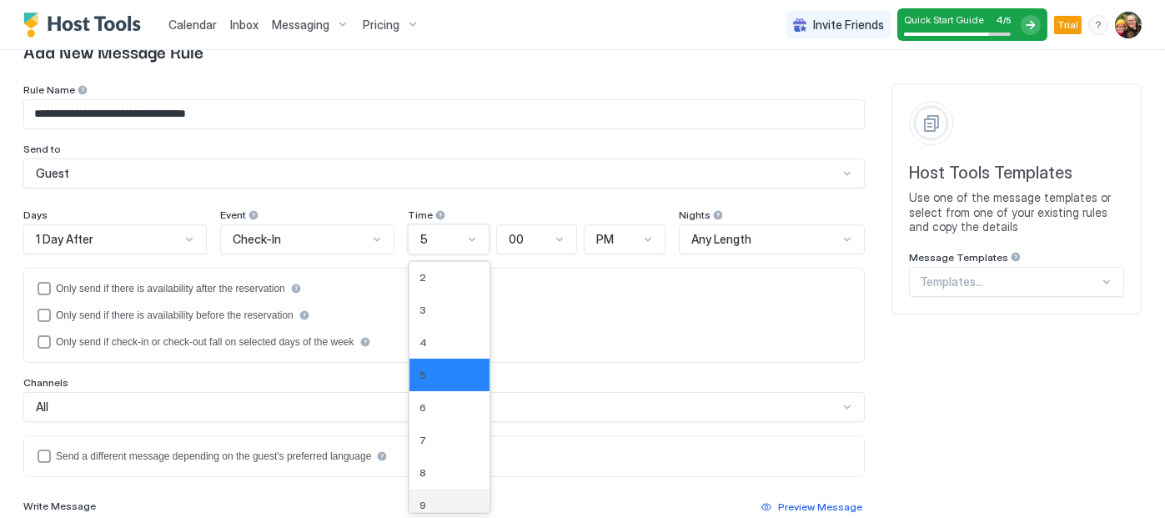
click at [456, 508] on div "9" at bounding box center [450, 505] width 60 height 13
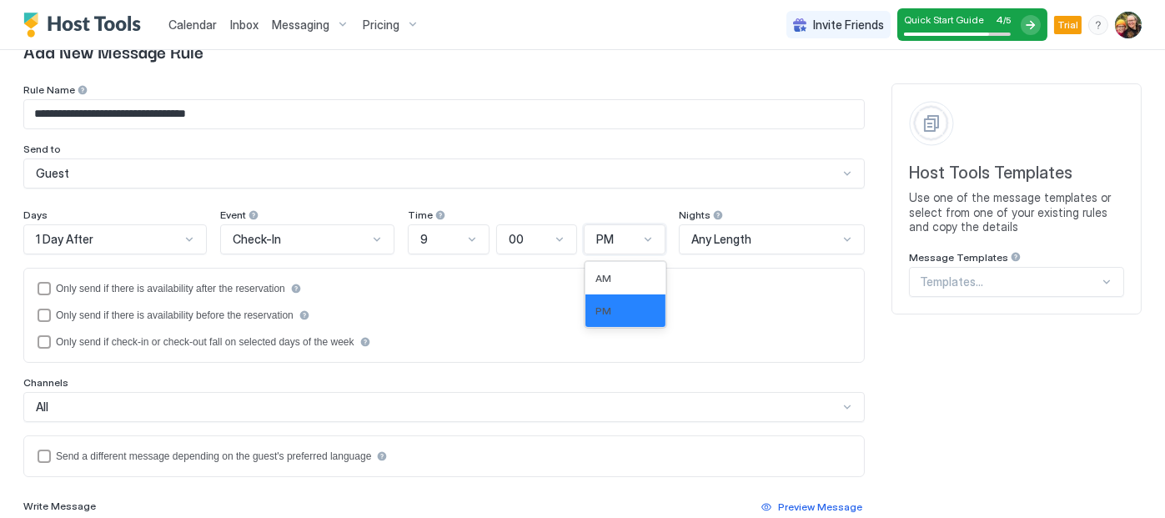
click at [641, 239] on div at bounding box center [647, 239] width 13 height 13
click at [621, 281] on div "AM" at bounding box center [626, 278] width 60 height 13
click at [13, 362] on div "**********" at bounding box center [582, 418] width 1165 height 848
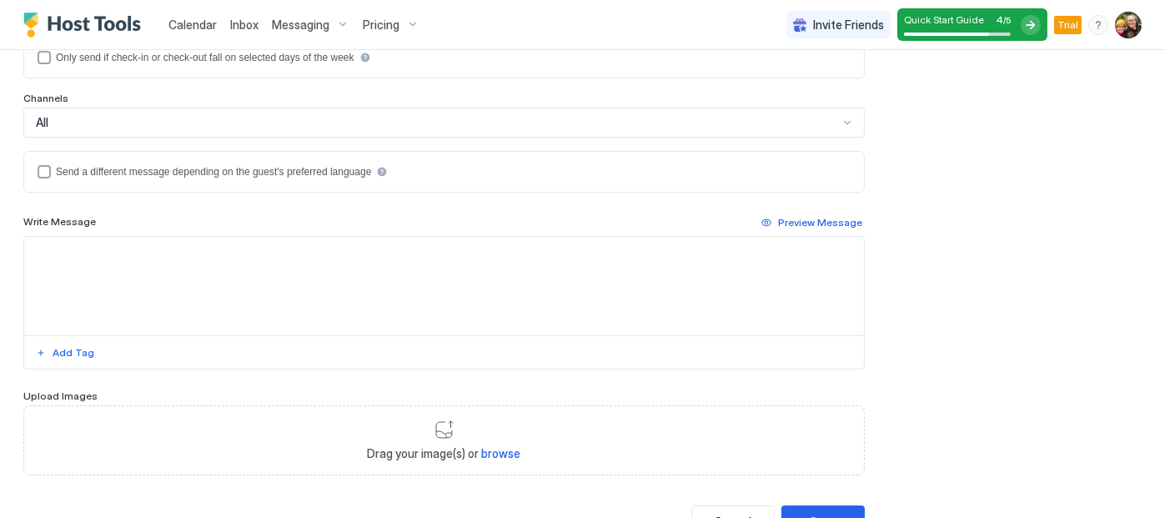
scroll to position [347, 0]
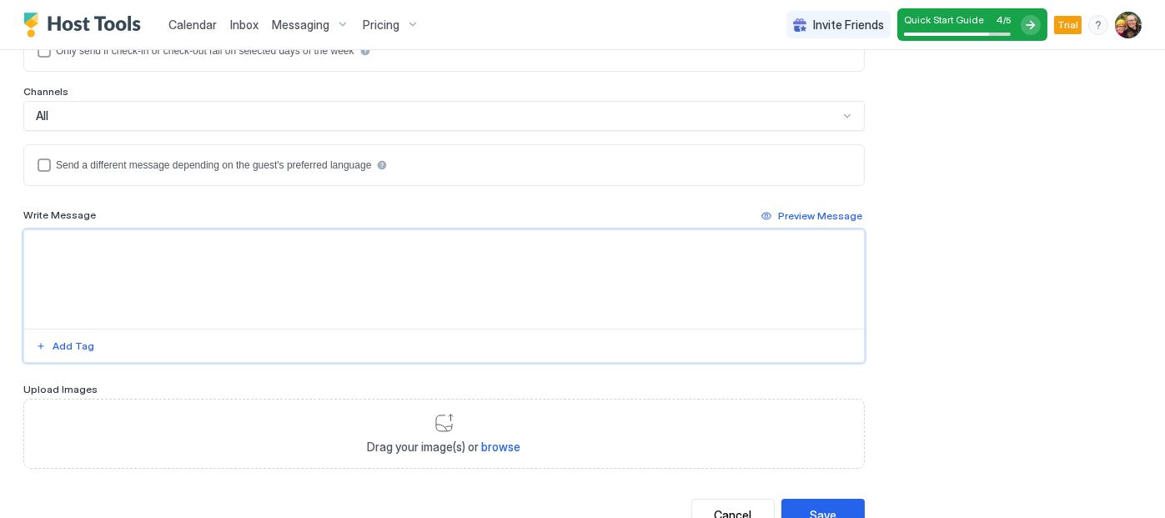
click at [73, 241] on textarea "Input Field" at bounding box center [444, 279] width 840 height 98
paste textarea "**********"
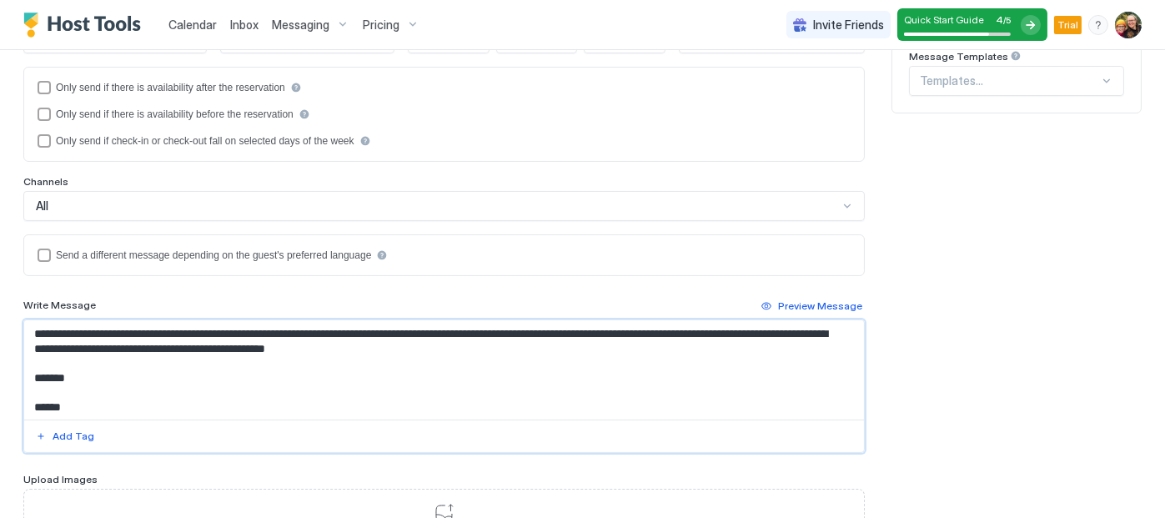
scroll to position [251, 0]
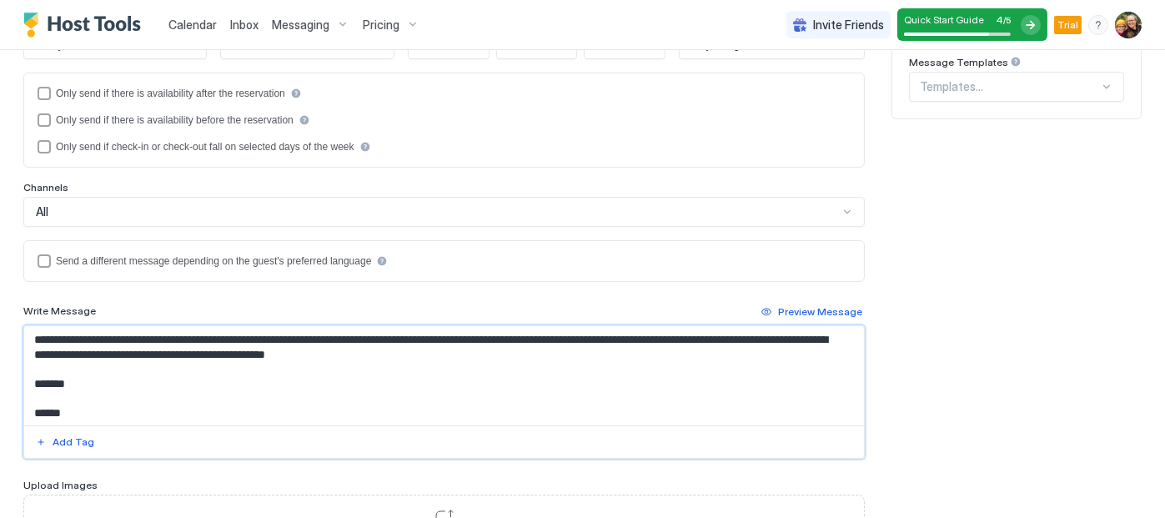
click at [35, 337] on textarea "**********" at bounding box center [437, 375] width 827 height 99
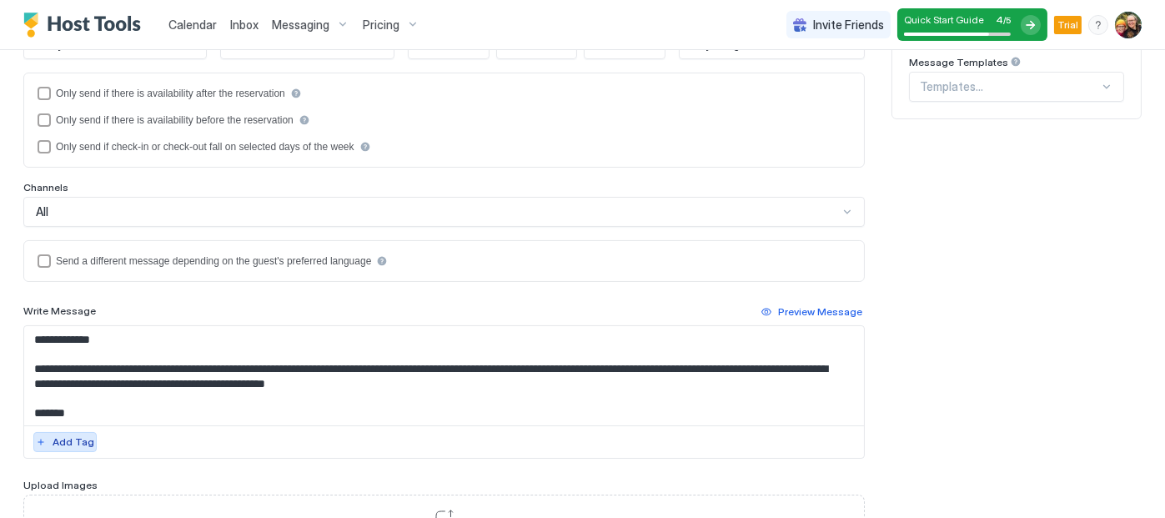
click at [80, 437] on div "Add Tag" at bounding box center [74, 442] width 42 height 15
click at [173, 366] on textarea "**********" at bounding box center [437, 375] width 827 height 99
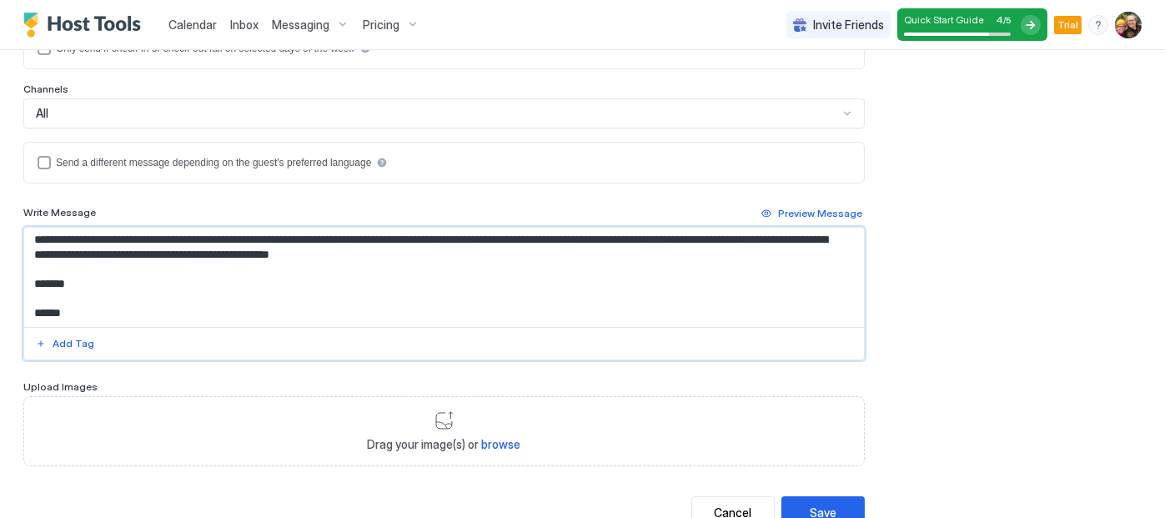
scroll to position [406, 0]
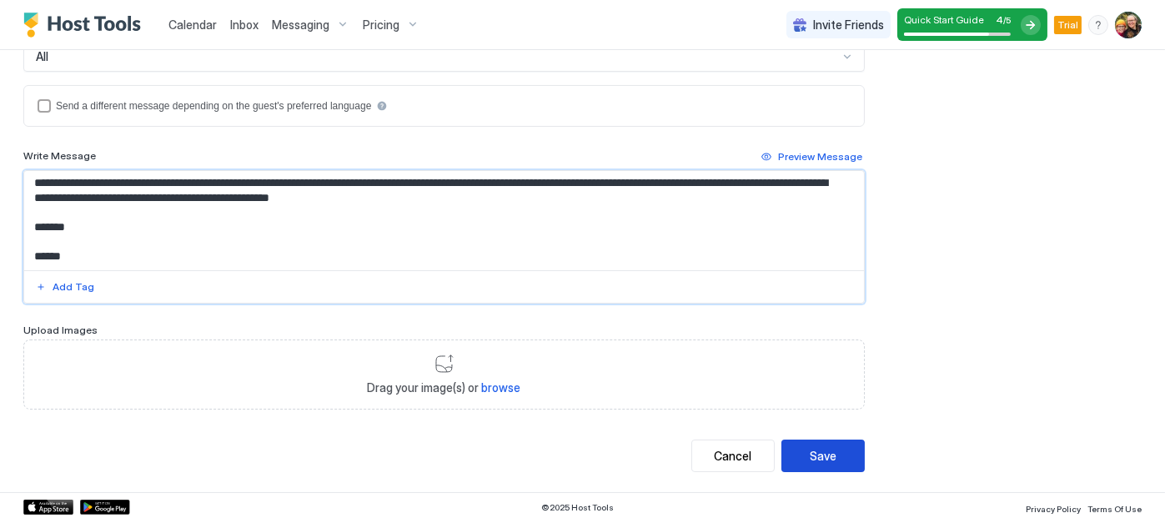
type textarea "**********"
click at [828, 454] on button "Save" at bounding box center [823, 456] width 83 height 33
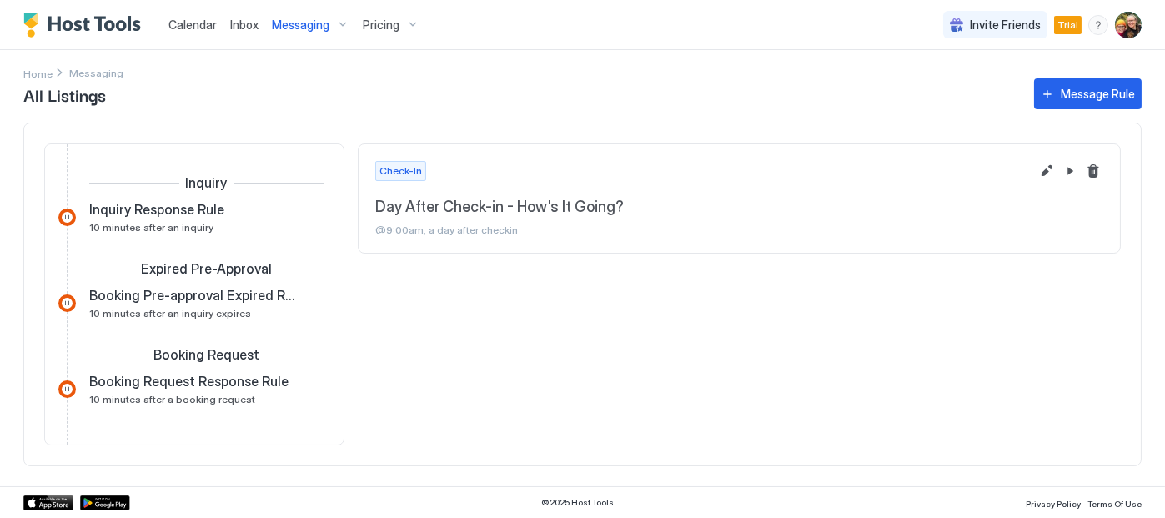
scroll to position [315, 0]
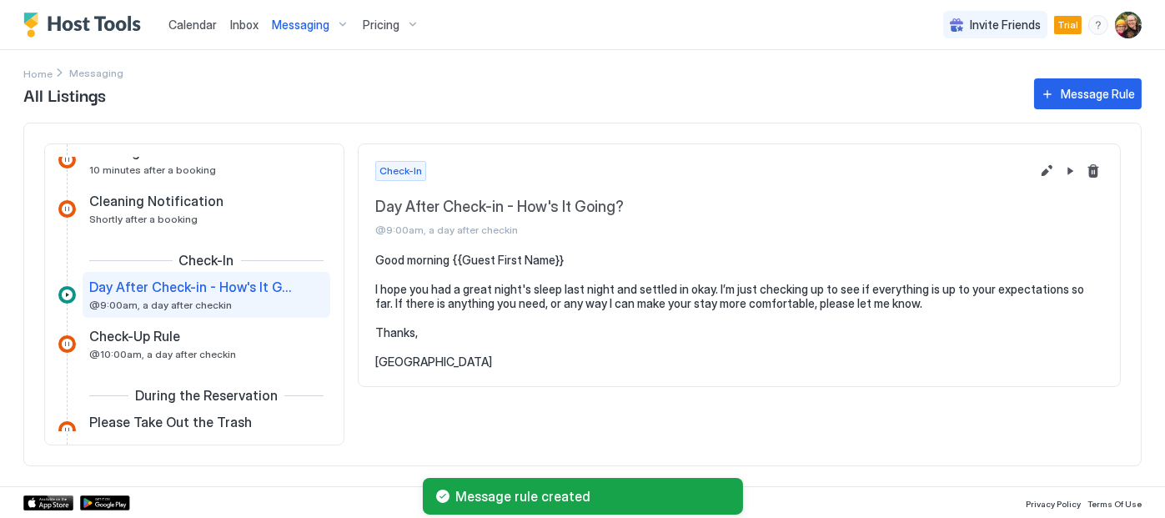
click at [67, 294] on div at bounding box center [67, 295] width 18 height 18
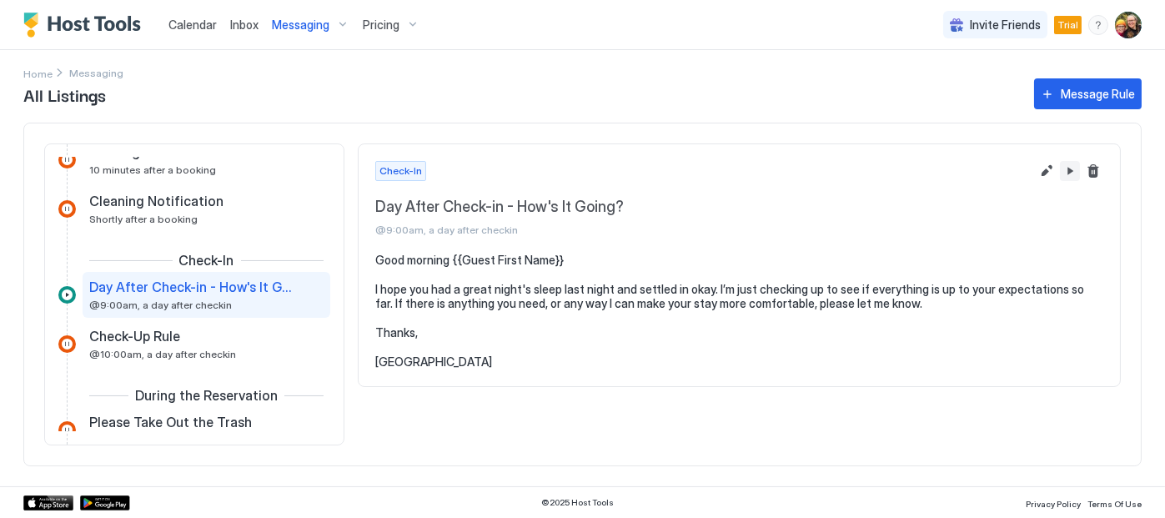
click at [1070, 174] on button "Pause Message Rule" at bounding box center [1070, 171] width 20 height 20
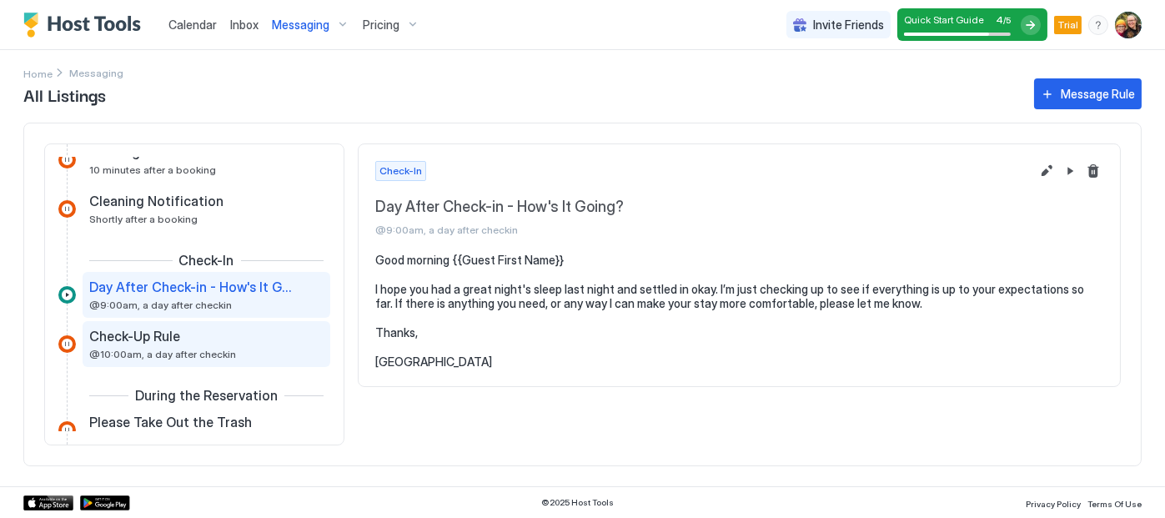
click at [195, 338] on div "Check-Up Rule" at bounding box center [194, 336] width 211 height 17
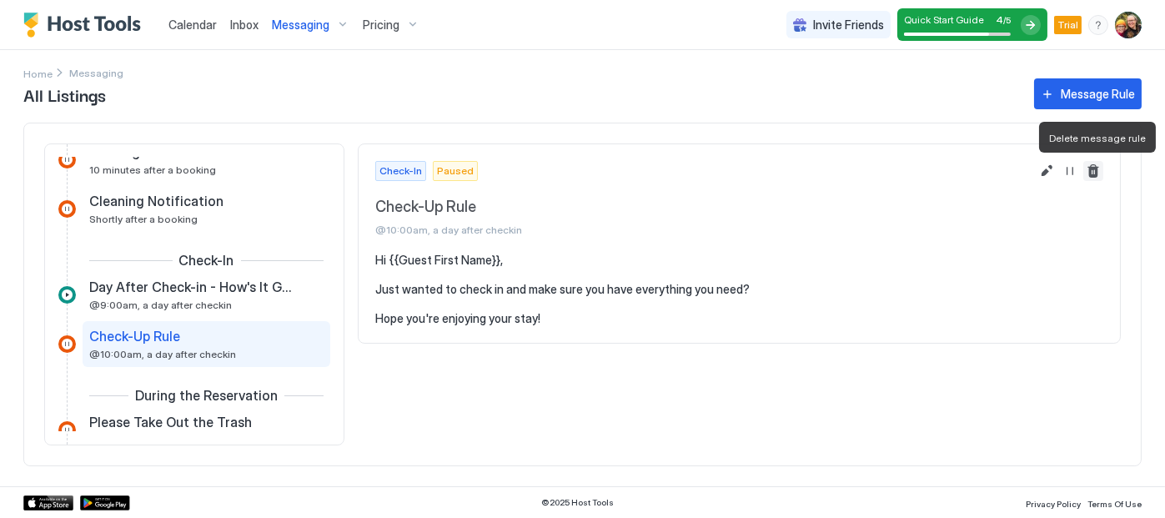
click at [1096, 173] on button "Delete message rule" at bounding box center [1093, 171] width 20 height 20
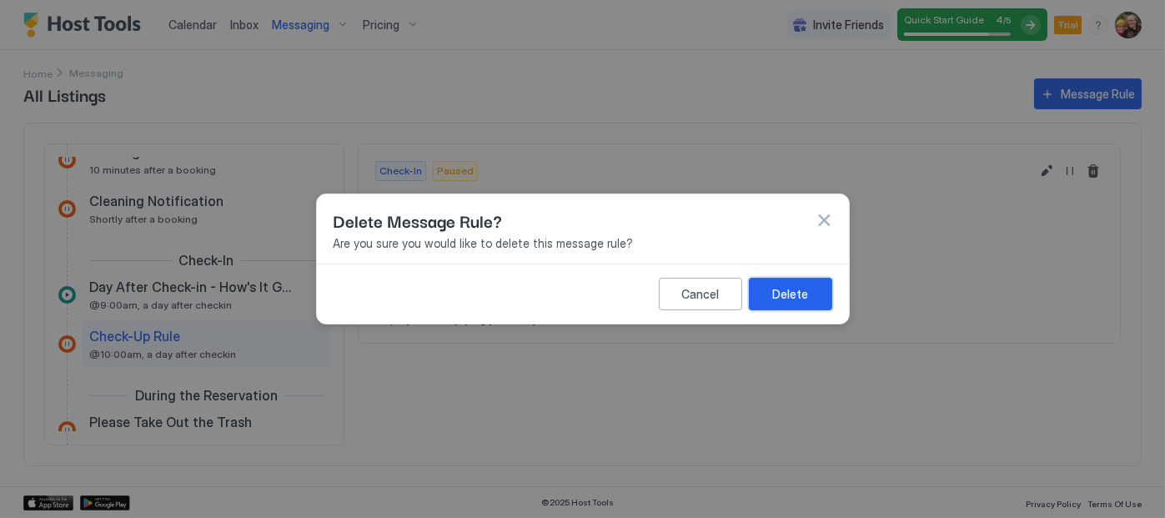
click at [796, 297] on div "Delete" at bounding box center [790, 294] width 36 height 18
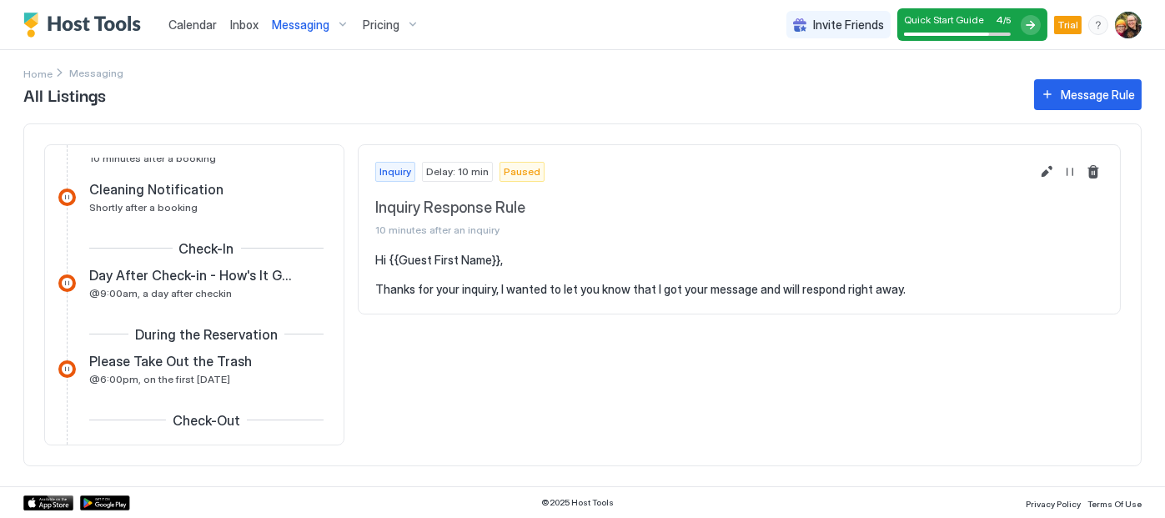
scroll to position [334, 0]
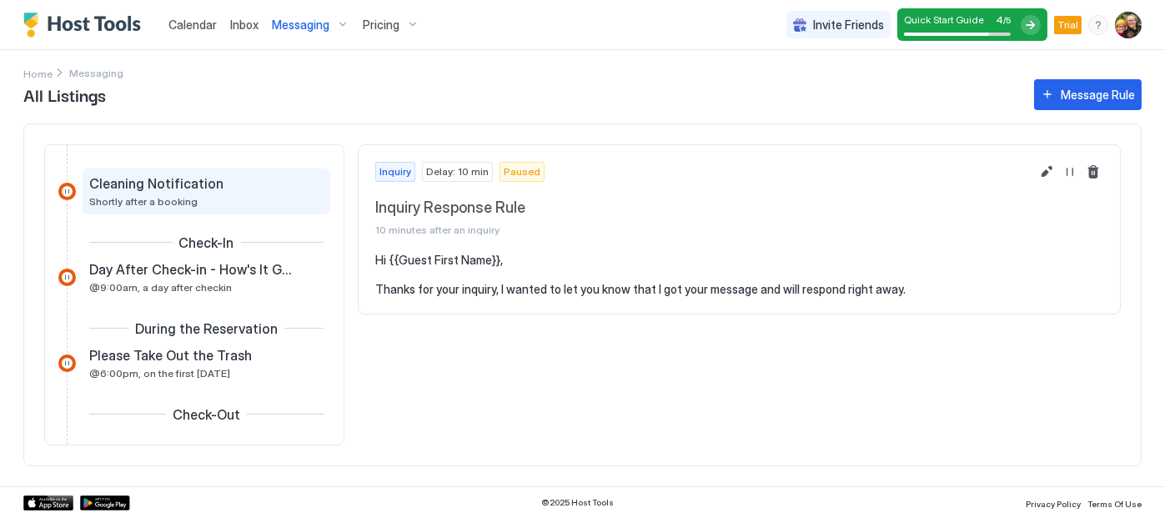
click at [151, 193] on div "Cleaning Notification Shortly after a booking" at bounding box center [194, 191] width 211 height 33
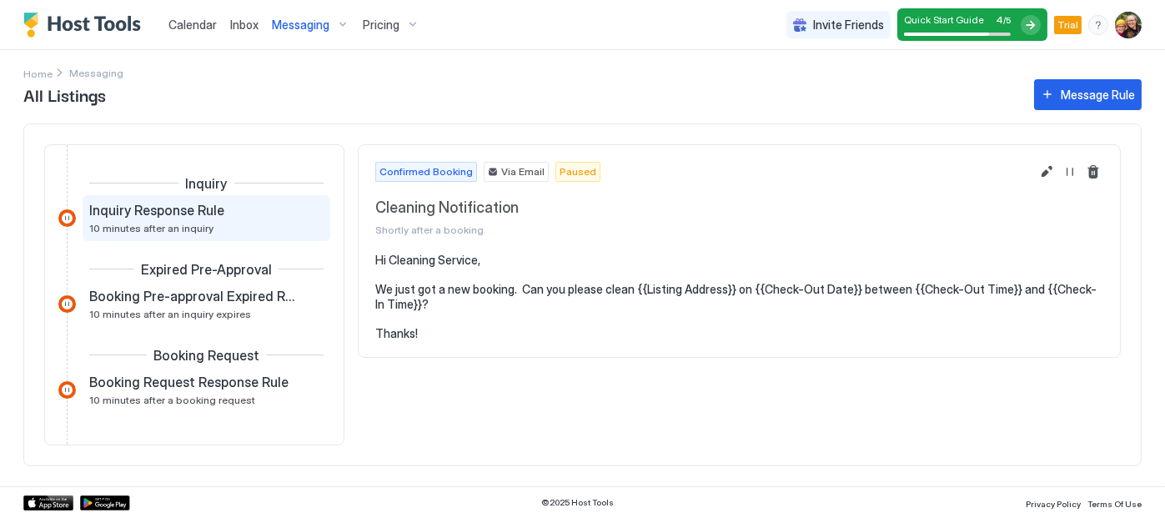
click at [194, 216] on span "Inquiry Response Rule" at bounding box center [156, 210] width 135 height 17
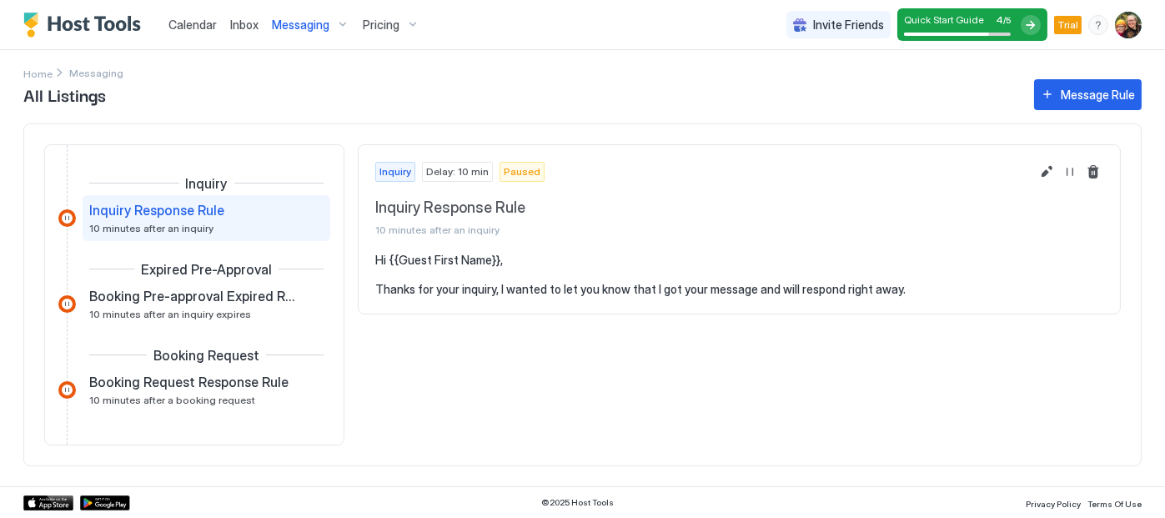
click at [515, 288] on pre "Hi {{Guest First Name}}, Thanks for your inquiry, I wanted to let you know that…" at bounding box center [739, 275] width 728 height 44
click at [1050, 172] on button "Edit message rule" at bounding box center [1047, 172] width 20 height 20
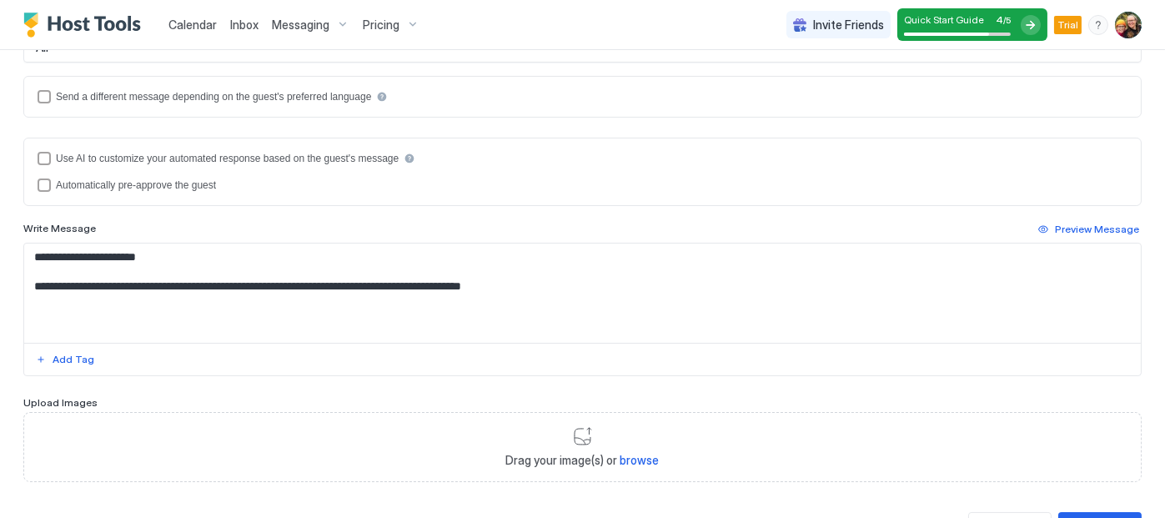
scroll to position [362, 0]
drag, startPoint x: 549, startPoint y: 284, endPoint x: 34, endPoint y: 279, distance: 514.7
click at [34, 279] on textarea "**********" at bounding box center [576, 293] width 1104 height 99
paste textarea "**********"
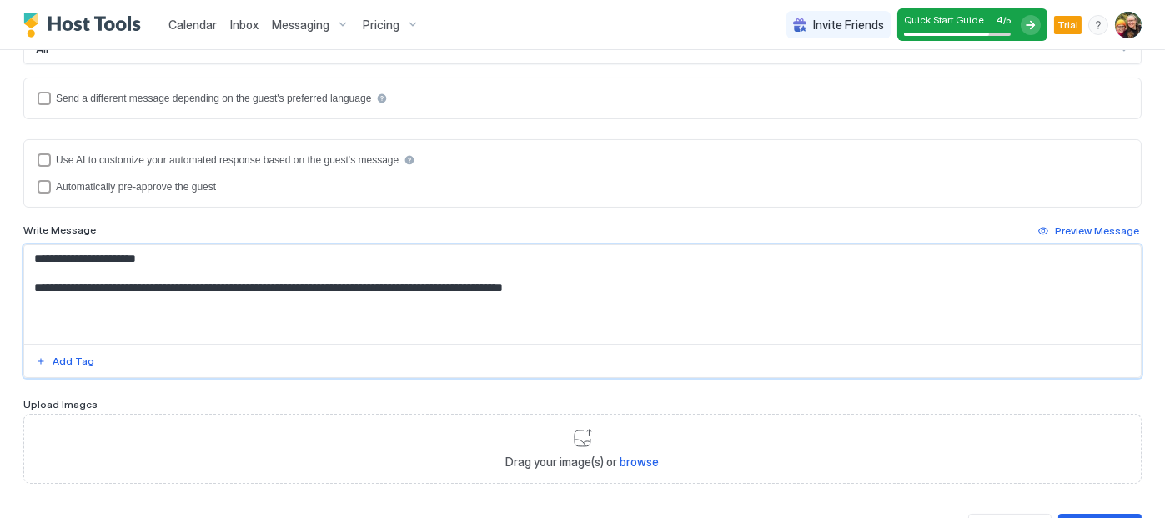
scroll to position [434, 0]
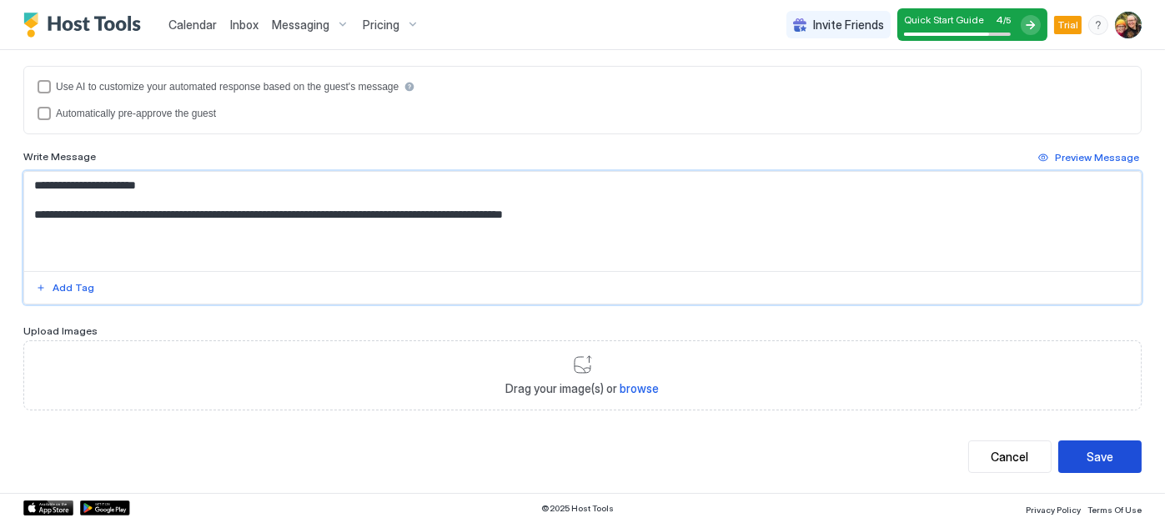
type textarea "**********"
click at [1087, 451] on div "Save" at bounding box center [1100, 457] width 27 height 18
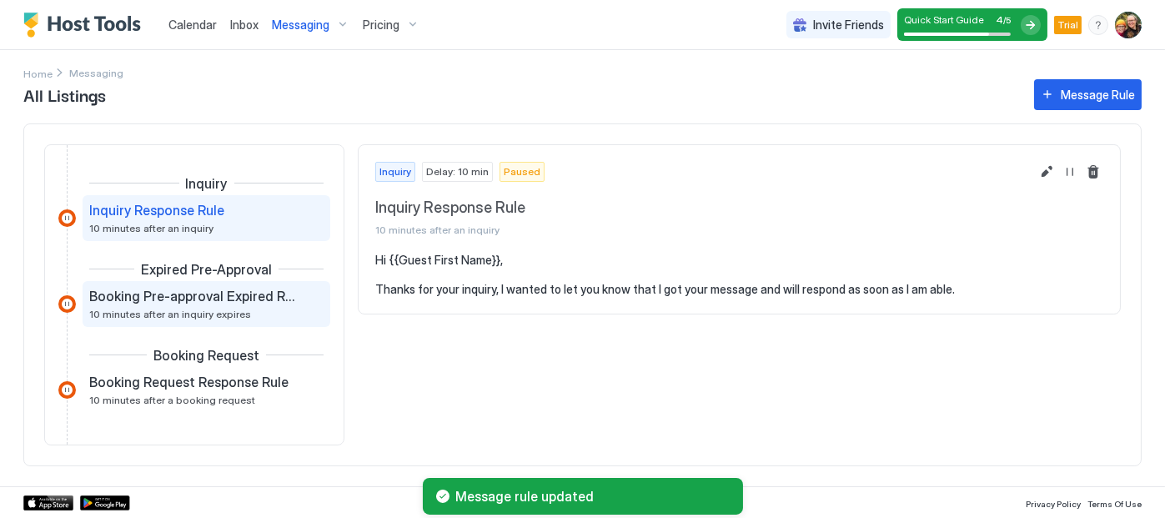
click at [224, 295] on span "Booking Pre-approval Expired Rule" at bounding box center [193, 296] width 208 height 17
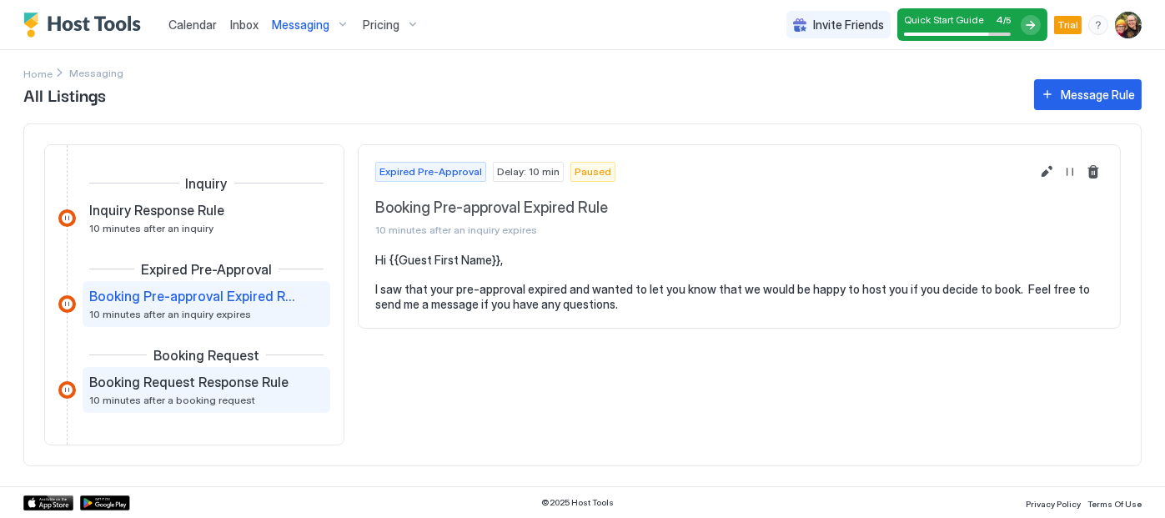
click at [219, 380] on span "Booking Request Response Rule" at bounding box center [188, 382] width 199 height 17
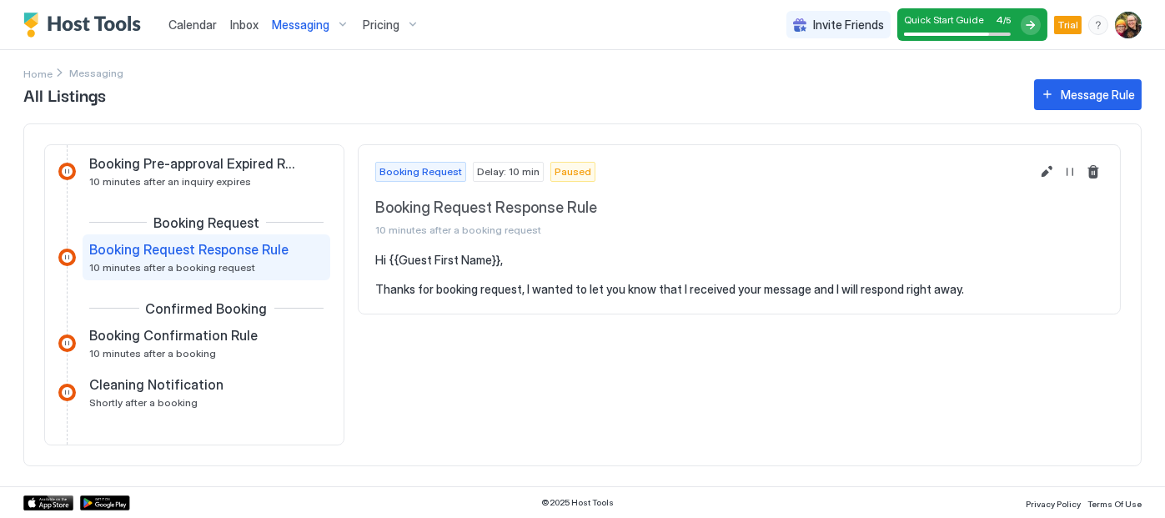
scroll to position [133, 0]
click at [948, 289] on pre "Hi {{Guest First Name}}, Thanks for booking request, I wanted to let you know t…" at bounding box center [739, 275] width 728 height 44
click at [1045, 172] on button "Edit message rule" at bounding box center [1047, 172] width 20 height 20
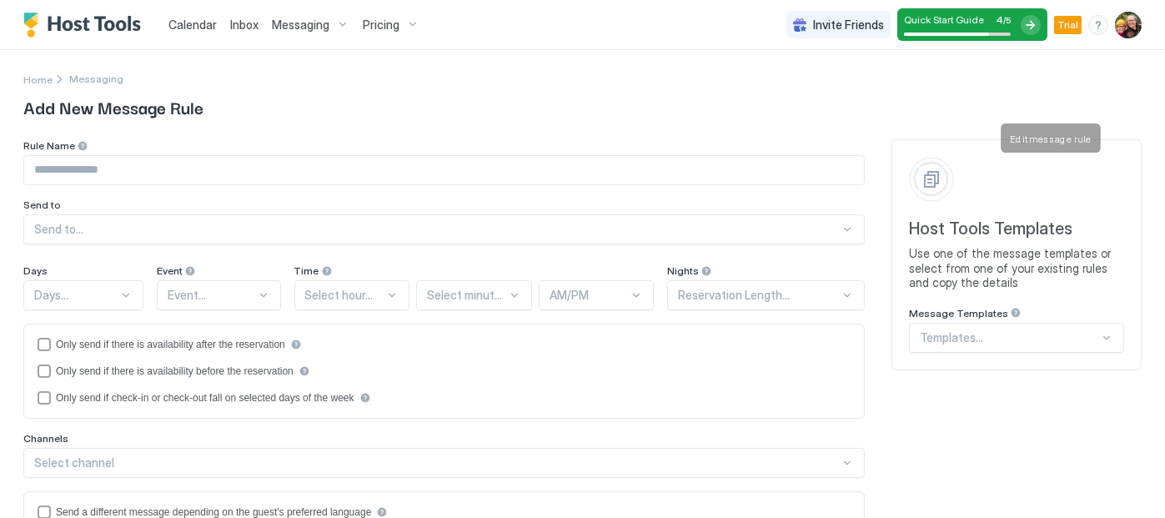
type input "**********"
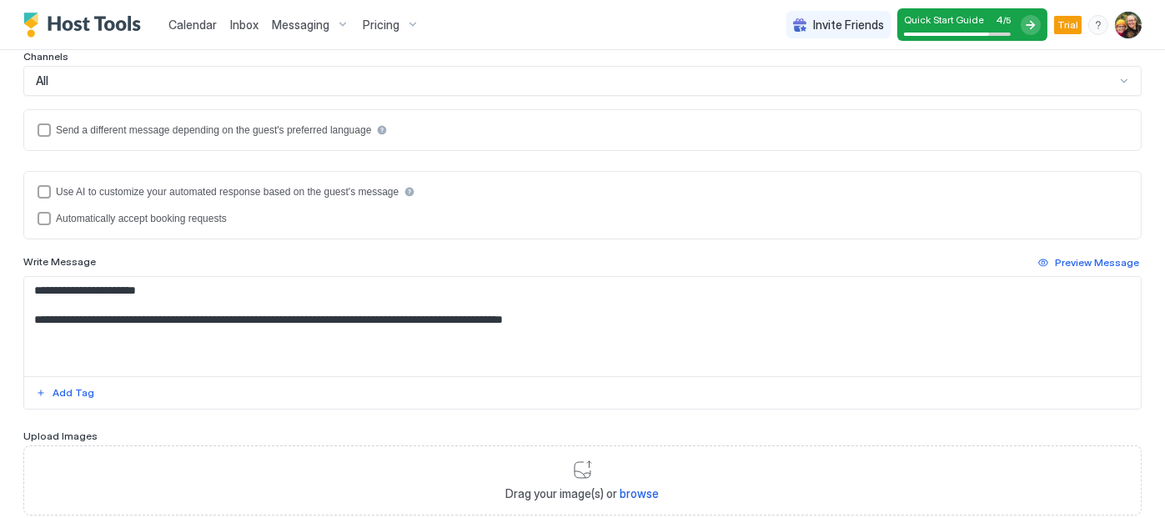
scroll to position [434, 0]
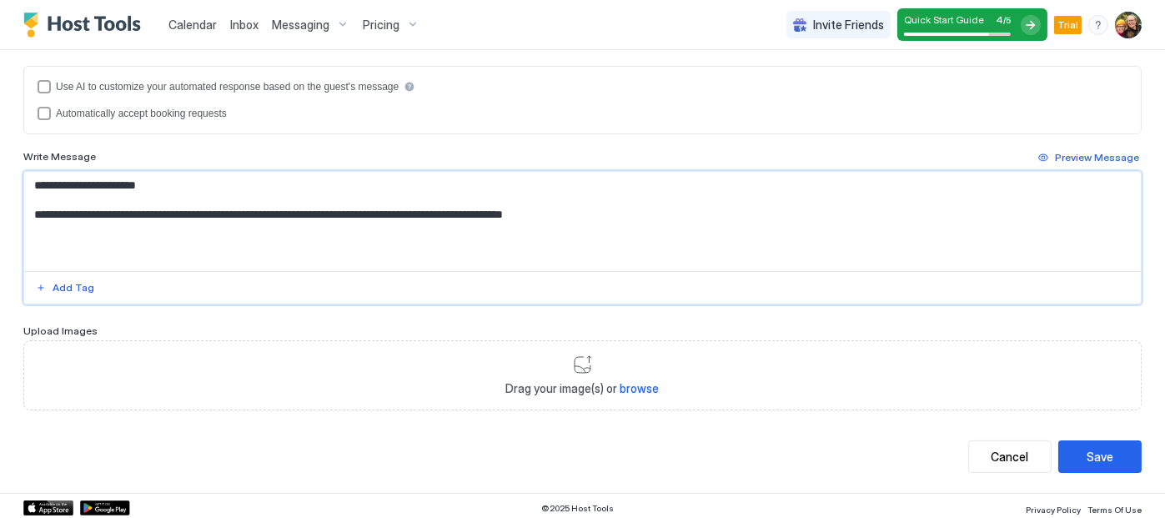
click at [594, 210] on textarea "**********" at bounding box center [576, 221] width 1104 height 99
click at [666, 211] on textarea "**********" at bounding box center [576, 221] width 1104 height 99
type textarea "**********"
click at [1099, 455] on div "Save" at bounding box center [1100, 457] width 27 height 18
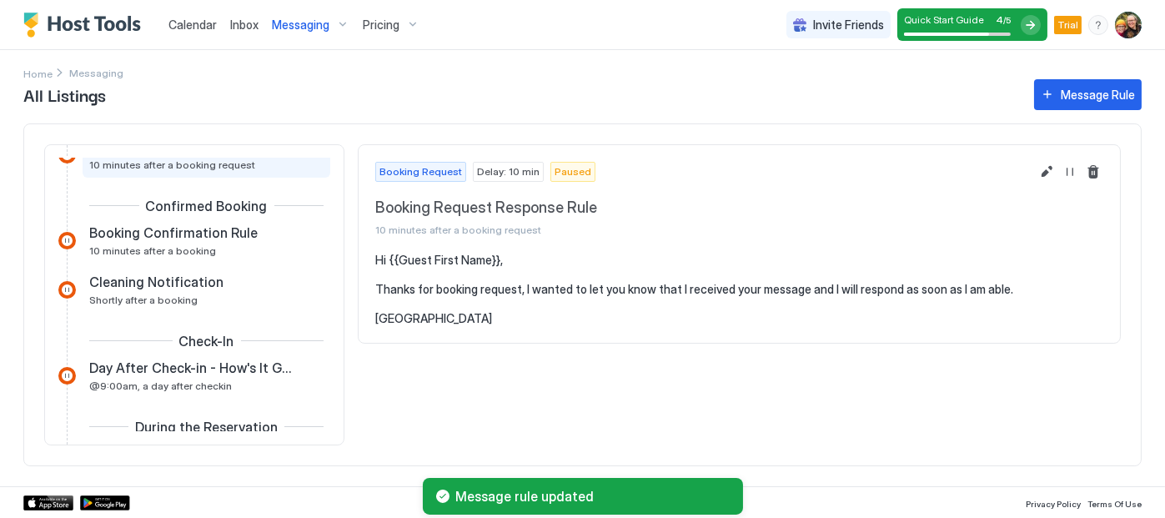
scroll to position [237, 0]
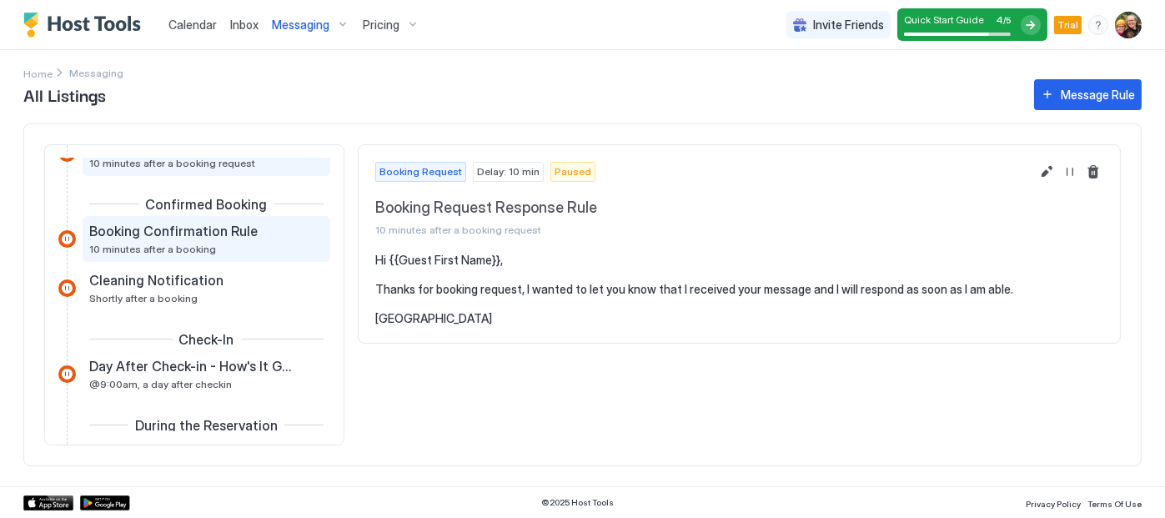
click at [200, 243] on span "10 minutes after a booking" at bounding box center [152, 249] width 127 height 13
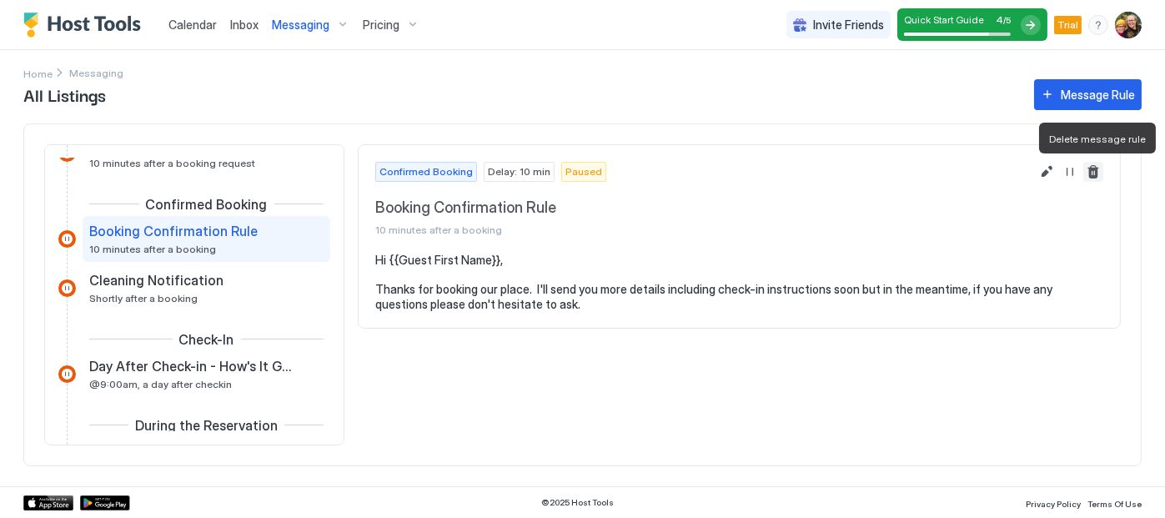
click at [1094, 163] on button "Delete message rule" at bounding box center [1093, 172] width 20 height 20
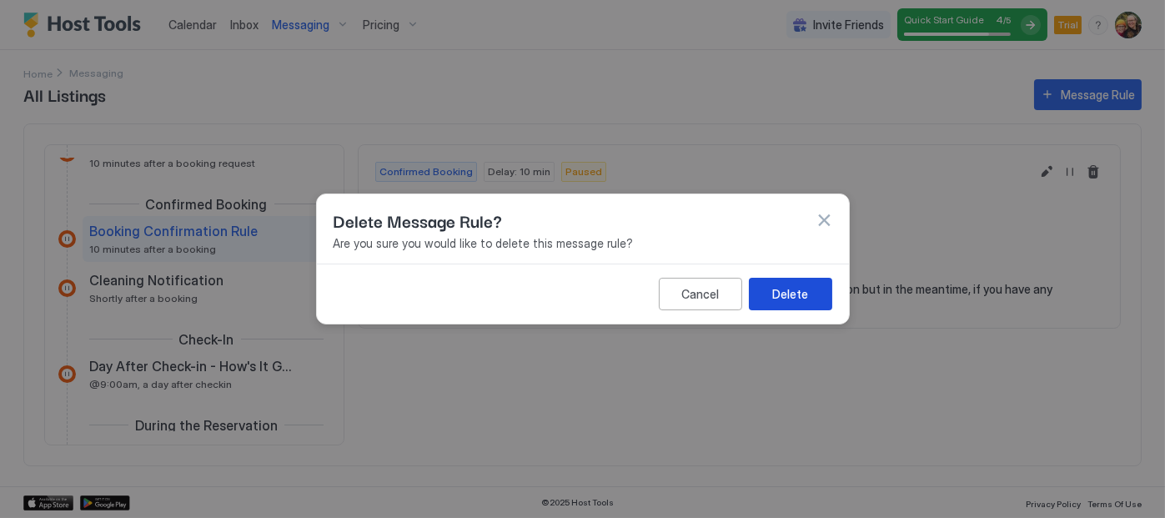
click at [787, 297] on div "Delete" at bounding box center [790, 294] width 36 height 18
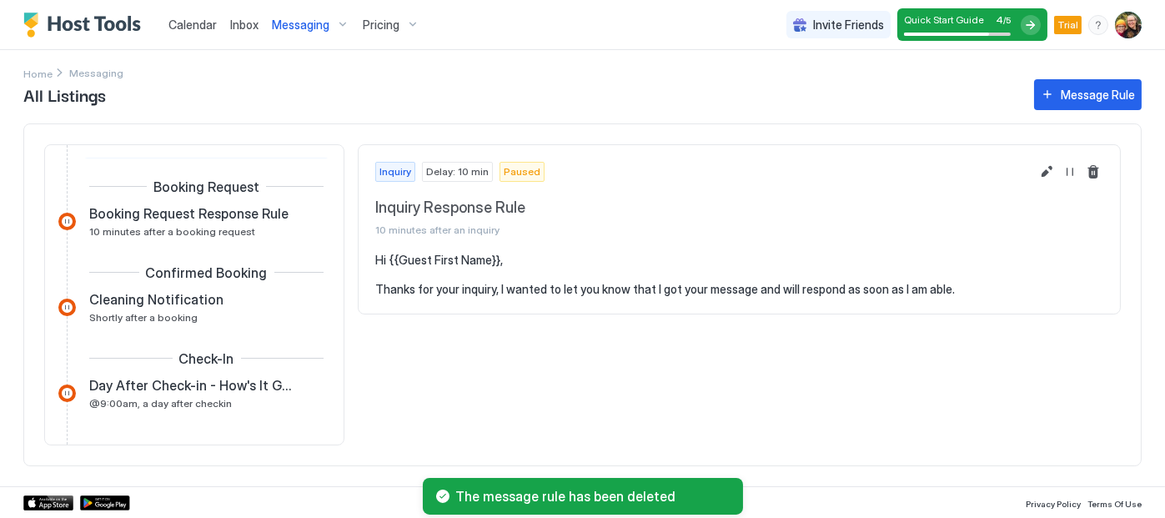
scroll to position [168, 0]
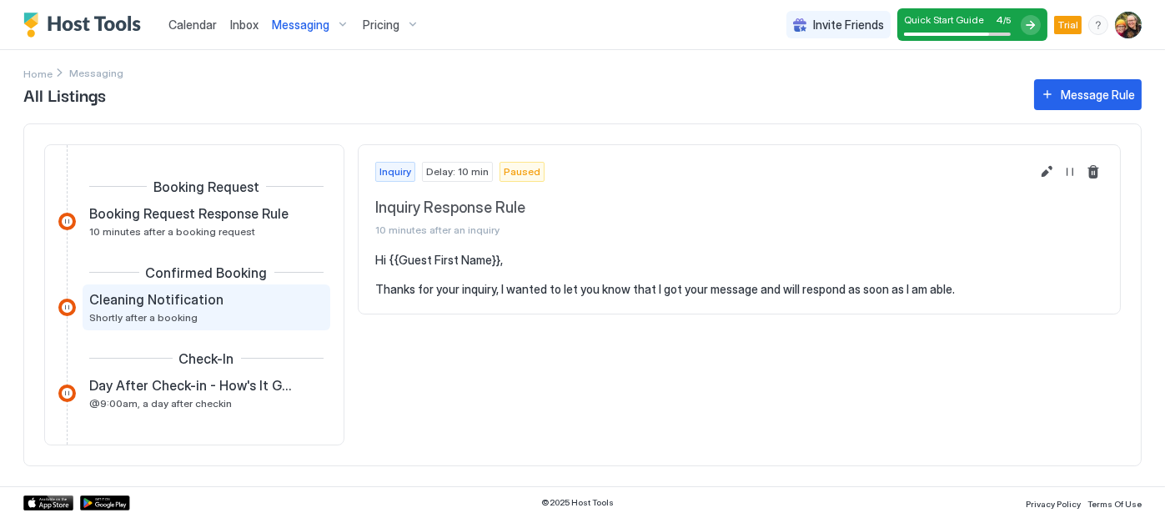
click at [288, 314] on div "Cleaning Notification Shortly after a booking" at bounding box center [194, 307] width 211 height 33
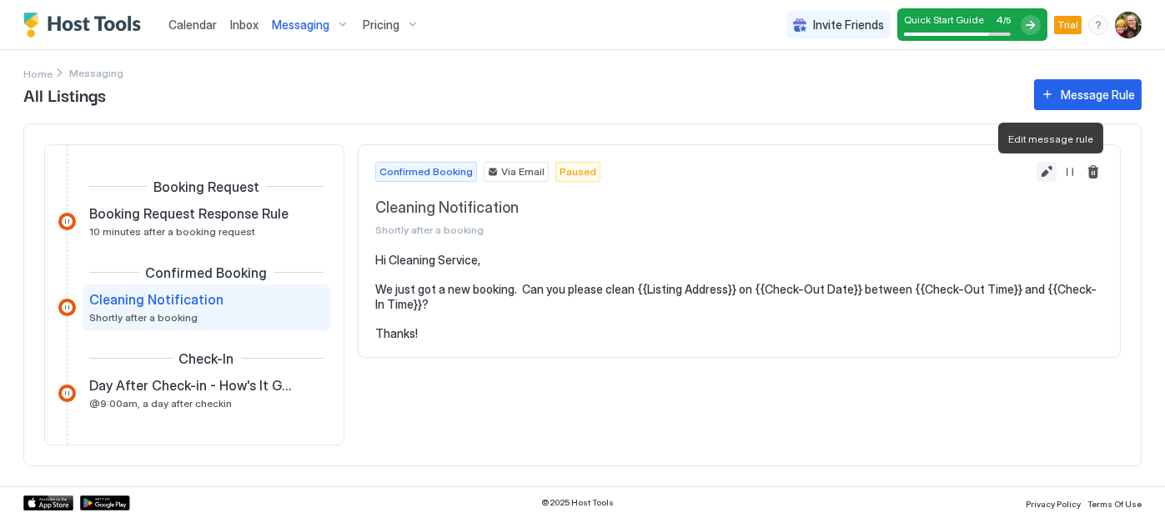
click at [1048, 169] on button "Edit message rule" at bounding box center [1047, 172] width 20 height 20
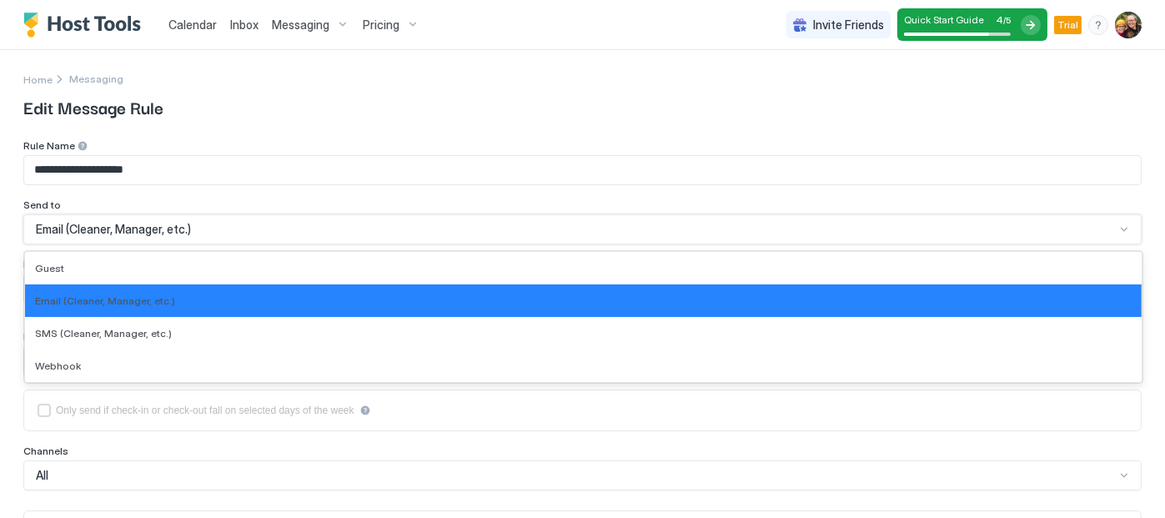
click at [807, 233] on div "Email (Cleaner, Manager, etc.)" at bounding box center [575, 229] width 1079 height 15
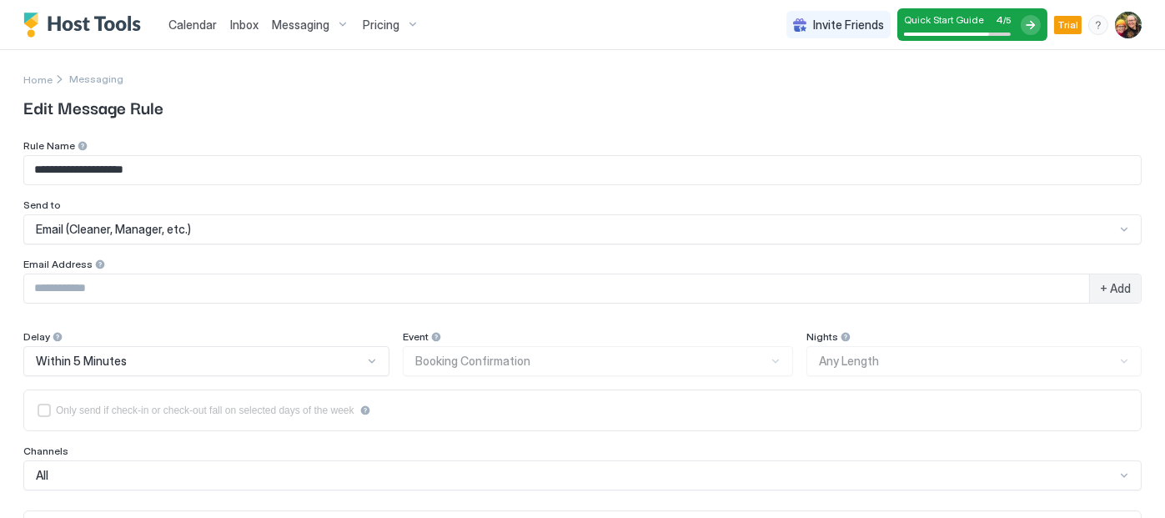
click at [917, 103] on span "Edit Message Rule" at bounding box center [582, 106] width 1119 height 25
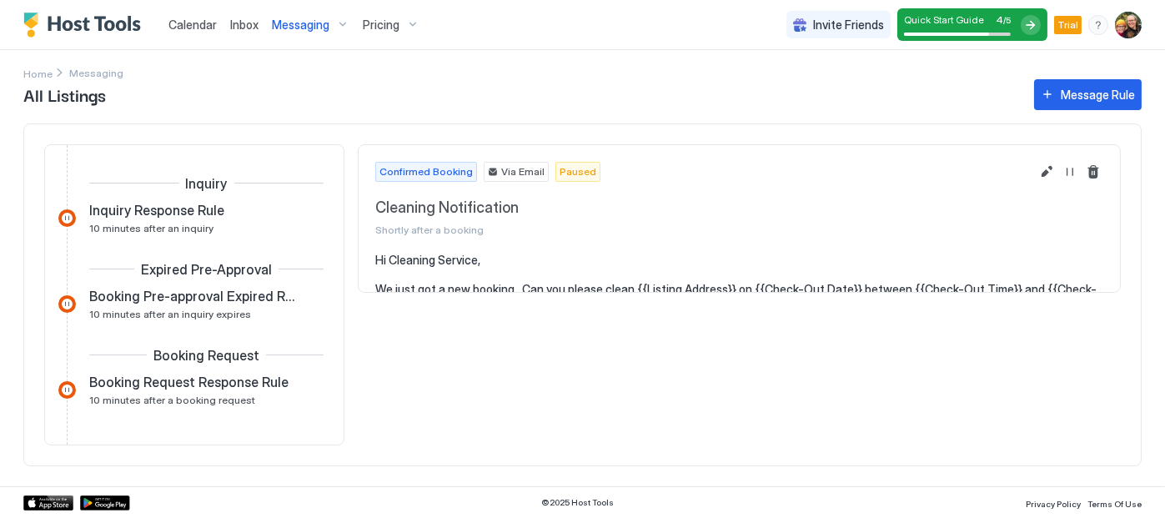
scroll to position [180, 0]
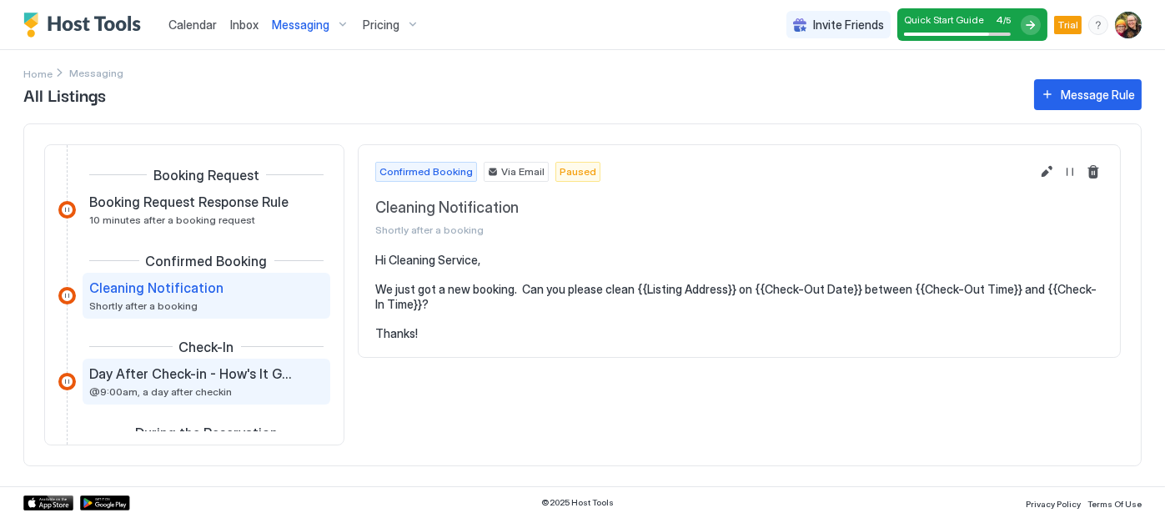
click at [204, 382] on div "Day After Check-in - How's It Going? @9:00am, a day after checkin" at bounding box center [194, 381] width 211 height 33
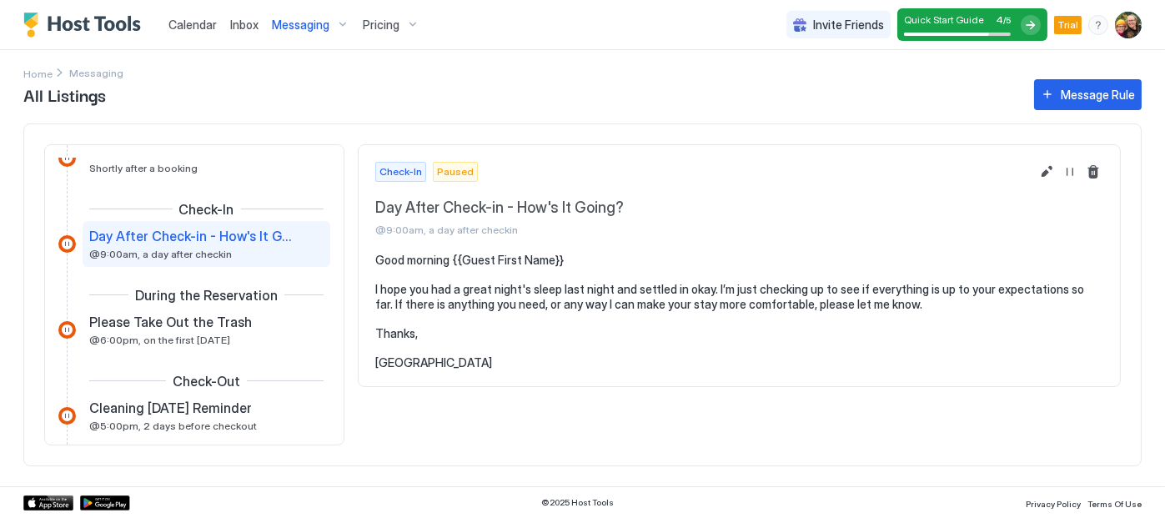
scroll to position [319, 0]
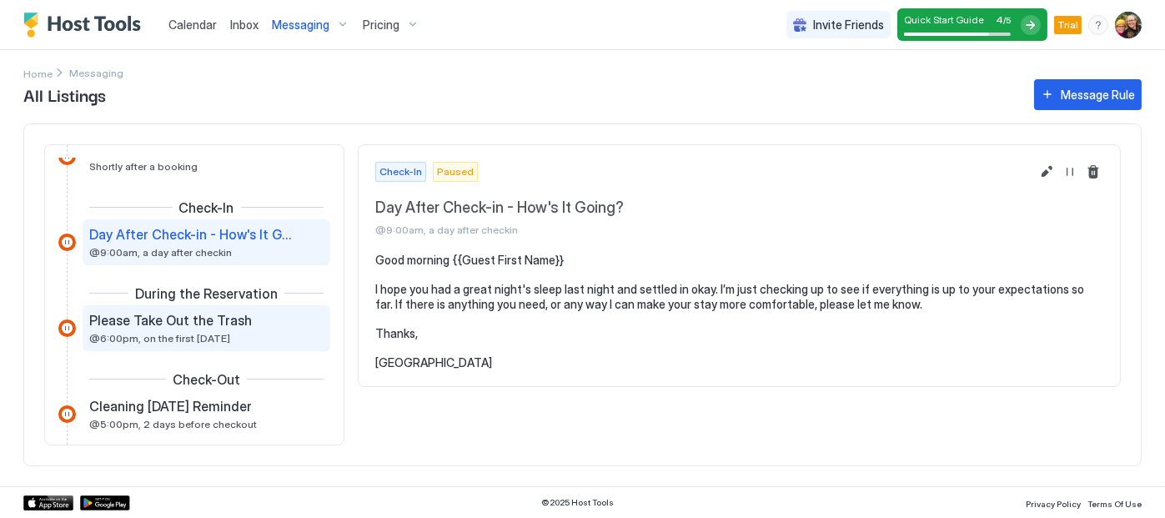
click at [240, 326] on span "Please Take Out the Trash" at bounding box center [170, 320] width 163 height 17
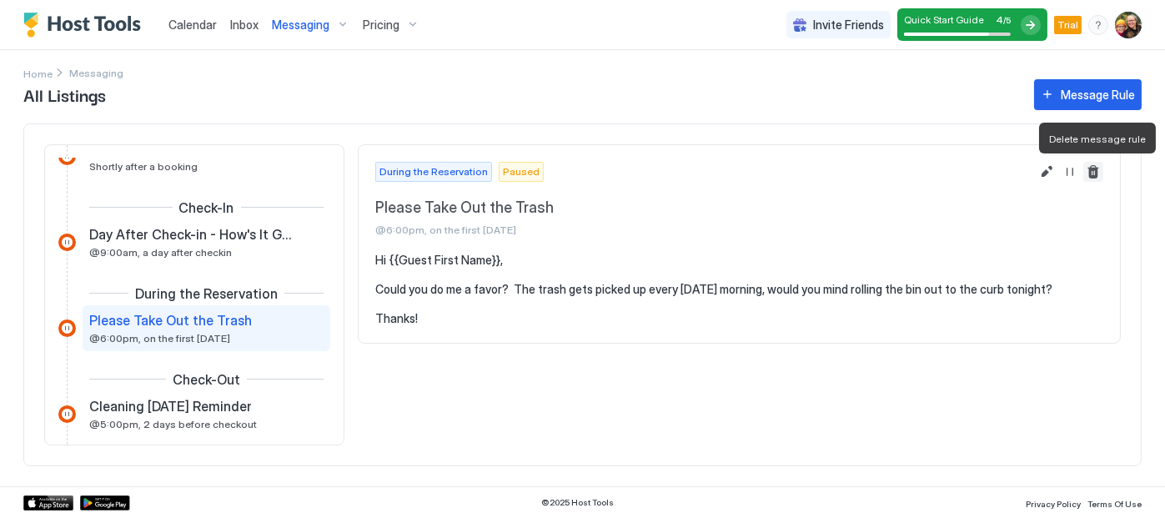
click at [1091, 171] on button "Delete message rule" at bounding box center [1093, 172] width 20 height 20
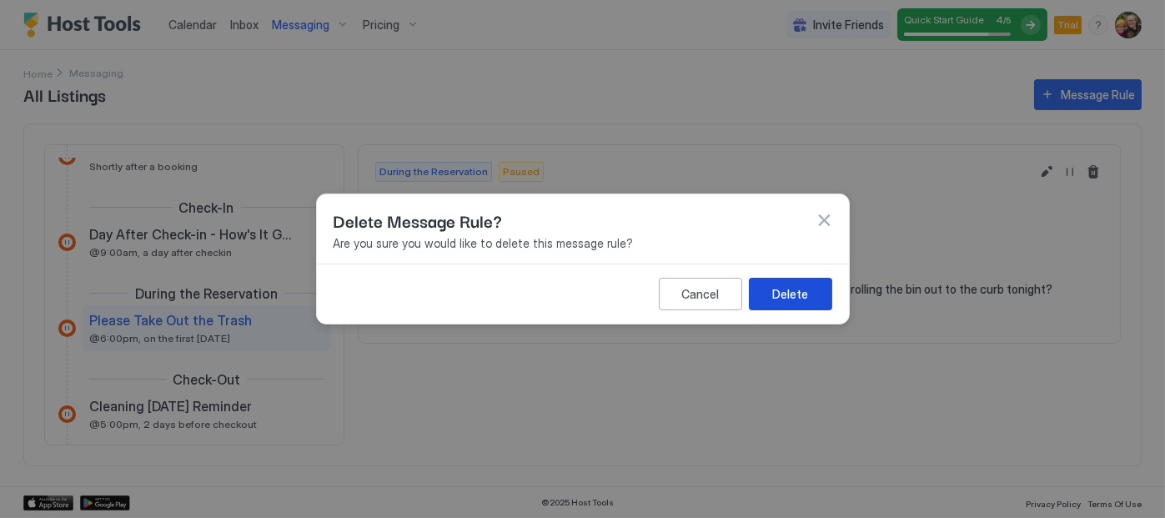
click at [795, 298] on div "Delete" at bounding box center [790, 294] width 36 height 18
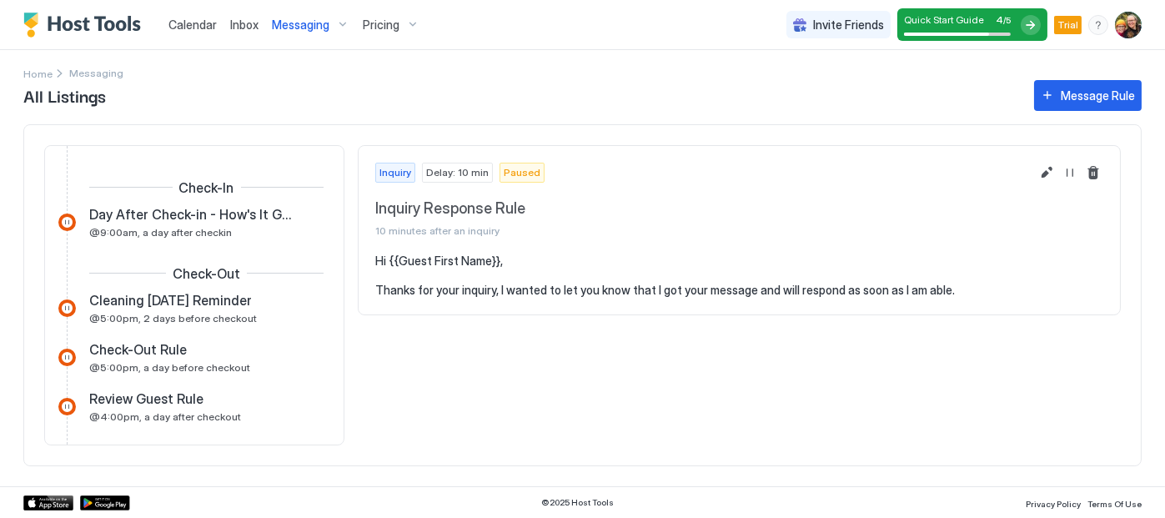
scroll to position [338, 0]
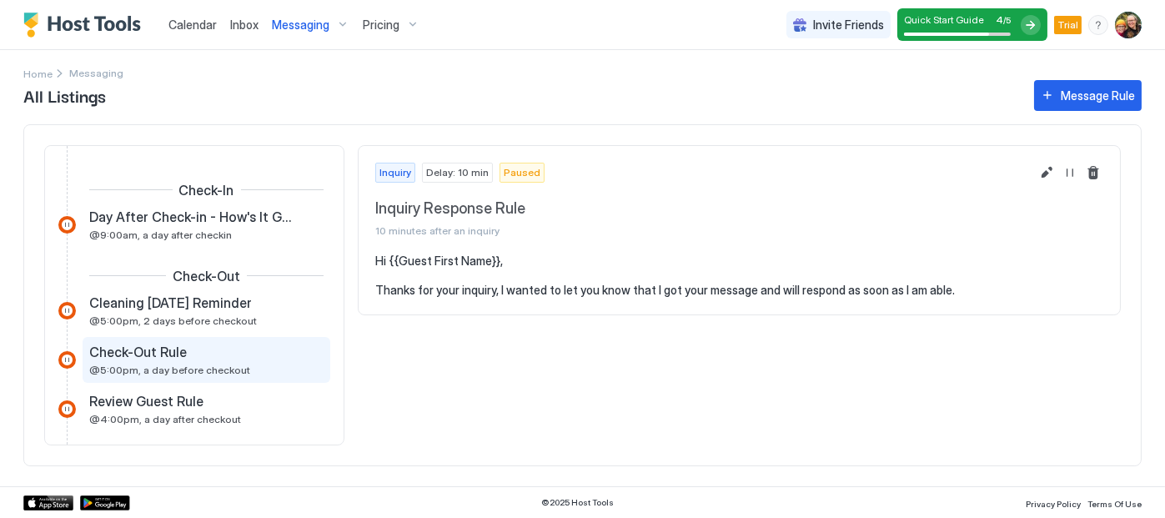
click at [221, 368] on span "@5:00pm, a day before checkout" at bounding box center [169, 370] width 161 height 13
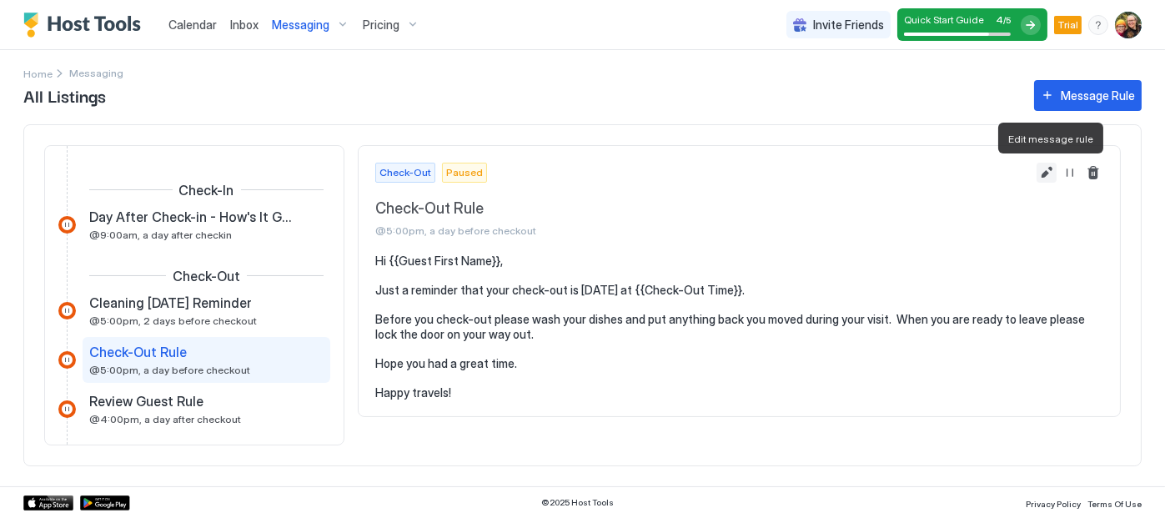
click at [1045, 171] on button "Edit message rule" at bounding box center [1047, 173] width 20 height 20
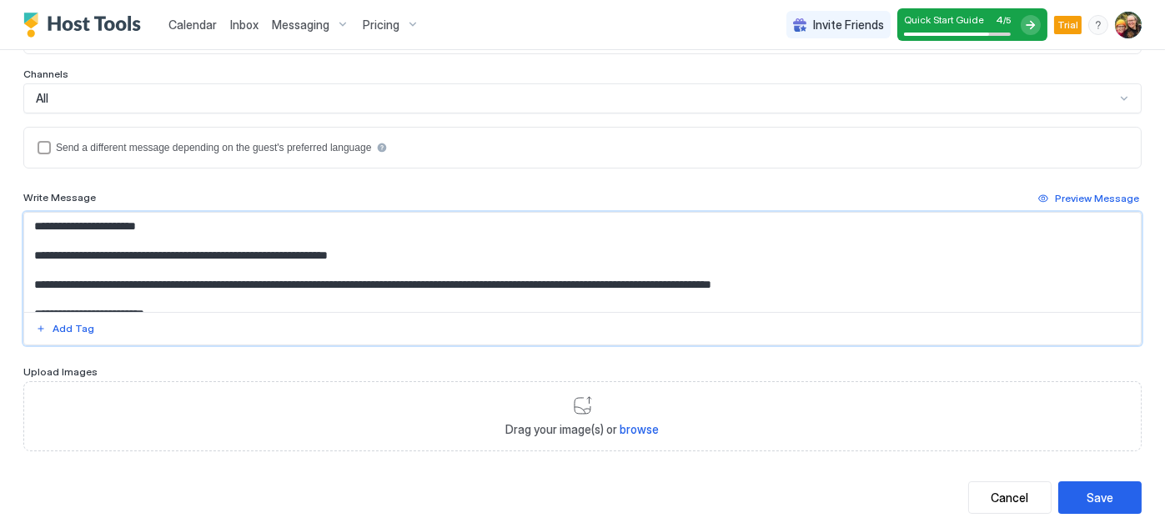
drag, startPoint x: 119, startPoint y: 296, endPoint x: 33, endPoint y: 253, distance: 96.2
click at [33, 253] on textarea "**********" at bounding box center [576, 262] width 1104 height 99
paste textarea "**********"
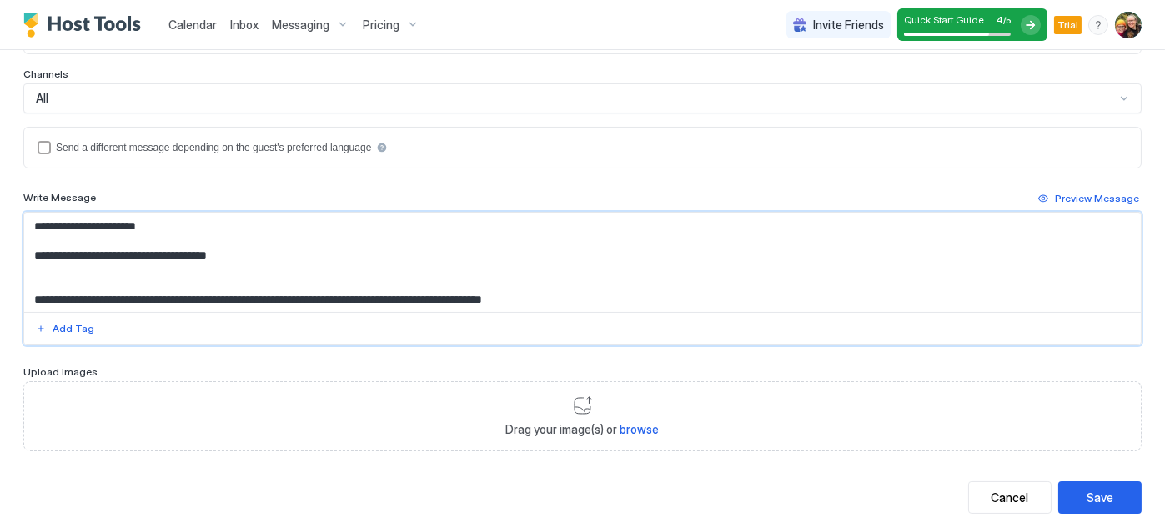
click at [56, 264] on textarea "**********" at bounding box center [576, 262] width 1104 height 99
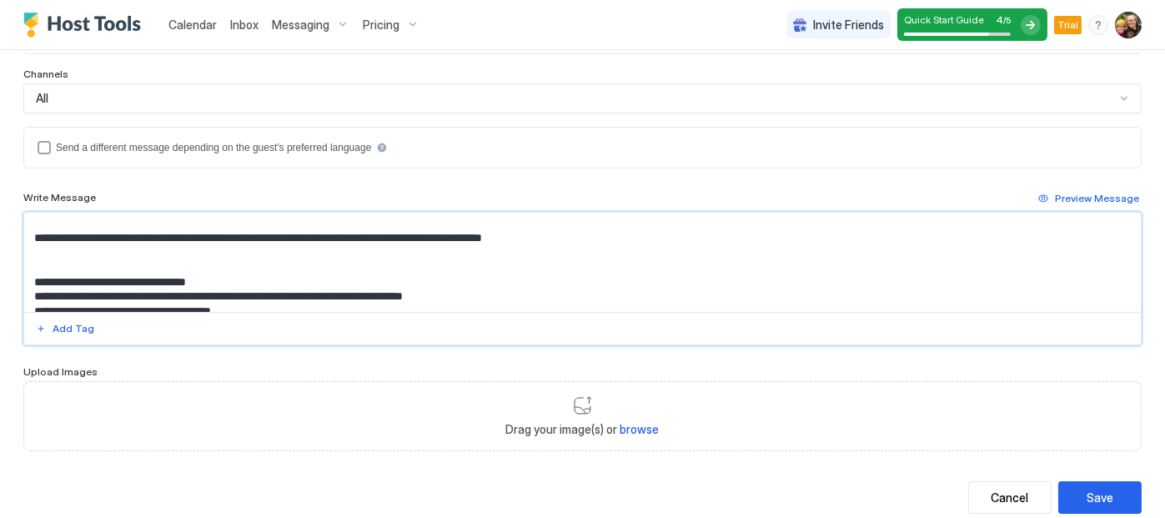
scroll to position [48, 0]
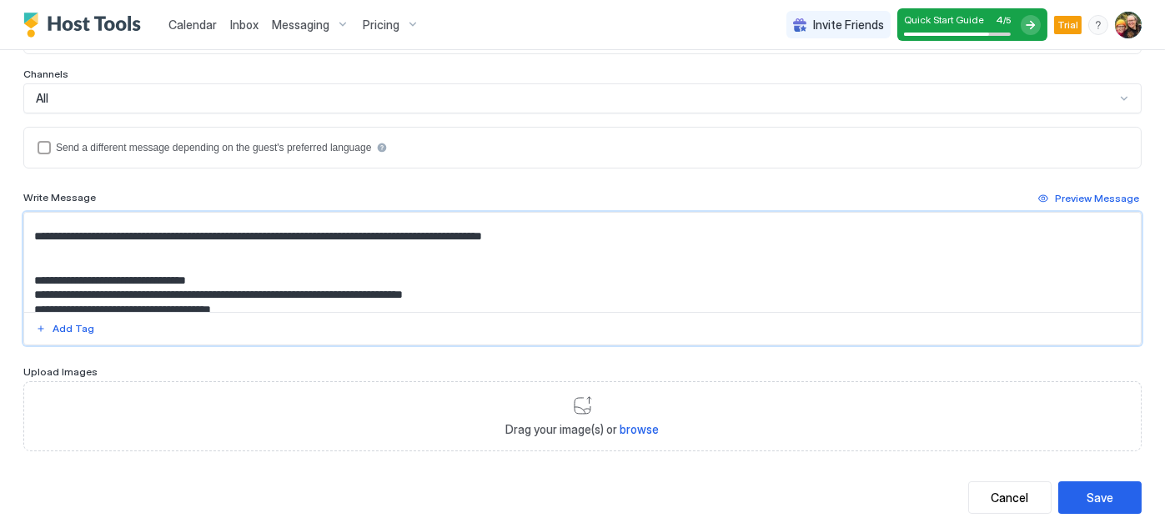
click at [38, 261] on textarea "**********" at bounding box center [576, 262] width 1104 height 99
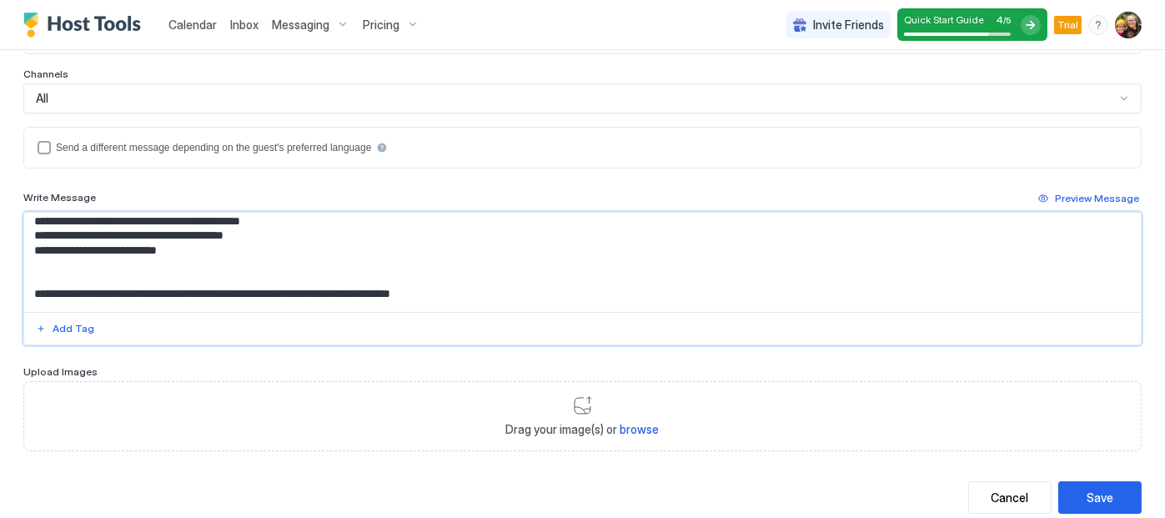
scroll to position [138, 0]
click at [43, 274] on textarea "**********" at bounding box center [576, 262] width 1104 height 99
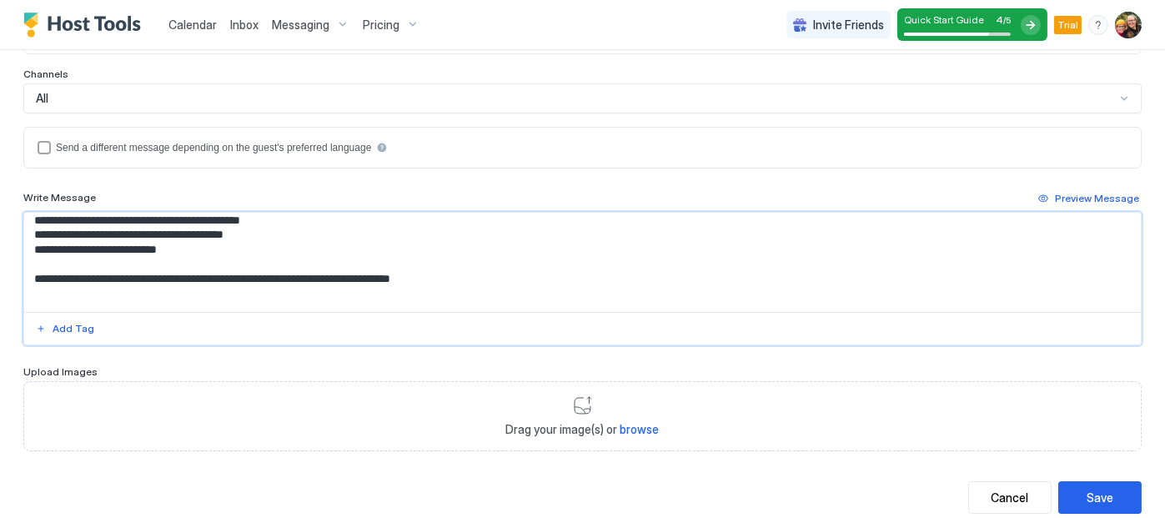
scroll to position [177, 0]
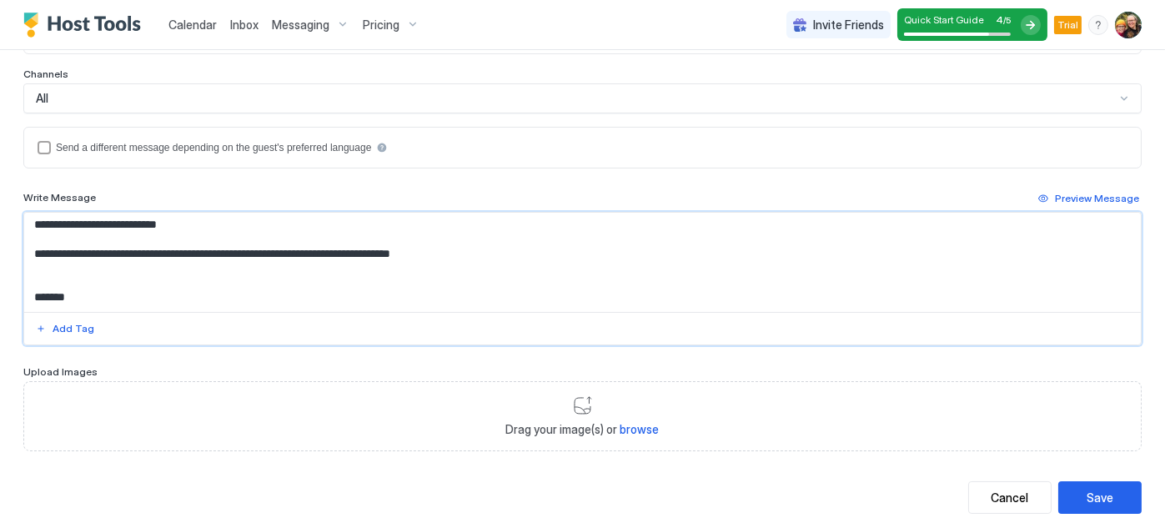
click at [47, 261] on textarea "**********" at bounding box center [576, 262] width 1104 height 99
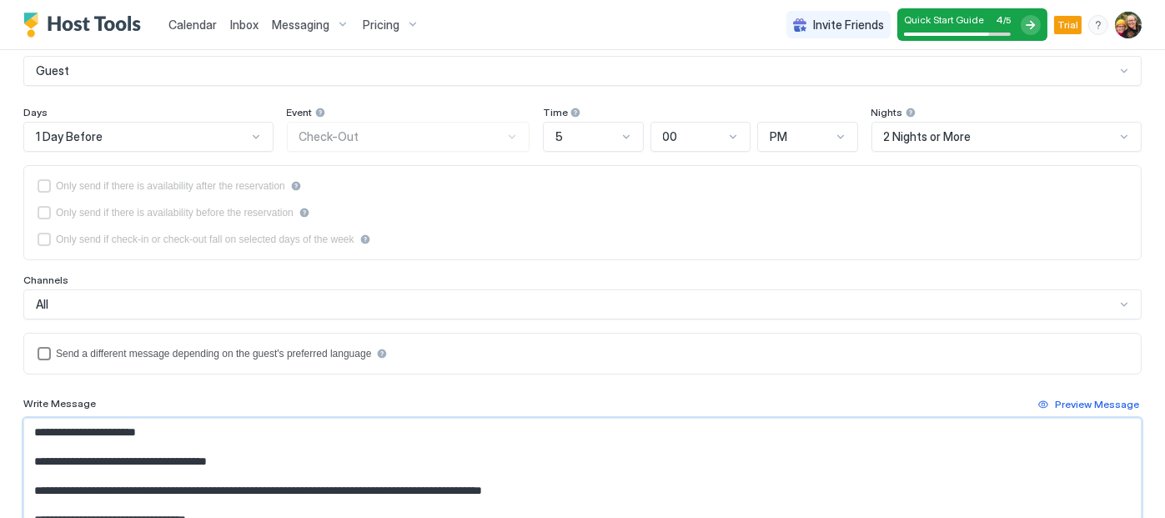
scroll to position [157, 0]
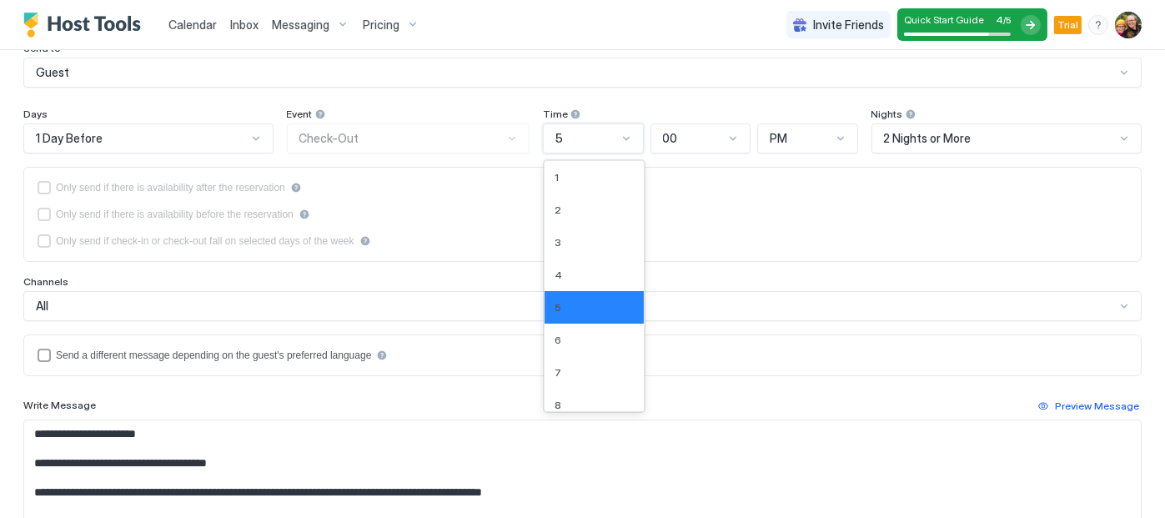
click at [621, 141] on div at bounding box center [626, 138] width 13 height 13
click at [572, 370] on div "7" at bounding box center [594, 372] width 79 height 13
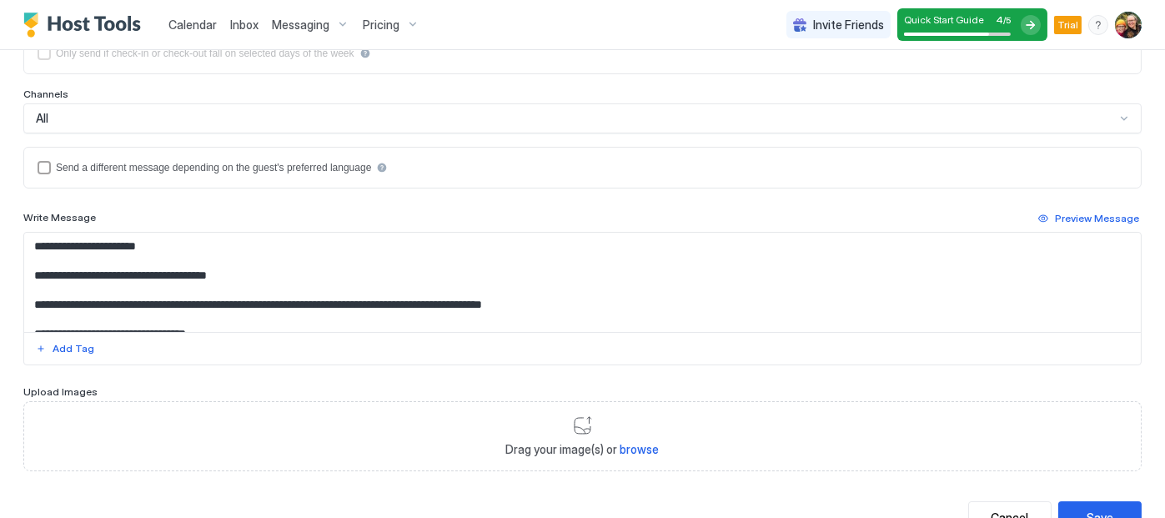
scroll to position [406, 0]
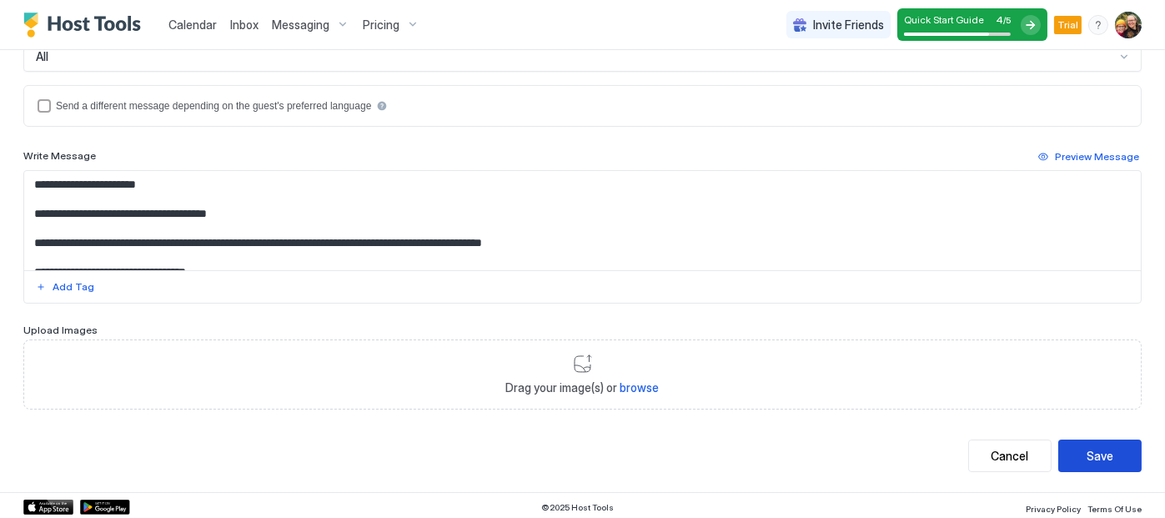
click at [1090, 448] on div "Save" at bounding box center [1100, 456] width 27 height 18
type textarea "**********"
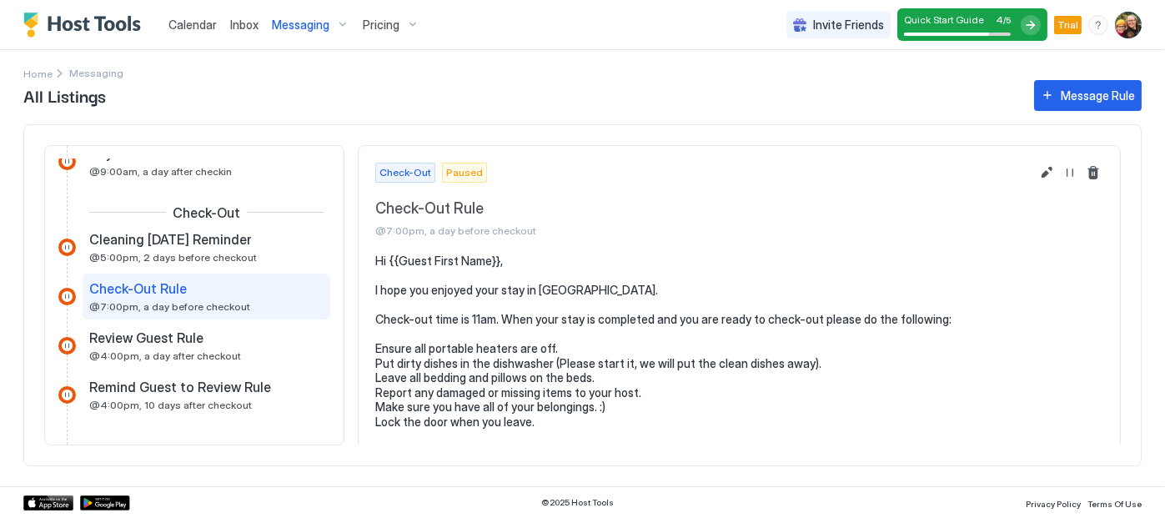
scroll to position [58, 0]
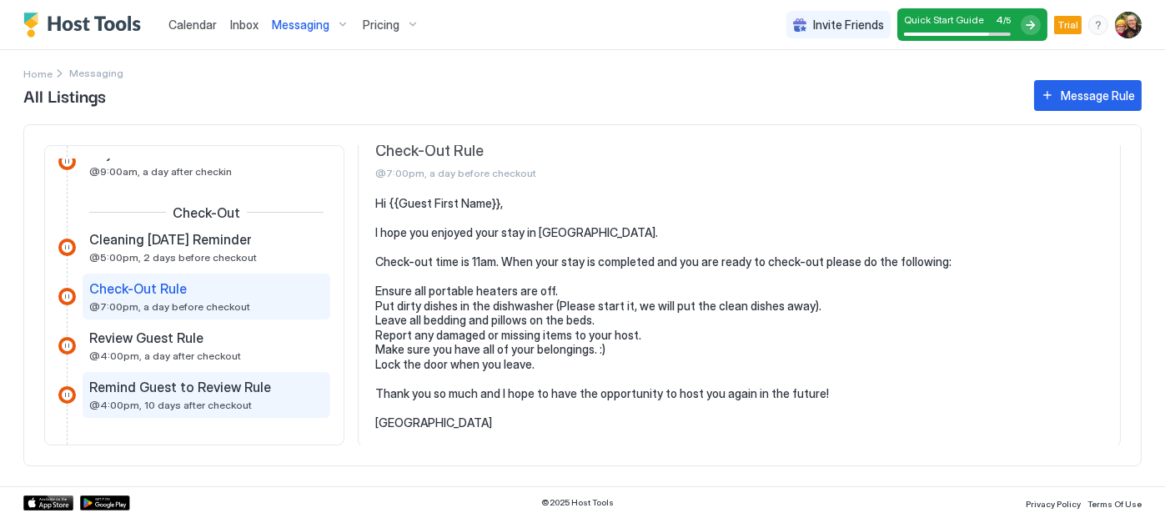
click at [222, 396] on div "Remind Guest to Review Rule @4:00pm, 10 days after checkout" at bounding box center [194, 395] width 211 height 33
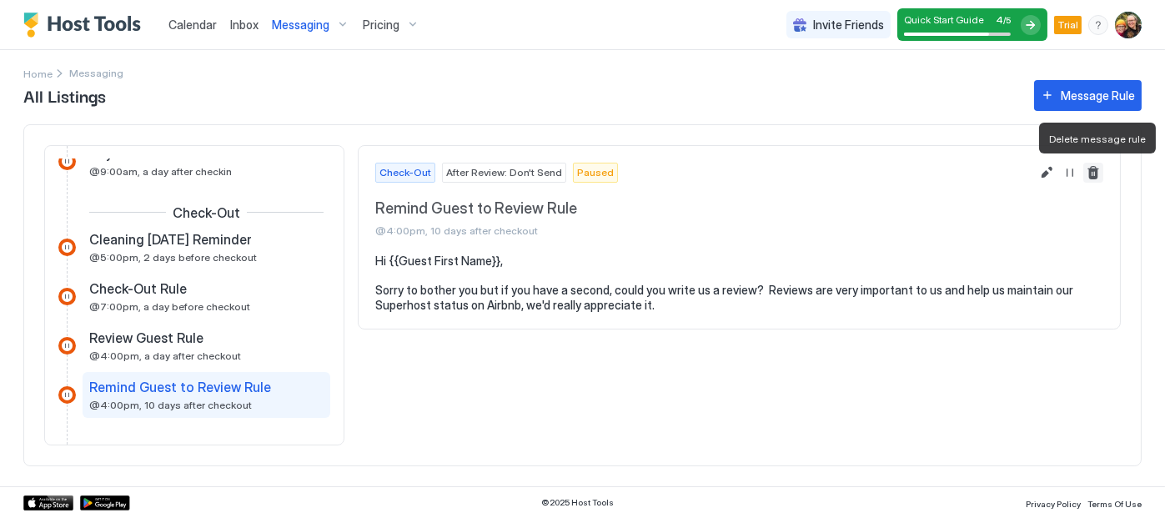
click at [1094, 176] on button "Delete message rule" at bounding box center [1093, 173] width 20 height 20
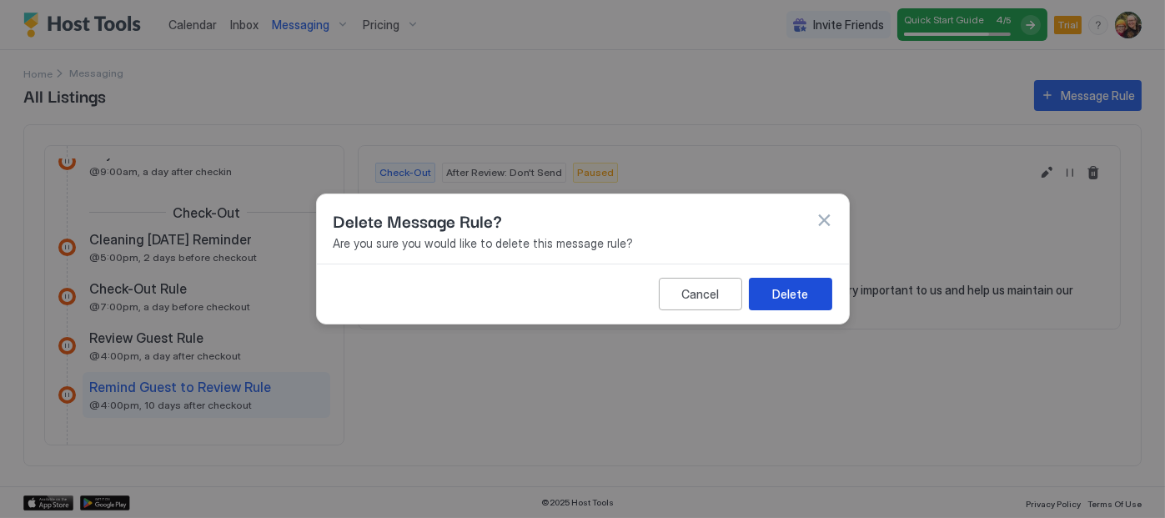
click at [796, 290] on div "Delete" at bounding box center [790, 294] width 36 height 18
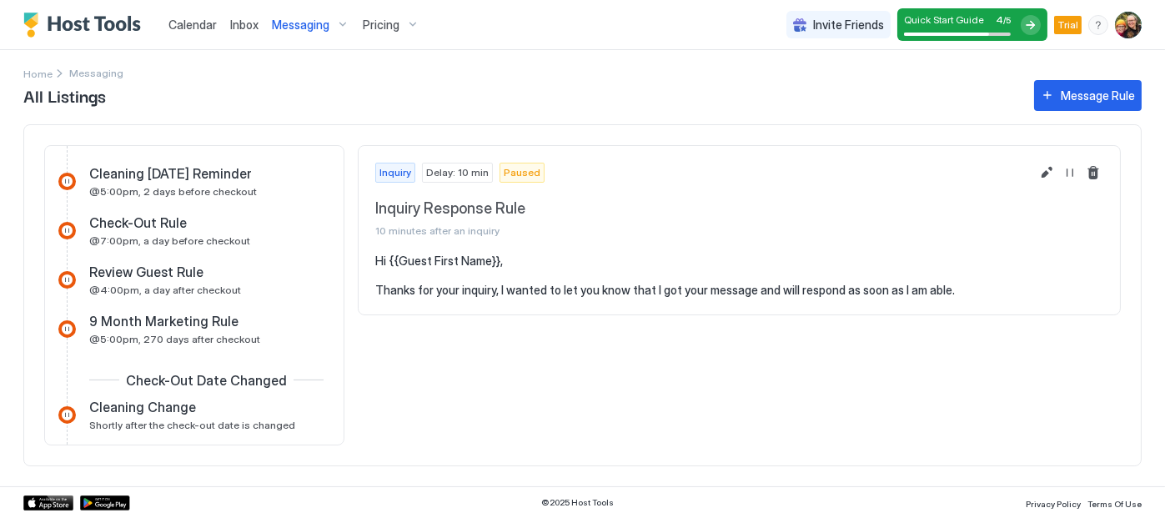
scroll to position [469, 0]
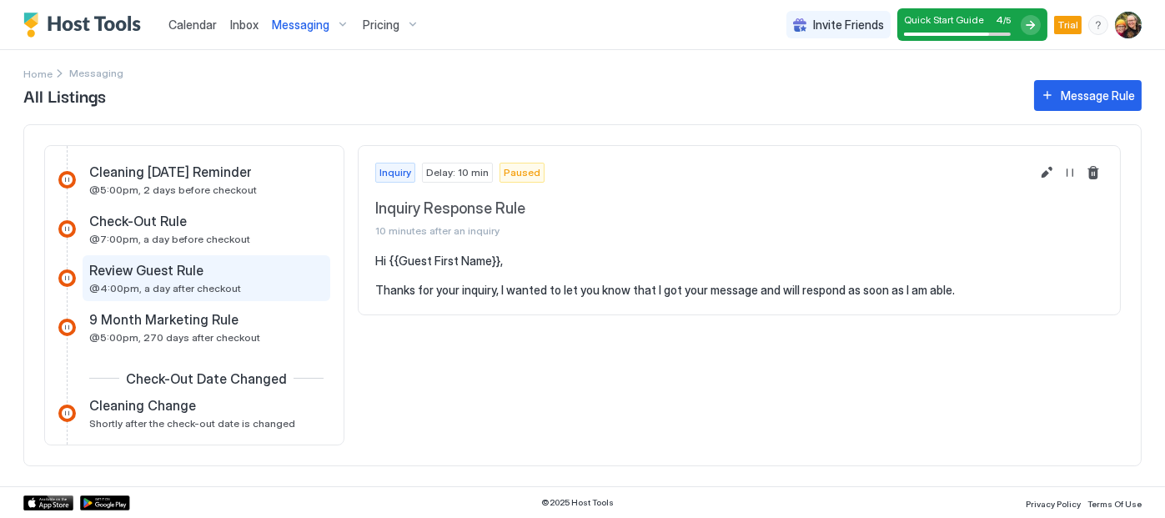
click at [195, 279] on div "Review Guest Rule @4:00pm, a day after checkout" at bounding box center [194, 278] width 211 height 33
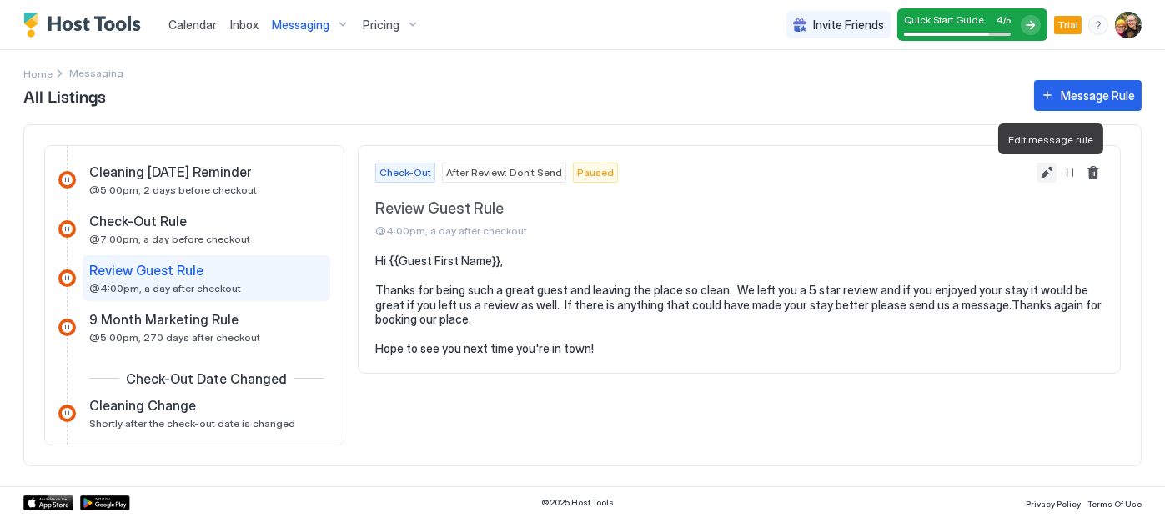
click at [1043, 173] on button "Edit message rule" at bounding box center [1047, 173] width 20 height 20
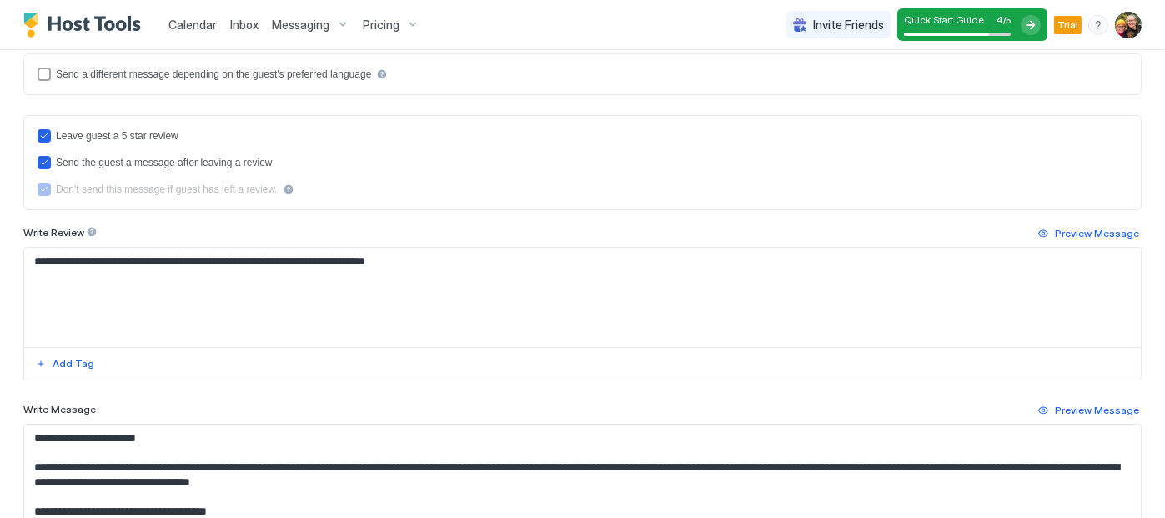
scroll to position [460, 0]
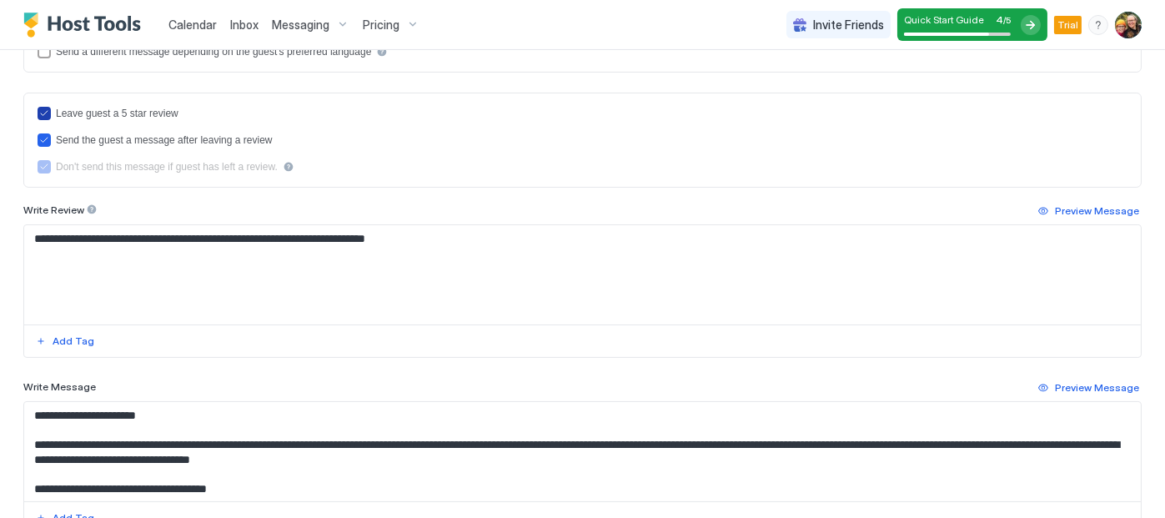
click at [46, 110] on icon "reviewEnabled" at bounding box center [44, 113] width 10 height 10
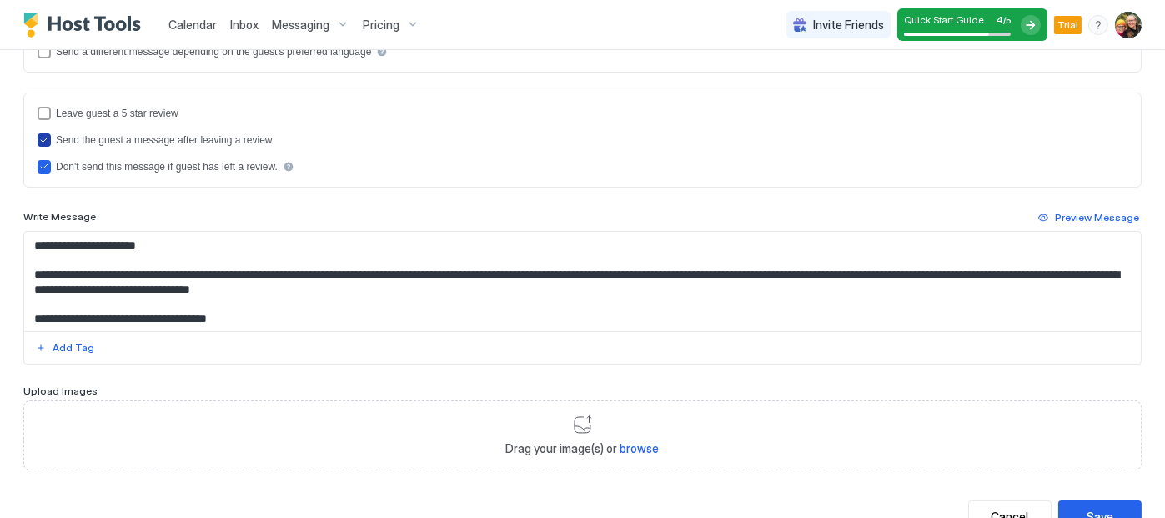
click at [45, 138] on icon "sendMessageAfterLeavingReview" at bounding box center [44, 140] width 10 height 10
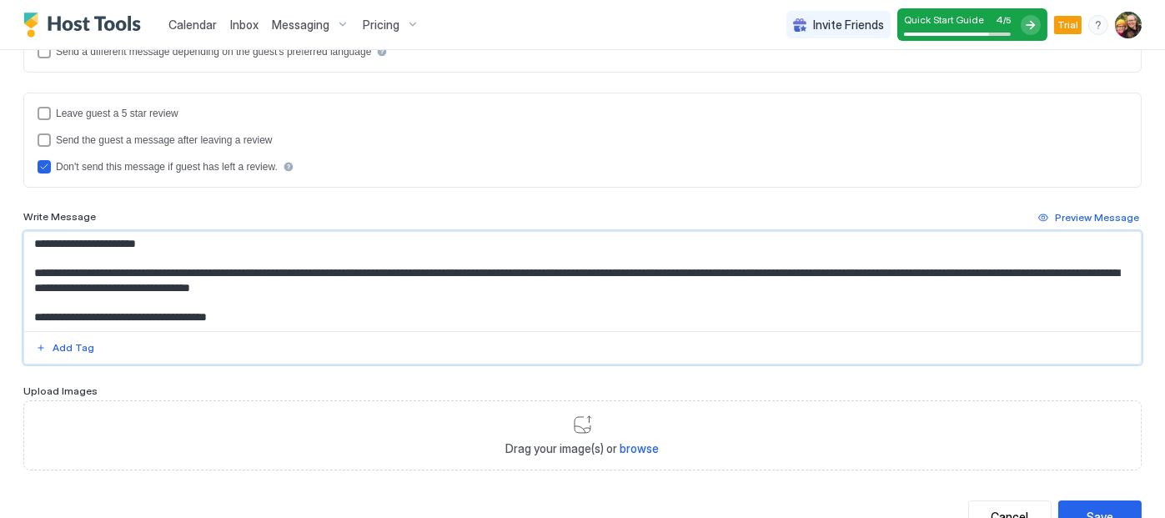
drag, startPoint x: 250, startPoint y: 310, endPoint x: 32, endPoint y: 271, distance: 222.0
click at [32, 271] on textarea "**********" at bounding box center [576, 281] width 1104 height 99
paste textarea "**********"
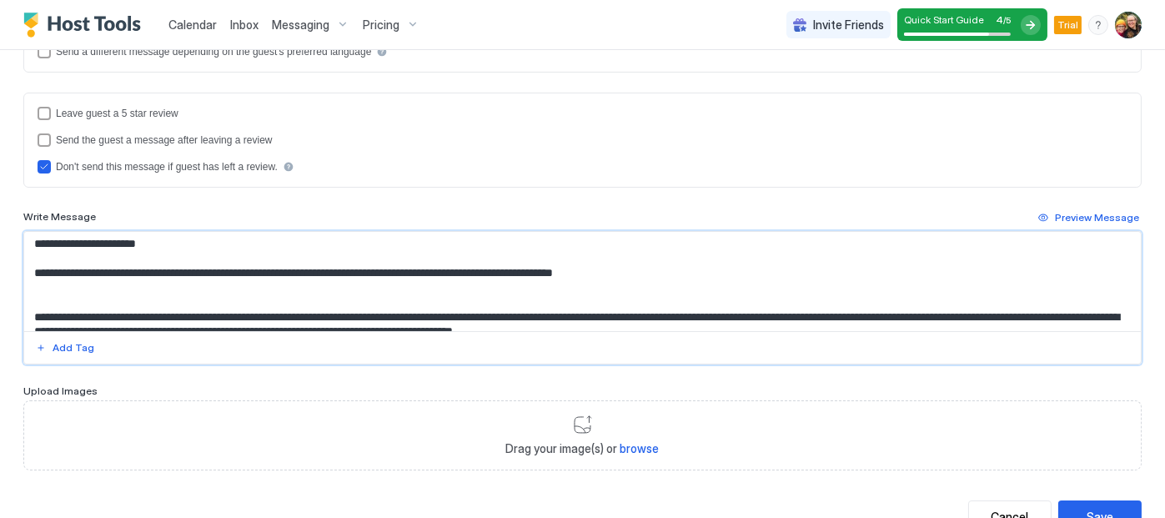
scroll to position [0, 0]
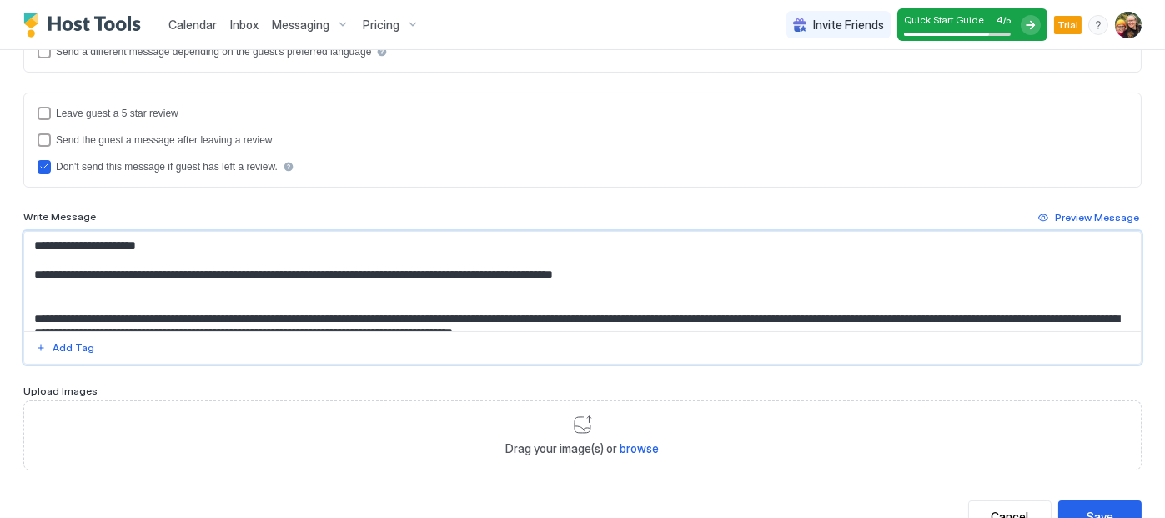
click at [33, 287] on textarea "**********" at bounding box center [576, 281] width 1104 height 99
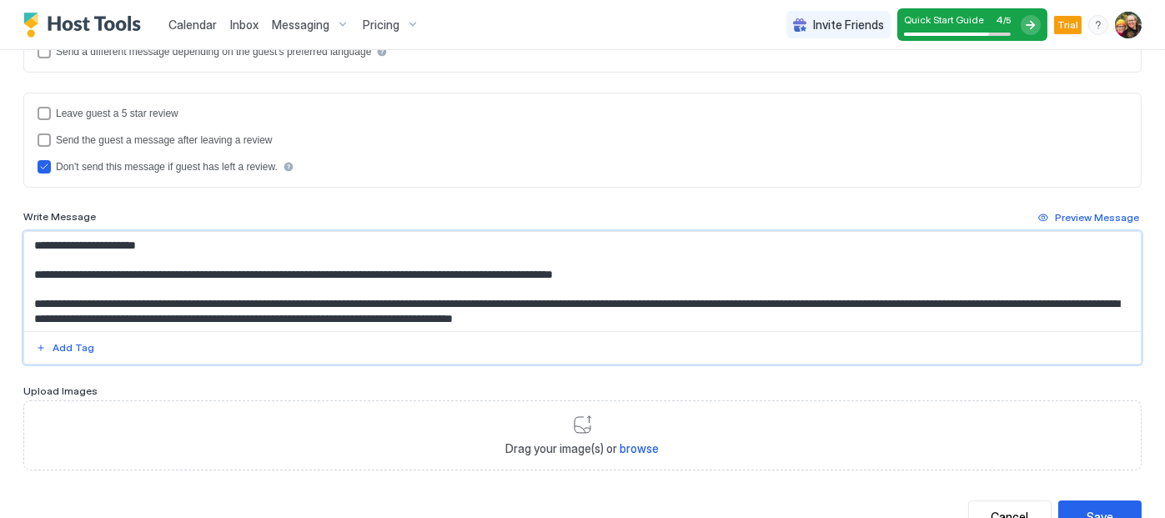
scroll to position [38, 0]
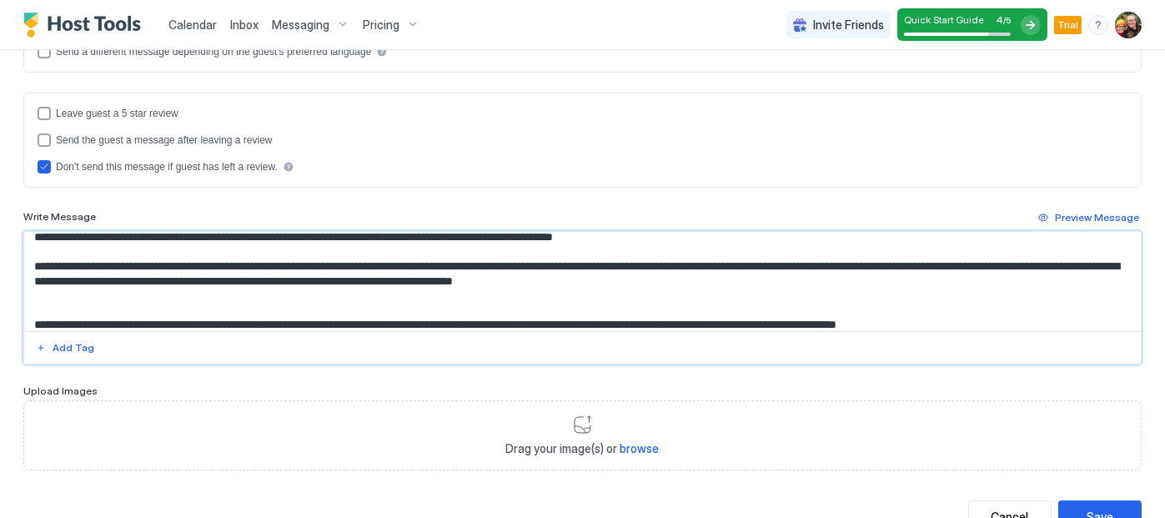
click at [30, 289] on textarea "**********" at bounding box center [576, 281] width 1104 height 99
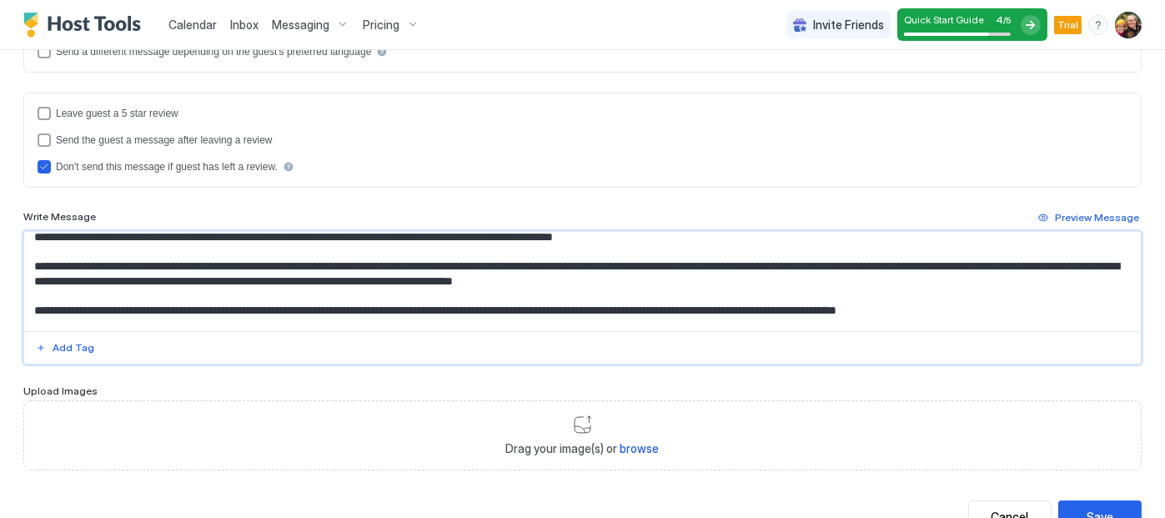
click at [896, 262] on textarea "**********" at bounding box center [576, 281] width 1104 height 99
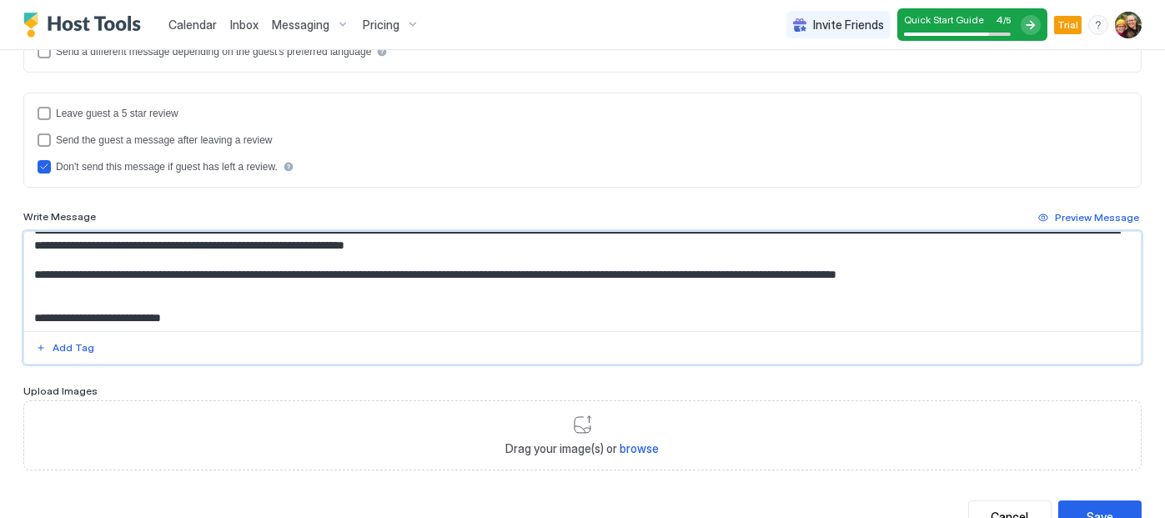
scroll to position [82, 0]
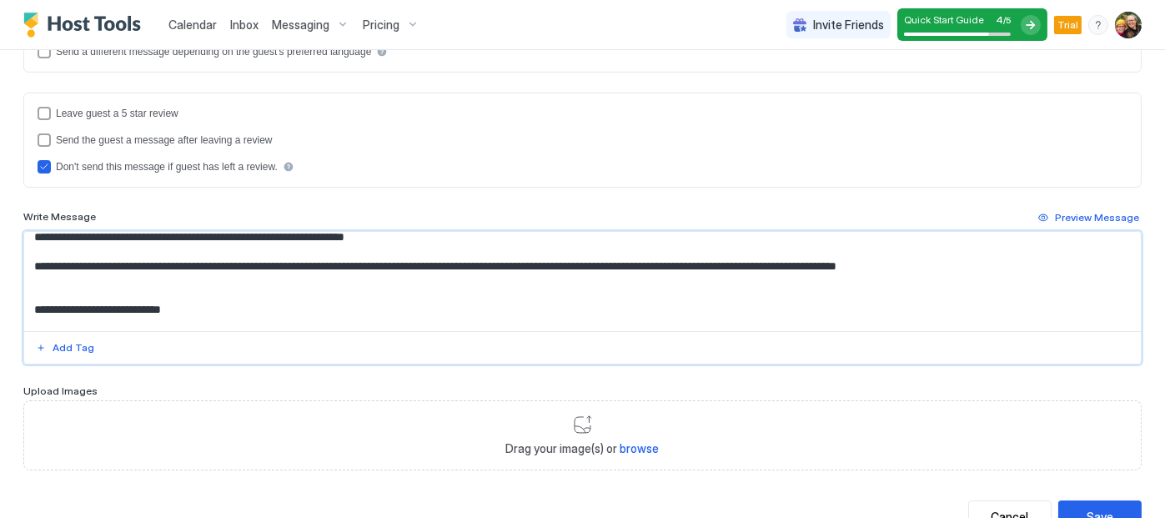
click at [48, 289] on textarea "**********" at bounding box center [576, 281] width 1104 height 99
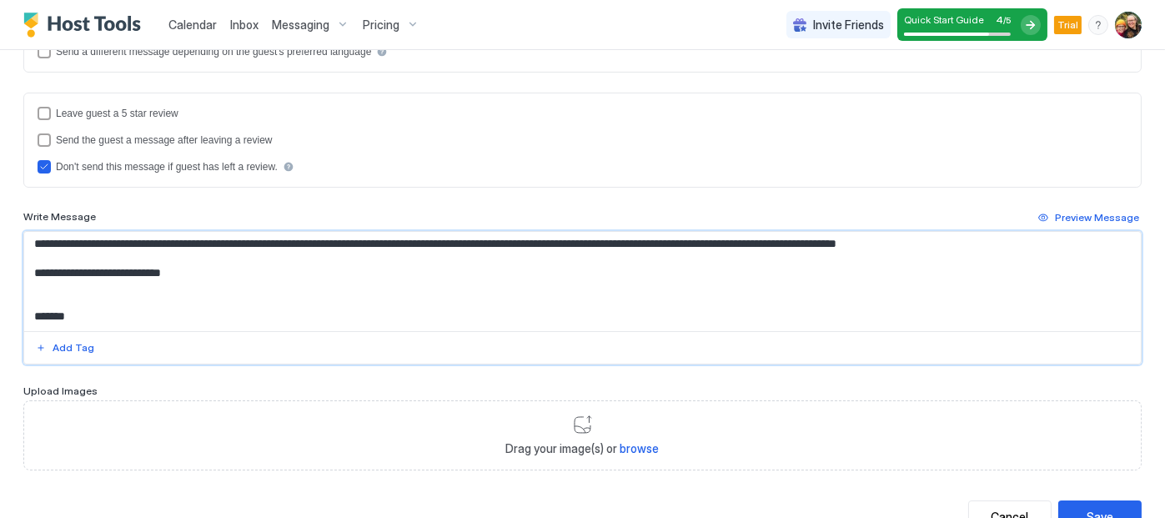
scroll to position [118, 0]
click at [34, 284] on textarea "**********" at bounding box center [576, 281] width 1104 height 99
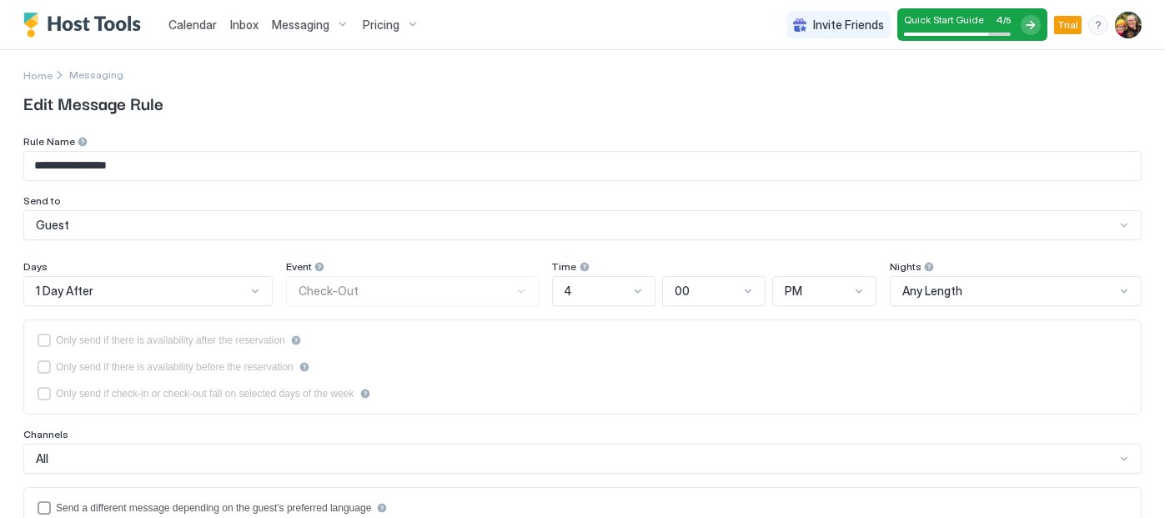
scroll to position [0, 0]
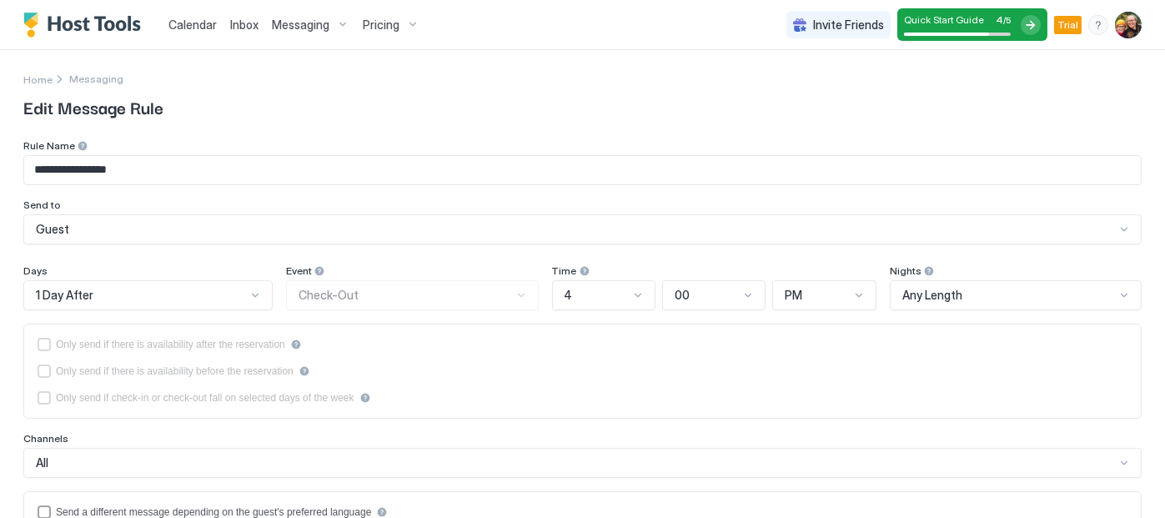
type textarea "**********"
click at [137, 163] on input "**********" at bounding box center [582, 170] width 1117 height 28
type input "*"
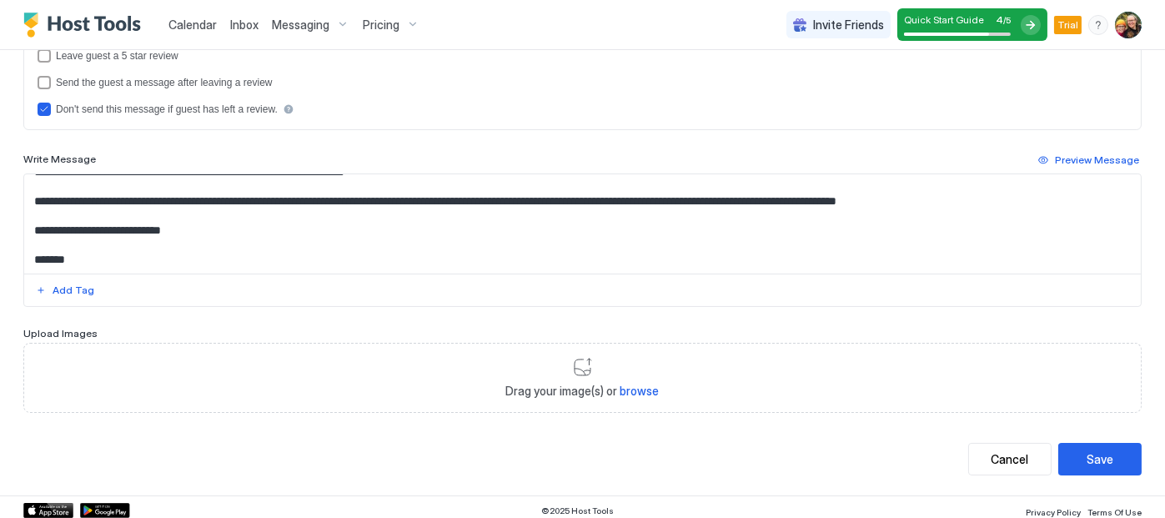
scroll to position [520, 0]
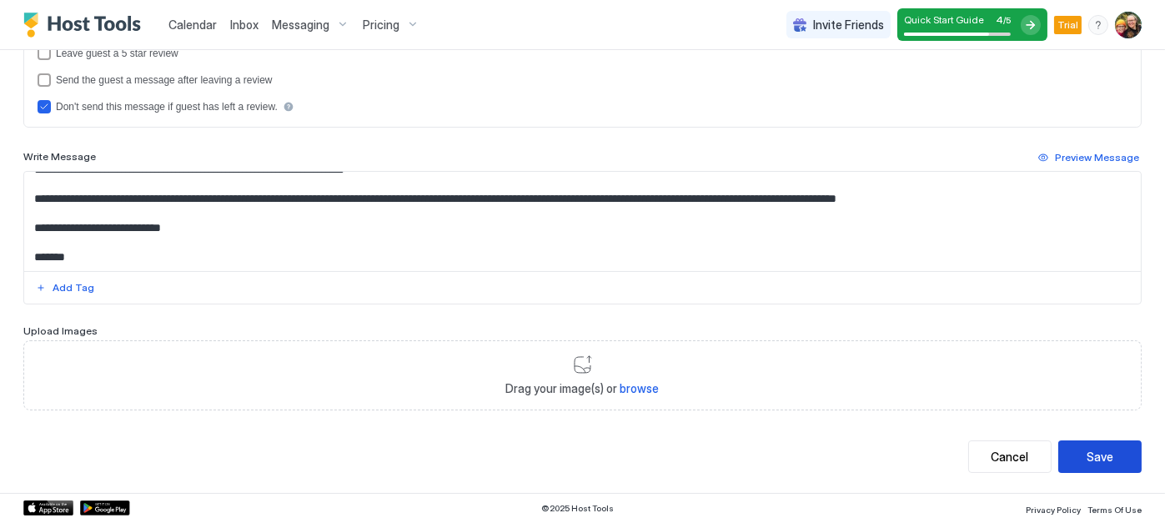
type input "**********"
click at [1103, 453] on button "Save" at bounding box center [1099, 456] width 83 height 33
type textarea "**********"
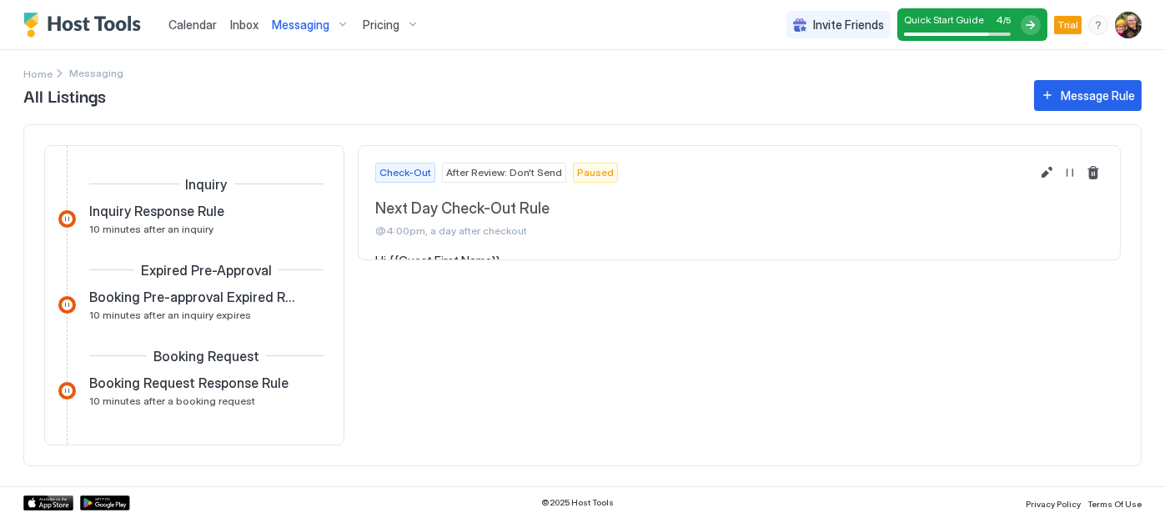
scroll to position [451, 0]
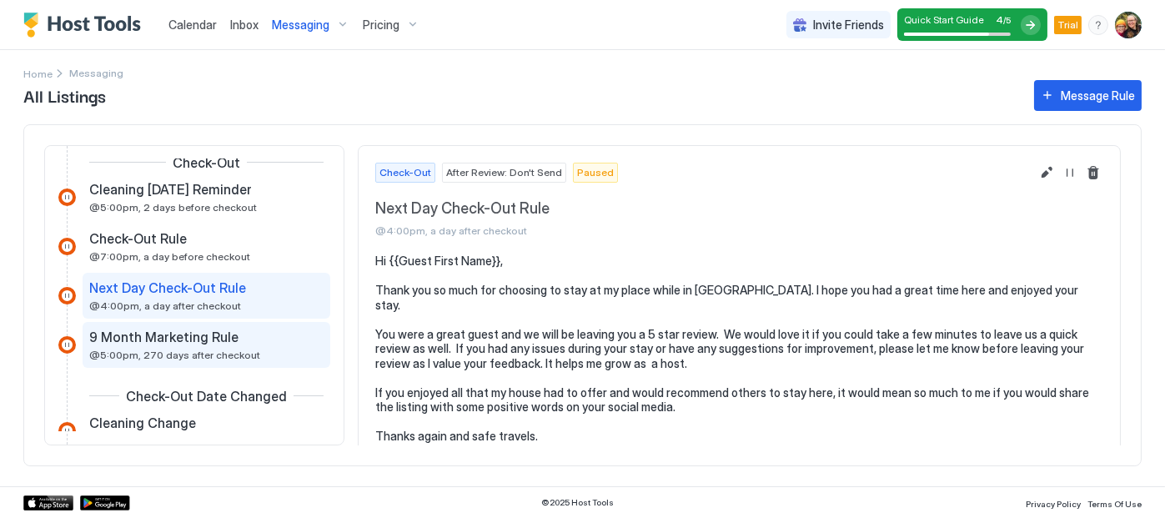
click at [239, 345] on div "9 Month Marketing Rule @5:00pm, 270 days after checkout" at bounding box center [194, 345] width 211 height 33
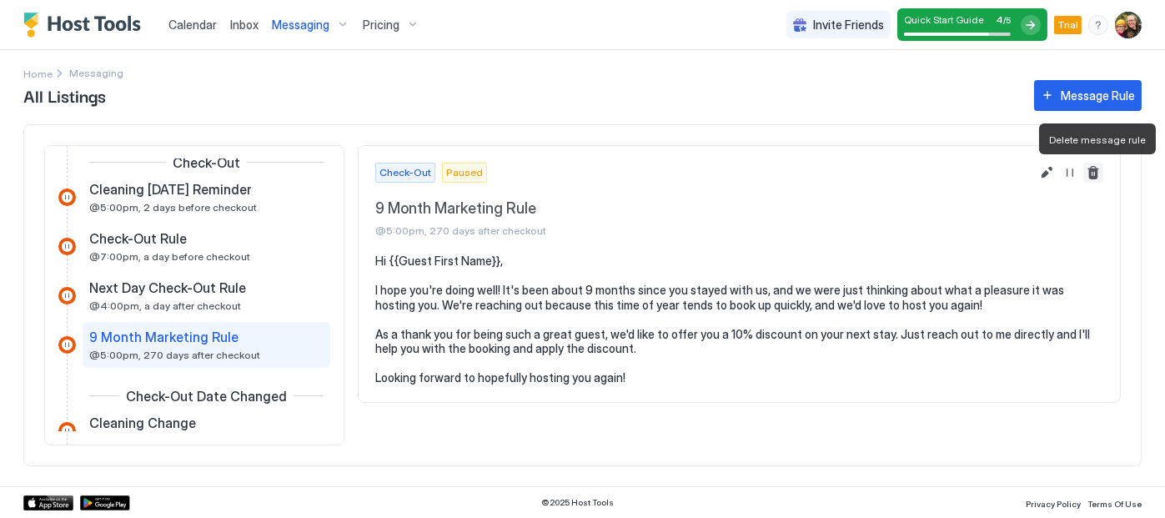
click at [1093, 174] on button "Delete message rule" at bounding box center [1093, 173] width 20 height 20
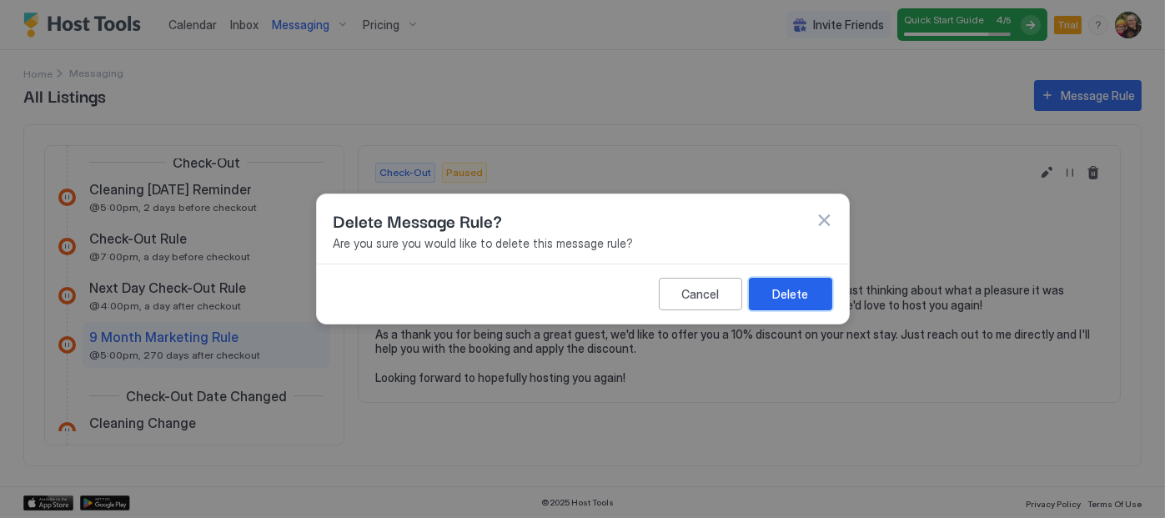
click at [798, 291] on div "Delete" at bounding box center [790, 294] width 36 height 18
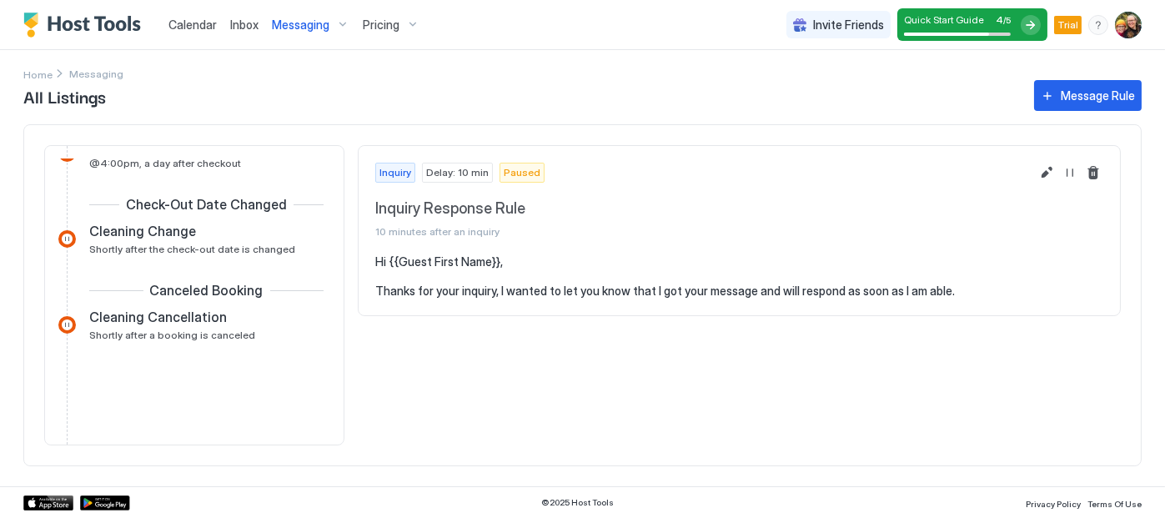
scroll to position [596, 0]
click at [259, 246] on span "Shortly after the check-out date is changed" at bounding box center [192, 247] width 206 height 13
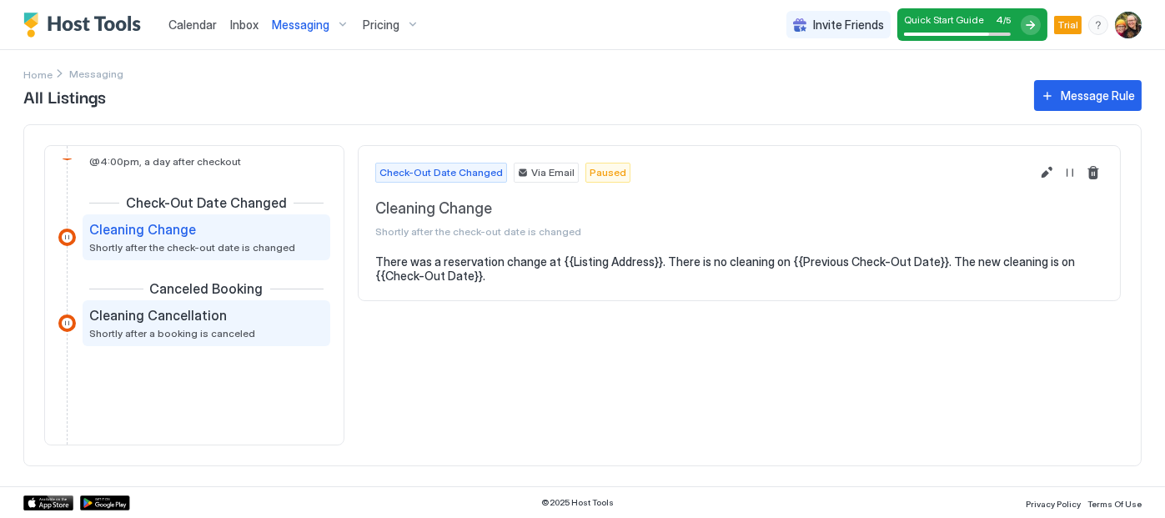
click at [229, 313] on div "Cleaning Cancellation" at bounding box center [194, 315] width 211 height 17
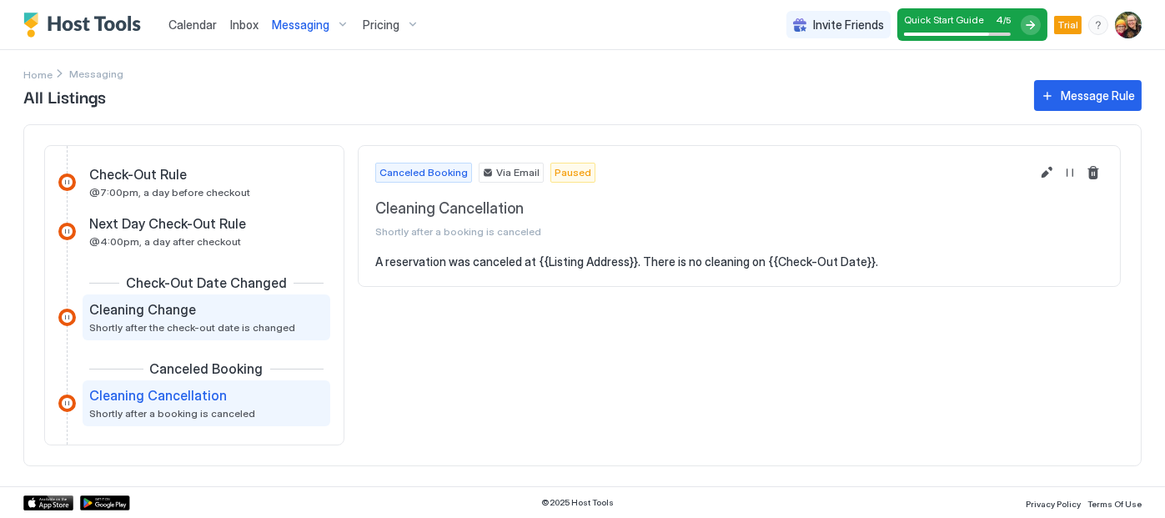
scroll to position [505, 0]
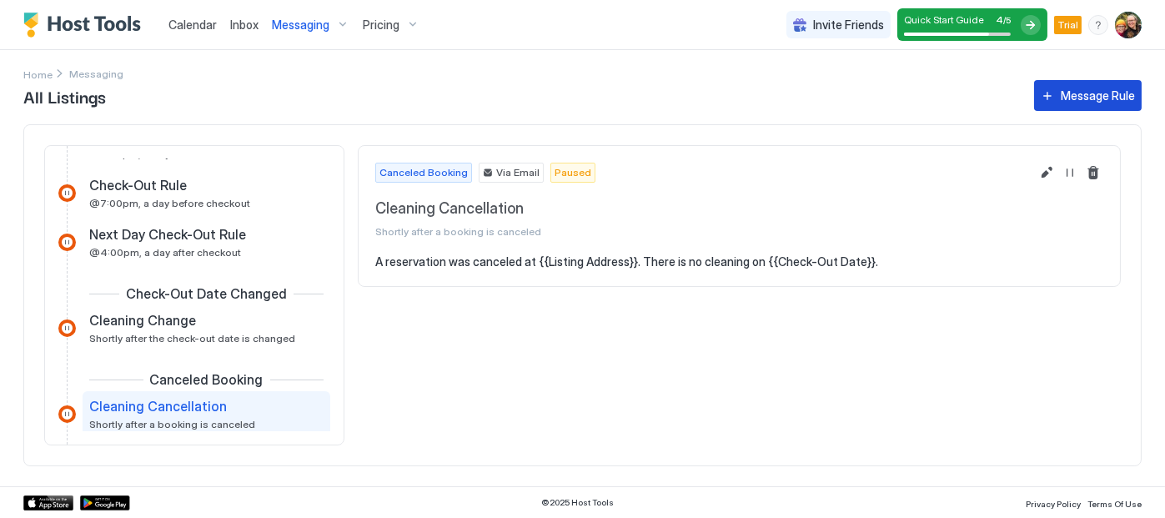
click at [1084, 94] on div "Message Rule" at bounding box center [1098, 96] width 74 height 18
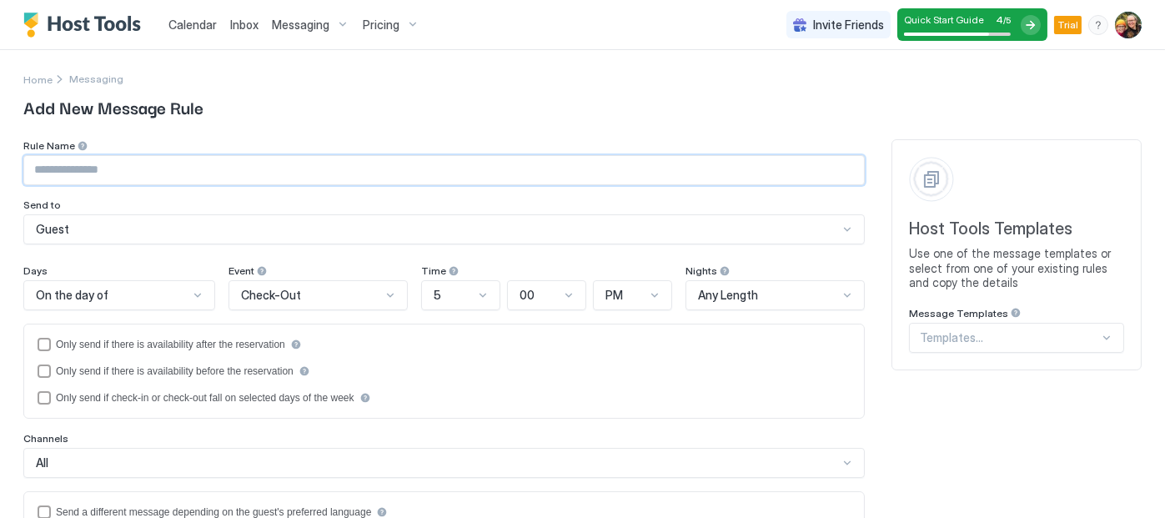
click at [184, 168] on input "Input Field" at bounding box center [444, 170] width 840 height 28
type input "**********"
click at [149, 230] on div "Guest" at bounding box center [437, 229] width 802 height 15
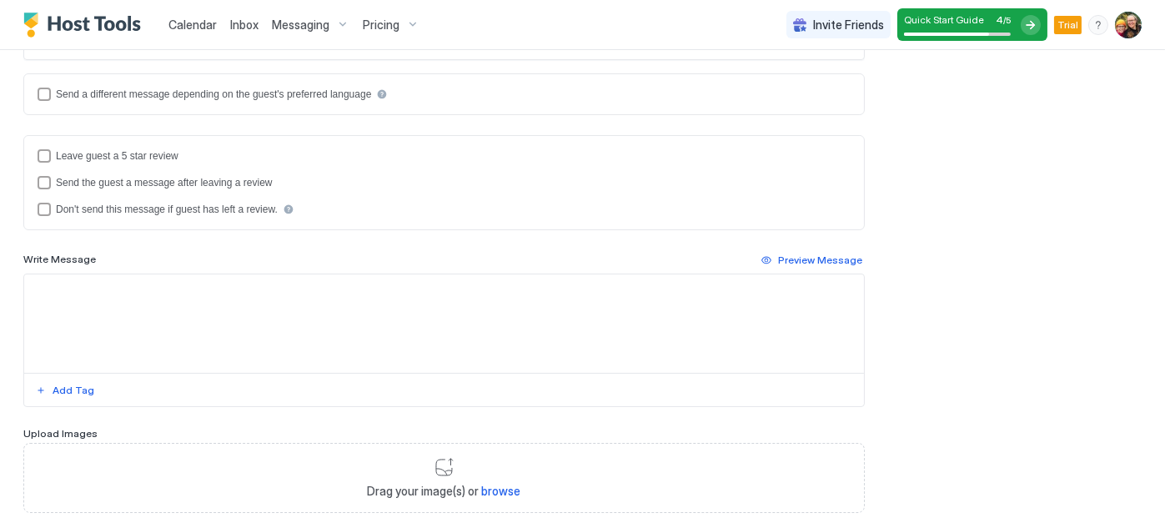
scroll to position [398, 0]
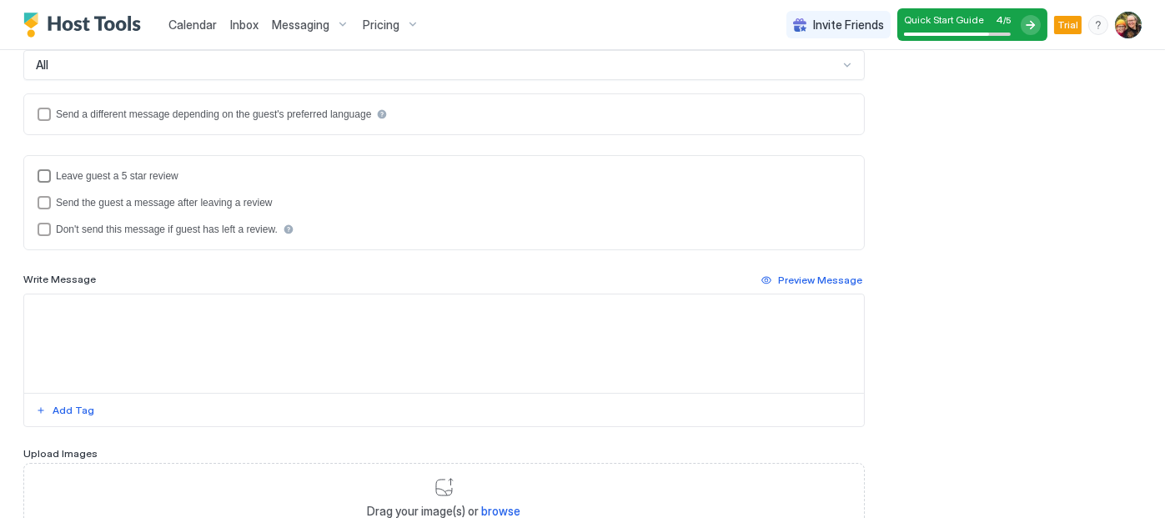
click at [46, 177] on div "reviewEnabled" at bounding box center [44, 175] width 13 height 13
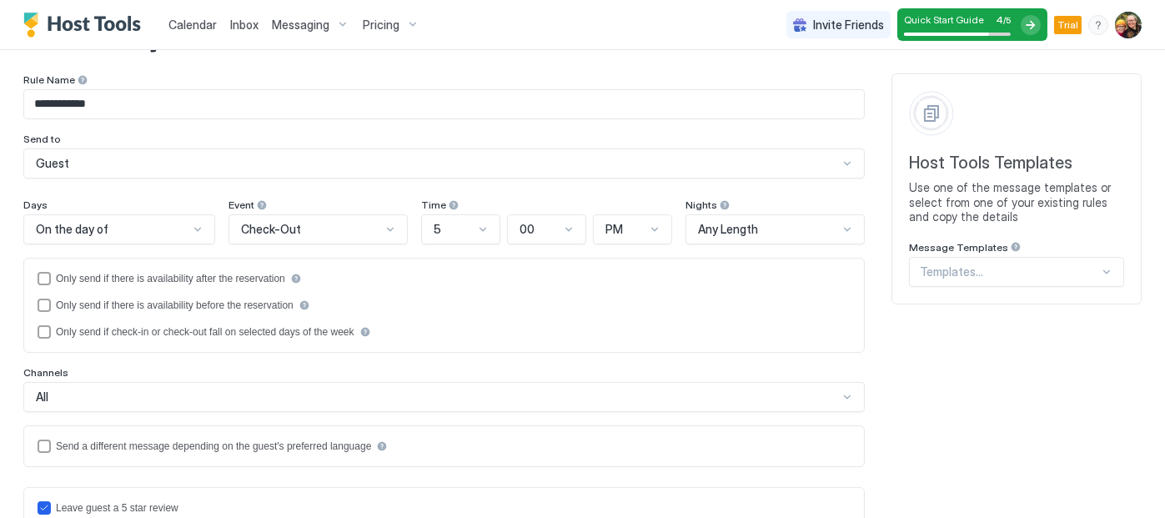
scroll to position [0, 0]
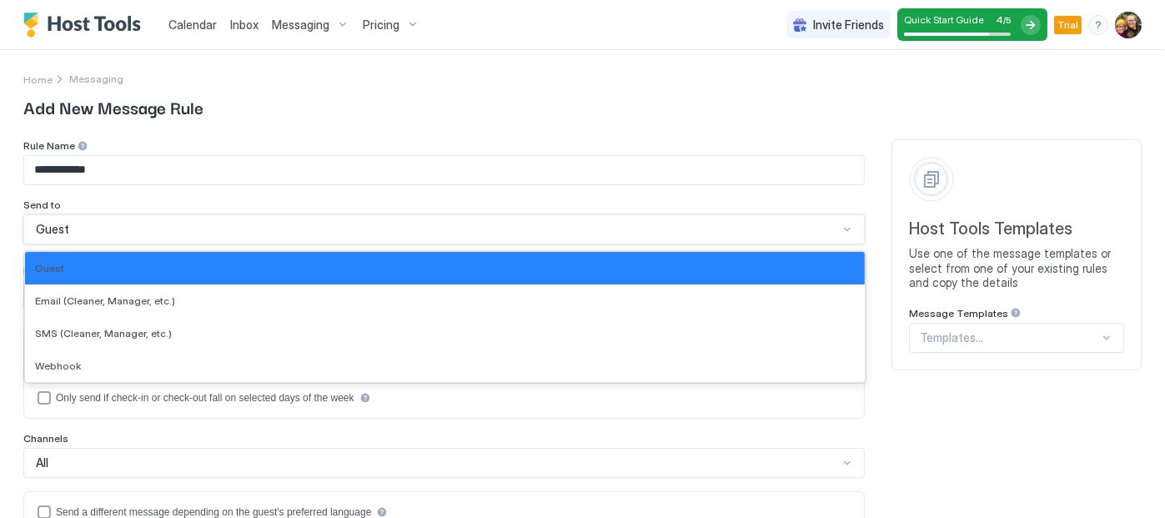
click at [455, 230] on div "Guest" at bounding box center [437, 229] width 802 height 15
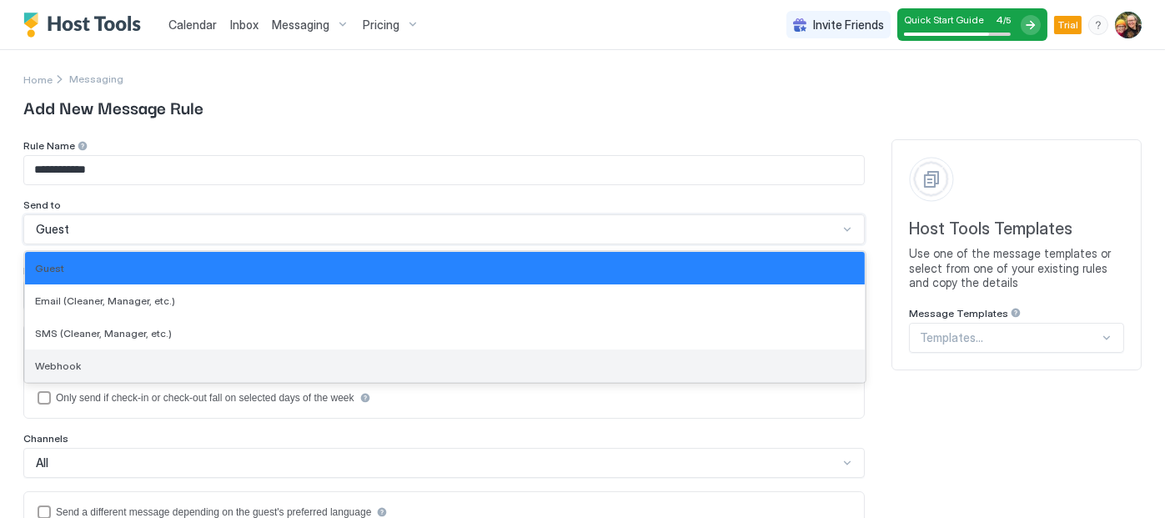
click at [409, 357] on div "Webhook" at bounding box center [445, 365] width 840 height 33
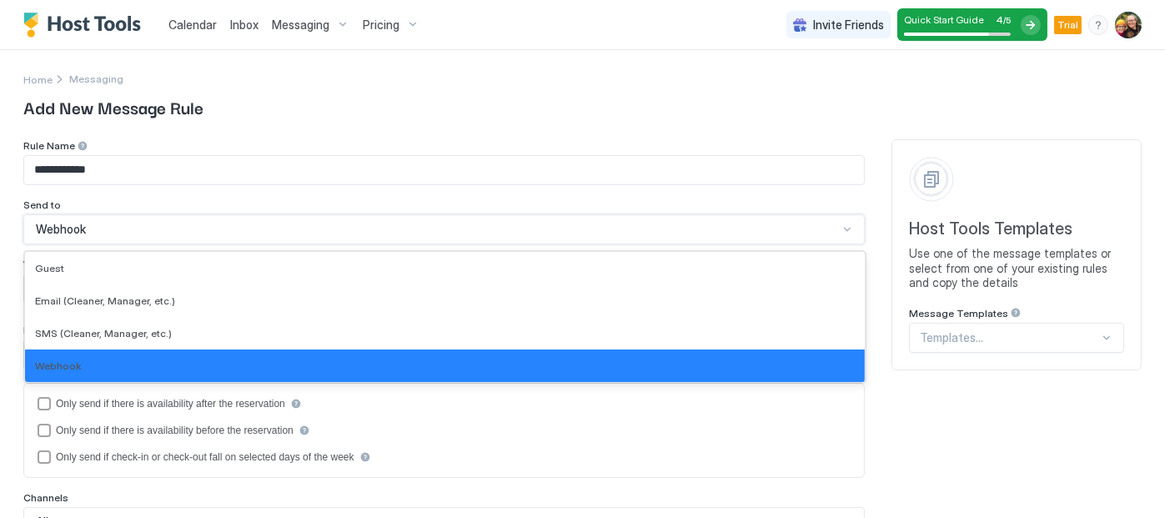
click at [468, 239] on div "Webhook" at bounding box center [444, 229] width 842 height 30
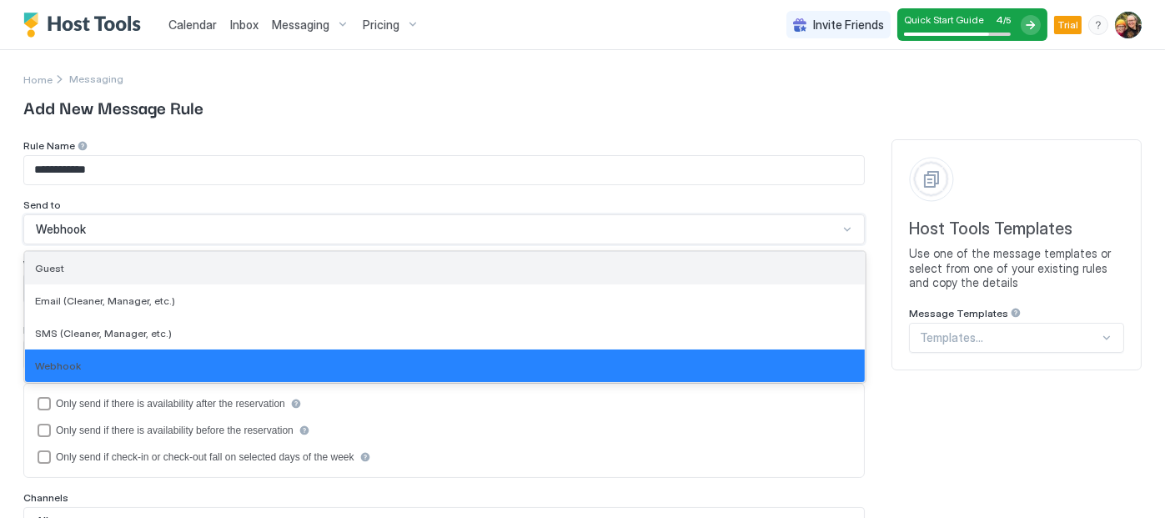
click at [456, 276] on div "Guest" at bounding box center [445, 268] width 840 height 33
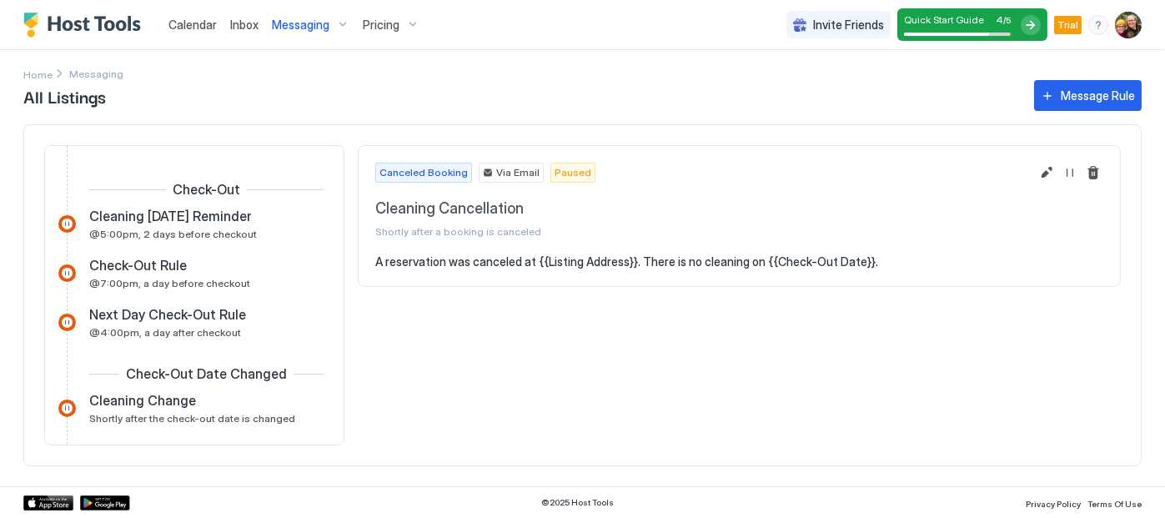
scroll to position [418, 0]
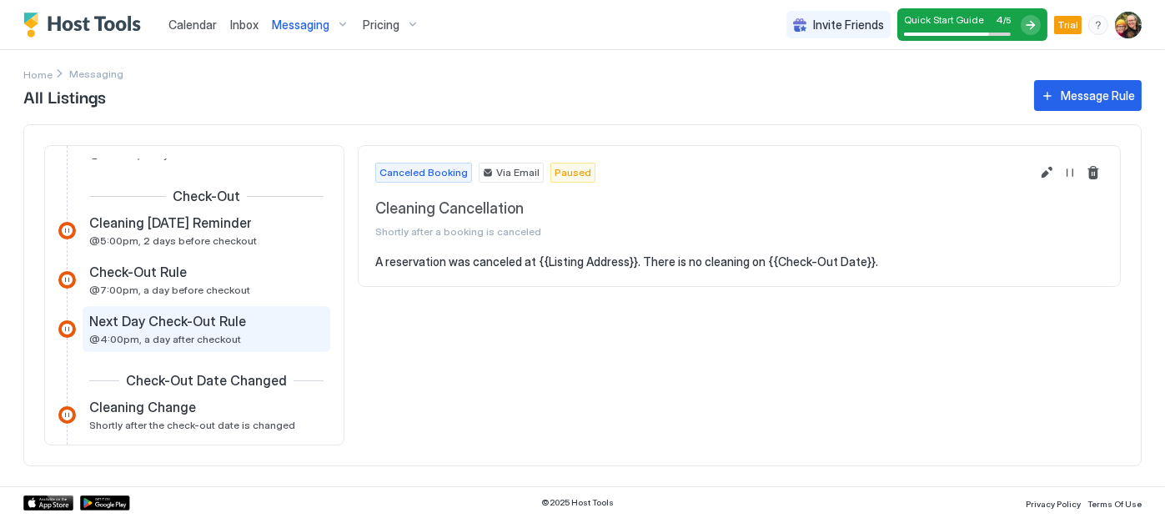
click at [161, 329] on div "Next Day Check-Out Rule @4:00pm, a day after checkout" at bounding box center [194, 329] width 211 height 33
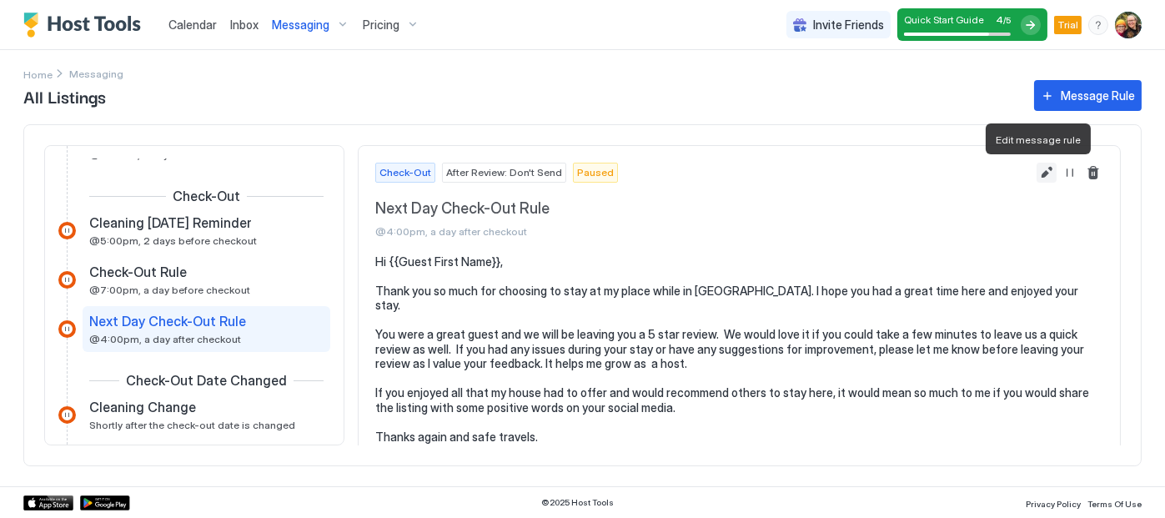
click at [1037, 168] on button "Edit message rule" at bounding box center [1047, 173] width 20 height 20
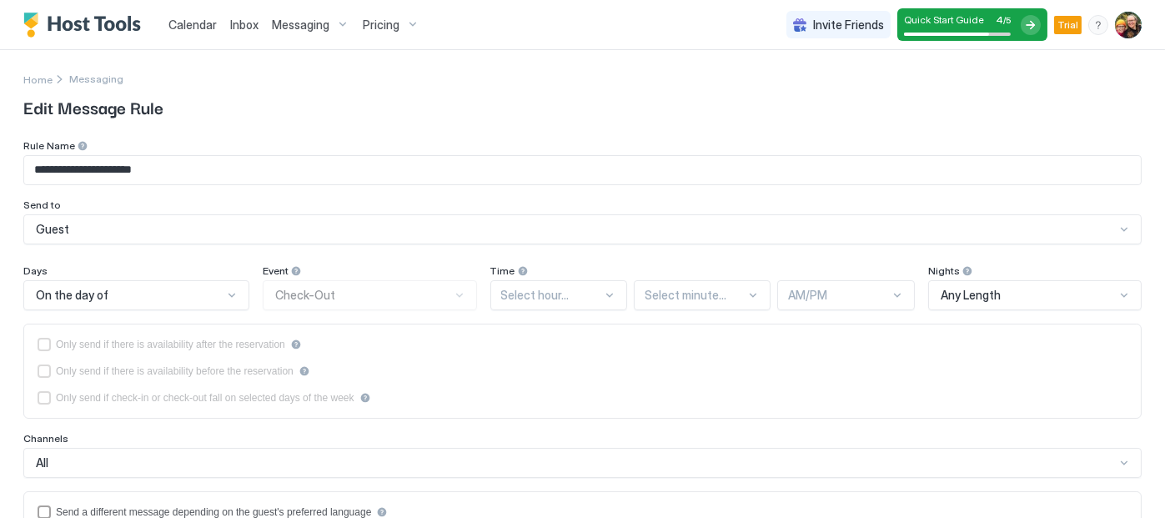
type textarea "**********"
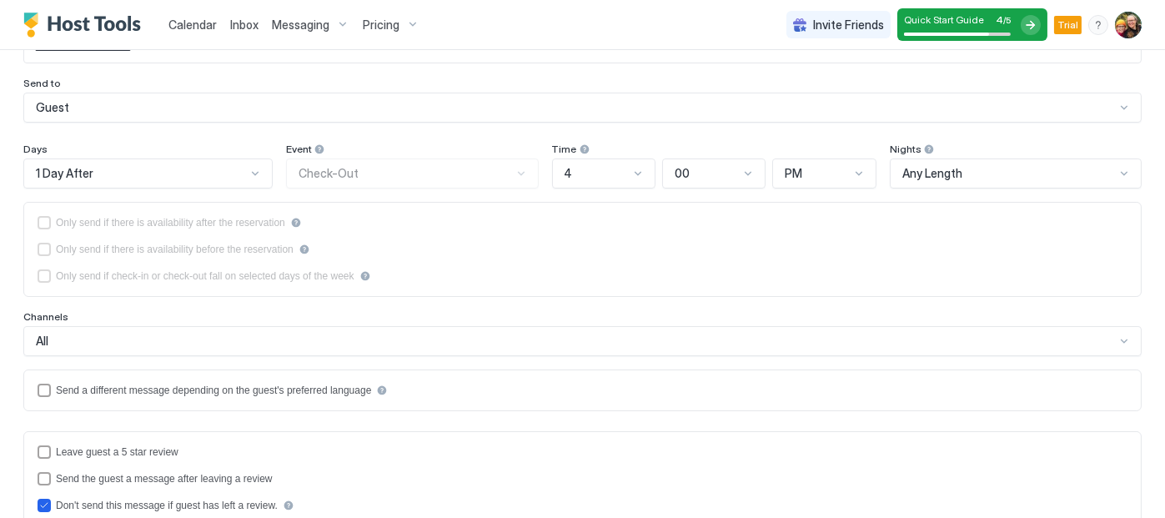
scroll to position [128, 0]
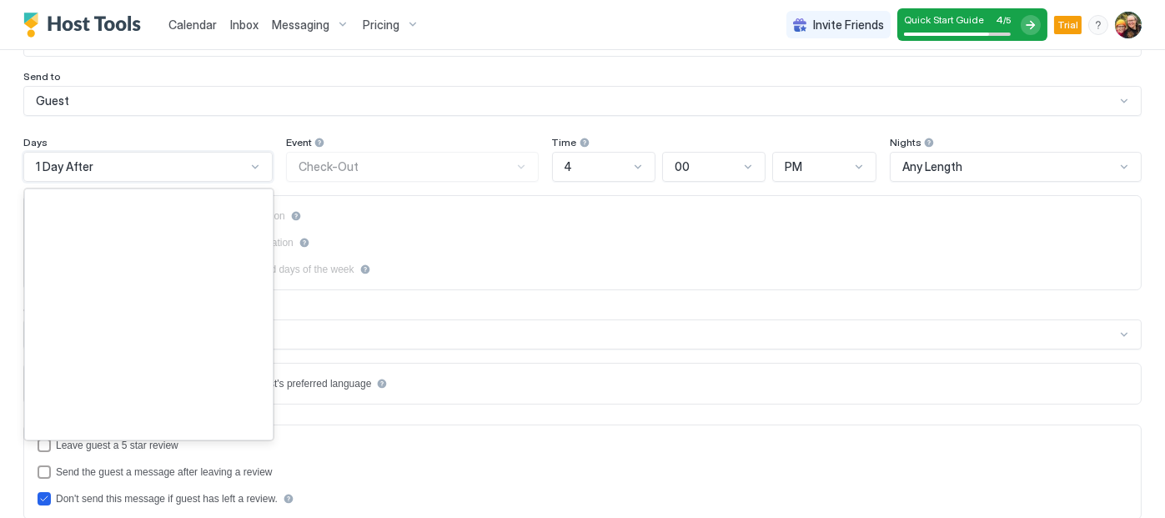
click at [249, 166] on div at bounding box center [255, 166] width 13 height 13
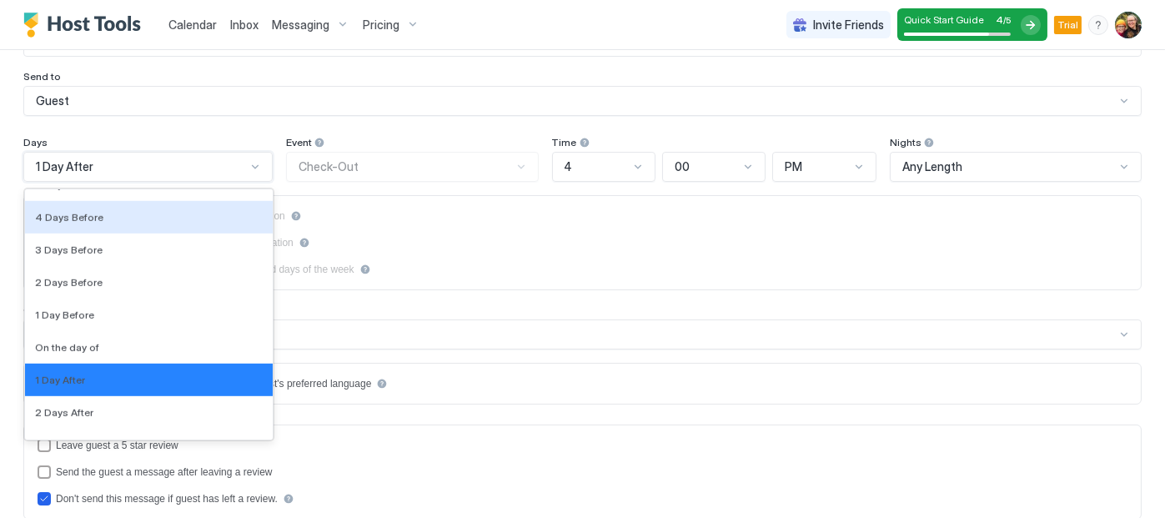
scroll to position [2537, 0]
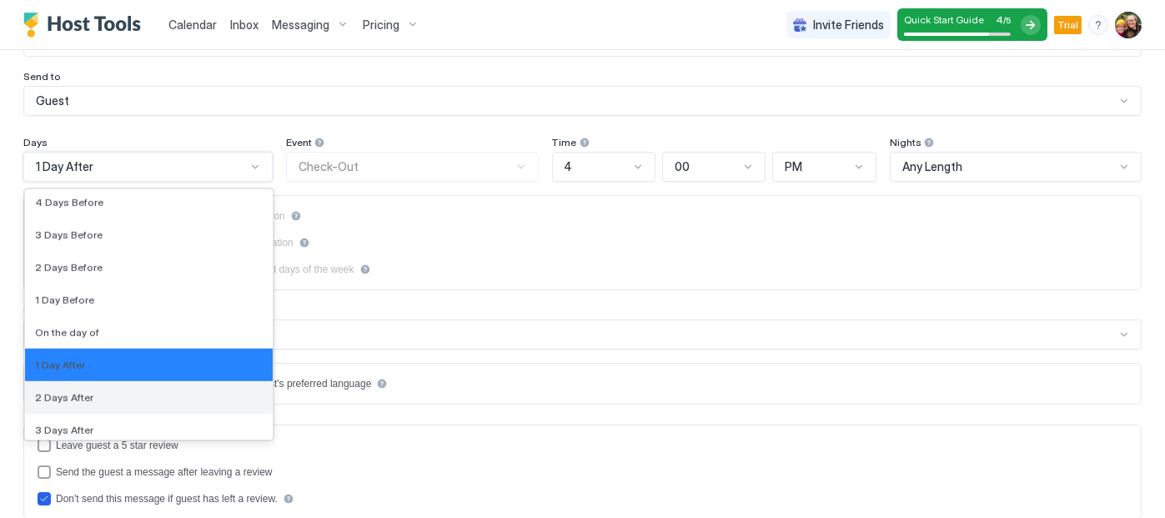
click at [198, 396] on div "2 Days After" at bounding box center [149, 397] width 228 height 13
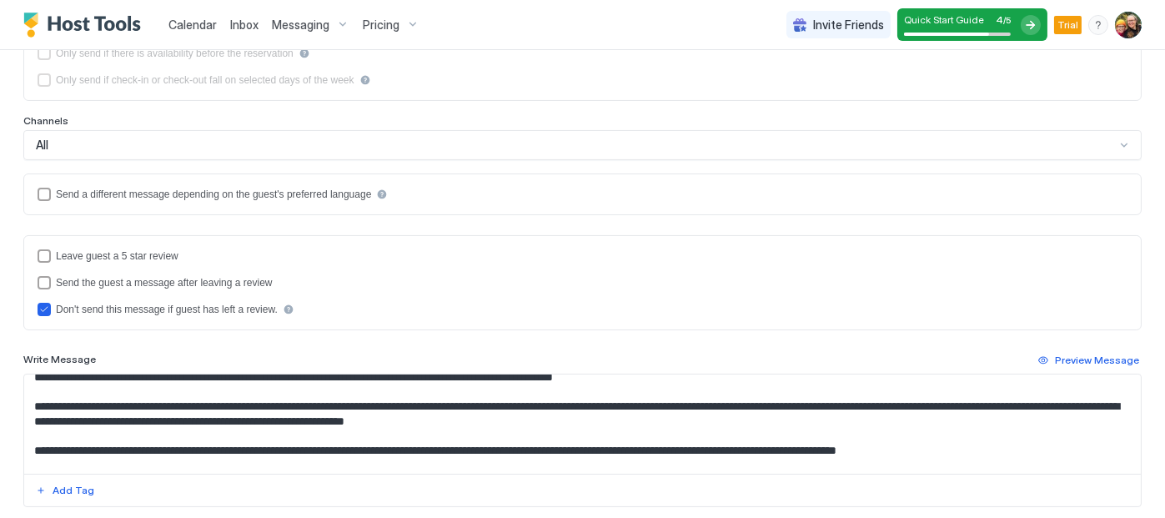
scroll to position [42, 0]
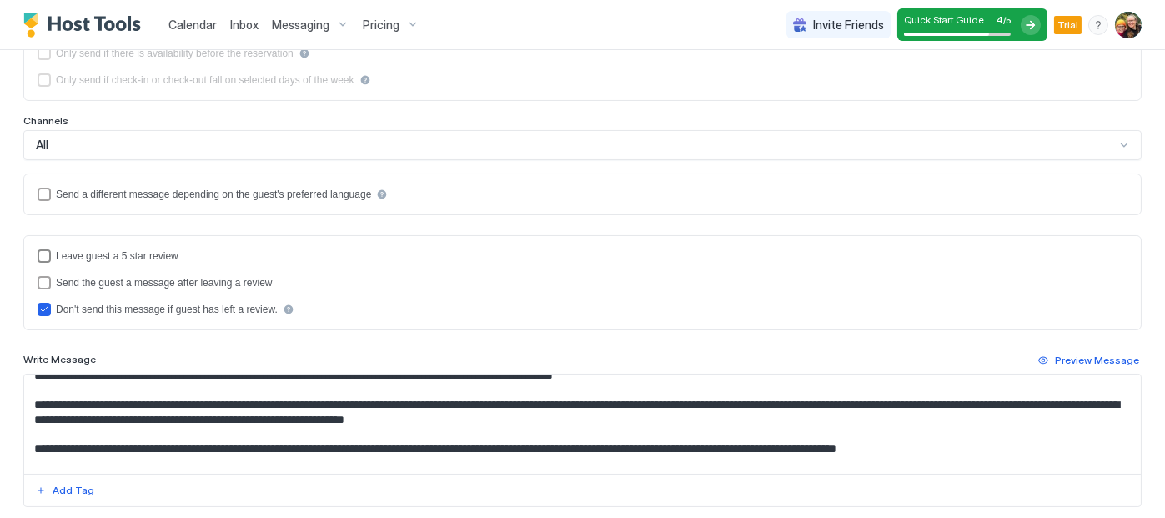
click at [46, 250] on div "reviewEnabled" at bounding box center [44, 255] width 13 height 13
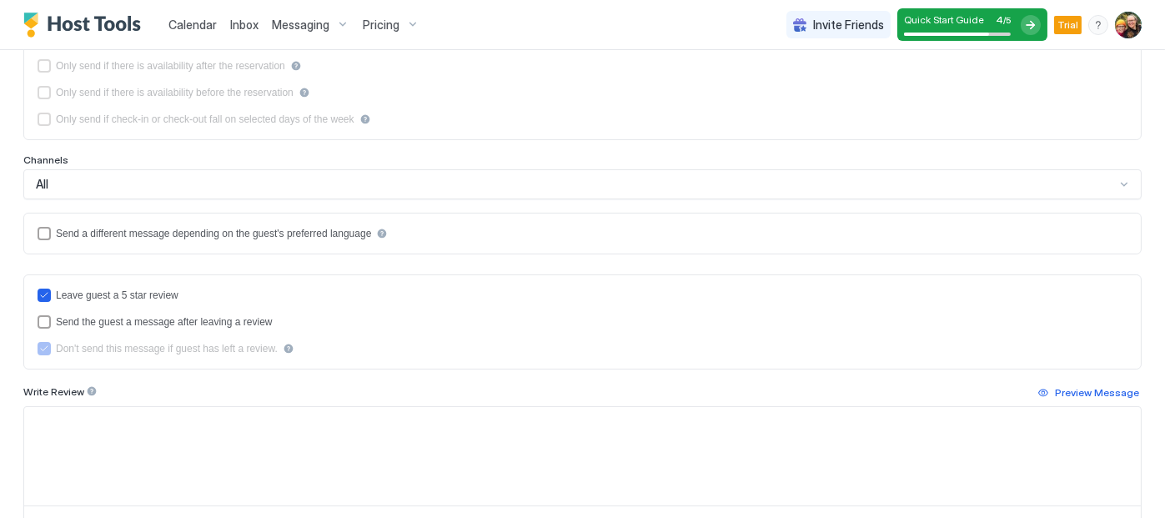
scroll to position [342, 0]
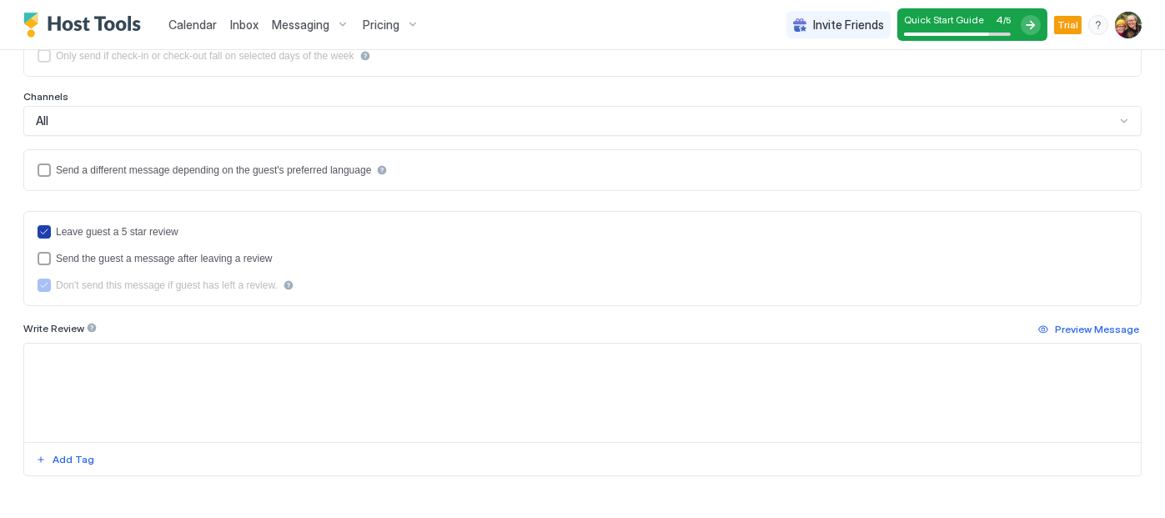
click at [44, 227] on icon "reviewEnabled" at bounding box center [44, 232] width 10 height 10
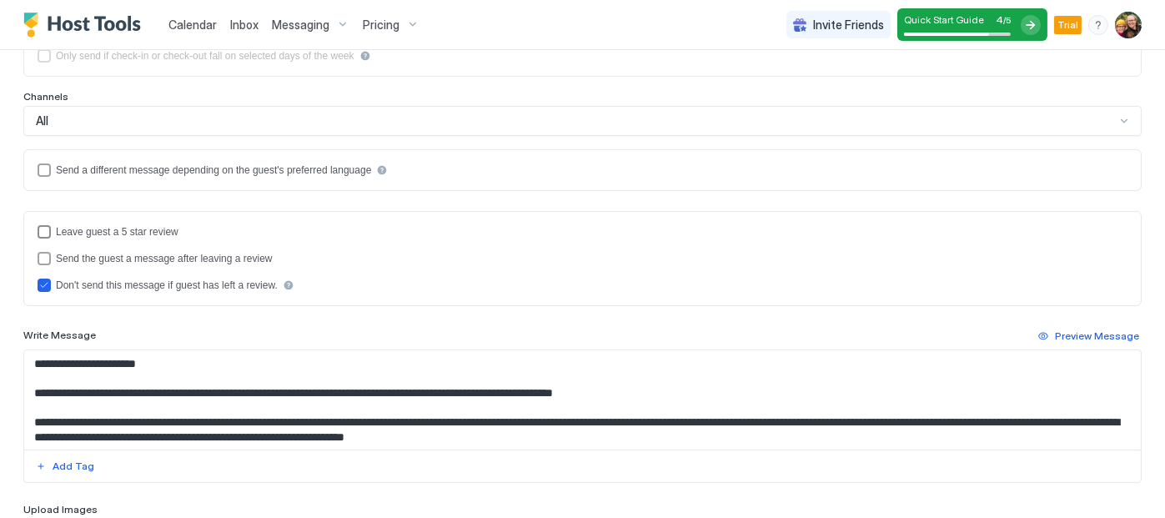
click at [44, 226] on div "reviewEnabled" at bounding box center [44, 231] width 13 height 13
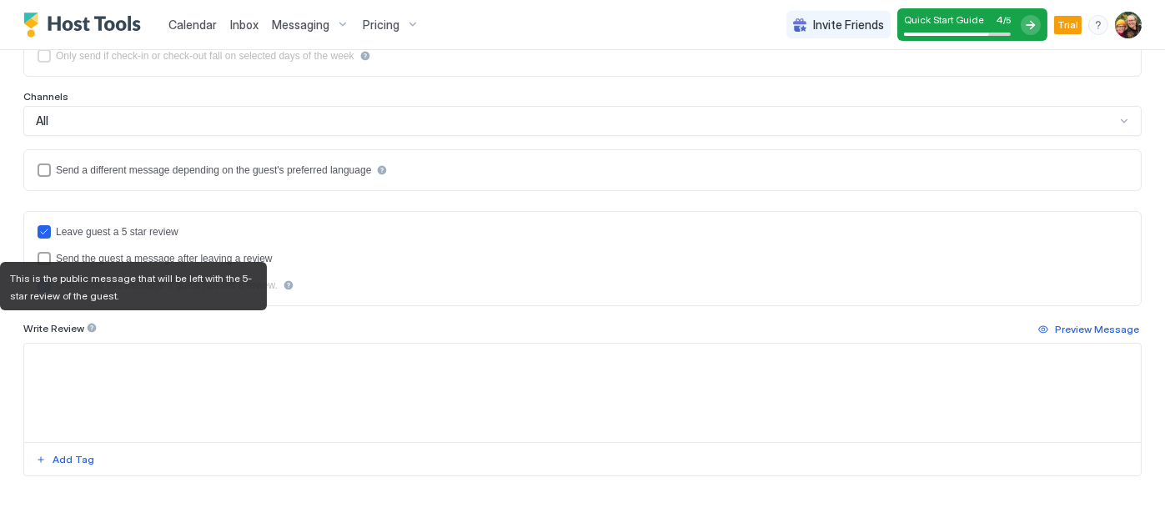
click at [86, 324] on div at bounding box center [92, 328] width 12 height 12
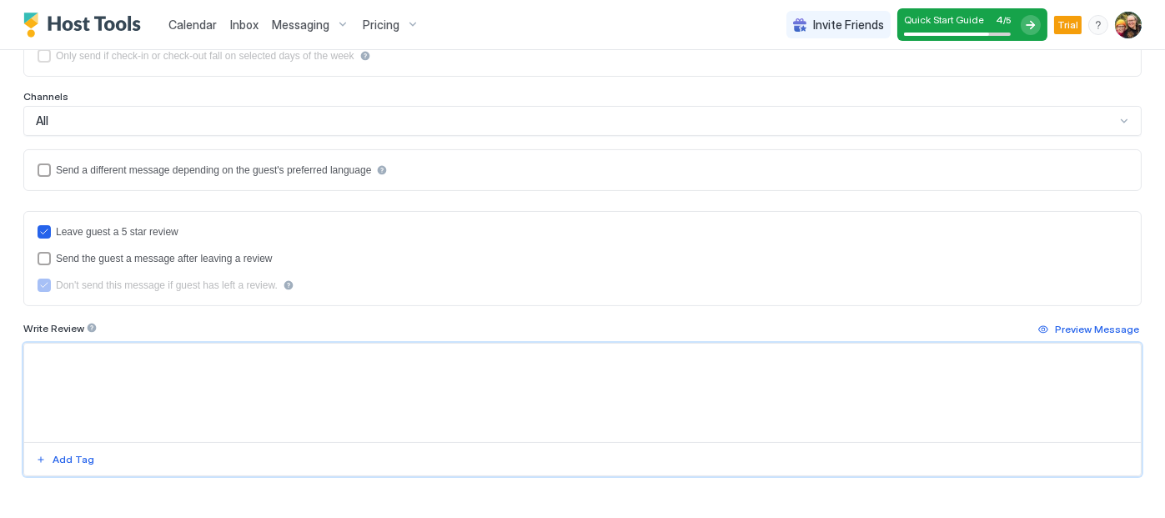
click at [78, 348] on textarea "Input Field" at bounding box center [582, 393] width 1117 height 98
paste textarea "**********"
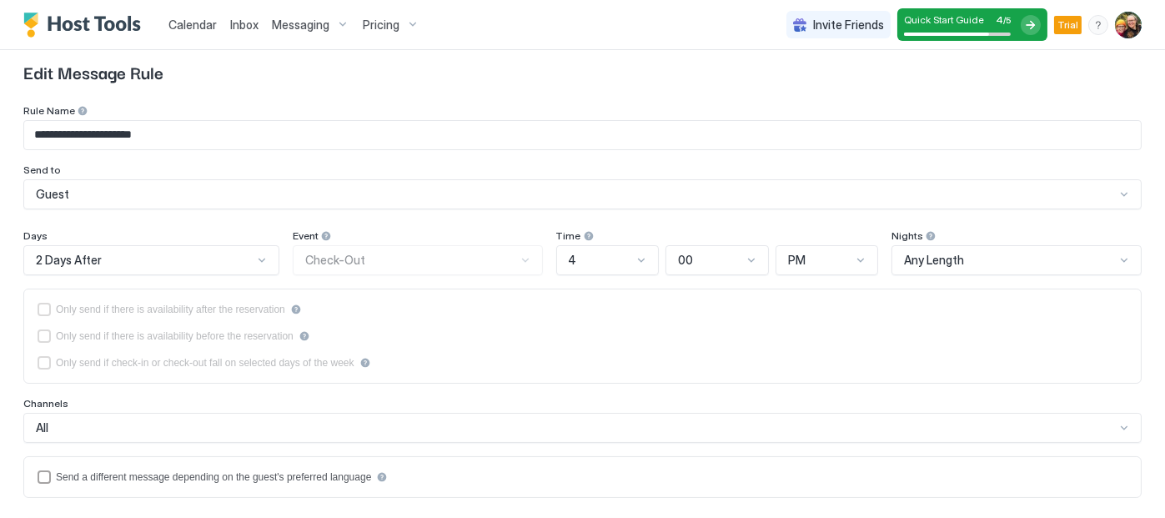
scroll to position [0, 0]
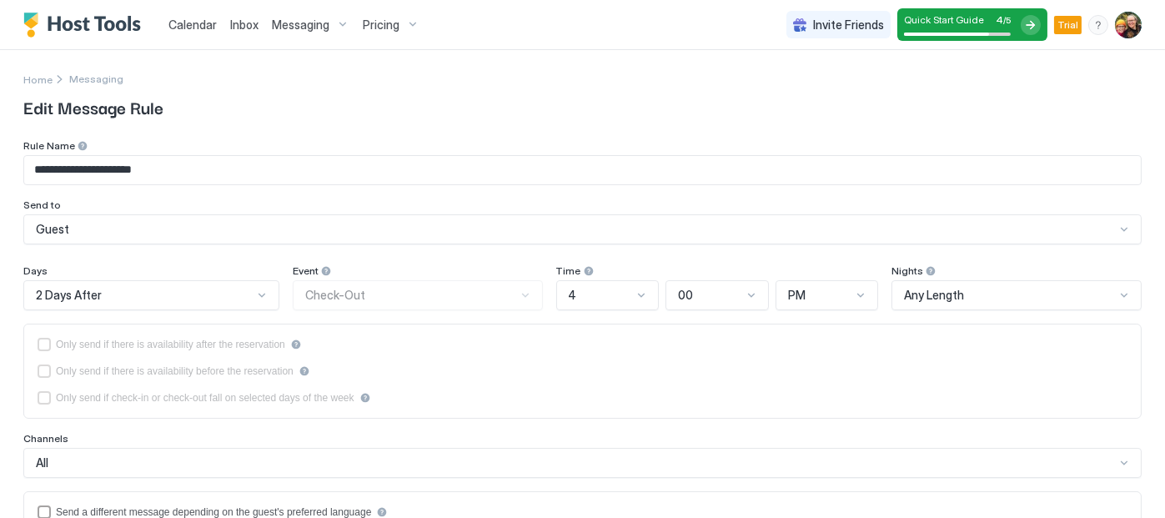
type textarea "**********"
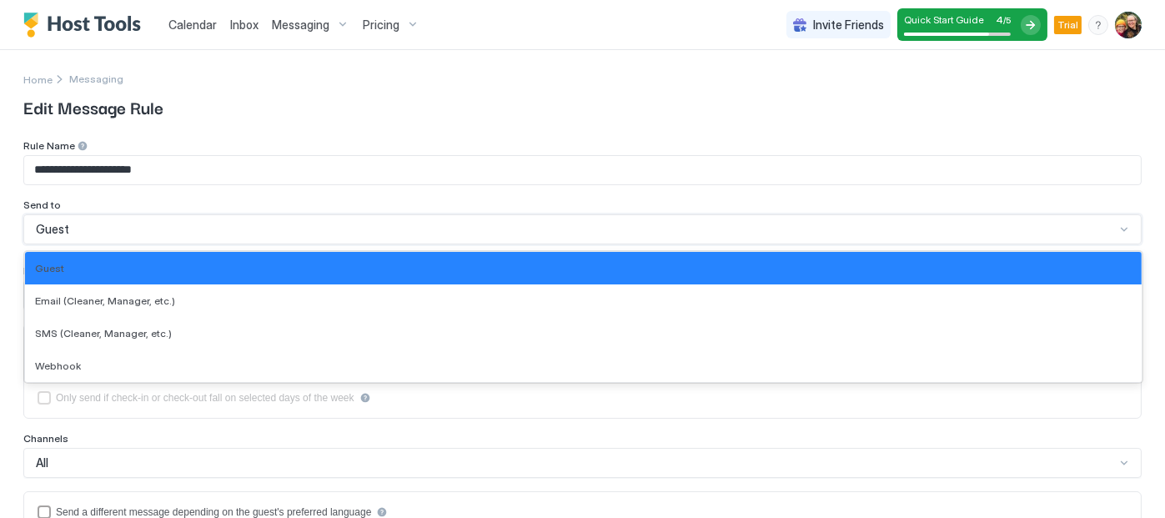
click at [836, 231] on div "Guest" at bounding box center [575, 229] width 1079 height 15
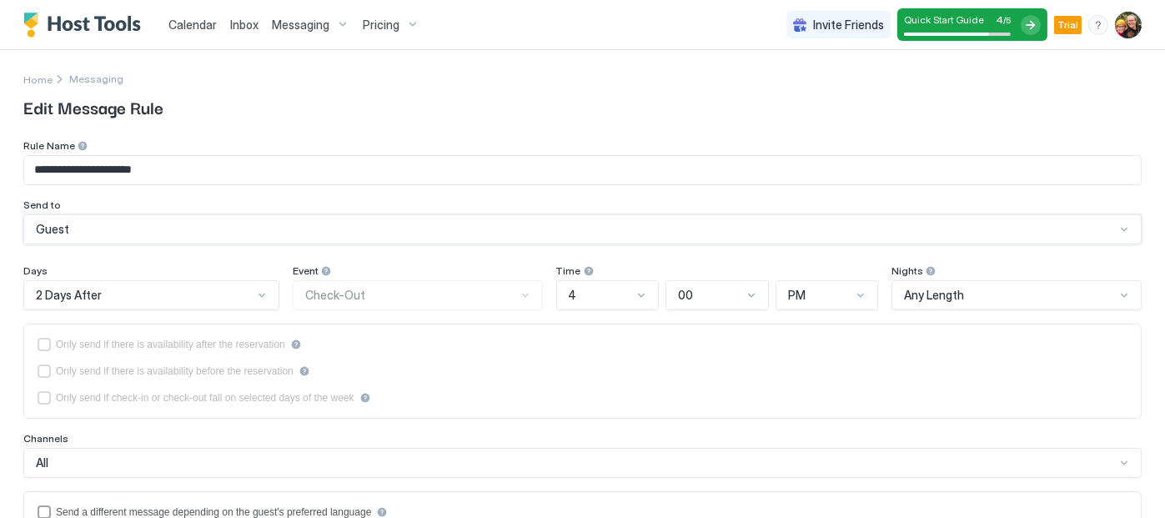
click at [836, 231] on div "Guest" at bounding box center [575, 229] width 1079 height 15
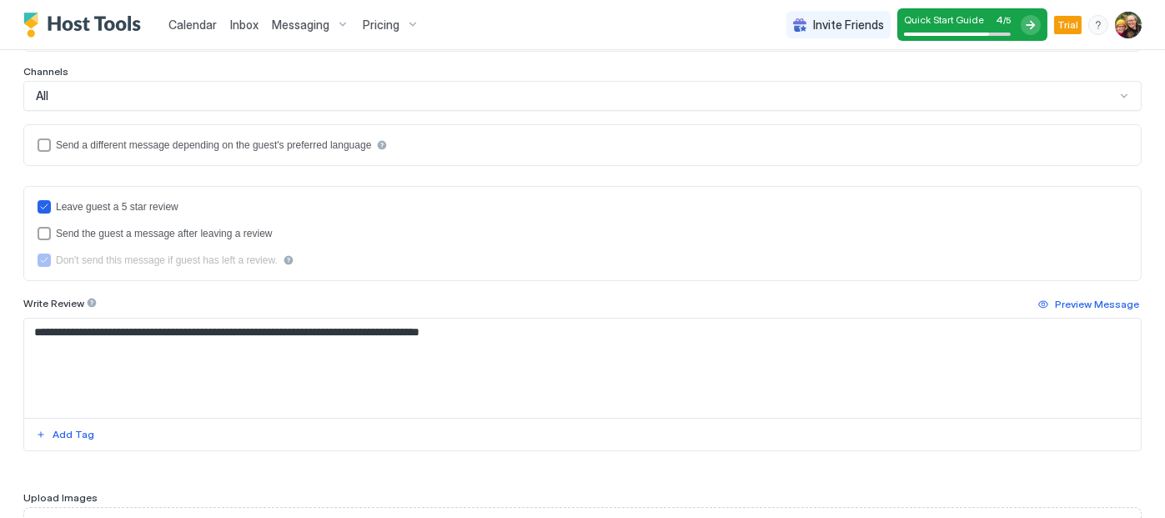
scroll to position [534, 0]
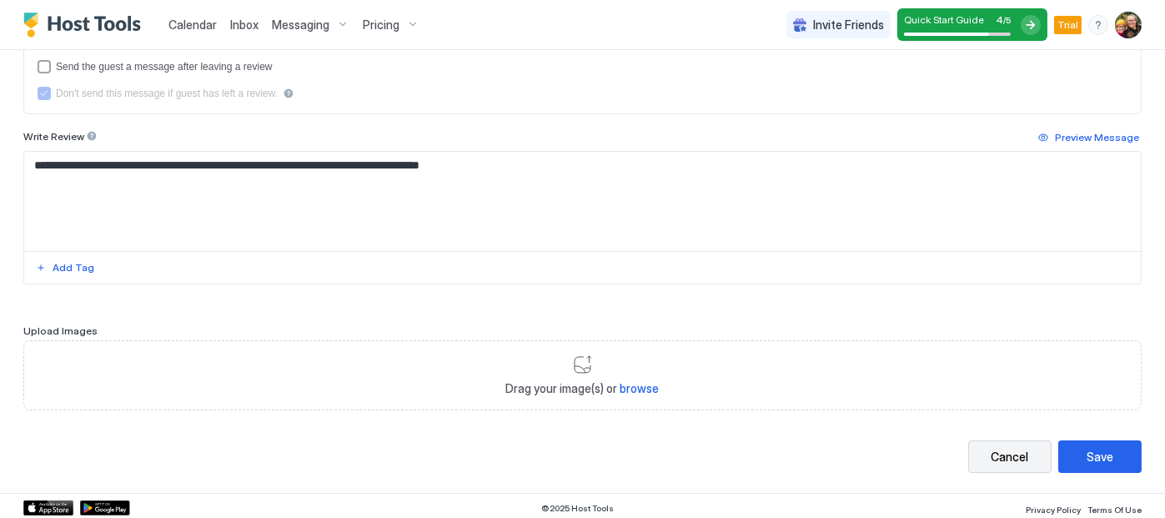
click at [1000, 450] on div "Cancel" at bounding box center [1011, 457] width 38 height 18
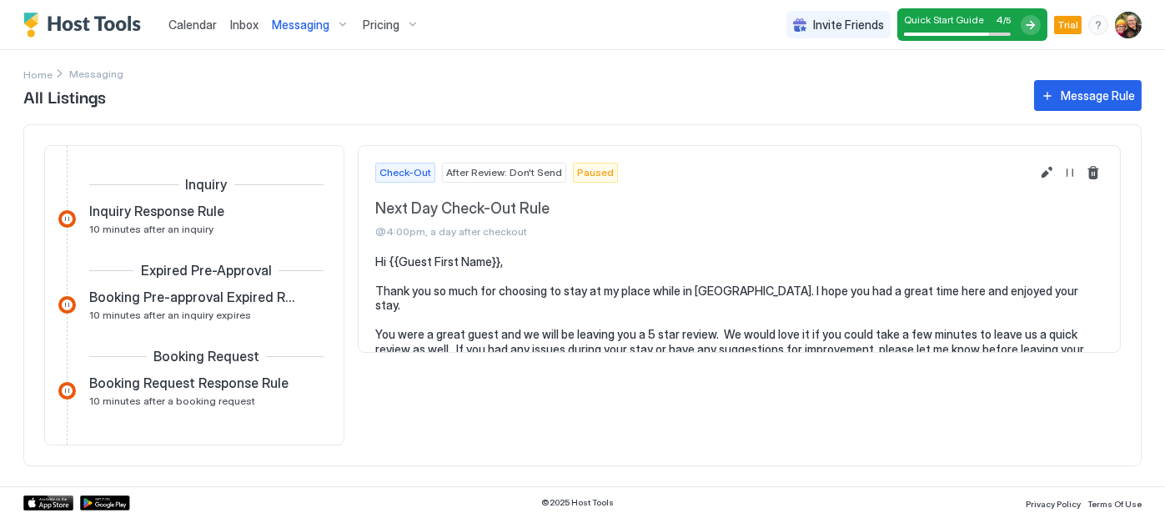
scroll to position [451, 0]
